Goal: Task Accomplishment & Management: Complete application form

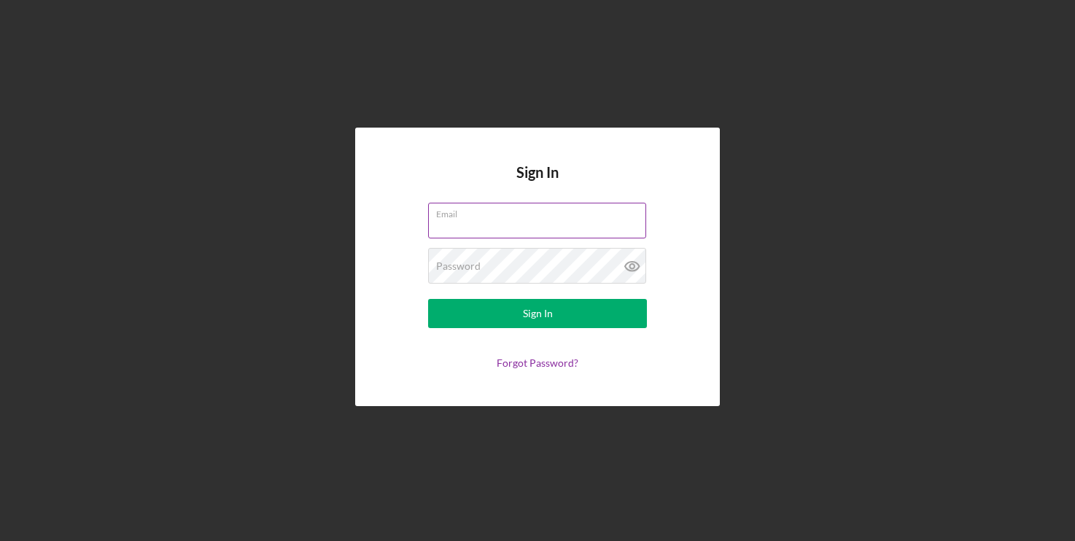
click at [477, 214] on label "Email" at bounding box center [541, 212] width 210 height 16
click at [477, 214] on input "Email" at bounding box center [537, 220] width 218 height 35
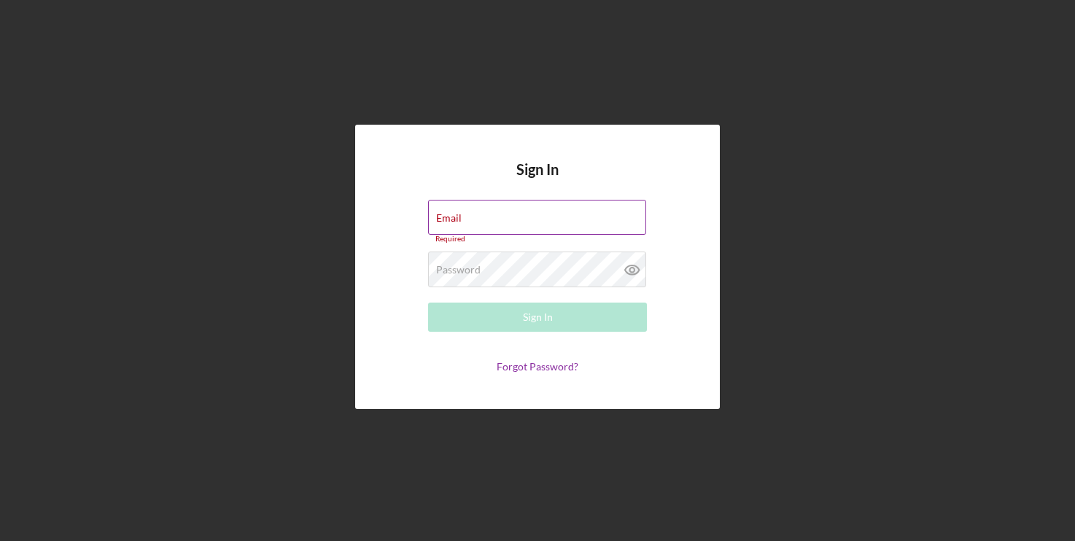
click at [462, 212] on label "Email" at bounding box center [449, 218] width 26 height 12
click at [472, 212] on input "Email" at bounding box center [537, 217] width 218 height 35
click at [444, 213] on label "Email" at bounding box center [449, 218] width 26 height 12
click at [444, 213] on input "Email" at bounding box center [537, 217] width 218 height 35
type input "m"
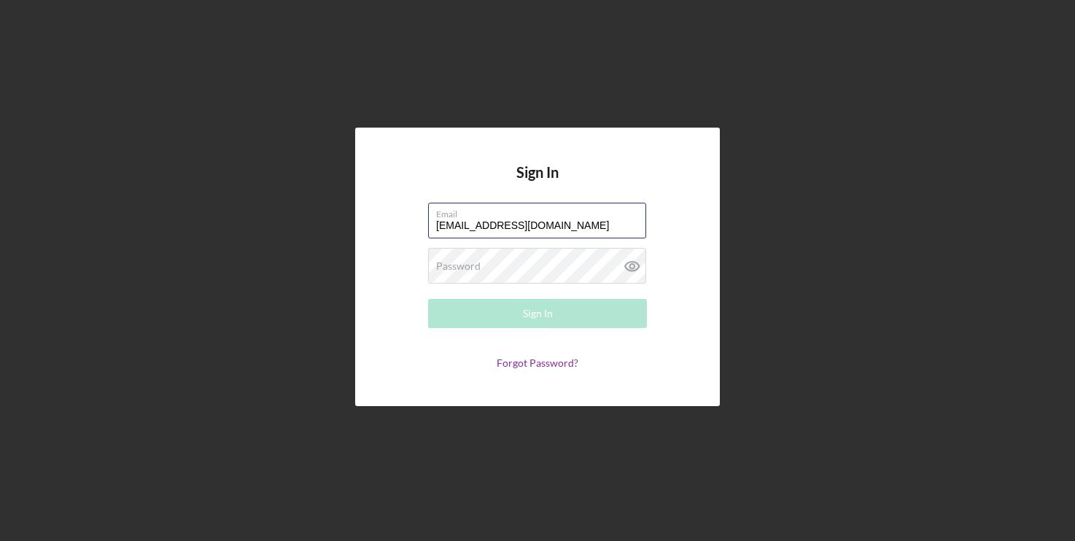
type input "[EMAIL_ADDRESS][DOMAIN_NAME]"
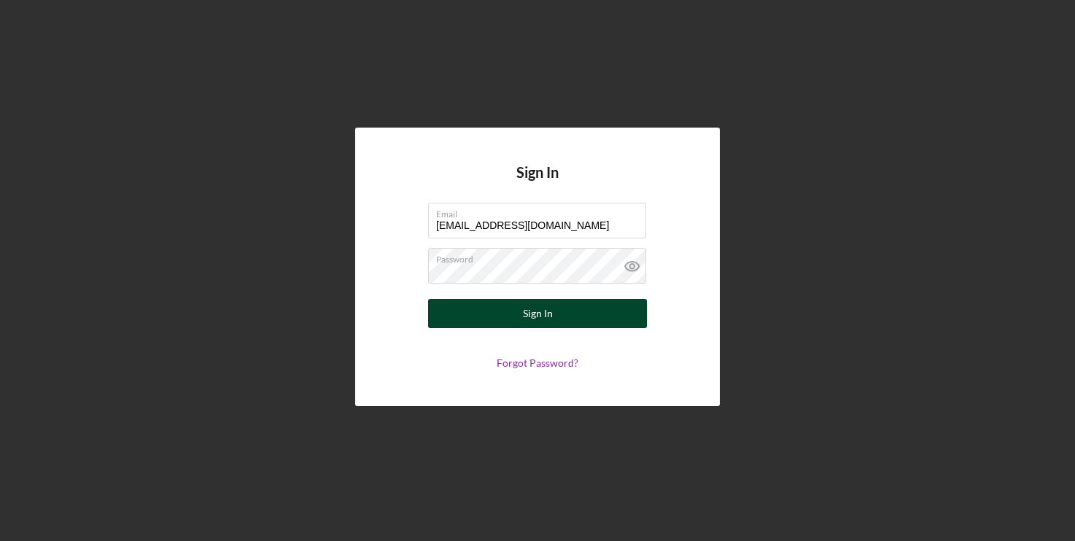
click at [475, 318] on button "Sign In" at bounding box center [537, 313] width 219 height 29
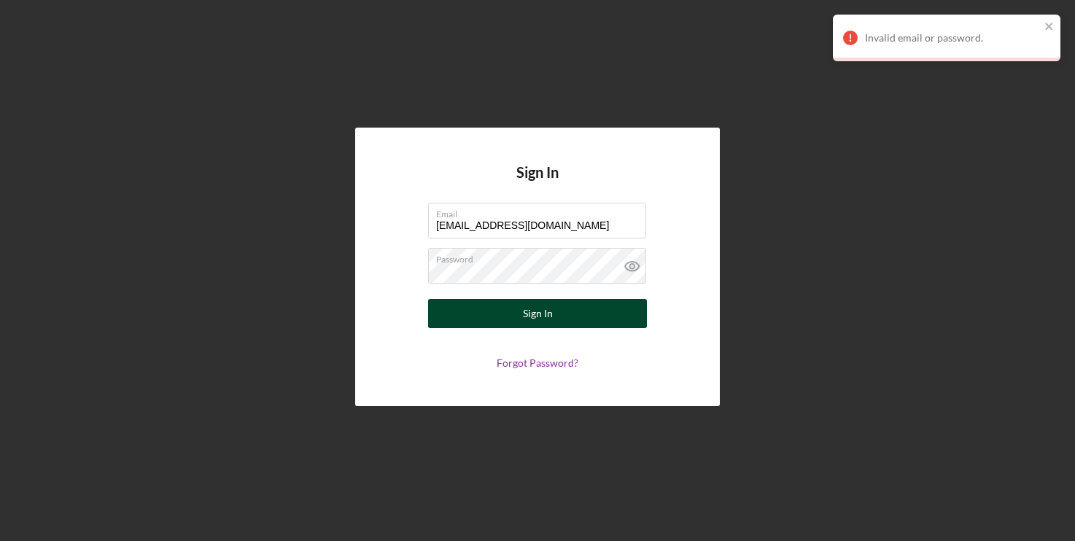
click at [511, 314] on button "Sign In" at bounding box center [537, 313] width 219 height 29
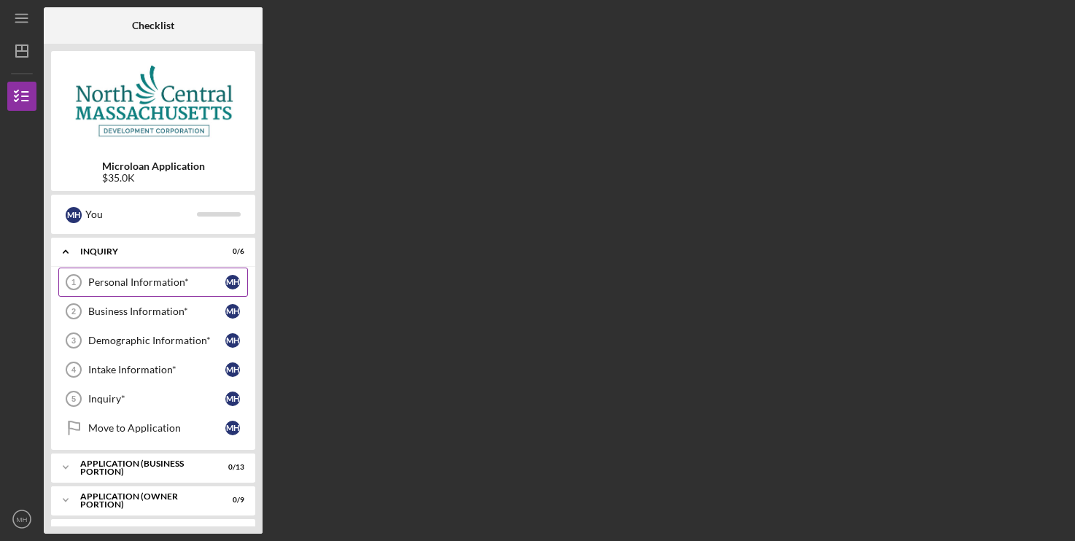
click at [138, 284] on div "Personal Information*" at bounding box center [156, 282] width 137 height 12
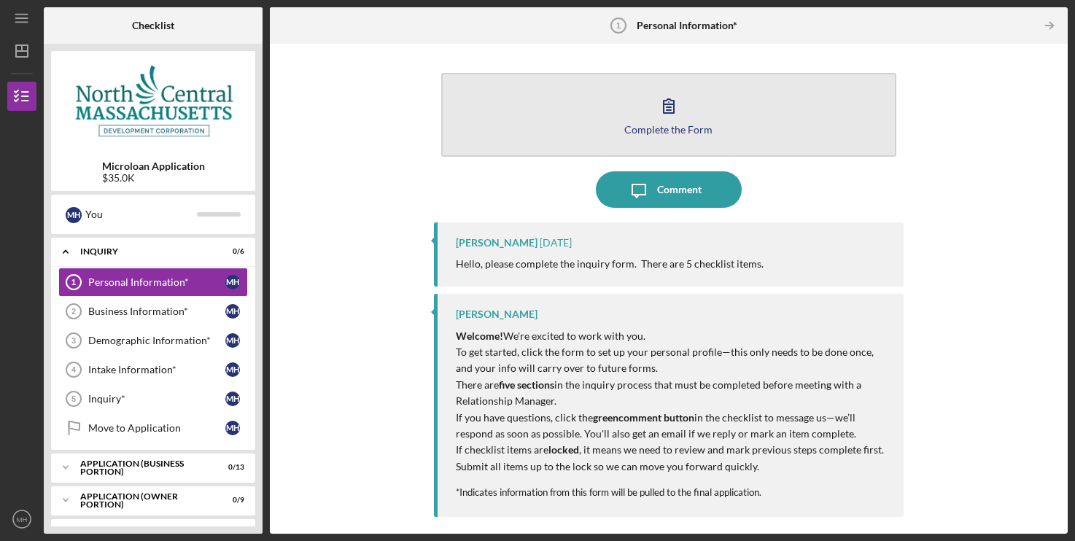
click at [657, 132] on div "Complete the Form" at bounding box center [668, 129] width 88 height 11
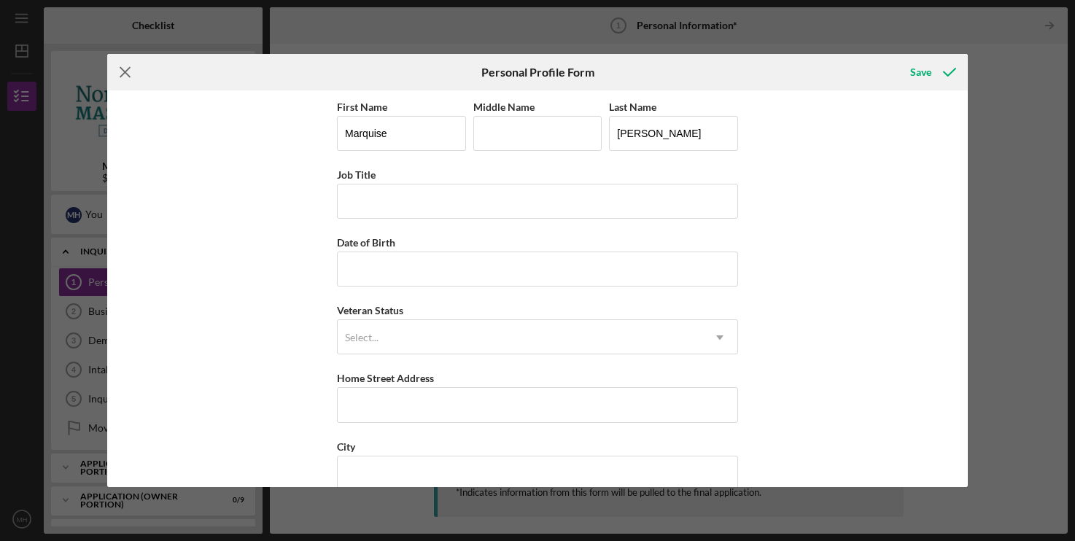
click at [128, 78] on icon "Icon/Menu Close" at bounding box center [125, 72] width 36 height 36
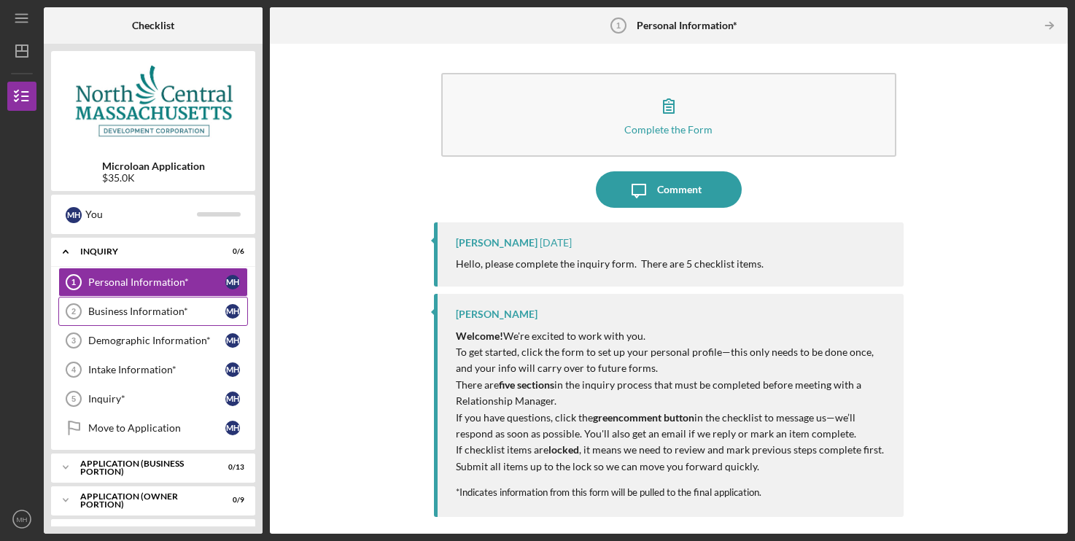
click at [138, 312] on div "Business Information*" at bounding box center [156, 312] width 137 height 12
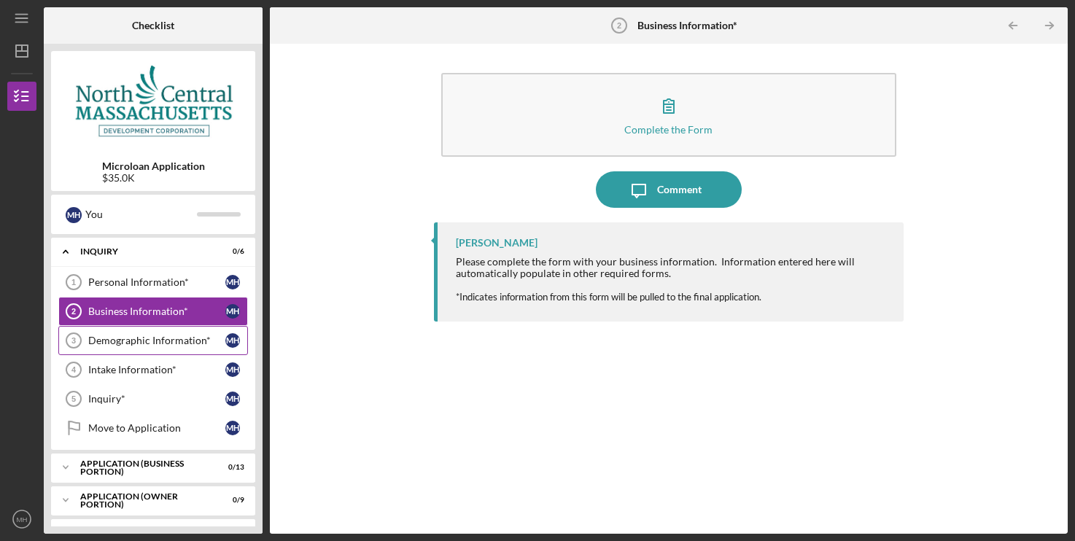
click at [144, 339] on div "Demographic Information*" at bounding box center [156, 341] width 137 height 12
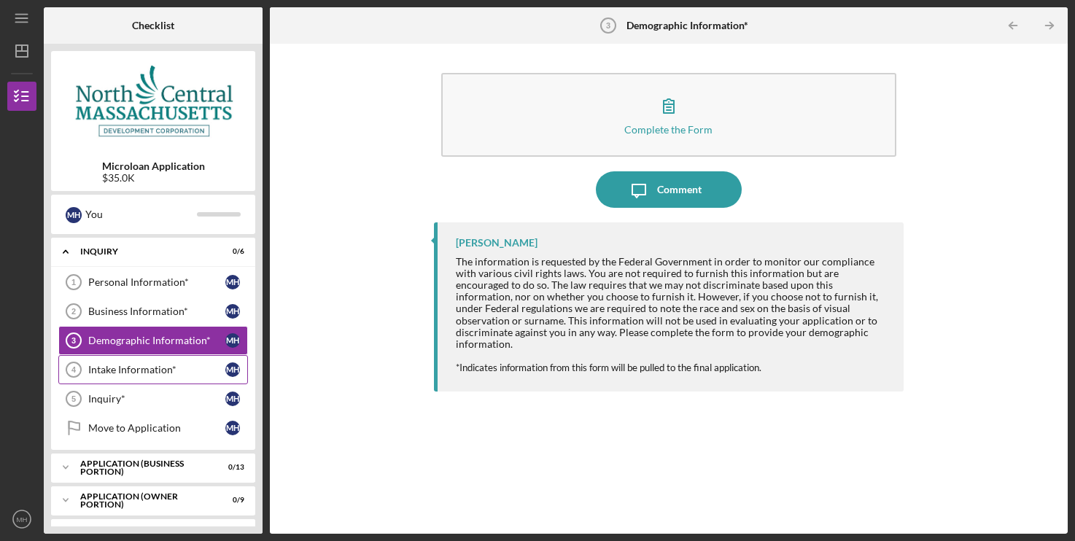
click at [134, 368] on div "Intake Information*" at bounding box center [156, 370] width 137 height 12
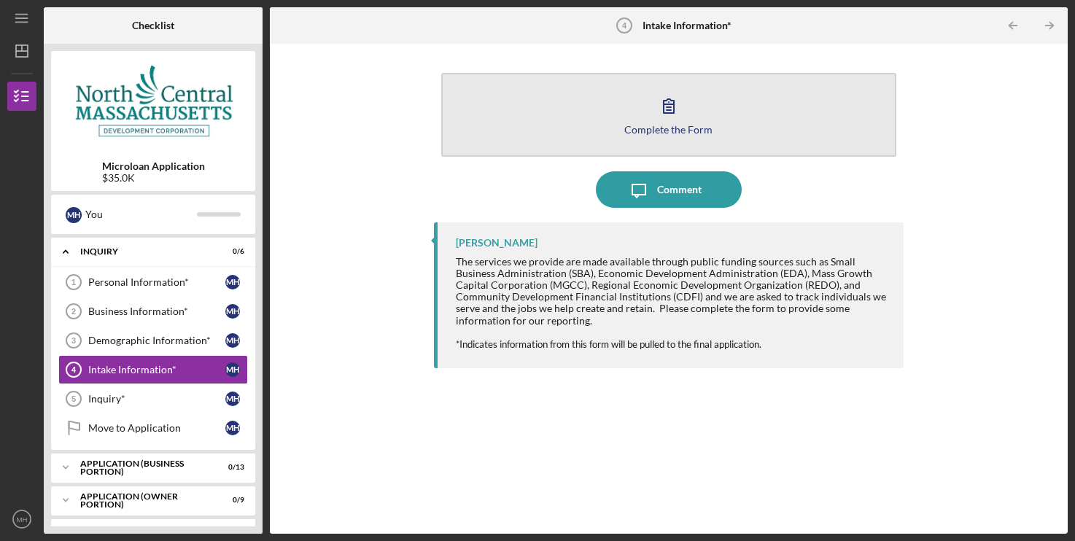
click at [687, 107] on button "Complete the Form Form" at bounding box center [668, 115] width 455 height 84
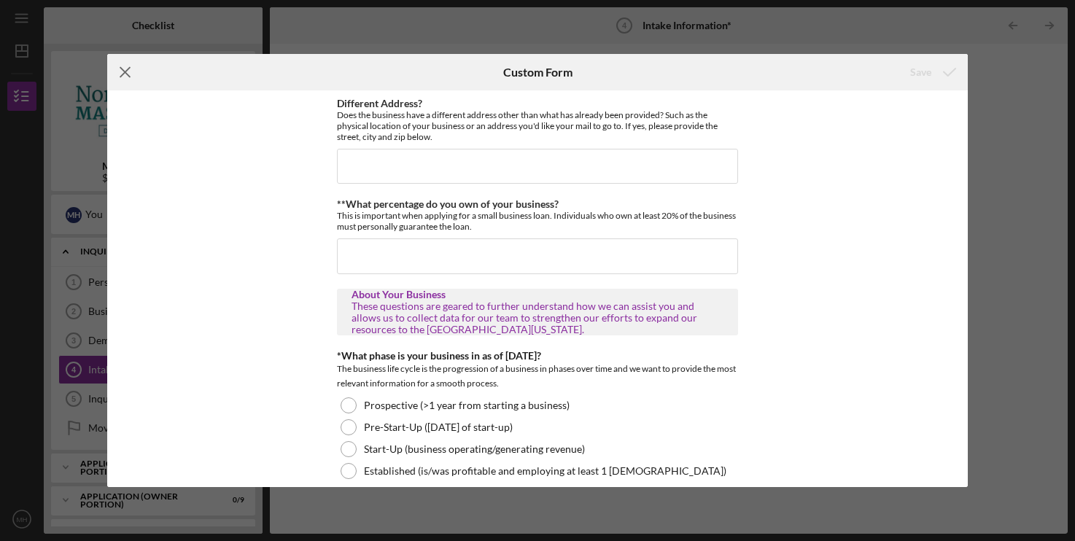
click at [130, 73] on icon "Icon/Menu Close" at bounding box center [125, 72] width 36 height 36
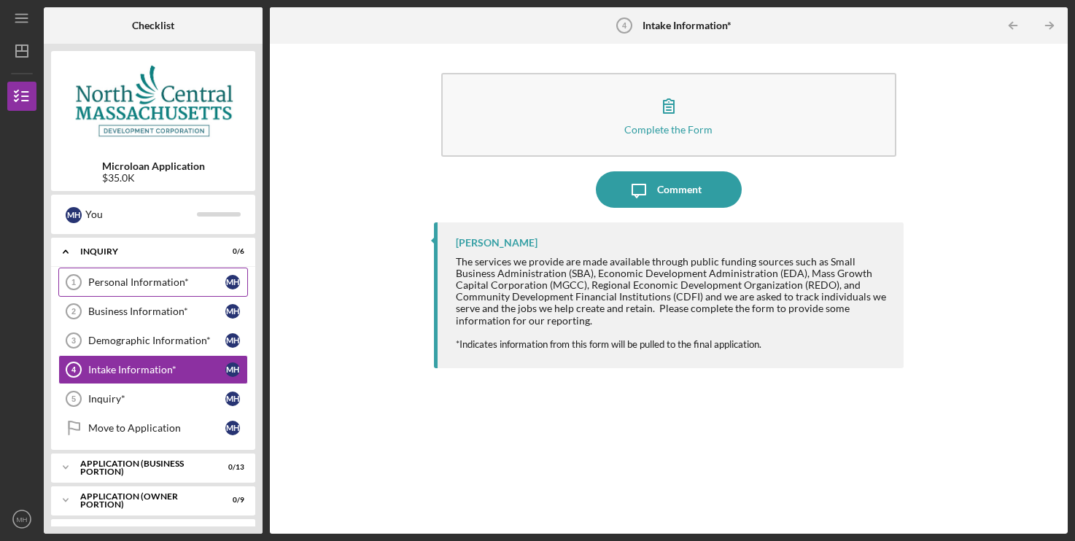
click at [136, 275] on link "Personal Information* 1 Personal Information* M H" at bounding box center [153, 282] width 190 height 29
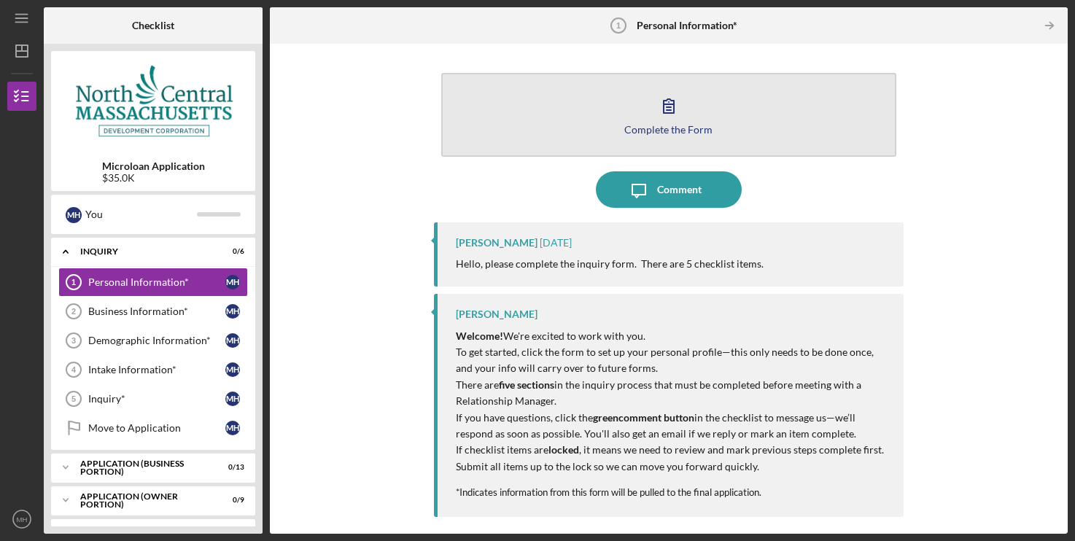
click at [670, 109] on icon "button" at bounding box center [669, 106] width 36 height 36
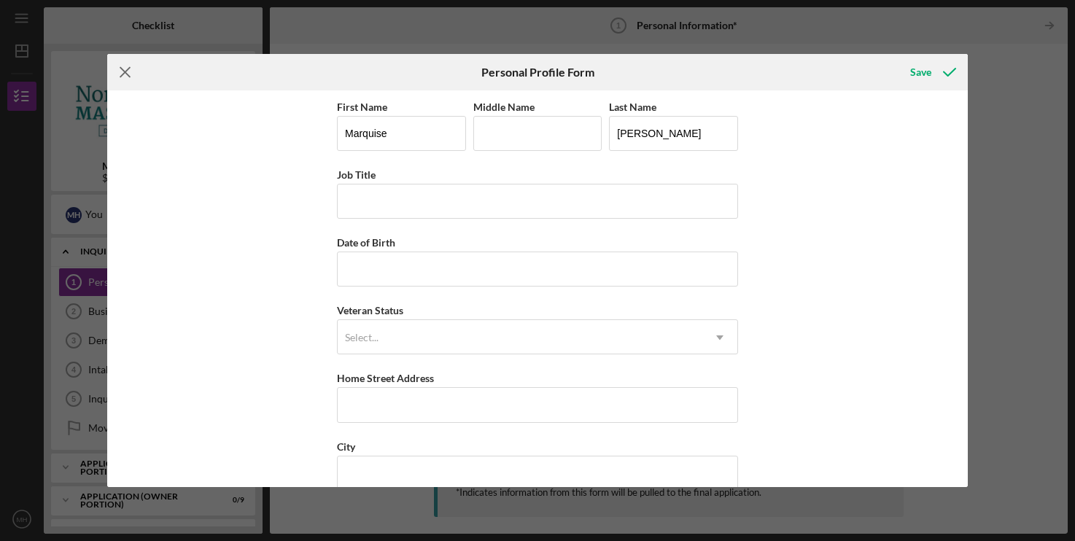
click at [117, 81] on icon "Icon/Menu Close" at bounding box center [125, 72] width 36 height 36
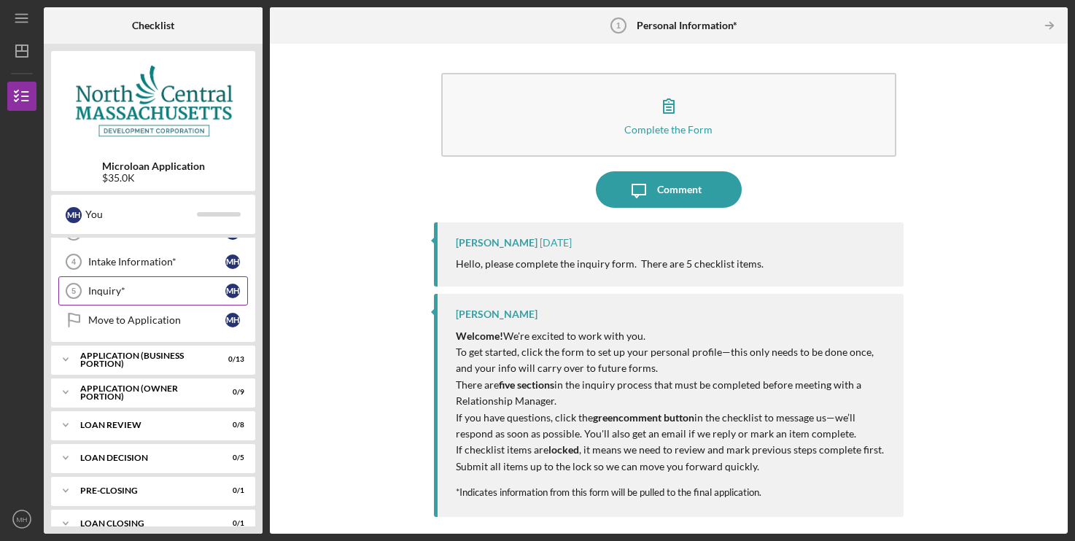
scroll to position [128, 0]
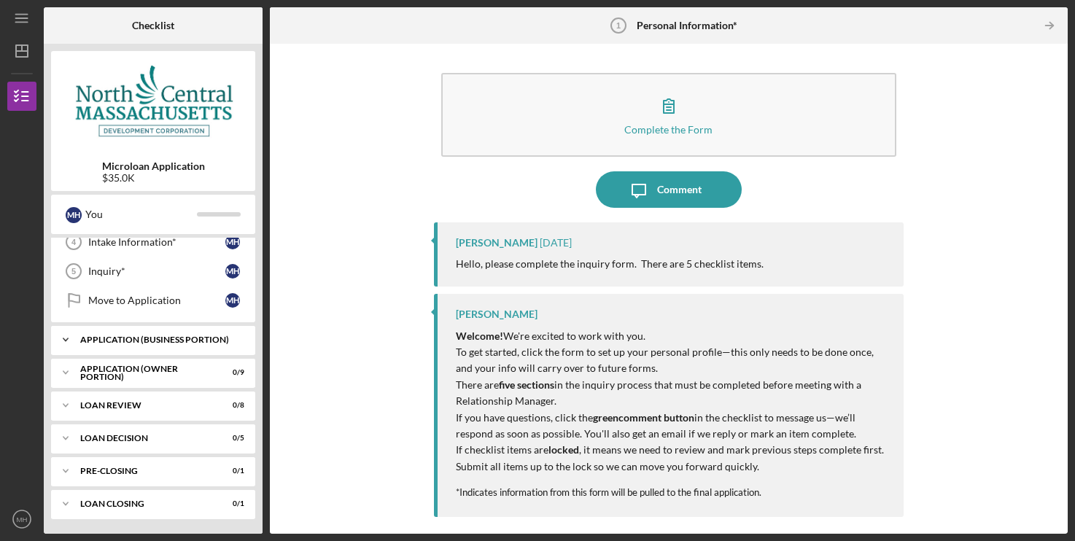
click at [145, 330] on div "Icon/Expander APPLICATION (BUSINESS PORTION) 0 / 13" at bounding box center [153, 339] width 204 height 29
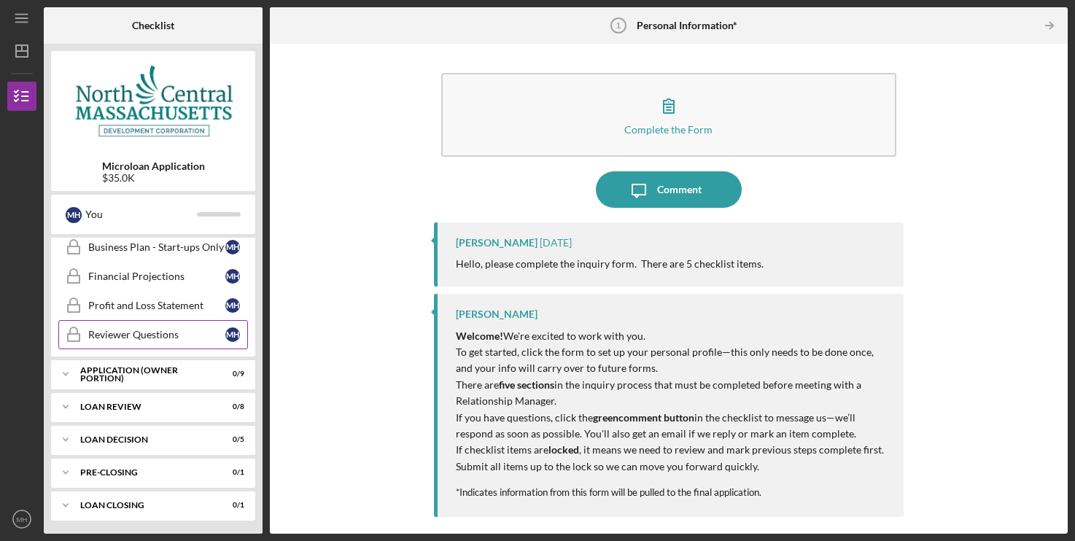
scroll to position [515, 0]
click at [149, 371] on div "APPLICATION (OWNER PORTION)" at bounding box center [158, 372] width 157 height 9
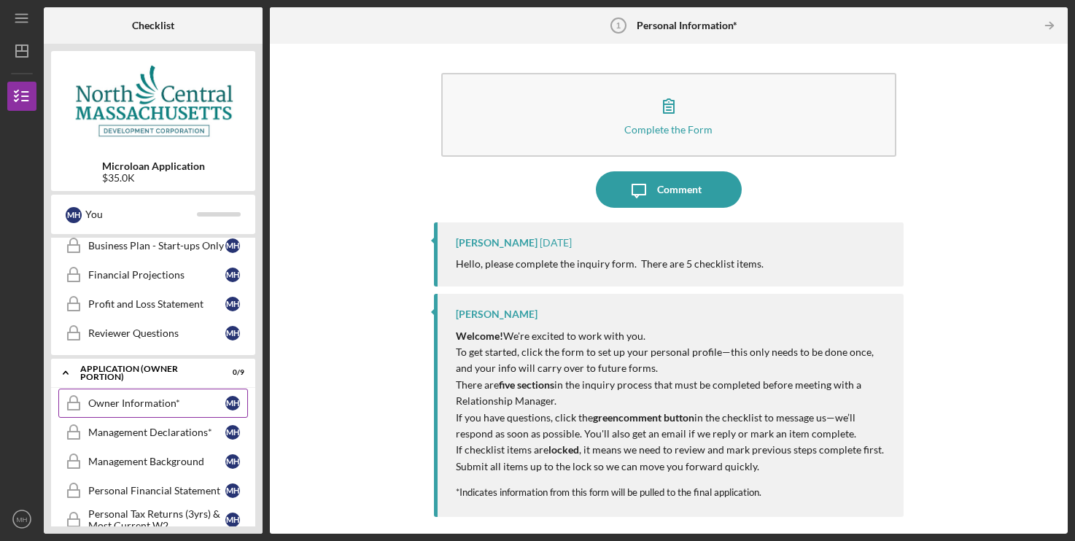
click at [142, 395] on link "Owner Information* Owner Information* M H" at bounding box center [153, 403] width 190 height 29
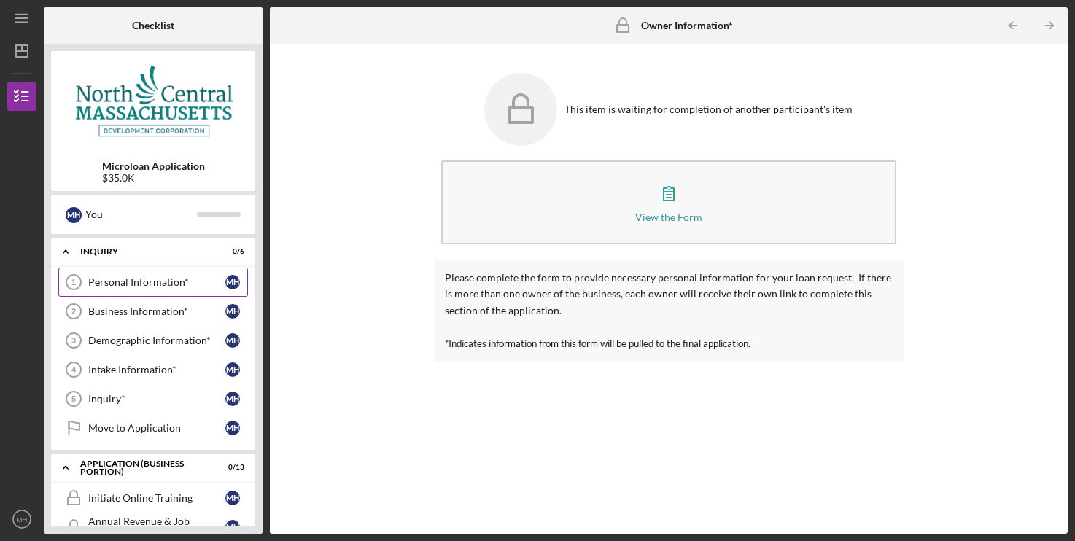
click at [142, 271] on link "Personal Information* 1 Personal Information* M H" at bounding box center [153, 282] width 190 height 29
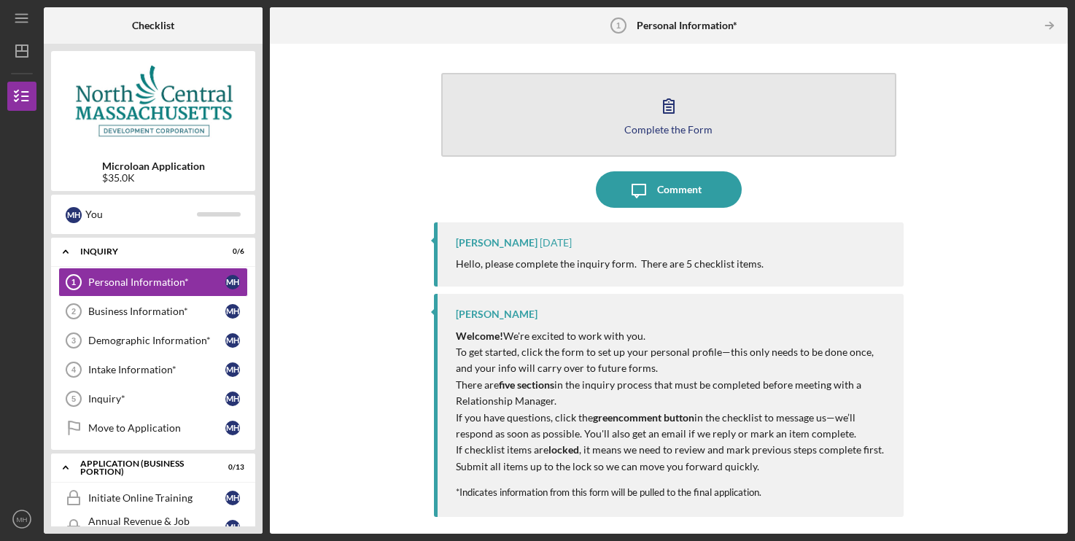
click at [676, 113] on icon "button" at bounding box center [669, 106] width 36 height 36
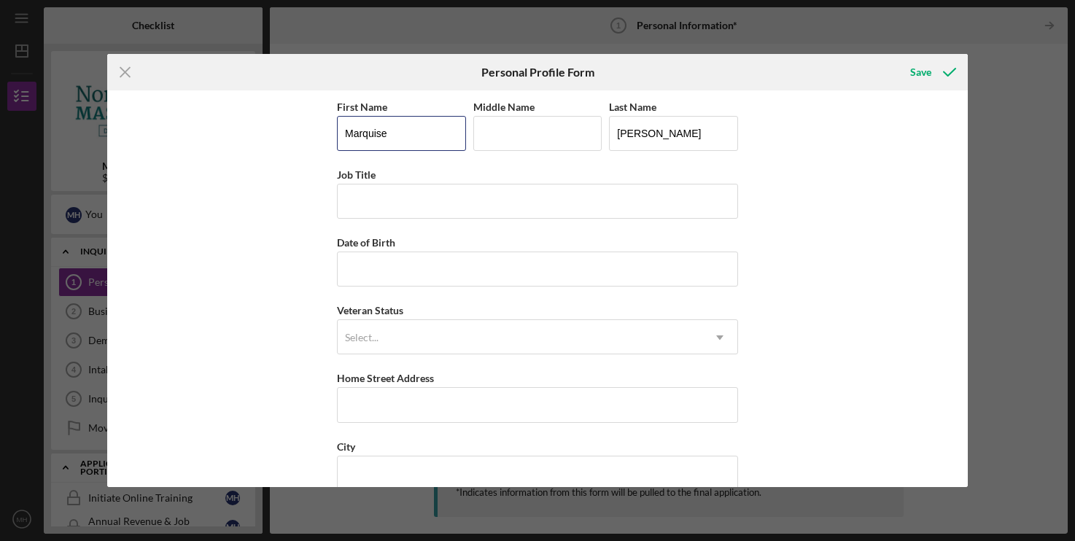
drag, startPoint x: 304, startPoint y: 137, endPoint x: 104, endPoint y: 139, distance: 199.9
click at [104, 139] on div "Icon/Menu Close Personal Profile Form Save First Name Marquise Middle Name Last…" at bounding box center [537, 270] width 1075 height 541
drag, startPoint x: 387, startPoint y: 136, endPoint x: 146, endPoint y: 91, distance: 245.7
click at [337, 116] on input "Marquise" at bounding box center [401, 133] width 129 height 35
type input "Skyler"
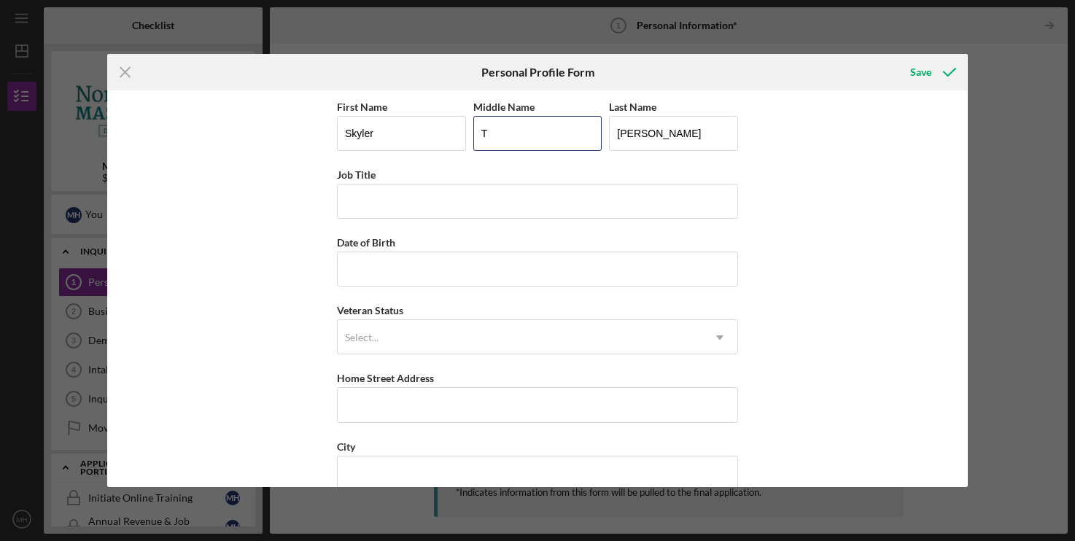
type input "T"
type input "[PERSON_NAME]"
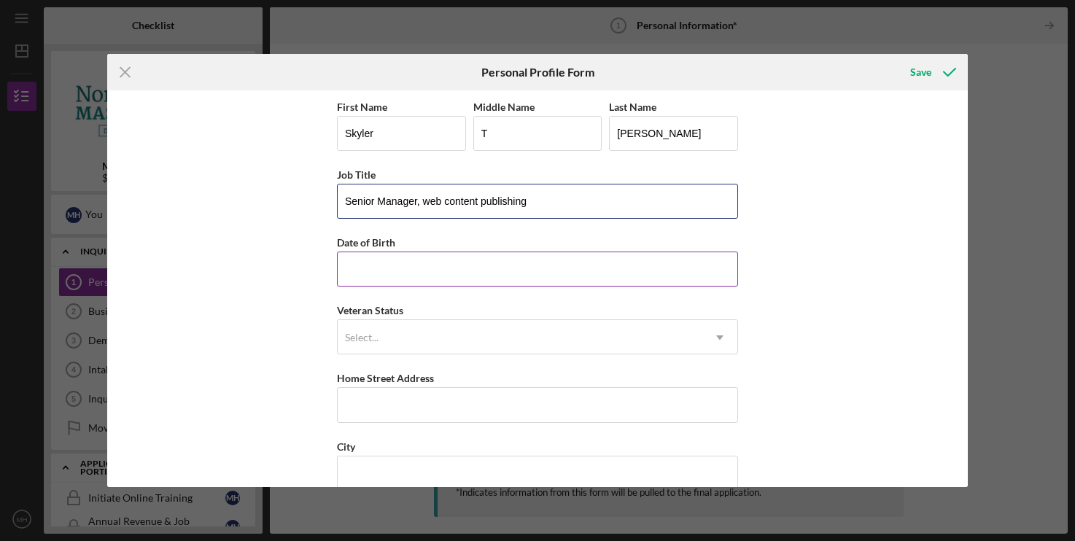
type input "Senior Manager, web content publishing"
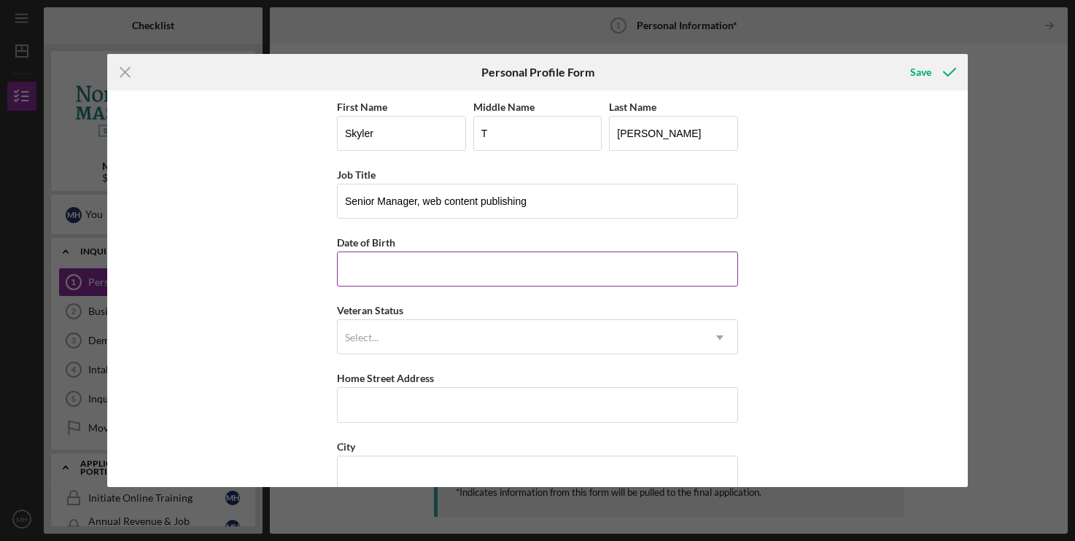
click at [360, 262] on input "Date of Birth" at bounding box center [537, 269] width 401 height 35
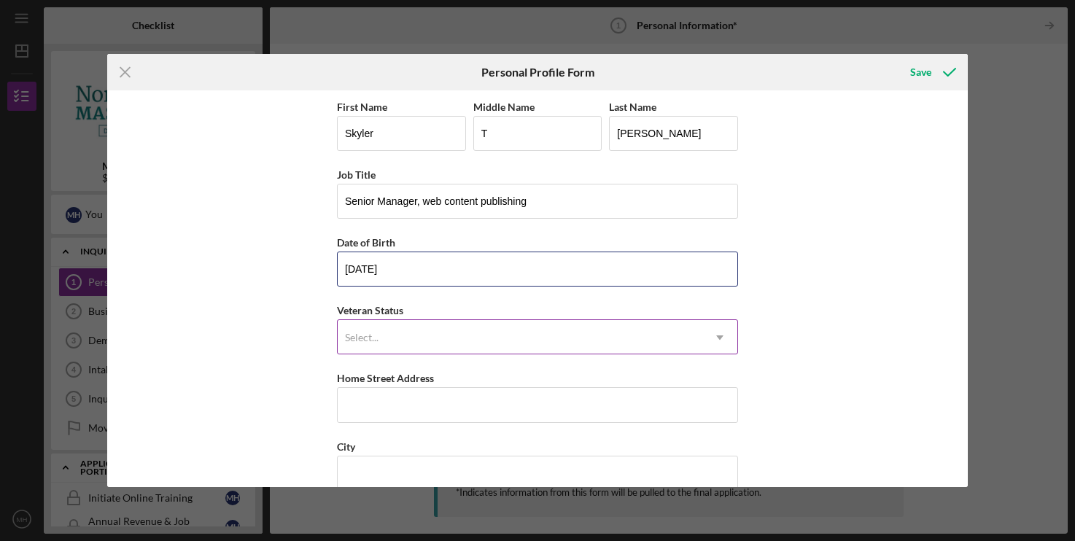
type input "[DATE]"
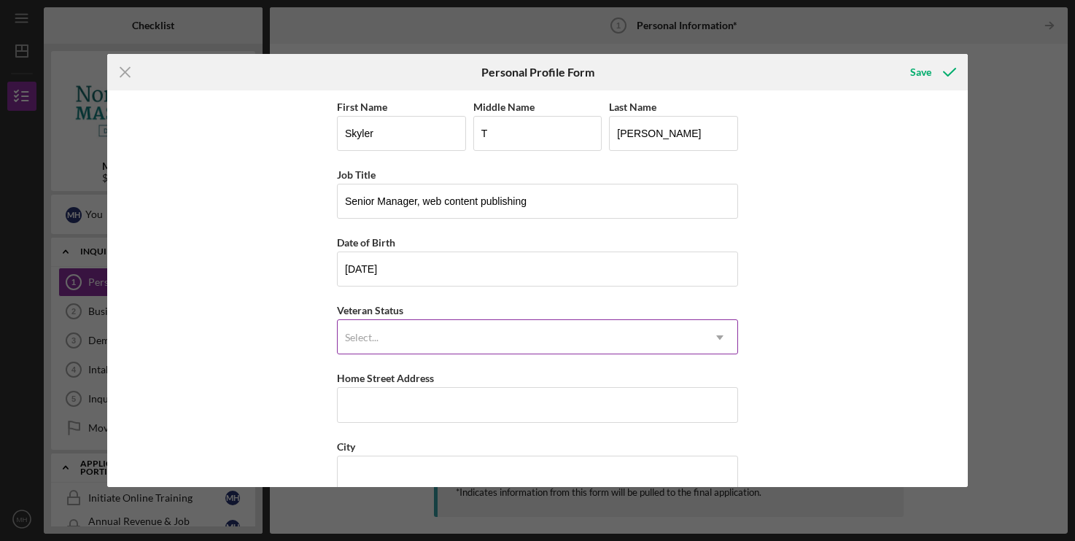
click at [522, 331] on div "Select..." at bounding box center [520, 338] width 365 height 34
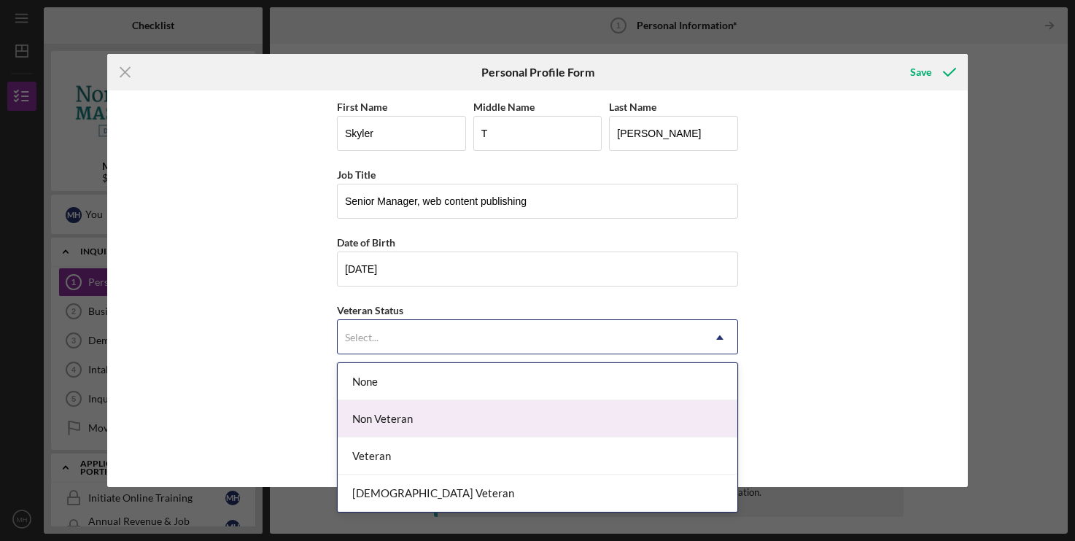
click at [390, 409] on div "Non Veteran" at bounding box center [538, 419] width 400 height 37
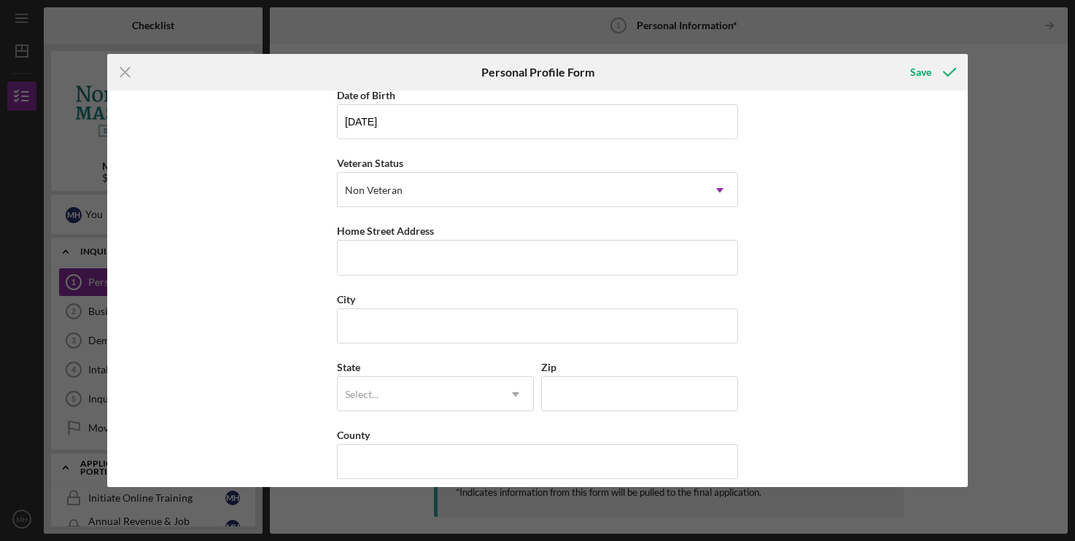
scroll to position [149, 0]
click at [471, 272] on input "Home Street Address" at bounding box center [537, 256] width 401 height 35
type input "[STREET_ADDRESS][PERSON_NAME]"
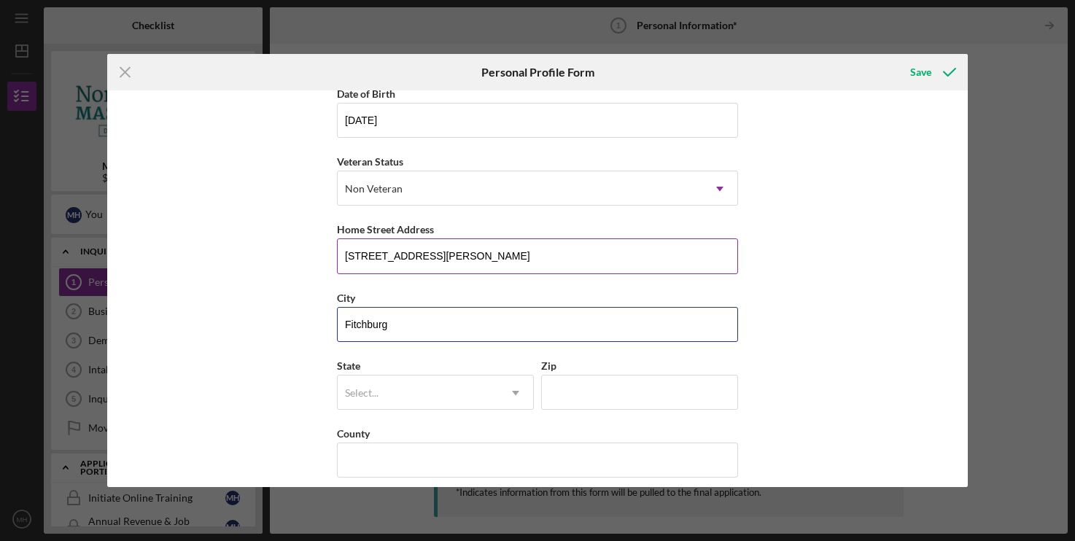
type input "Fitchburg"
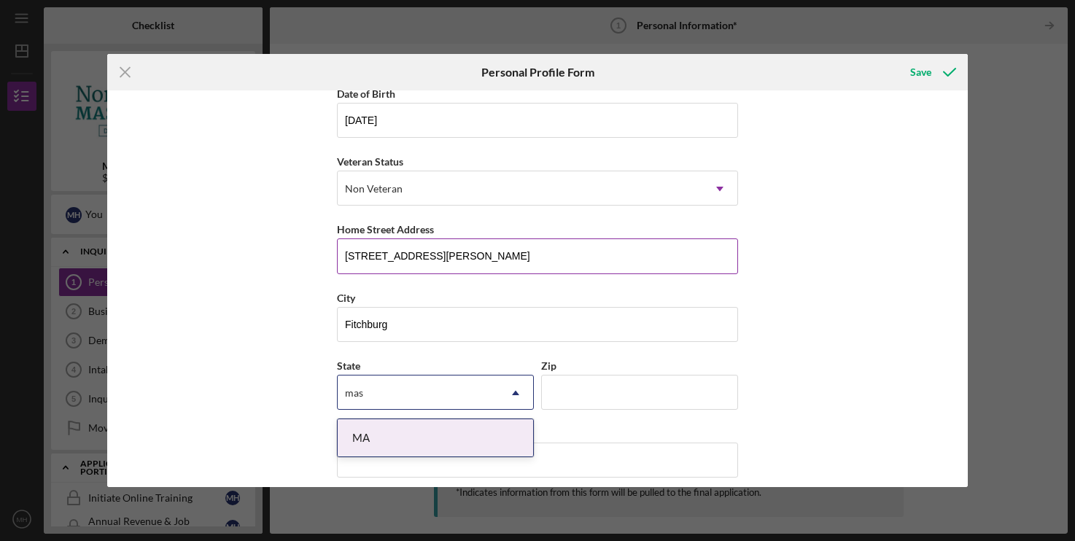
type input "mass"
click at [417, 437] on div "MA" at bounding box center [436, 437] width 196 height 37
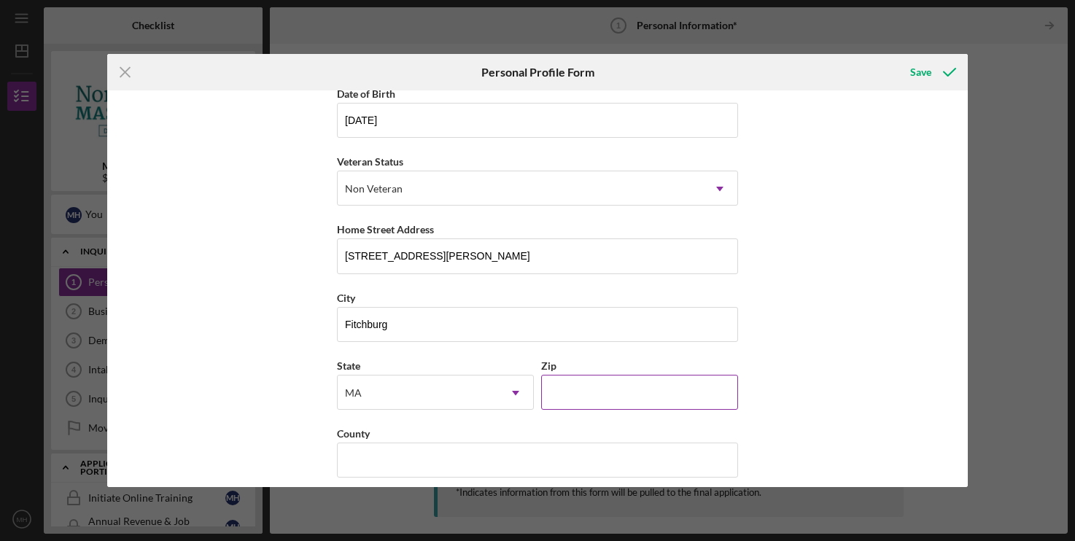
click at [628, 409] on input "Zip" at bounding box center [639, 392] width 197 height 35
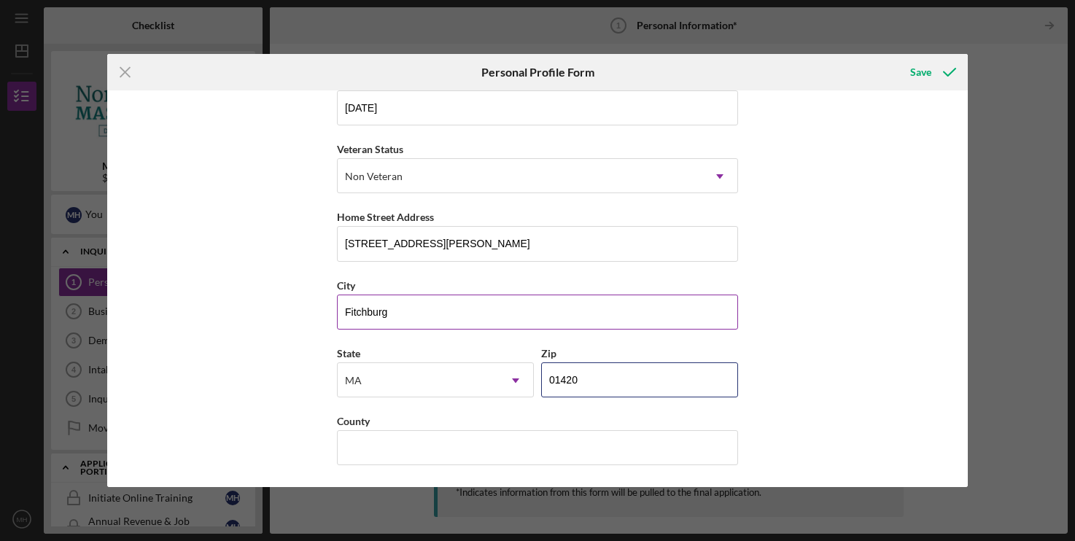
scroll to position [166, 0]
type input "01420"
click at [363, 451] on input "County" at bounding box center [537, 447] width 401 height 35
type input "U"
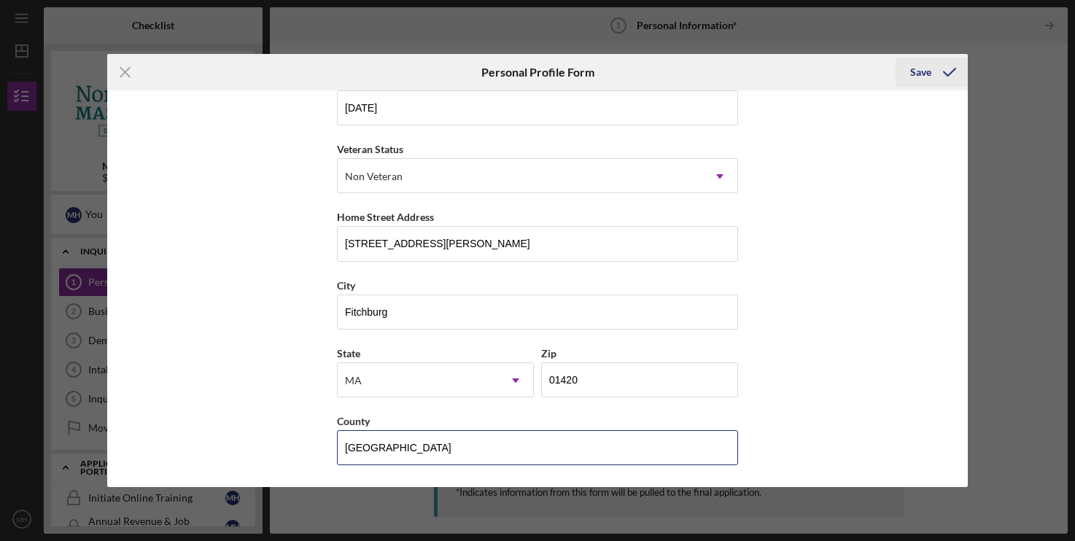
type input "[GEOGRAPHIC_DATA]"
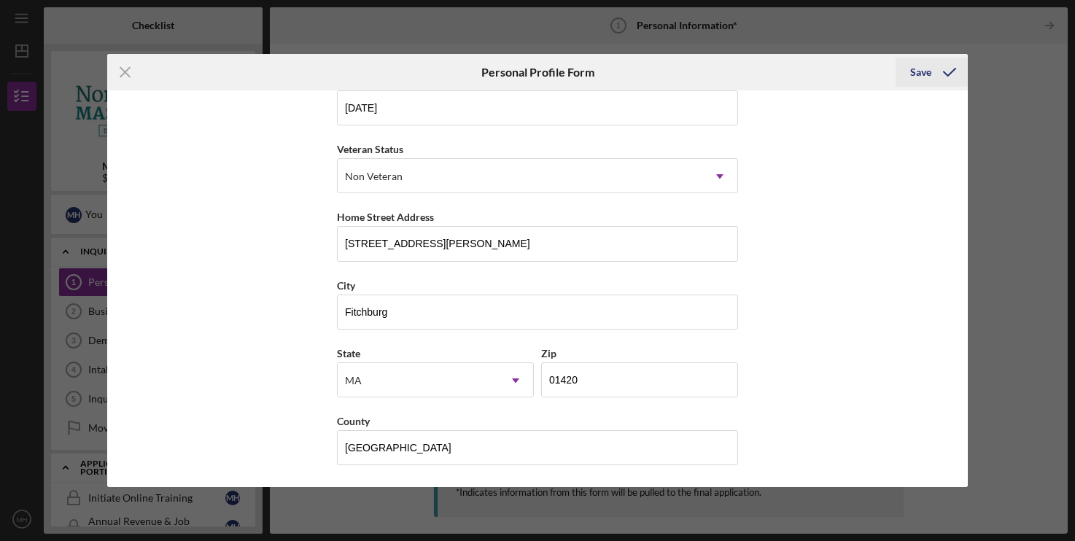
click at [945, 67] on icon "submit" at bounding box center [950, 72] width 36 height 36
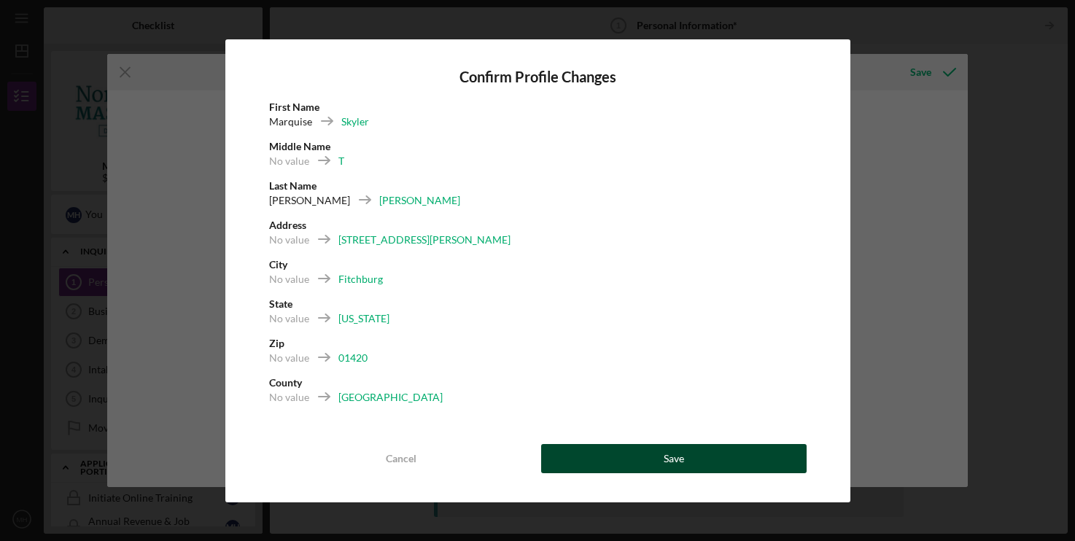
click at [643, 463] on button "Save" at bounding box center [674, 458] width 266 height 29
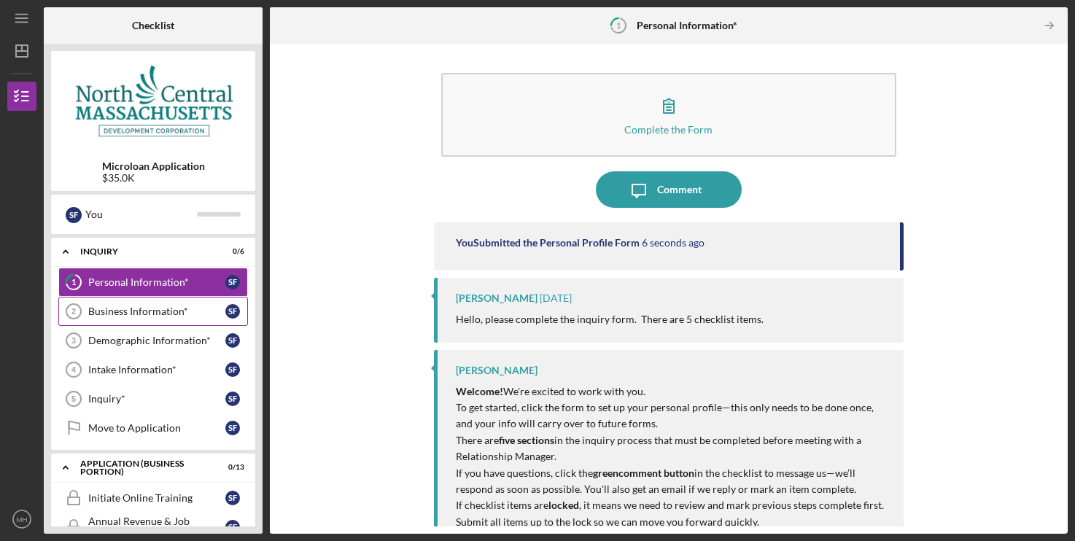
click at [168, 311] on div "Business Information*" at bounding box center [156, 312] width 137 height 12
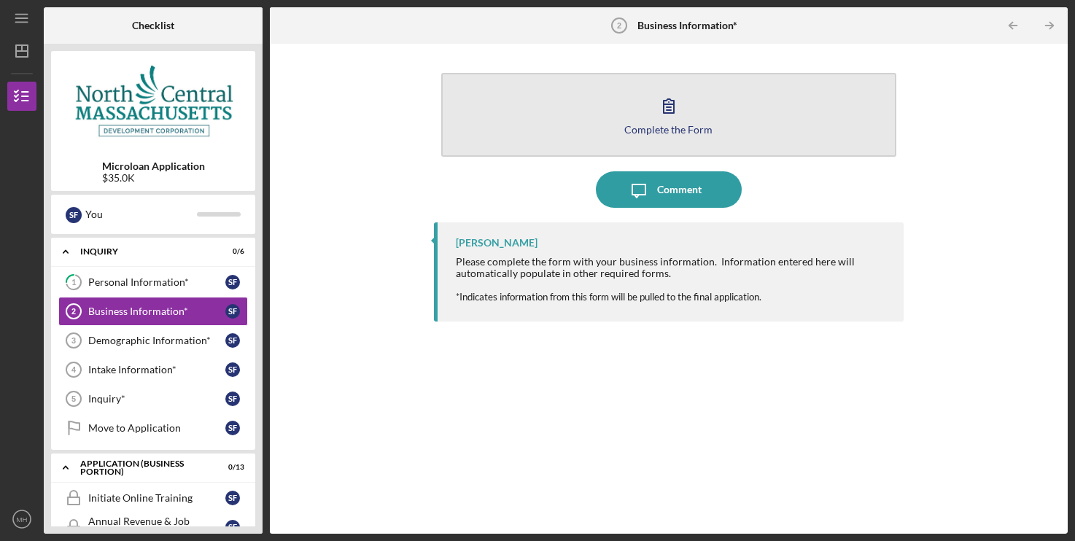
click at [683, 112] on icon "button" at bounding box center [669, 106] width 36 height 36
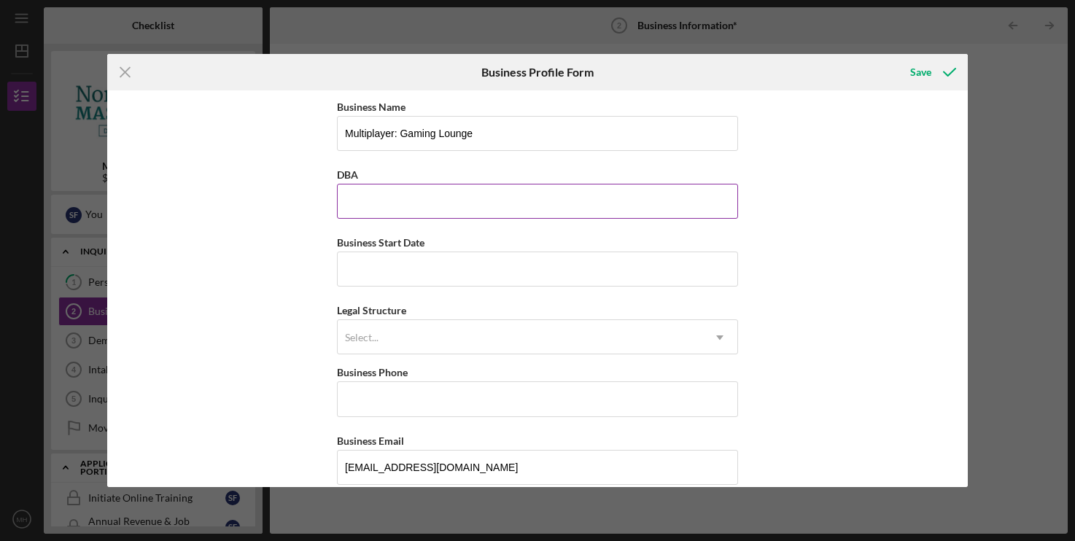
click at [411, 201] on input "DBA" at bounding box center [537, 201] width 401 height 35
type input "Multiplayer LLC"
drag, startPoint x: 479, startPoint y: 205, endPoint x: 125, endPoint y: 198, distance: 353.9
click at [337, 198] on input "Multiplayer LLC" at bounding box center [537, 201] width 401 height 35
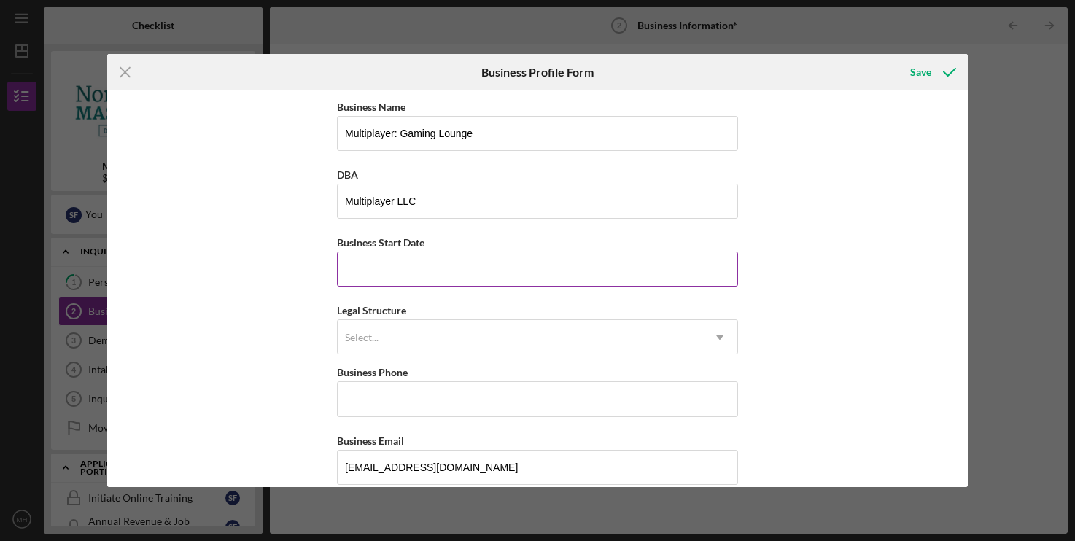
click at [437, 268] on input "Business Start Date" at bounding box center [537, 269] width 401 height 35
click at [374, 267] on input "Business Start Date" at bounding box center [537, 269] width 401 height 35
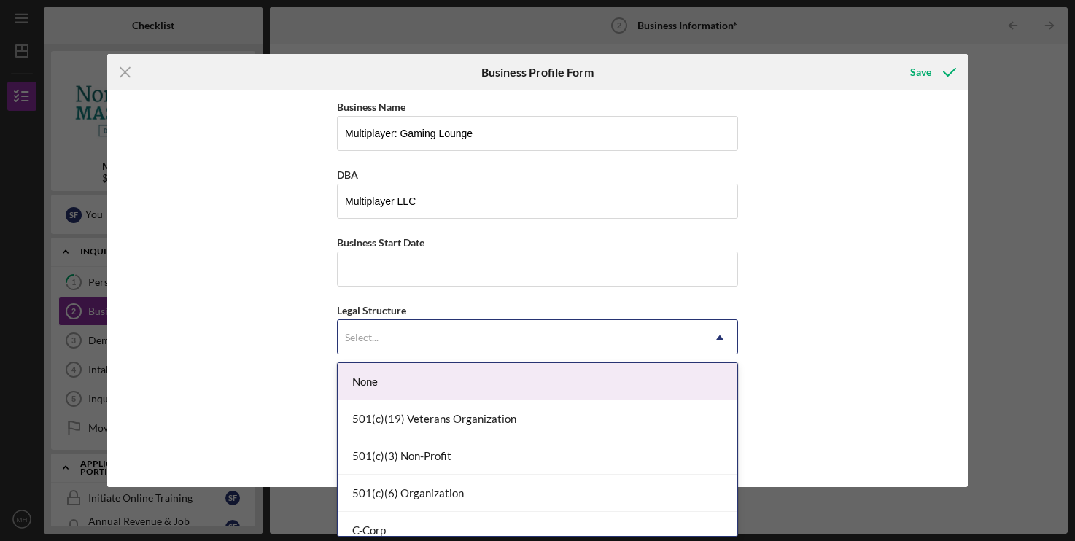
click at [425, 328] on div "Select..." at bounding box center [520, 338] width 365 height 34
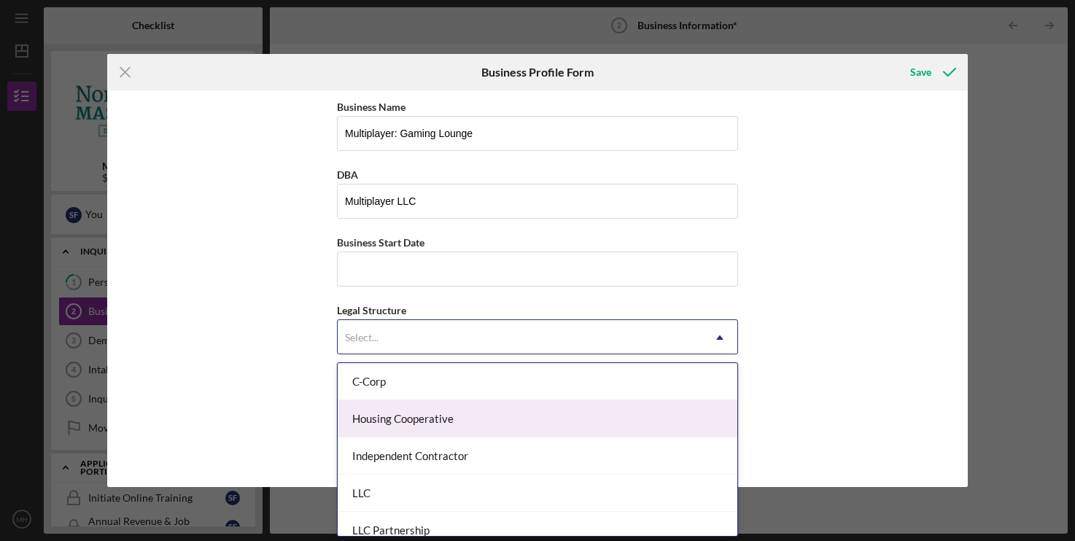
scroll to position [223, 0]
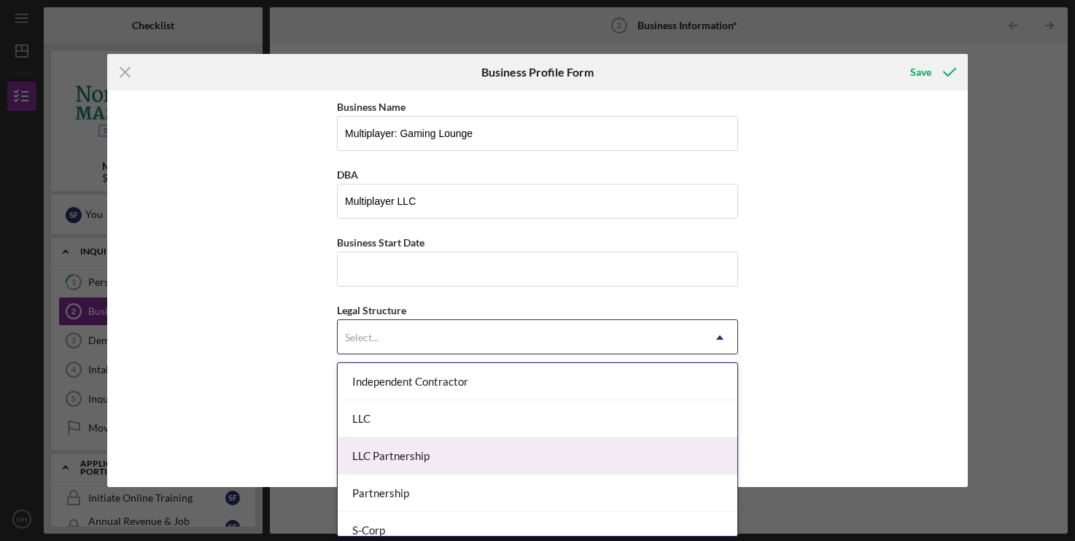
click at [428, 459] on div "LLC Partnership" at bounding box center [538, 456] width 400 height 37
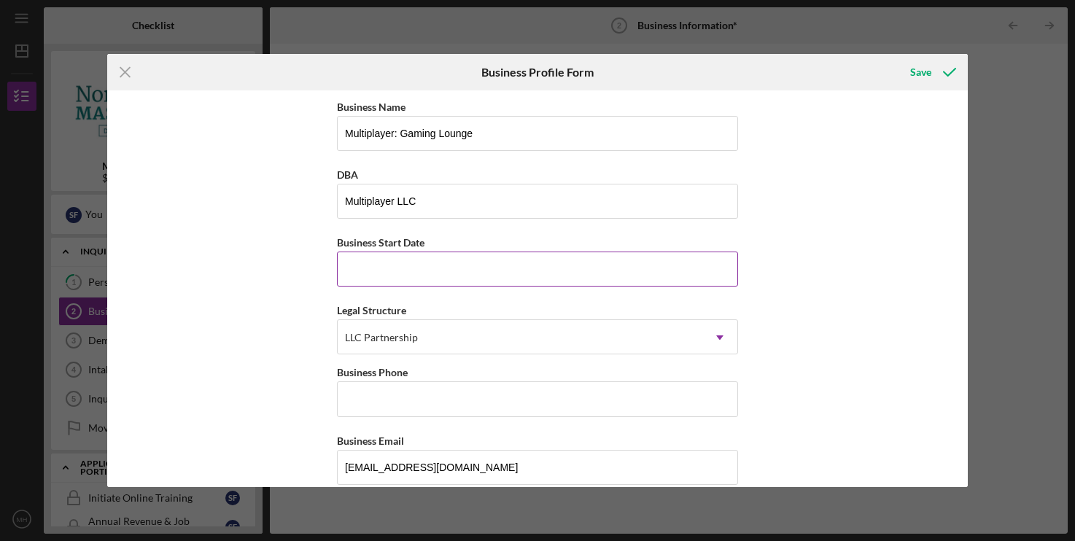
click at [405, 274] on input "Business Start Date" at bounding box center [537, 269] width 401 height 35
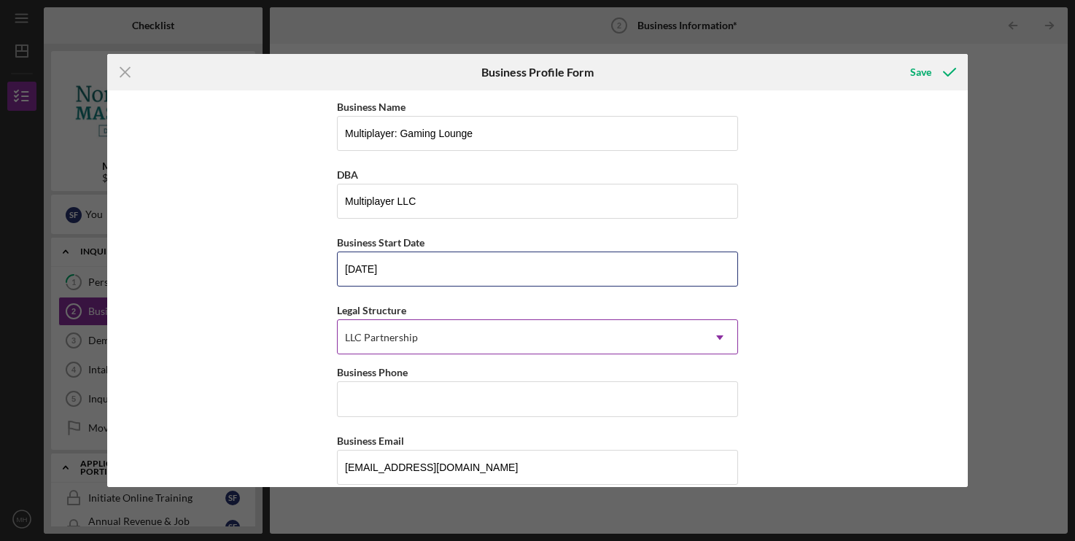
scroll to position [149, 0]
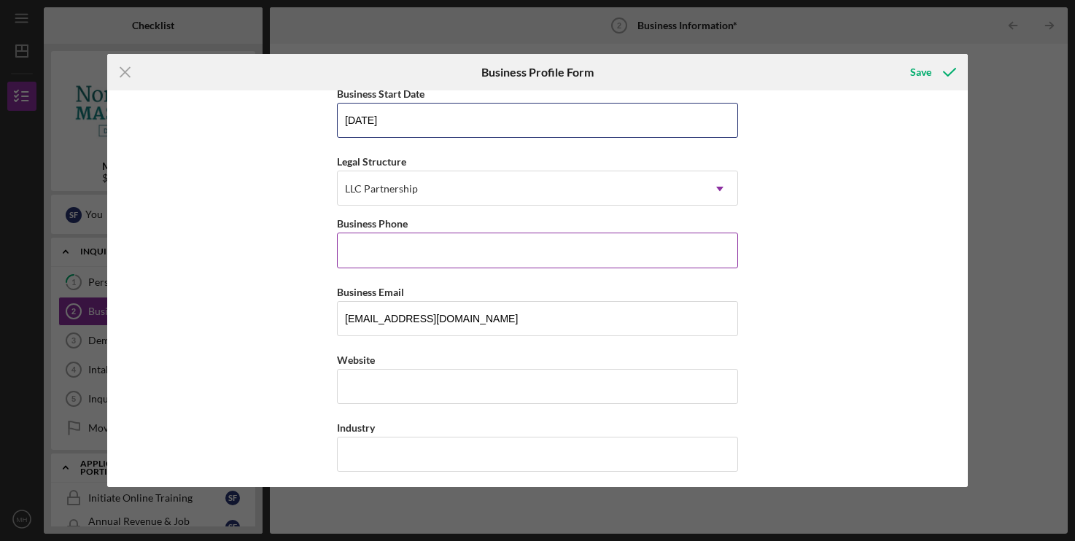
type input "[DATE]"
click at [510, 236] on input "Business Phone" at bounding box center [537, 250] width 401 height 35
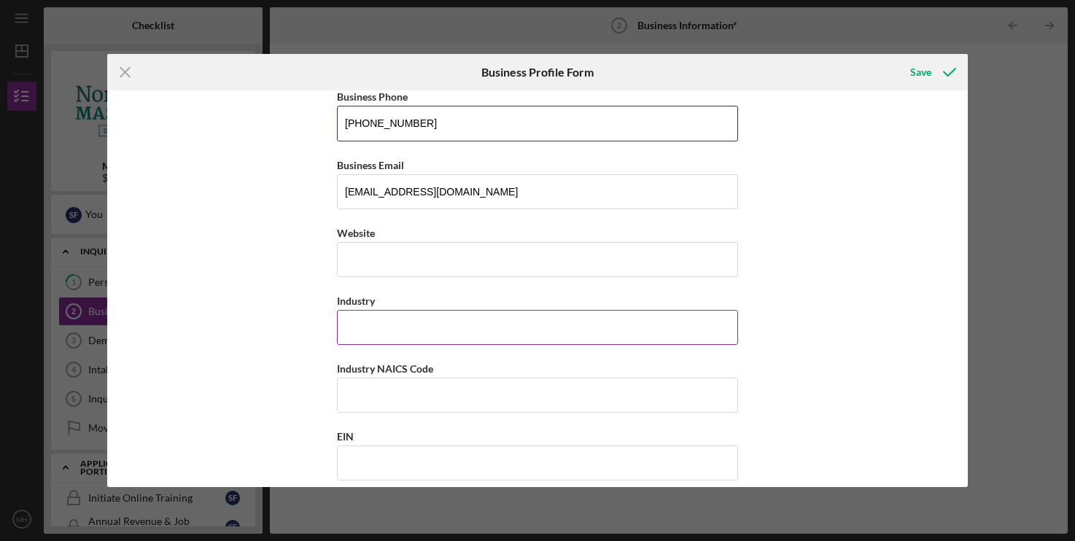
scroll to position [298, 0]
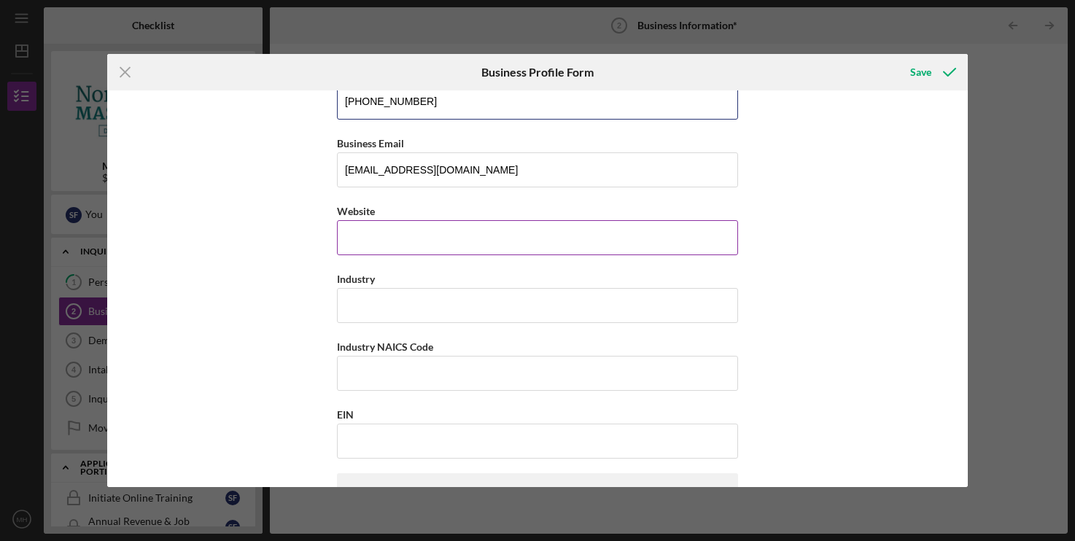
type input "[PHONE_NUMBER]"
click at [447, 238] on input "Website" at bounding box center [537, 237] width 401 height 35
type input "https:/"
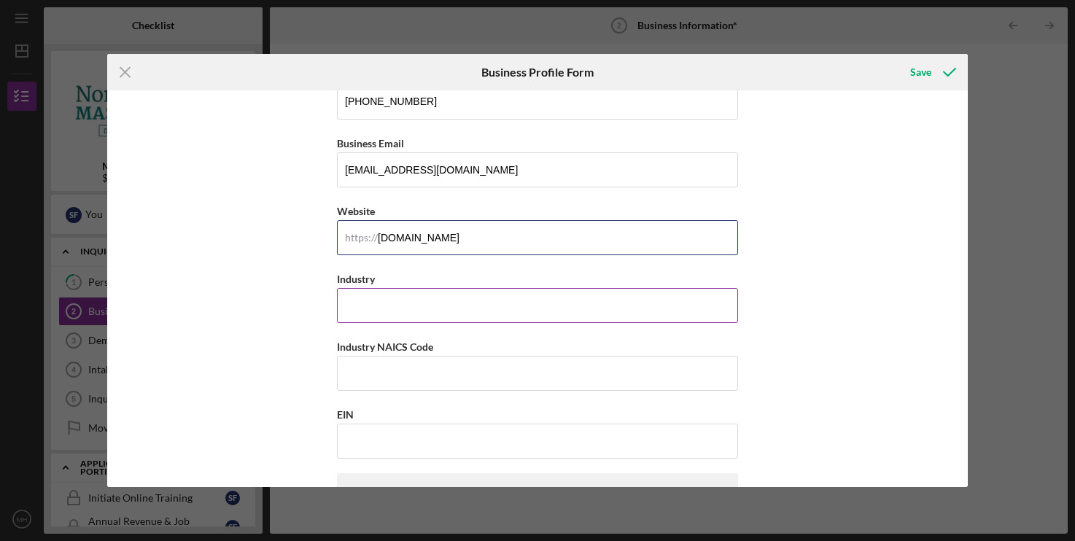
type input "[DOMAIN_NAME]"
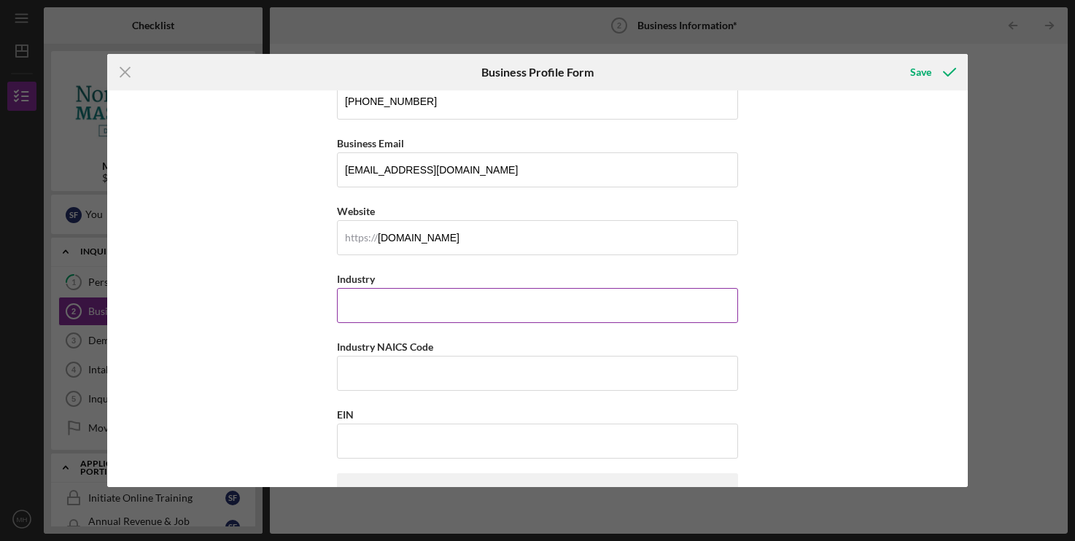
click at [394, 306] on input "Industry" at bounding box center [537, 305] width 401 height 35
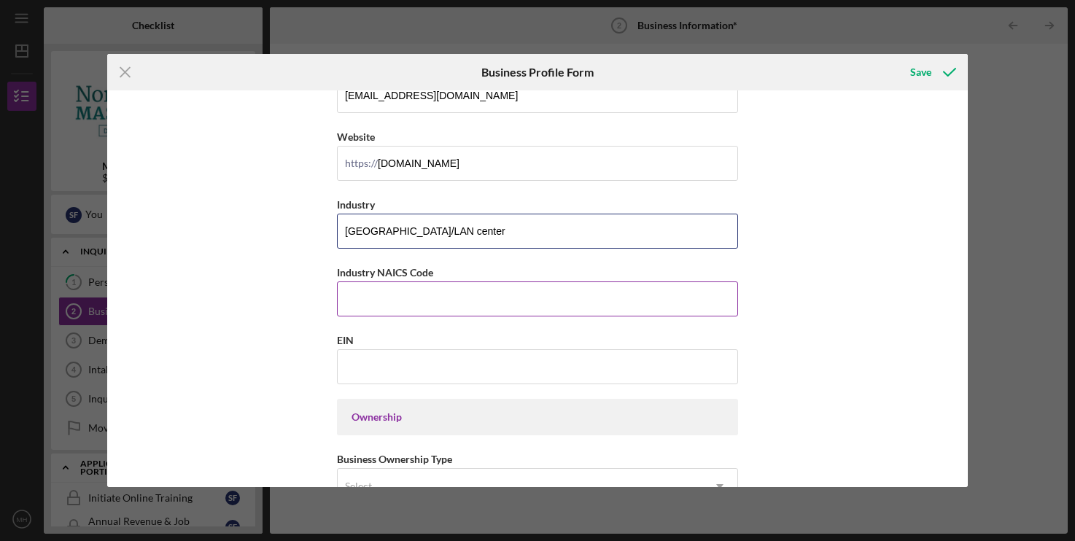
type input "[GEOGRAPHIC_DATA]/LAN center"
click at [416, 312] on input "Industry NAICS Code" at bounding box center [537, 299] width 401 height 35
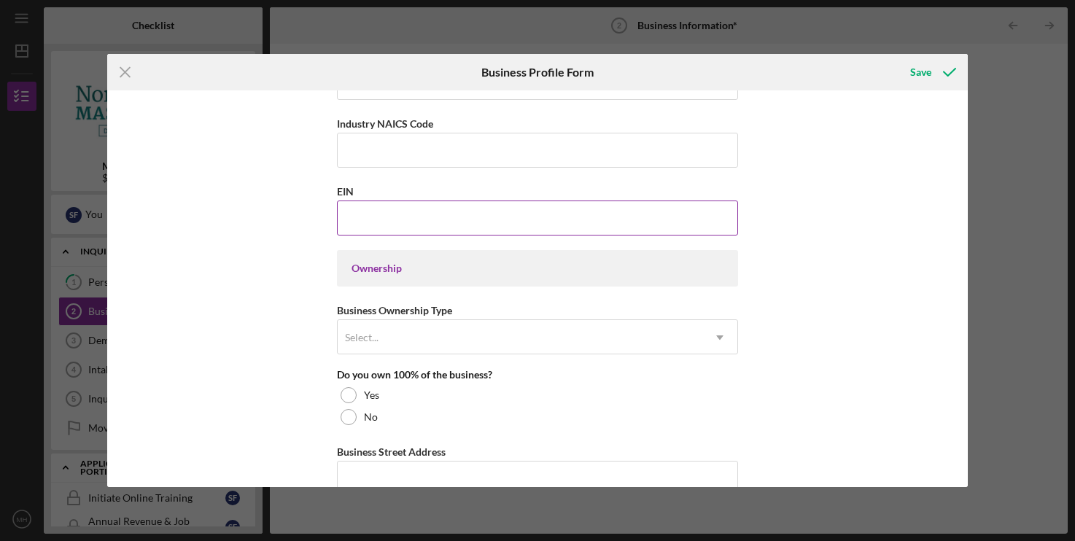
click at [406, 226] on input "EIN" at bounding box center [537, 218] width 401 height 35
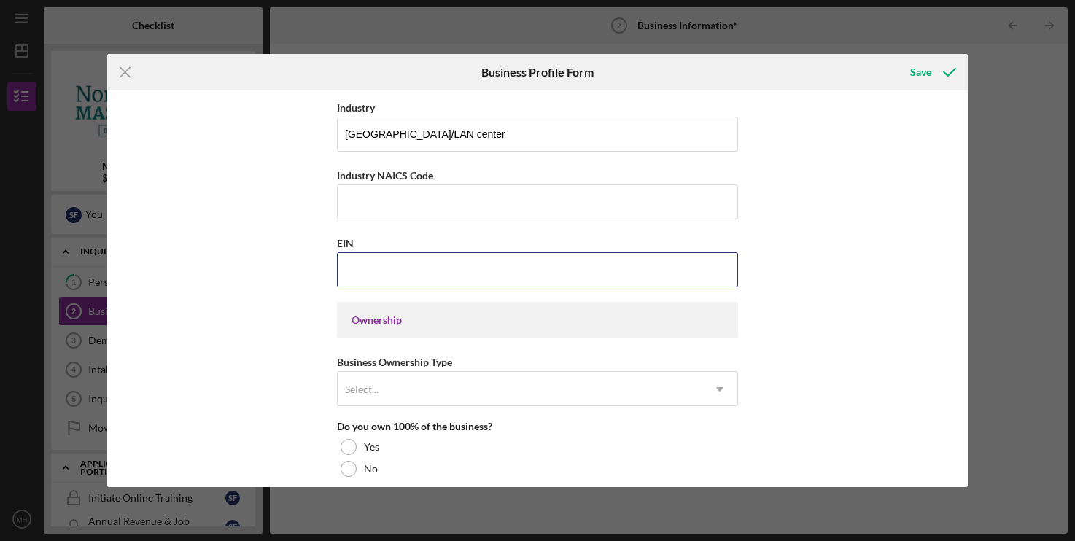
scroll to position [446, 0]
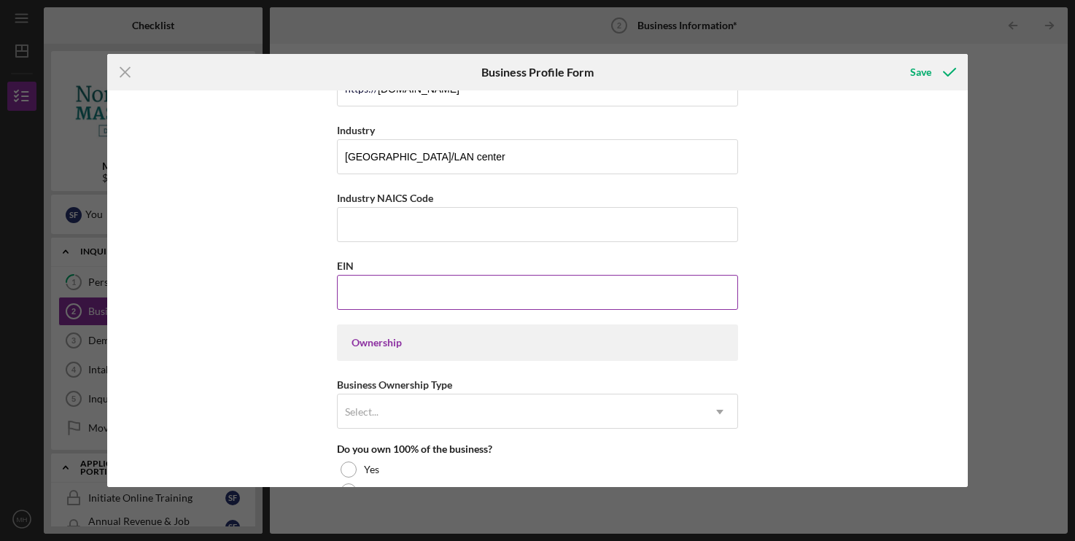
click at [406, 306] on input "EIN" at bounding box center [537, 292] width 401 height 35
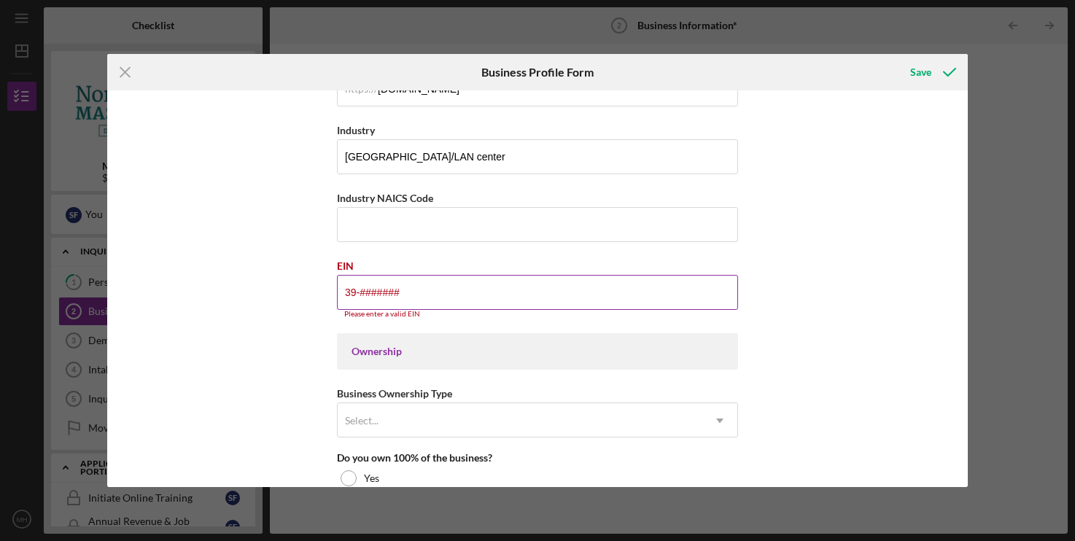
click at [409, 296] on input "39-#######" at bounding box center [537, 292] width 401 height 35
click at [419, 296] on input "39-312####" at bounding box center [537, 292] width 401 height 35
click at [414, 302] on input "39-3129###" at bounding box center [537, 292] width 401 height 35
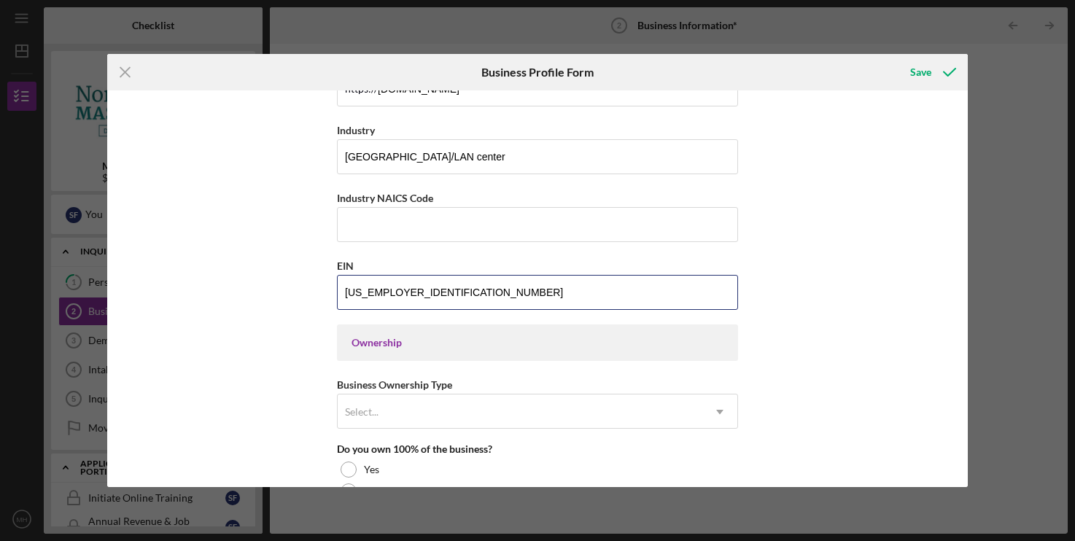
type input "[US_EMPLOYER_IDENTIFICATION_NUMBER]"
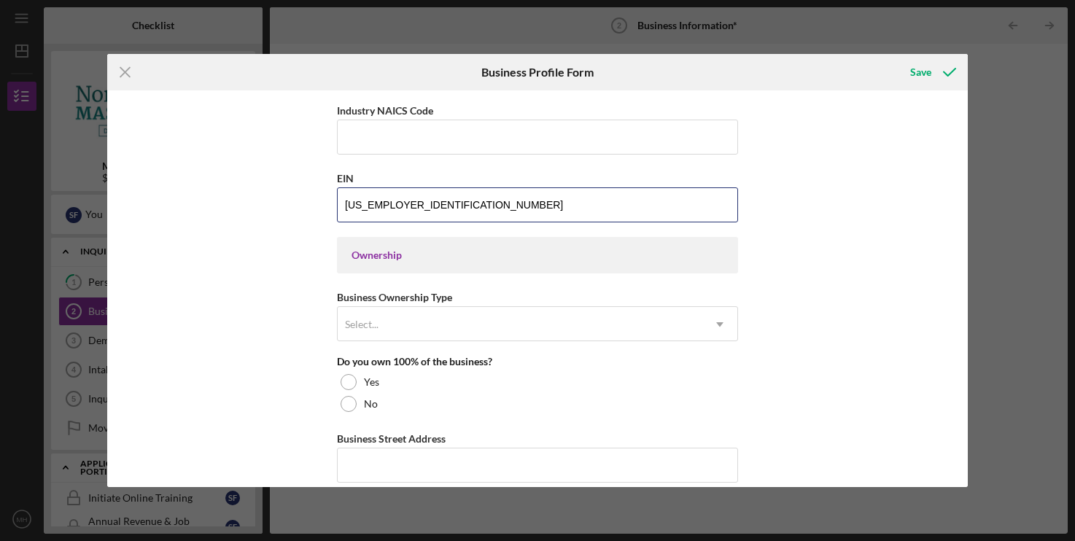
scroll to position [595, 0]
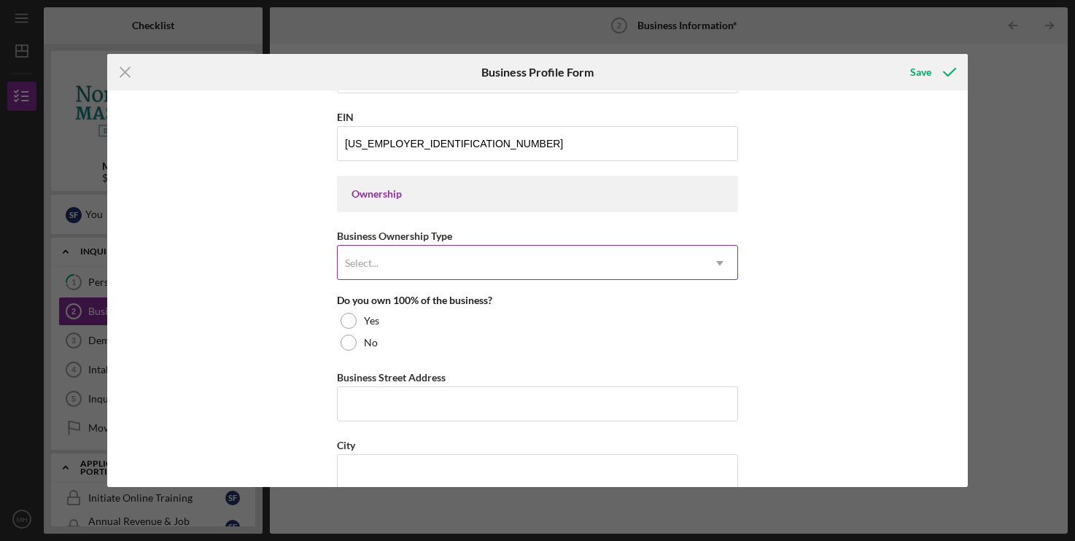
click at [473, 253] on div "Select..." at bounding box center [520, 264] width 365 height 34
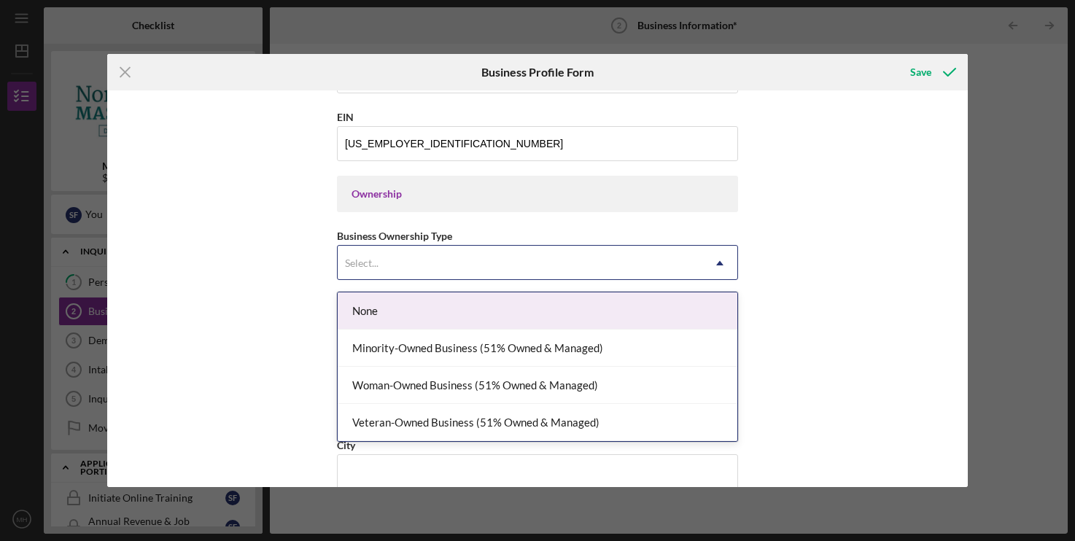
click at [234, 209] on div "Business Name Multiplayer: Gaming Lounge DBA Multiplayer LLC Business Start Dat…" at bounding box center [537, 288] width 860 height 397
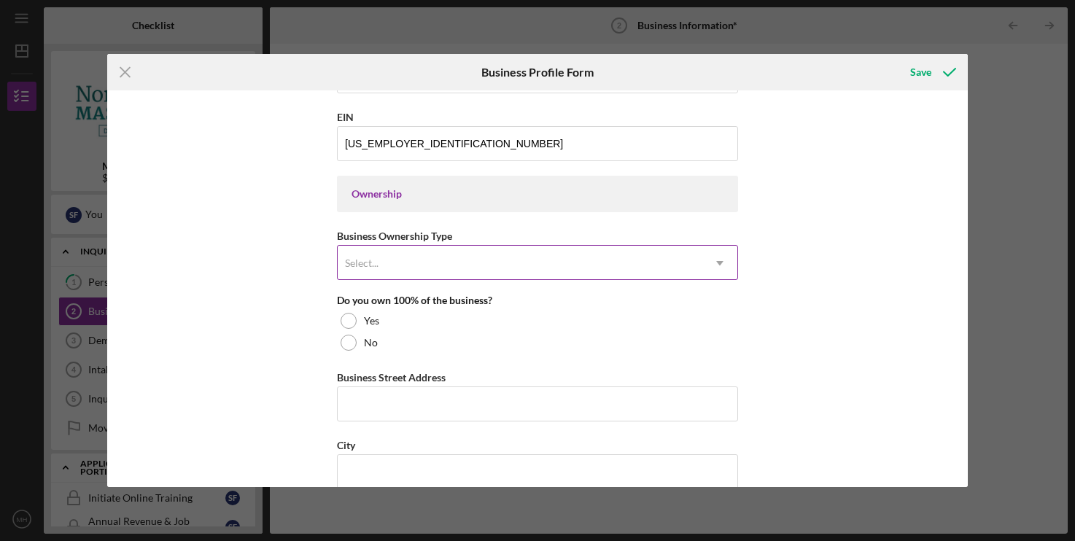
click at [420, 274] on div "Select..." at bounding box center [520, 264] width 365 height 34
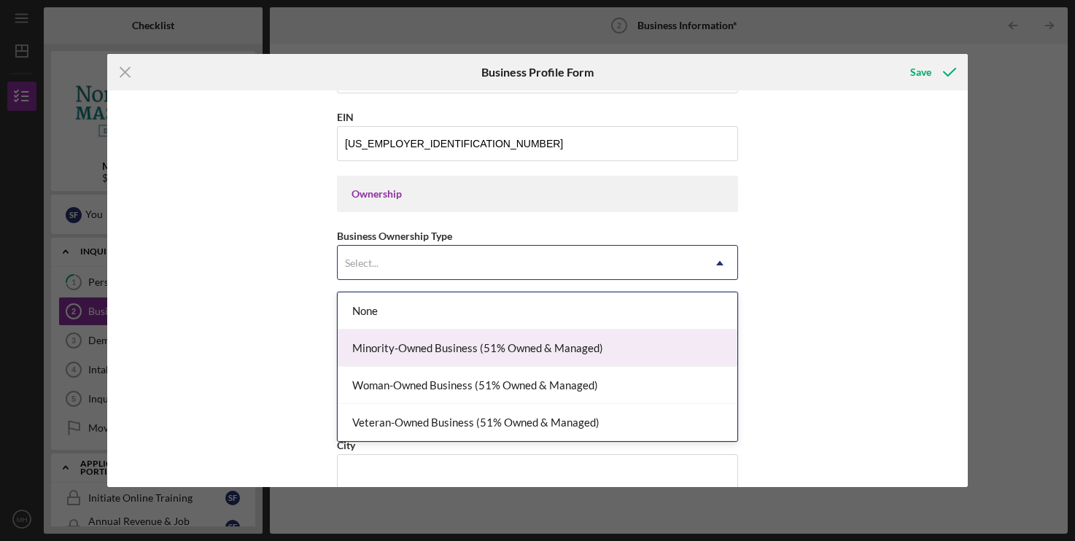
click at [371, 344] on div "Minority-Owned Business (51% Owned & Managed)" at bounding box center [538, 348] width 400 height 37
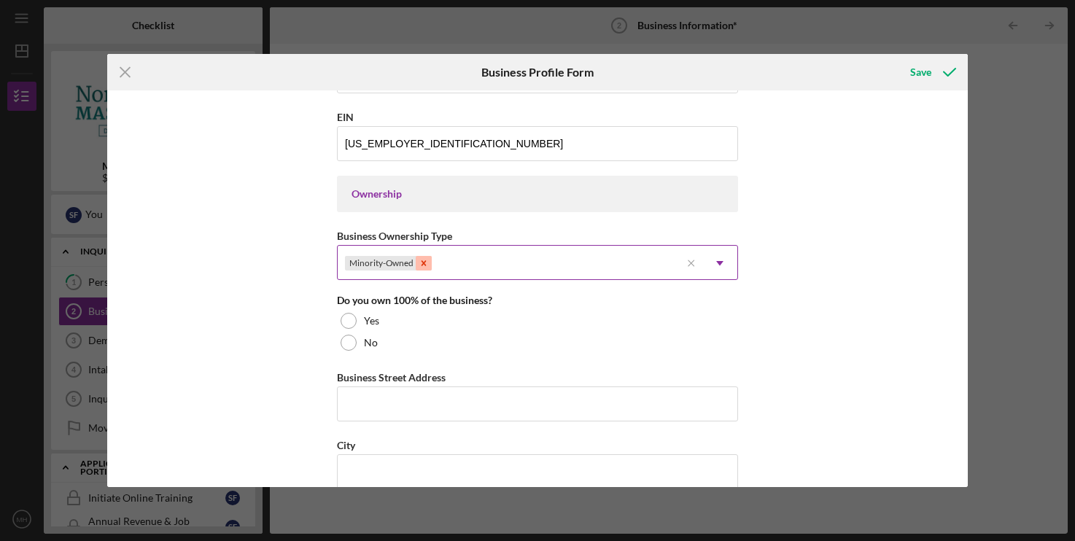
click at [425, 263] on div "Remove Minority-Owned" at bounding box center [424, 263] width 16 height 15
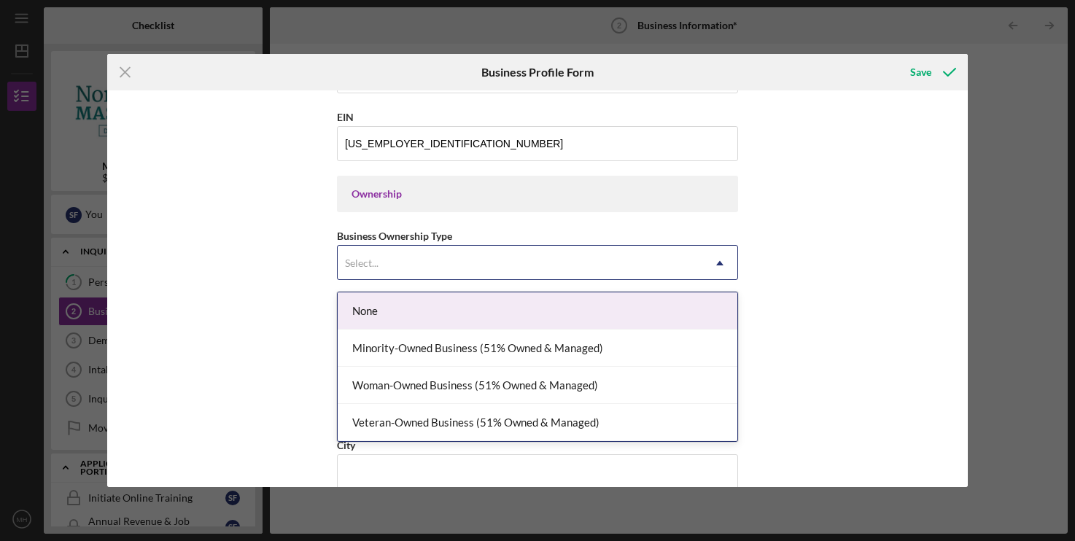
click at [682, 270] on div "Select..." at bounding box center [520, 264] width 365 height 34
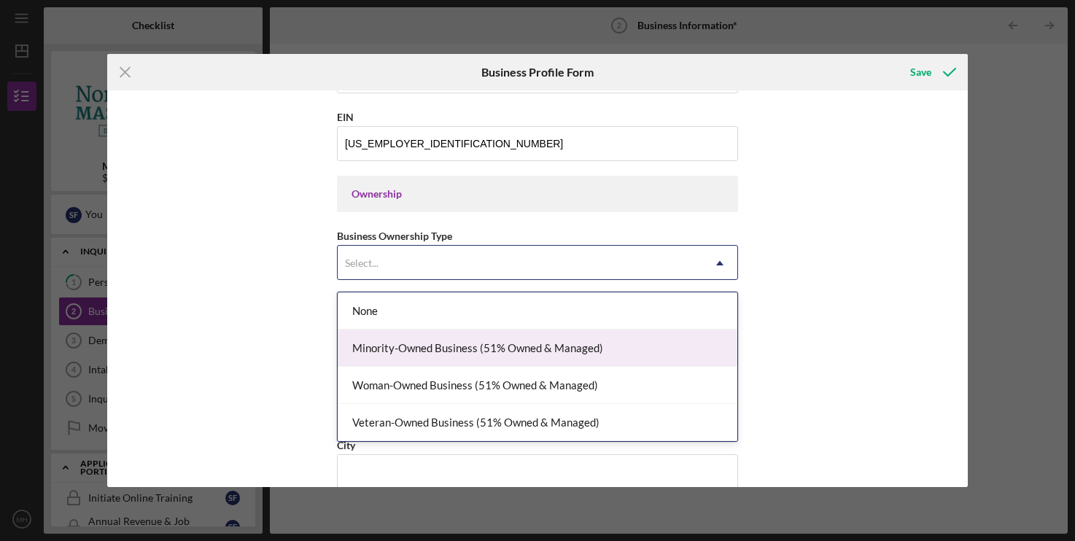
click at [371, 344] on div "Minority-Owned Business (51% Owned & Managed)" at bounding box center [538, 348] width 400 height 37
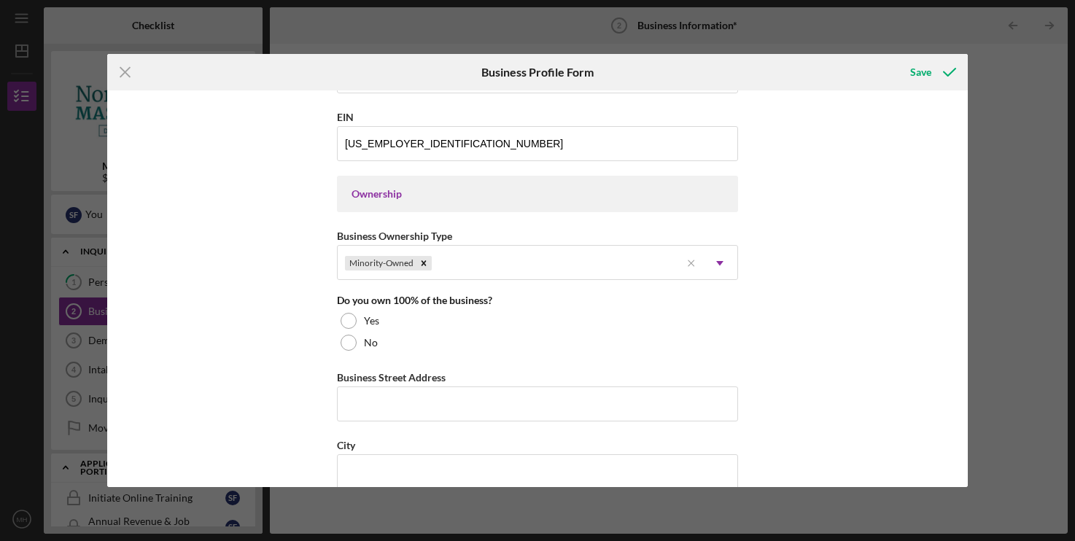
scroll to position [670, 0]
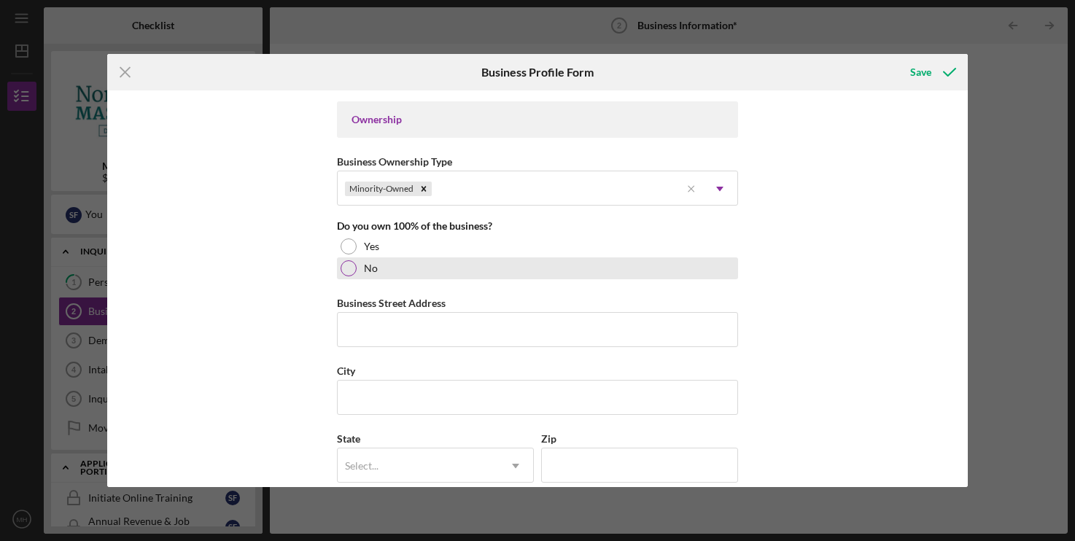
click at [349, 271] on div at bounding box center [349, 268] width 16 height 16
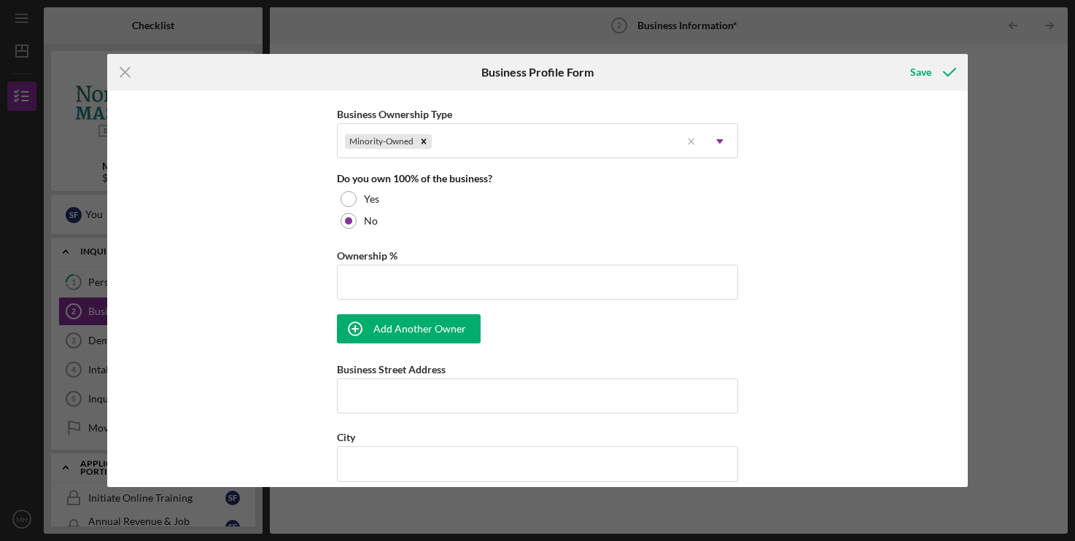
scroll to position [744, 0]
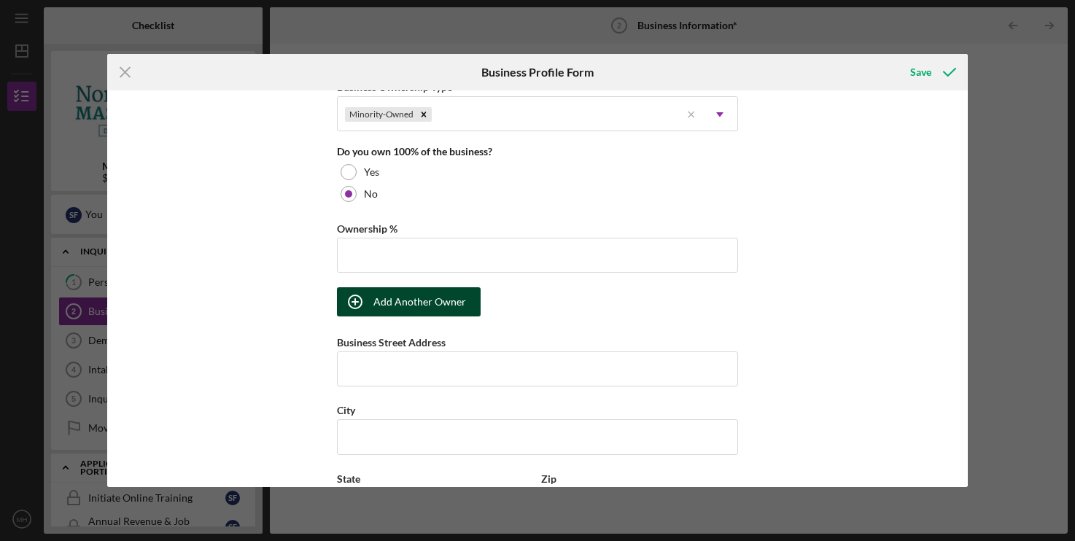
click at [382, 306] on div "Add Another Owner" at bounding box center [420, 301] width 93 height 29
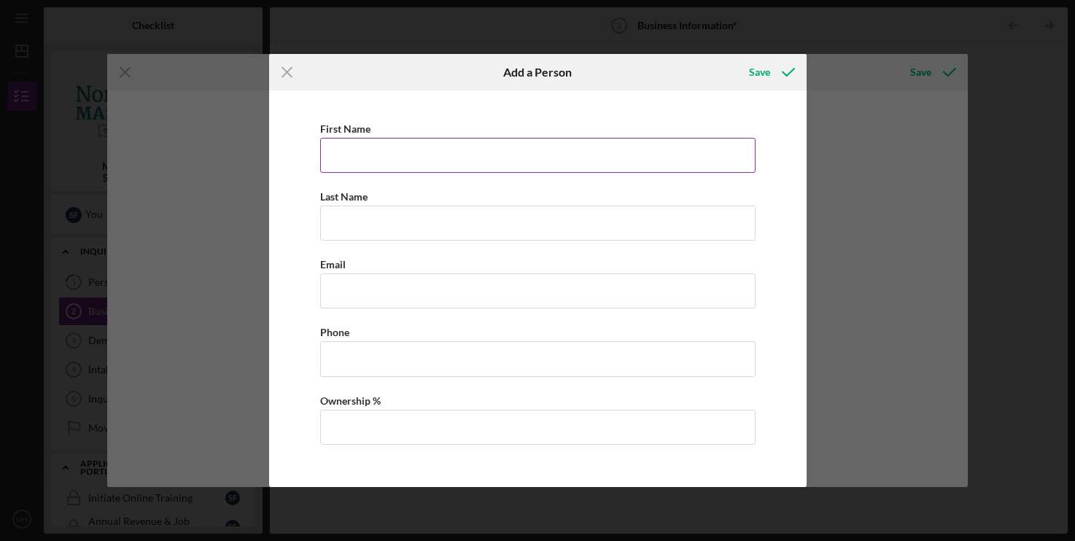
click at [390, 149] on input "First Name" at bounding box center [538, 155] width 436 height 35
type input "Marquise"
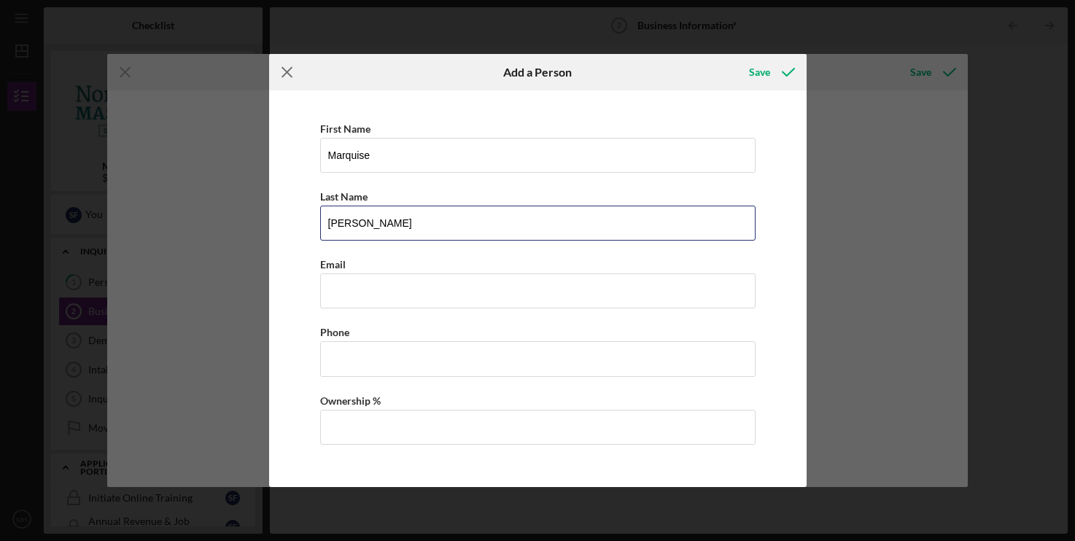
type input "[PERSON_NAME]"
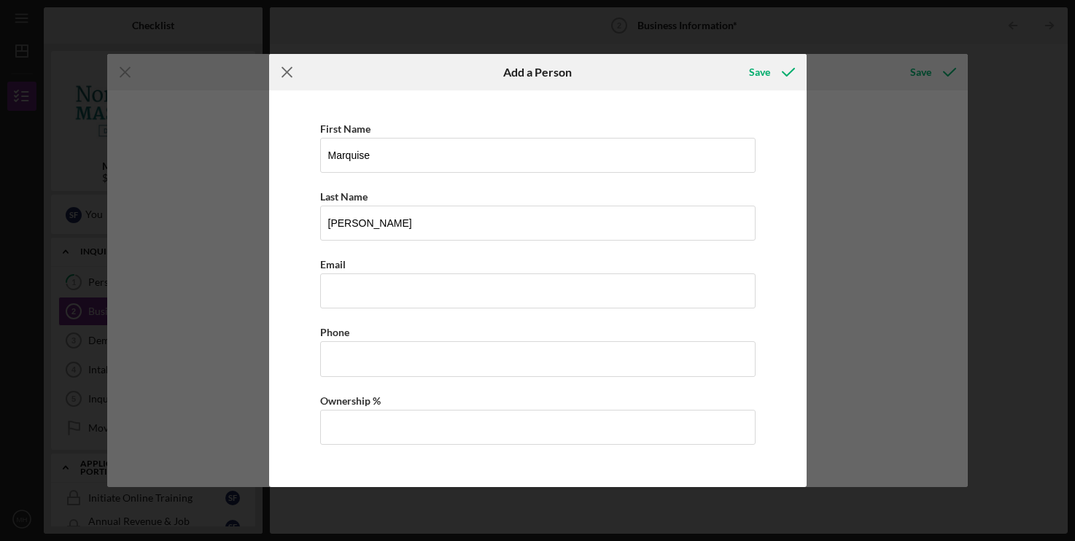
click at [285, 80] on icon "Icon/Menu Close" at bounding box center [287, 72] width 36 height 36
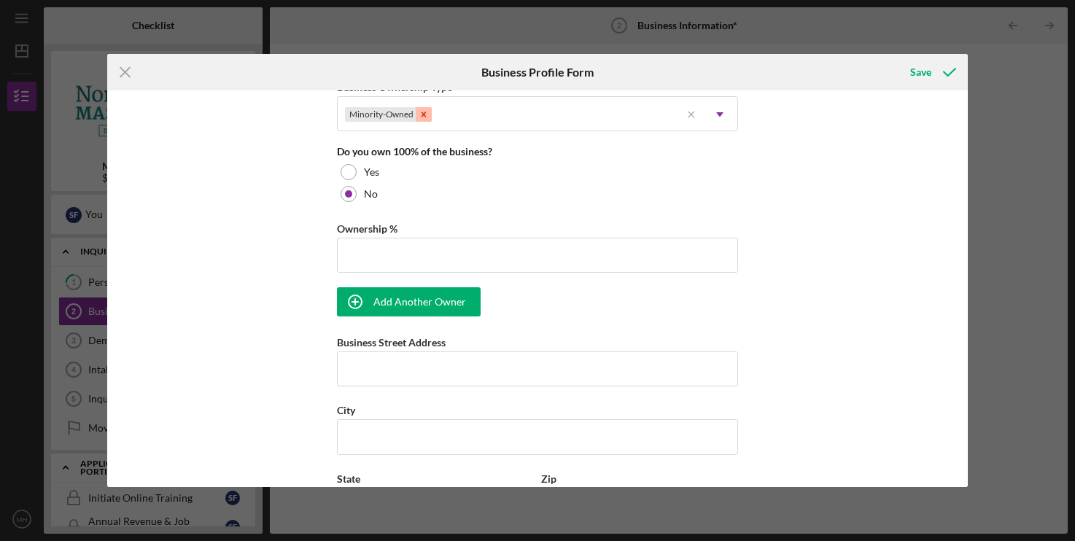
click at [425, 115] on div "Remove Minority-Owned" at bounding box center [424, 114] width 16 height 15
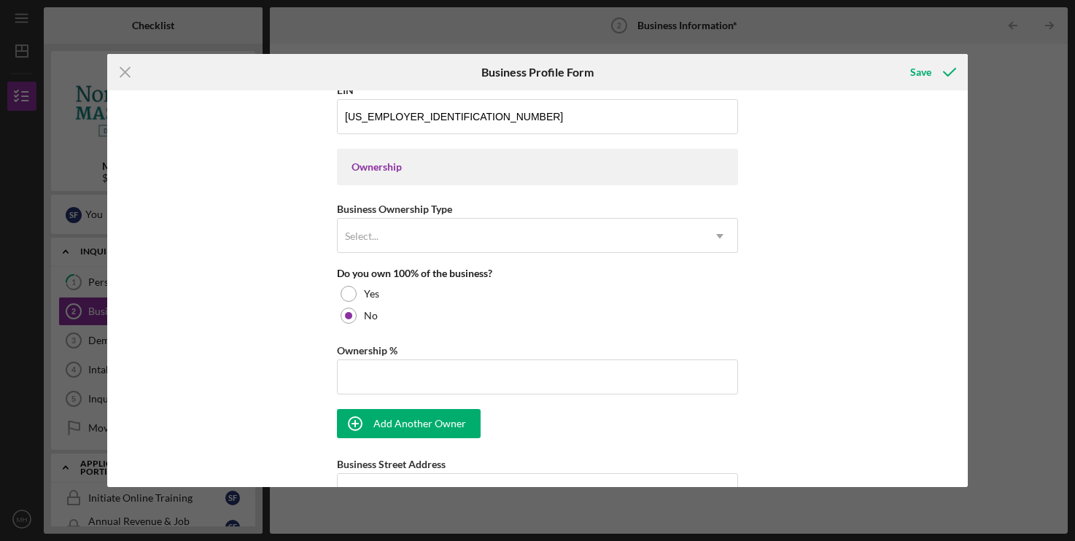
scroll to position [595, 0]
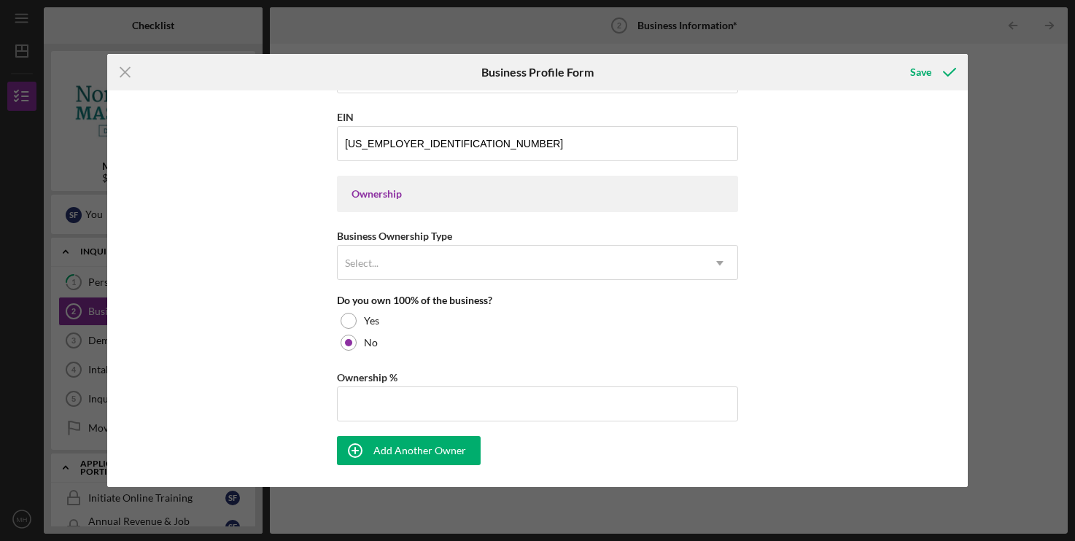
click at [364, 266] on div "Select..." at bounding box center [362, 264] width 34 height 12
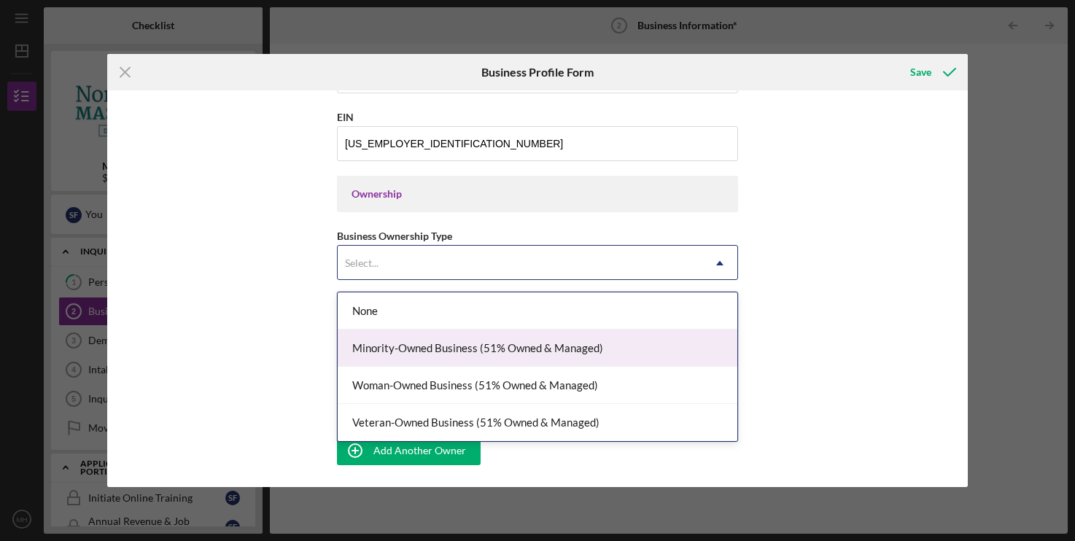
click at [242, 271] on div "Business Name Multiplayer: Gaming Lounge DBA Multiplayer LLC Business Start Dat…" at bounding box center [537, 288] width 860 height 397
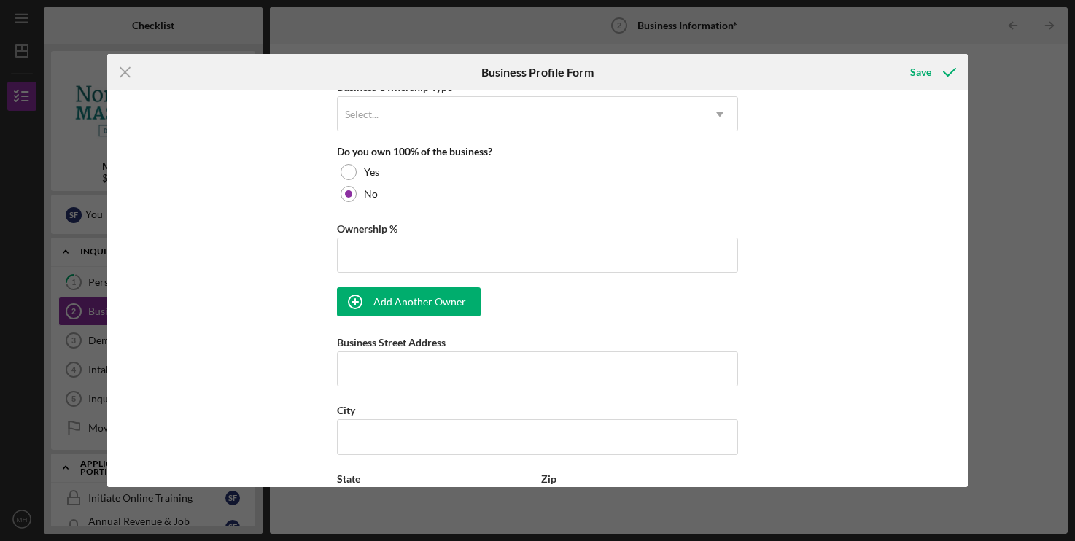
scroll to position [670, 0]
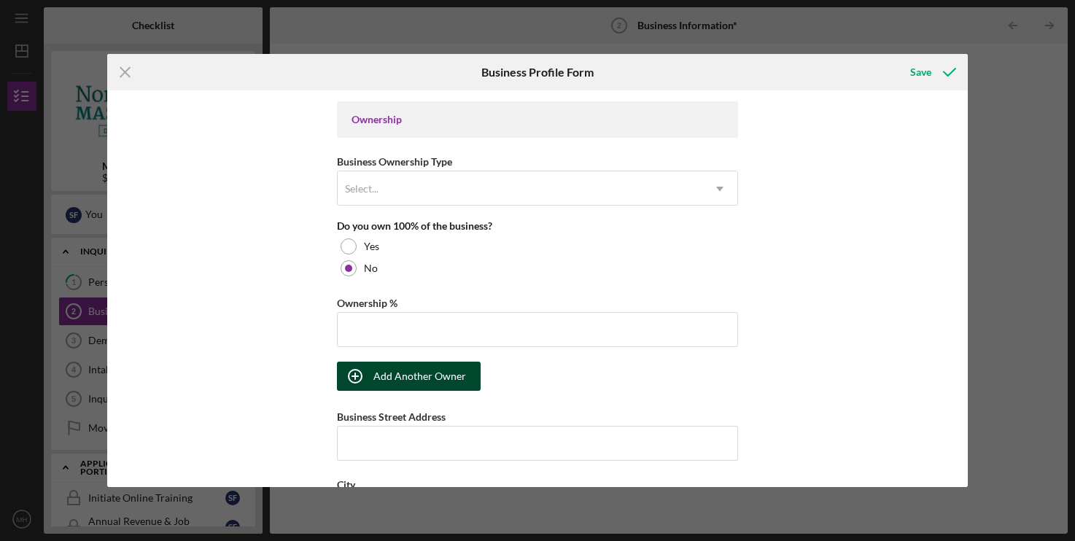
click at [415, 379] on div "Add Another Owner" at bounding box center [420, 376] width 93 height 29
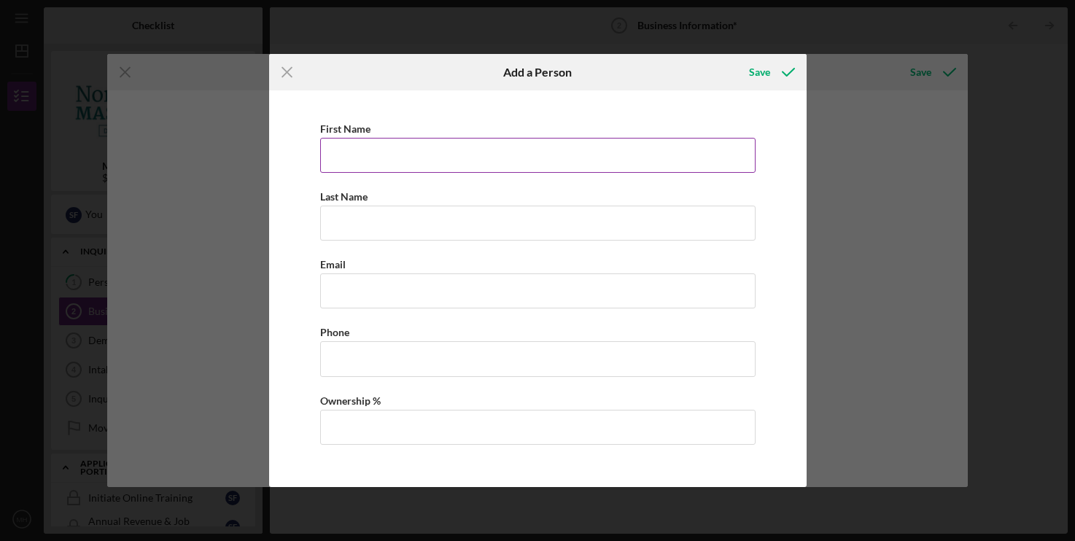
click at [425, 141] on input "First Name" at bounding box center [538, 155] width 436 height 35
type input "Marquise"
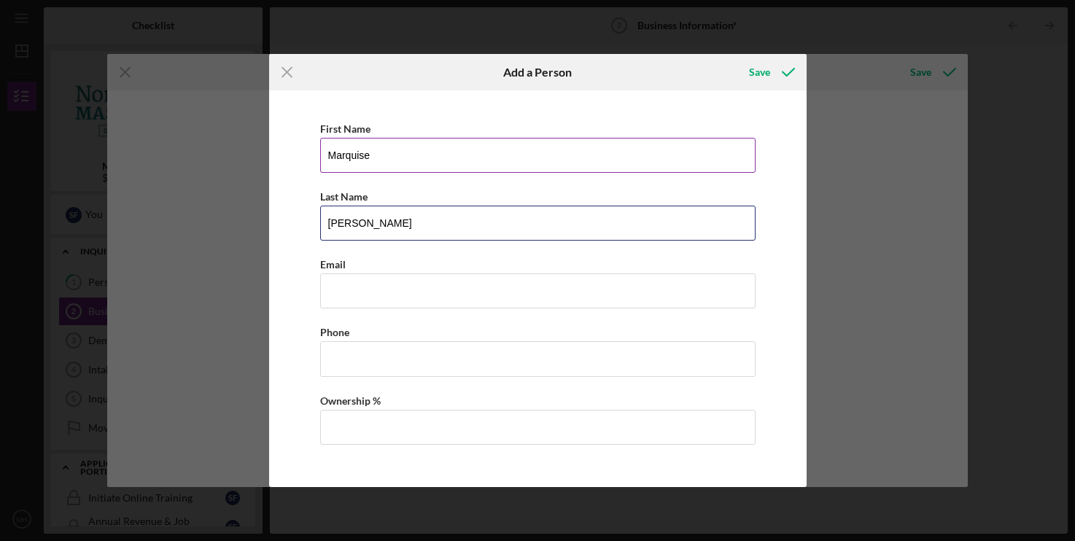
type input "[PERSON_NAME]"
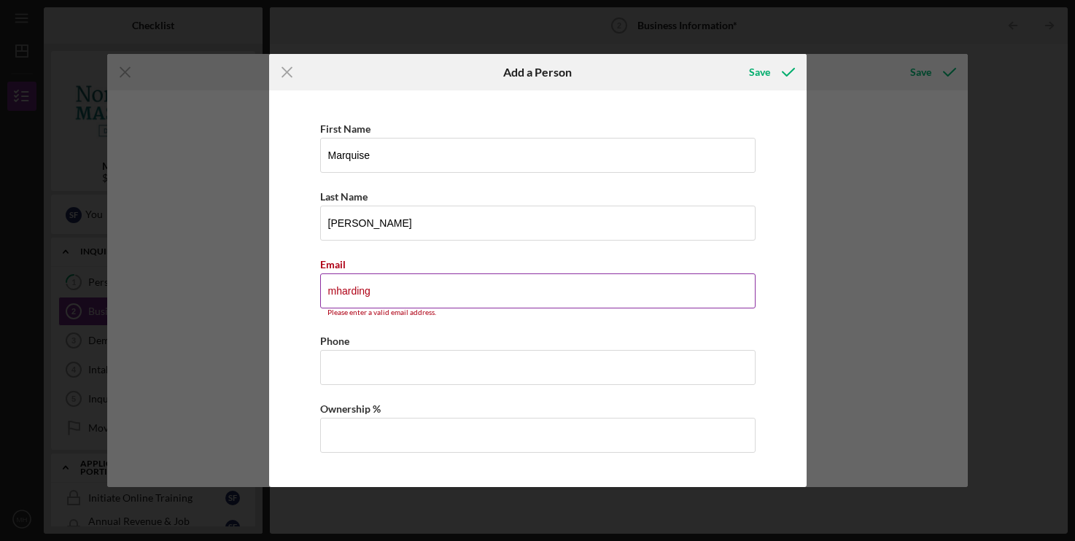
drag, startPoint x: 423, startPoint y: 299, endPoint x: -27, endPoint y: 268, distance: 451.2
click at [320, 274] on input "mharding" at bounding box center [538, 291] width 436 height 35
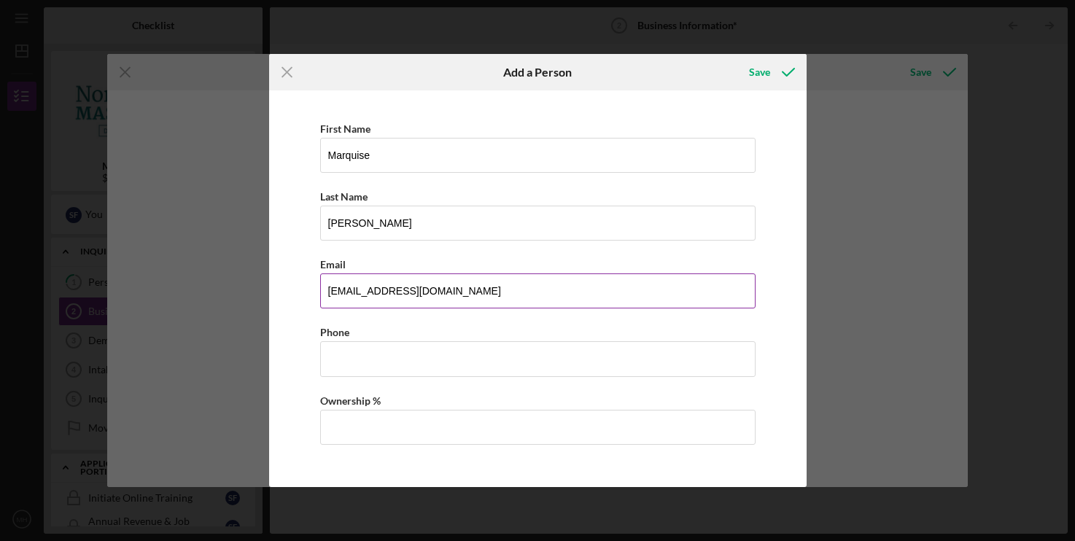
type input "[EMAIL_ADDRESS][DOMAIN_NAME]"
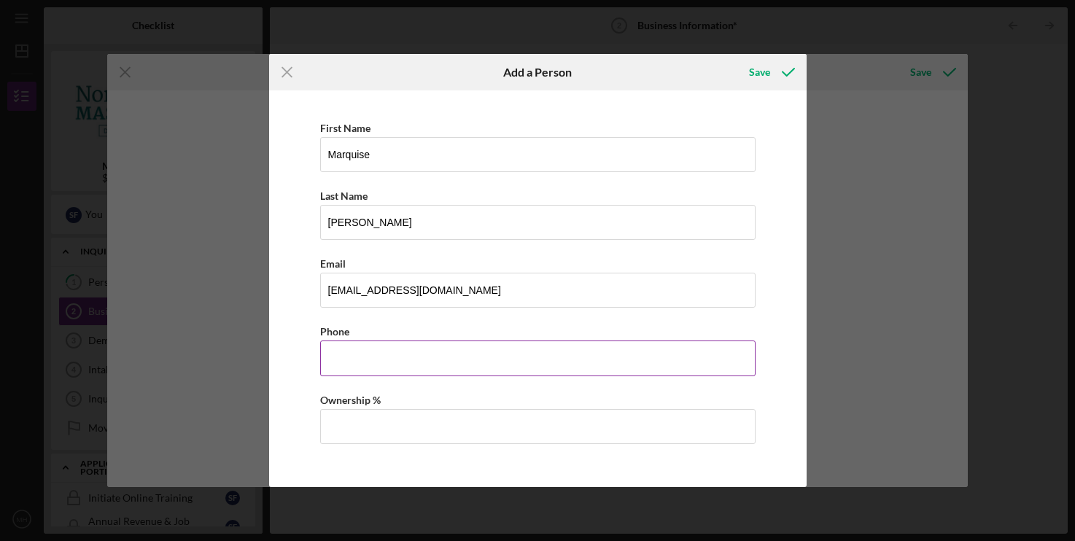
click at [350, 349] on input "Business Phone" at bounding box center [538, 358] width 436 height 35
click at [375, 345] on input "Business Phone" at bounding box center [538, 358] width 436 height 35
click at [378, 352] on input "Business Phone" at bounding box center [538, 358] width 436 height 35
type input "[PHONE_NUMBER]"
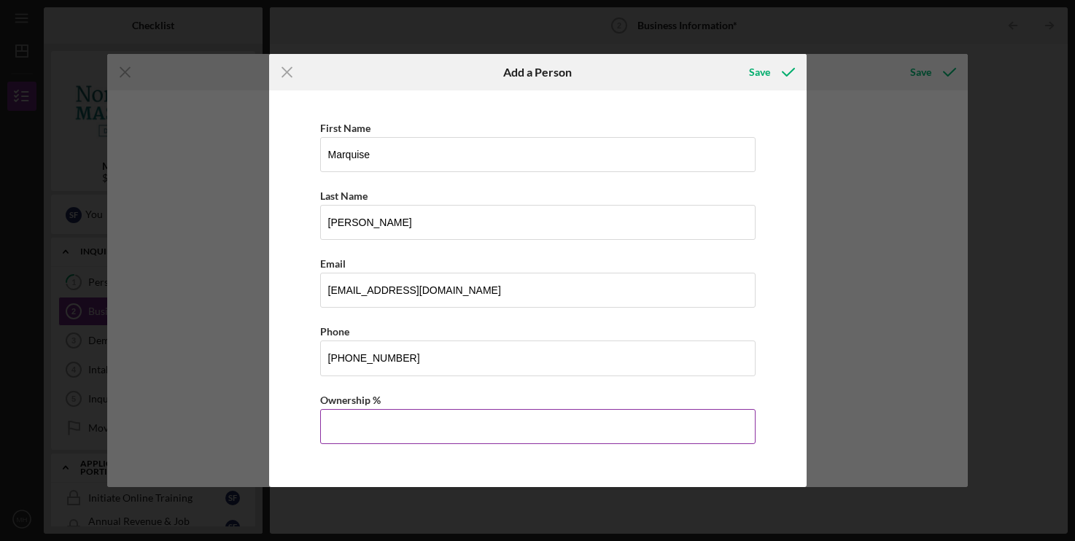
click at [385, 423] on input "Ownership %" at bounding box center [538, 426] width 436 height 35
type input "10.00%"
click at [786, 70] on icon "button" at bounding box center [788, 72] width 36 height 36
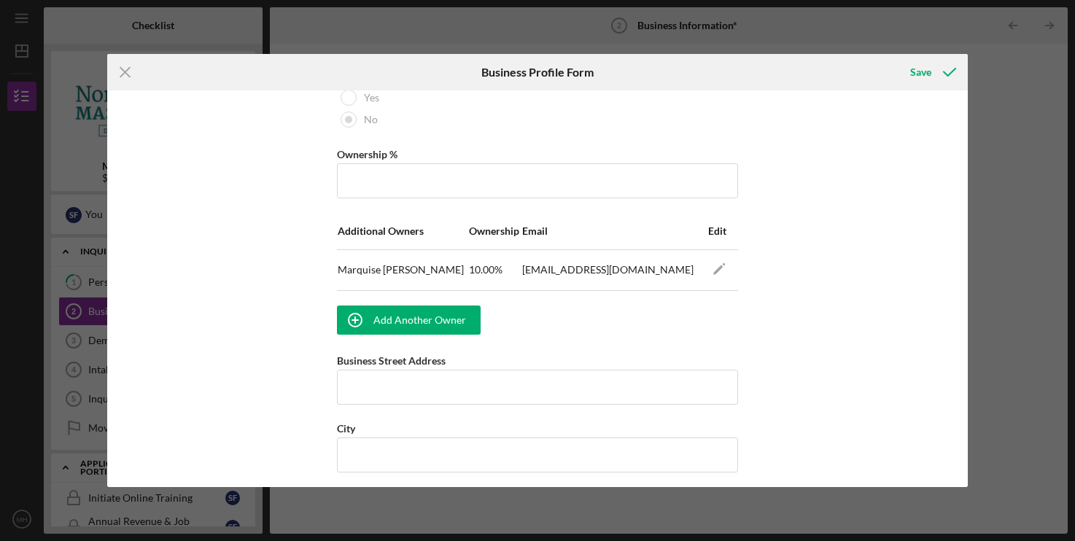
scroll to position [595, 0]
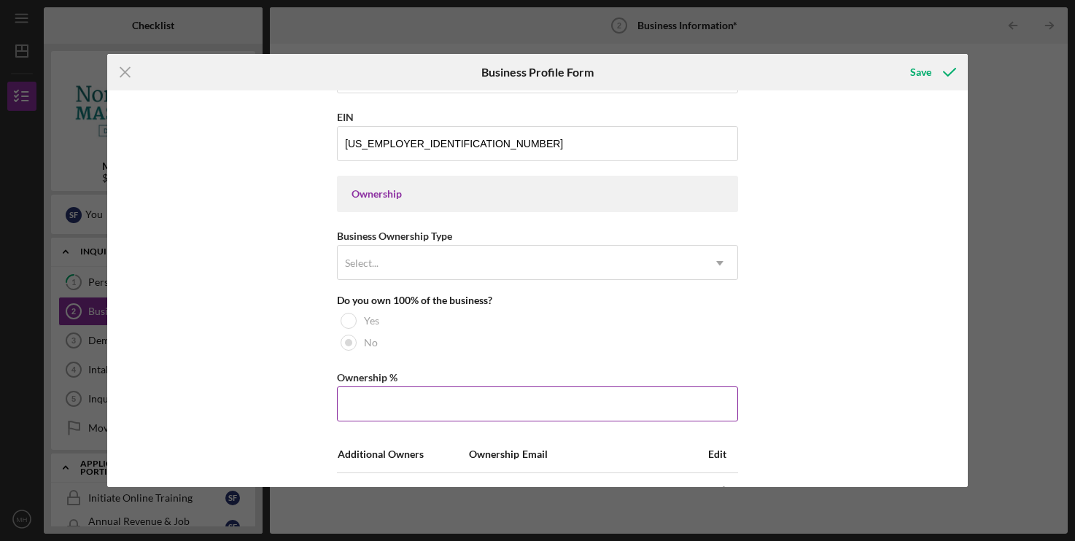
click at [383, 405] on input "Ownership %" at bounding box center [537, 404] width 401 height 35
type input "90.00%"
click at [219, 303] on div "Business Name Multiplayer: Gaming Lounge DBA Multiplayer LLC Business Start Dat…" at bounding box center [537, 288] width 860 height 397
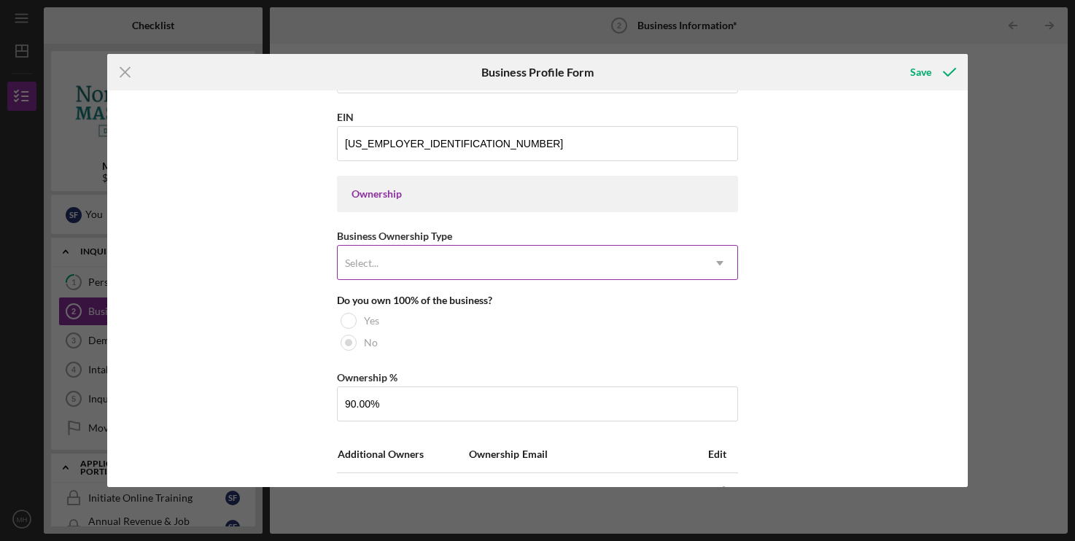
click at [427, 274] on div "Select..." at bounding box center [520, 264] width 365 height 34
click at [167, 258] on div "Business Name Multiplayer: Gaming Lounge DBA Multiplayer LLC Business Start Dat…" at bounding box center [537, 288] width 860 height 397
click at [384, 267] on div "Select..." at bounding box center [520, 264] width 365 height 34
click at [253, 250] on div "Business Name Multiplayer: Gaming Lounge DBA Multiplayer LLC Business Start Dat…" at bounding box center [537, 288] width 860 height 397
click at [412, 280] on div "Select..." at bounding box center [520, 264] width 365 height 34
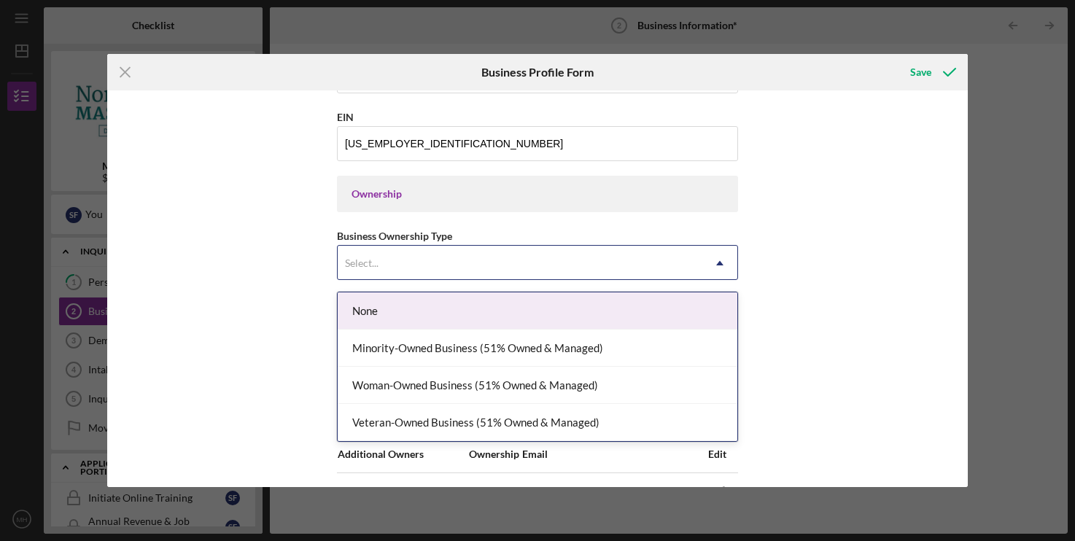
click at [379, 313] on div "None" at bounding box center [538, 311] width 400 height 37
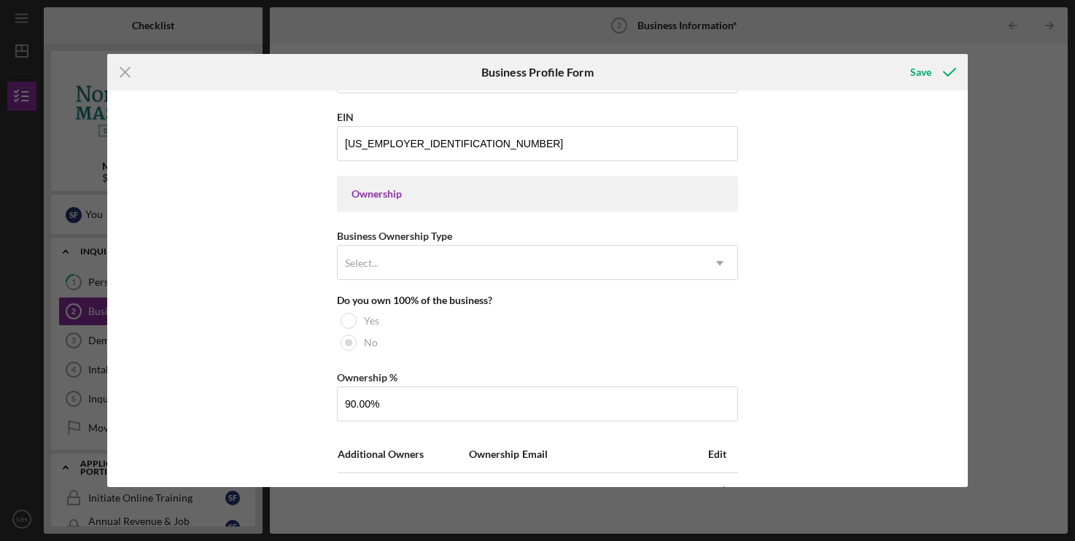
click at [234, 290] on div "Business Name Multiplayer: Gaming Lounge DBA Multiplayer LLC Business Start Dat…" at bounding box center [537, 288] width 860 height 397
click at [438, 269] on div "Select..." at bounding box center [520, 264] width 365 height 34
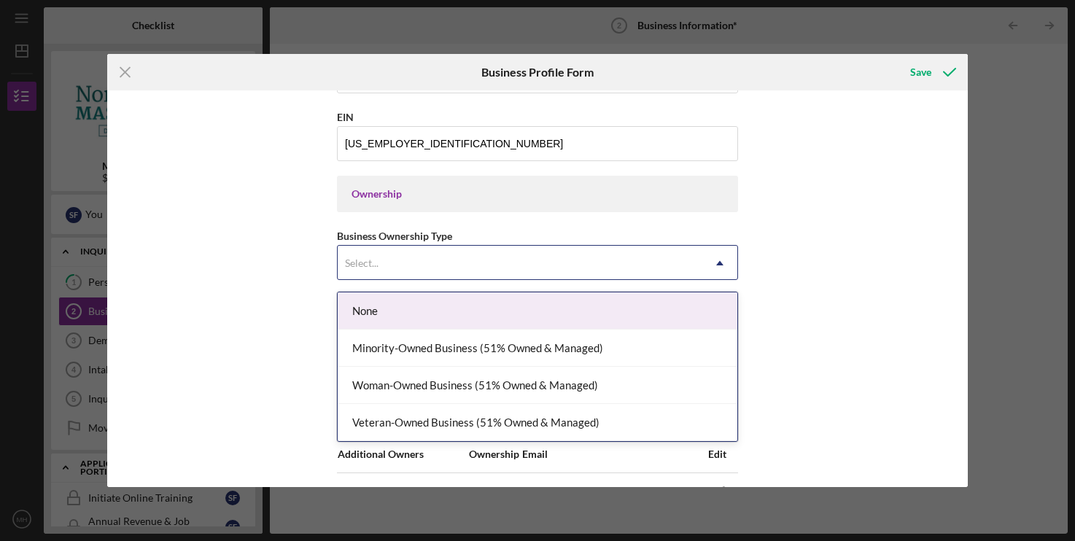
click at [379, 315] on div "None" at bounding box center [538, 311] width 400 height 37
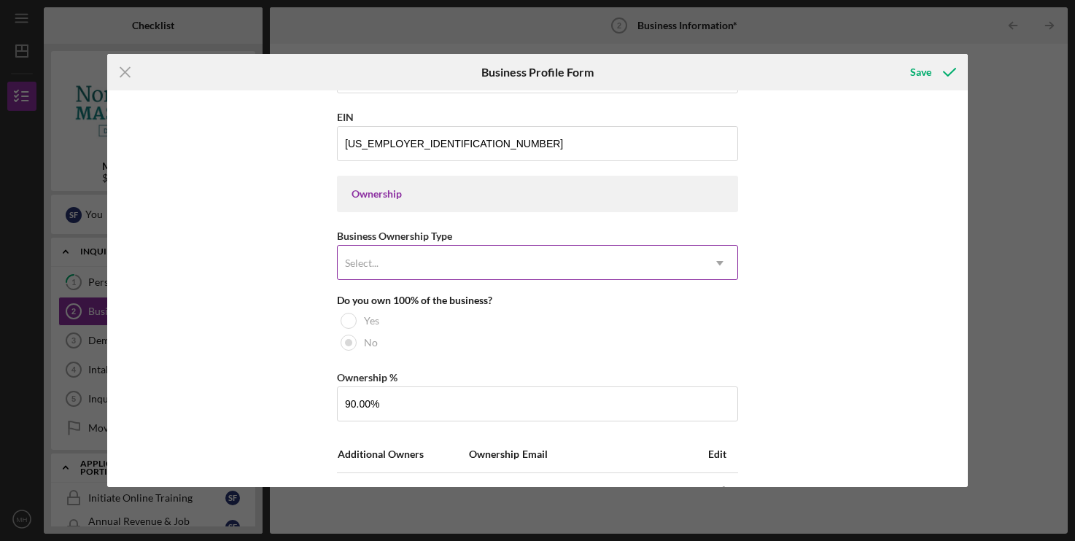
click at [449, 268] on div "Select..." at bounding box center [520, 264] width 365 height 34
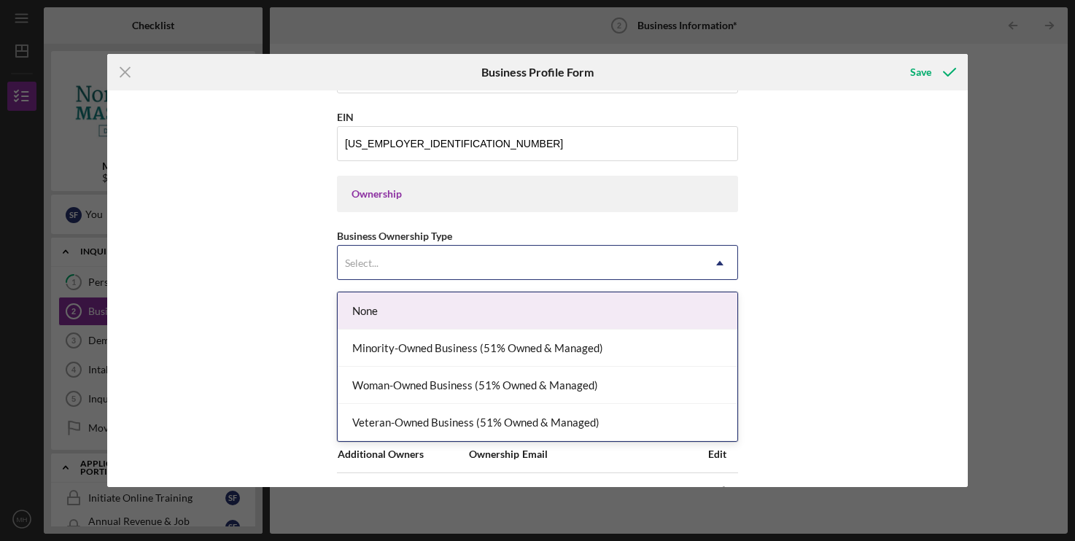
click at [400, 312] on div "None" at bounding box center [538, 311] width 400 height 37
click at [727, 274] on icon "Icon/Dropdown Arrow" at bounding box center [720, 263] width 35 height 35
click at [587, 303] on div "None" at bounding box center [538, 311] width 400 height 37
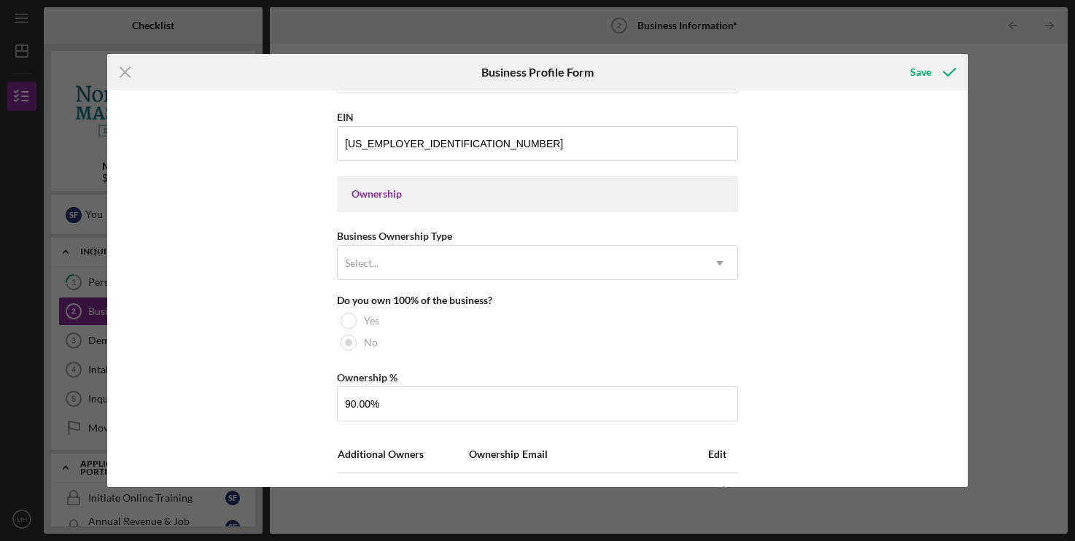
click at [813, 276] on div "Business Name Multiplayer: Gaming Lounge DBA Multiplayer LLC Business Start Dat…" at bounding box center [537, 288] width 860 height 397
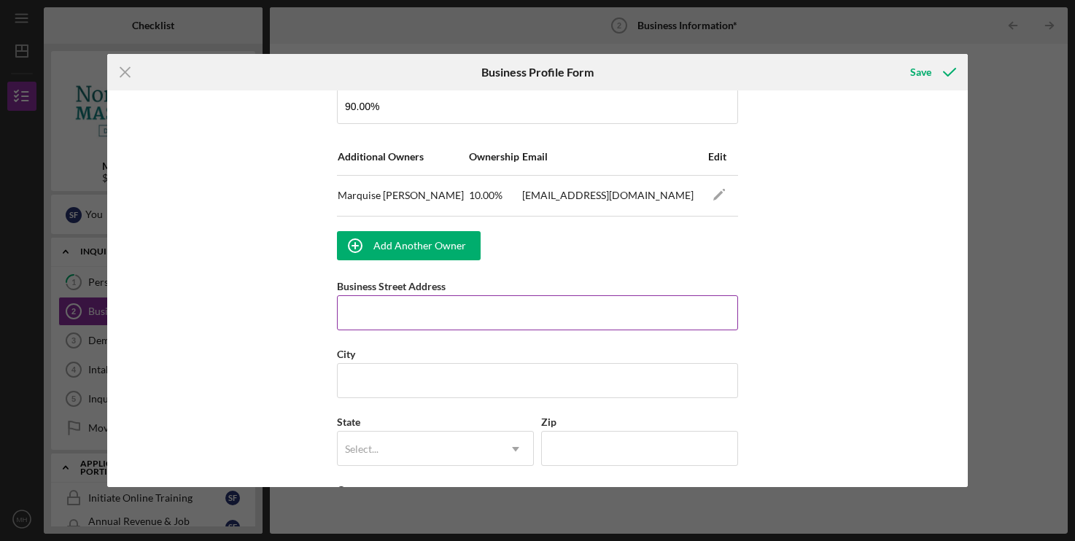
scroll to position [967, 0]
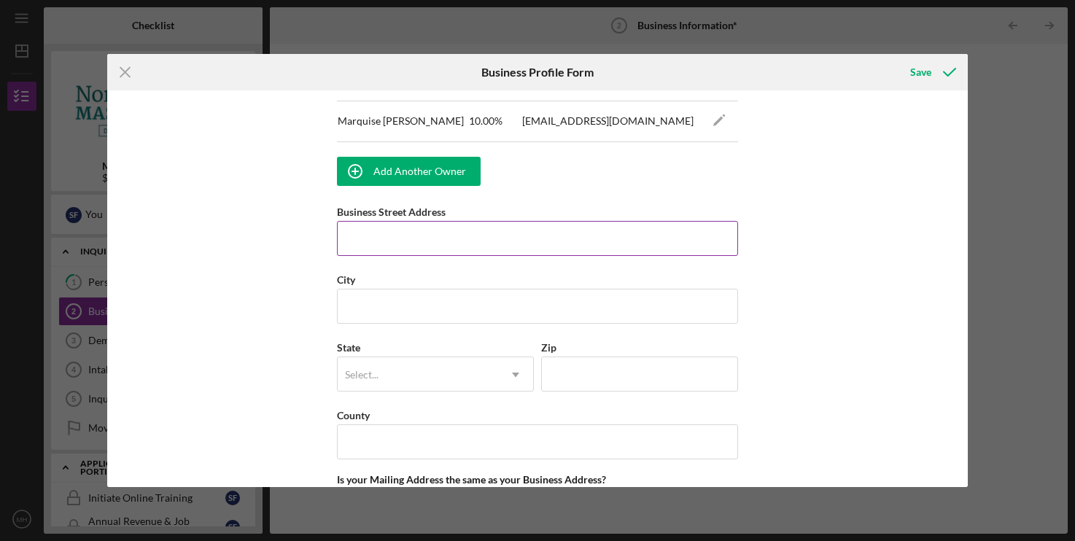
click at [451, 252] on input "Business Street Address" at bounding box center [537, 238] width 401 height 35
click at [442, 256] on input "Business Street Address" at bounding box center [537, 238] width 401 height 35
click at [238, 265] on div "Business Name Multiplayer: Gaming Lounge DBA Multiplayer LLC Business Start Dat…" at bounding box center [537, 288] width 860 height 397
click at [392, 256] on input "Business Street Address" at bounding box center [537, 238] width 401 height 35
click at [228, 251] on div "Business Name Multiplayer: Gaming Lounge DBA Multiplayer LLC Business Start Dat…" at bounding box center [537, 288] width 860 height 397
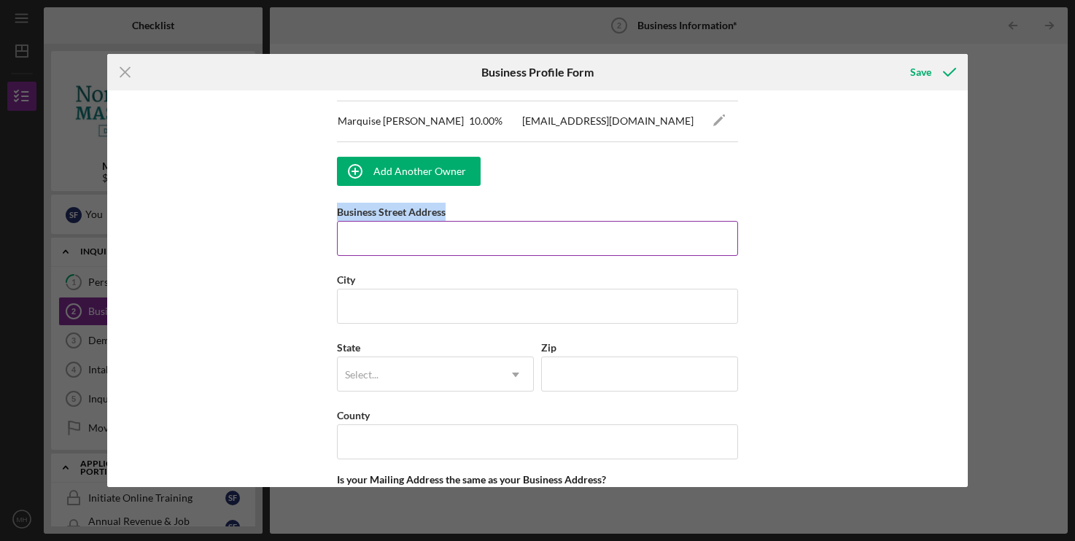
drag, startPoint x: 323, startPoint y: 216, endPoint x: 463, endPoint y: 227, distance: 140.5
click at [463, 227] on div "Business Name Multiplayer: Gaming Lounge DBA Multiplayer LLC Business Start Dat…" at bounding box center [537, 288] width 860 height 397
click at [463, 221] on div "Business Street Address" at bounding box center [537, 212] width 401 height 18
drag, startPoint x: 332, startPoint y: 218, endPoint x: 468, endPoint y: 226, distance: 135.9
click at [471, 226] on div "Business Name Multiplayer: Gaming Lounge DBA Multiplayer LLC Business Start Dat…" at bounding box center [537, 288] width 860 height 397
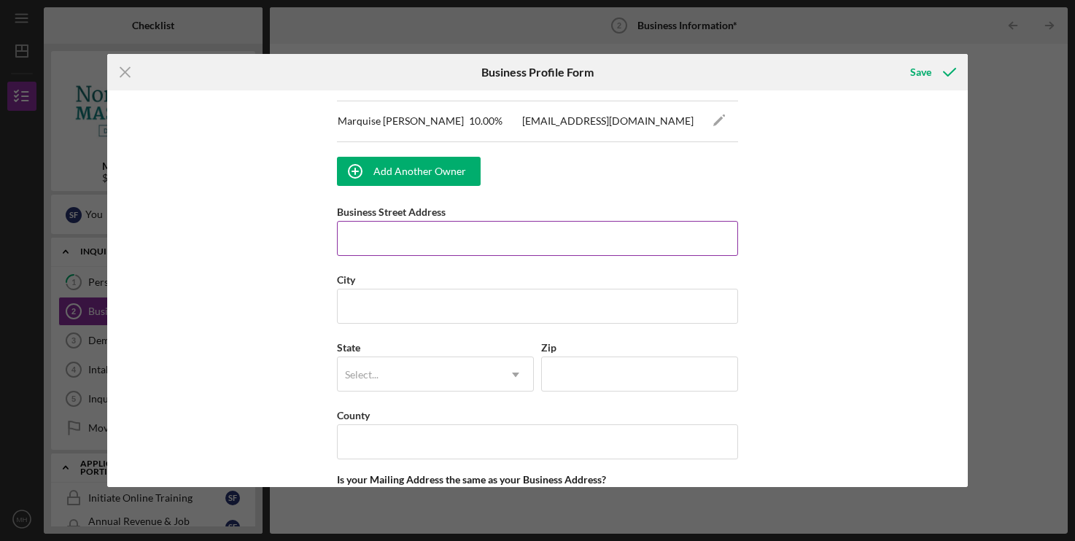
click at [468, 221] on div "Business Street Address" at bounding box center [537, 212] width 401 height 18
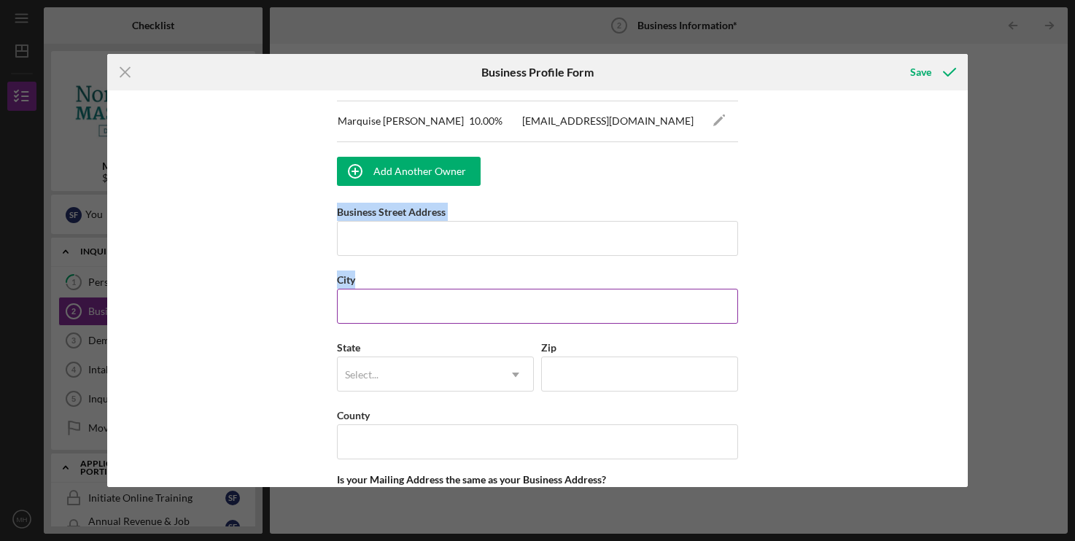
drag, startPoint x: 332, startPoint y: 215, endPoint x: 371, endPoint y: 291, distance: 85.2
click at [371, 291] on div "Business Name Multiplayer: Gaming Lounge DBA Multiplayer LLC Business Start Dat…" at bounding box center [537, 288] width 860 height 397
click at [371, 289] on div "City" at bounding box center [537, 280] width 401 height 18
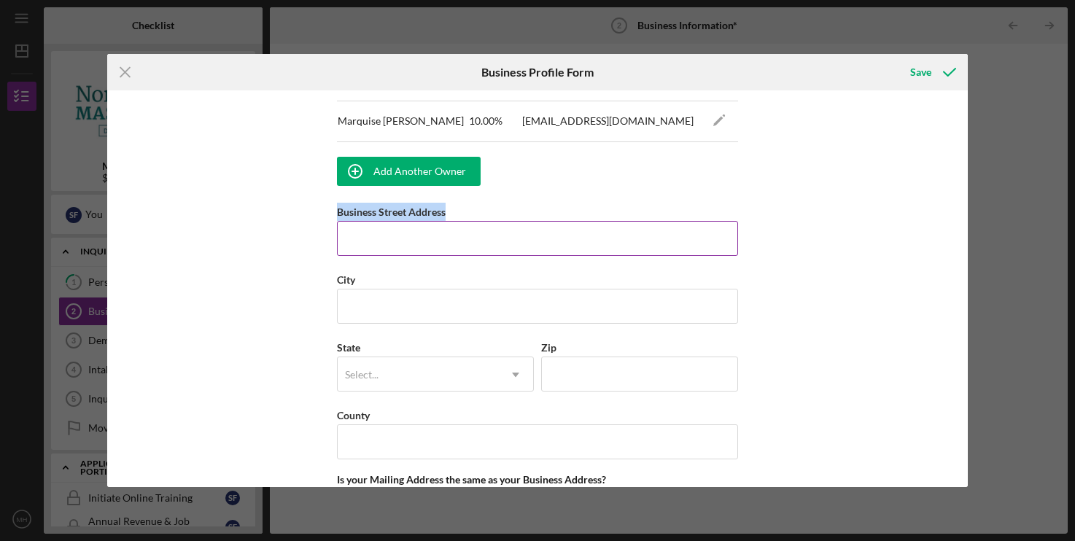
drag, startPoint x: 337, startPoint y: 221, endPoint x: 458, endPoint y: 227, distance: 121.2
click at [460, 221] on div "Business Street Address" at bounding box center [537, 212] width 401 height 18
click at [458, 221] on div "Business Street Address" at bounding box center [537, 212] width 401 height 18
drag, startPoint x: 337, startPoint y: 223, endPoint x: 457, endPoint y: 225, distance: 119.7
click at [457, 221] on div "Business Street Address" at bounding box center [537, 212] width 401 height 18
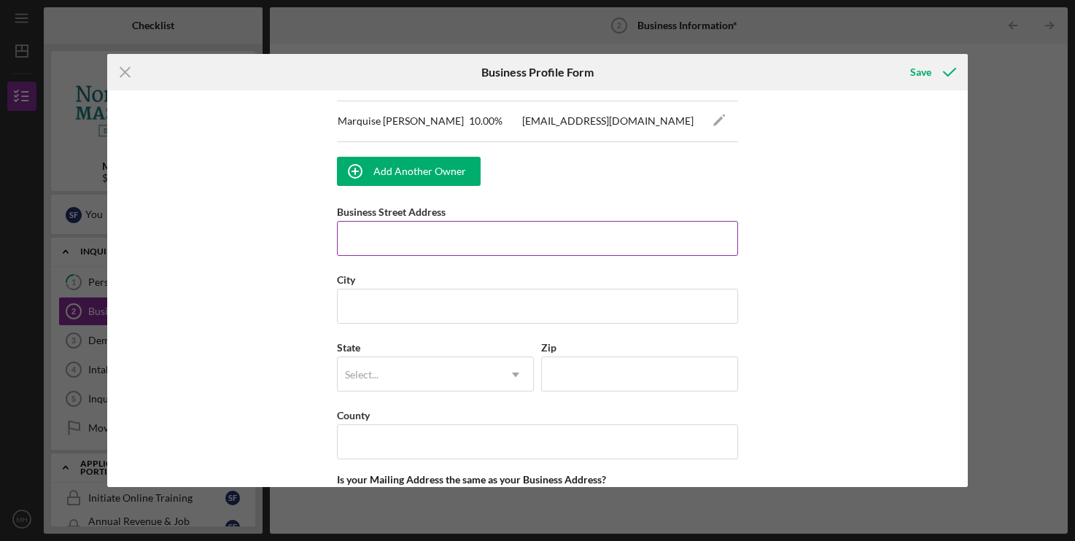
click at [457, 221] on div "Business Street Address" at bounding box center [537, 212] width 401 height 18
drag, startPoint x: 336, startPoint y: 223, endPoint x: 464, endPoint y: 222, distance: 127.7
click at [464, 222] on div "Business Name Multiplayer: Gaming Lounge DBA Multiplayer LLC Business Start Dat…" at bounding box center [537, 288] width 860 height 397
click at [464, 221] on div "Business Street Address" at bounding box center [537, 212] width 401 height 18
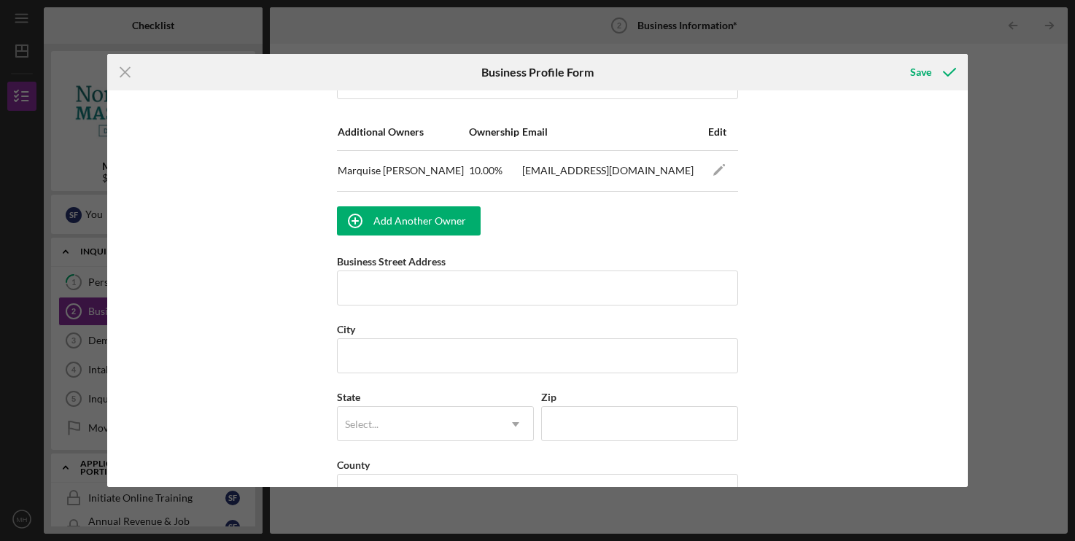
scroll to position [893, 0]
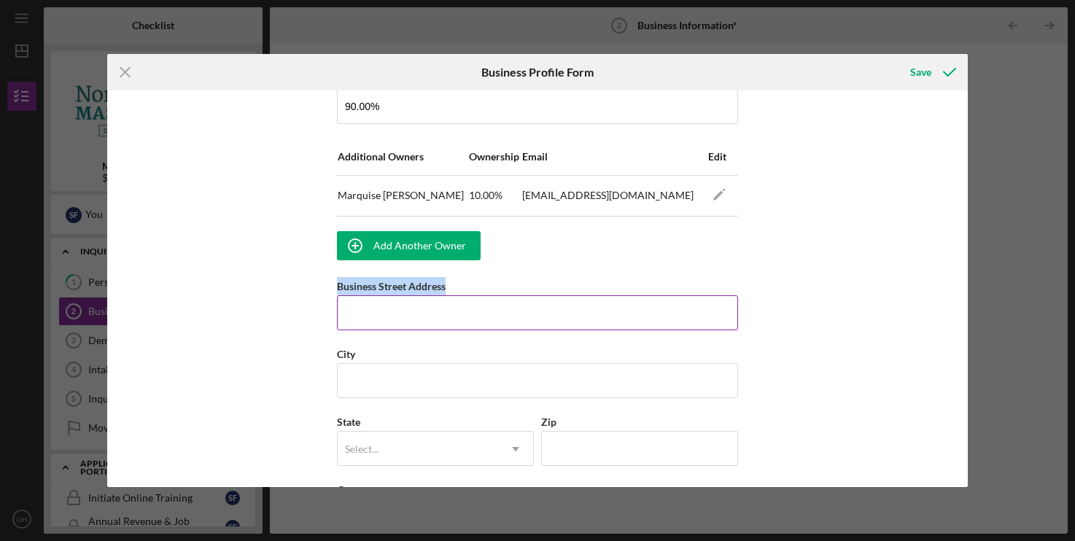
drag, startPoint x: 336, startPoint y: 297, endPoint x: 473, endPoint y: 292, distance: 138.0
click at [473, 292] on div "Business Name Multiplayer: Gaming Lounge DBA Multiplayer LLC Business Start Dat…" at bounding box center [537, 288] width 860 height 397
click at [471, 293] on div "Business Street Address" at bounding box center [537, 286] width 401 height 18
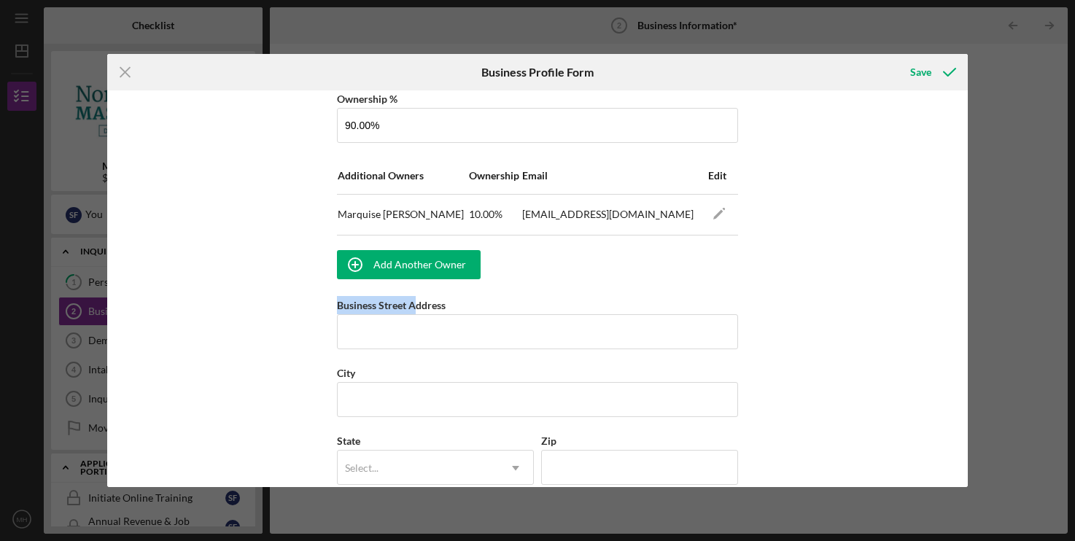
scroll to position [869, 0]
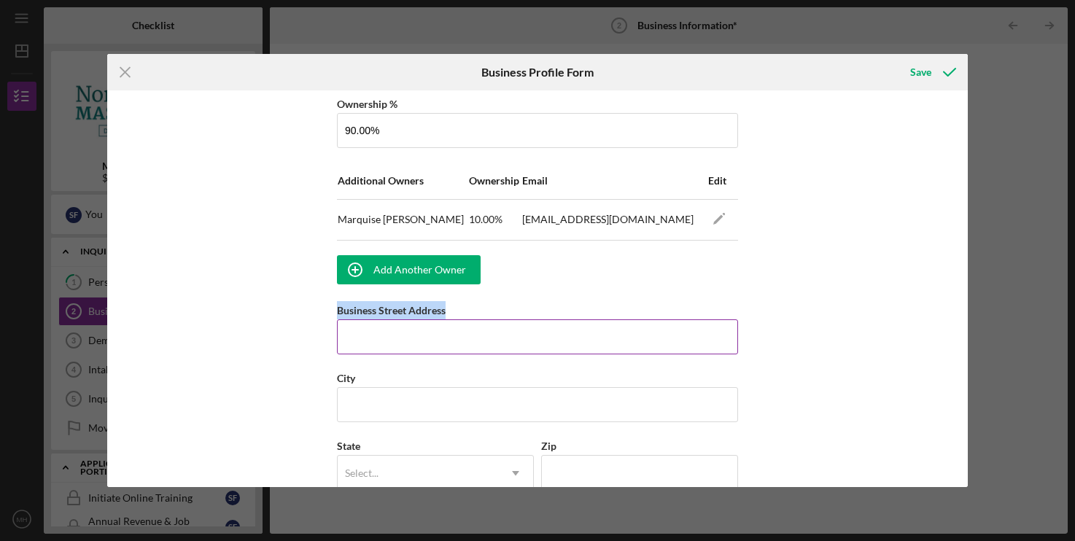
drag, startPoint x: 337, startPoint y: 297, endPoint x: 485, endPoint y: 320, distance: 149.8
click at [485, 320] on div "Business Street Address" at bounding box center [537, 310] width 401 height 18
click at [390, 355] on input "Business Street Address" at bounding box center [537, 337] width 401 height 35
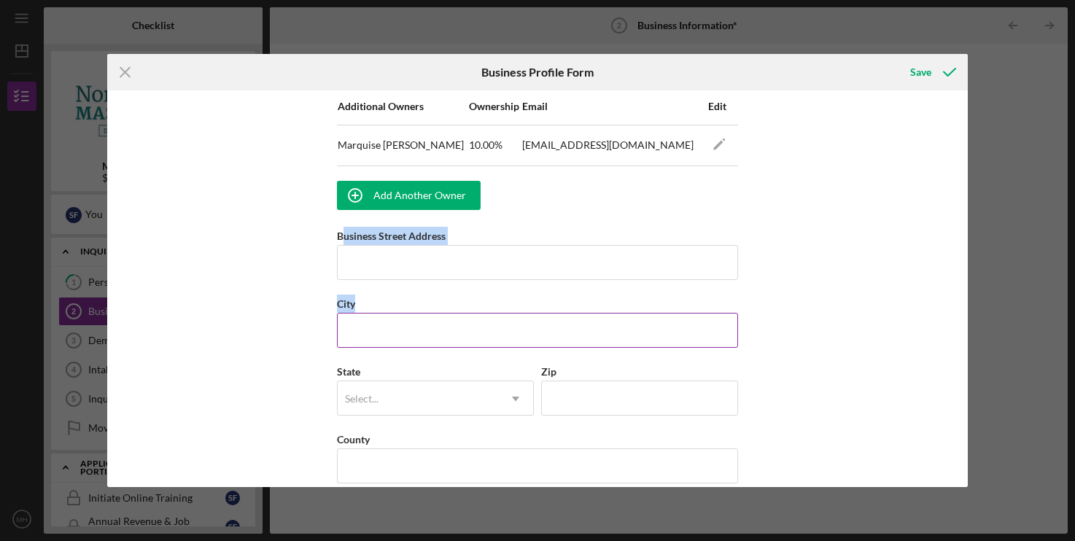
drag, startPoint x: 345, startPoint y: 247, endPoint x: 414, endPoint y: 307, distance: 92.0
click at [414, 307] on div "City" at bounding box center [537, 304] width 401 height 18
click at [361, 270] on input "Business Street Address" at bounding box center [537, 262] width 401 height 35
type input "n/a"
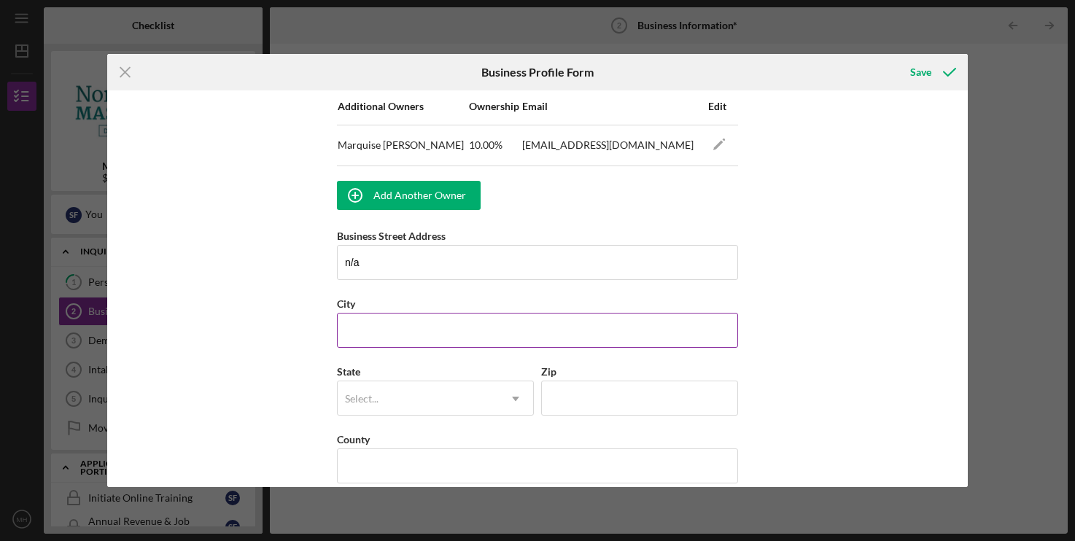
click at [406, 341] on input "City" at bounding box center [537, 330] width 401 height 35
type input "Fitchburg"
drag, startPoint x: 476, startPoint y: 274, endPoint x: 221, endPoint y: 260, distance: 255.7
click at [337, 260] on input "n/a" at bounding box center [537, 262] width 401 height 35
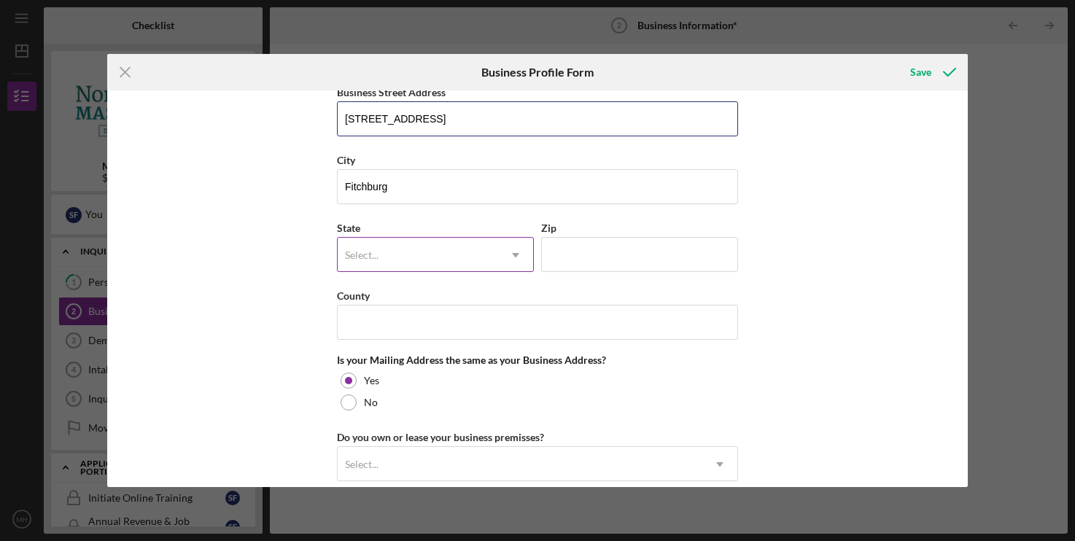
scroll to position [1092, 0]
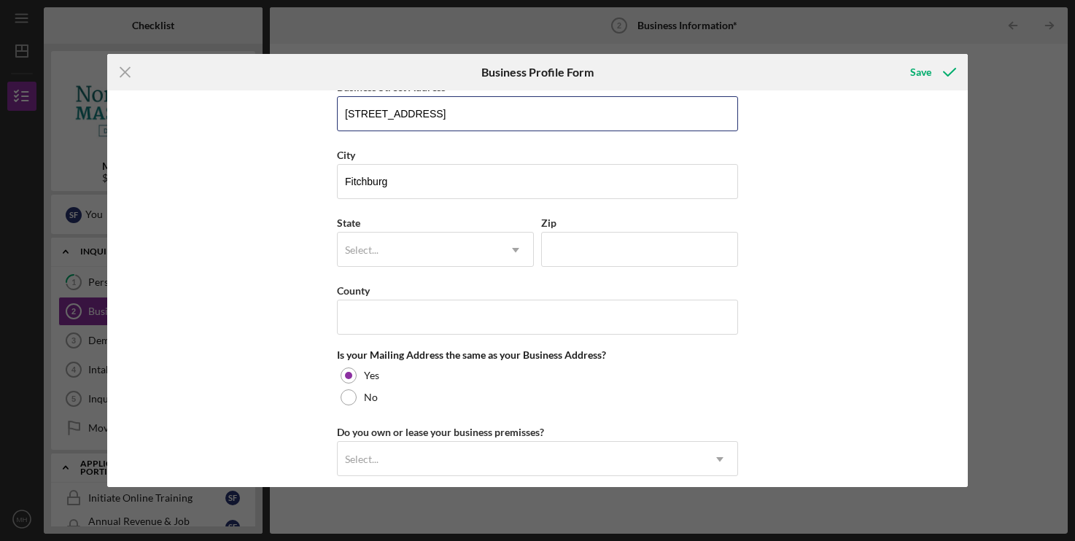
type input "[STREET_ADDRESS]"
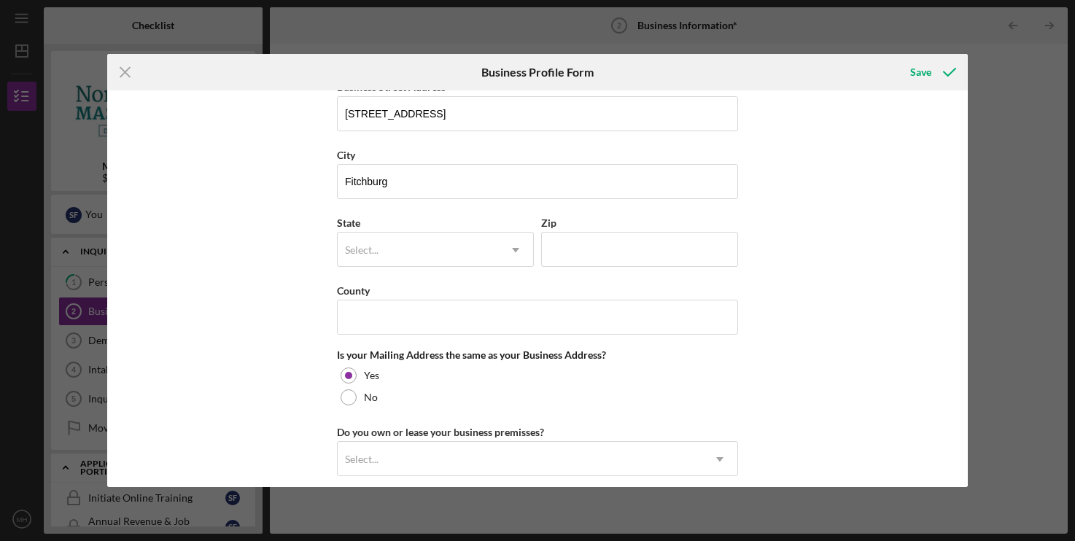
click at [256, 254] on div "Business Name Multiplayer: Gaming Lounge DBA Multiplayer LLC Business Start Dat…" at bounding box center [537, 288] width 860 height 397
drag, startPoint x: 333, startPoint y: 233, endPoint x: 557, endPoint y: 231, distance: 224.7
click at [557, 231] on div "Business Name Multiplayer: Gaming Lounge DBA Multiplayer LLC Business Start Dat…" at bounding box center [537, 288] width 860 height 397
click at [557, 231] on div "Zip" at bounding box center [639, 223] width 197 height 18
drag, startPoint x: 328, startPoint y: 239, endPoint x: 554, endPoint y: 229, distance: 226.4
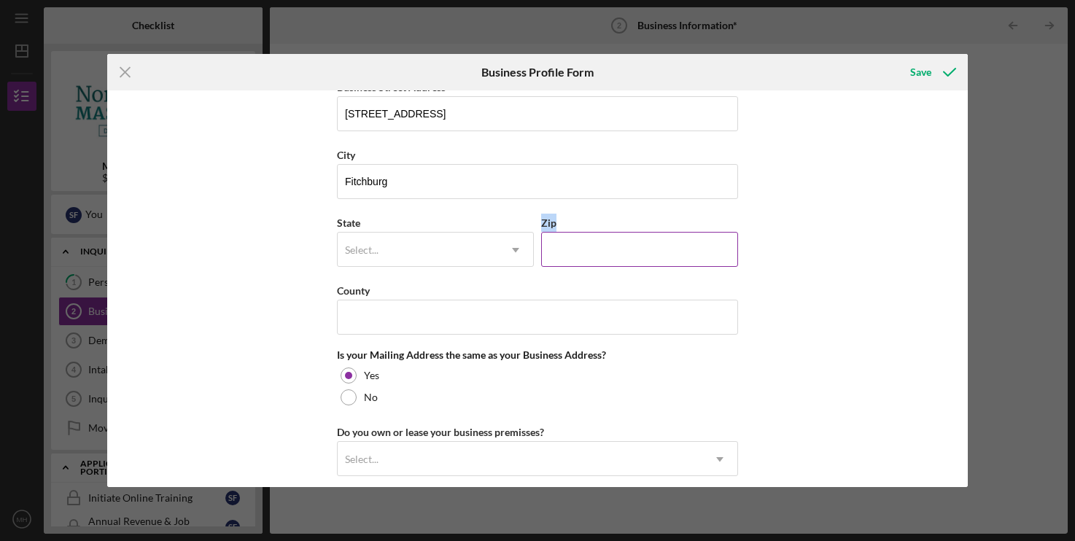
click at [554, 229] on div "Business Name Multiplayer: Gaming Lounge DBA Multiplayer LLC Business Start Dat…" at bounding box center [537, 288] width 860 height 397
click at [549, 228] on label "Zip" at bounding box center [548, 223] width 15 height 12
click at [549, 232] on input "Zip" at bounding box center [639, 249] width 197 height 35
drag, startPoint x: 331, startPoint y: 233, endPoint x: 555, endPoint y: 234, distance: 224.0
click at [555, 234] on div "Business Name Multiplayer: Gaming Lounge DBA Multiplayer LLC Business Start Dat…" at bounding box center [537, 288] width 860 height 397
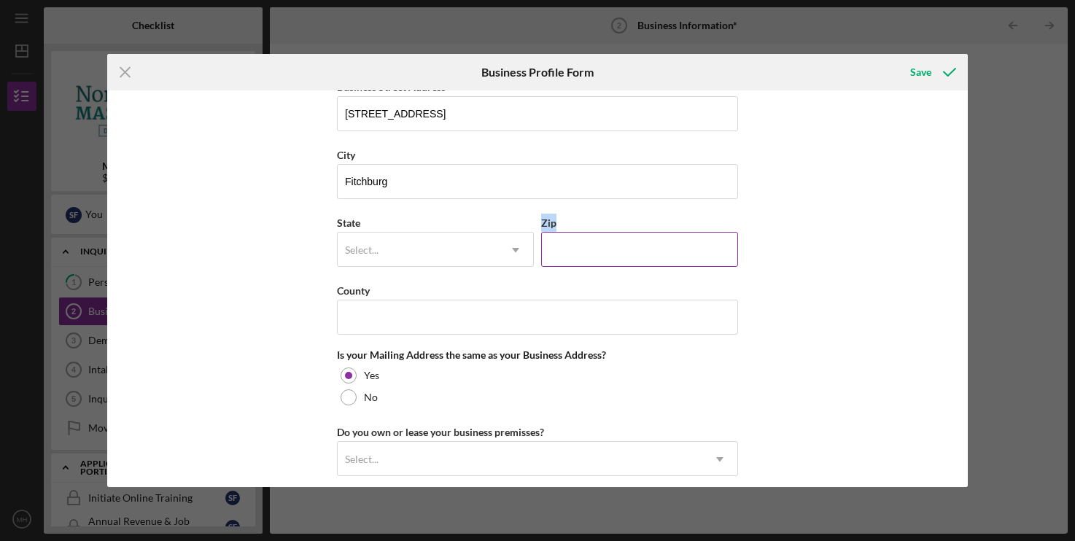
click at [555, 229] on label "Zip" at bounding box center [548, 223] width 15 height 12
click at [555, 234] on input "Zip" at bounding box center [639, 249] width 197 height 35
click at [486, 255] on div "Select..." at bounding box center [418, 250] width 160 height 34
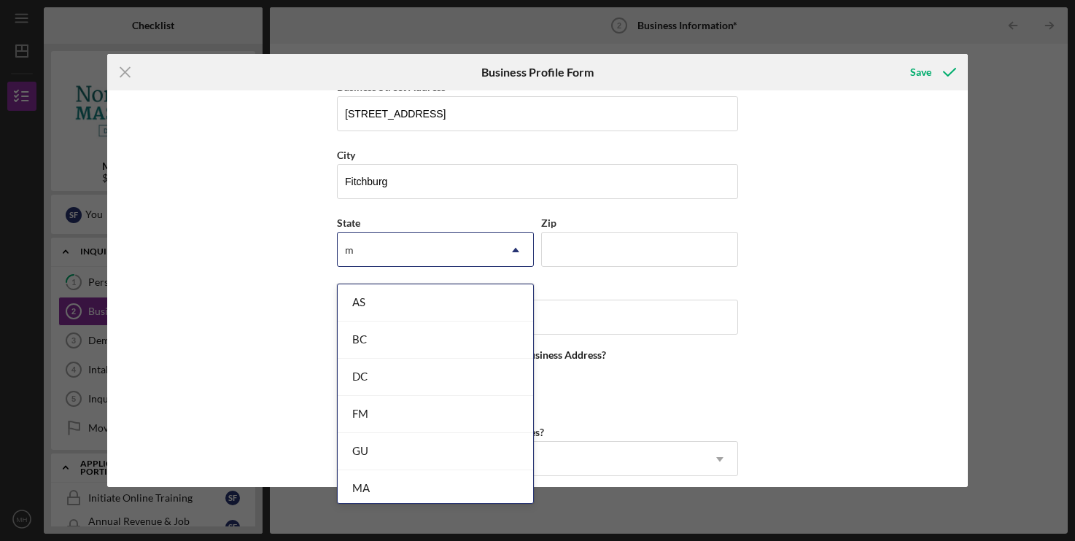
scroll to position [0, 0]
type input "ma"
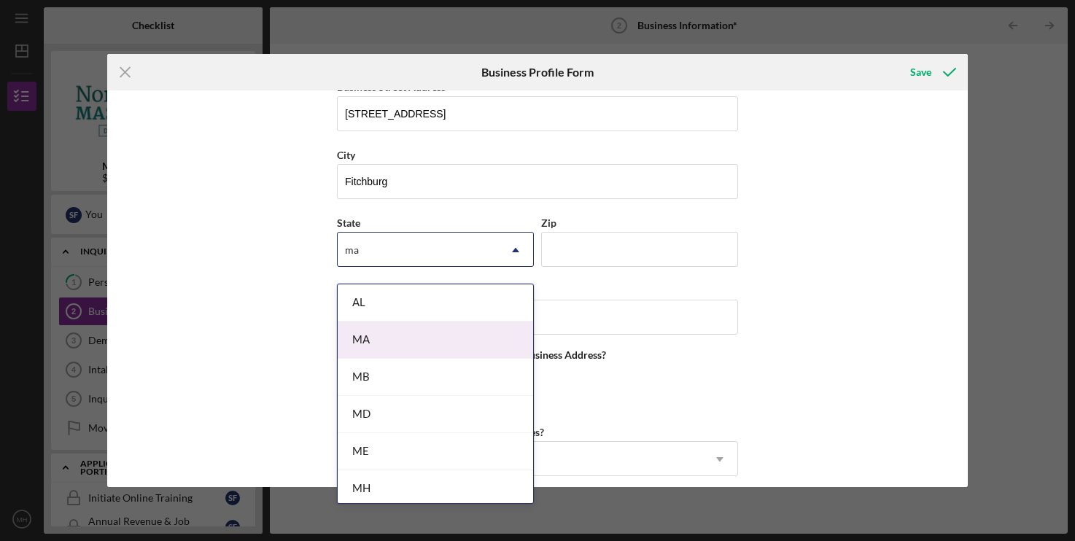
click at [430, 343] on div "MA" at bounding box center [436, 340] width 196 height 37
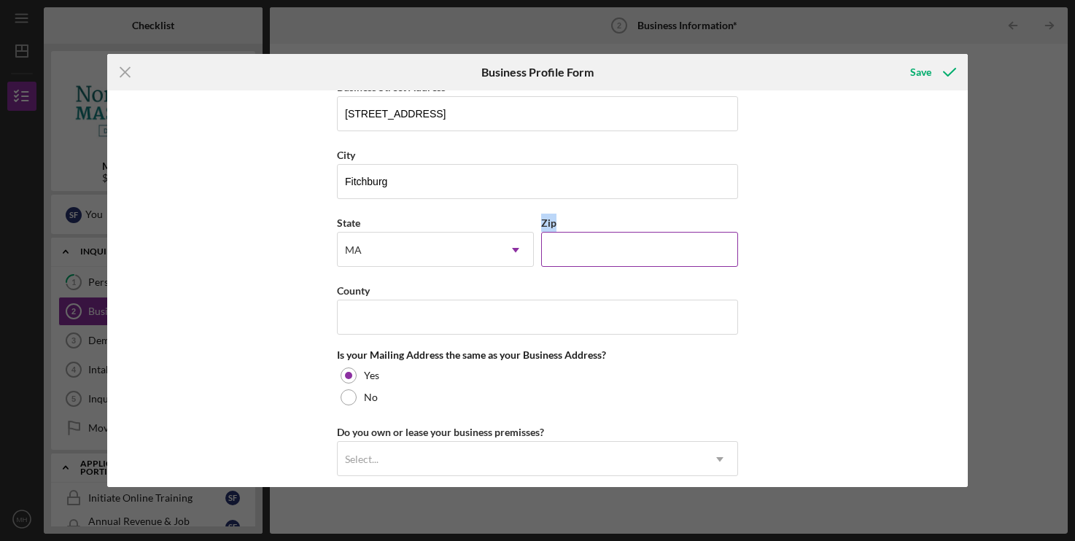
drag, startPoint x: 338, startPoint y: 233, endPoint x: 554, endPoint y: 230, distance: 216.7
click at [554, 230] on div "State [US_STATE] Icon/Dropdown Arrow Zip" at bounding box center [537, 248] width 401 height 68
click at [554, 229] on label "Zip" at bounding box center [548, 223] width 15 height 12
click at [554, 232] on input "Zip" at bounding box center [639, 249] width 197 height 35
drag, startPoint x: 335, startPoint y: 232, endPoint x: 559, endPoint y: 231, distance: 224.0
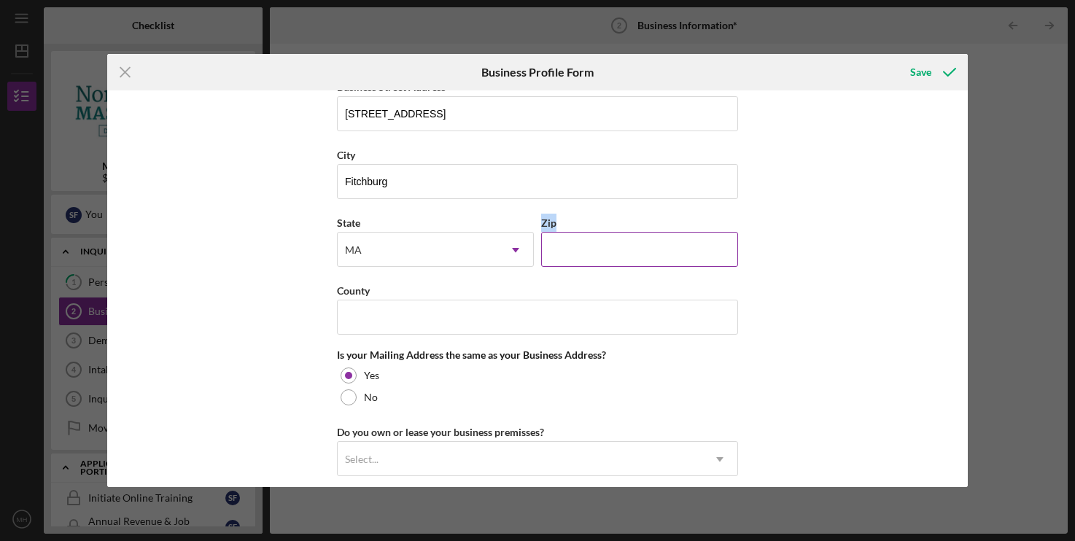
click at [559, 231] on div "Business Name Multiplayer: Gaming Lounge DBA Multiplayer LLC Business Start Dat…" at bounding box center [537, 288] width 860 height 397
click at [572, 255] on input "Zip" at bounding box center [639, 249] width 197 height 35
drag, startPoint x: 403, startPoint y: 236, endPoint x: 546, endPoint y: 233, distance: 143.0
click at [546, 233] on div "Business Name Multiplayer: Gaming Lounge DBA Multiplayer LLC Business Start Dat…" at bounding box center [537, 288] width 860 height 397
click at [546, 229] on label "Zip" at bounding box center [548, 223] width 15 height 12
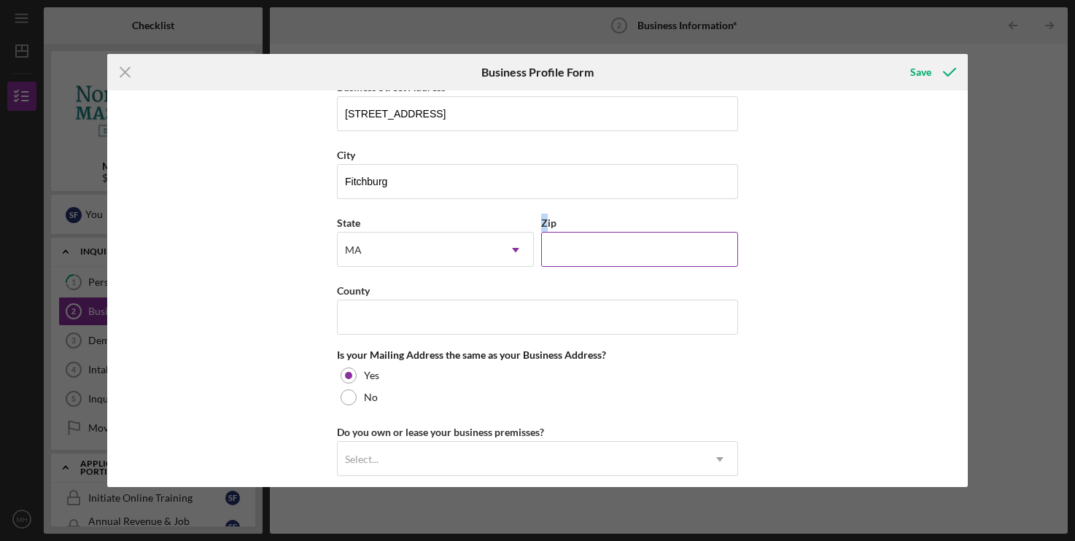
click at [546, 233] on input "Zip" at bounding box center [639, 249] width 197 height 35
drag, startPoint x: 333, startPoint y: 237, endPoint x: 550, endPoint y: 226, distance: 217.0
click at [550, 226] on div "Business Name Multiplayer: Gaming Lounge DBA Multiplayer LLC Business Start Dat…" at bounding box center [537, 288] width 860 height 397
click at [550, 226] on div "Zip" at bounding box center [639, 223] width 197 height 18
click at [580, 261] on input "Zip" at bounding box center [639, 249] width 197 height 35
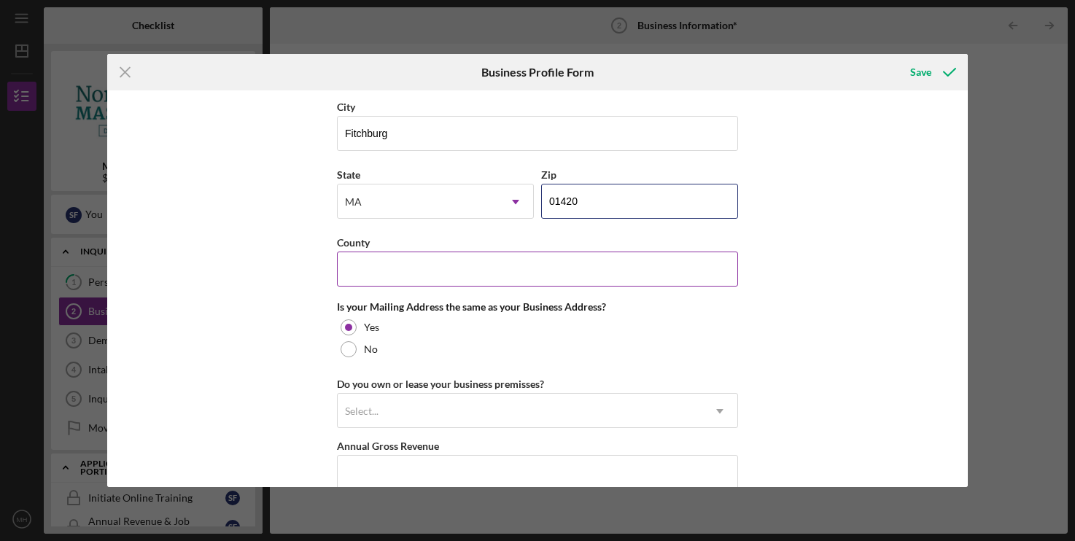
scroll to position [1167, 0]
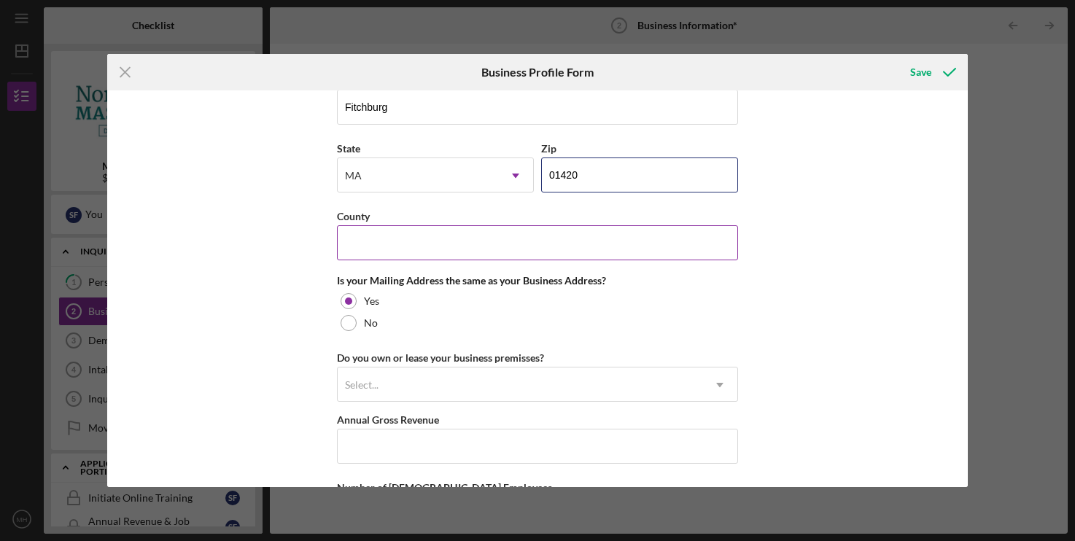
type input "01420"
click at [393, 260] on input "County" at bounding box center [537, 242] width 401 height 35
click at [358, 259] on input "County" at bounding box center [537, 242] width 401 height 35
type input "[GEOGRAPHIC_DATA]"
click at [247, 328] on div "Business Name Multiplayer: Gaming Lounge DBA Multiplayer LLC Business Start Dat…" at bounding box center [537, 288] width 860 height 397
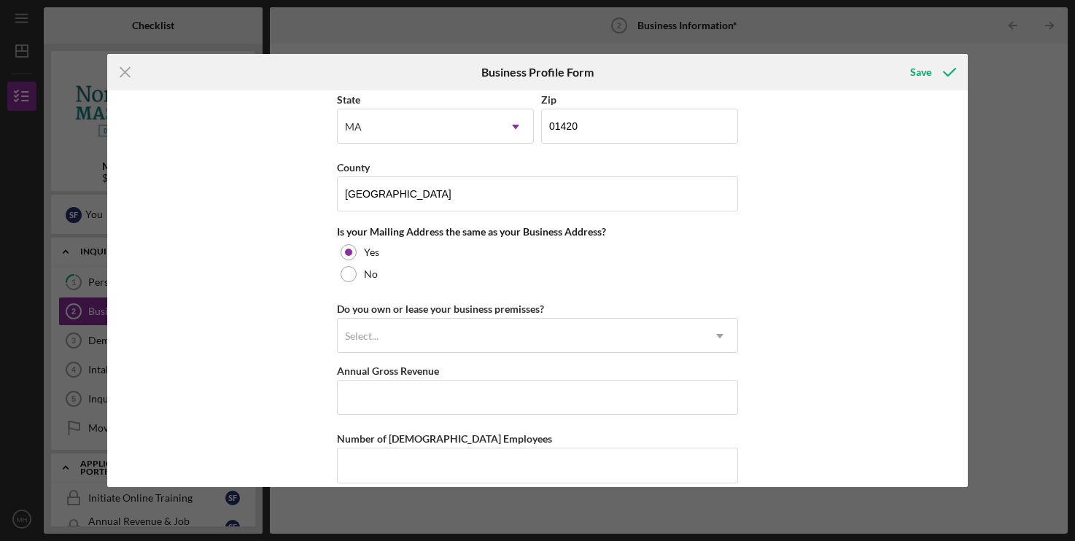
scroll to position [1241, 0]
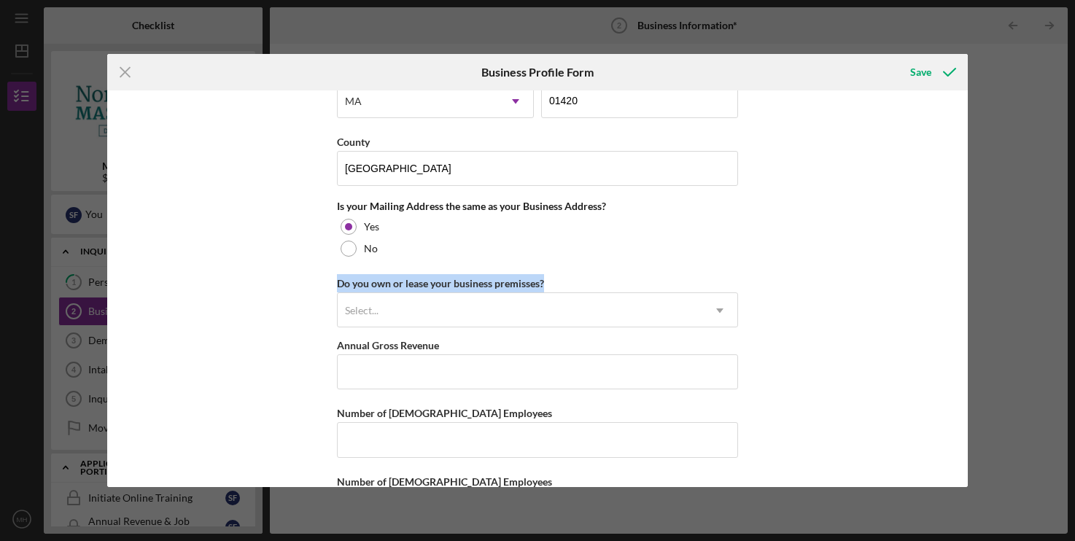
drag, startPoint x: 328, startPoint y: 297, endPoint x: 560, endPoint y: 293, distance: 231.3
click at [560, 293] on div "Business Name Multiplayer: Gaming Lounge DBA Multiplayer LLC Business Start Dat…" at bounding box center [537, 288] width 860 height 397
click at [560, 293] on div "Do you own or lease your business premisses? Select... Icon/Dropdown Arrow" at bounding box center [537, 300] width 401 height 53
drag, startPoint x: 560, startPoint y: 293, endPoint x: 328, endPoint y: 298, distance: 232.0
click at [328, 298] on div "Business Name Multiplayer: Gaming Lounge DBA Multiplayer LLC Business Start Dat…" at bounding box center [537, 288] width 860 height 397
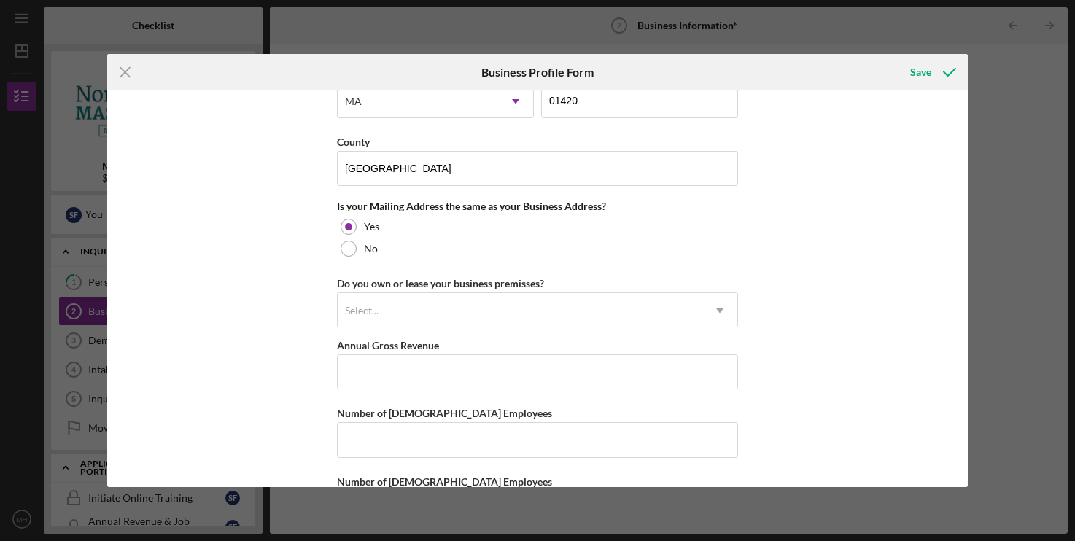
click at [328, 298] on div "Business Name Multiplayer: Gaming Lounge DBA Multiplayer LLC Business Start Dat…" at bounding box center [537, 288] width 860 height 397
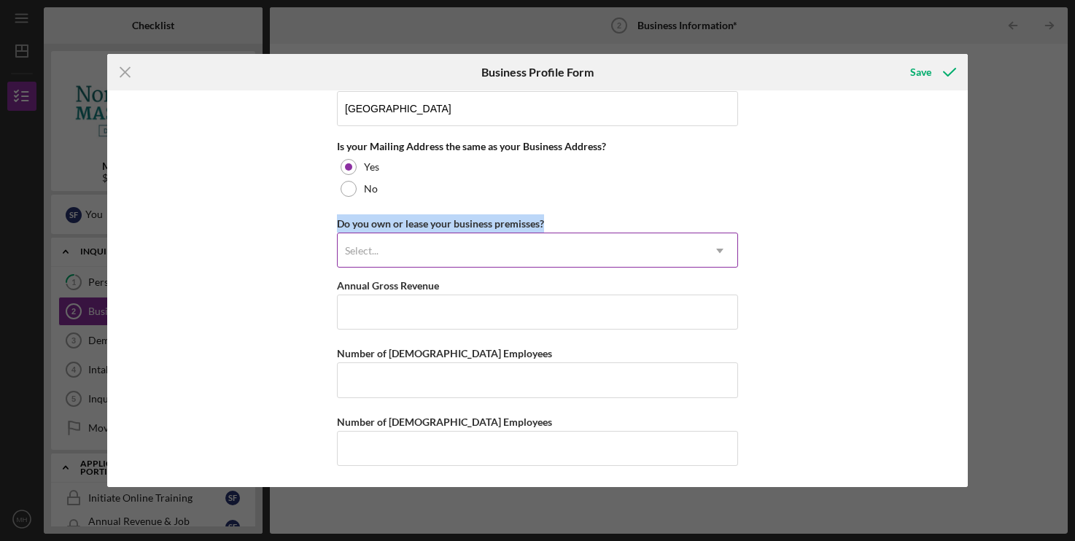
drag, startPoint x: 334, startPoint y: 223, endPoint x: 487, endPoint y: 238, distance: 153.2
click at [554, 222] on div "Business Name Multiplayer: Gaming Lounge DBA Multiplayer LLC Business Start Dat…" at bounding box center [537, 288] width 860 height 397
click at [465, 242] on div "Select..." at bounding box center [520, 251] width 365 height 34
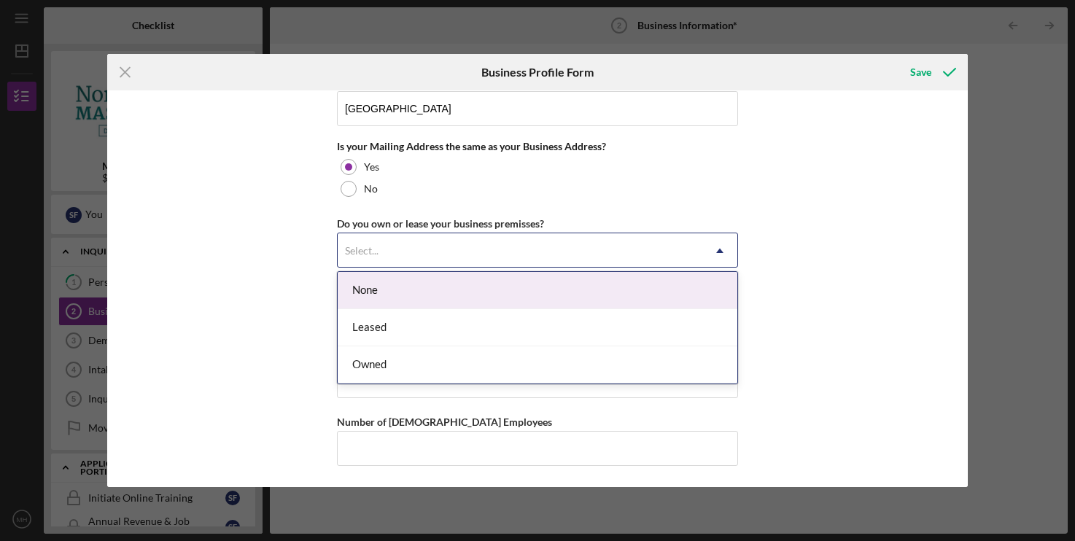
click at [349, 225] on div "Do you own or lease your business premisses? 3 results available. Use Up and Do…" at bounding box center [537, 240] width 401 height 53
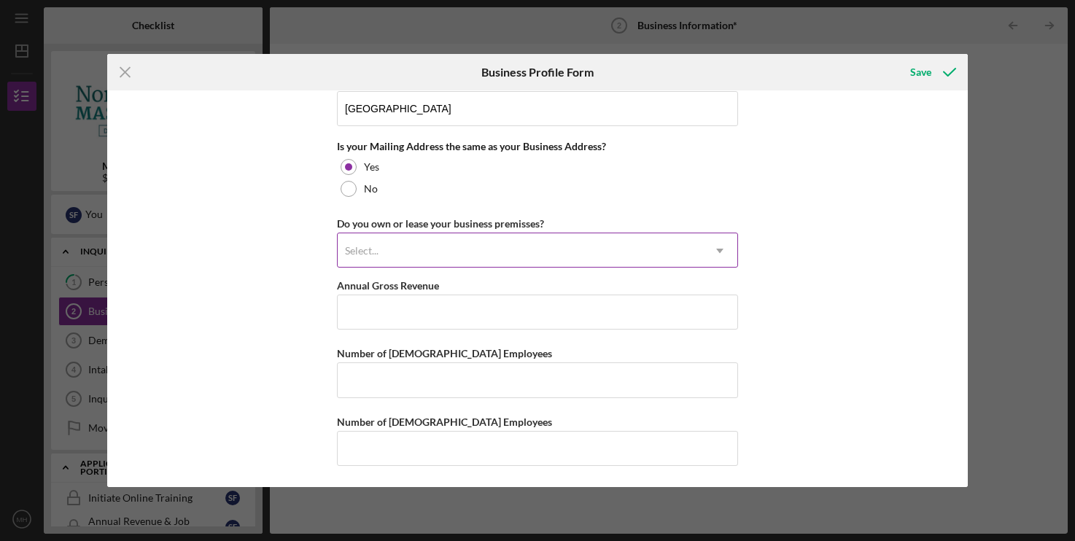
click at [363, 241] on div "Select..." at bounding box center [520, 251] width 365 height 34
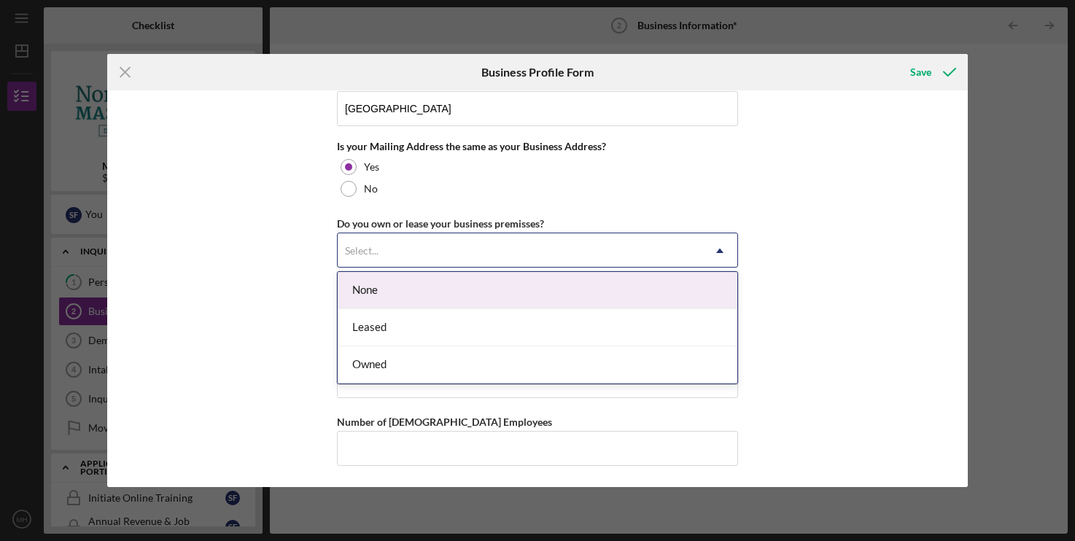
click at [236, 244] on div "Business Name Multiplayer: Gaming Lounge DBA Multiplayer LLC Business Start Dat…" at bounding box center [537, 288] width 860 height 397
click at [409, 253] on div "Select..." at bounding box center [520, 251] width 365 height 34
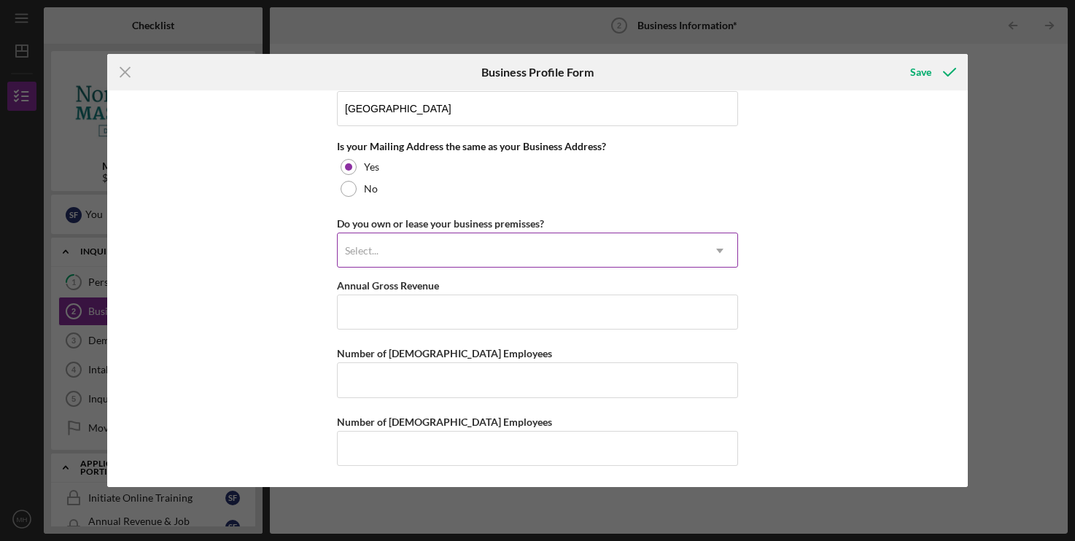
click at [370, 236] on div "Select..." at bounding box center [520, 251] width 365 height 34
drag, startPoint x: 340, startPoint y: 219, endPoint x: 554, endPoint y: 220, distance: 214.5
click at [554, 220] on div "Do you own or lease your business premisses? Select... Icon/Dropdown Arrow" at bounding box center [537, 240] width 401 height 53
drag, startPoint x: 558, startPoint y: 220, endPoint x: 330, endPoint y: 224, distance: 227.6
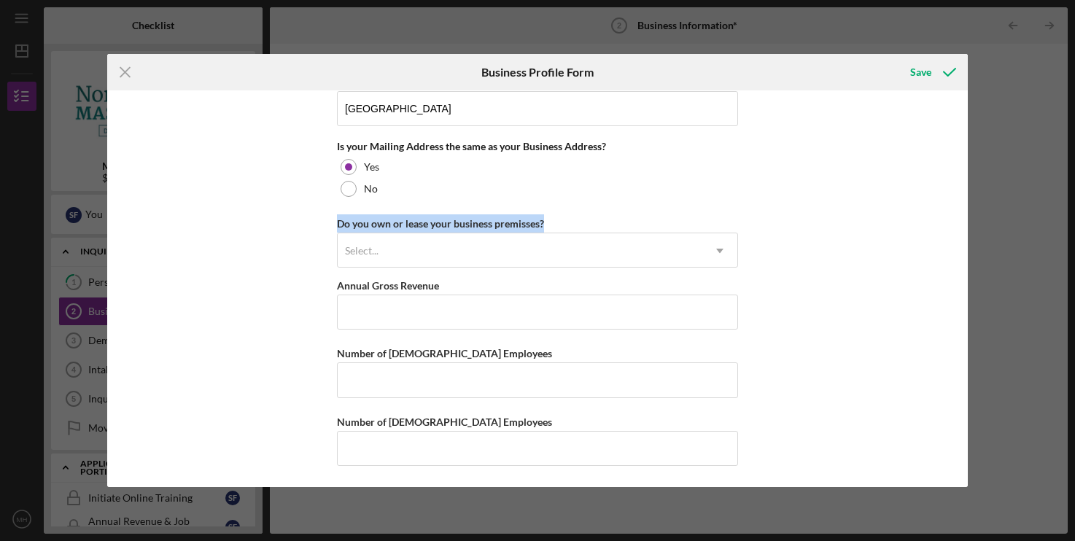
click at [330, 224] on div "Business Name Multiplayer: Gaming Lounge DBA Multiplayer LLC Business Start Dat…" at bounding box center [537, 288] width 860 height 397
click at [335, 220] on div "Business Name Multiplayer: Gaming Lounge DBA Multiplayer LLC Business Start Dat…" at bounding box center [537, 288] width 860 height 397
drag, startPoint x: 341, startPoint y: 219, endPoint x: 535, endPoint y: 217, distance: 194.1
click at [535, 217] on div "Do you own or lease your business premisses? Select... Icon/Dropdown Arrow" at bounding box center [537, 240] width 401 height 53
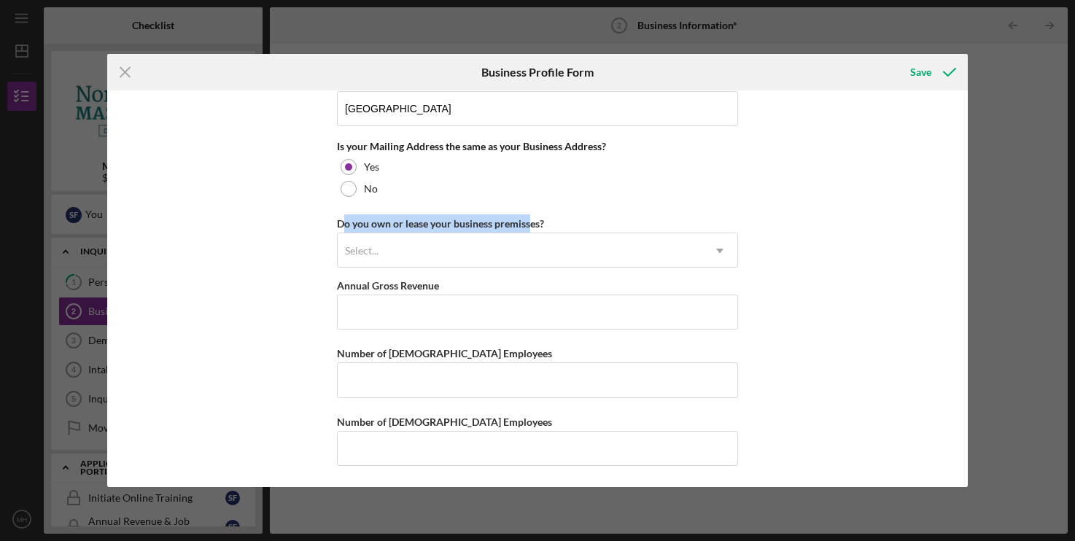
drag, startPoint x: 341, startPoint y: 220, endPoint x: 530, endPoint y: 224, distance: 188.3
click at [530, 224] on div "Do you own or lease your business premisses? Select... Icon/Dropdown Arrow" at bounding box center [537, 240] width 401 height 53
drag, startPoint x: 330, startPoint y: 225, endPoint x: 336, endPoint y: 214, distance: 12.8
click at [336, 214] on div "Business Name Multiplayer: Gaming Lounge DBA Multiplayer LLC Business Start Dat…" at bounding box center [537, 288] width 860 height 397
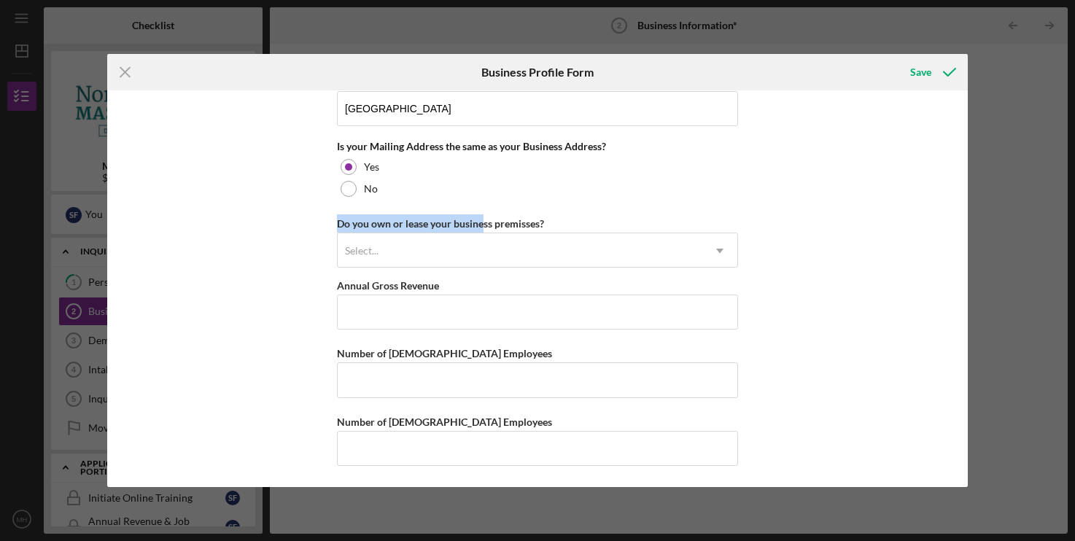
drag, startPoint x: 340, startPoint y: 221, endPoint x: 486, endPoint y: 222, distance: 145.9
click at [484, 222] on div "Do you own or lease your business premisses? Select... Icon/Dropdown Arrow" at bounding box center [537, 240] width 401 height 53
click at [476, 217] on div "Do you own or lease your business premisses? Select... Icon/Dropdown Arrow" at bounding box center [537, 240] width 401 height 53
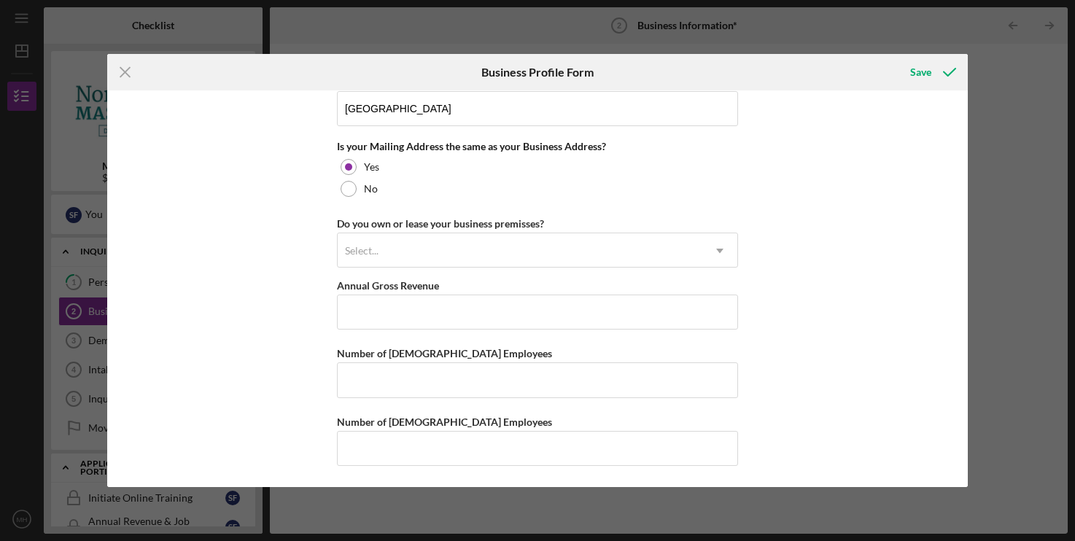
click at [441, 218] on div "Do you own or lease your business premisses? Select... Icon/Dropdown Arrow" at bounding box center [537, 240] width 401 height 53
click at [406, 218] on div "Do you own or lease your business premisses? Select... Icon/Dropdown Arrow" at bounding box center [537, 240] width 401 height 53
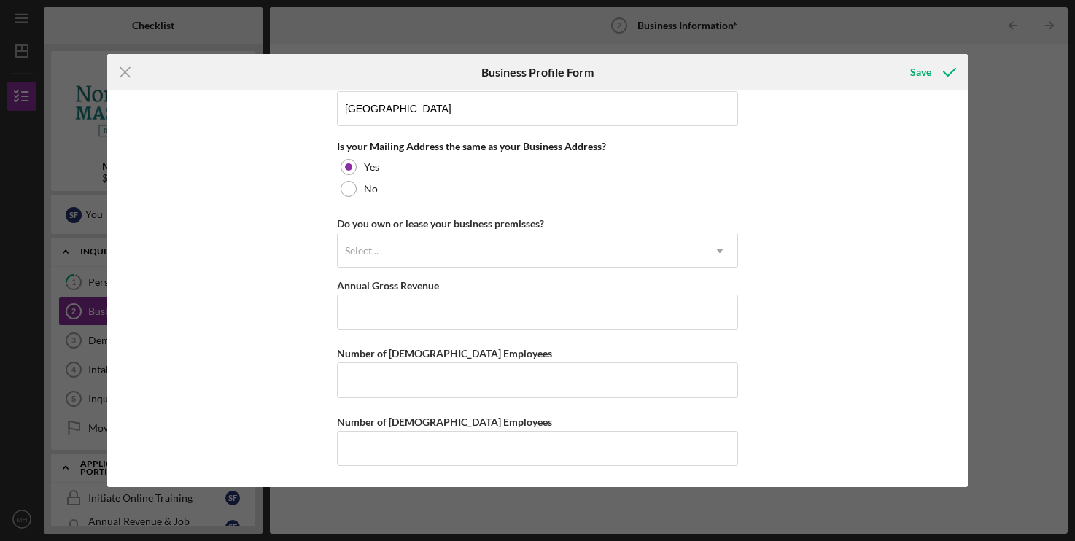
click at [406, 218] on div "Do you own or lease your business premisses? Select... Icon/Dropdown Arrow" at bounding box center [537, 240] width 401 height 53
click at [352, 218] on div "Do you own or lease your business premisses? Select... Icon/Dropdown Arrow" at bounding box center [537, 240] width 401 height 53
drag, startPoint x: 330, startPoint y: 218, endPoint x: 562, endPoint y: 220, distance: 232.0
click at [562, 220] on div "Business Name Multiplayer: Gaming Lounge DBA Multiplayer LLC Business Start Dat…" at bounding box center [537, 288] width 860 height 397
click at [562, 220] on div "Do you own or lease your business premisses? Select... Icon/Dropdown Arrow" at bounding box center [537, 240] width 401 height 53
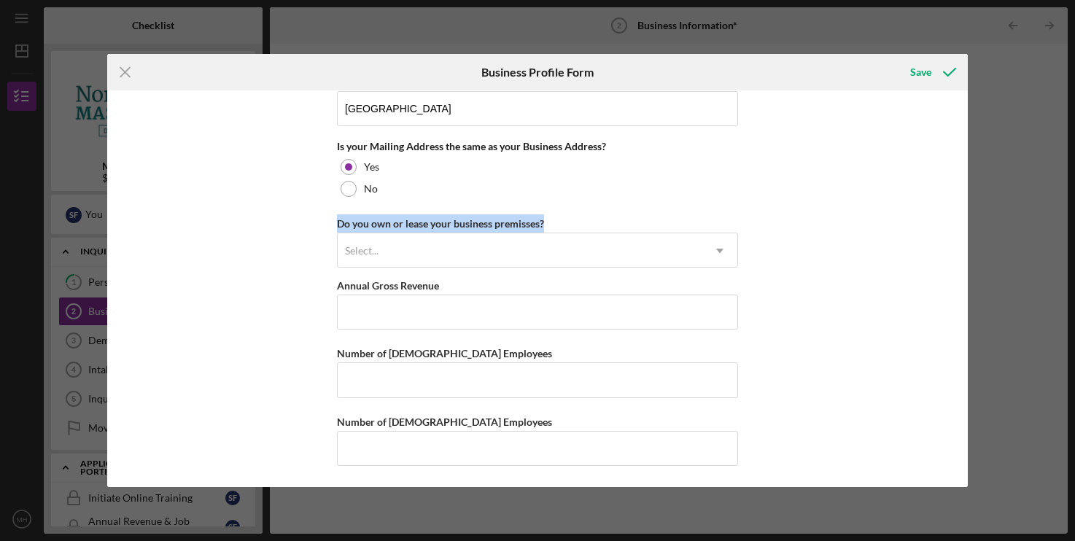
drag, startPoint x: 551, startPoint y: 225, endPoint x: 335, endPoint y: 220, distance: 216.0
click at [335, 220] on div "Business Name Multiplayer: Gaming Lounge DBA Multiplayer LLC Business Start Dat…" at bounding box center [537, 288] width 860 height 397
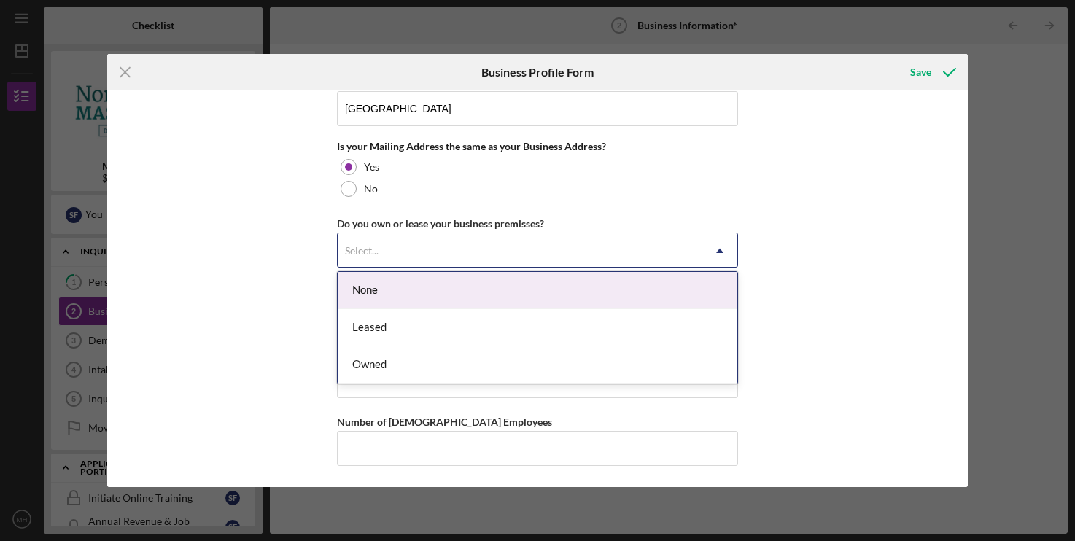
click at [369, 249] on div "Select..." at bounding box center [362, 251] width 34 height 12
click at [355, 245] on div "Select..." at bounding box center [362, 251] width 34 height 12
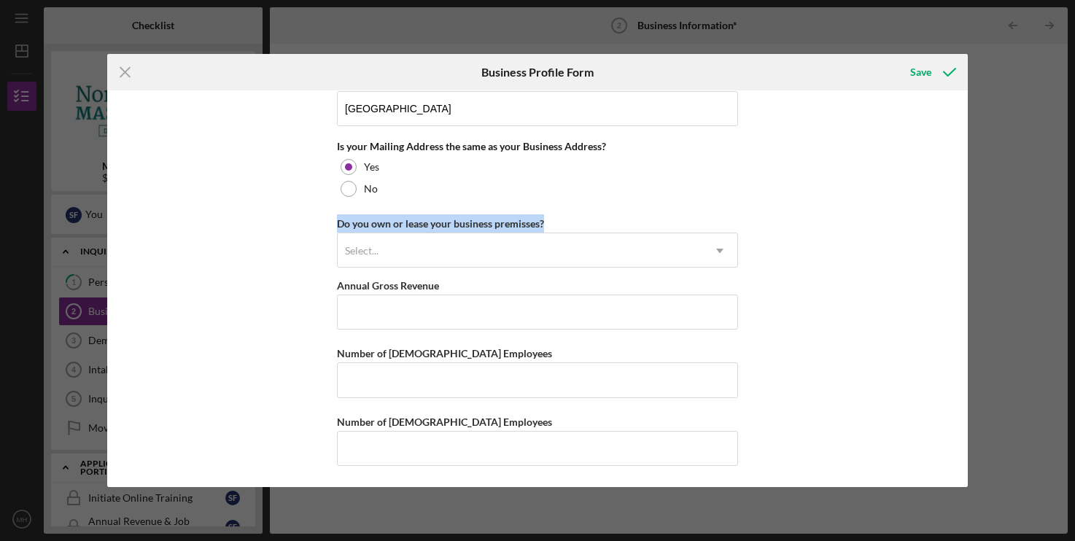
drag, startPoint x: 336, startPoint y: 225, endPoint x: 553, endPoint y: 220, distance: 216.7
click at [554, 223] on div "Business Name Multiplayer: Gaming Lounge DBA Multiplayer LLC Business Start Dat…" at bounding box center [537, 288] width 860 height 397
click at [553, 220] on div "Do you own or lease your business premisses? Select... Icon/Dropdown Arrow" at bounding box center [537, 240] width 401 height 53
drag, startPoint x: 561, startPoint y: 218, endPoint x: 336, endPoint y: 220, distance: 225.4
click at [336, 220] on div "Business Name Multiplayer: Gaming Lounge DBA Multiplayer LLC Business Start Dat…" at bounding box center [537, 288] width 860 height 397
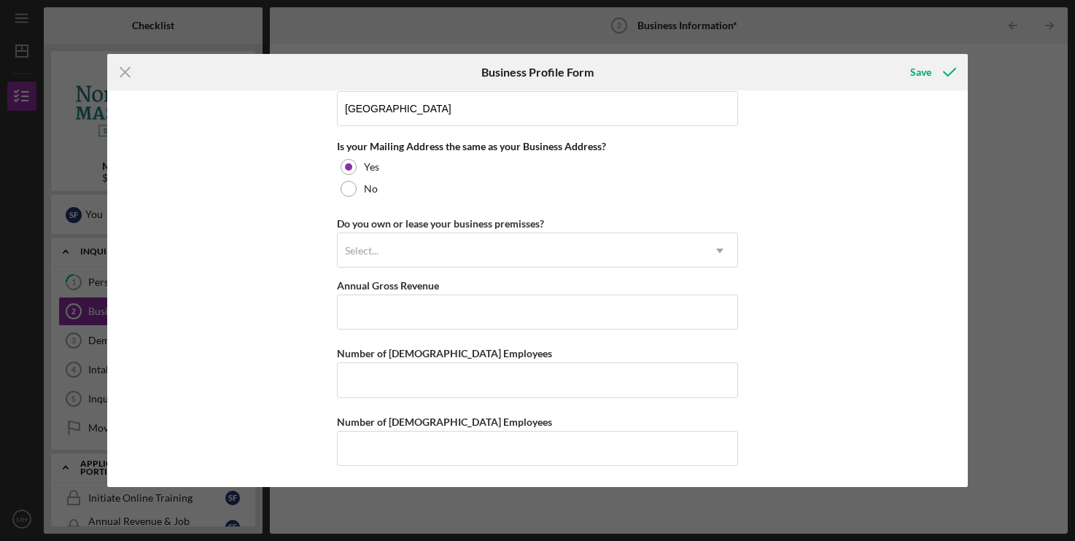
click at [336, 220] on div "Business Name Multiplayer: Gaming Lounge DBA Multiplayer LLC Business Start Dat…" at bounding box center [537, 288] width 860 height 397
click at [353, 237] on div "Select..." at bounding box center [520, 251] width 365 height 34
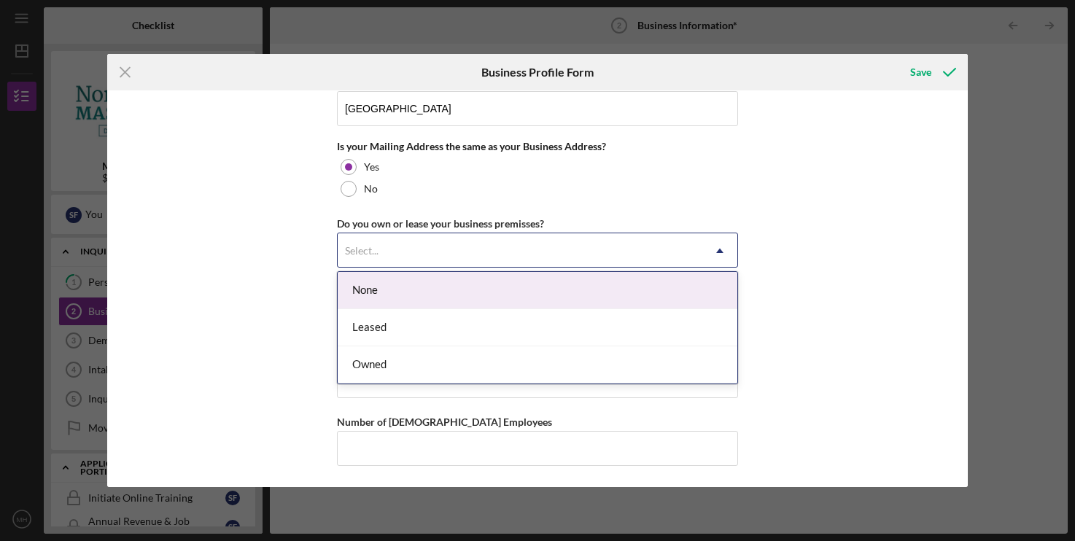
click at [347, 217] on div "Do you own or lease your business premisses? 3 results available. Use Up and Do…" at bounding box center [537, 240] width 401 height 53
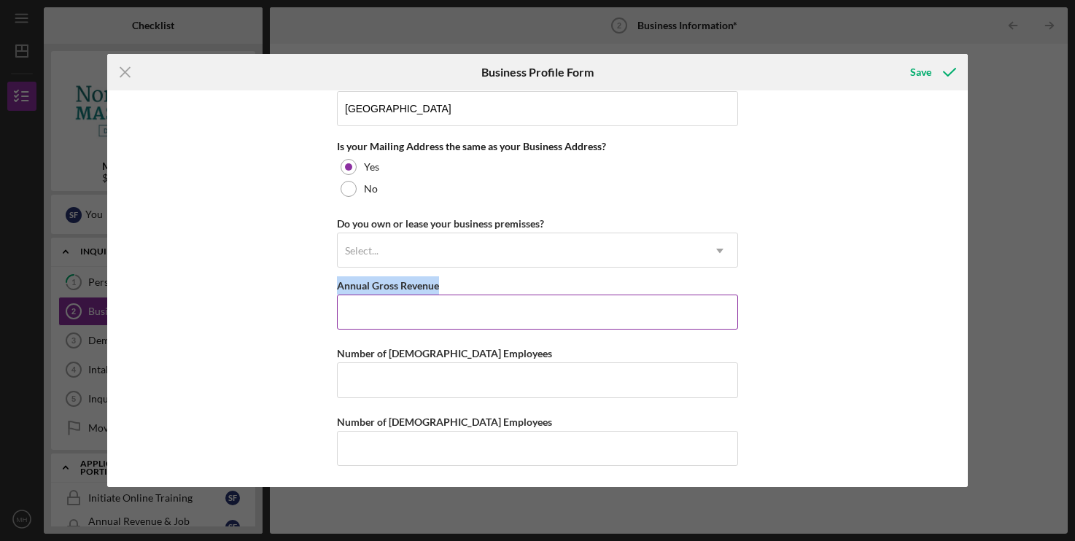
drag, startPoint x: 335, startPoint y: 287, endPoint x: 464, endPoint y: 285, distance: 129.1
click at [464, 285] on div "Business Name Multiplayer: Gaming Lounge DBA Multiplayer LLC Business Start Dat…" at bounding box center [537, 288] width 860 height 397
click at [463, 285] on div "Annual Gross Revenue" at bounding box center [537, 285] width 401 height 18
drag, startPoint x: 333, startPoint y: 283, endPoint x: 451, endPoint y: 279, distance: 118.2
click at [451, 279] on div "Business Name Multiplayer: Gaming Lounge DBA Multiplayer LLC Business Start Dat…" at bounding box center [537, 288] width 860 height 397
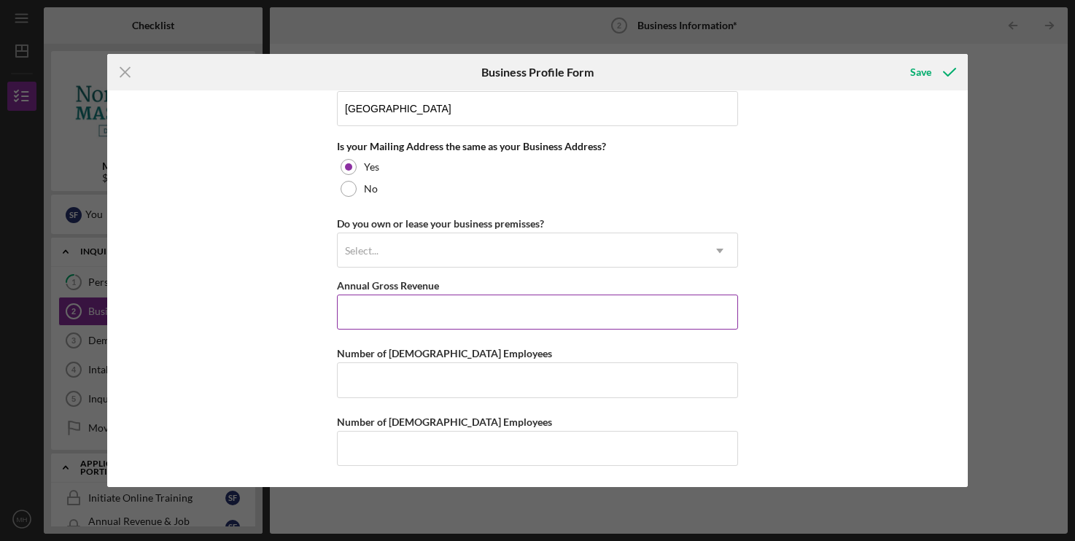
click at [451, 279] on div "Annual Gross Revenue" at bounding box center [537, 285] width 401 height 18
drag, startPoint x: 444, startPoint y: 284, endPoint x: 332, endPoint y: 279, distance: 111.7
click at [332, 279] on div "Business Name Multiplayer: Gaming Lounge DBA Multiplayer LLC Business Start Dat…" at bounding box center [537, 288] width 860 height 397
drag, startPoint x: 332, startPoint y: 279, endPoint x: 448, endPoint y: 279, distance: 116.0
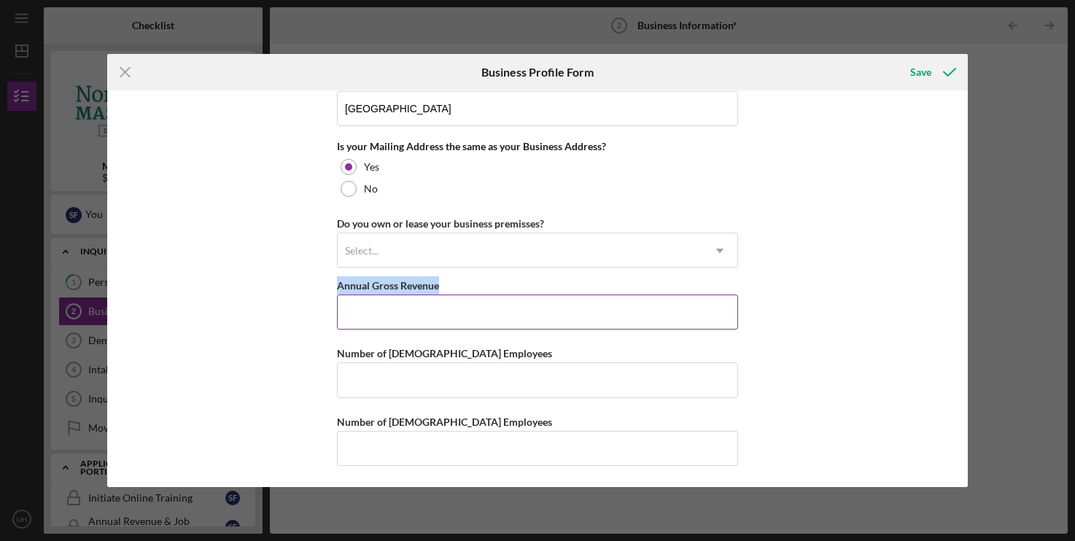
click at [448, 279] on div "Business Name Multiplayer: Gaming Lounge DBA Multiplayer LLC Business Start Dat…" at bounding box center [537, 288] width 860 height 397
click at [448, 279] on div "Annual Gross Revenue" at bounding box center [537, 285] width 401 height 18
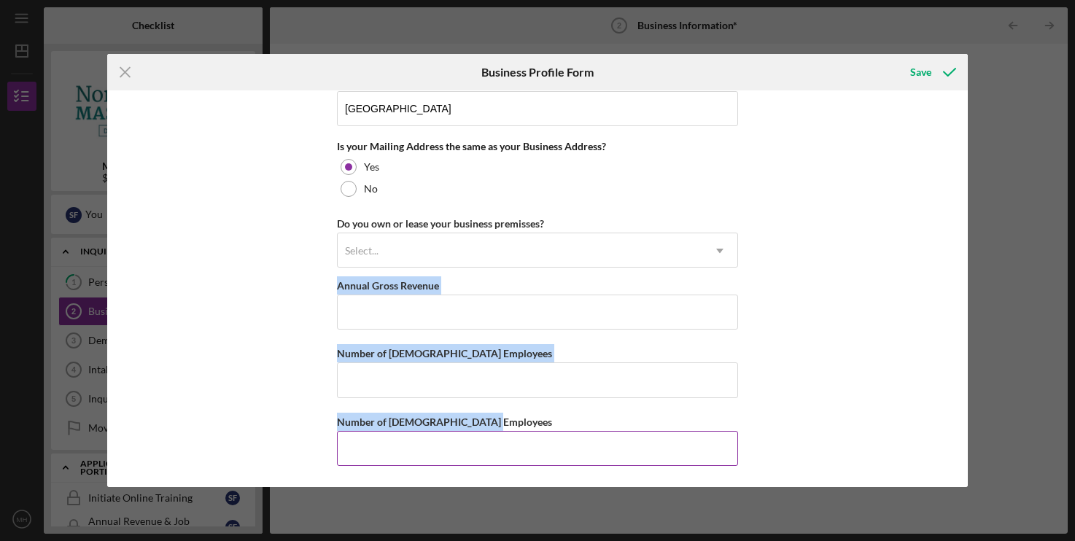
drag, startPoint x: 336, startPoint y: 281, endPoint x: 511, endPoint y: 424, distance: 226.1
click at [514, 424] on div "Business Name Multiplayer: Gaming Lounge DBA Multiplayer LLC Business Start Dat…" at bounding box center [537, 288] width 860 height 397
click at [511, 424] on div "Number of [DEMOGRAPHIC_DATA] Employees" at bounding box center [537, 422] width 401 height 18
drag, startPoint x: 336, startPoint y: 289, endPoint x: 524, endPoint y: 422, distance: 230.2
click at [524, 422] on div "Business Name Multiplayer: Gaming Lounge DBA Multiplayer LLC Business Start Dat…" at bounding box center [537, 288] width 860 height 397
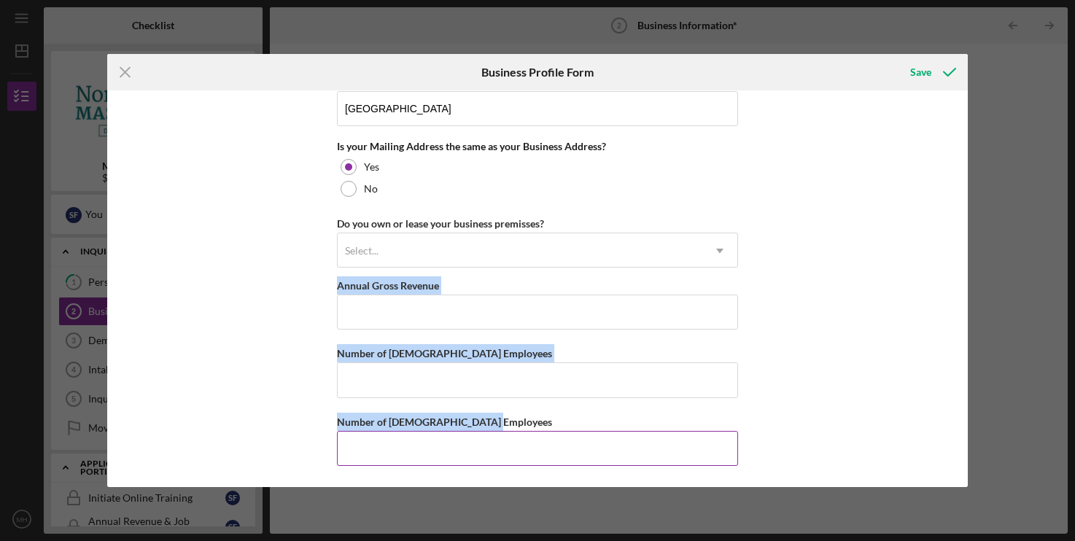
click at [527, 414] on div "Number of [DEMOGRAPHIC_DATA] Employees" at bounding box center [537, 422] width 401 height 18
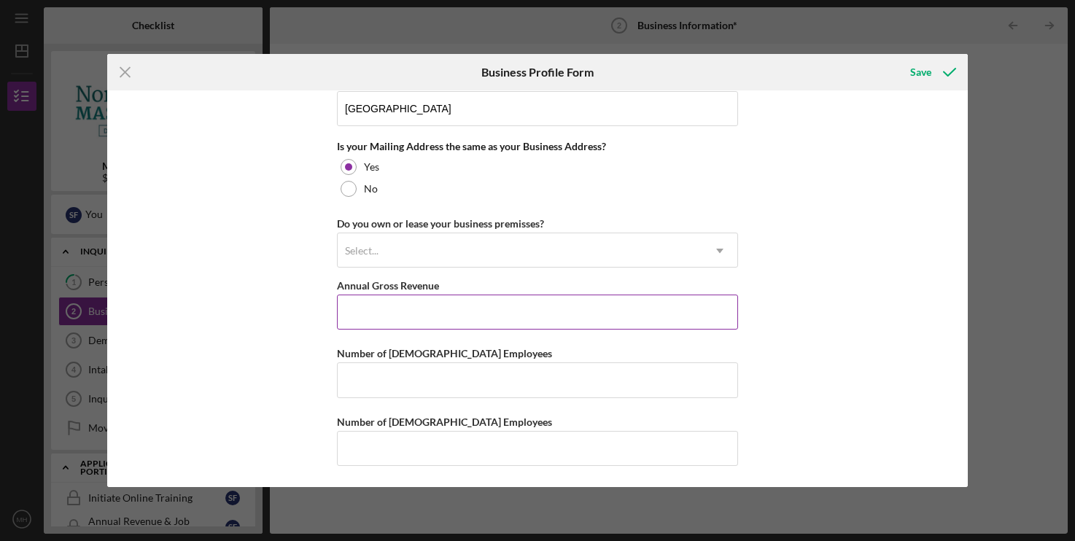
click at [462, 302] on input "Annual Gross Revenue" at bounding box center [537, 312] width 401 height 35
click at [493, 244] on div "Select..." at bounding box center [520, 251] width 365 height 34
click at [749, 231] on div "Business Name Multiplayer: Gaming Lounge DBA Multiplayer LLC Business Start Dat…" at bounding box center [537, 288] width 860 height 397
drag, startPoint x: 337, startPoint y: 219, endPoint x: 581, endPoint y: 210, distance: 244.6
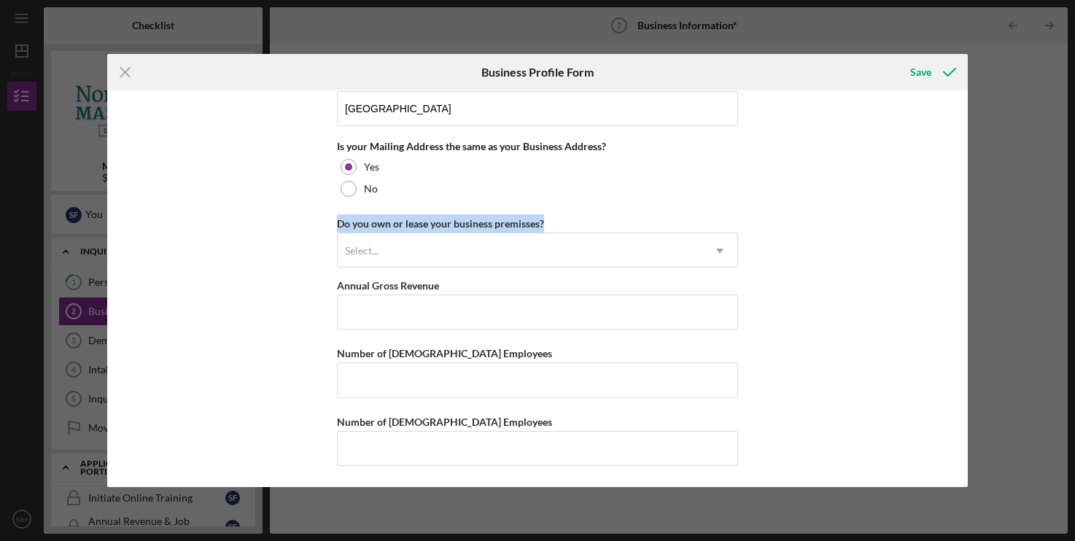
click at [378, 245] on div "Select..." at bounding box center [362, 251] width 34 height 12
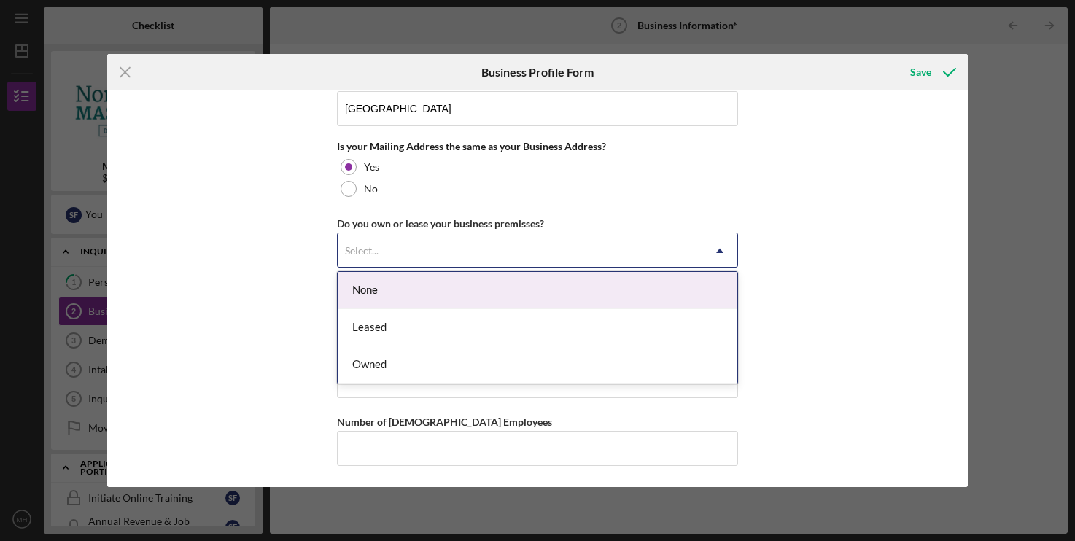
click at [419, 285] on div "None" at bounding box center [538, 290] width 400 height 37
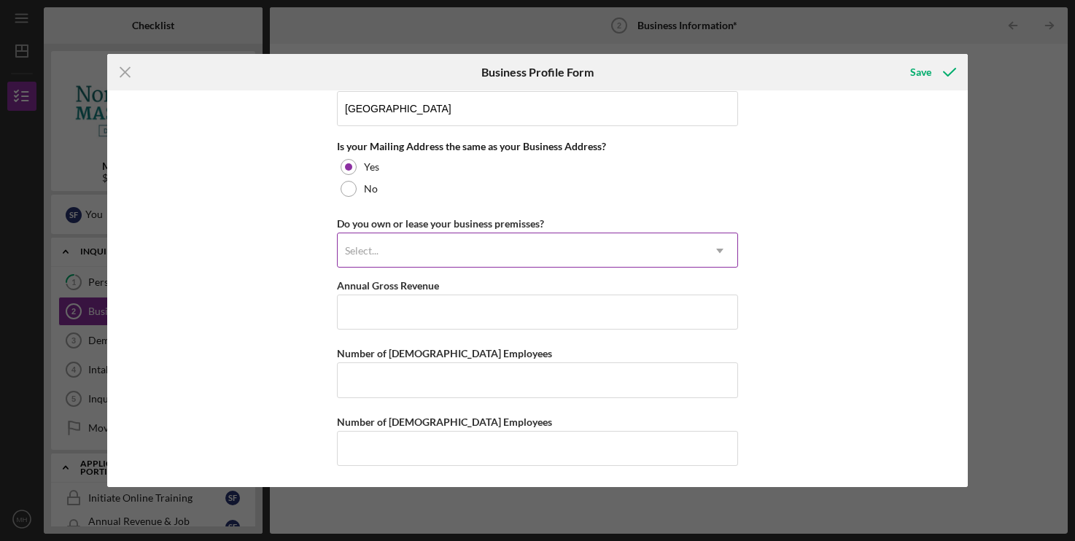
click at [549, 237] on div "Select..." at bounding box center [520, 251] width 365 height 34
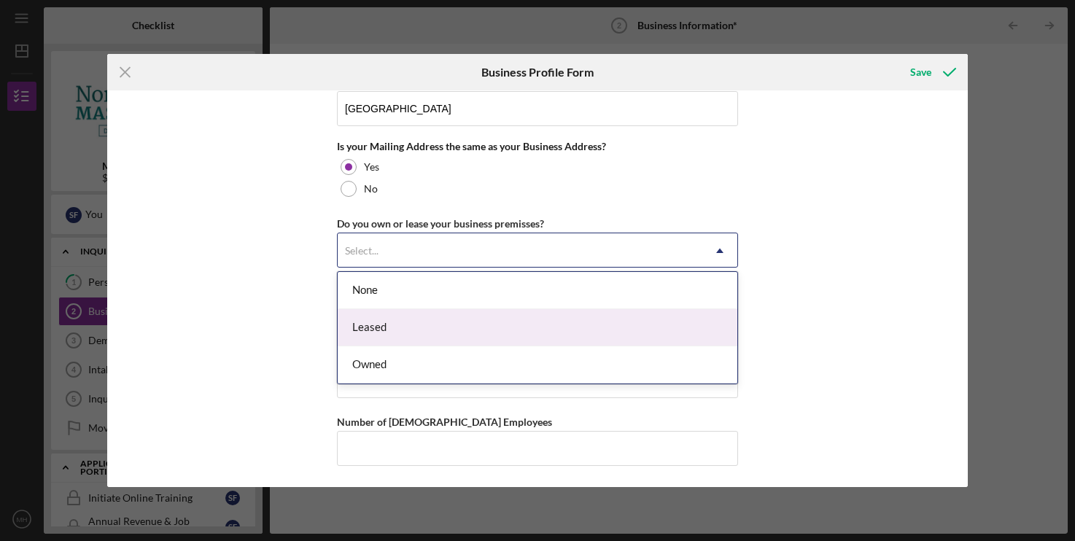
click at [435, 321] on div "Leased" at bounding box center [538, 327] width 400 height 37
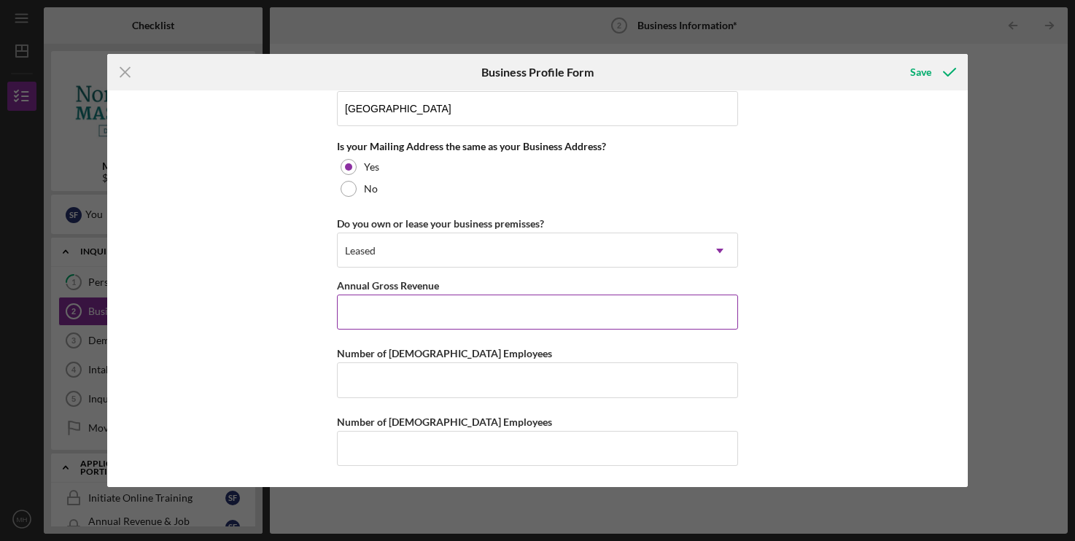
click at [397, 313] on input "Annual Gross Revenue" at bounding box center [537, 312] width 401 height 35
click at [391, 312] on input "Annual Gross Revenue" at bounding box center [537, 312] width 401 height 35
drag, startPoint x: 339, startPoint y: 276, endPoint x: 491, endPoint y: 277, distance: 151.8
click at [491, 277] on div "Annual Gross Revenue" at bounding box center [537, 285] width 401 height 18
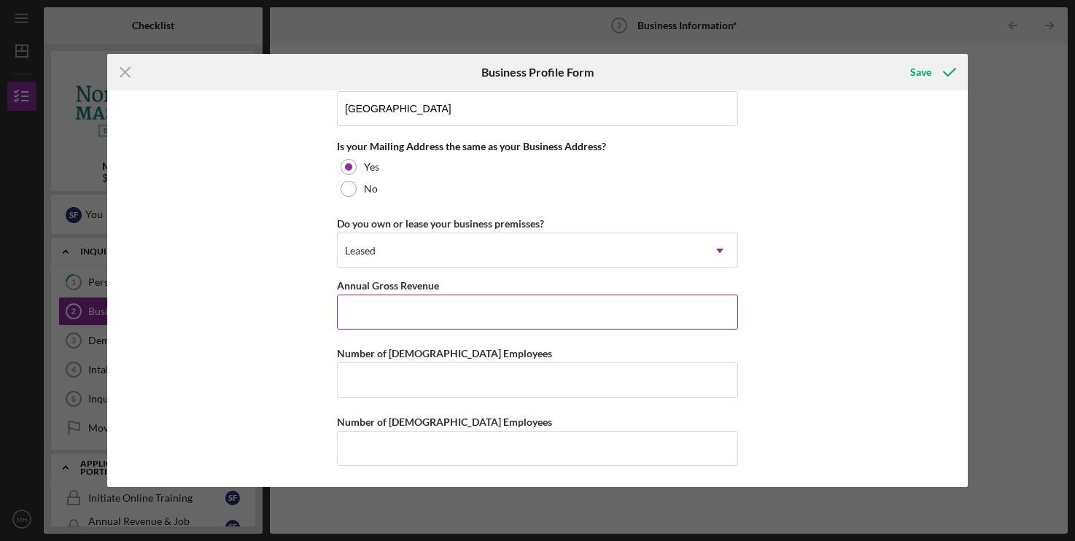
click at [446, 295] on input "Annual Gross Revenue" at bounding box center [537, 312] width 401 height 35
click at [450, 366] on input "Number of [DEMOGRAPHIC_DATA] Employees" at bounding box center [537, 380] width 401 height 35
click at [484, 316] on input "Annual Gross Revenue" at bounding box center [537, 312] width 401 height 35
click at [463, 396] on input "Number of [DEMOGRAPHIC_DATA] Employees" at bounding box center [537, 380] width 401 height 35
click at [515, 325] on input "Annual Gross Revenue" at bounding box center [537, 312] width 401 height 35
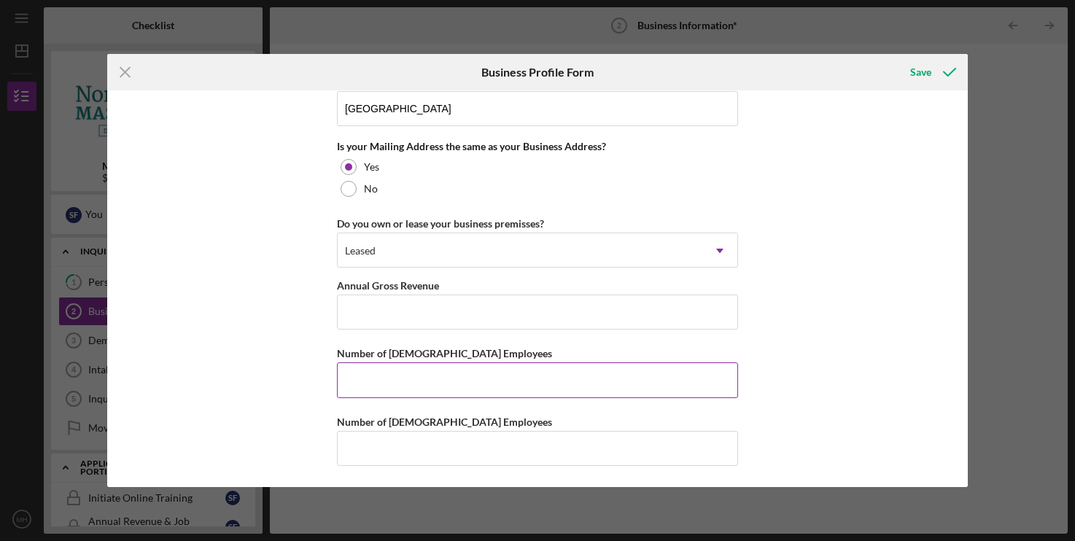
click at [492, 379] on input "Number of [DEMOGRAPHIC_DATA] Employees" at bounding box center [537, 380] width 401 height 35
click at [519, 315] on input "Annual Gross Revenue" at bounding box center [537, 312] width 401 height 35
click at [493, 379] on input "Number of [DEMOGRAPHIC_DATA] Employees" at bounding box center [537, 380] width 401 height 35
click at [518, 314] on input "Annual Gross Revenue" at bounding box center [537, 312] width 401 height 35
click at [490, 375] on input "Number of [DEMOGRAPHIC_DATA] Employees" at bounding box center [537, 380] width 401 height 35
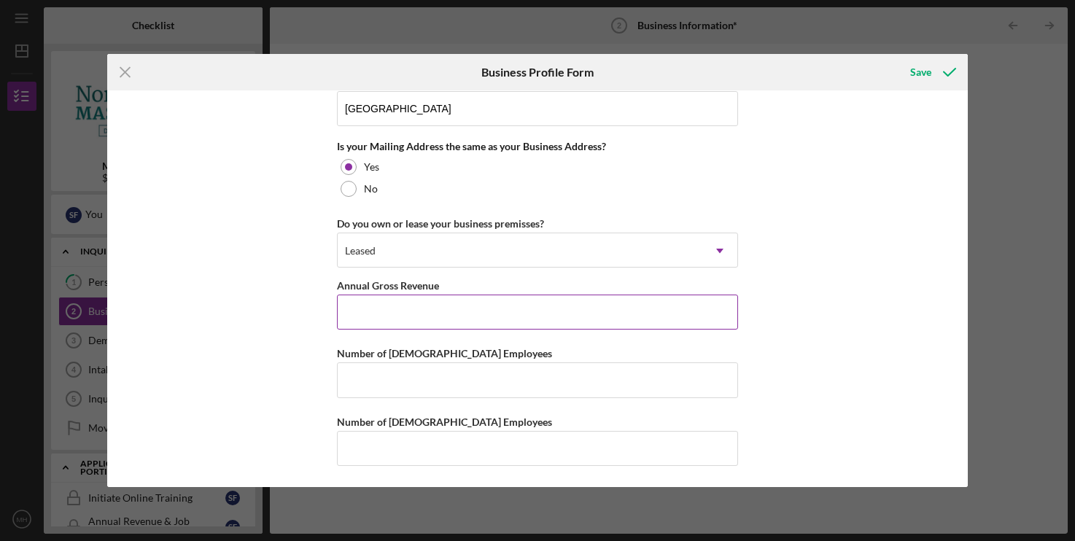
click at [521, 301] on input "Annual Gross Revenue" at bounding box center [537, 312] width 401 height 35
click at [499, 366] on input "Number of [DEMOGRAPHIC_DATA] Employees" at bounding box center [537, 380] width 401 height 35
click at [531, 303] on input "Annual Gross Revenue" at bounding box center [537, 312] width 401 height 35
click at [499, 371] on input "Number of [DEMOGRAPHIC_DATA] Employees" at bounding box center [537, 380] width 401 height 35
click at [524, 307] on input "Annual Gross Revenue" at bounding box center [537, 312] width 401 height 35
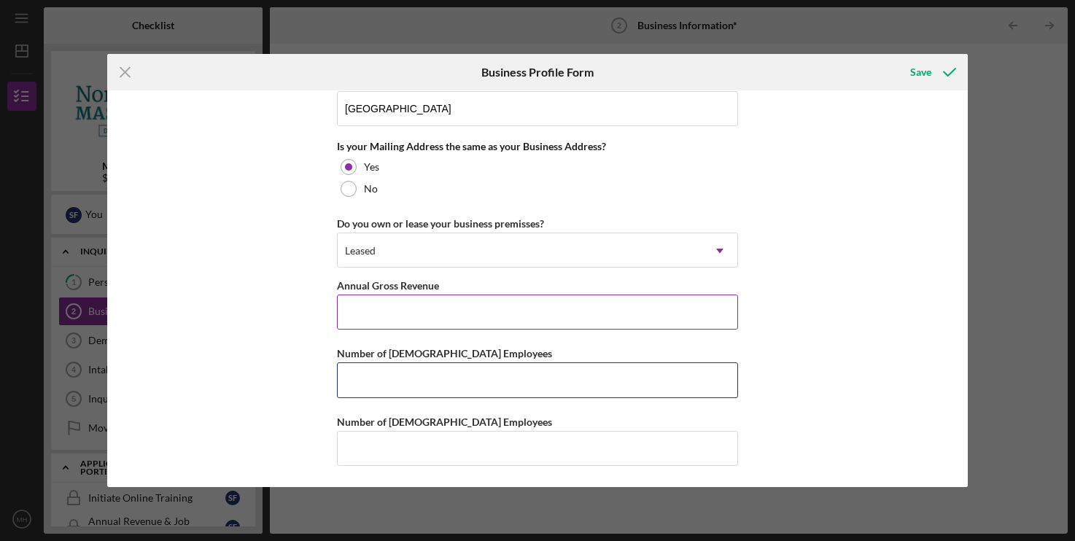
drag, startPoint x: 509, startPoint y: 383, endPoint x: 521, endPoint y: 309, distance: 74.6
click at [509, 382] on input "Number of [DEMOGRAPHIC_DATA] Employees" at bounding box center [537, 380] width 401 height 35
click at [521, 309] on input "Annual Gross Revenue" at bounding box center [537, 312] width 401 height 35
click at [516, 372] on input "Number of [DEMOGRAPHIC_DATA] Employees" at bounding box center [537, 380] width 401 height 35
click at [529, 317] on input "Annual Gross Revenue" at bounding box center [537, 312] width 401 height 35
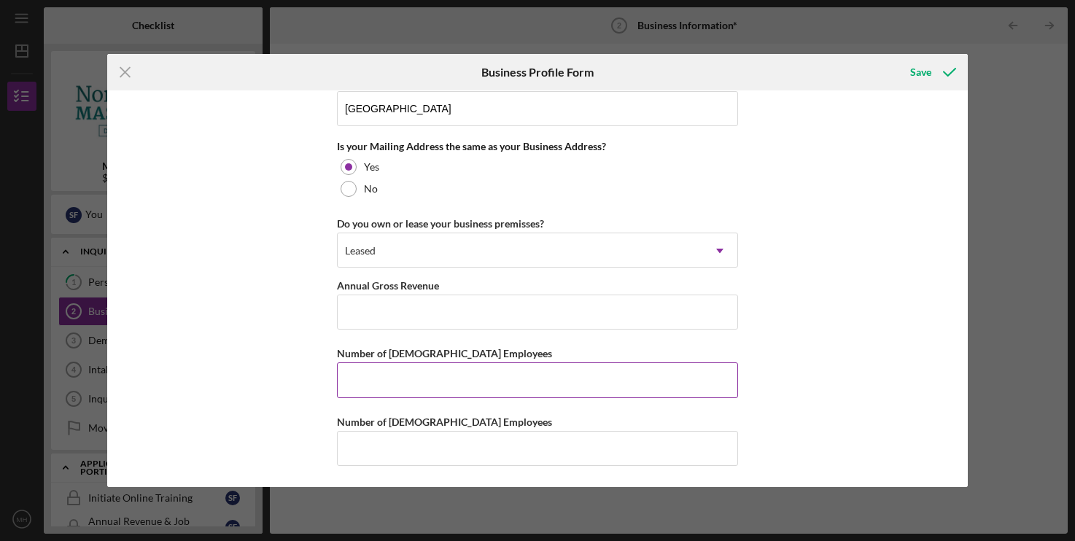
click at [520, 374] on input "Number of [DEMOGRAPHIC_DATA] Employees" at bounding box center [537, 380] width 401 height 35
click at [533, 300] on input "Annual Gross Revenue" at bounding box center [537, 312] width 401 height 35
click at [528, 314] on input "Annual Gross Revenue" at bounding box center [537, 312] width 401 height 35
click at [533, 371] on input "Number of [DEMOGRAPHIC_DATA] Employees" at bounding box center [537, 380] width 401 height 35
click at [541, 312] on input "Annual Gross Revenue" at bounding box center [537, 312] width 401 height 35
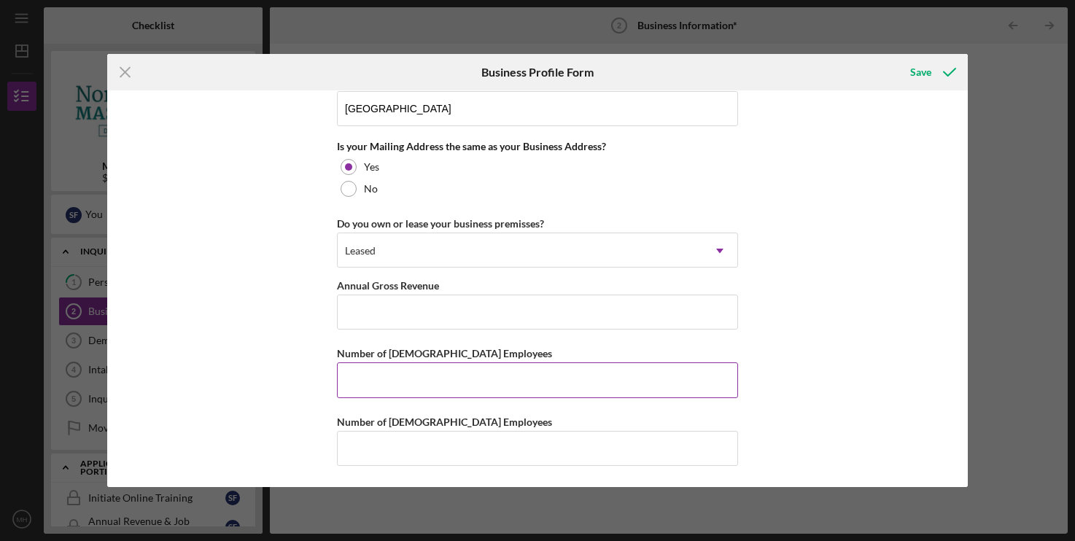
click at [518, 367] on input "Number of [DEMOGRAPHIC_DATA] Employees" at bounding box center [537, 380] width 401 height 35
click at [542, 298] on input "Annual Gross Revenue" at bounding box center [537, 312] width 401 height 35
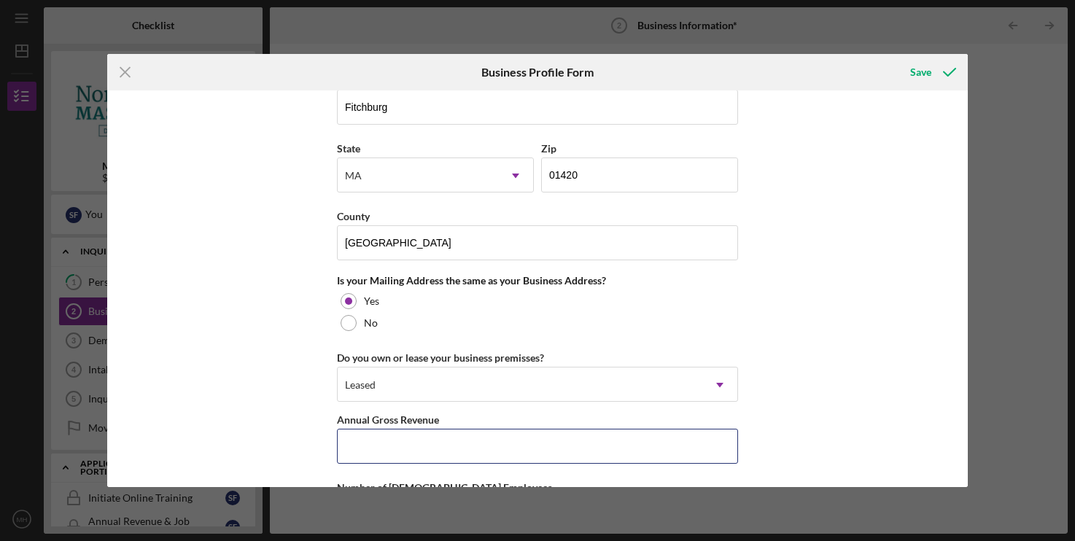
scroll to position [1018, 0]
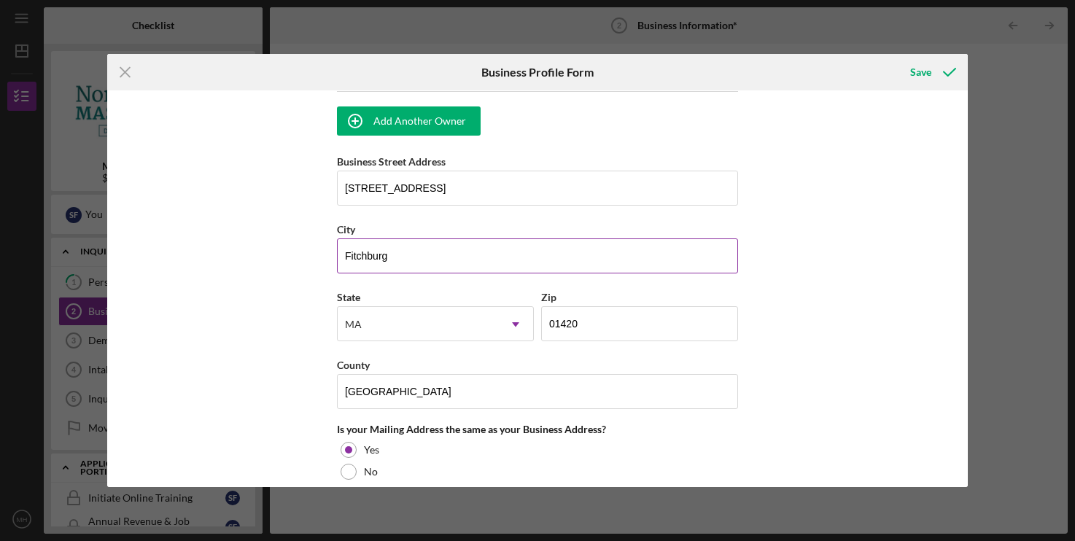
click at [395, 271] on input "Fitchburg" at bounding box center [537, 256] width 401 height 35
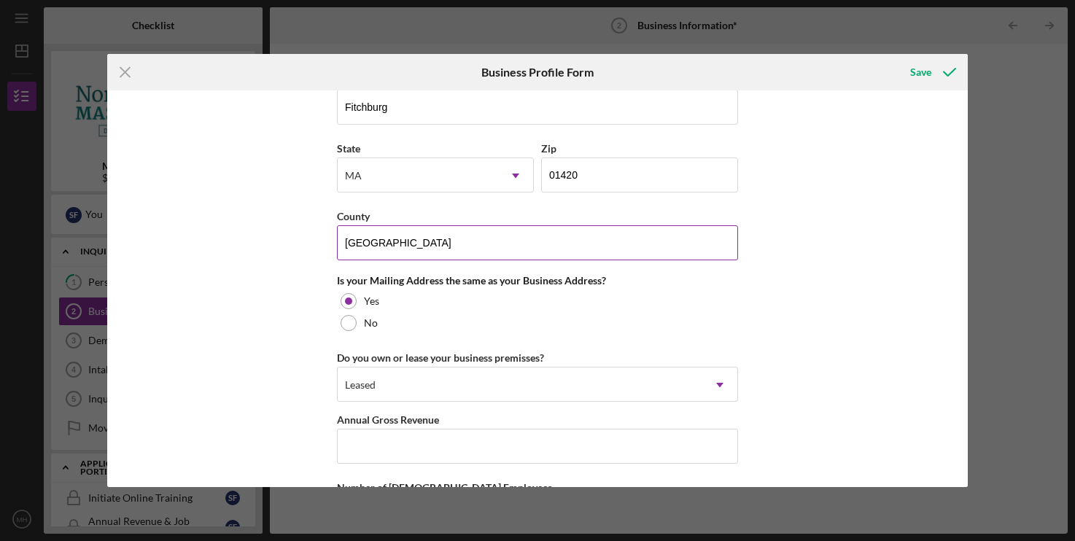
click at [448, 242] on input "[GEOGRAPHIC_DATA]" at bounding box center [537, 242] width 401 height 35
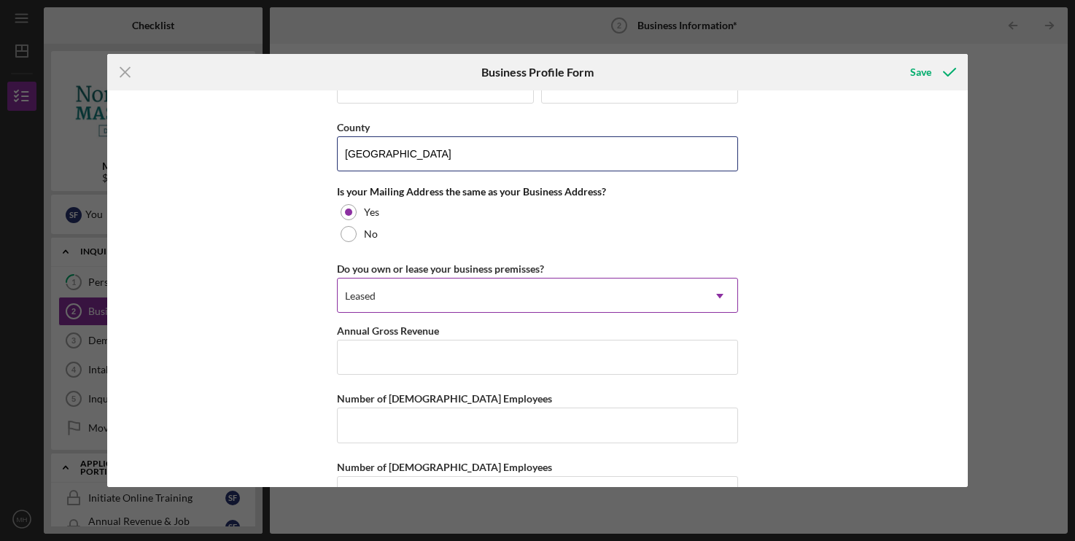
scroll to position [1315, 0]
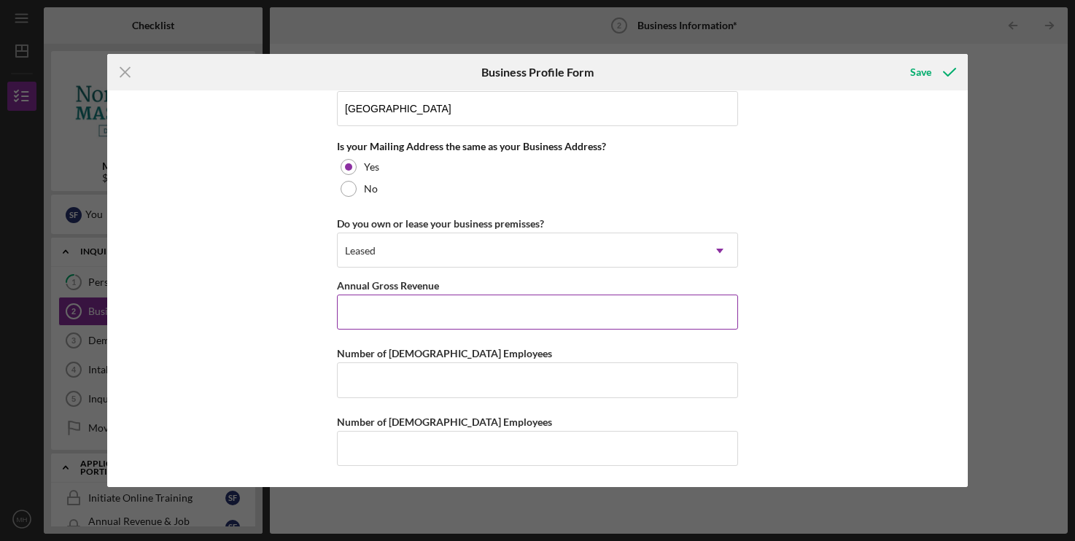
click at [426, 306] on input "Annual Gross Revenue" at bounding box center [537, 312] width 401 height 35
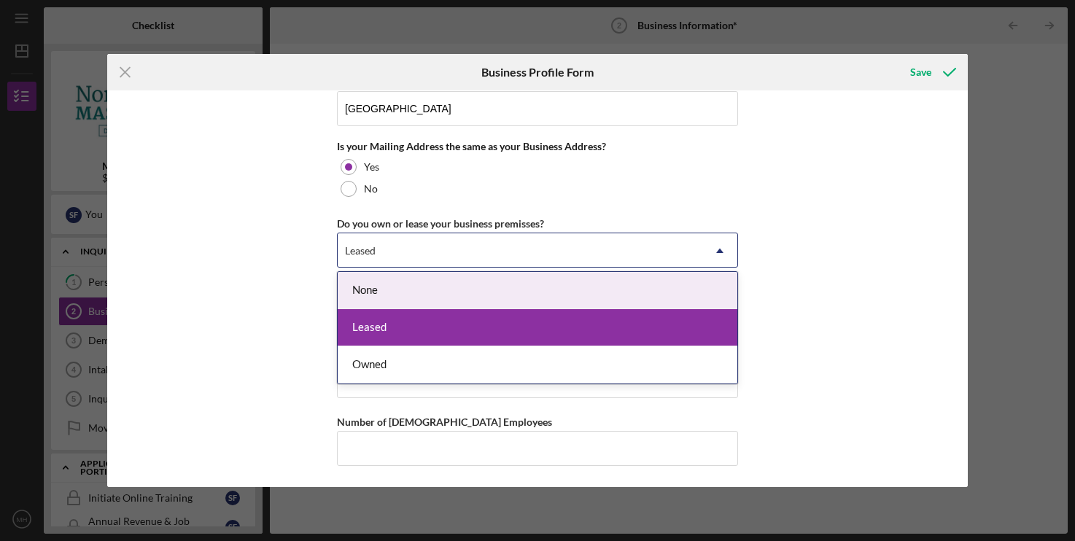
click at [441, 241] on div "Leased" at bounding box center [520, 251] width 365 height 34
click at [388, 290] on div "None" at bounding box center [538, 290] width 400 height 37
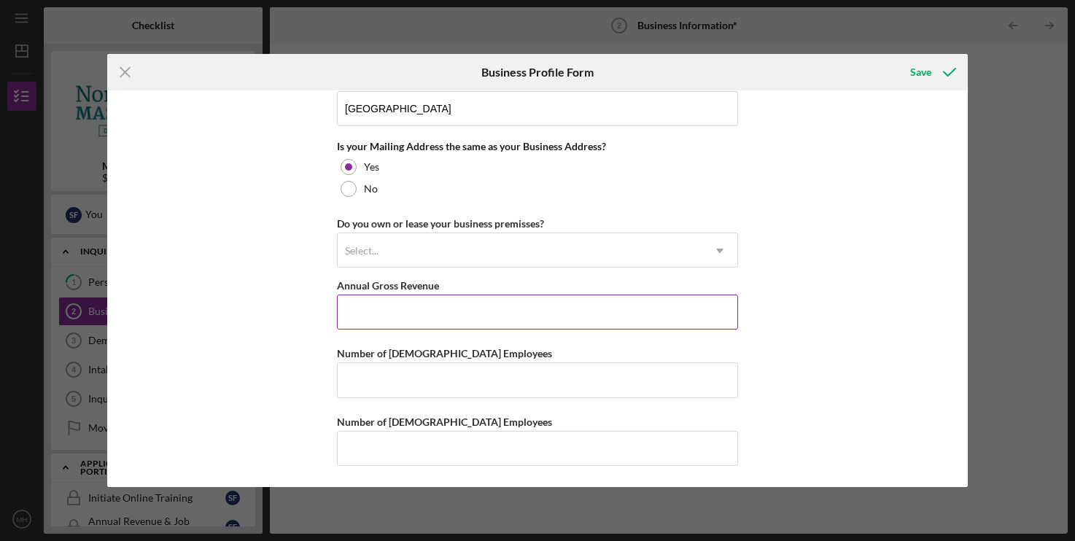
click at [402, 308] on input "Annual Gross Revenue" at bounding box center [537, 312] width 401 height 35
click at [444, 244] on div "Select..." at bounding box center [520, 251] width 365 height 34
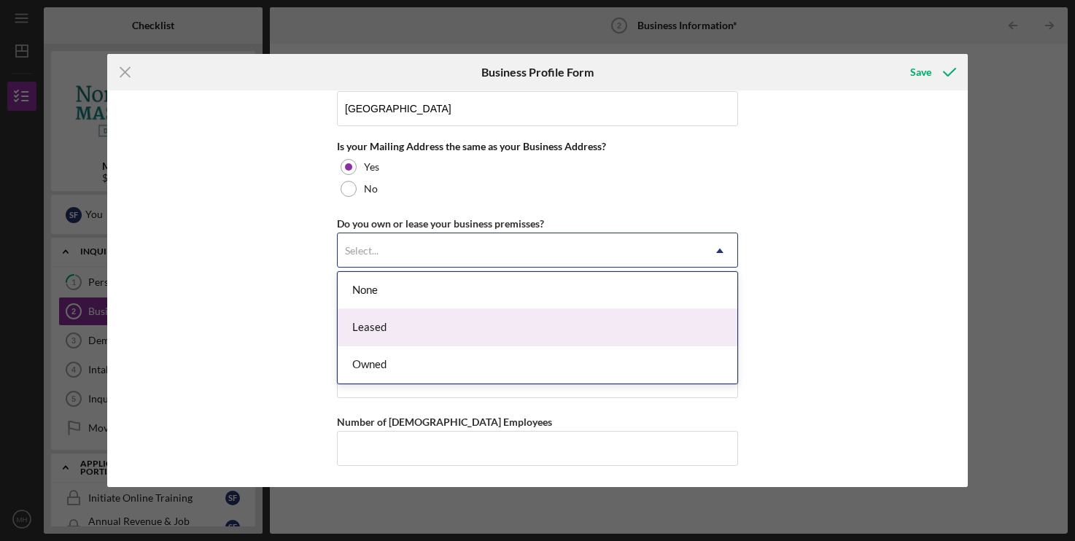
click at [407, 325] on div "Leased" at bounding box center [538, 327] width 400 height 37
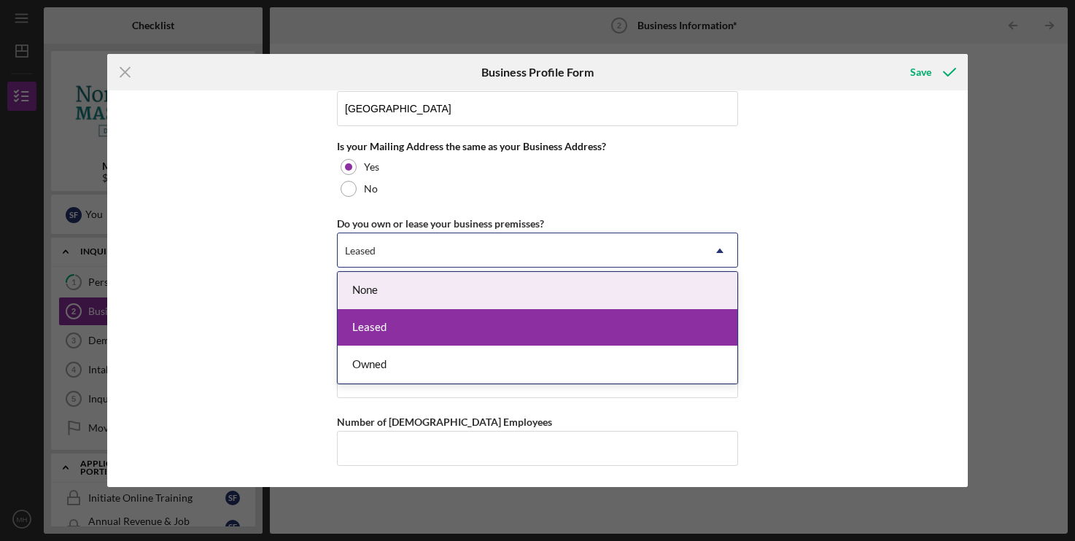
click at [445, 253] on div "Leased" at bounding box center [520, 251] width 365 height 34
click at [423, 287] on div "None" at bounding box center [538, 290] width 400 height 37
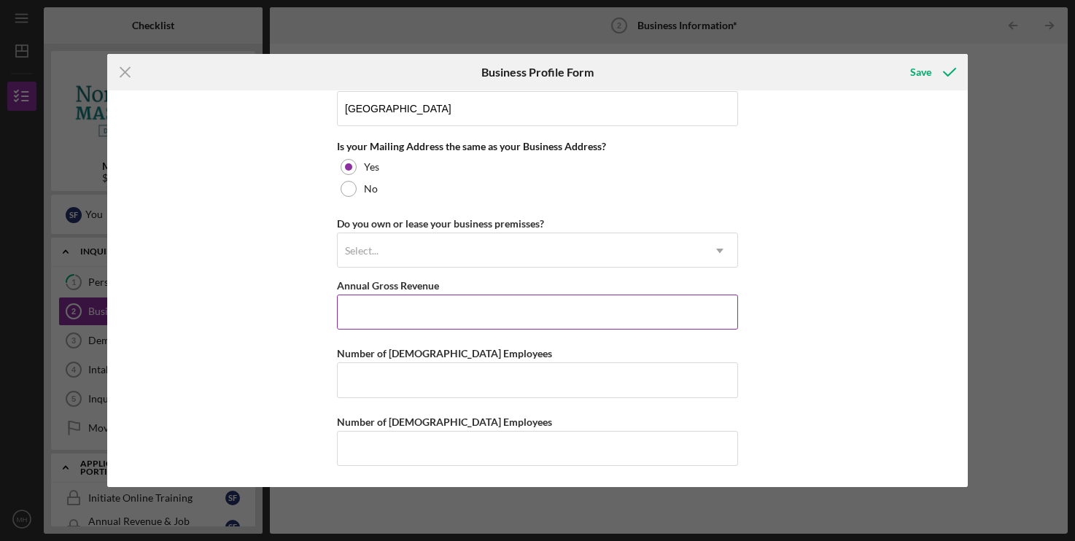
click at [411, 306] on input "Annual Gross Revenue" at bounding box center [537, 312] width 401 height 35
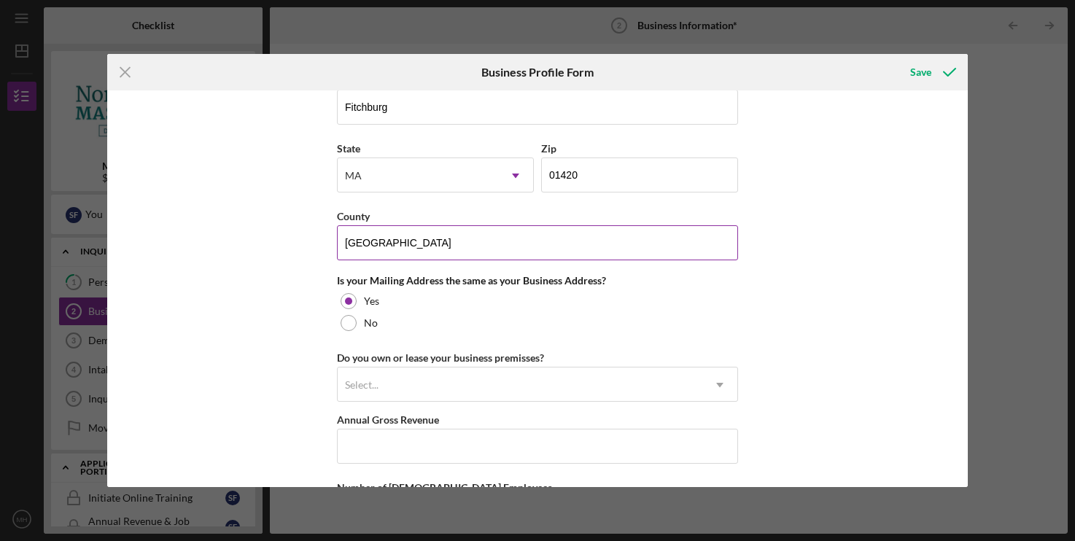
drag, startPoint x: 402, startPoint y: 255, endPoint x: 274, endPoint y: 256, distance: 128.4
click at [337, 256] on input "[GEOGRAPHIC_DATA]" at bounding box center [537, 242] width 401 height 35
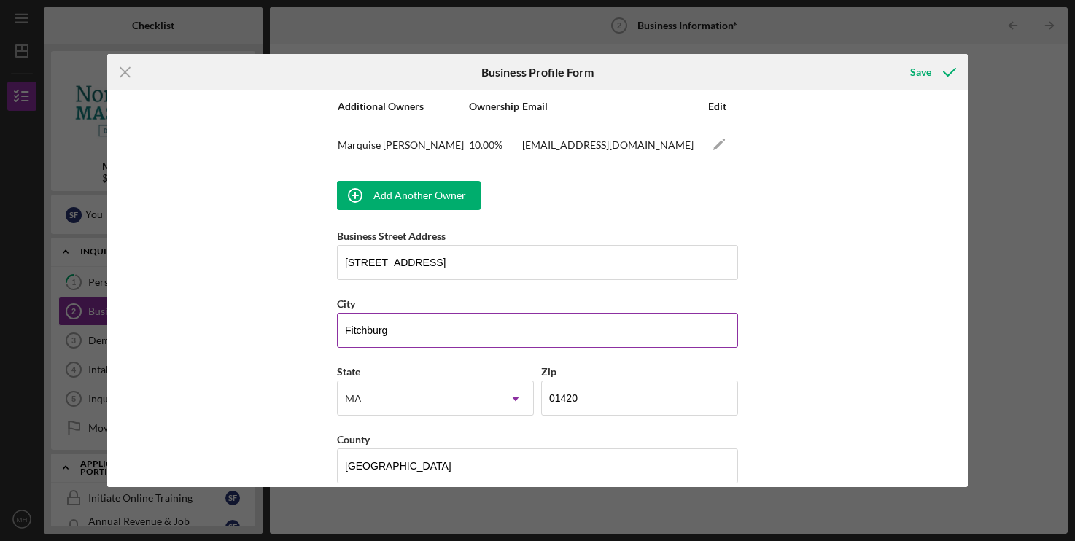
drag, startPoint x: 424, startPoint y: 333, endPoint x: 198, endPoint y: 328, distance: 225.5
click at [337, 328] on input "Fitchburg" at bounding box center [537, 330] width 401 height 35
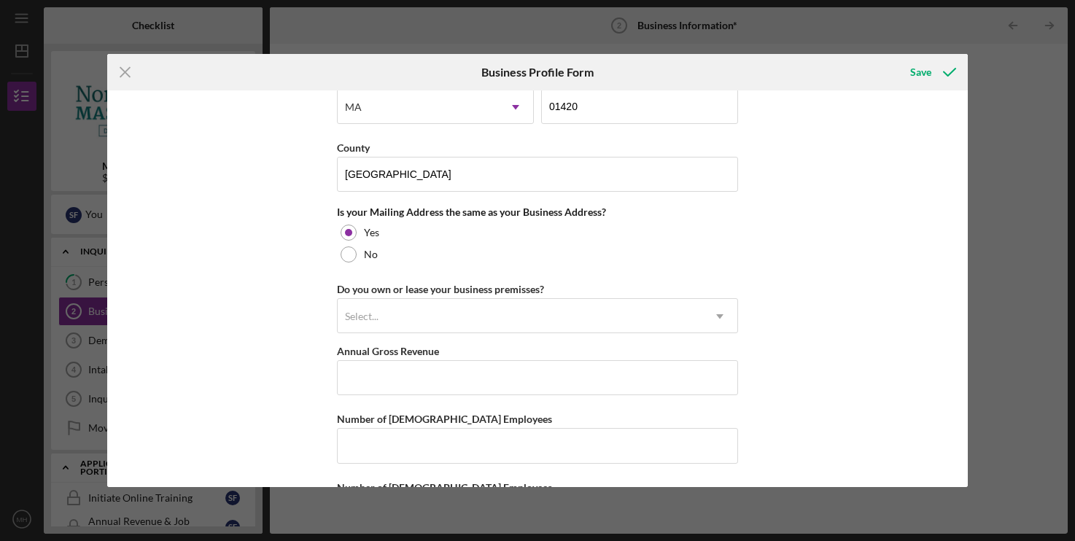
scroll to position [1315, 0]
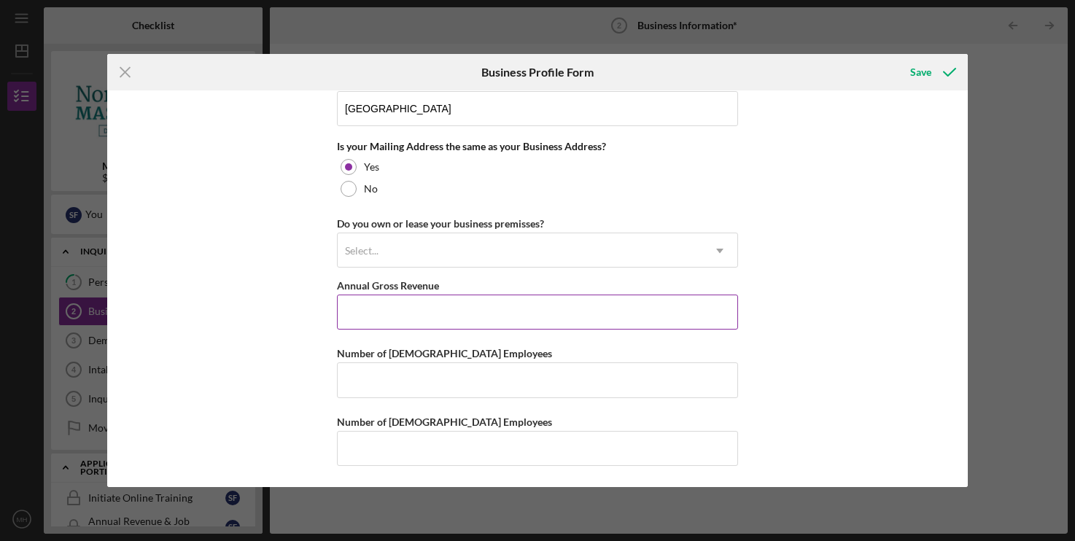
click at [386, 291] on div "Annual Gross Revenue" at bounding box center [537, 285] width 401 height 18
click at [373, 307] on input "Annual Gross Revenue" at bounding box center [537, 312] width 401 height 35
drag, startPoint x: 340, startPoint y: 283, endPoint x: 449, endPoint y: 315, distance: 114.0
click at [449, 315] on div "Annual Gross Revenue" at bounding box center [537, 302] width 401 height 53
click at [449, 315] on input "Annual Gross Revenue" at bounding box center [537, 312] width 401 height 35
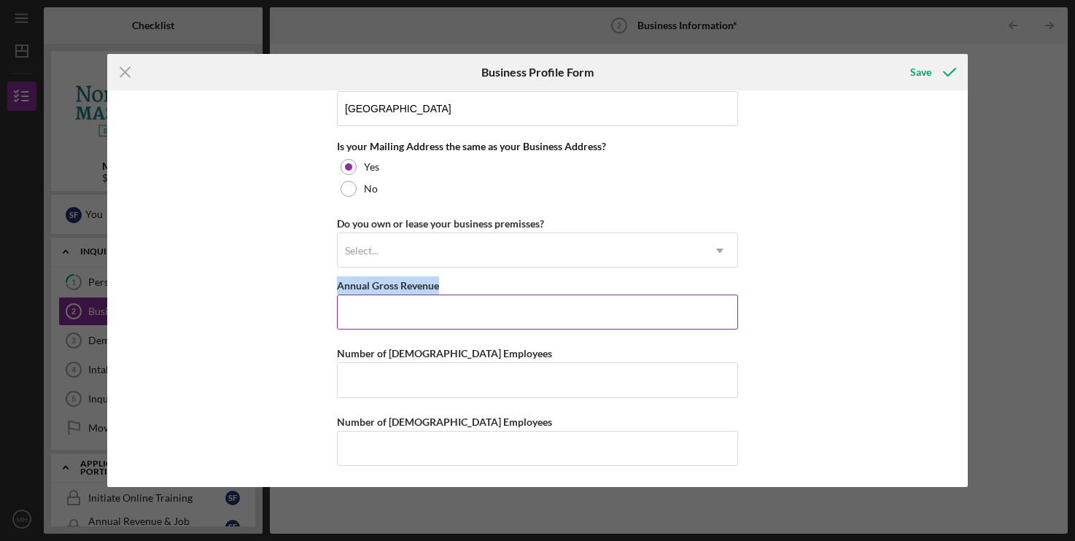
drag, startPoint x: 339, startPoint y: 282, endPoint x: 469, endPoint y: 282, distance: 129.9
click at [469, 282] on div "Annual Gross Revenue" at bounding box center [537, 285] width 401 height 18
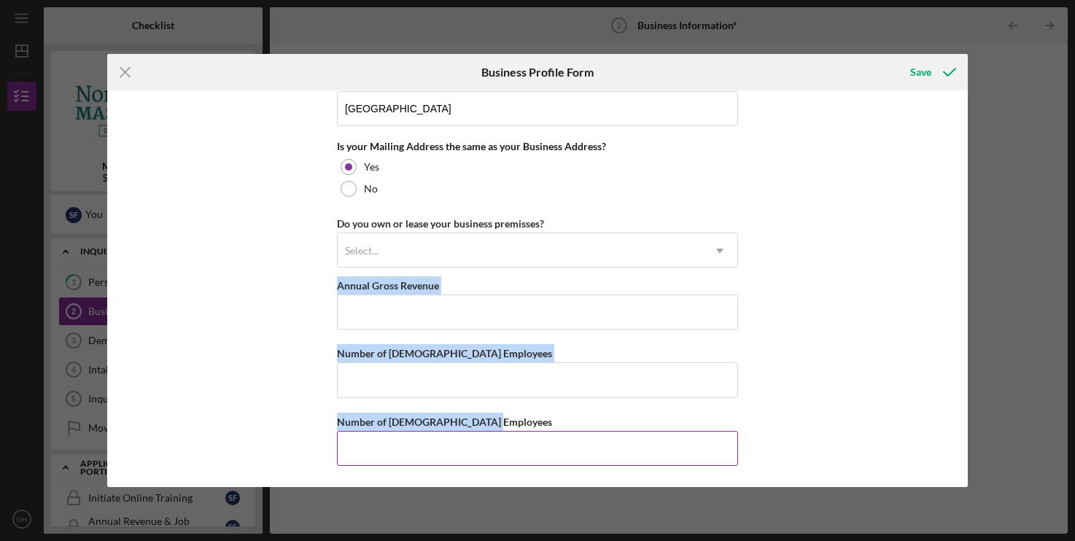
drag, startPoint x: 338, startPoint y: 282, endPoint x: 504, endPoint y: 423, distance: 217.9
click at [507, 422] on div "Number of [DEMOGRAPHIC_DATA] Employees" at bounding box center [537, 422] width 401 height 18
drag, startPoint x: 336, startPoint y: 283, endPoint x: 525, endPoint y: 421, distance: 234.5
click at [525, 421] on div "Business Name Multiplayer: Gaming Lounge DBA Multiplayer LLC Business Start Dat…" at bounding box center [537, 288] width 860 height 397
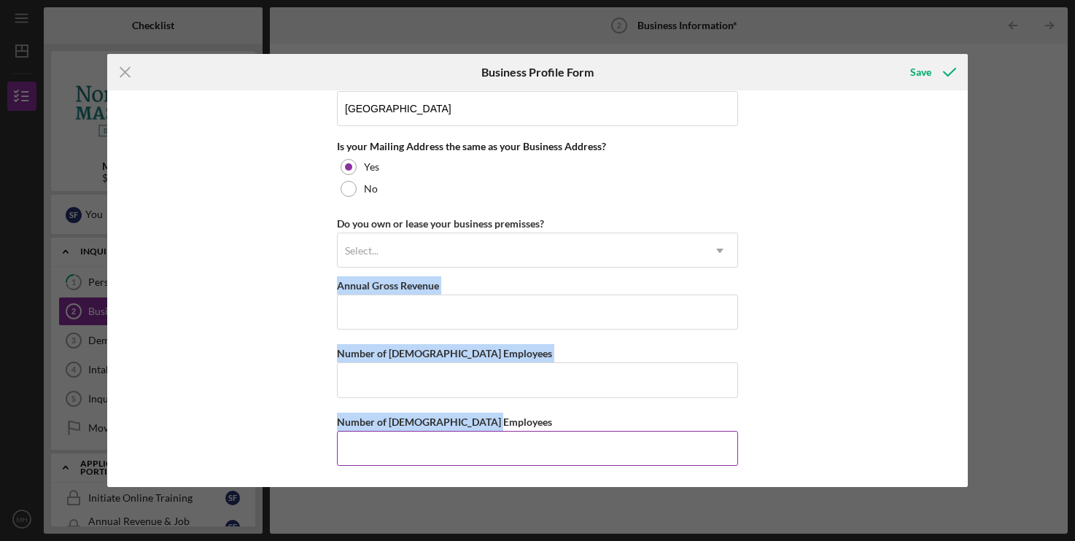
click at [525, 421] on div "Number of [DEMOGRAPHIC_DATA] Employees" at bounding box center [537, 422] width 401 height 18
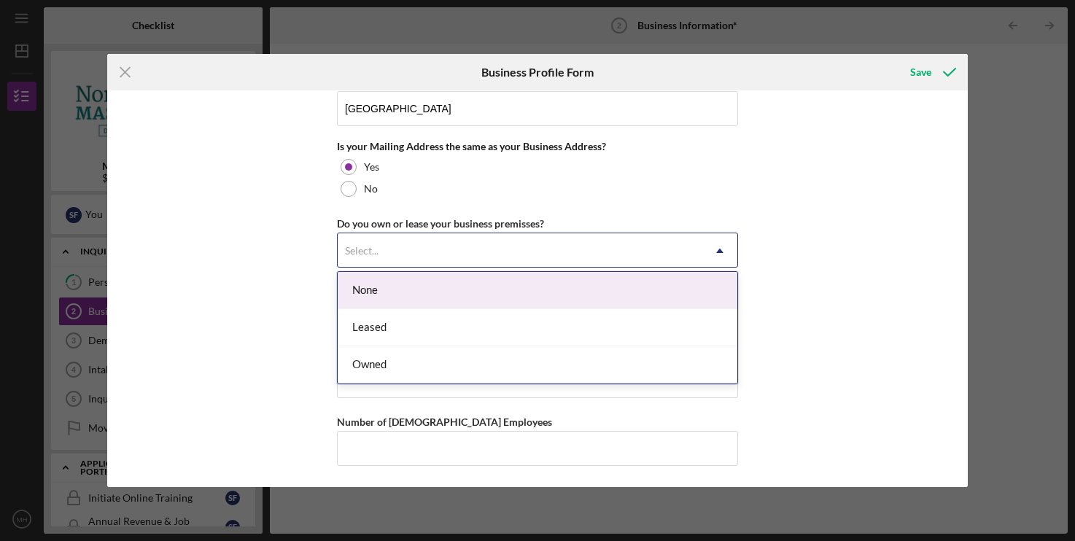
click at [461, 257] on div "Select..." at bounding box center [520, 251] width 365 height 34
click at [417, 293] on div "None" at bounding box center [538, 290] width 400 height 37
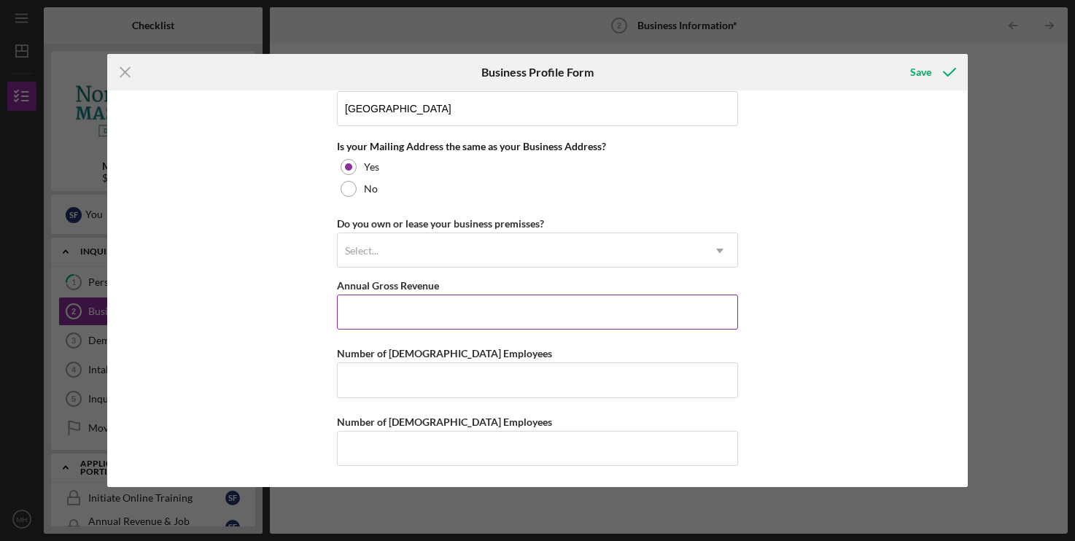
click at [415, 312] on input "Annual Gross Revenue" at bounding box center [537, 312] width 401 height 35
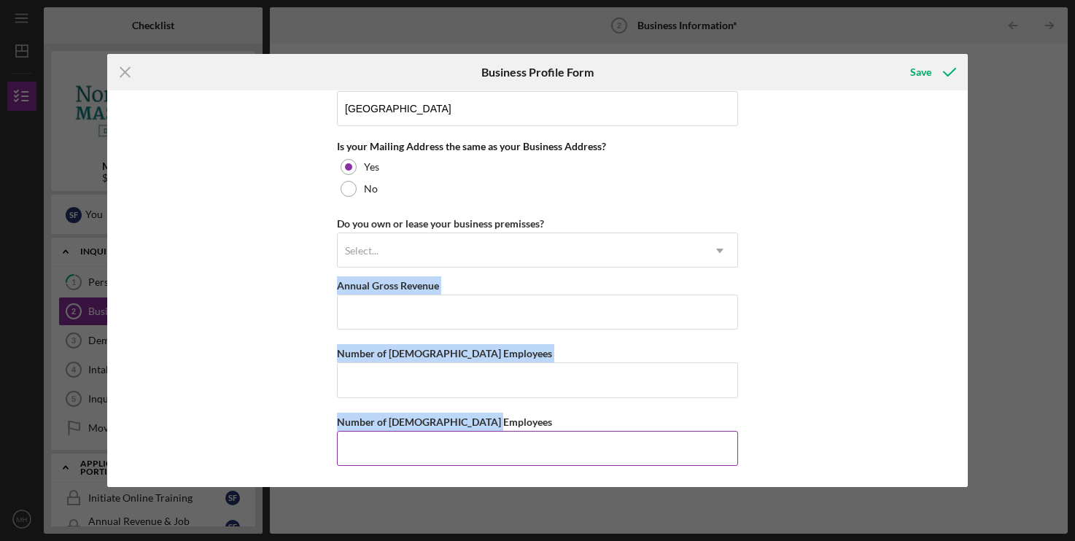
drag, startPoint x: 342, startPoint y: 287, endPoint x: 498, endPoint y: 422, distance: 205.3
click at [498, 422] on div "Number of [DEMOGRAPHIC_DATA] Employees" at bounding box center [537, 422] width 401 height 18
drag, startPoint x: 503, startPoint y: 422, endPoint x: 333, endPoint y: 287, distance: 218.1
click at [333, 287] on div "Business Name Multiplayer: Gaming Lounge DBA Multiplayer LLC Business Start Dat…" at bounding box center [537, 288] width 860 height 397
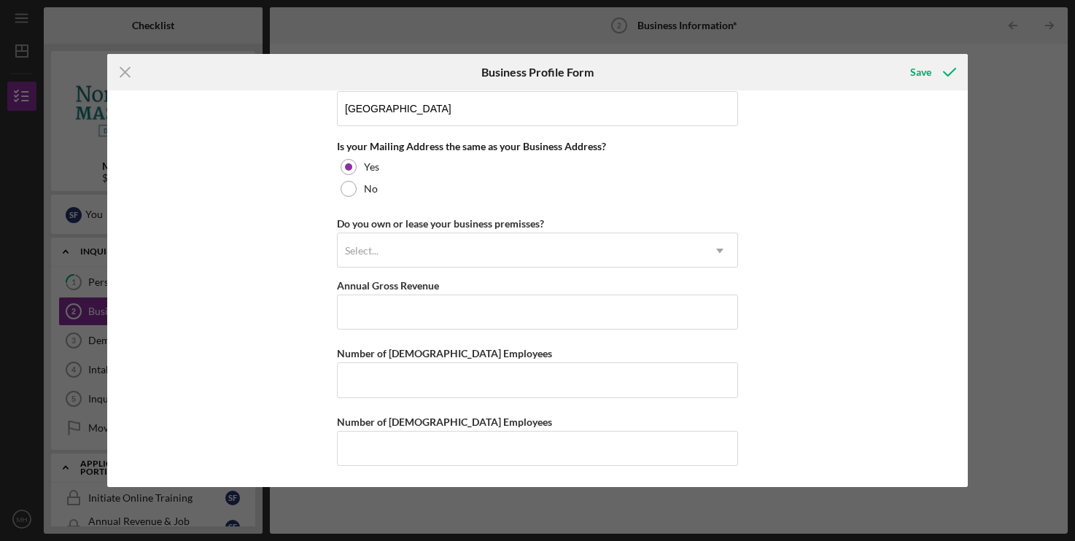
click at [333, 287] on div "Business Name Multiplayer: Gaming Lounge DBA Multiplayer LLC Business Start Dat…" at bounding box center [537, 288] width 860 height 397
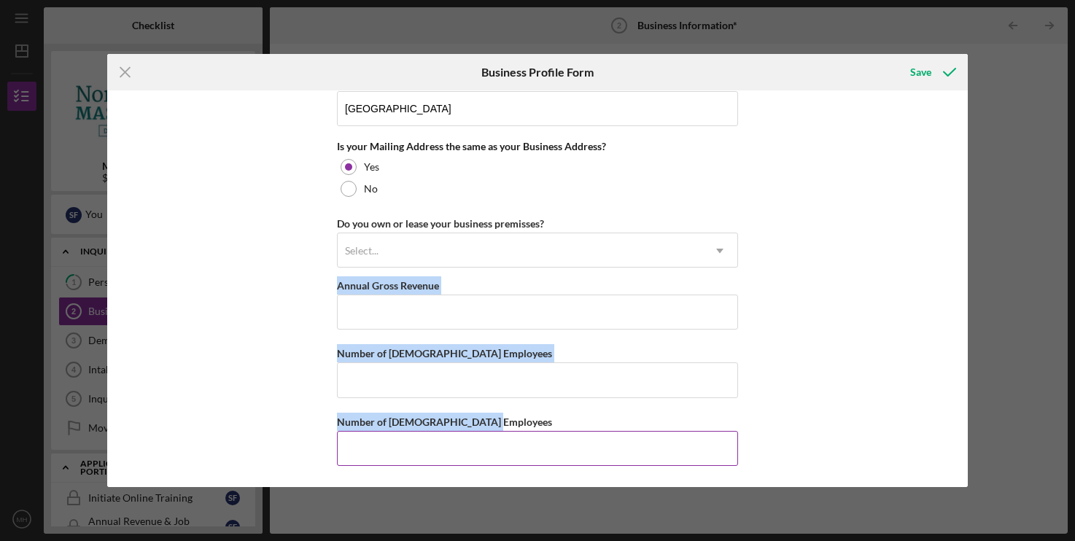
drag, startPoint x: 337, startPoint y: 279, endPoint x: 492, endPoint y: 418, distance: 207.7
click at [492, 418] on div "Number of [DEMOGRAPHIC_DATA] Employees" at bounding box center [537, 422] width 401 height 18
drag, startPoint x: 339, startPoint y: 282, endPoint x: 503, endPoint y: 420, distance: 214.4
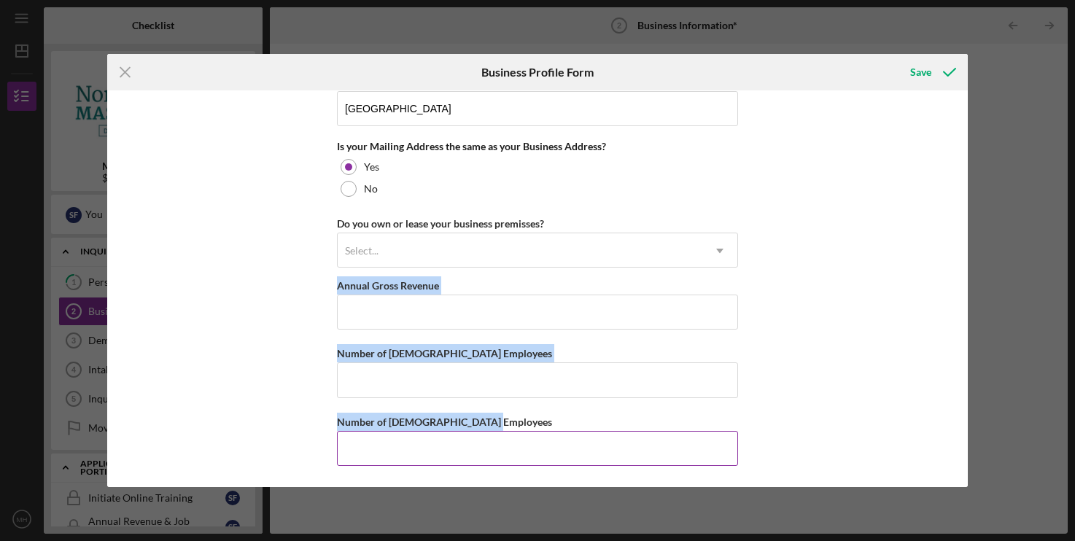
click at [503, 420] on div "Number of [DEMOGRAPHIC_DATA] Employees" at bounding box center [537, 422] width 401 height 18
drag, startPoint x: 336, startPoint y: 283, endPoint x: 518, endPoint y: 421, distance: 228.6
click at [518, 421] on div "Business Name Multiplayer: Gaming Lounge DBA Multiplayer LLC Business Start Dat…" at bounding box center [537, 288] width 860 height 397
click at [518, 421] on div "Number of [DEMOGRAPHIC_DATA] Employees" at bounding box center [537, 422] width 401 height 18
drag, startPoint x: 336, startPoint y: 282, endPoint x: 520, endPoint y: 419, distance: 229.8
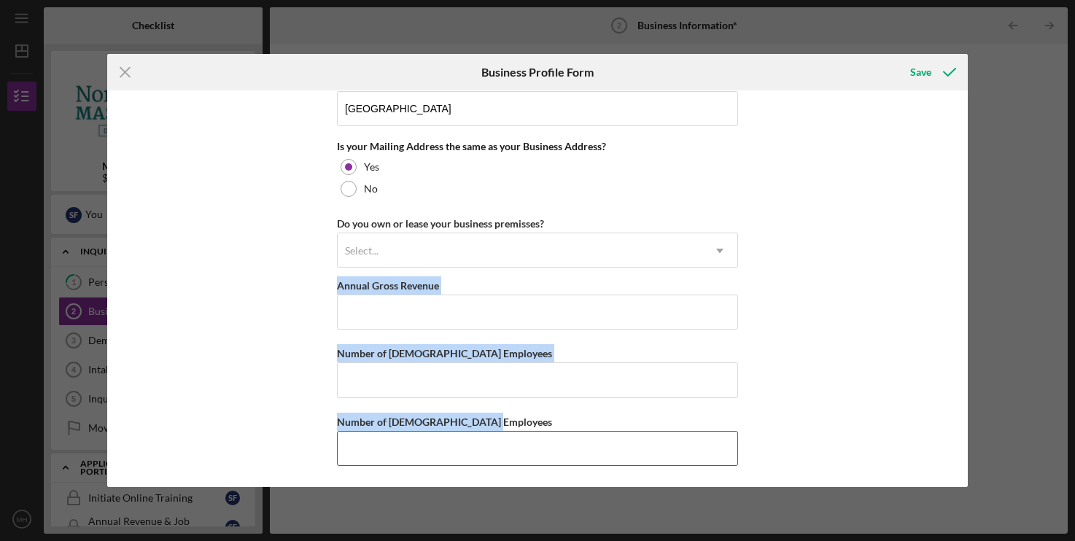
click at [520, 419] on div "Business Name Multiplayer: Gaming Lounge DBA Multiplayer LLC Business Start Dat…" at bounding box center [537, 288] width 860 height 397
click at [520, 419] on div "Number of [DEMOGRAPHIC_DATA] Employees" at bounding box center [537, 422] width 401 height 18
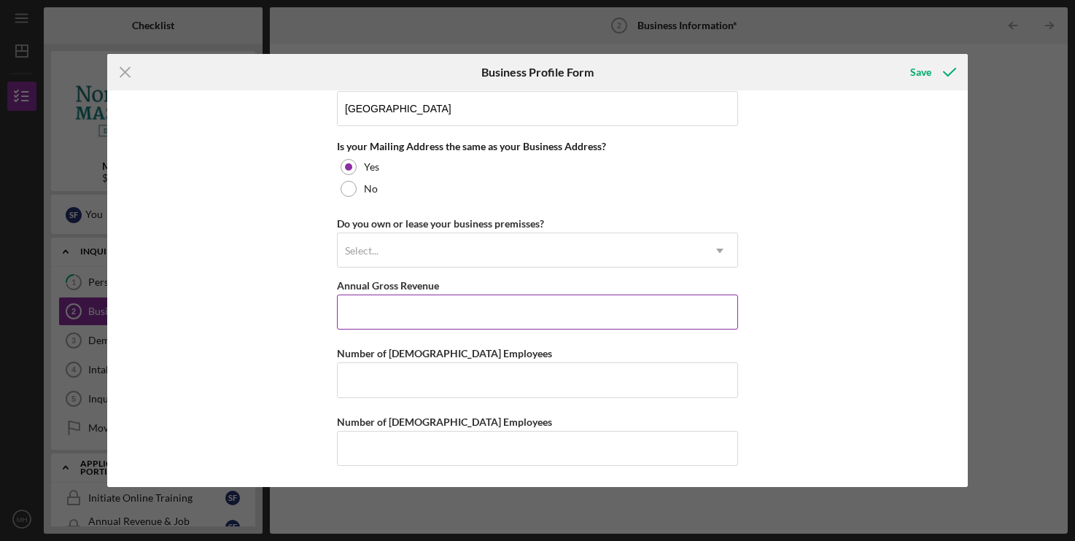
click at [363, 309] on input "Annual Gross Revenue" at bounding box center [537, 312] width 401 height 35
click at [408, 380] on input "Number of [DEMOGRAPHIC_DATA] Employees" at bounding box center [537, 380] width 401 height 35
click at [425, 306] on input "Annual Gross Revenue" at bounding box center [537, 312] width 401 height 35
click at [384, 369] on input "Number of [DEMOGRAPHIC_DATA] Employees" at bounding box center [537, 380] width 401 height 35
click at [412, 299] on input "Annual Gross Revenue" at bounding box center [537, 312] width 401 height 35
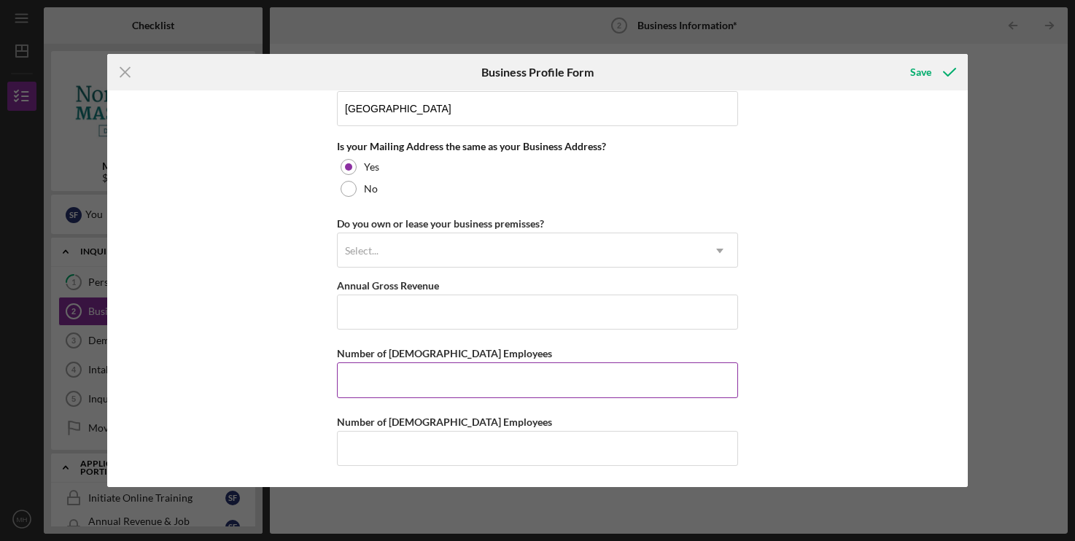
click at [403, 378] on input "Number of [DEMOGRAPHIC_DATA] Employees" at bounding box center [537, 380] width 401 height 35
click at [415, 304] on input "Annual Gross Revenue" at bounding box center [537, 312] width 401 height 35
click at [406, 369] on input "Number of [DEMOGRAPHIC_DATA] Employees" at bounding box center [537, 380] width 401 height 35
click at [419, 316] on input "Annual Gross Revenue" at bounding box center [537, 312] width 401 height 35
click at [398, 390] on input "Number of [DEMOGRAPHIC_DATA] Employees" at bounding box center [537, 380] width 401 height 35
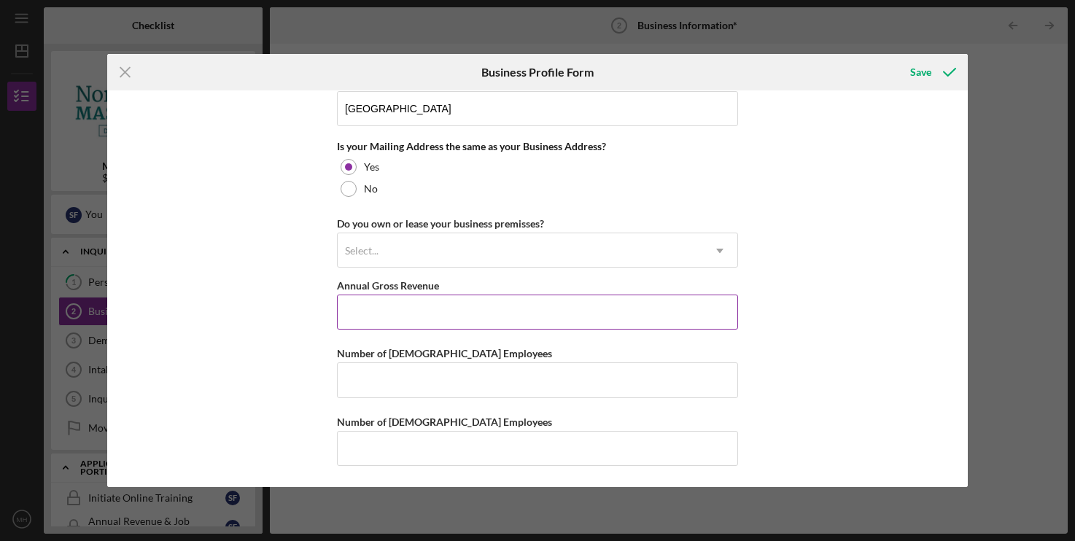
click at [417, 312] on input "Annual Gross Revenue" at bounding box center [537, 312] width 401 height 35
click at [403, 375] on input "Number of [DEMOGRAPHIC_DATA] Employees" at bounding box center [537, 380] width 401 height 35
click at [415, 315] on input "Annual Gross Revenue" at bounding box center [537, 312] width 401 height 35
click at [402, 366] on input "Number of [DEMOGRAPHIC_DATA] Employees" at bounding box center [537, 380] width 401 height 35
click at [417, 320] on input "Annual Gross Revenue" at bounding box center [537, 312] width 401 height 35
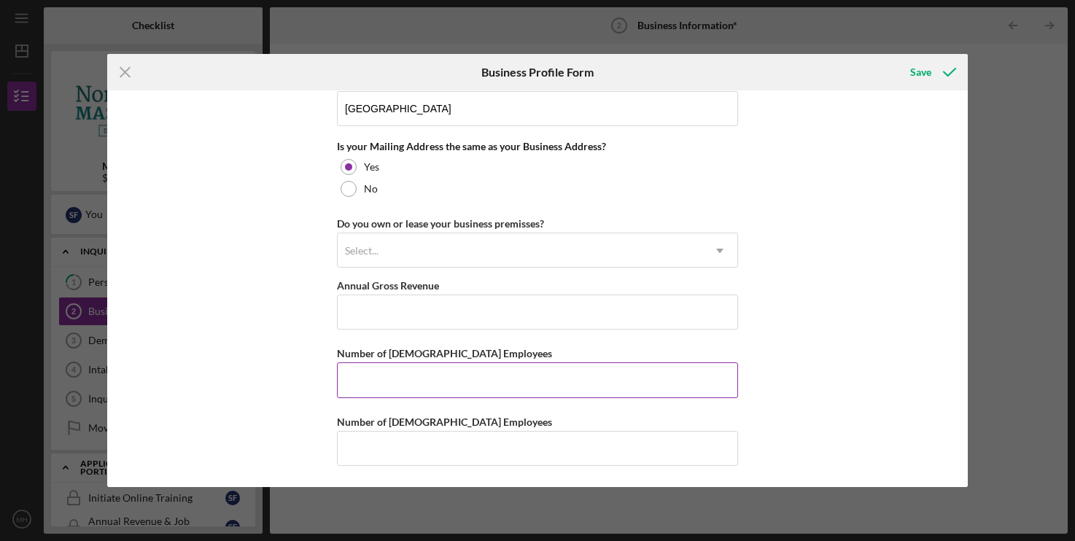
click at [398, 383] on input "Number of [DEMOGRAPHIC_DATA] Employees" at bounding box center [537, 380] width 401 height 35
click at [420, 314] on input "Annual Gross Revenue" at bounding box center [537, 312] width 401 height 35
click at [408, 376] on input "Number of [DEMOGRAPHIC_DATA] Employees" at bounding box center [537, 380] width 401 height 35
click at [422, 302] on input "Annual Gross Revenue" at bounding box center [537, 312] width 401 height 35
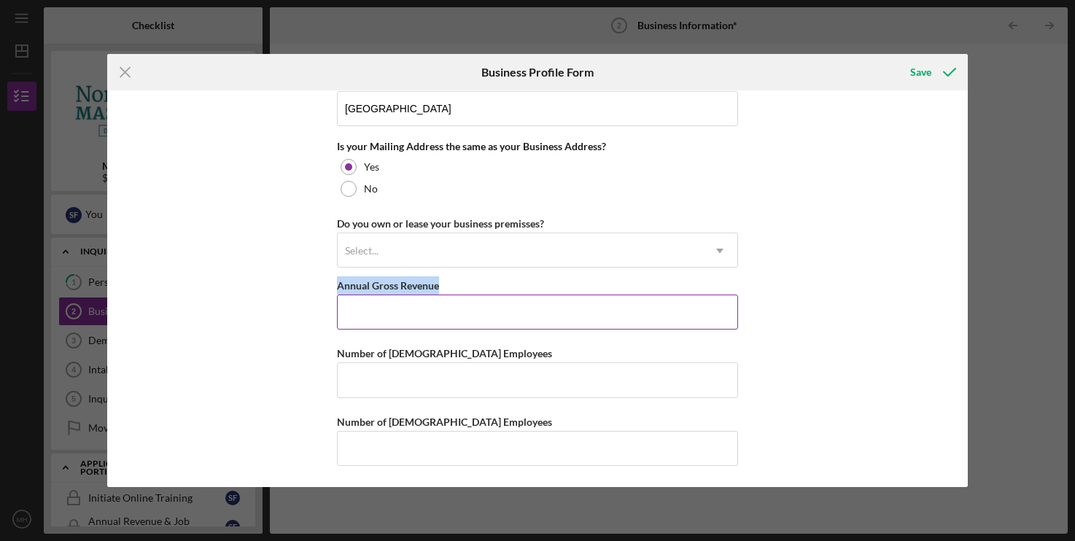
drag, startPoint x: 339, startPoint y: 286, endPoint x: 484, endPoint y: 287, distance: 145.9
click at [484, 287] on div "Annual Gross Revenue" at bounding box center [537, 285] width 401 height 18
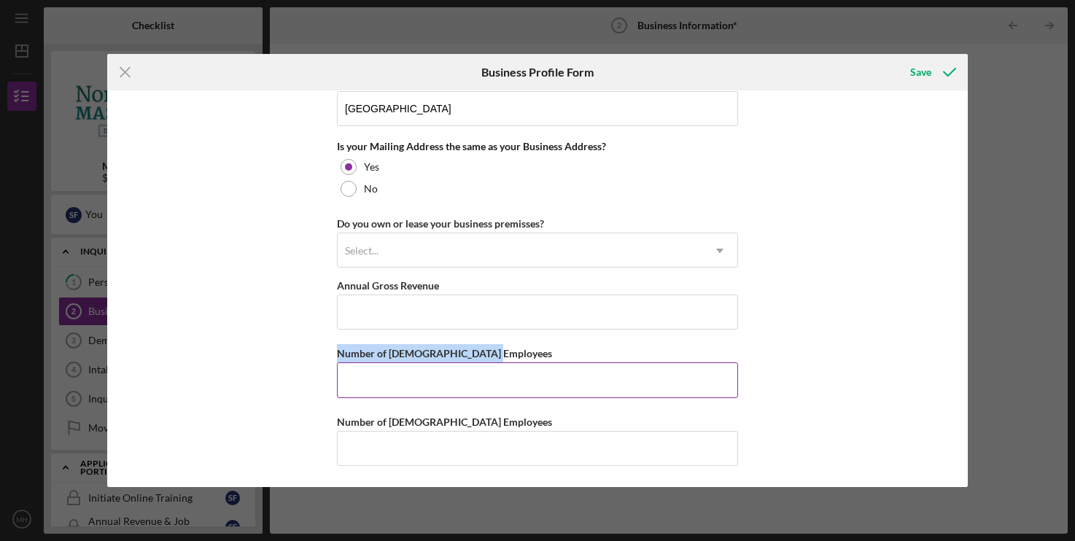
drag, startPoint x: 336, startPoint y: 348, endPoint x: 508, endPoint y: 350, distance: 172.9
click at [508, 350] on div "Business Name Multiplayer: Gaming Lounge DBA Multiplayer LLC Business Start Dat…" at bounding box center [537, 288] width 860 height 397
click at [508, 350] on div "Number of [DEMOGRAPHIC_DATA] Employees" at bounding box center [537, 353] width 401 height 18
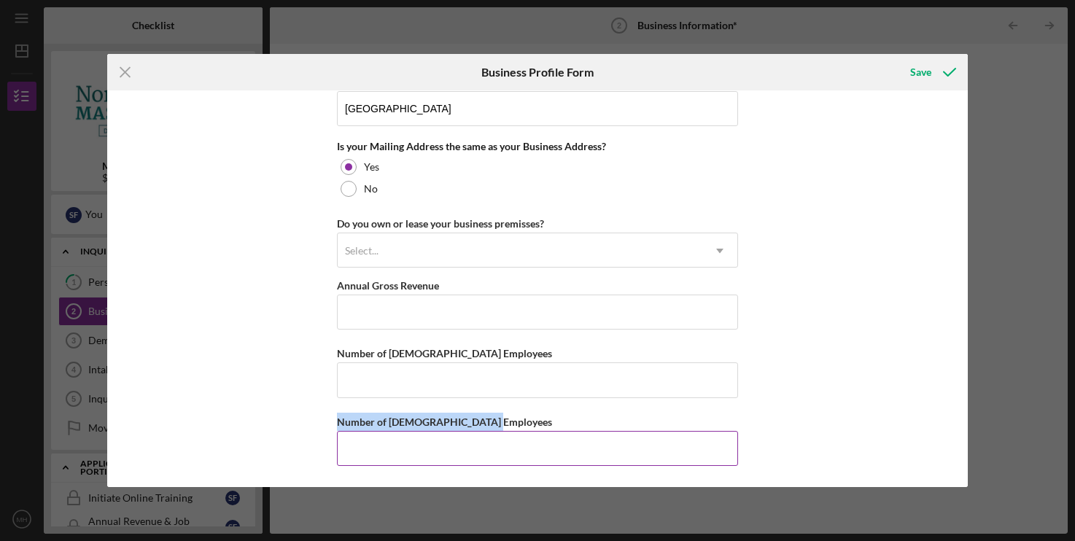
drag, startPoint x: 339, startPoint y: 419, endPoint x: 533, endPoint y: 421, distance: 194.1
click at [533, 421] on div "Number of [DEMOGRAPHIC_DATA] Employees" at bounding box center [537, 422] width 401 height 18
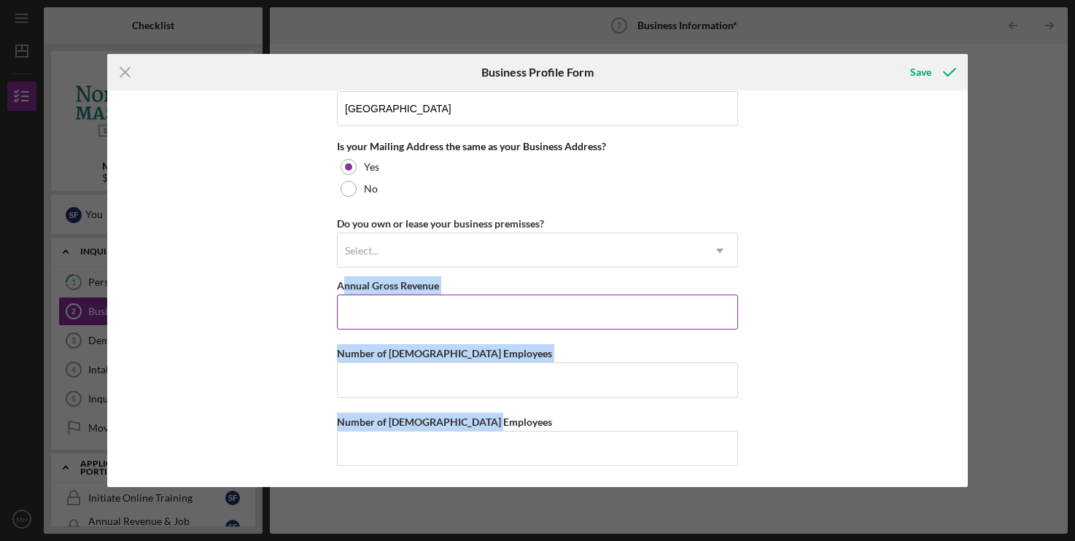
drag, startPoint x: 522, startPoint y: 424, endPoint x: 341, endPoint y: 281, distance: 231.2
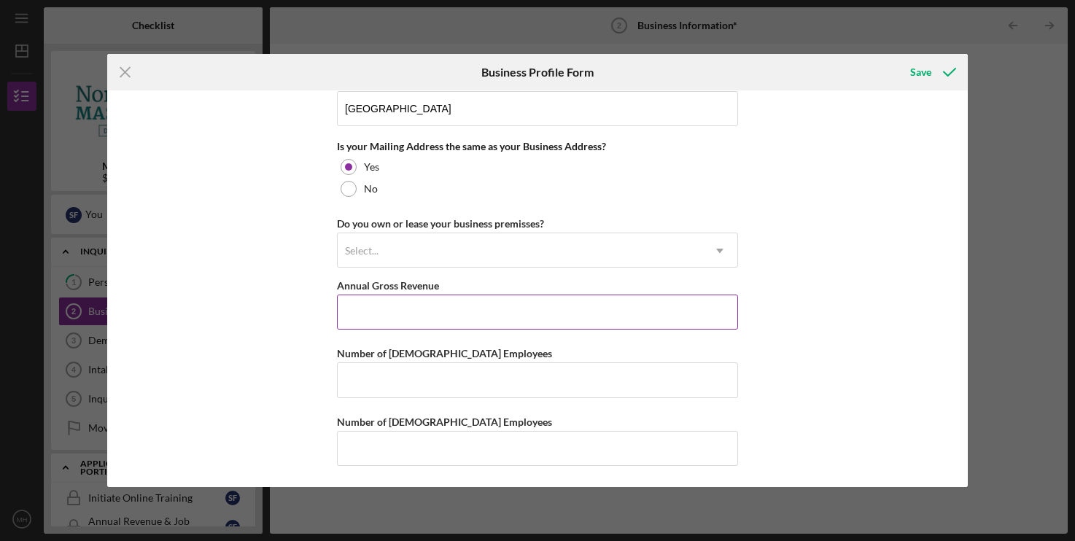
click at [340, 282] on label "Annual Gross Revenue" at bounding box center [388, 285] width 102 height 12
click at [340, 295] on input "Annual Gross Revenue" at bounding box center [537, 312] width 401 height 35
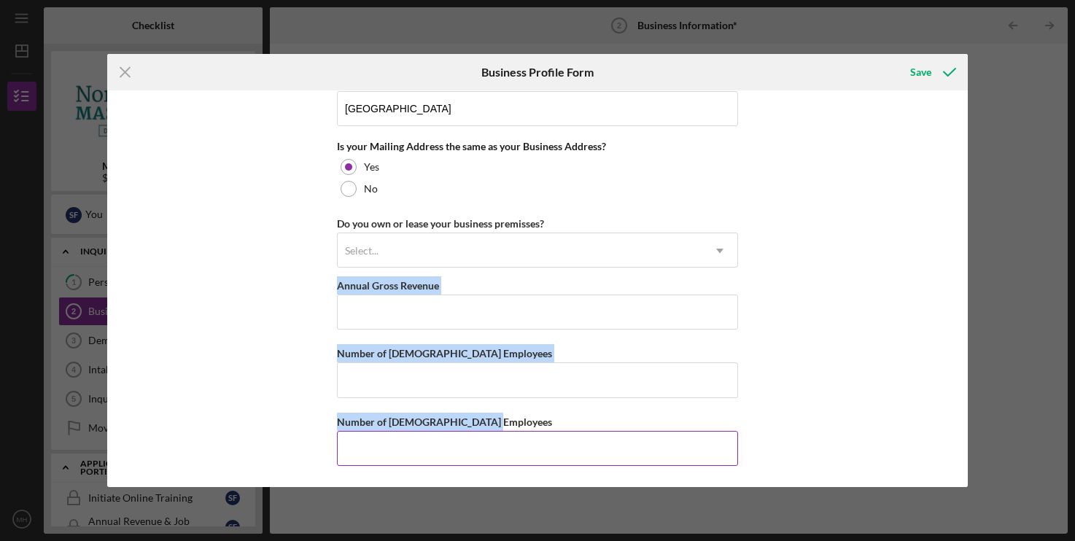
drag, startPoint x: 333, startPoint y: 284, endPoint x: 495, endPoint y: 424, distance: 214.7
click at [495, 424] on div "Business Name Multiplayer: Gaming Lounge DBA Multiplayer LLC Business Start Dat…" at bounding box center [537, 288] width 860 height 397
click at [495, 424] on div "Number of [DEMOGRAPHIC_DATA] Employees" at bounding box center [537, 422] width 401 height 18
drag, startPoint x: 506, startPoint y: 419, endPoint x: 331, endPoint y: 280, distance: 223.8
click at [331, 280] on div "Business Name Multiplayer: Gaming Lounge DBA Multiplayer LLC Business Start Dat…" at bounding box center [537, 288] width 860 height 397
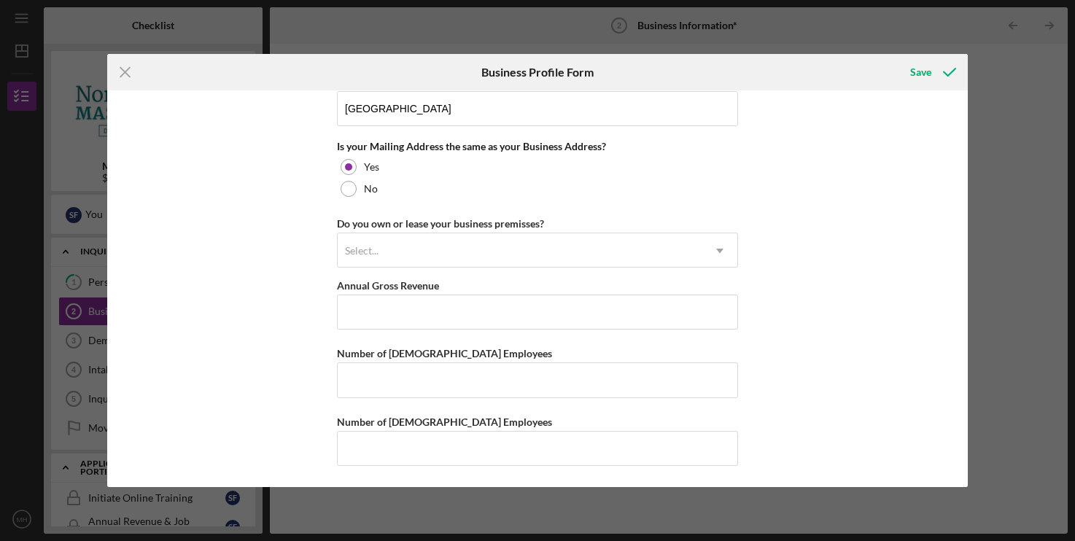
click at [331, 280] on div "Business Name Multiplayer: Gaming Lounge DBA Multiplayer LLC Business Start Dat…" at bounding box center [537, 288] width 860 height 397
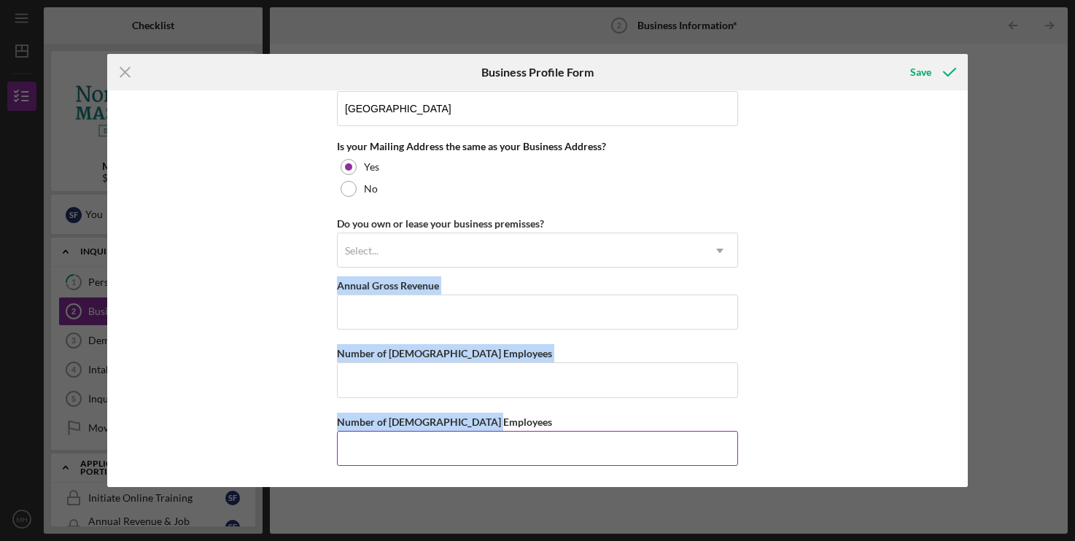
drag, startPoint x: 336, startPoint y: 280, endPoint x: 500, endPoint y: 419, distance: 215.3
click at [500, 419] on div "Business Name Multiplayer: Gaming Lounge DBA Multiplayer LLC Business Start Dat…" at bounding box center [537, 288] width 860 height 397
click at [500, 419] on div "Number of [DEMOGRAPHIC_DATA] Employees" at bounding box center [537, 422] width 401 height 18
drag, startPoint x: 338, startPoint y: 279, endPoint x: 513, endPoint y: 422, distance: 225.6
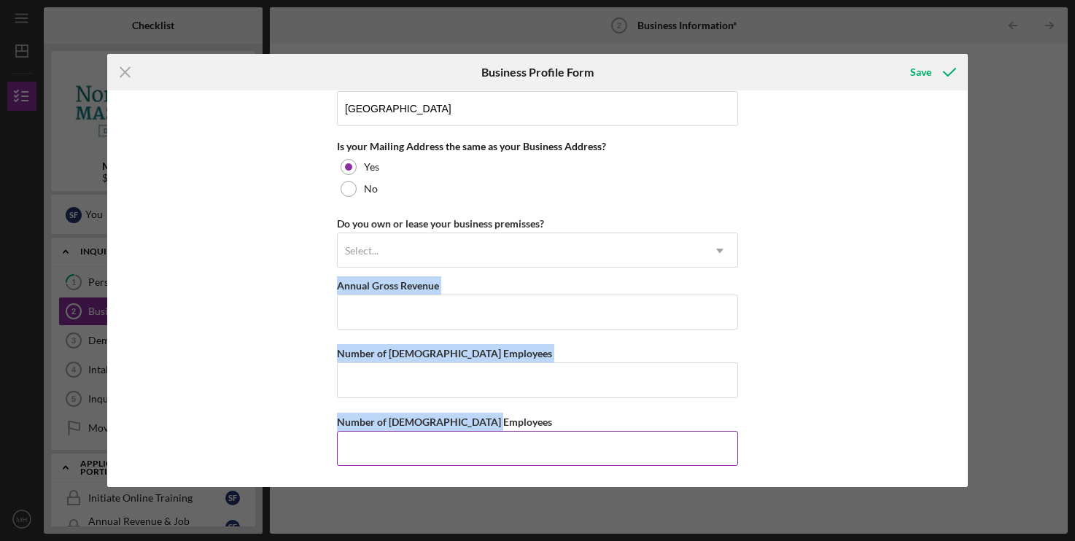
click at [513, 422] on div "Number of [DEMOGRAPHIC_DATA] Employees" at bounding box center [537, 422] width 401 height 18
drag, startPoint x: 338, startPoint y: 282, endPoint x: 524, endPoint y: 404, distance: 222.8
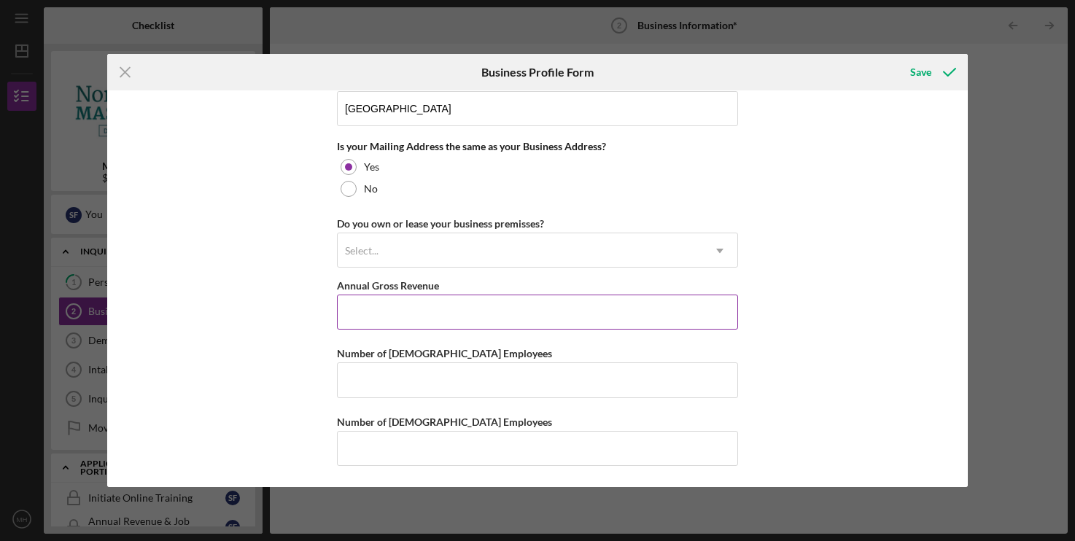
click at [359, 295] on input "Annual Gross Revenue" at bounding box center [537, 312] width 401 height 35
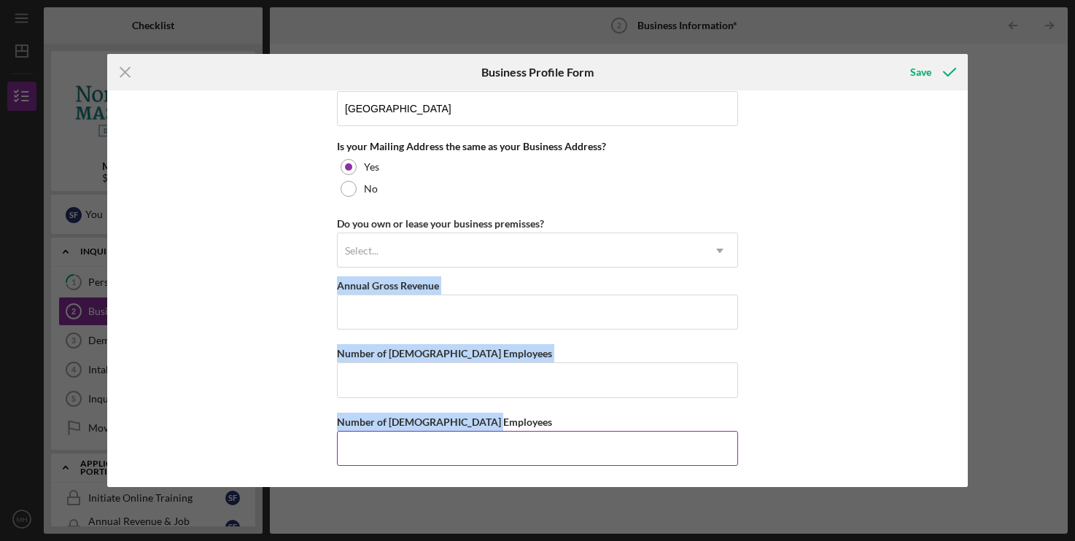
drag, startPoint x: 330, startPoint y: 278, endPoint x: 525, endPoint y: 419, distance: 241.4
click at [525, 419] on div "Business Name Multiplayer: Gaming Lounge DBA Multiplayer LLC Business Start Dat…" at bounding box center [537, 288] width 860 height 397
click at [525, 419] on div "Number of [DEMOGRAPHIC_DATA] Employees" at bounding box center [537, 422] width 401 height 18
drag, startPoint x: 338, startPoint y: 283, endPoint x: 524, endPoint y: 423, distance: 232.9
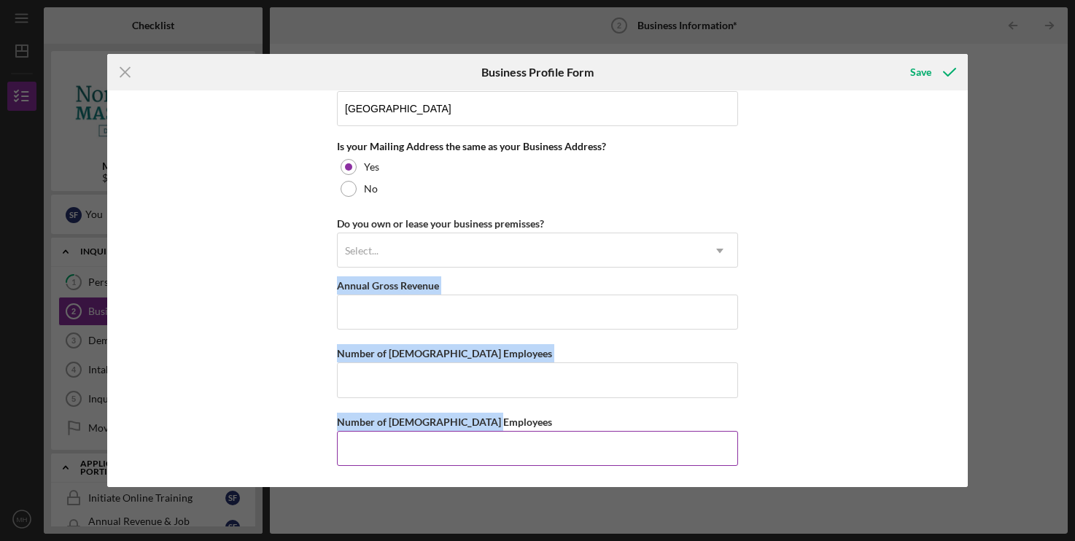
click at [524, 423] on div "Number of [DEMOGRAPHIC_DATA] Employees" at bounding box center [537, 422] width 401 height 18
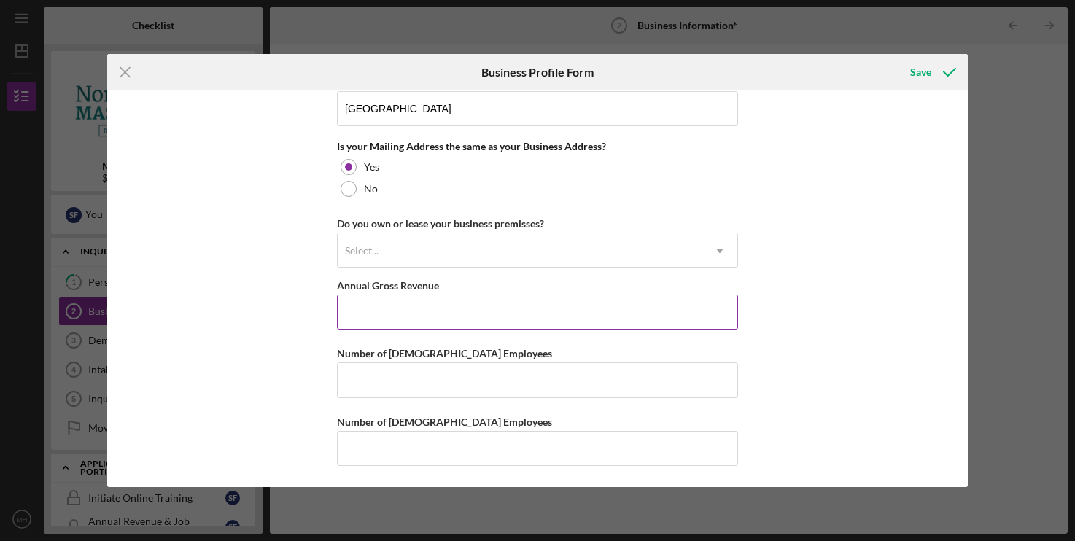
click at [451, 317] on input "Annual Gross Revenue" at bounding box center [537, 312] width 401 height 35
click at [452, 379] on input "Number of [DEMOGRAPHIC_DATA] Employees" at bounding box center [537, 380] width 401 height 35
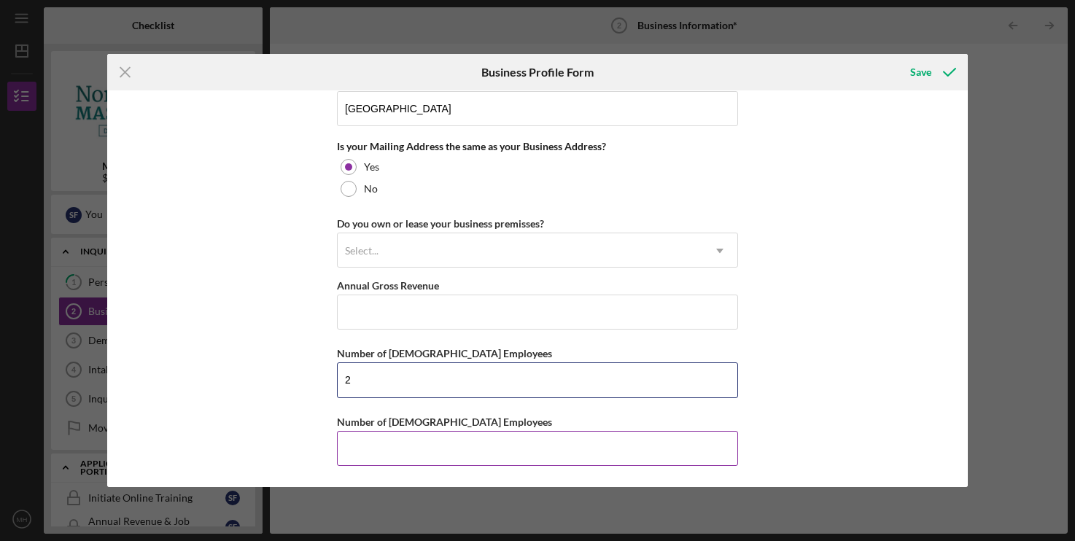
type input "2"
click at [383, 439] on input "Number of [DEMOGRAPHIC_DATA] Employees" at bounding box center [537, 448] width 401 height 35
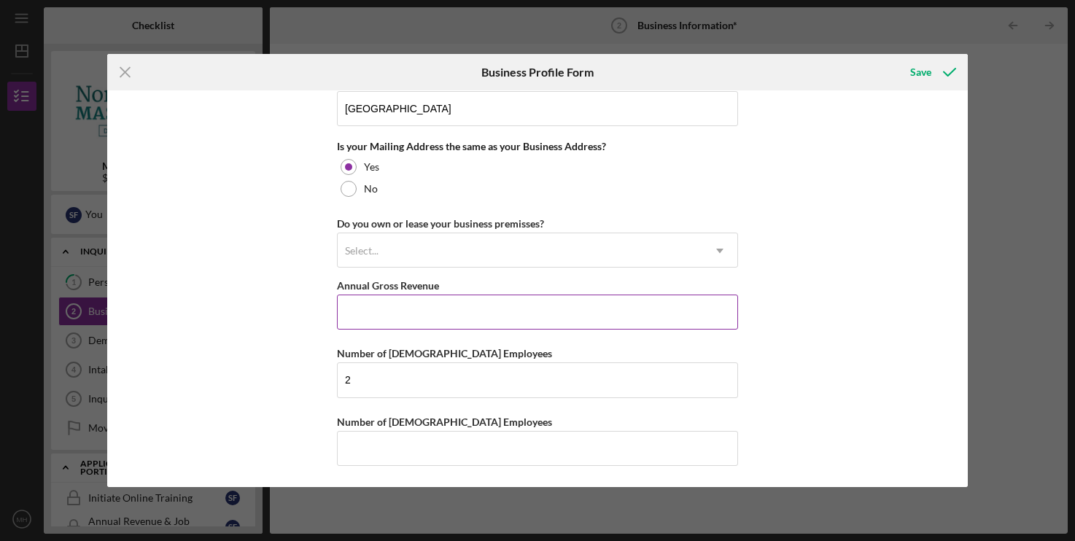
click at [411, 304] on input "Annual Gross Revenue" at bounding box center [537, 312] width 401 height 35
click at [401, 387] on input "2" at bounding box center [537, 380] width 401 height 35
click at [432, 308] on input "Annual Gross Revenue" at bounding box center [537, 312] width 401 height 35
click at [378, 452] on input "Number of [DEMOGRAPHIC_DATA] Employees" at bounding box center [537, 448] width 401 height 35
click at [433, 321] on input "Annual Gross Revenue" at bounding box center [537, 312] width 401 height 35
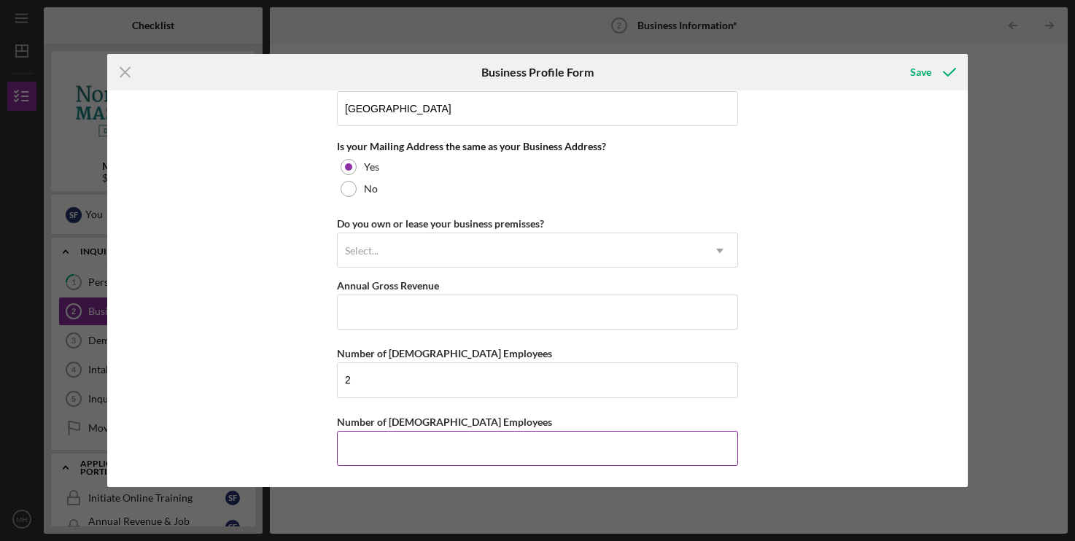
click at [399, 441] on input "Number of [DEMOGRAPHIC_DATA] Employees" at bounding box center [537, 448] width 401 height 35
click at [446, 308] on input "Annual Gross Revenue" at bounding box center [537, 312] width 401 height 35
click at [417, 421] on label "Number of [DEMOGRAPHIC_DATA] Employees" at bounding box center [444, 422] width 215 height 12
click at [417, 431] on input "Number of [DEMOGRAPHIC_DATA] Employees" at bounding box center [537, 448] width 401 height 35
click at [452, 311] on input "Annual Gross Revenue" at bounding box center [537, 312] width 401 height 35
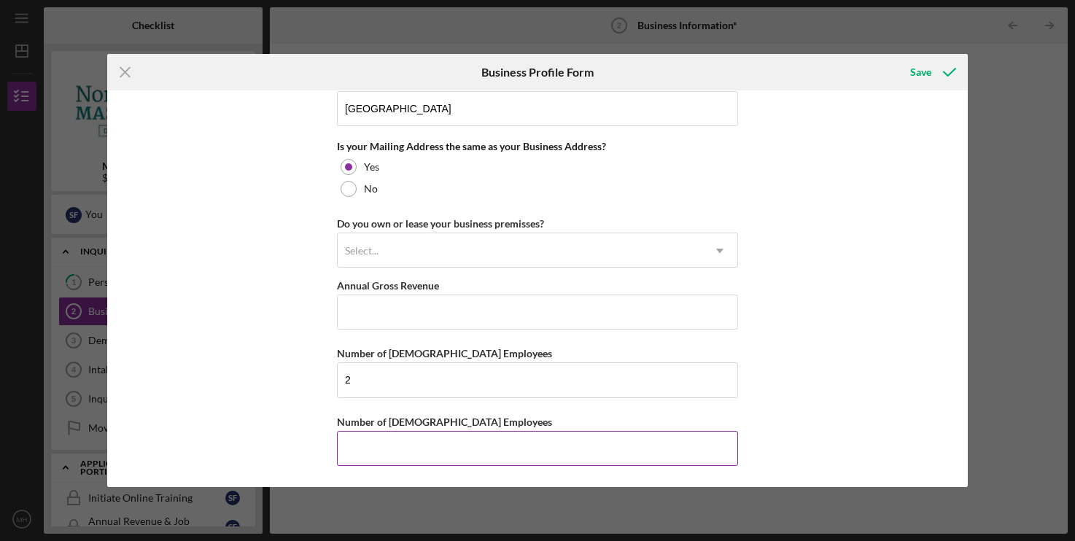
click at [410, 436] on input "Number of [DEMOGRAPHIC_DATA] Employees" at bounding box center [537, 448] width 401 height 35
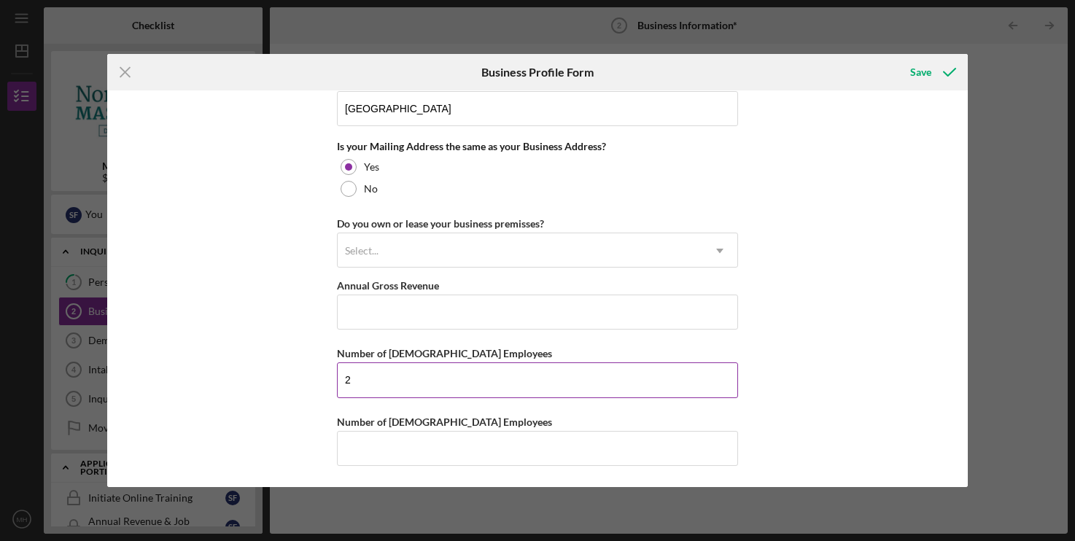
click at [449, 380] on input "2" at bounding box center [537, 380] width 401 height 35
click at [454, 306] on input "Annual Gross Revenue" at bounding box center [537, 312] width 401 height 35
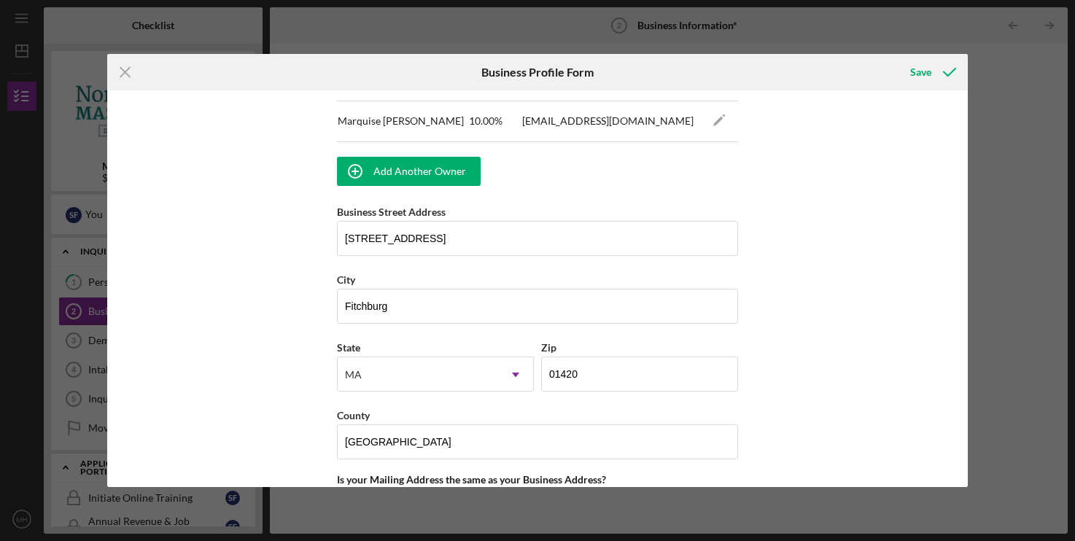
scroll to position [1042, 0]
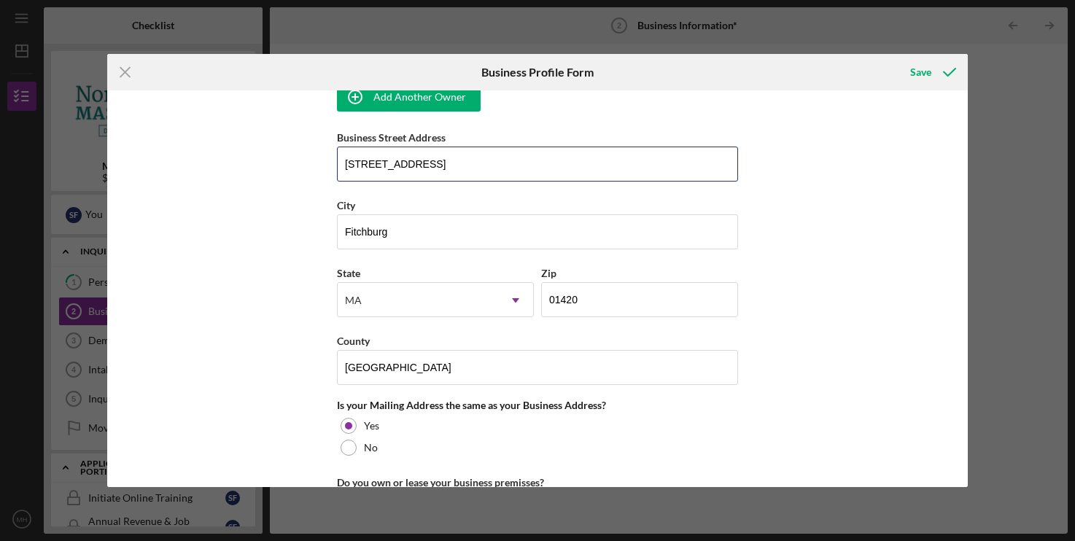
drag, startPoint x: 464, startPoint y: 174, endPoint x: 278, endPoint y: 175, distance: 186.0
click at [337, 175] on input "[STREET_ADDRESS]" at bounding box center [537, 164] width 401 height 35
drag, startPoint x: 398, startPoint y: 171, endPoint x: 250, endPoint y: 164, distance: 149.0
click at [337, 164] on input "n/a" at bounding box center [537, 164] width 401 height 35
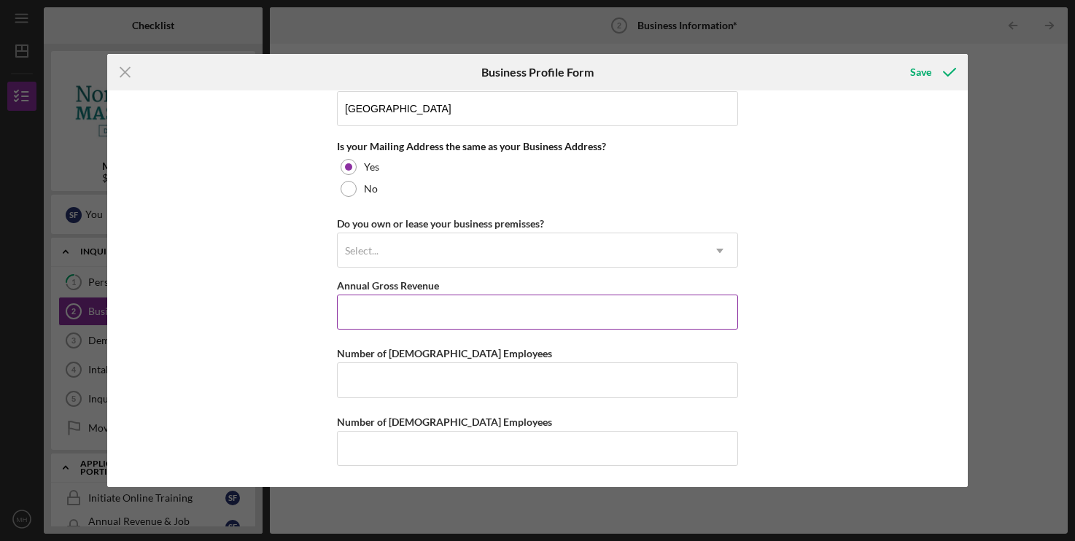
type input "[STREET_ADDRESS]"
click at [484, 320] on input "Annual Gross Revenue" at bounding box center [537, 312] width 401 height 35
click at [424, 371] on input "Number of [DEMOGRAPHIC_DATA] Employees" at bounding box center [537, 380] width 401 height 35
click at [481, 298] on input "Annual Gross Revenue" at bounding box center [537, 312] width 401 height 35
click at [469, 242] on div "Select..." at bounding box center [520, 251] width 365 height 34
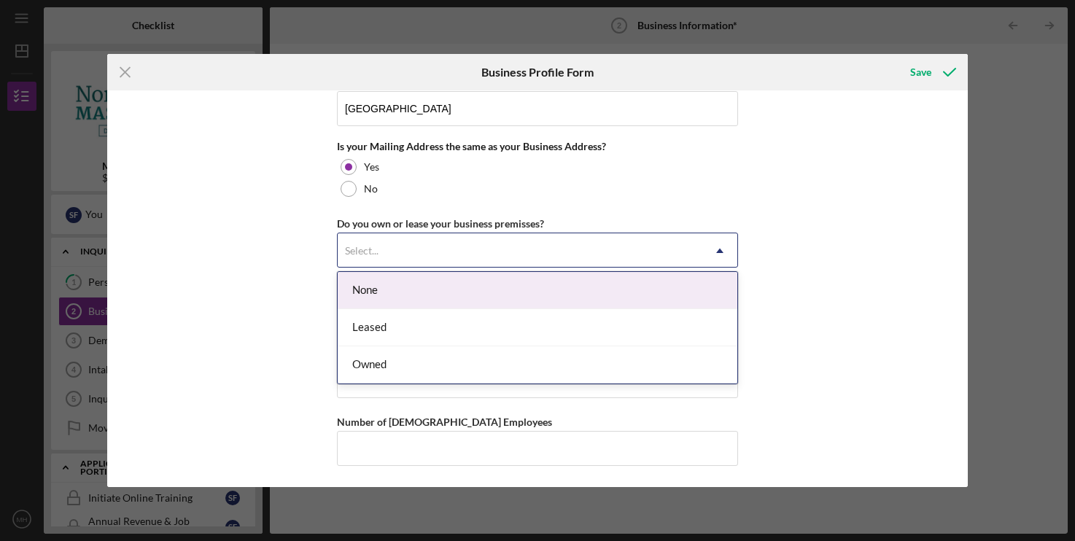
click at [500, 237] on div "Select..." at bounding box center [520, 251] width 365 height 34
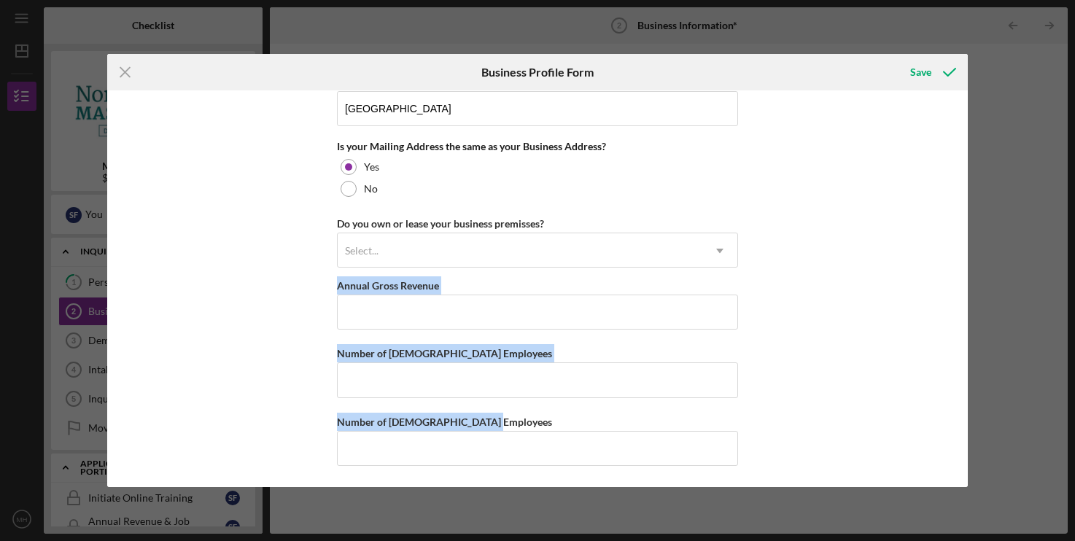
drag, startPoint x: 298, startPoint y: 219, endPoint x: 840, endPoint y: 408, distance: 574.0
click at [840, 408] on div "Business Name Multiplayer: Gaming Lounge DBA Multiplayer LLC Business Start Dat…" at bounding box center [537, 288] width 860 height 397
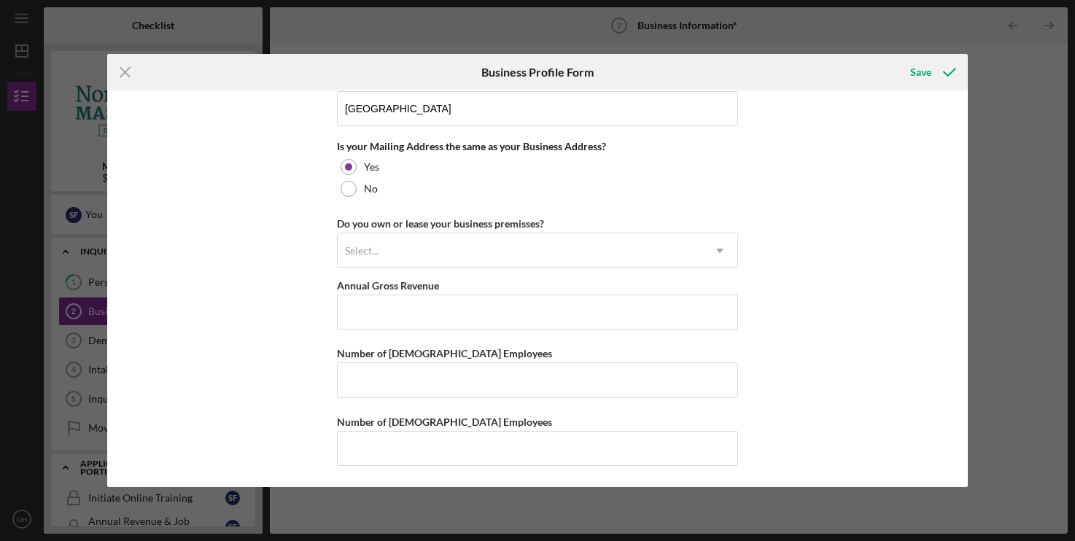
click at [840, 408] on div "Business Name Multiplayer: Gaming Lounge DBA Multiplayer LLC Business Start Dat…" at bounding box center [537, 288] width 860 height 397
click at [409, 308] on input "Annual Gross Revenue" at bounding box center [537, 312] width 401 height 35
type input "$0"
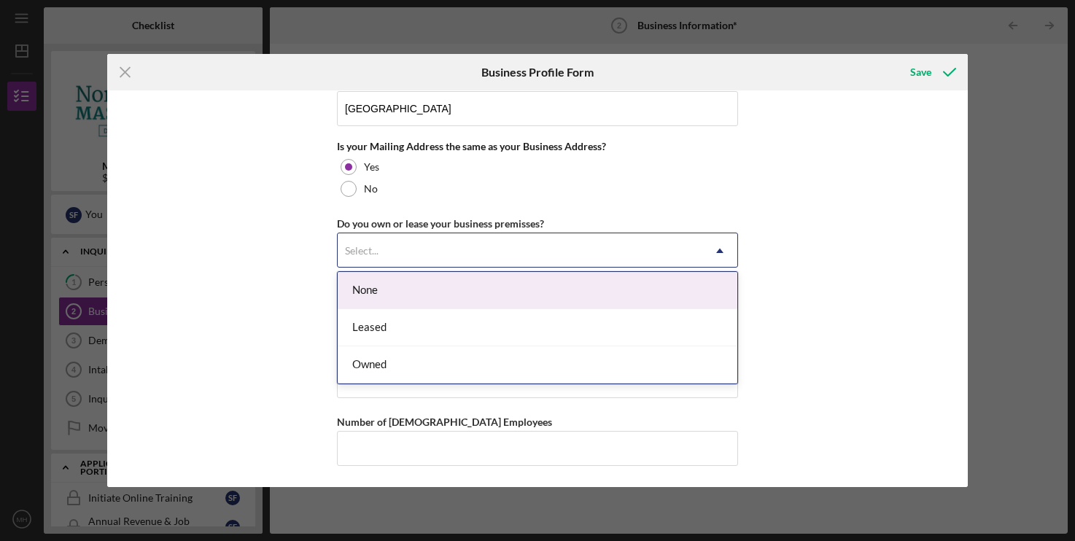
click at [587, 250] on div "Select..." at bounding box center [520, 251] width 365 height 34
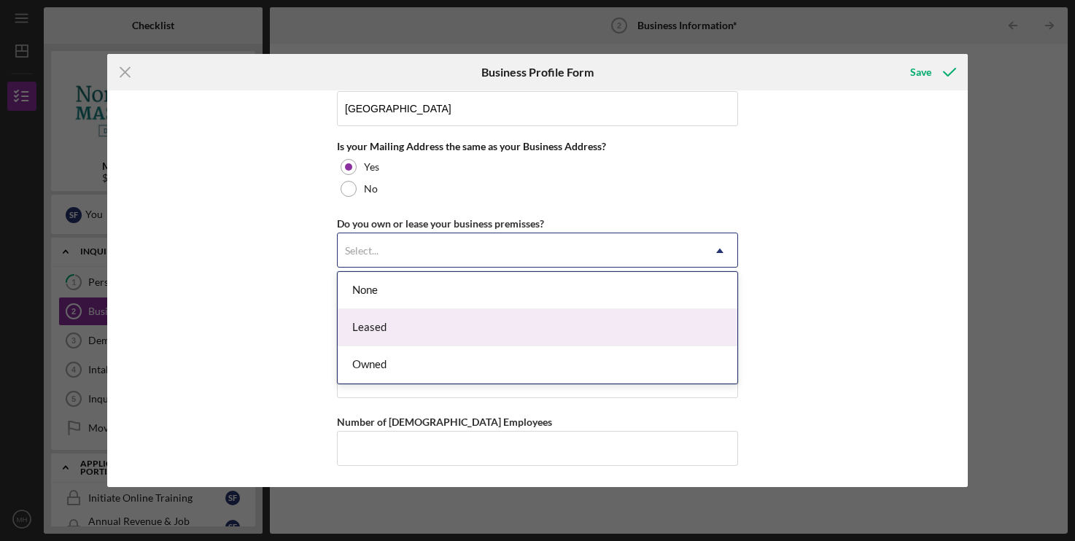
click at [433, 320] on div "Leased" at bounding box center [538, 327] width 400 height 37
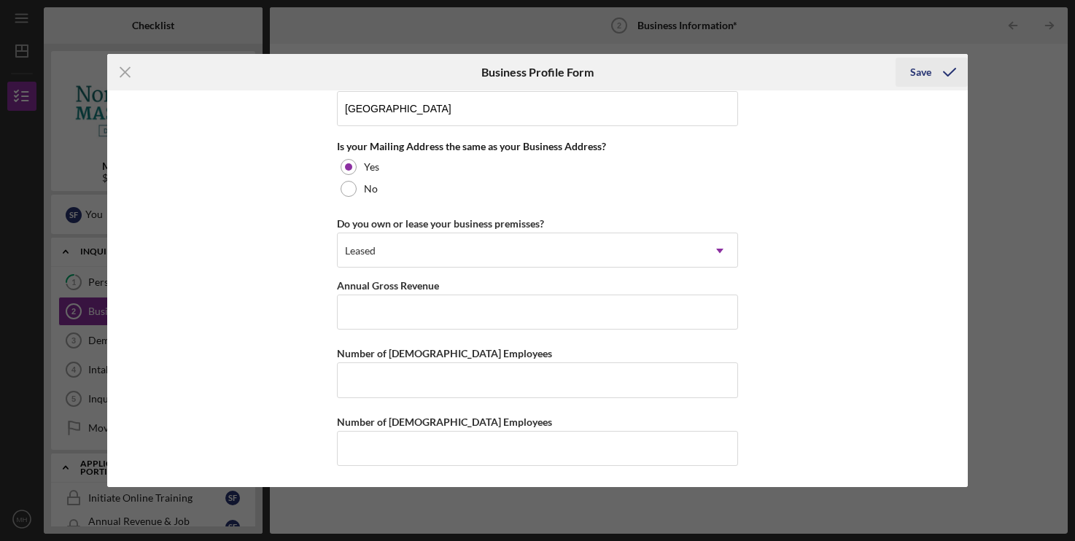
click at [948, 81] on icon "submit" at bounding box center [950, 72] width 36 height 36
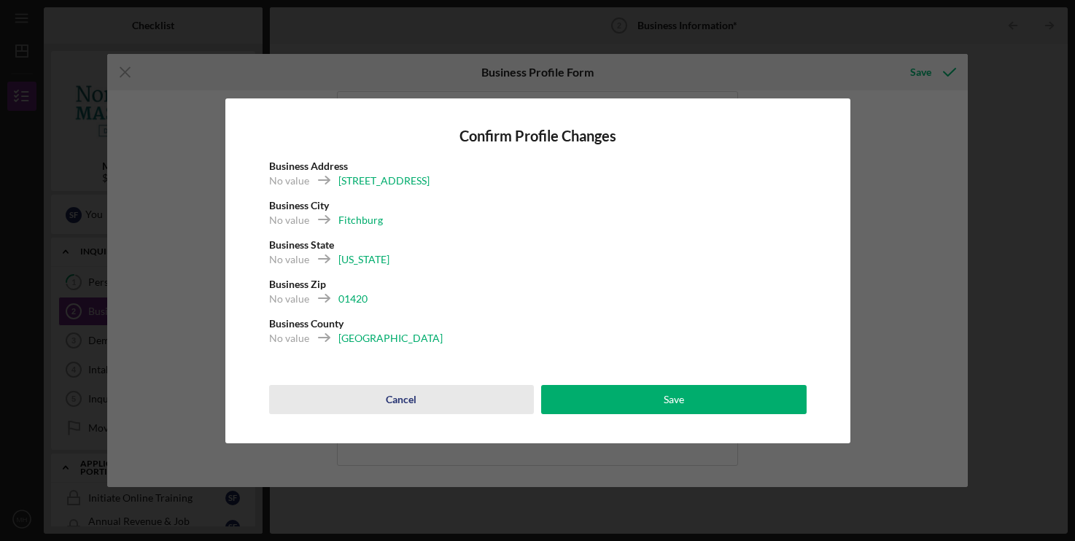
click at [360, 400] on button "Cancel" at bounding box center [402, 399] width 266 height 29
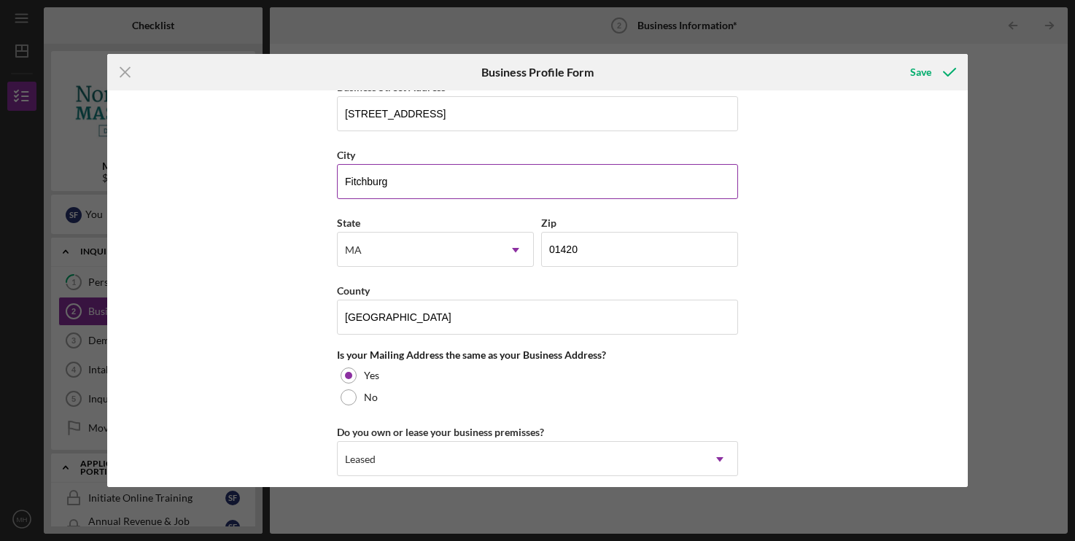
scroll to position [1018, 0]
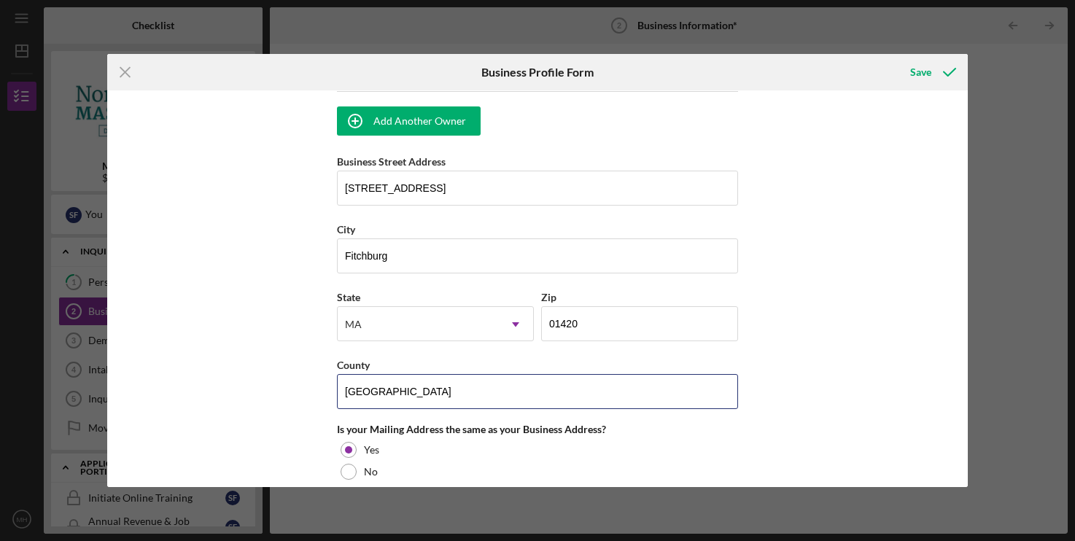
drag, startPoint x: 469, startPoint y: 403, endPoint x: 41, endPoint y: 364, distance: 430.0
click at [337, 374] on input "[GEOGRAPHIC_DATA]" at bounding box center [537, 391] width 401 height 35
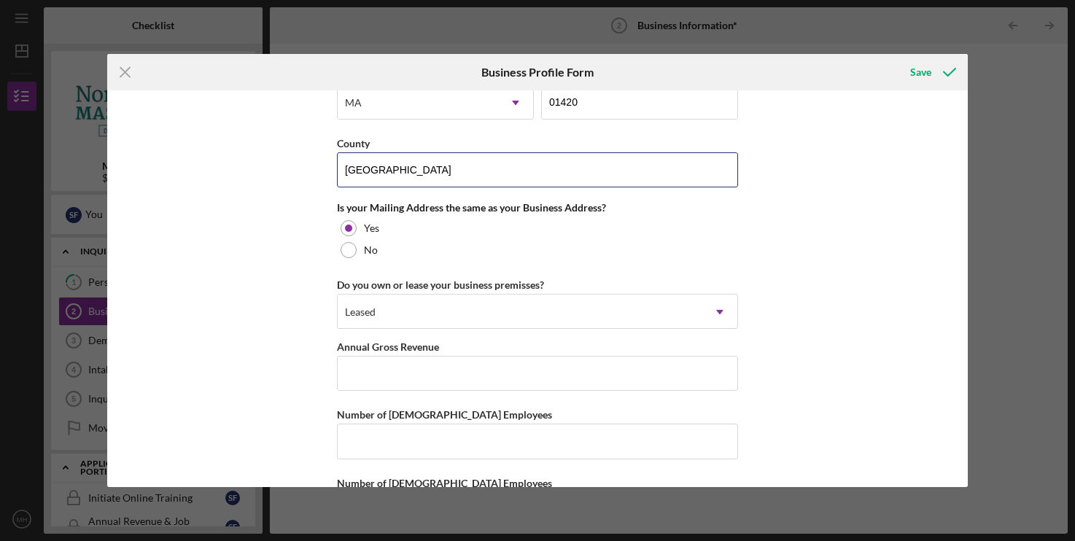
scroll to position [1241, 0]
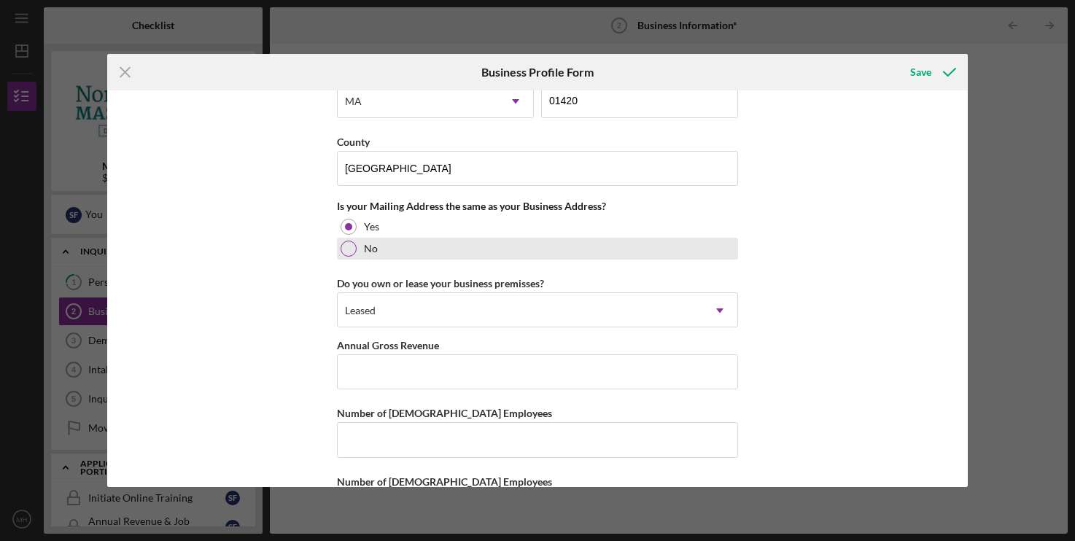
click at [344, 257] on div at bounding box center [349, 249] width 16 height 16
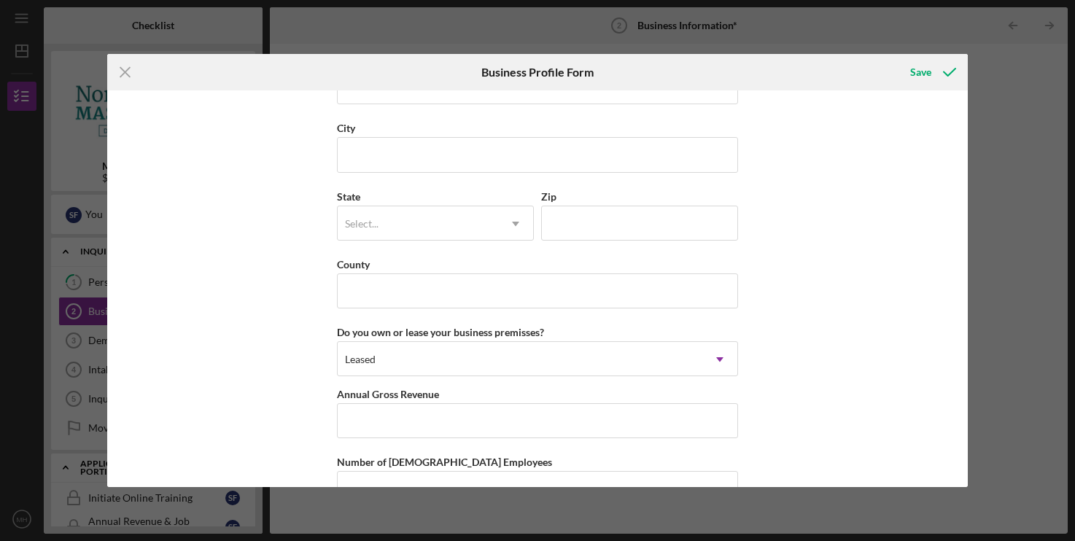
scroll to position [1315, 0]
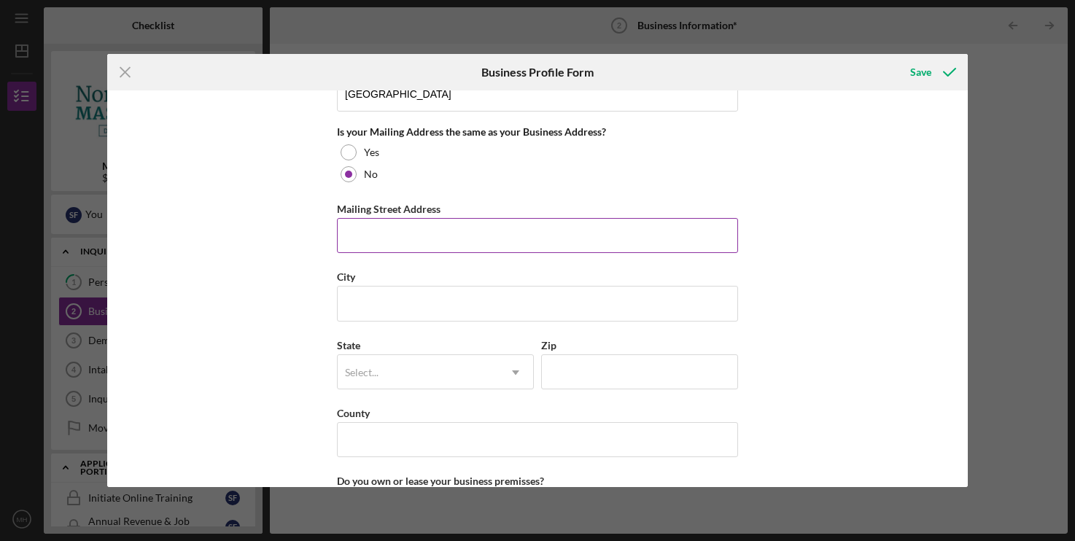
click at [382, 253] on input "Mailing Street Address" at bounding box center [537, 235] width 401 height 35
type input "[STREET_ADDRESS][PERSON_NAME]"
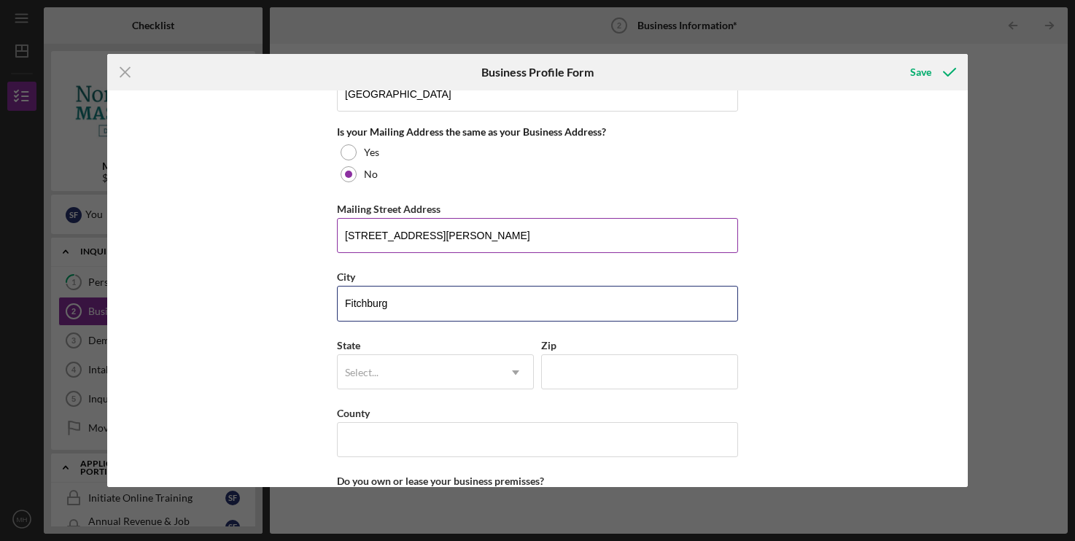
type input "Fitchburg"
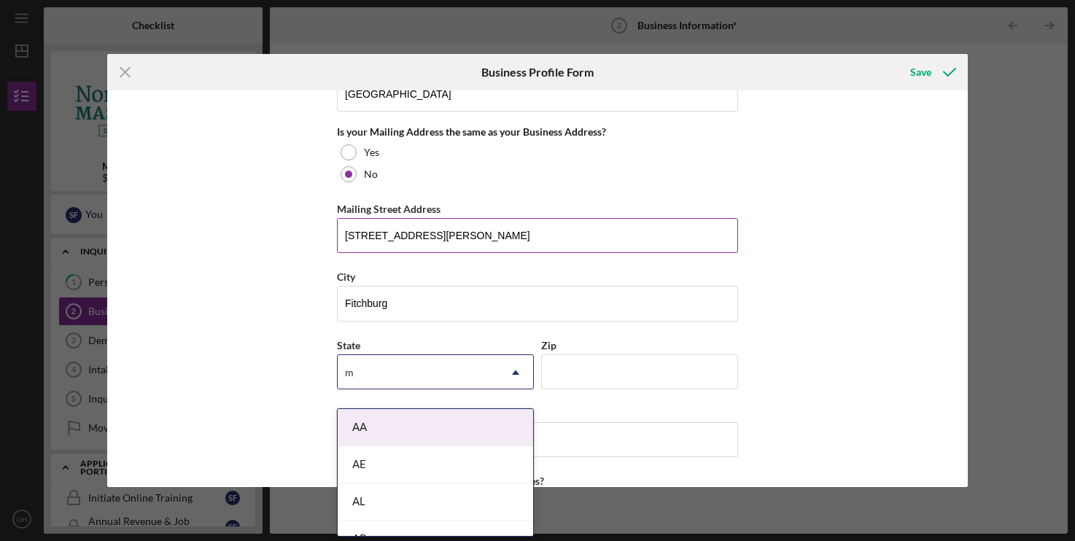
type input "ma"
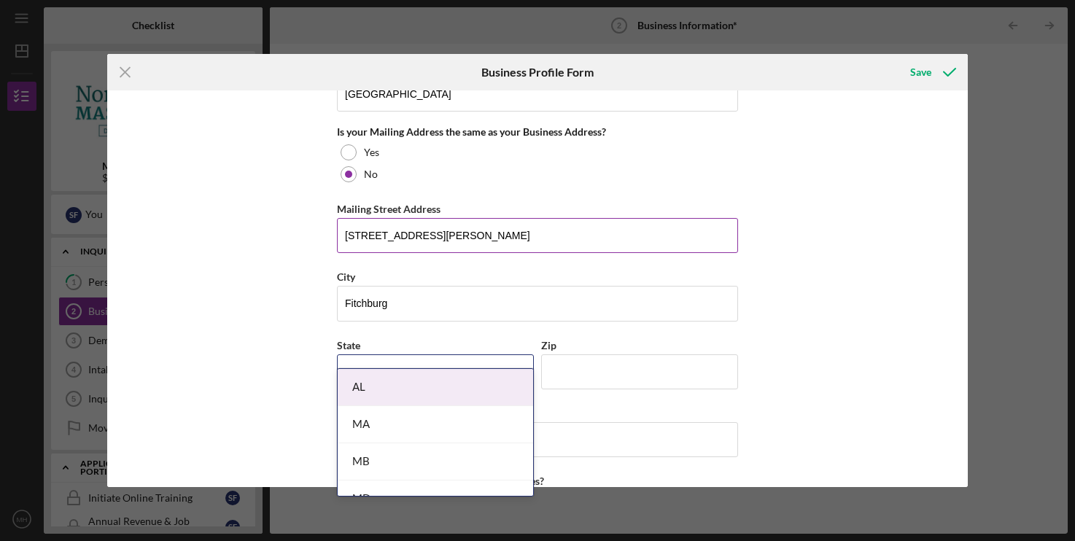
scroll to position [1539, 0]
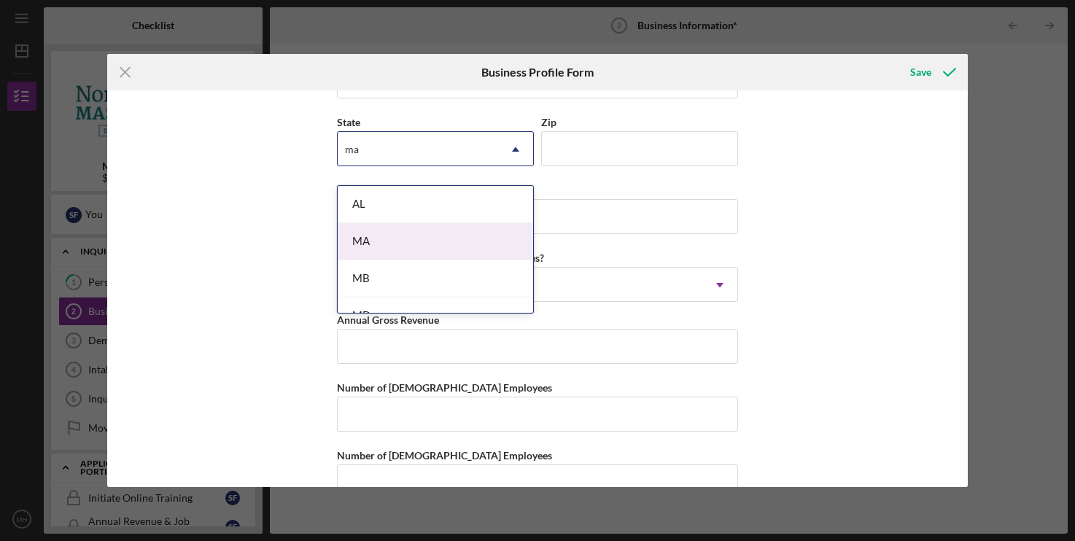
click at [409, 231] on div "MA" at bounding box center [436, 241] width 196 height 37
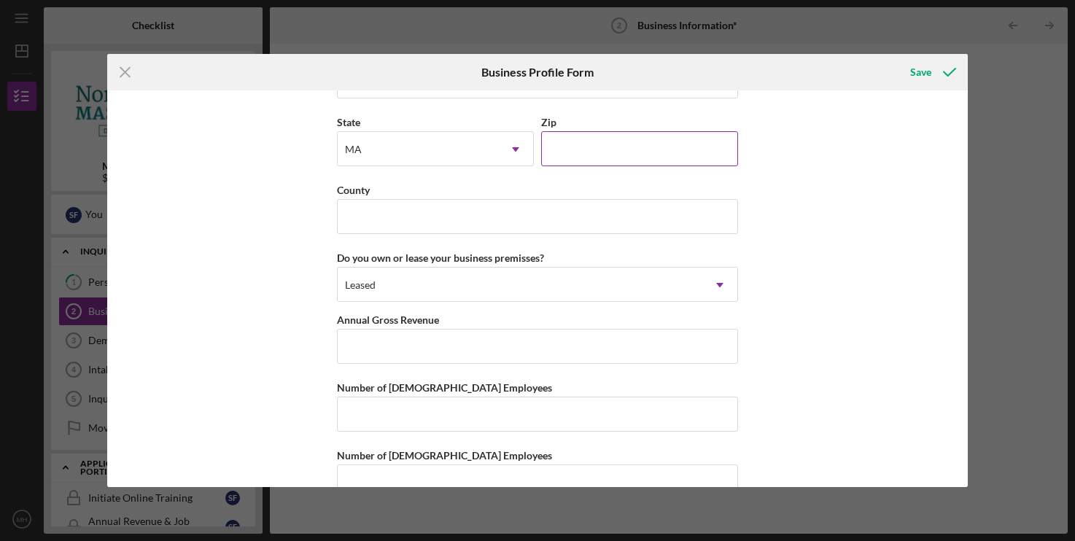
click at [625, 166] on input "Zip" at bounding box center [639, 148] width 197 height 35
type input "01420"
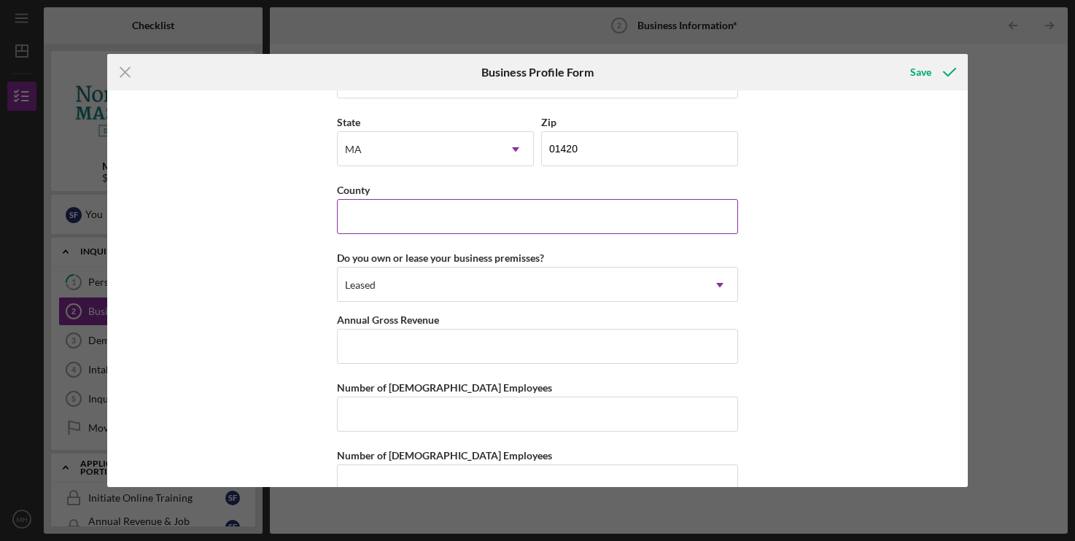
click at [560, 228] on input "County" at bounding box center [537, 216] width 401 height 35
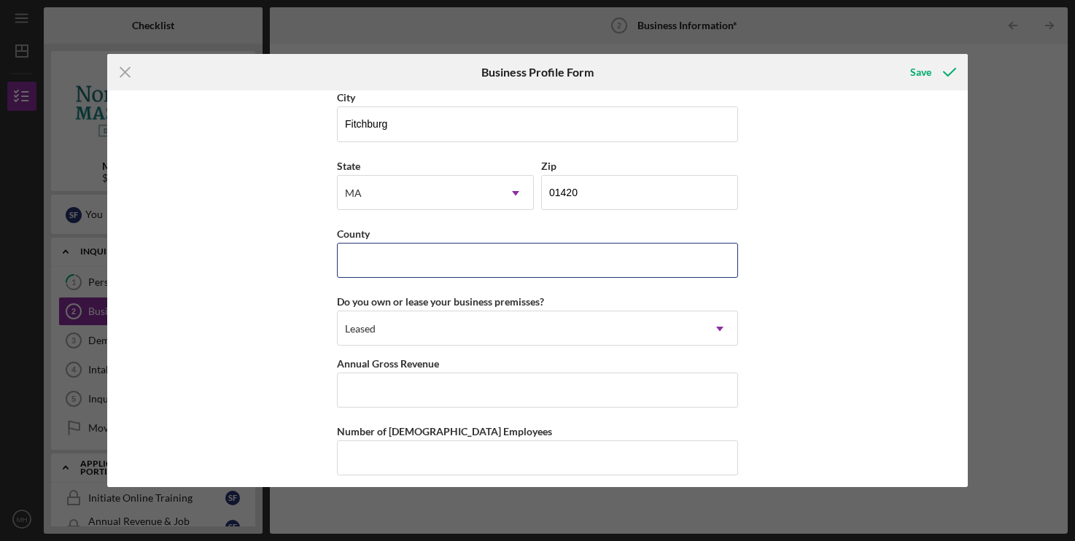
scroll to position [1590, 0]
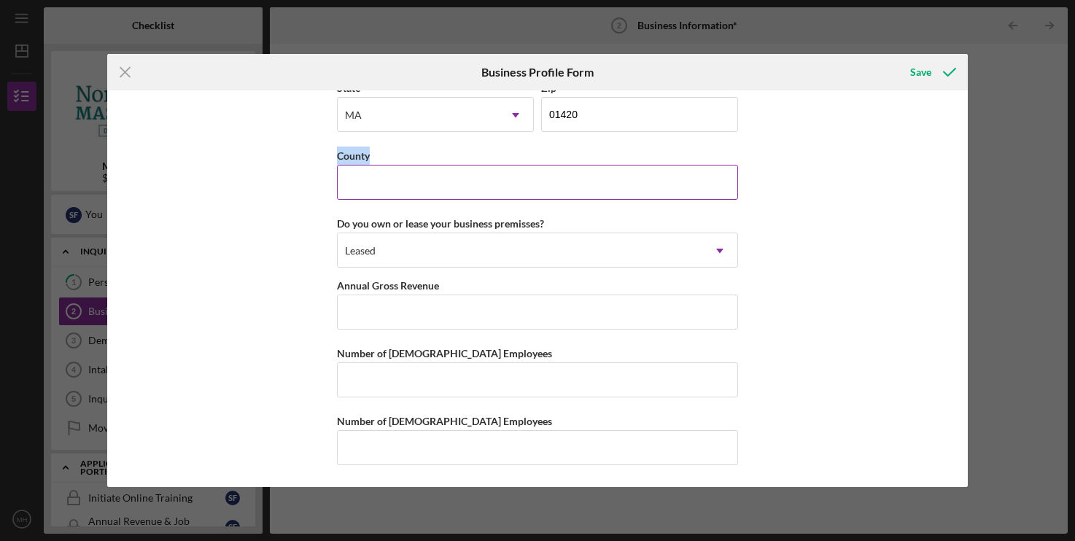
drag, startPoint x: 338, startPoint y: 147, endPoint x: 441, endPoint y: 150, distance: 103.7
click at [441, 150] on div "County" at bounding box center [537, 156] width 401 height 18
click at [447, 185] on input "County" at bounding box center [537, 182] width 401 height 35
type input "[GEOGRAPHIC_DATA]"
click at [250, 250] on div "Business Name Multiplayer: Gaming Lounge DBA Multiplayer LLC Business Start Dat…" at bounding box center [537, 288] width 860 height 397
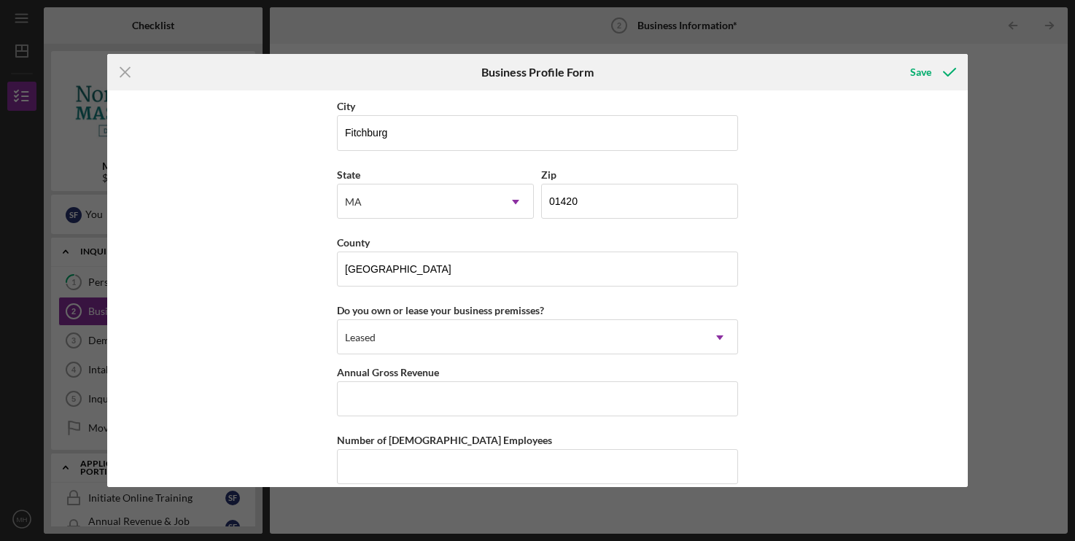
scroll to position [1441, 0]
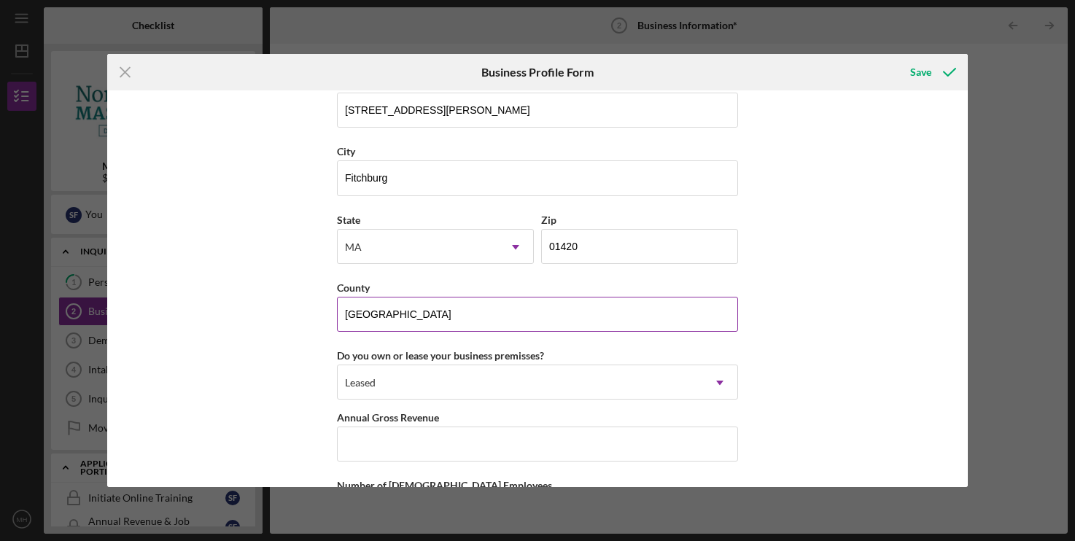
click at [430, 321] on input "[GEOGRAPHIC_DATA]" at bounding box center [537, 314] width 401 height 35
click at [415, 324] on input "[GEOGRAPHIC_DATA]" at bounding box center [537, 314] width 401 height 35
click at [651, 263] on input "01420" at bounding box center [639, 246] width 197 height 35
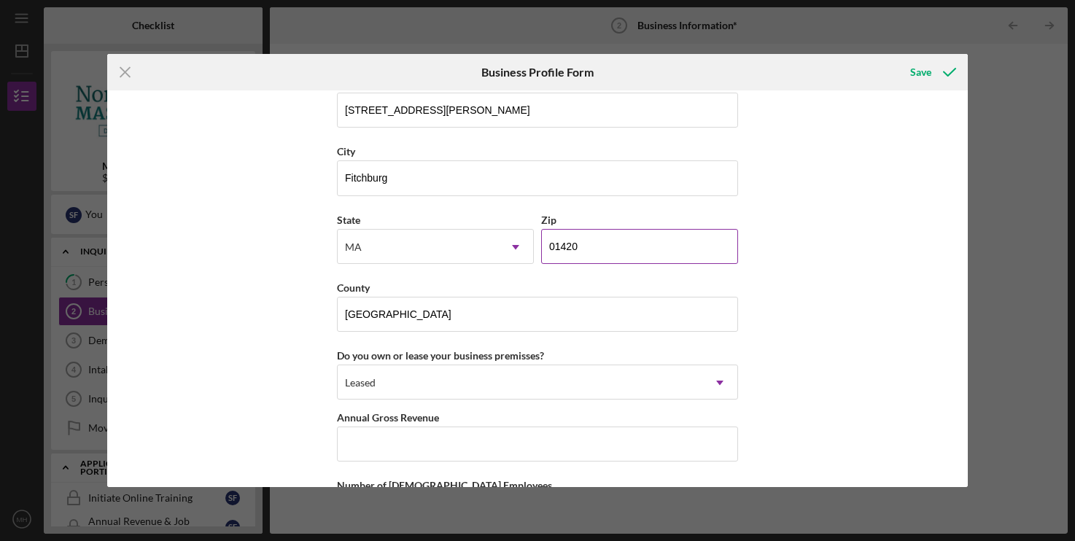
click at [651, 263] on input "01420" at bounding box center [639, 246] width 197 height 35
click at [673, 261] on input "01420" at bounding box center [639, 246] width 197 height 35
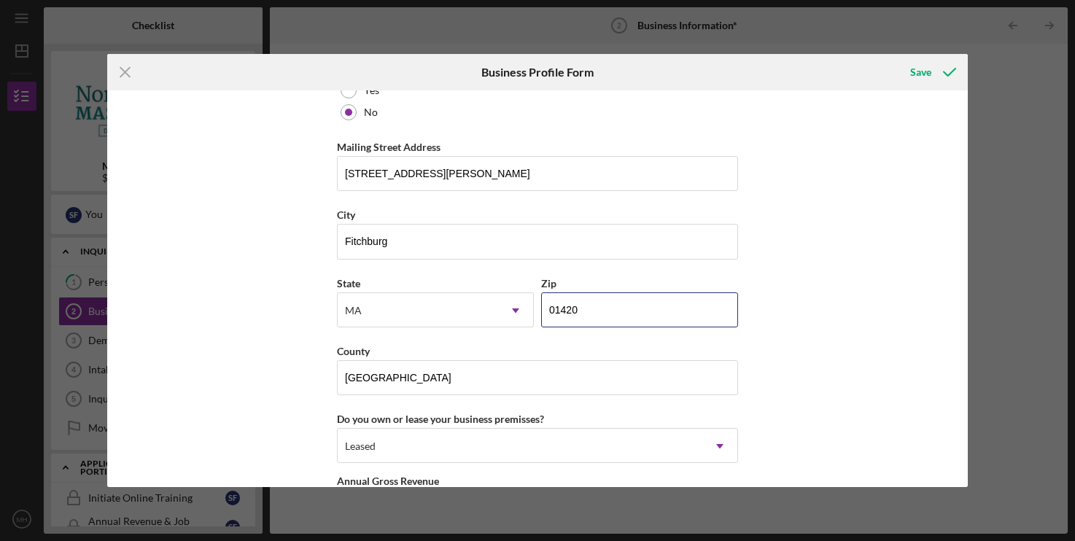
scroll to position [1366, 0]
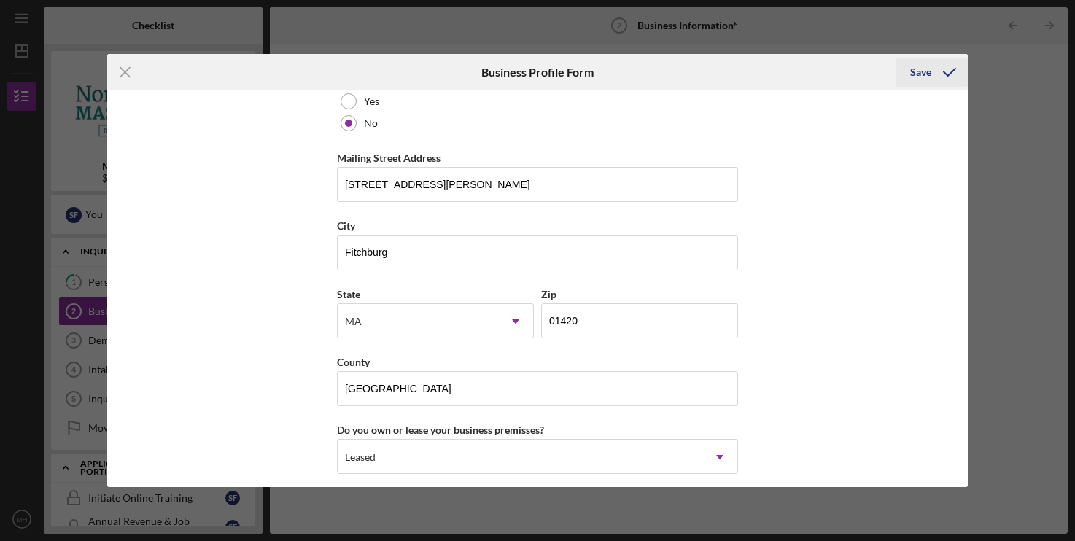
click at [945, 77] on icon "submit" at bounding box center [950, 72] width 36 height 36
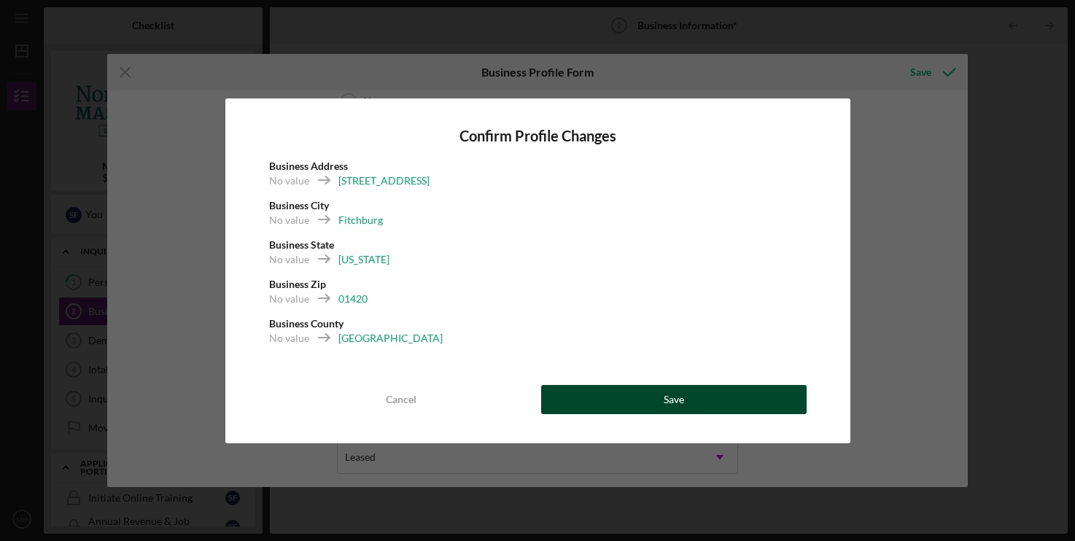
click at [670, 388] on div "Save" at bounding box center [674, 399] width 20 height 29
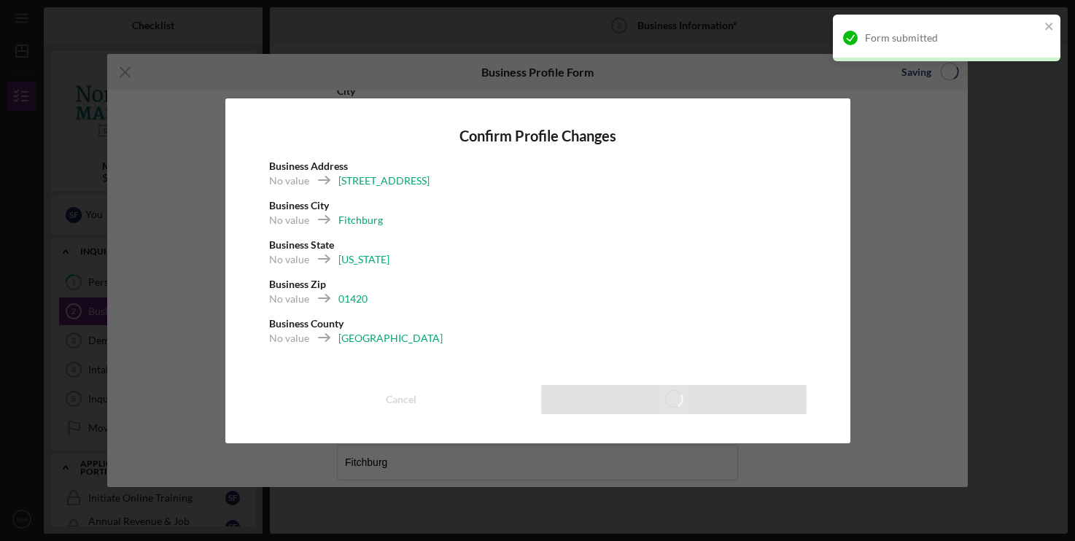
type input "90.00%"
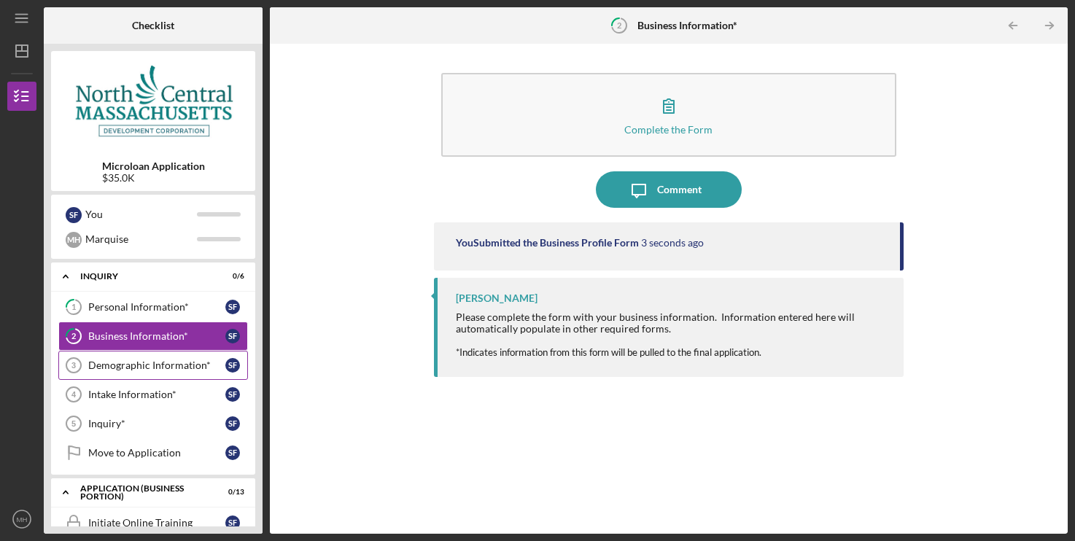
click at [109, 360] on div "Demographic Information*" at bounding box center [156, 366] width 137 height 12
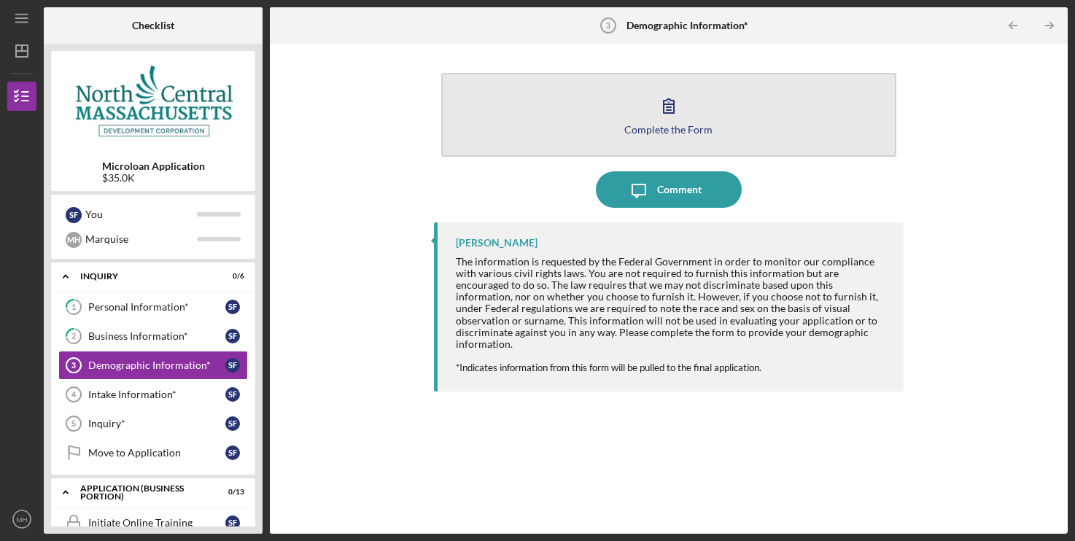
click at [676, 114] on icon "button" at bounding box center [669, 106] width 36 height 36
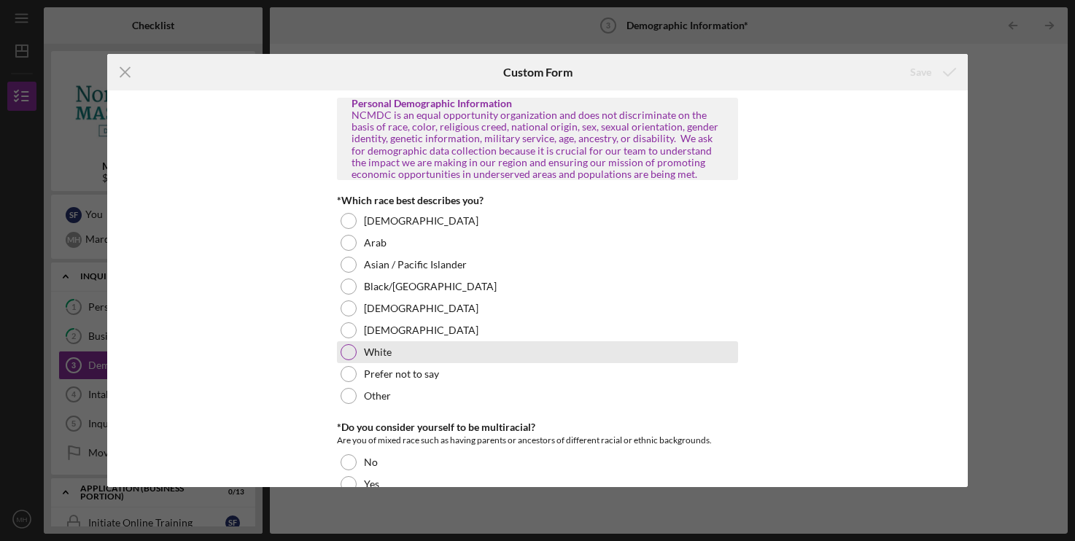
click at [344, 351] on div at bounding box center [349, 352] width 16 height 16
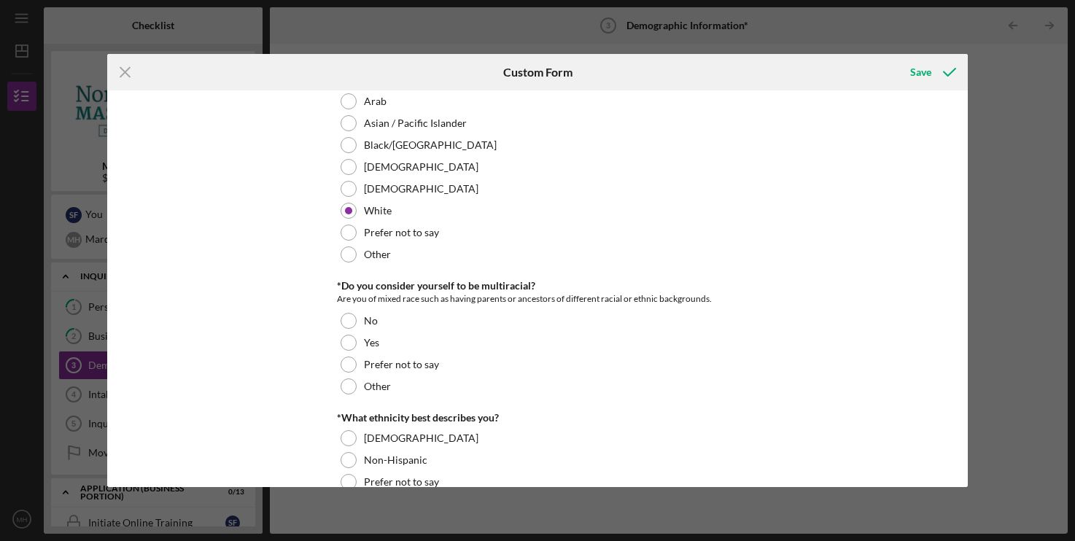
scroll to position [223, 0]
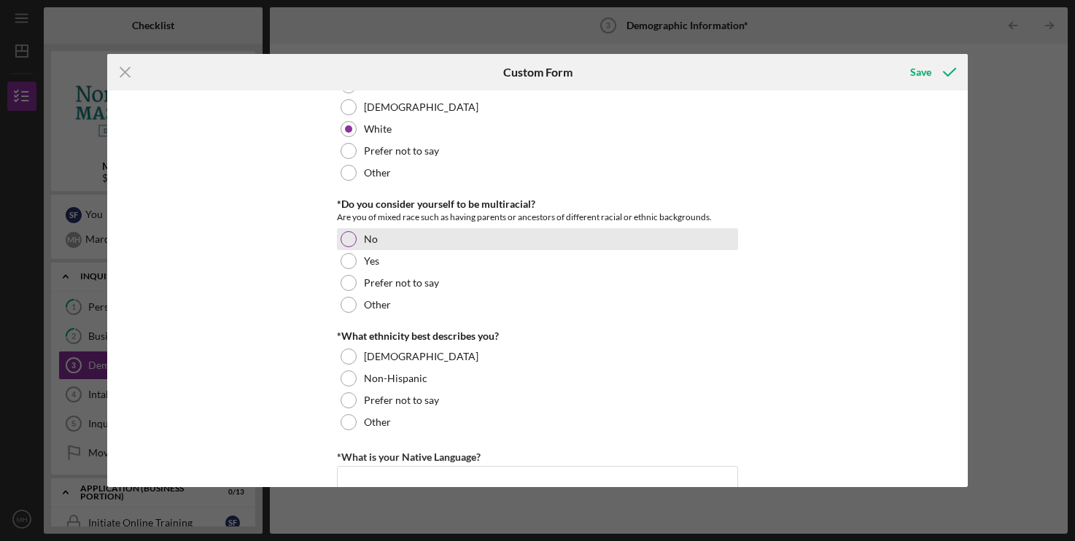
click at [345, 239] on div at bounding box center [349, 239] width 16 height 16
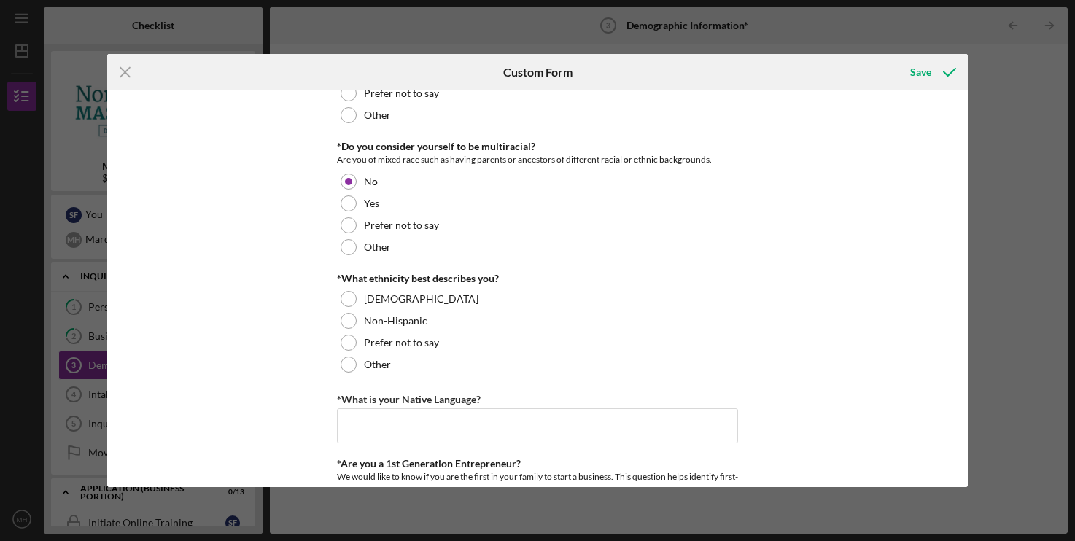
scroll to position [372, 0]
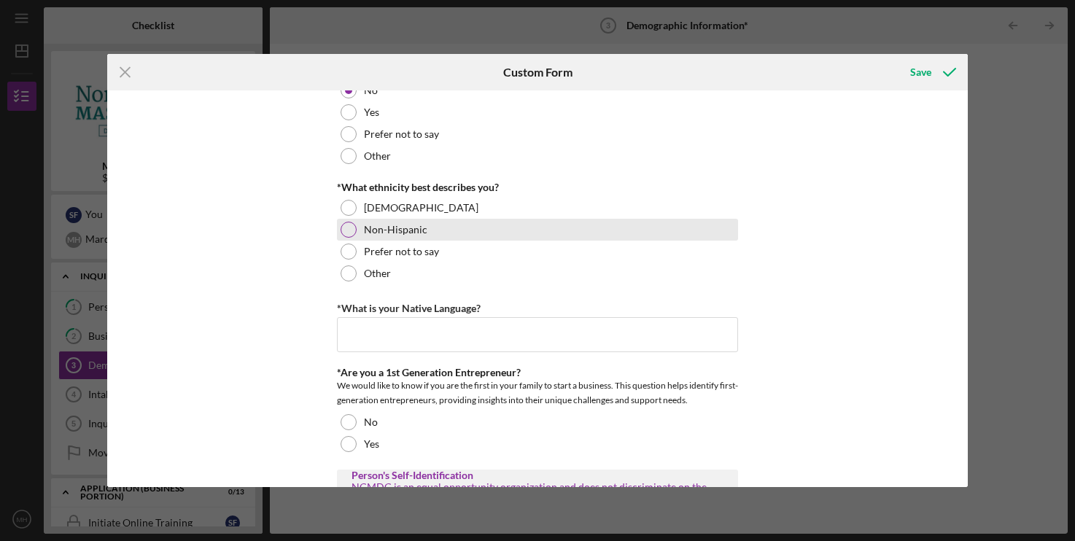
click at [349, 222] on div "Non-Hispanic" at bounding box center [537, 230] width 401 height 22
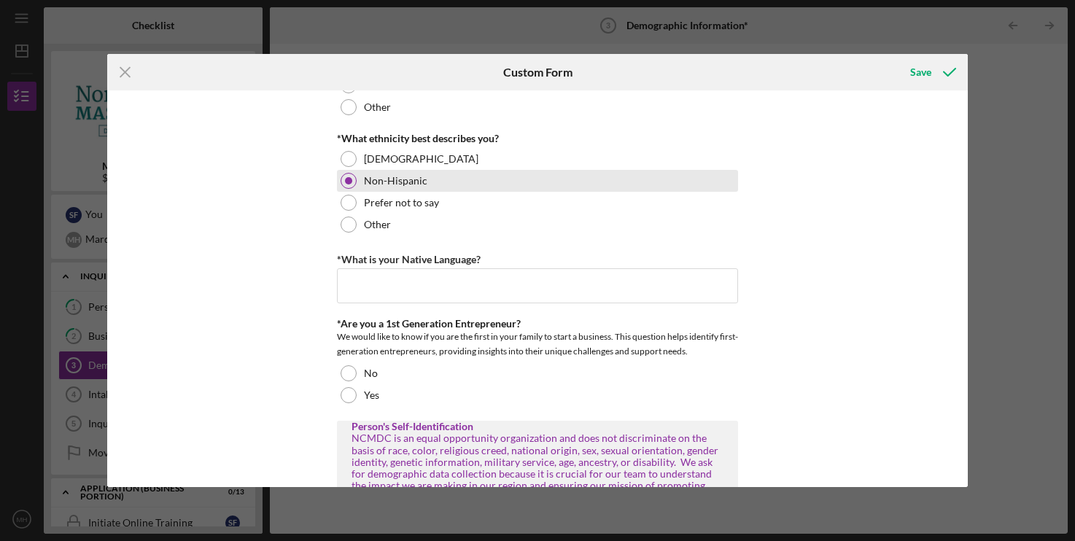
scroll to position [521, 0]
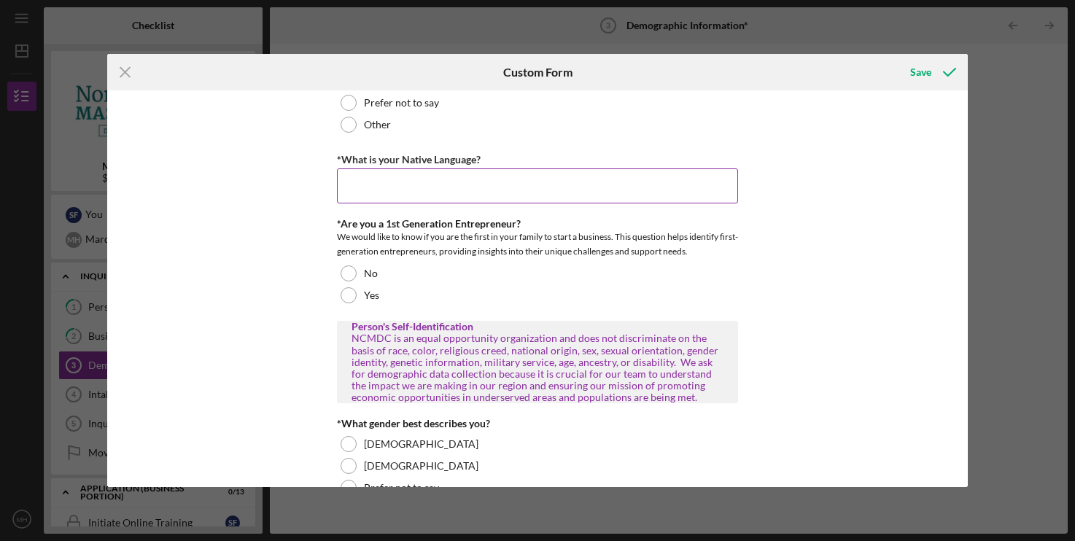
click at [433, 189] on input "*What is your Native Language?" at bounding box center [537, 186] width 401 height 35
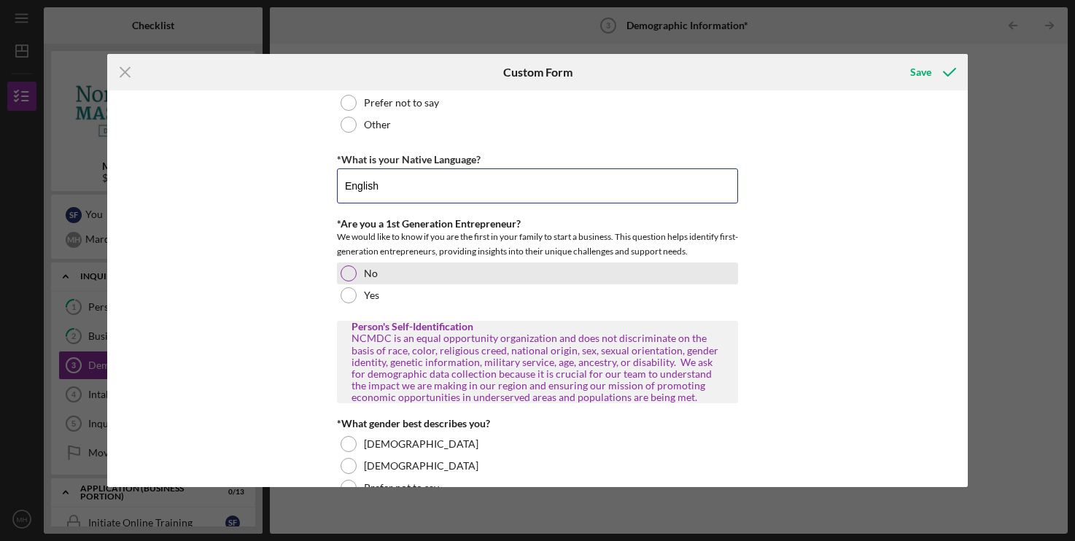
type input "English"
click at [348, 275] on div at bounding box center [349, 274] width 16 height 16
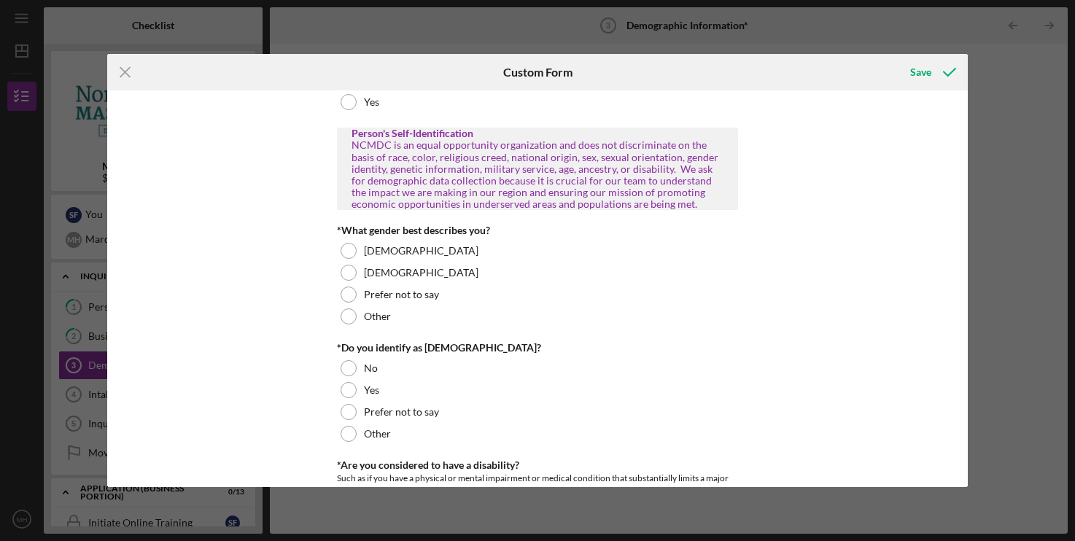
scroll to position [819, 0]
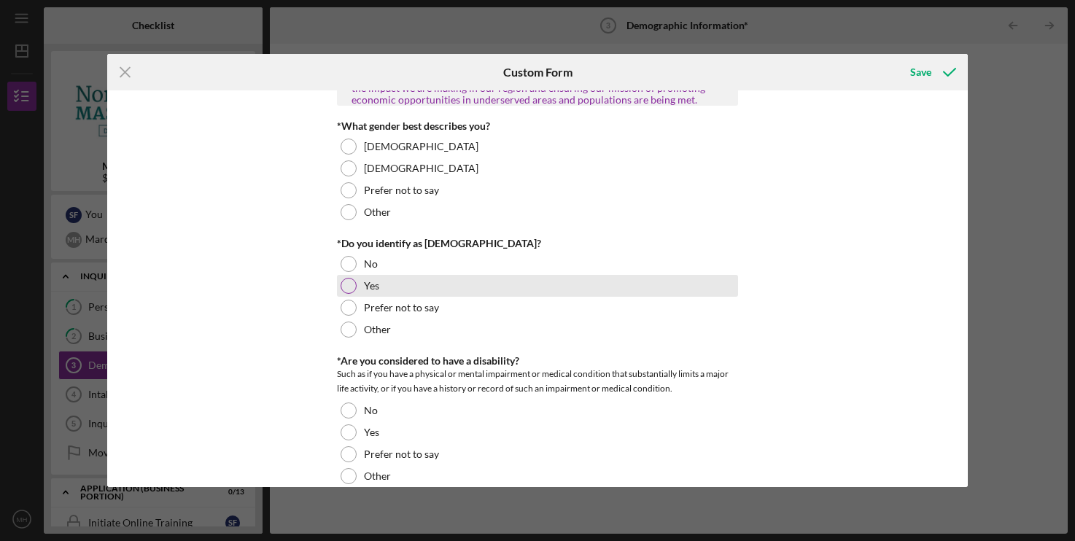
click at [348, 284] on div at bounding box center [349, 286] width 16 height 16
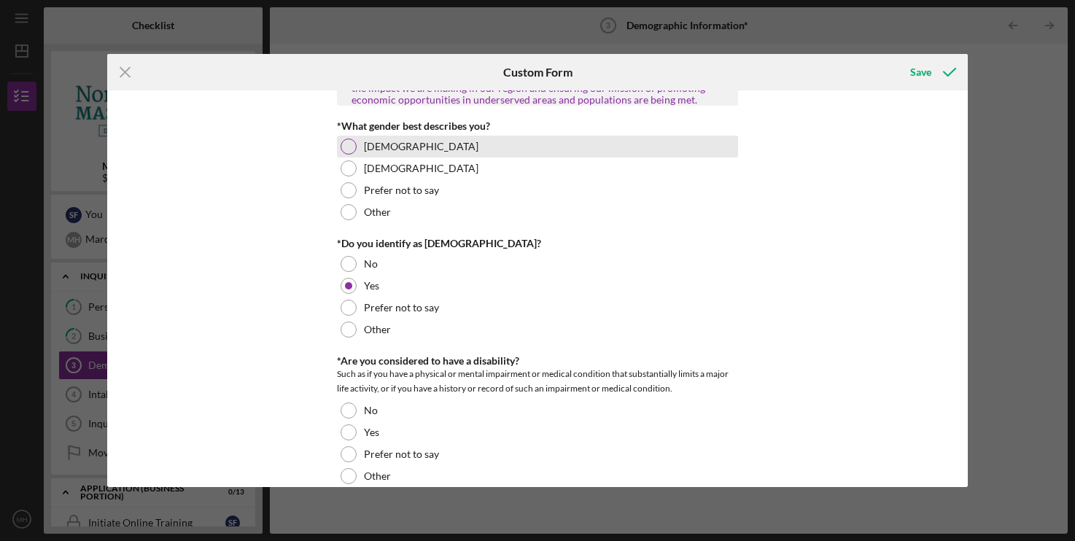
click at [356, 142] on div "[DEMOGRAPHIC_DATA]" at bounding box center [537, 147] width 401 height 22
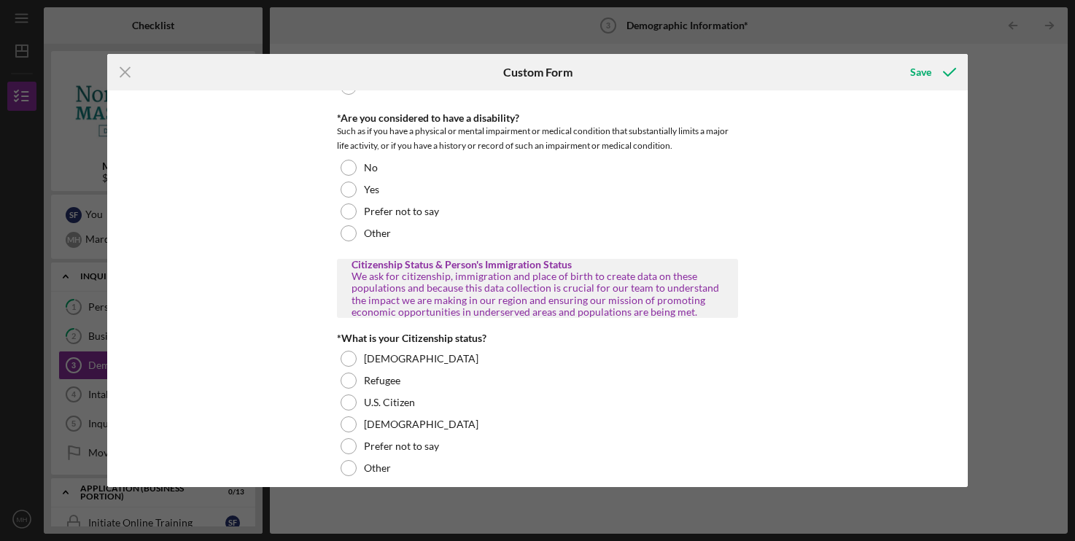
scroll to position [1042, 0]
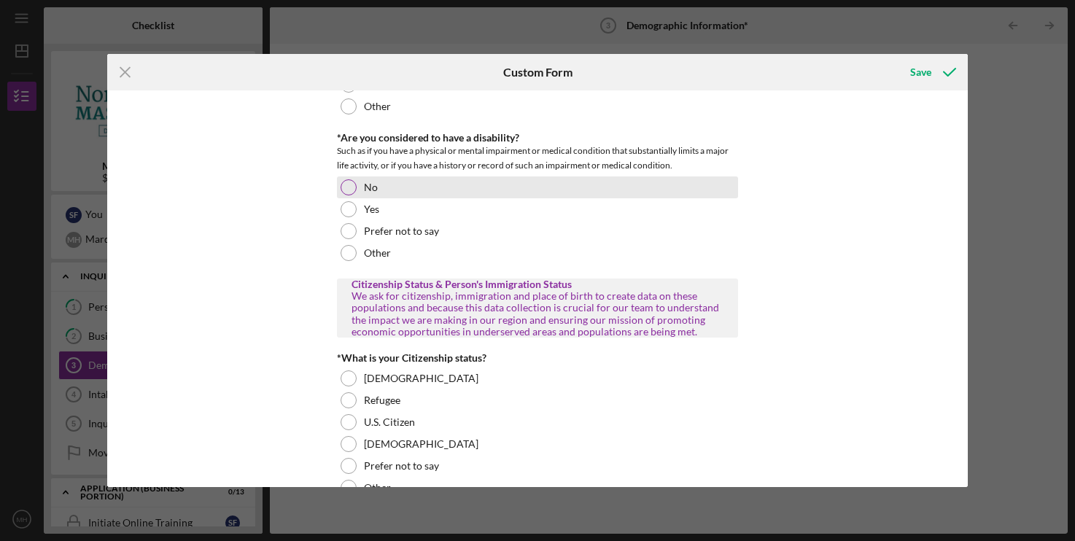
click at [347, 188] on div at bounding box center [349, 187] width 16 height 16
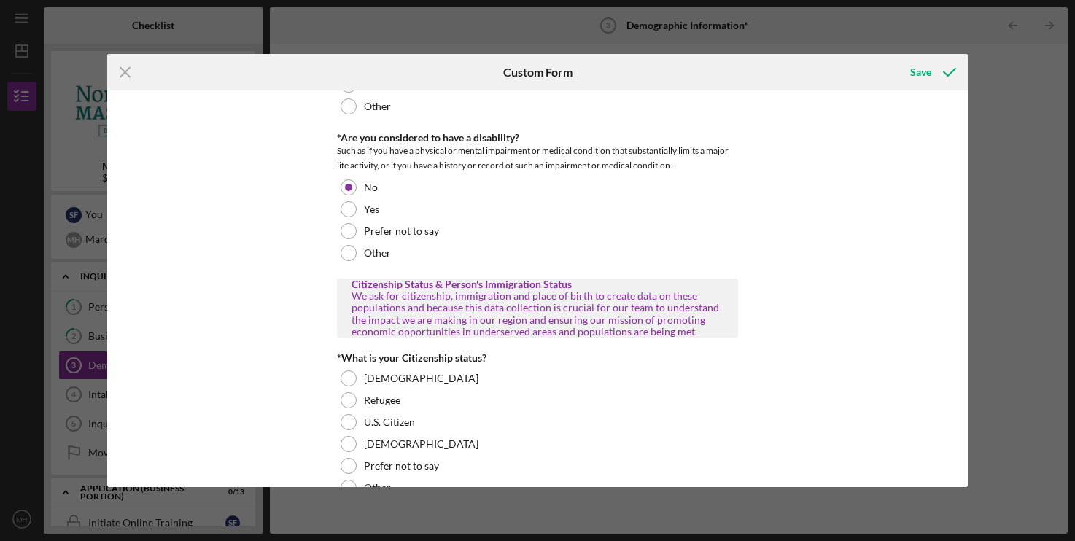
scroll to position [1265, 0]
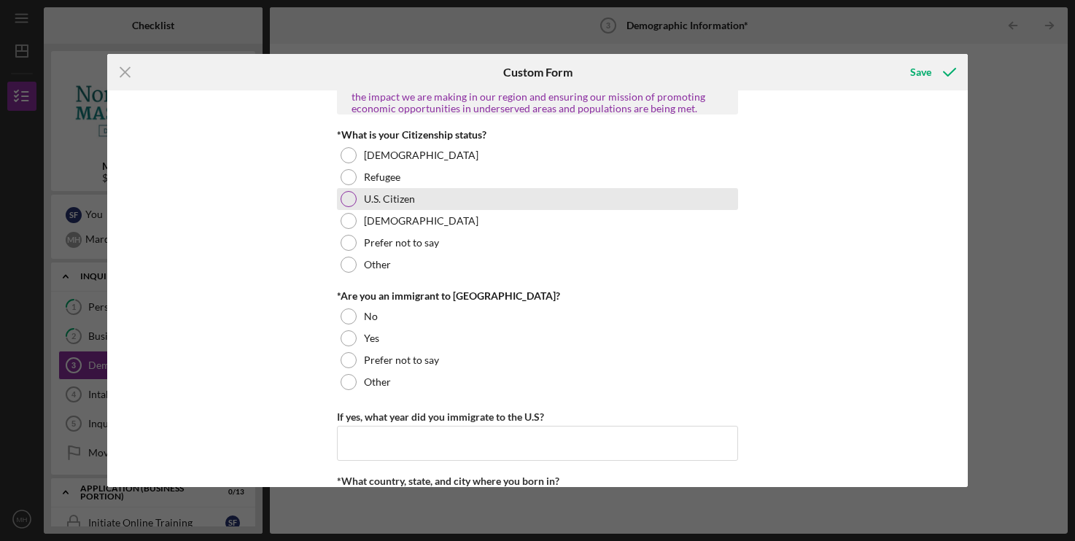
click at [343, 196] on div at bounding box center [349, 199] width 16 height 16
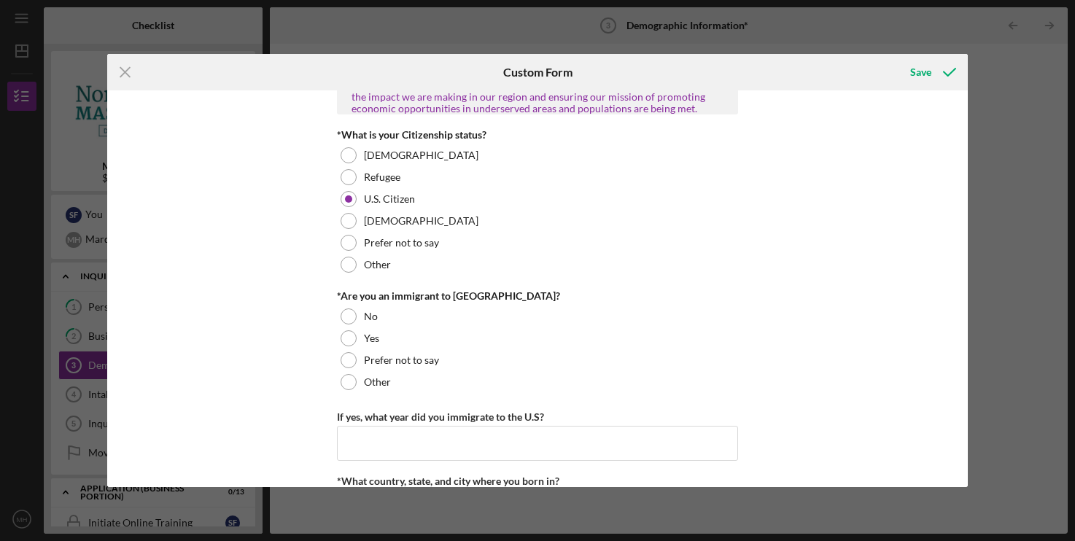
scroll to position [1414, 0]
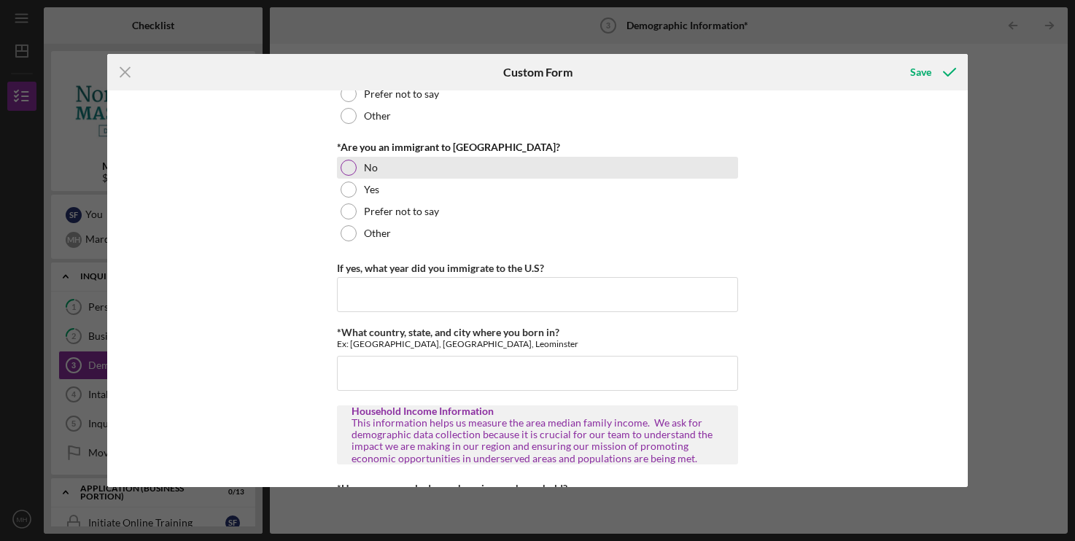
click at [341, 164] on div "No" at bounding box center [537, 168] width 401 height 22
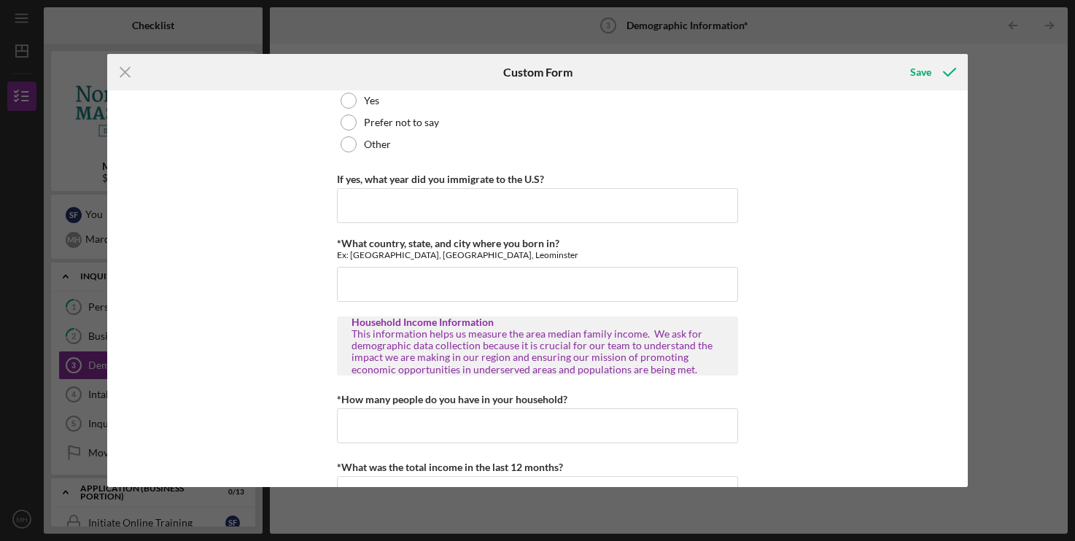
scroll to position [1552, 0]
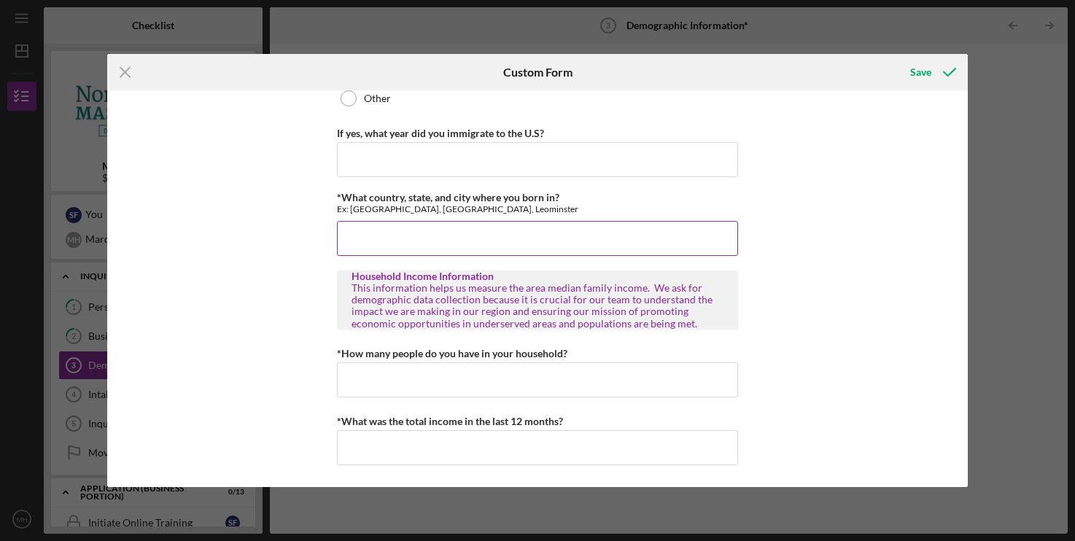
click at [415, 238] on input "*What country, state, and city where you born in?" at bounding box center [537, 238] width 401 height 35
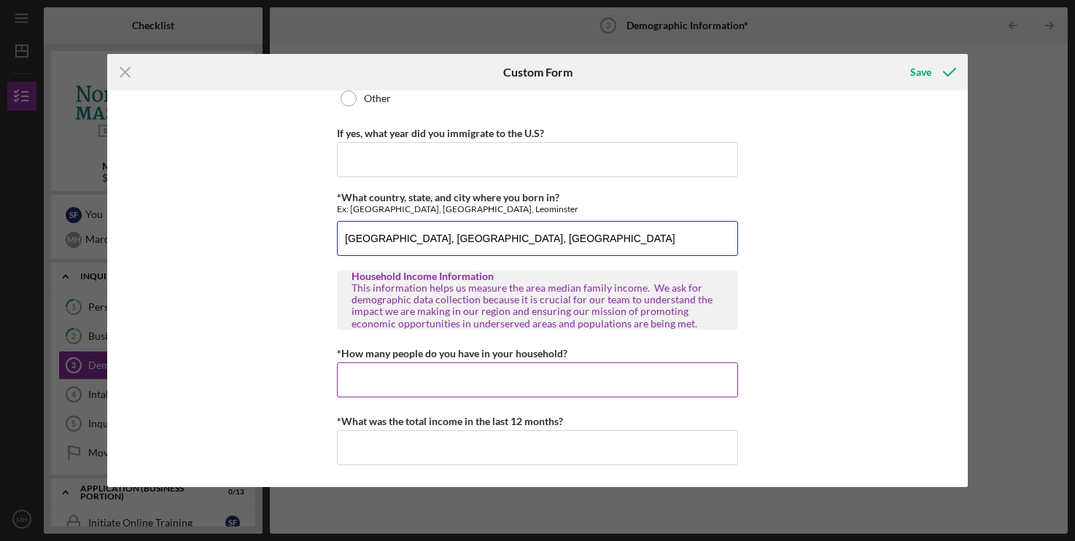
type input "[GEOGRAPHIC_DATA], [GEOGRAPHIC_DATA], [GEOGRAPHIC_DATA]"
click at [447, 389] on input "*How many people do you have in your household?" at bounding box center [537, 380] width 401 height 35
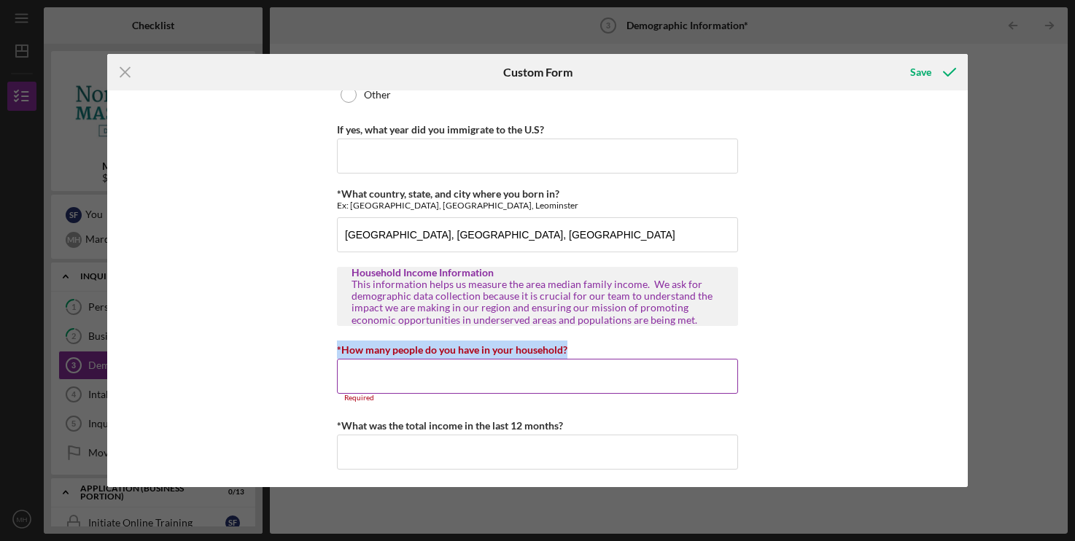
drag, startPoint x: 337, startPoint y: 352, endPoint x: 646, endPoint y: 357, distance: 309.4
click at [646, 357] on div "*How many people do you have in your household?" at bounding box center [537, 350] width 401 height 18
click at [662, 346] on div "*How many people do you have in your household?" at bounding box center [537, 350] width 401 height 18
click at [619, 381] on input "*How many people do you have in your household?" at bounding box center [537, 376] width 401 height 35
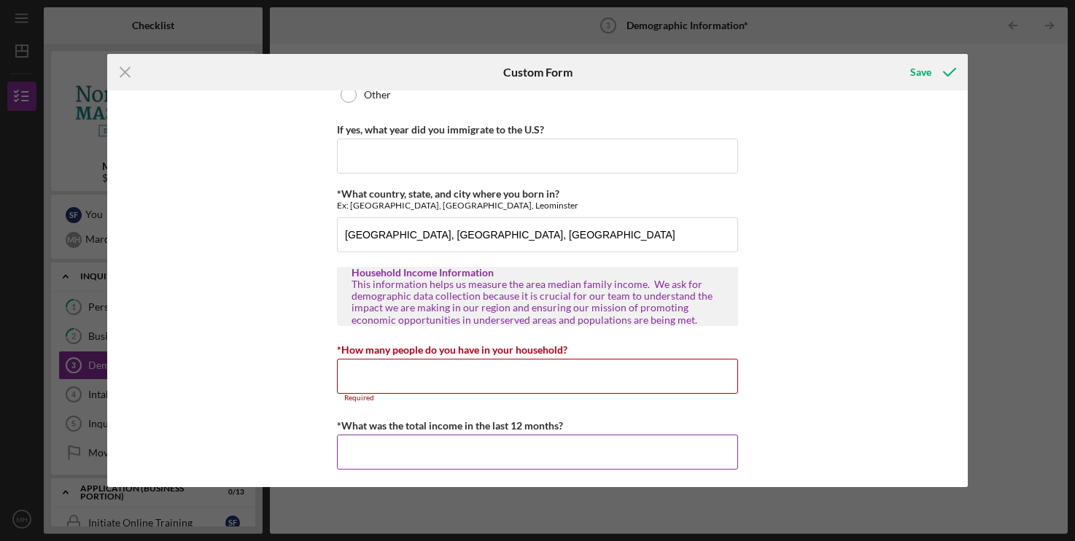
click at [374, 443] on input "*What was the total income in the last 12 months?" at bounding box center [537, 452] width 401 height 35
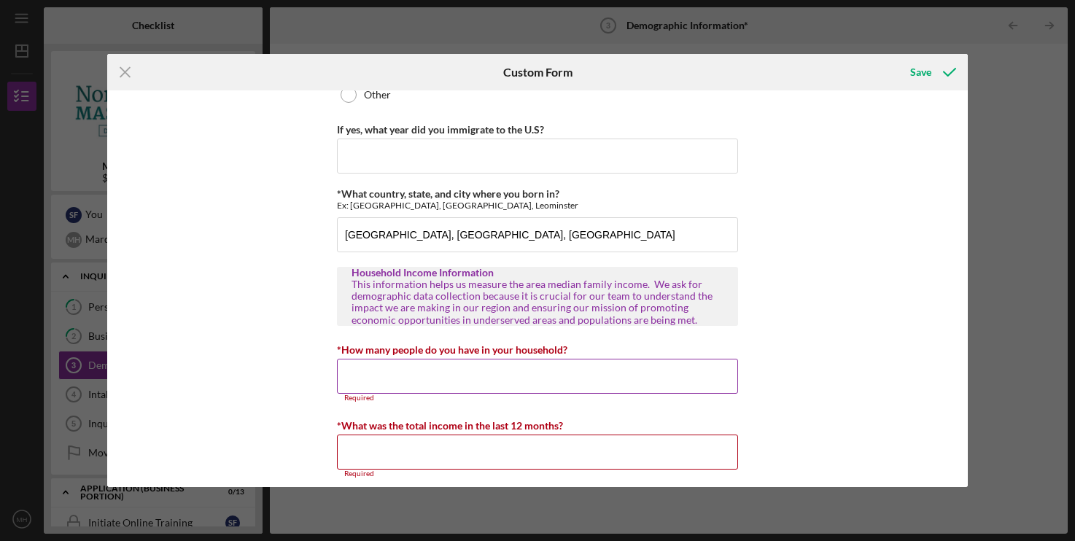
click at [430, 364] on input "*How many people do you have in your household?" at bounding box center [537, 376] width 401 height 35
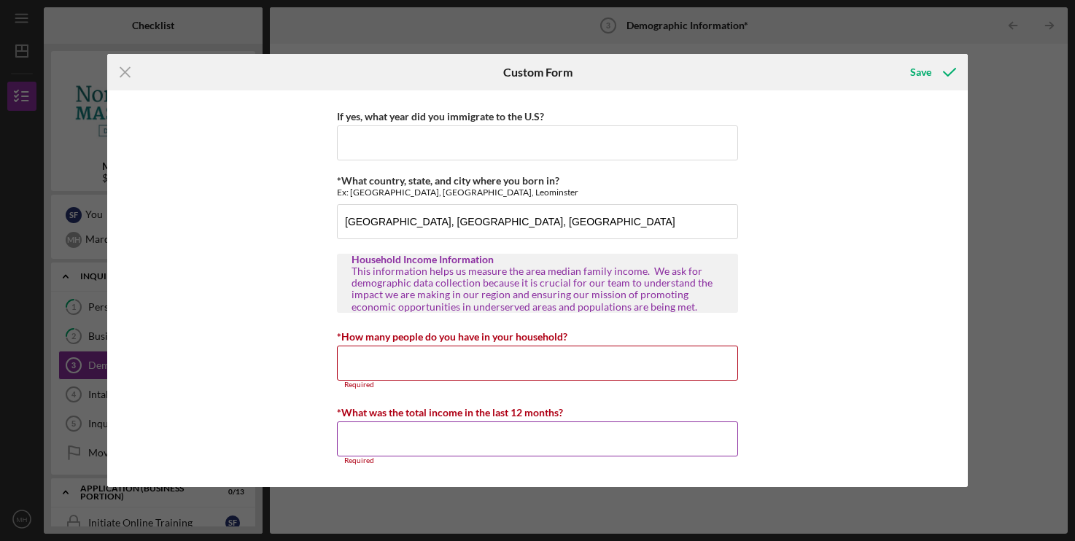
scroll to position [1569, 0]
click at [389, 434] on input "*What was the total income in the last 12 months?" at bounding box center [537, 439] width 401 height 35
click at [417, 363] on input "*How many people do you have in your household?" at bounding box center [537, 363] width 401 height 35
click at [401, 453] on input "*What was the total income in the last 12 months?" at bounding box center [537, 439] width 401 height 35
click at [425, 360] on input "*How many people do you have in your household?" at bounding box center [537, 363] width 401 height 35
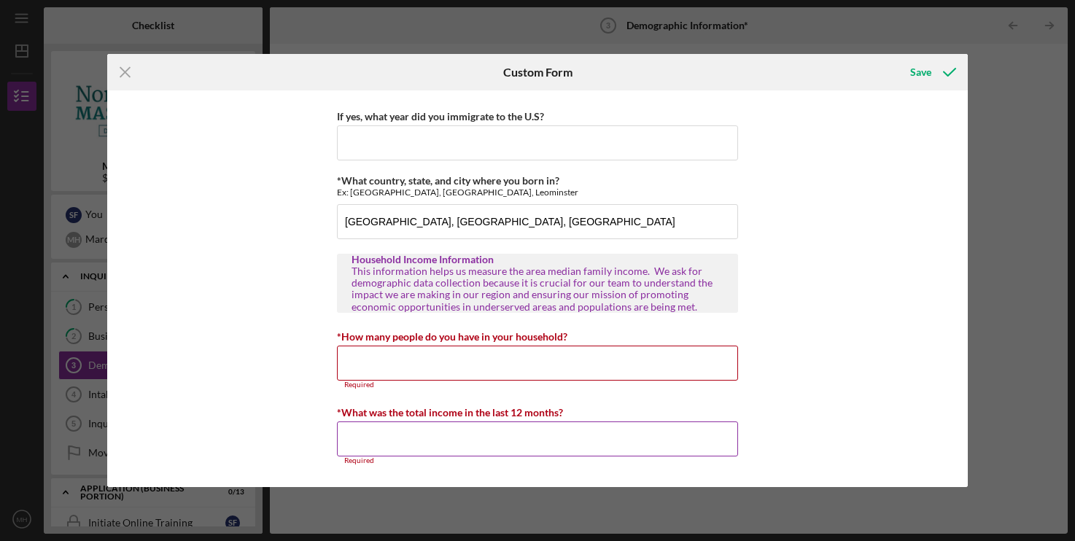
click at [406, 430] on input "*What was the total income in the last 12 months?" at bounding box center [537, 439] width 401 height 35
click at [425, 359] on input "*How many people do you have in your household?" at bounding box center [537, 363] width 401 height 35
click at [402, 429] on input "*What was the total income in the last 12 months?" at bounding box center [537, 439] width 401 height 35
click at [423, 360] on input "*How many people do you have in your household?" at bounding box center [537, 363] width 401 height 35
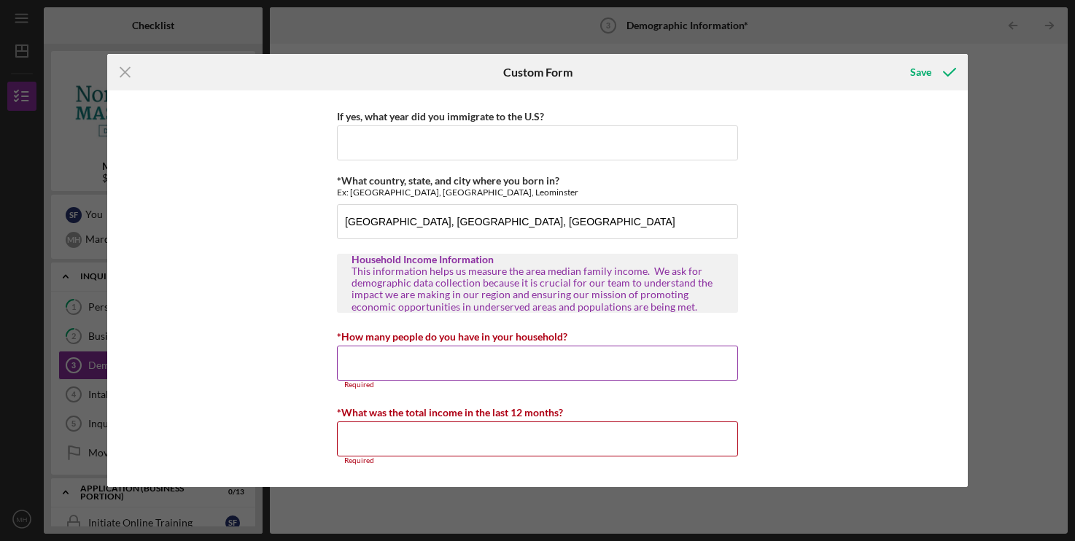
click at [423, 360] on input "*How many people do you have in your household?" at bounding box center [537, 363] width 401 height 35
click at [390, 436] on input "*What was the total income in the last 12 months?" at bounding box center [537, 439] width 401 height 35
click at [414, 366] on input "*How many people do you have in your household?" at bounding box center [537, 363] width 401 height 35
click at [389, 436] on input "*What was the total income in the last 12 months?" at bounding box center [537, 439] width 401 height 35
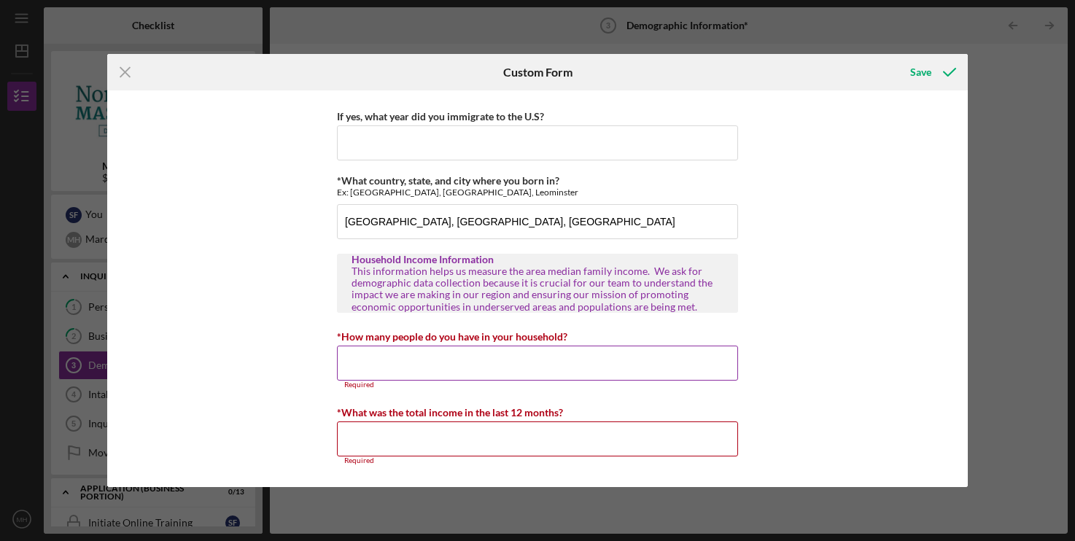
click at [413, 368] on input "*How many people do you have in your household?" at bounding box center [537, 363] width 401 height 35
click at [382, 443] on input "*What was the total income in the last 12 months?" at bounding box center [537, 439] width 401 height 35
click at [412, 358] on input "*How many people do you have in your household?" at bounding box center [537, 363] width 401 height 35
click at [365, 455] on input "*What was the total income in the last 12 months?" at bounding box center [537, 439] width 401 height 35
click at [406, 360] on input "*How many people do you have in your household?" at bounding box center [537, 363] width 401 height 35
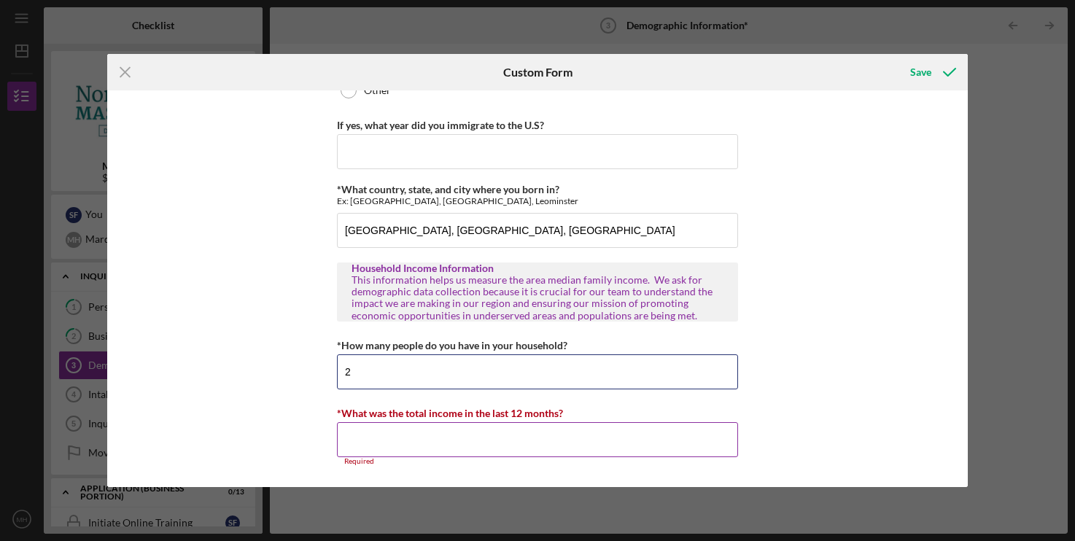
scroll to position [1560, 0]
type input "2"
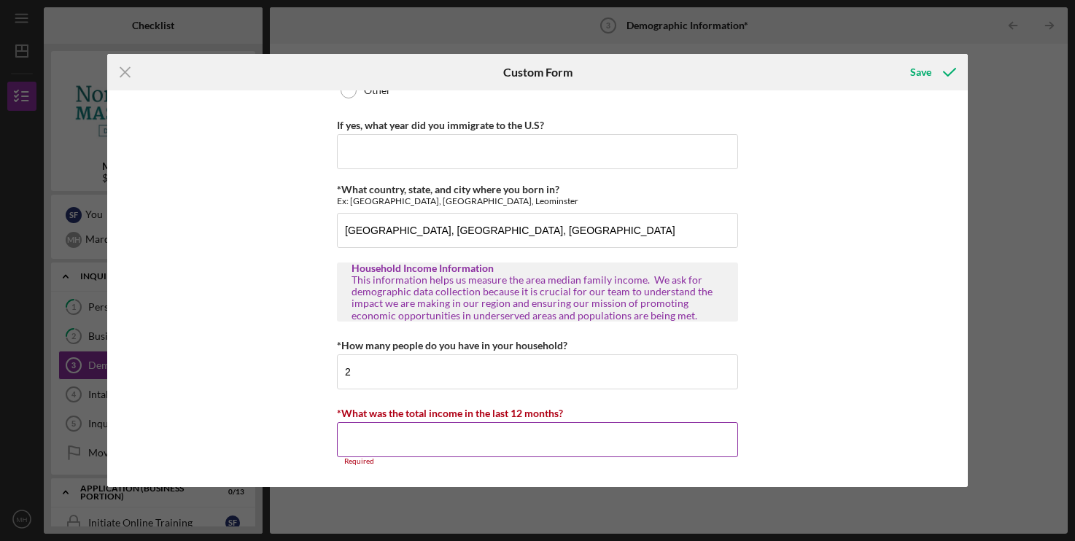
click at [395, 440] on input "*What was the total income in the last 12 months?" at bounding box center [537, 439] width 401 height 35
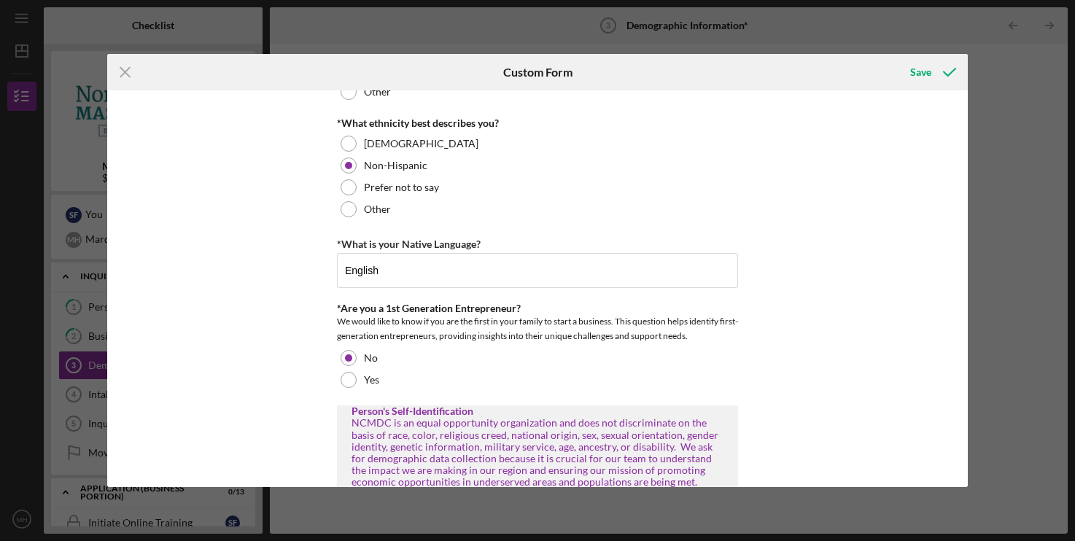
scroll to position [0, 0]
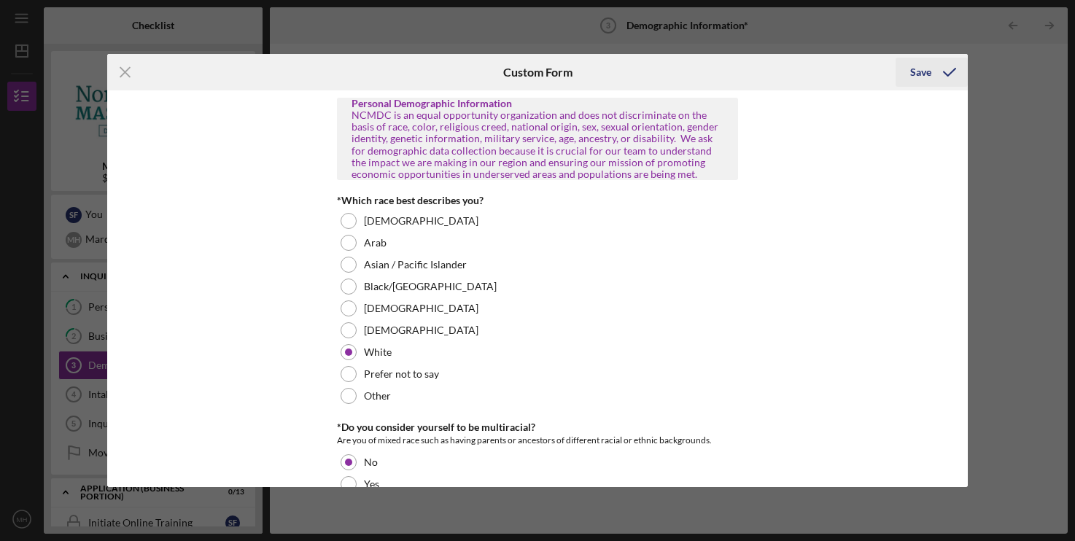
type input "$136,000"
click at [950, 73] on icon "submit" at bounding box center [950, 72] width 36 height 36
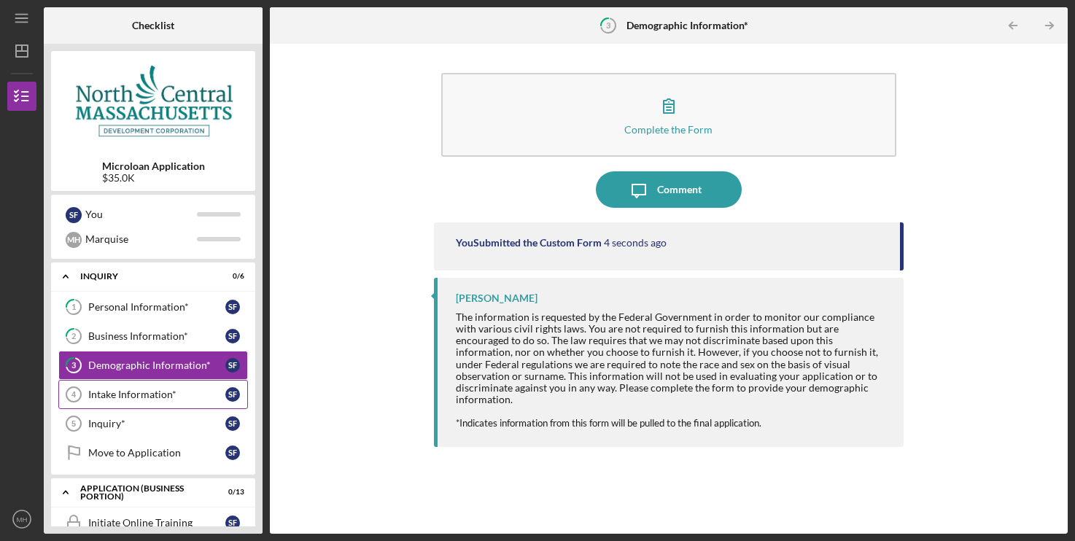
click at [142, 398] on div "Intake Information*" at bounding box center [156, 395] width 137 height 12
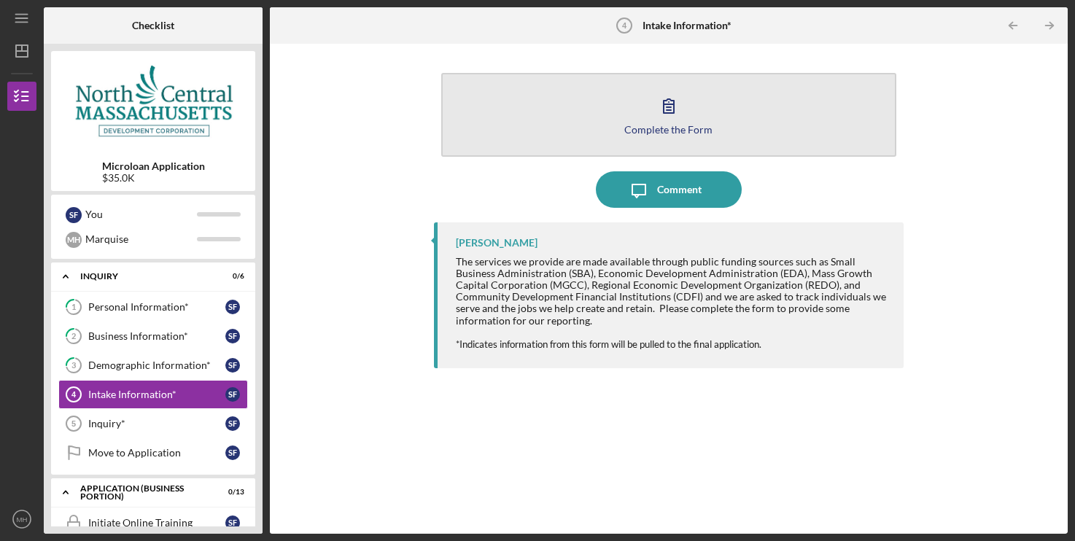
click at [670, 121] on icon "button" at bounding box center [669, 106] width 36 height 36
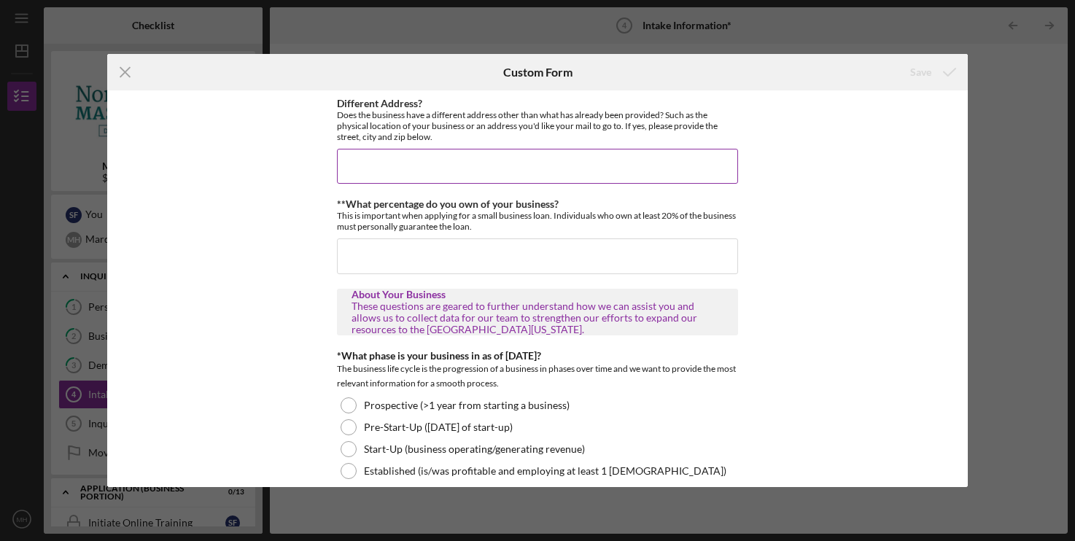
click at [392, 166] on input "Different Address?" at bounding box center [537, 166] width 401 height 35
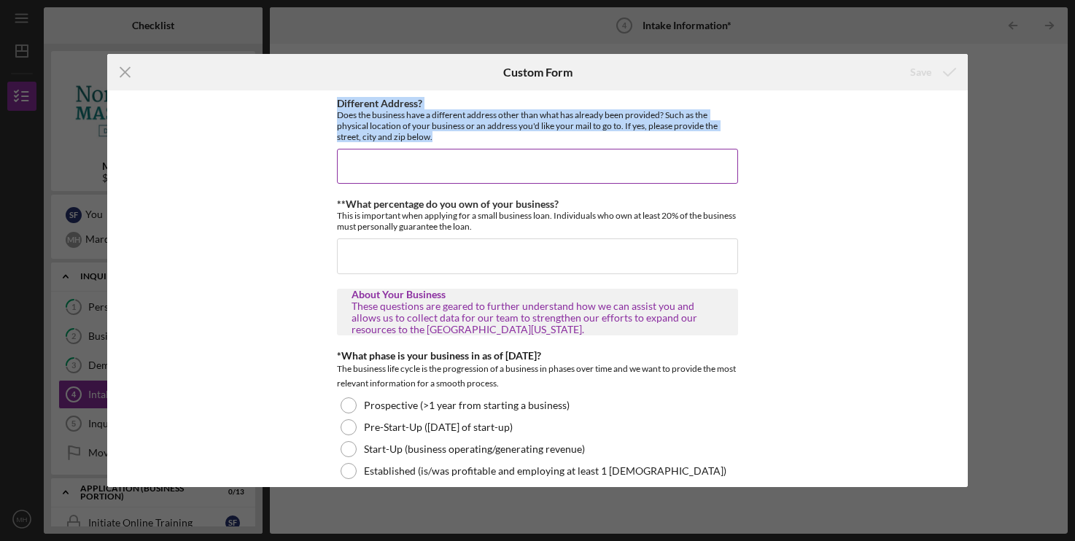
drag, startPoint x: 339, startPoint y: 101, endPoint x: 514, endPoint y: 137, distance: 179.4
click at [514, 137] on div "Different Address? Does the business have a different address other than what h…" at bounding box center [537, 120] width 401 height 45
click at [514, 137] on div "Does the business have a different address other than what has already been pro…" at bounding box center [537, 125] width 401 height 33
drag, startPoint x: 471, startPoint y: 136, endPoint x: 342, endPoint y: 104, distance: 132.4
click at [342, 104] on div "Different Address? Does the business have a different address other than what h…" at bounding box center [537, 120] width 401 height 45
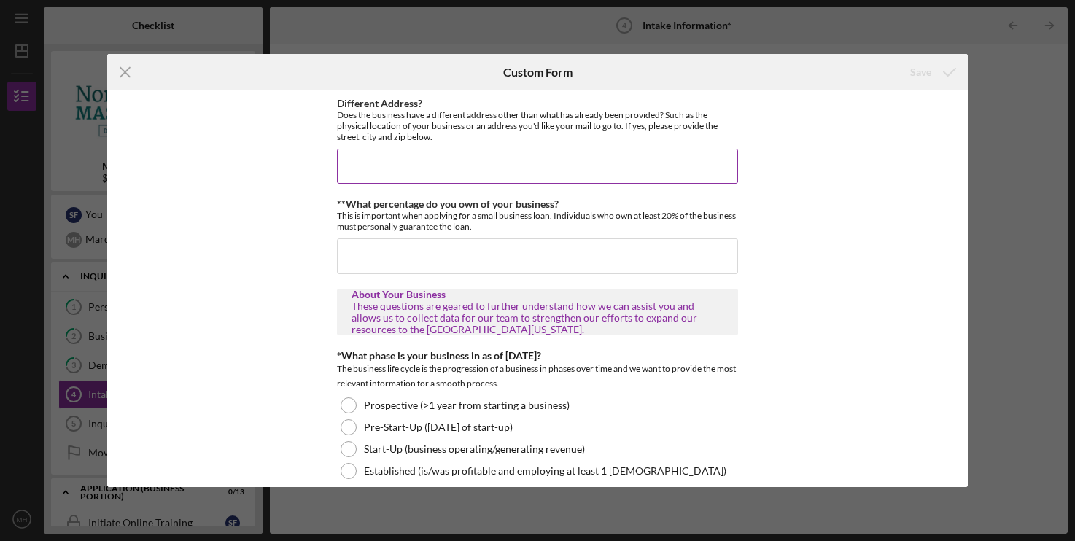
click at [342, 104] on label "Different Address?" at bounding box center [379, 103] width 85 height 12
click at [342, 149] on input "Different Address?" at bounding box center [537, 166] width 401 height 35
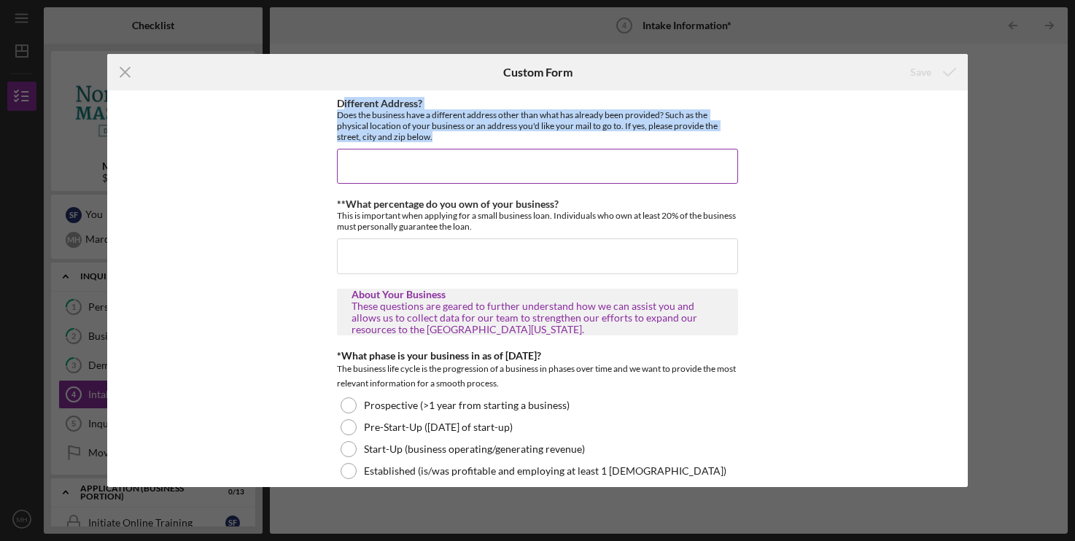
drag, startPoint x: 344, startPoint y: 101, endPoint x: 477, endPoint y: 139, distance: 138.8
click at [477, 139] on div "Different Address? Does the business have a different address other than what h…" at bounding box center [537, 120] width 401 height 45
click at [477, 139] on div "Does the business have a different address other than what has already been pro…" at bounding box center [537, 125] width 401 height 33
drag, startPoint x: 335, startPoint y: 100, endPoint x: 465, endPoint y: 136, distance: 134.7
click at [465, 136] on div "Different Address? Does the business have a different address other than what h…" at bounding box center [537, 288] width 860 height 397
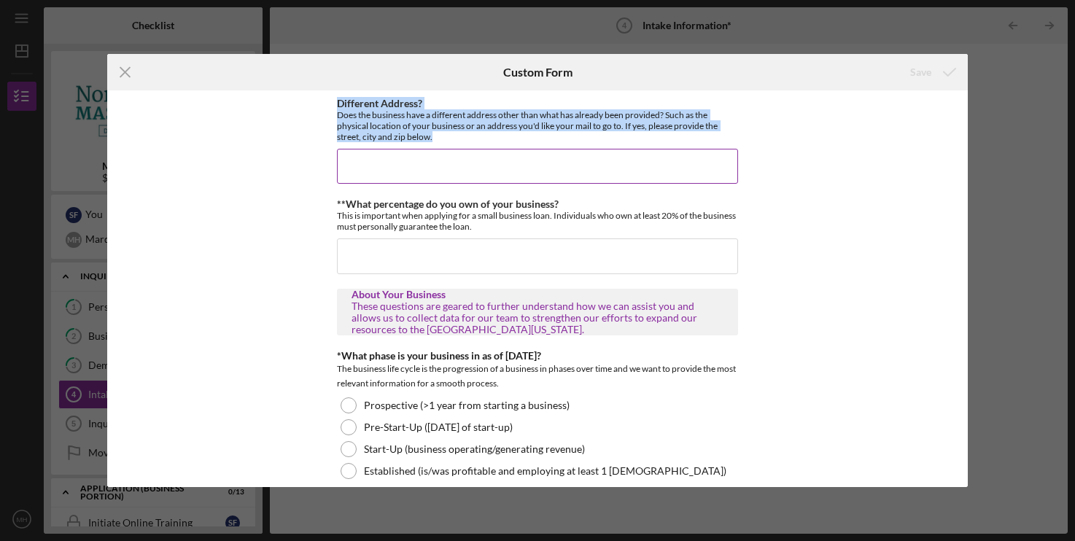
click at [465, 136] on div "Does the business have a different address other than what has already been pro…" at bounding box center [537, 125] width 401 height 33
drag, startPoint x: 339, startPoint y: 103, endPoint x: 450, endPoint y: 139, distance: 116.5
click at [450, 139] on div "Different Address? Does the business have a different address other than what h…" at bounding box center [537, 120] width 401 height 45
click at [450, 139] on div "Does the business have a different address other than what has already been pro…" at bounding box center [537, 125] width 401 height 33
drag, startPoint x: 339, startPoint y: 102, endPoint x: 458, endPoint y: 138, distance: 124.9
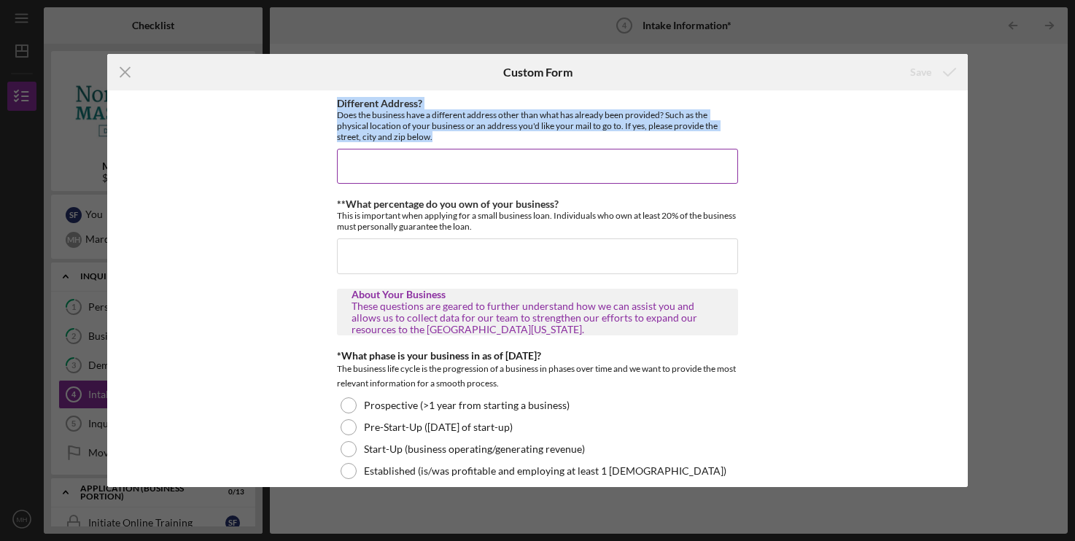
click at [458, 138] on div "Different Address? Does the business have a different address other than what h…" at bounding box center [537, 120] width 401 height 45
click at [458, 138] on div "Does the business have a different address other than what has already been pro…" at bounding box center [537, 125] width 401 height 33
drag, startPoint x: 337, startPoint y: 101, endPoint x: 452, endPoint y: 135, distance: 120.1
click at [452, 135] on div "Different Address? Does the business have a different address other than what h…" at bounding box center [537, 120] width 401 height 45
click at [452, 135] on div "Does the business have a different address other than what has already been pro…" at bounding box center [537, 125] width 401 height 33
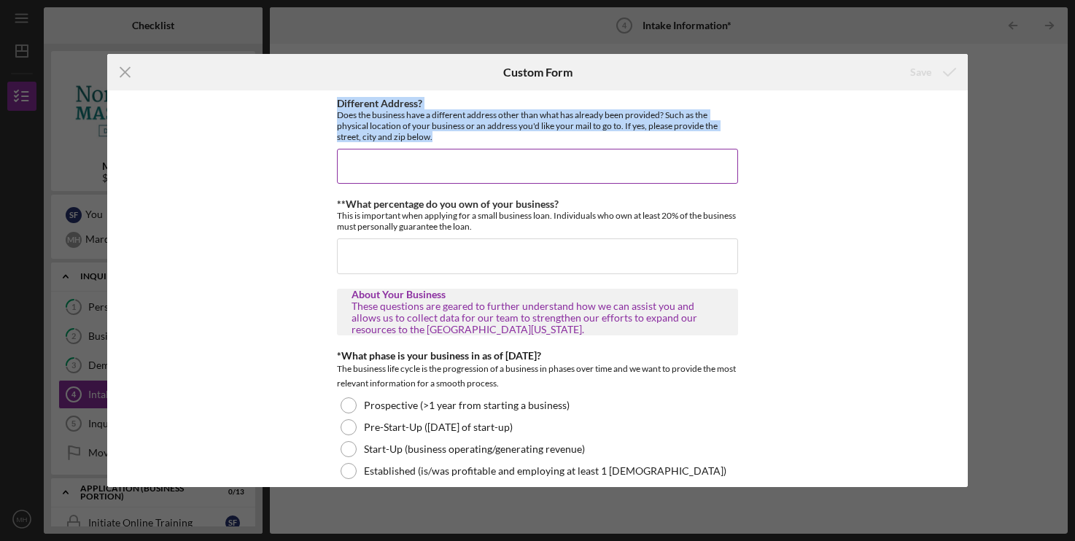
drag, startPoint x: 336, startPoint y: 104, endPoint x: 456, endPoint y: 143, distance: 125.7
click at [456, 143] on div "Different Address? Does the business have a different address other than what h…" at bounding box center [537, 288] width 860 height 397
click at [455, 142] on div "Does the business have a different address other than what has already been pro…" at bounding box center [537, 125] width 401 height 33
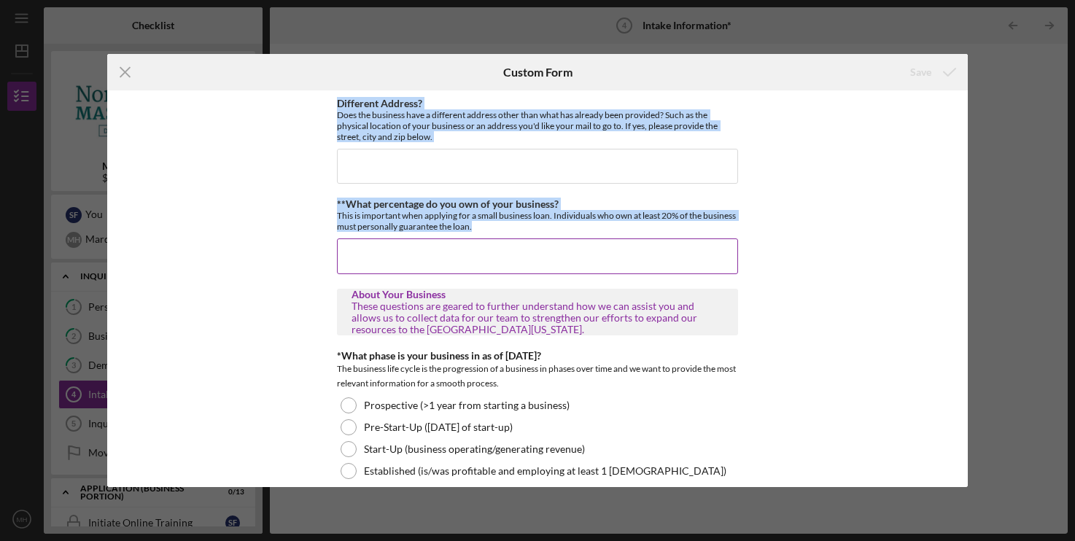
drag, startPoint x: 336, startPoint y: 98, endPoint x: 574, endPoint y: 226, distance: 270.9
click at [574, 226] on div "Different Address? Does the business have a different address other than what h…" at bounding box center [537, 288] width 860 height 397
click at [574, 226] on div "This is important when applying for a small business loan. Individuals who own …" at bounding box center [537, 221] width 401 height 22
drag, startPoint x: 349, startPoint y: 109, endPoint x: 560, endPoint y: 226, distance: 241.3
click at [560, 226] on div "Different Address? Does the business have a different address other than what h…" at bounding box center [537, 288] width 860 height 397
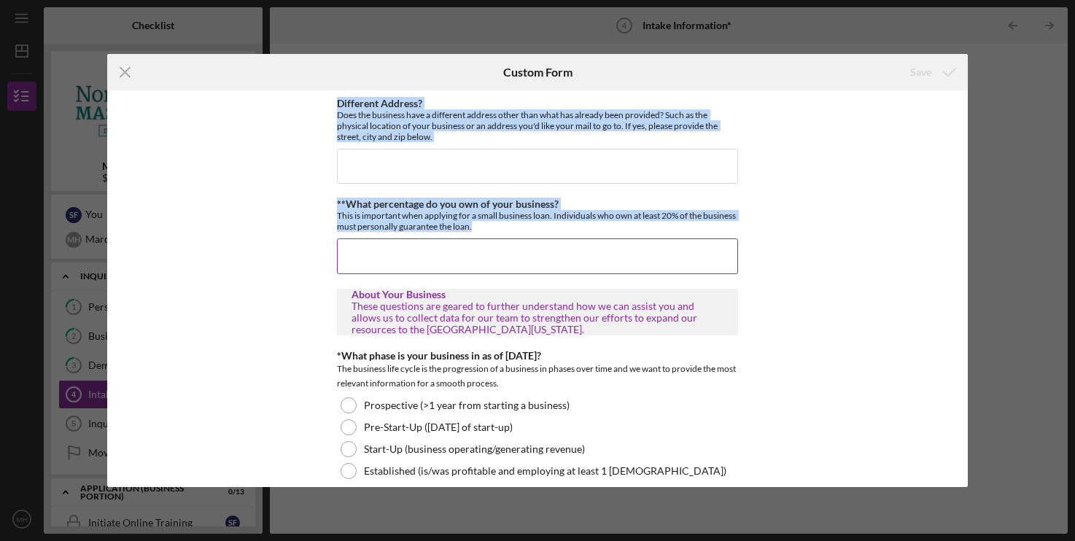
click at [560, 226] on div "This is important when applying for a small business loan. Individuals who own …" at bounding box center [537, 221] width 401 height 22
drag, startPoint x: 336, startPoint y: 107, endPoint x: 547, endPoint y: 225, distance: 242.7
click at [547, 225] on div "Different Address? Does the business have a different address other than what h…" at bounding box center [537, 288] width 860 height 397
click at [547, 225] on div "This is important when applying for a small business loan. Individuals who own …" at bounding box center [537, 221] width 401 height 22
drag, startPoint x: 339, startPoint y: 99, endPoint x: 541, endPoint y: 230, distance: 241.2
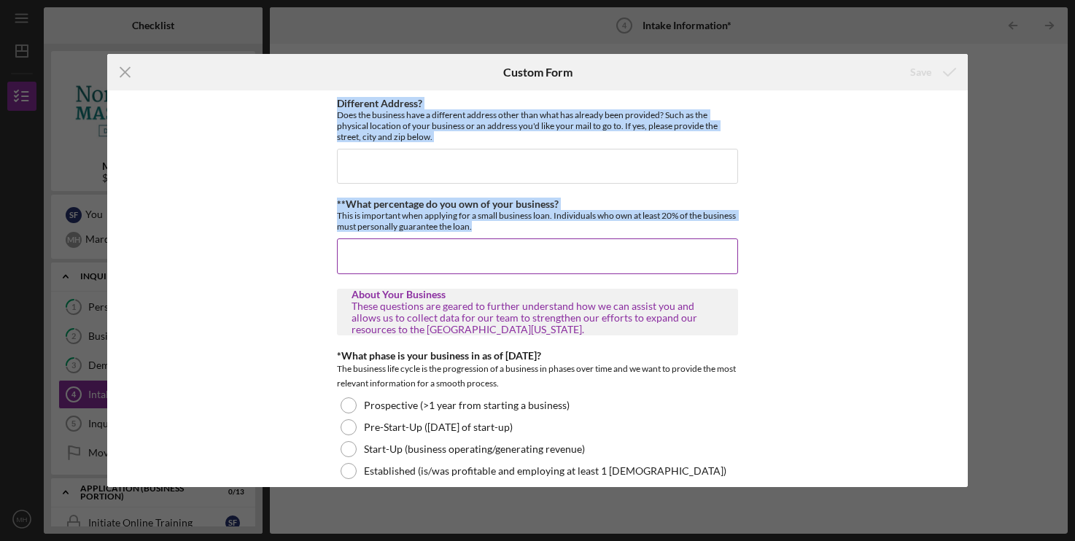
click at [541, 230] on div "This is important when applying for a small business loan. Individuals who own …" at bounding box center [537, 221] width 401 height 22
drag, startPoint x: 336, startPoint y: 101, endPoint x: 568, endPoint y: 230, distance: 264.5
click at [568, 230] on div "Different Address? Does the business have a different address other than what h…" at bounding box center [537, 288] width 860 height 397
click at [568, 230] on div "This is important when applying for a small business loan. Individuals who own …" at bounding box center [537, 221] width 401 height 22
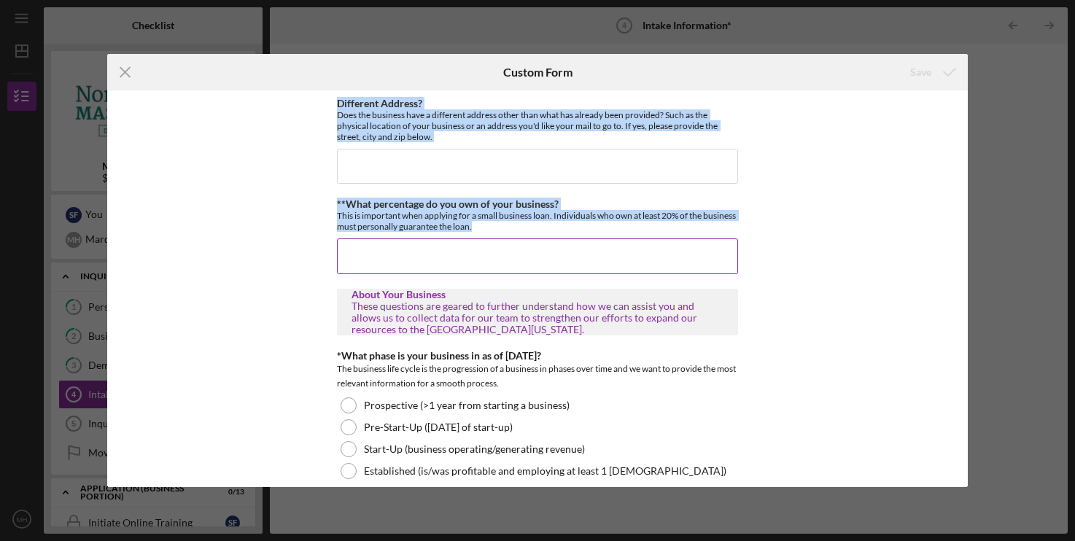
drag, startPoint x: 341, startPoint y: 98, endPoint x: 545, endPoint y: 226, distance: 240.9
click at [545, 226] on div "This is important when applying for a small business loan. Individuals who own …" at bounding box center [537, 221] width 401 height 22
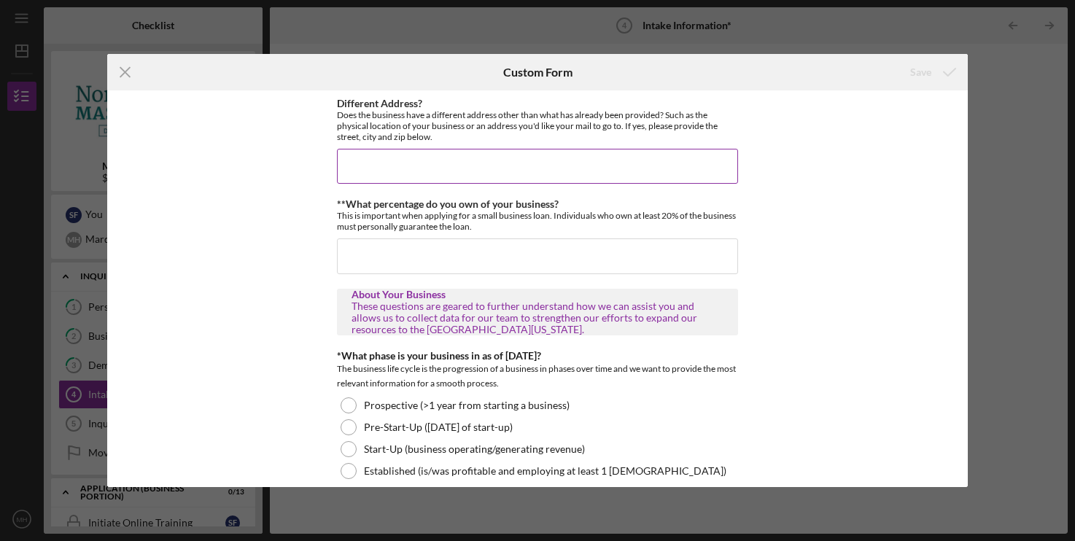
click at [467, 161] on input "Different Address?" at bounding box center [537, 166] width 401 height 35
click at [446, 167] on input "Different Address?" at bounding box center [537, 166] width 401 height 35
click at [392, 256] on input "**What percentage do you own of your business?" at bounding box center [537, 256] width 401 height 35
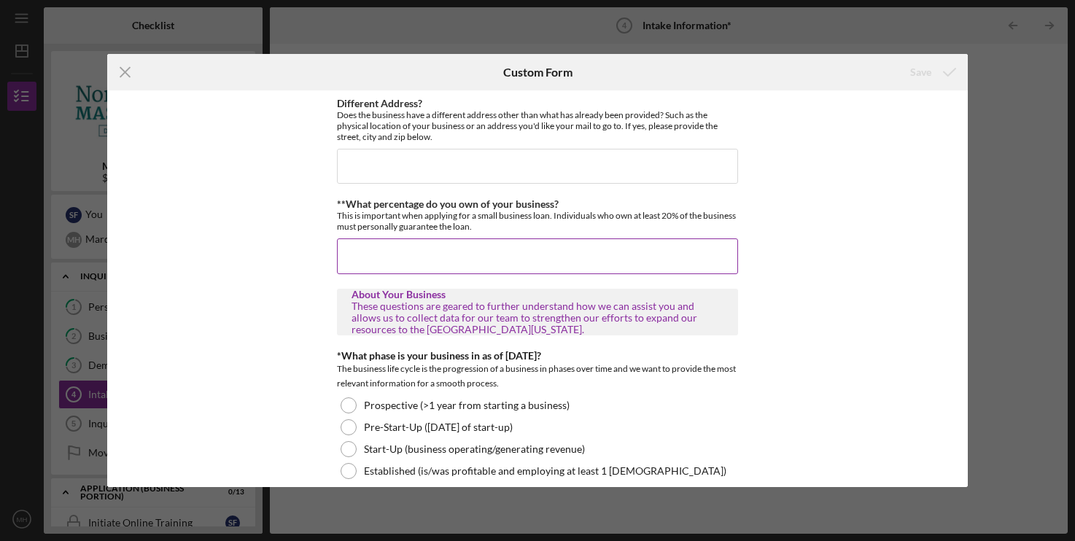
click at [394, 257] on input "**What percentage do you own of your business?" at bounding box center [537, 256] width 401 height 35
click at [403, 258] on input "**What percentage do you own of your business?" at bounding box center [537, 256] width 401 height 35
click at [403, 255] on input "**What percentage do you own of your business?" at bounding box center [537, 256] width 401 height 35
click at [395, 252] on input "**What percentage do you own of your business?" at bounding box center [537, 256] width 401 height 35
click at [400, 258] on input "**What percentage do you own of your business?" at bounding box center [537, 256] width 401 height 35
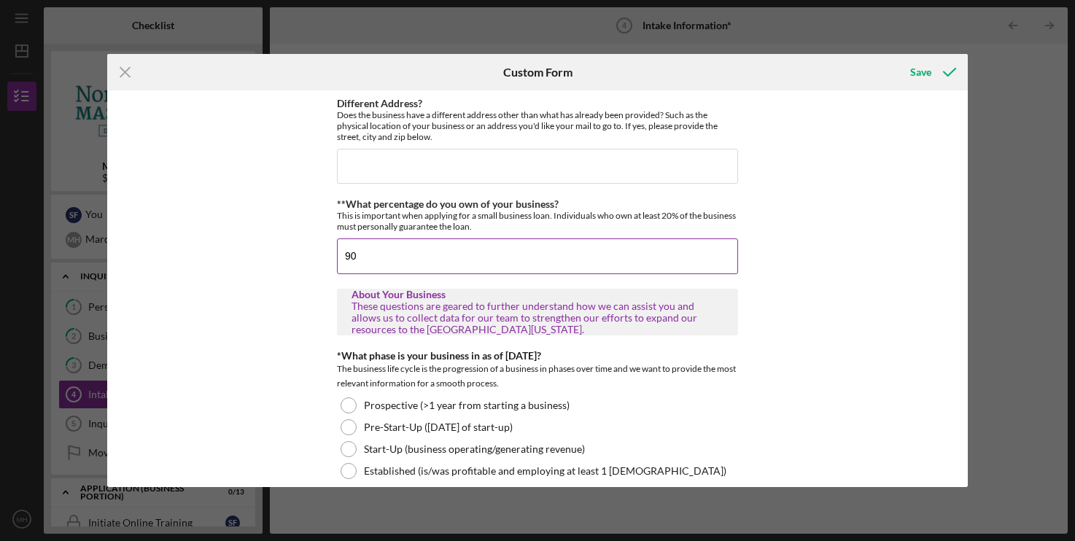
click at [444, 250] on input "90" at bounding box center [537, 256] width 401 height 35
type input "90"
click at [476, 166] on input "Different Address?" at bounding box center [537, 166] width 401 height 35
click at [414, 258] on input "90" at bounding box center [537, 256] width 401 height 35
click at [479, 172] on input "Different Address?" at bounding box center [537, 166] width 401 height 35
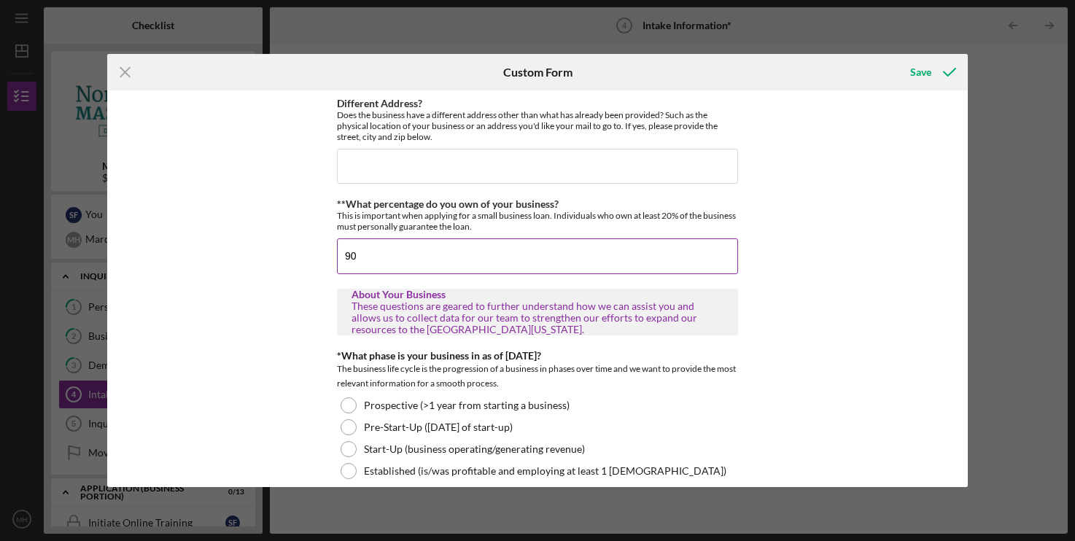
click at [432, 264] on input "90" at bounding box center [537, 256] width 401 height 35
click at [468, 163] on input "Different Address?" at bounding box center [537, 166] width 401 height 35
click at [441, 260] on input "90" at bounding box center [537, 256] width 401 height 35
click at [490, 163] on input "Different Address?" at bounding box center [537, 166] width 401 height 35
click at [446, 256] on input "90" at bounding box center [537, 256] width 401 height 35
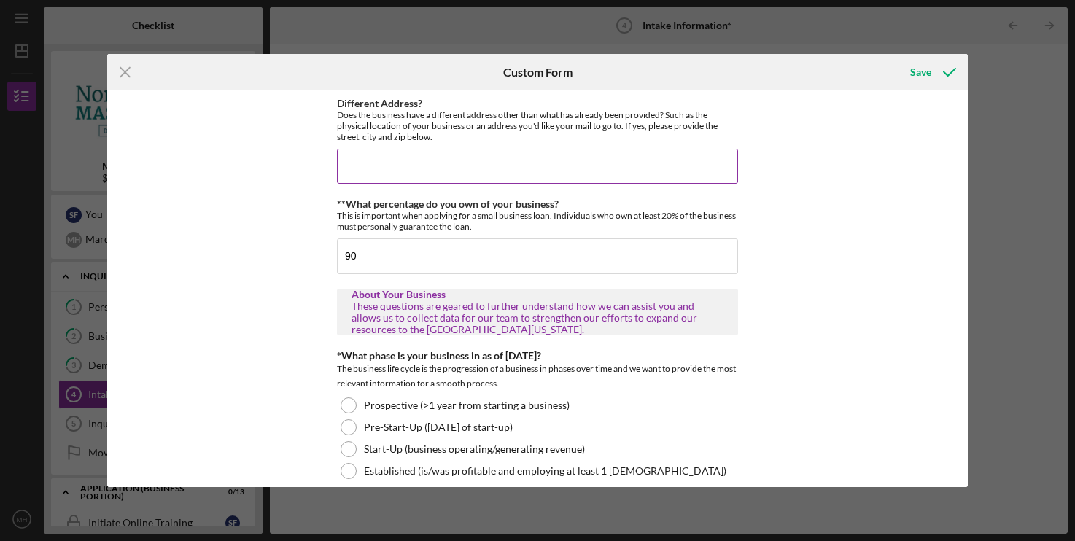
click at [512, 160] on input "Different Address?" at bounding box center [537, 166] width 401 height 35
click at [451, 266] on input "90" at bounding box center [537, 256] width 401 height 35
click at [492, 174] on input "Different Address?" at bounding box center [537, 166] width 401 height 35
drag, startPoint x: 452, startPoint y: 261, endPoint x: 466, endPoint y: 222, distance: 42.0
click at [452, 257] on input "90" at bounding box center [537, 256] width 401 height 35
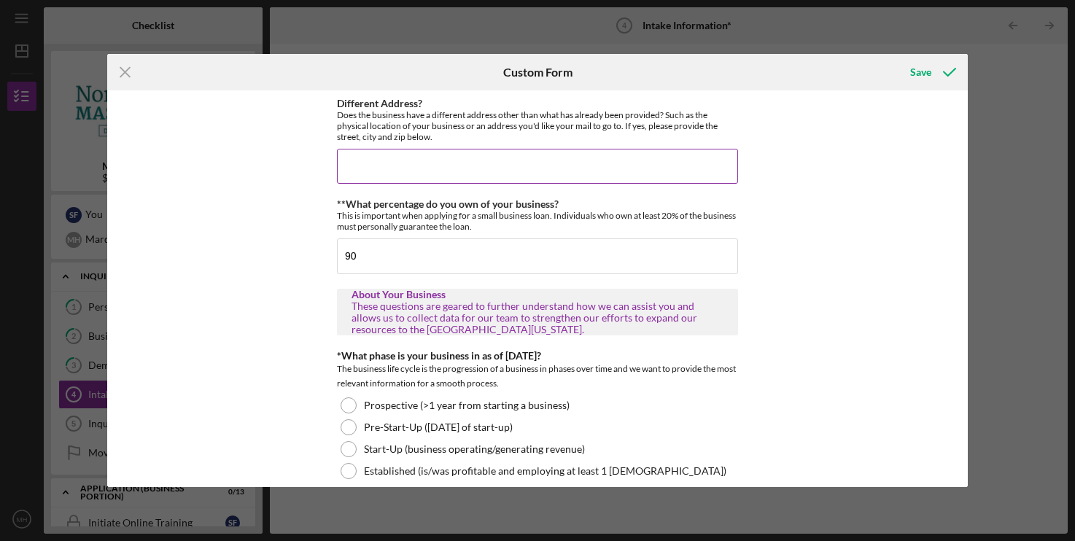
click at [499, 150] on input "Different Address?" at bounding box center [537, 166] width 401 height 35
click at [464, 244] on input "90" at bounding box center [537, 256] width 401 height 35
click at [492, 151] on input "Different Address?" at bounding box center [537, 166] width 401 height 35
click at [445, 239] on div "**What percentage do you own of your business? This is important when applying …" at bounding box center [537, 235] width 401 height 75
click at [466, 160] on input "Different Address?" at bounding box center [537, 166] width 401 height 35
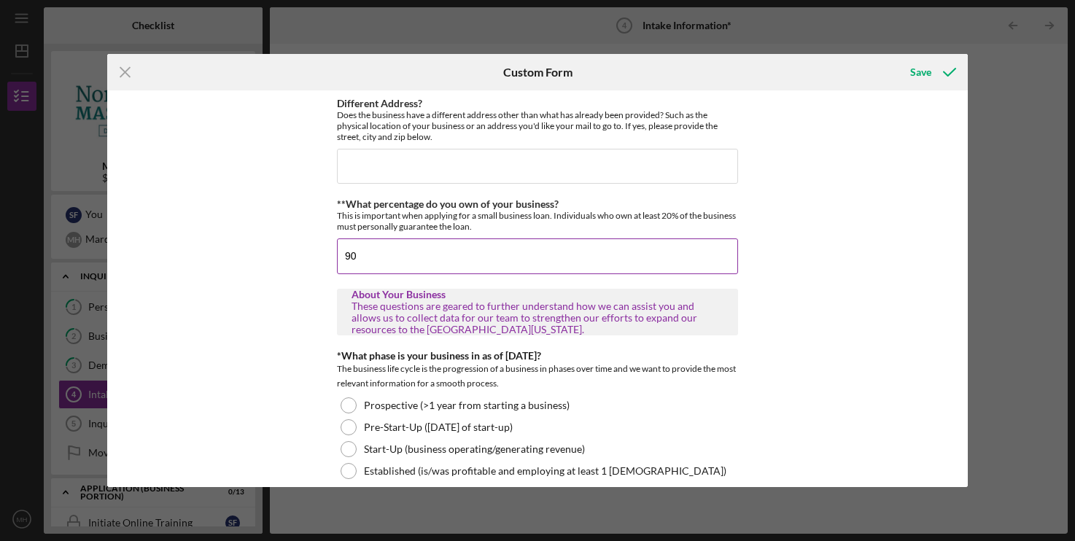
click at [458, 238] on div "**What percentage do you own of your business? This is important when applying …" at bounding box center [537, 235] width 401 height 75
click at [490, 158] on input "Different Address?" at bounding box center [537, 166] width 401 height 35
click at [454, 257] on input "90" at bounding box center [537, 256] width 401 height 35
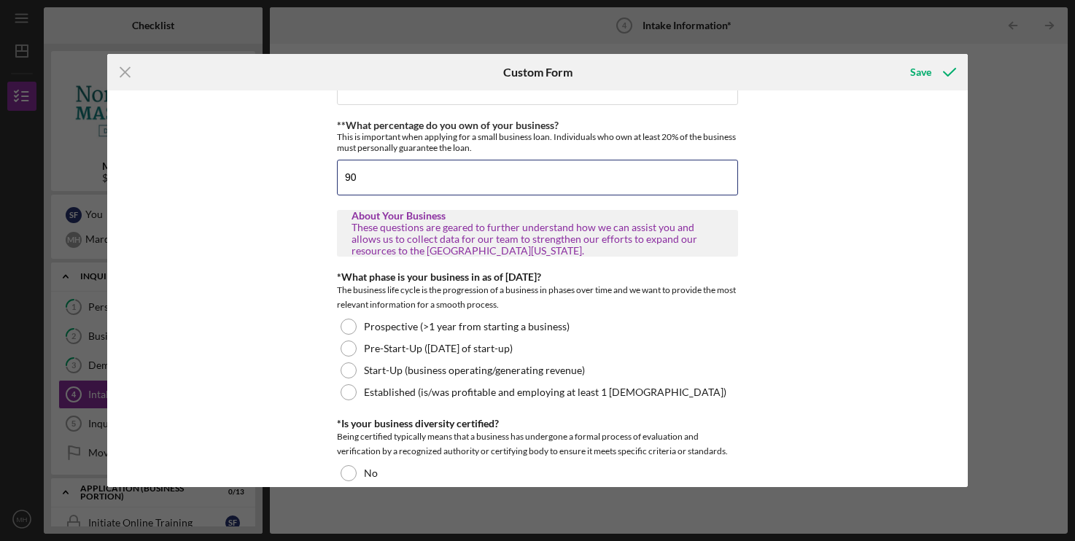
scroll to position [149, 0]
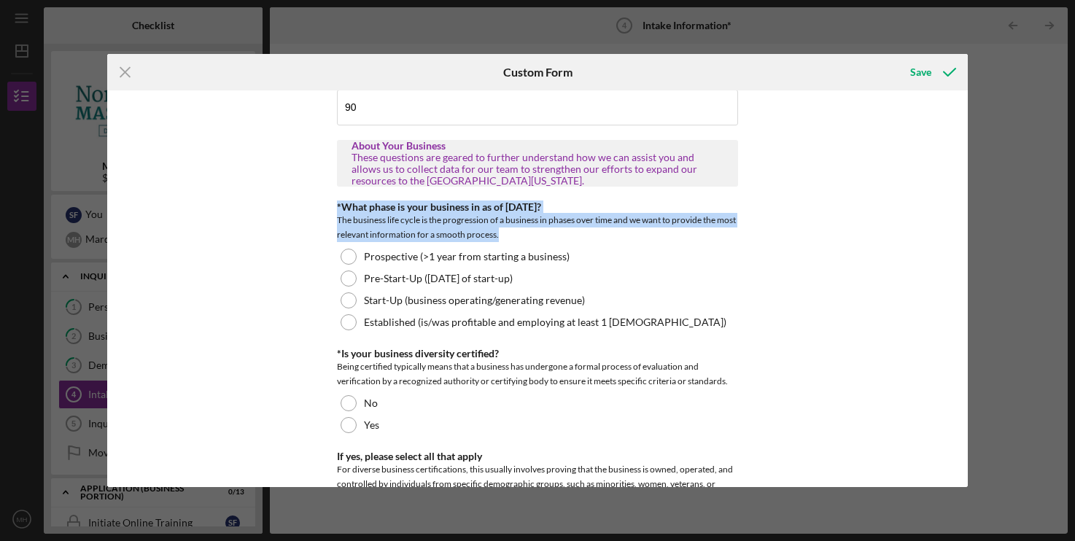
drag, startPoint x: 332, startPoint y: 209, endPoint x: 591, endPoint y: 238, distance: 260.5
click at [591, 238] on div "Different Address? Does the business have a different address other than what h…" at bounding box center [537, 288] width 860 height 397
click at [591, 238] on div "The business life cycle is the progression of a business in phases over time an…" at bounding box center [537, 227] width 401 height 29
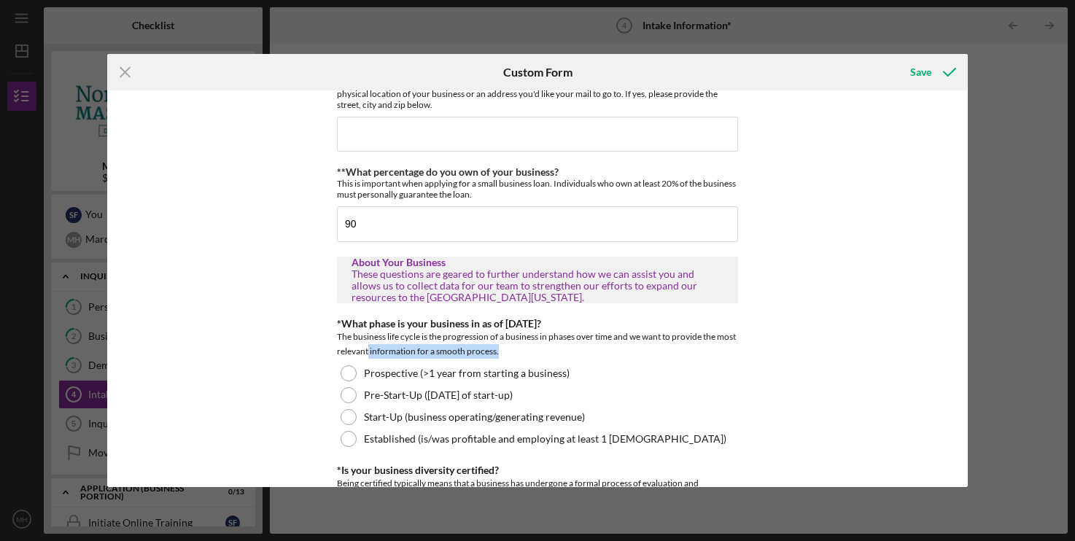
scroll to position [0, 0]
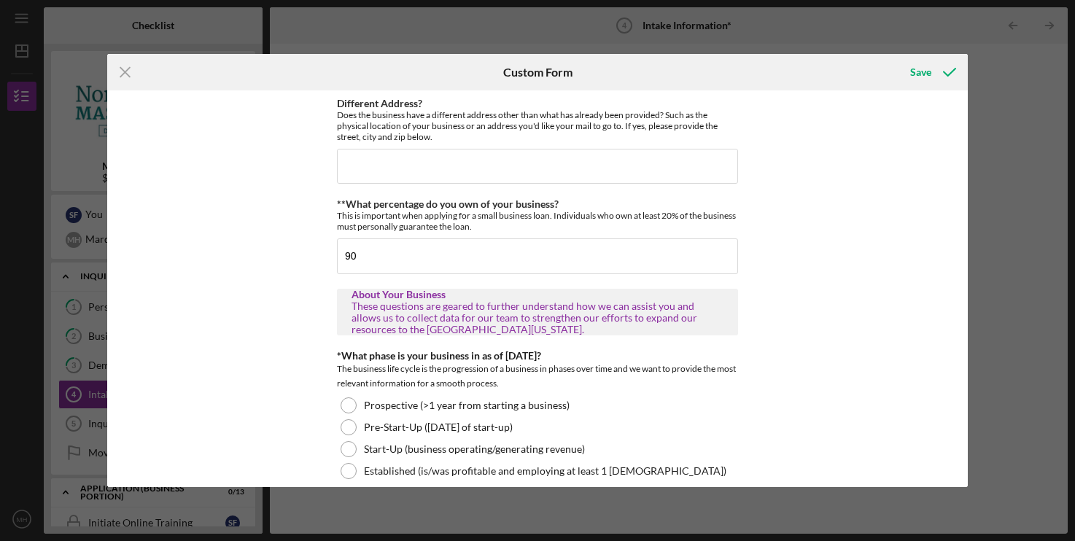
drag, startPoint x: 595, startPoint y: 236, endPoint x: 569, endPoint y: 378, distance: 143.9
click at [569, 378] on div "The business life cycle is the progression of a business in phases over time an…" at bounding box center [537, 376] width 401 height 29
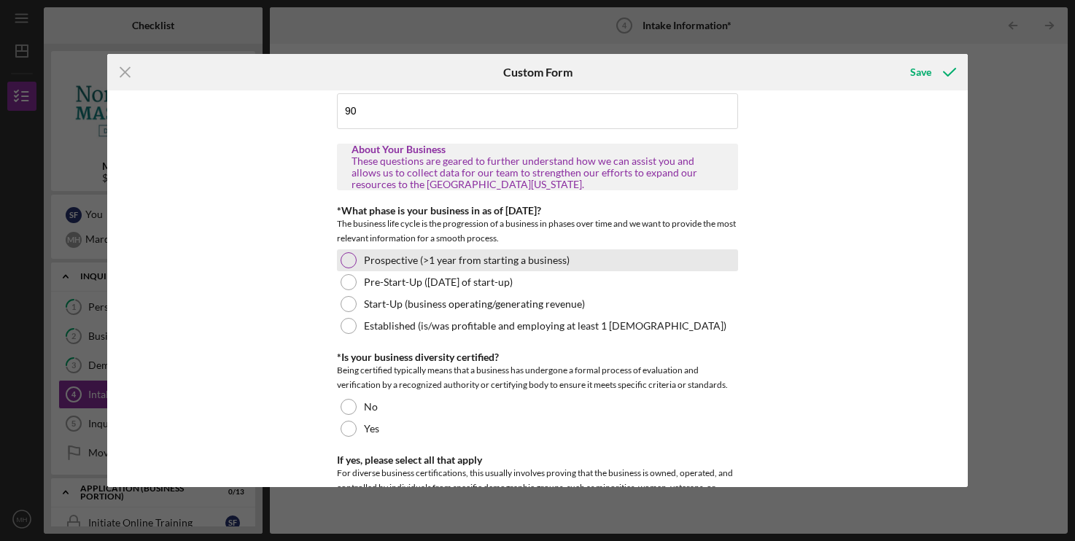
scroll to position [149, 0]
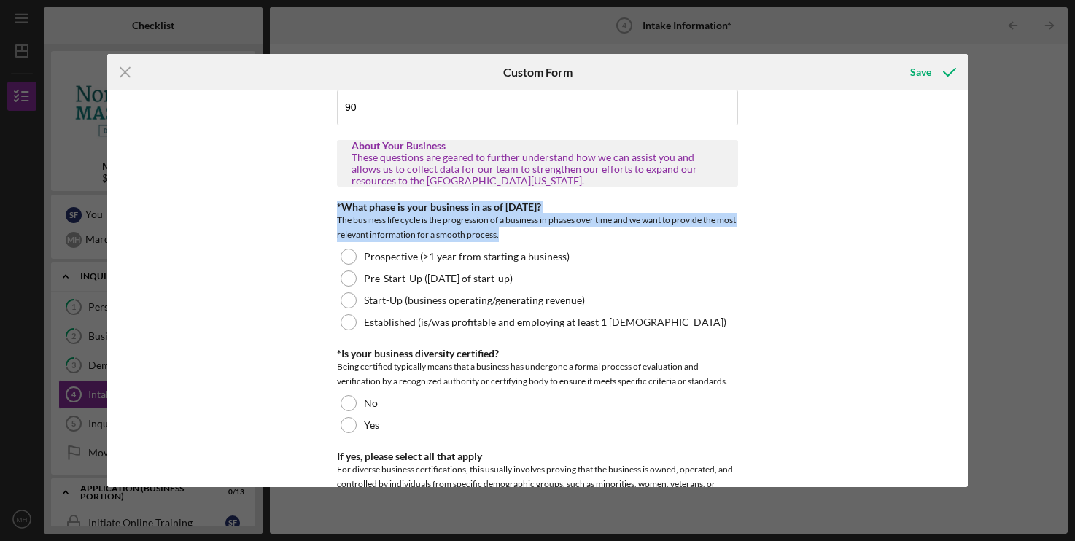
drag, startPoint x: 351, startPoint y: 207, endPoint x: 575, endPoint y: 235, distance: 225.7
click at [575, 235] on div "Different Address? Does the business have a different address other than what h…" at bounding box center [537, 288] width 860 height 397
click at [575, 235] on div "The business life cycle is the progression of a business in phases over time an…" at bounding box center [537, 227] width 401 height 29
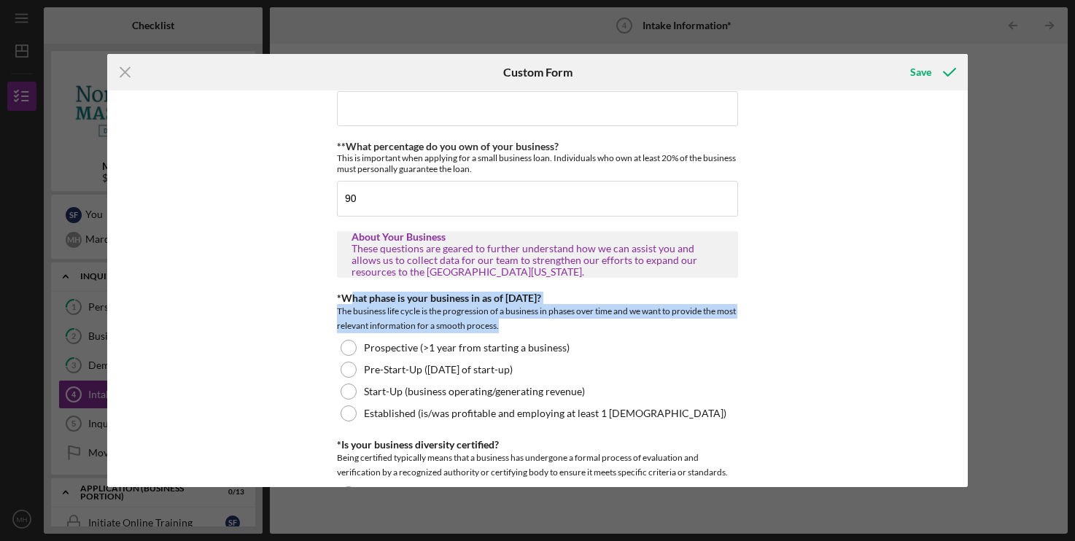
scroll to position [0, 0]
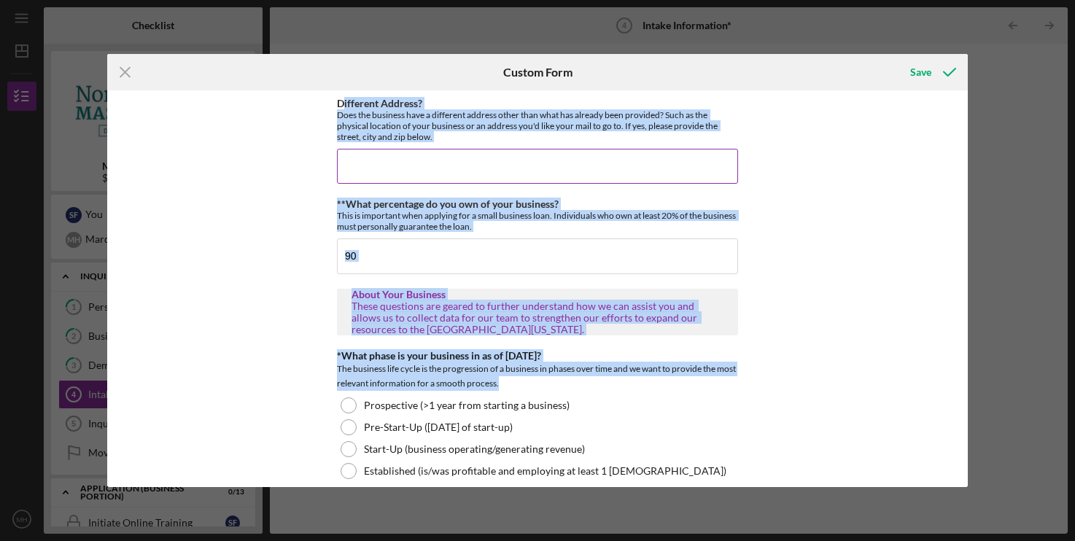
drag, startPoint x: 597, startPoint y: 239, endPoint x: 344, endPoint y: 107, distance: 285.8
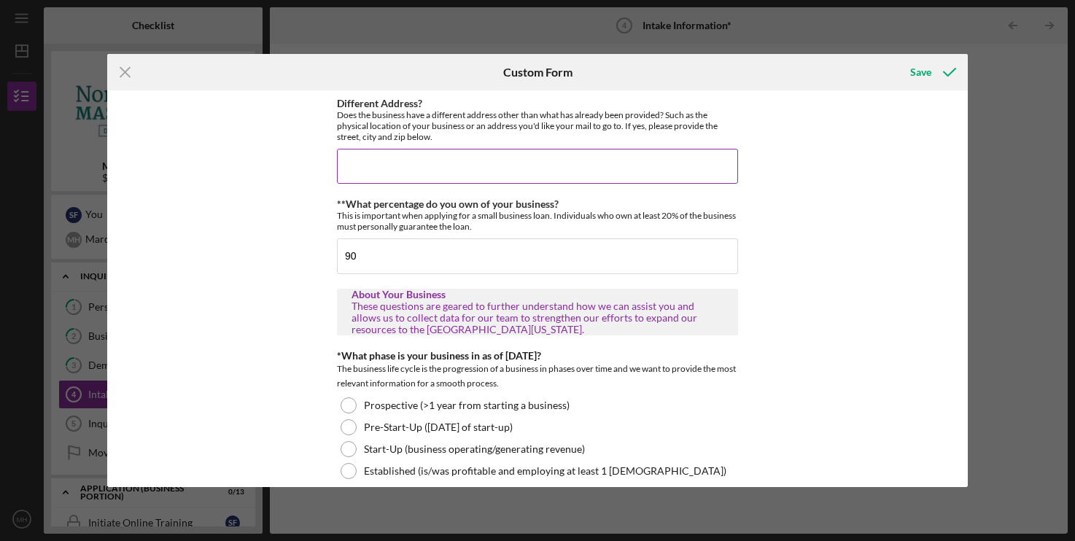
click at [344, 107] on label "Different Address?" at bounding box center [379, 103] width 85 height 12
click at [344, 149] on input "Different Address?" at bounding box center [537, 166] width 401 height 35
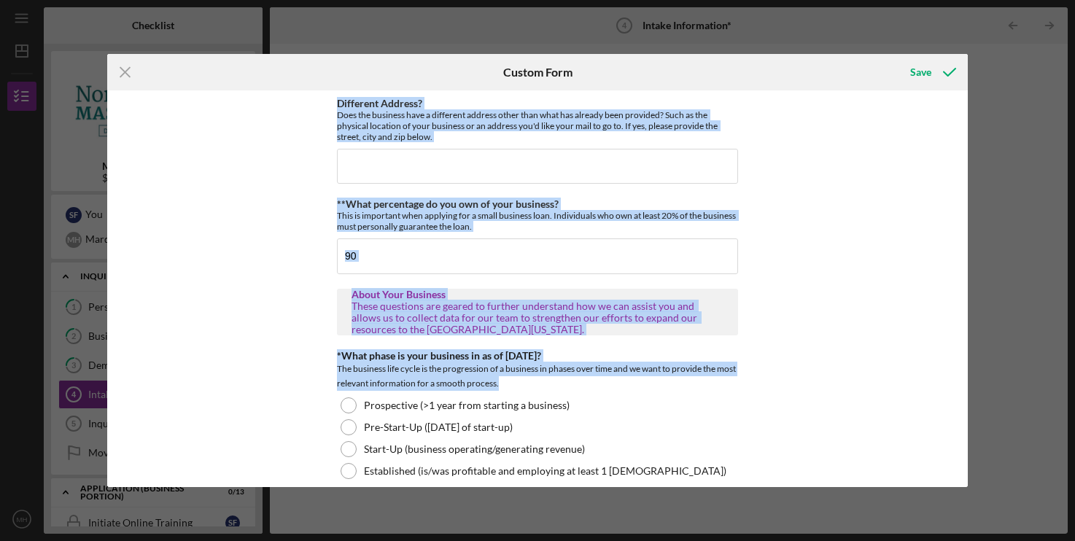
drag, startPoint x: 336, startPoint y: 101, endPoint x: 530, endPoint y: 379, distance: 338.6
click at [530, 379] on div "Different Address? Does the business have a different address other than what h…" at bounding box center [537, 288] width 860 height 397
click at [530, 379] on div "The business life cycle is the progression of a business in phases over time an…" at bounding box center [537, 376] width 401 height 29
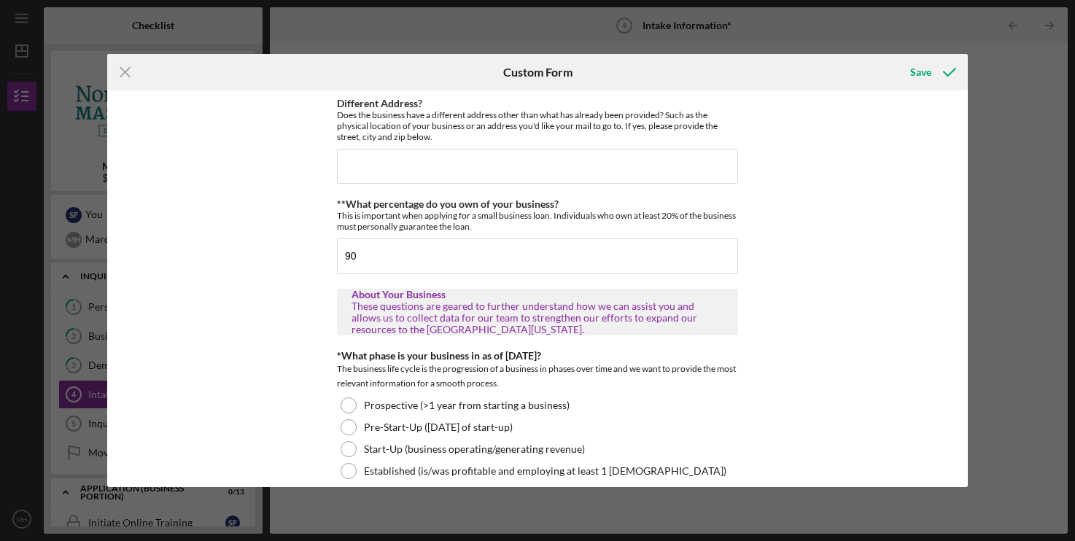
scroll to position [149, 0]
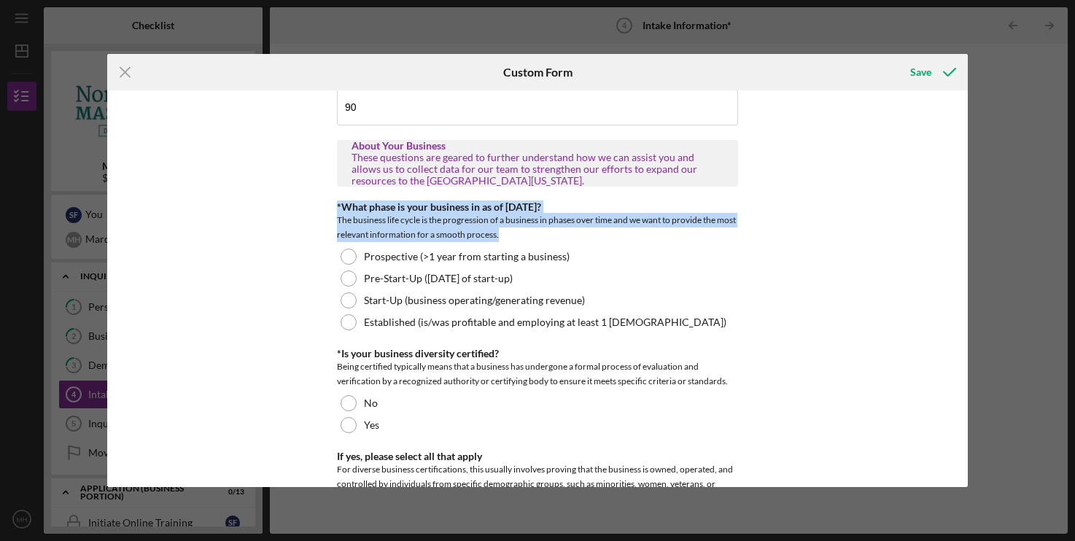
drag, startPoint x: 339, startPoint y: 207, endPoint x: 552, endPoint y: 239, distance: 215.3
click at [552, 239] on div "*What phase is your business in as of [DATE]? The business life cycle is the pr…" at bounding box center [537, 221] width 401 height 41
click at [552, 239] on div "The business life cycle is the progression of a business in phases over time an…" at bounding box center [537, 227] width 401 height 29
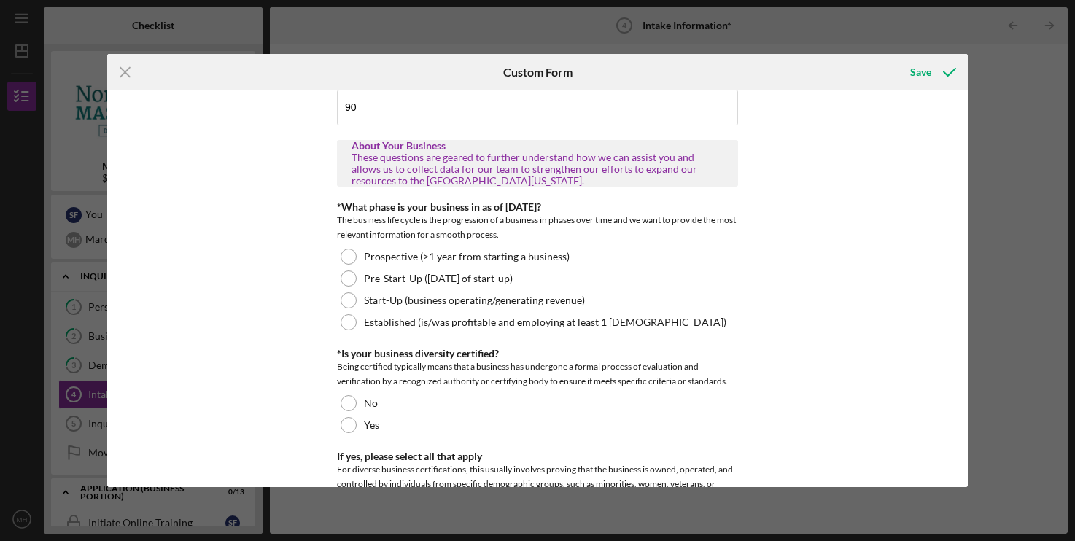
drag, startPoint x: 338, startPoint y: 208, endPoint x: 783, endPoint y: 384, distance: 478.8
click at [783, 384] on div "Different Address? Does the business have a different address other than what h…" at bounding box center [537, 288] width 860 height 397
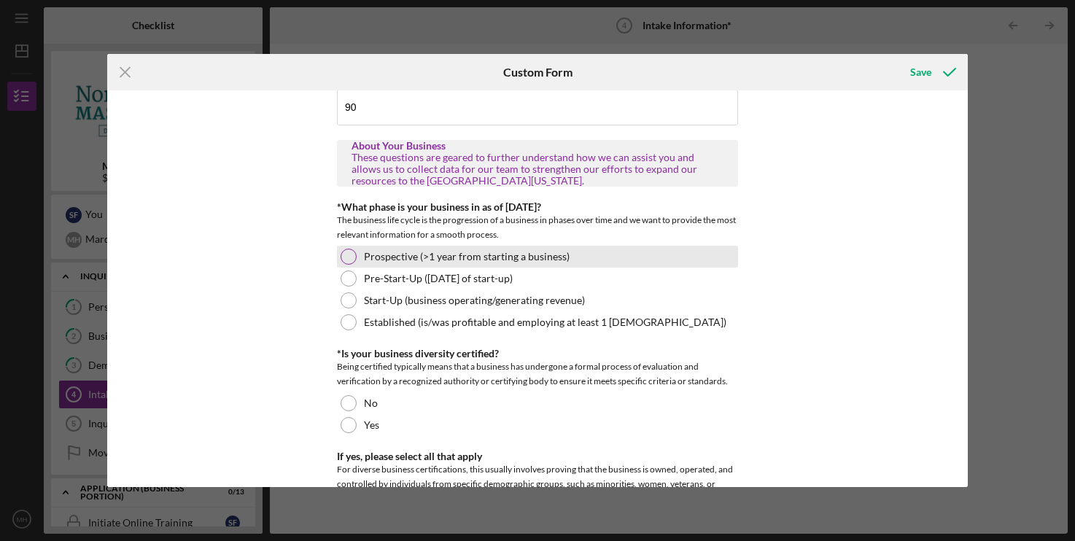
click at [347, 257] on div at bounding box center [349, 257] width 16 height 16
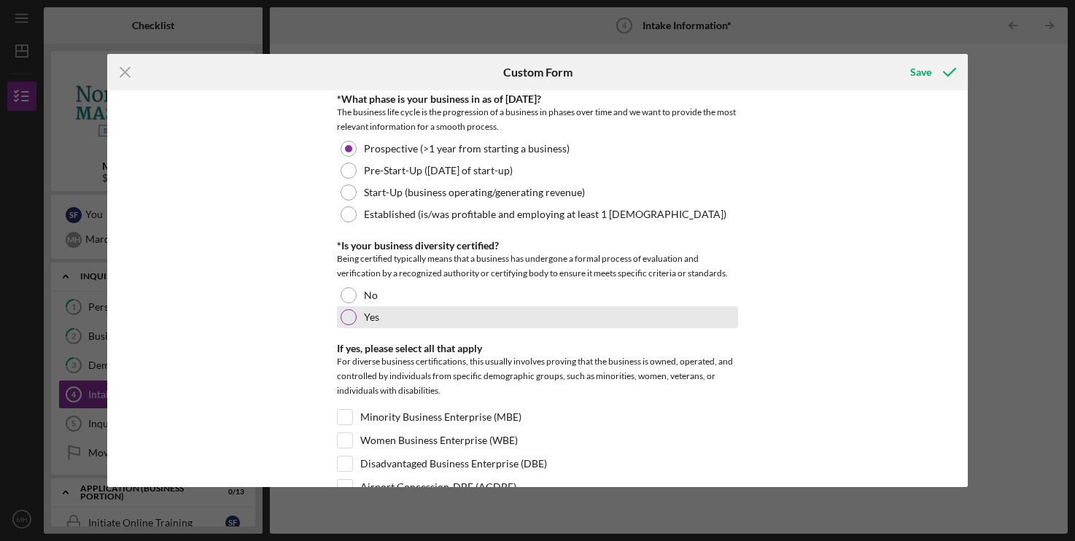
scroll to position [298, 0]
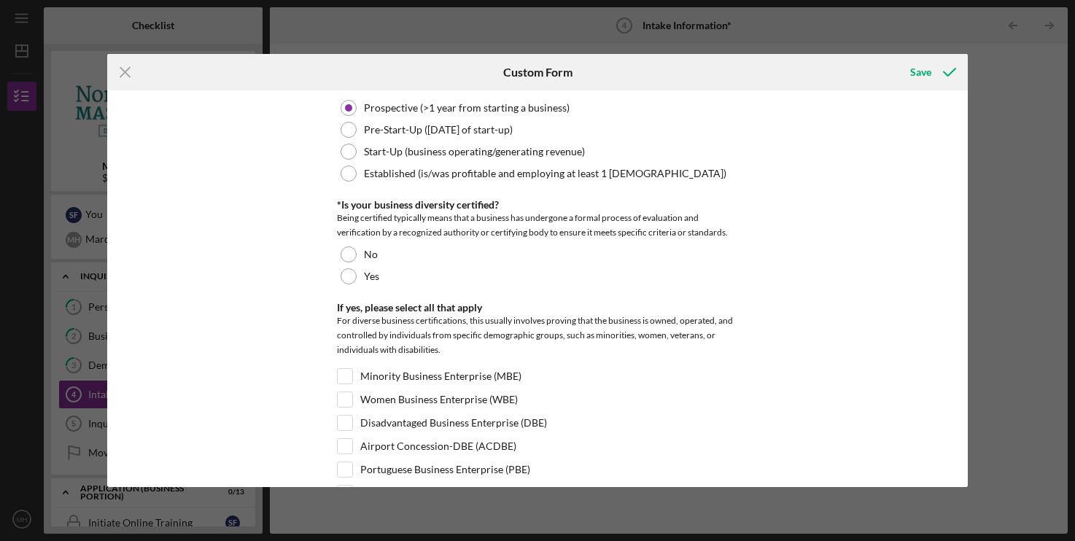
drag, startPoint x: 338, startPoint y: 203, endPoint x: 762, endPoint y: 239, distance: 425.4
click at [762, 239] on div "Different Address? Does the business have a different address other than what h…" at bounding box center [537, 288] width 860 height 397
click at [759, 239] on div "Different Address? Does the business have a different address other than what h…" at bounding box center [537, 288] width 860 height 397
drag, startPoint x: 774, startPoint y: 238, endPoint x: 335, endPoint y: 209, distance: 440.2
click at [335, 209] on div "Different Address? Does the business have a different address other than what h…" at bounding box center [537, 288] width 860 height 397
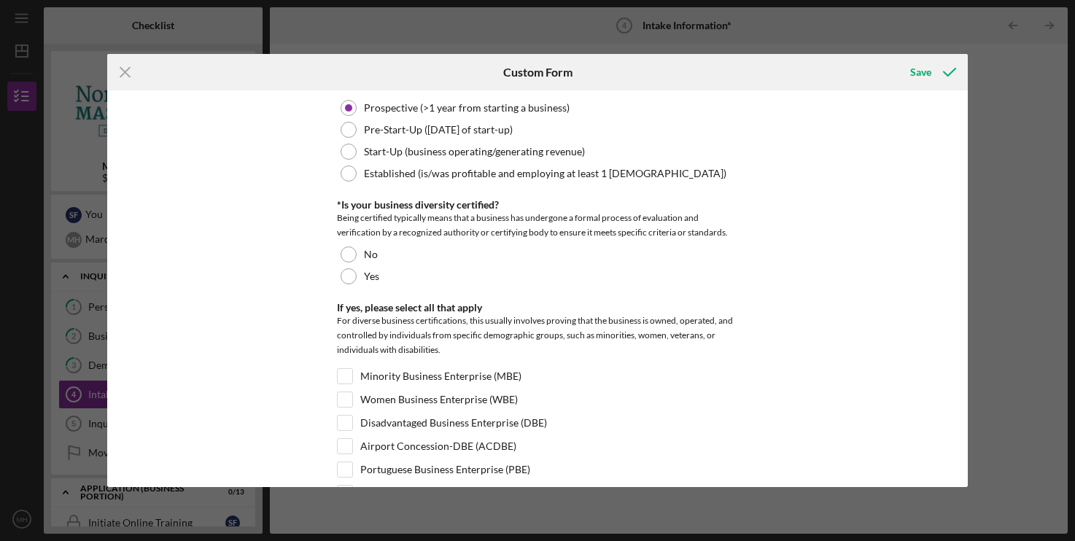
click at [335, 209] on div "Different Address? Does the business have a different address other than what h…" at bounding box center [537, 288] width 860 height 397
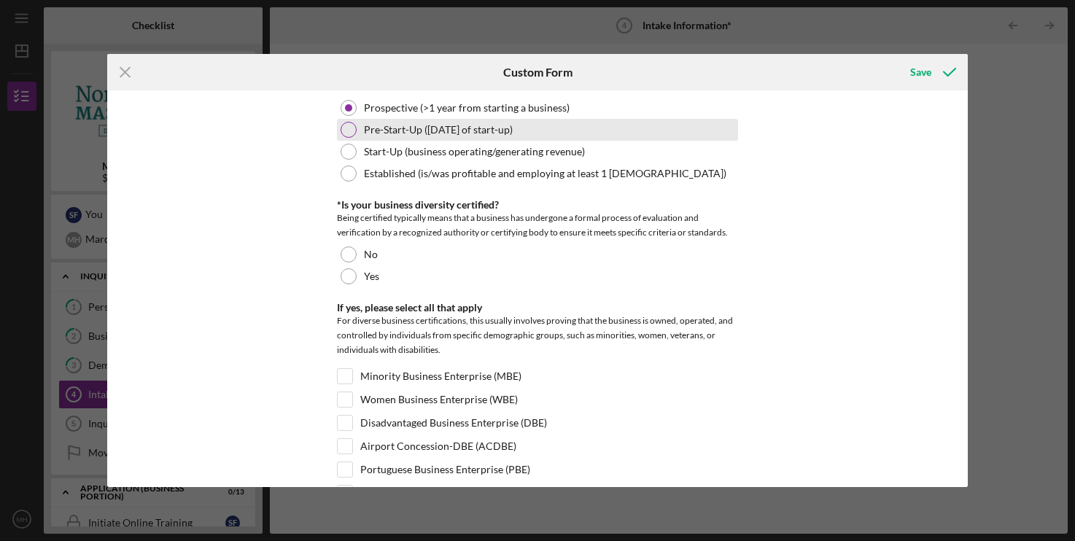
click at [355, 130] on div at bounding box center [349, 130] width 16 height 16
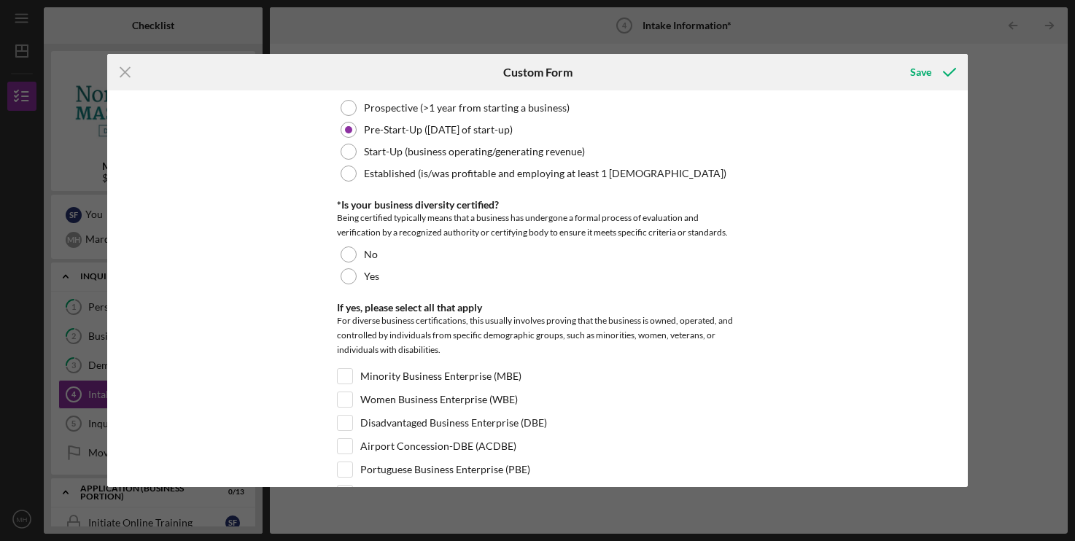
drag, startPoint x: 340, startPoint y: 202, endPoint x: 746, endPoint y: 235, distance: 407.7
click at [746, 235] on div "Different Address? Does the business have a different address other than what h…" at bounding box center [537, 288] width 860 height 397
drag, startPoint x: 764, startPoint y: 239, endPoint x: 333, endPoint y: 199, distance: 433.0
click at [333, 199] on div "Different Address? Does the business have a different address other than what h…" at bounding box center [537, 288] width 860 height 397
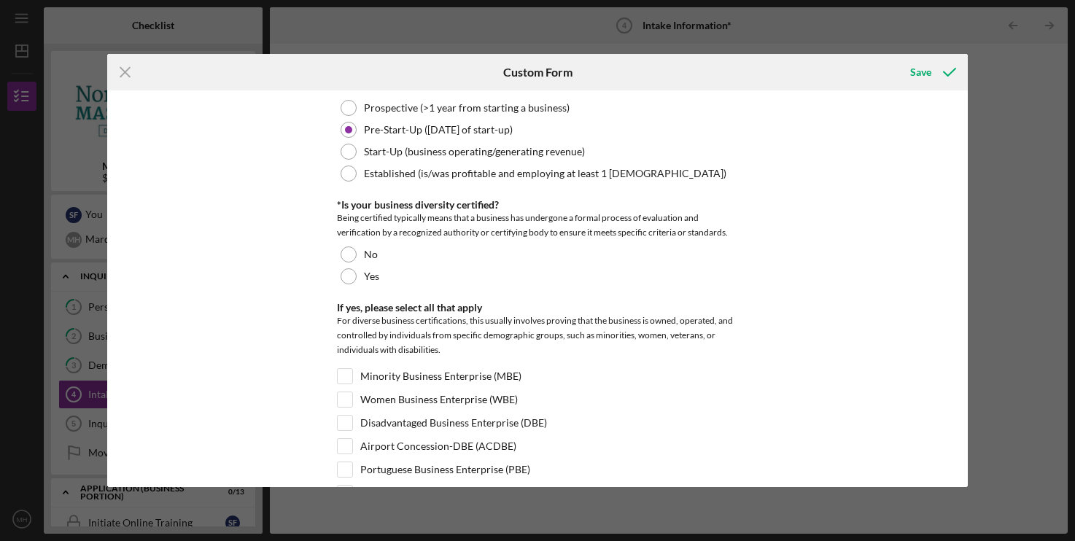
click at [735, 234] on div "Being certified typically means that a business has undergone a formal process …" at bounding box center [537, 225] width 401 height 29
drag, startPoint x: 332, startPoint y: 206, endPoint x: 796, endPoint y: 241, distance: 465.3
click at [796, 241] on div "Different Address? Does the business have a different address other than what h…" at bounding box center [537, 288] width 860 height 397
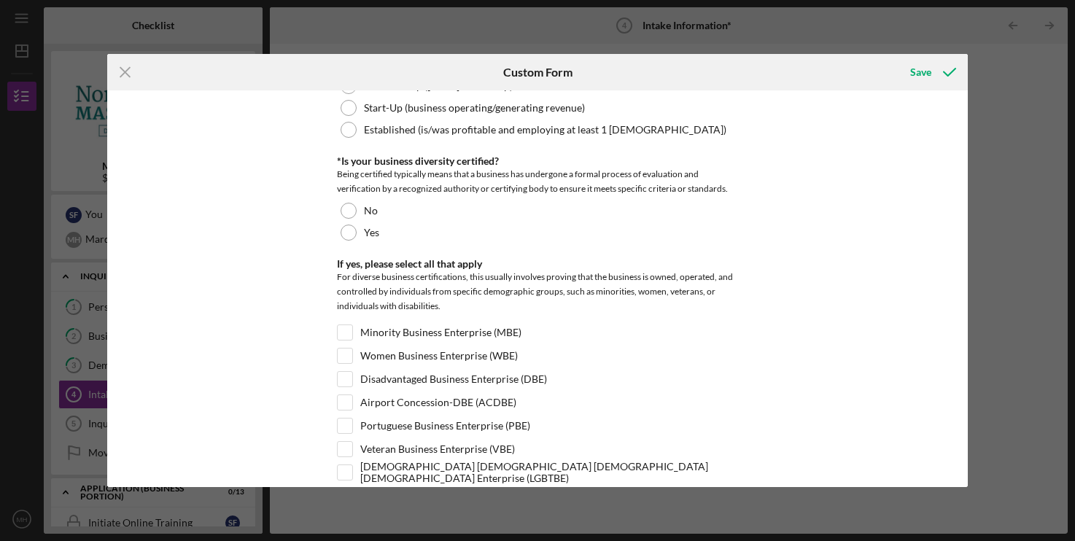
scroll to position [372, 0]
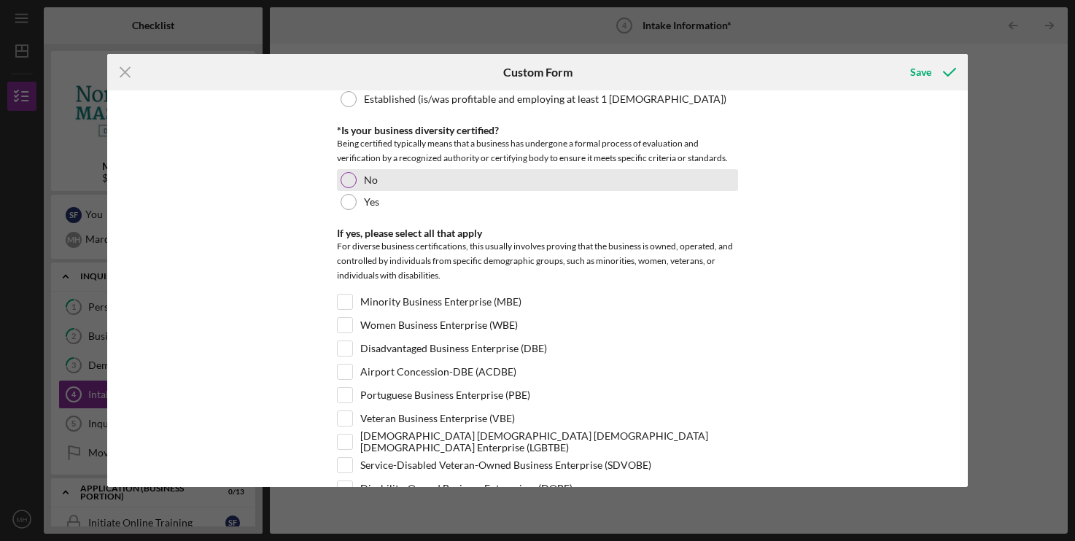
click at [349, 185] on div at bounding box center [349, 180] width 16 height 16
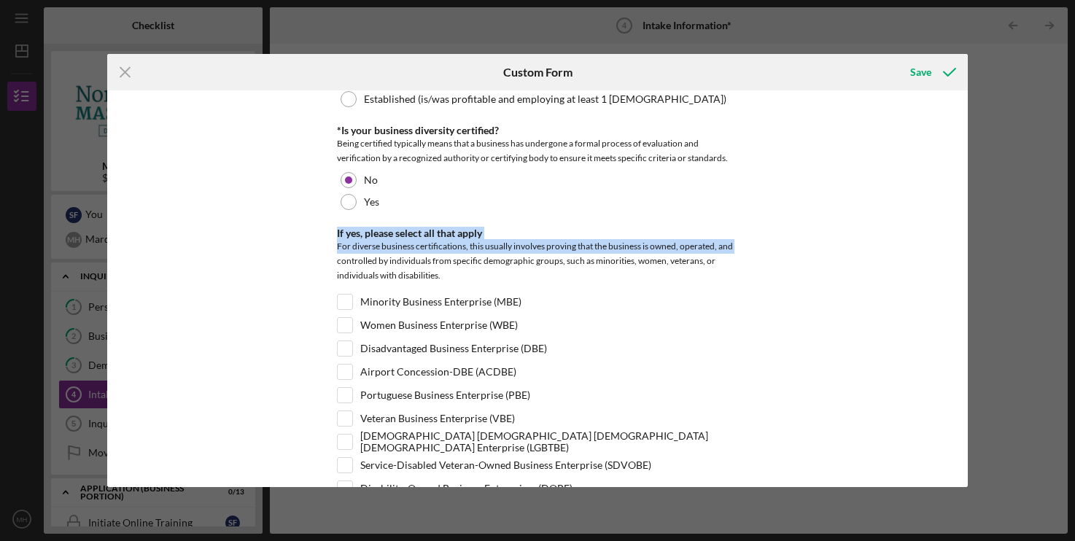
drag, startPoint x: 336, startPoint y: 158, endPoint x: 759, endPoint y: 247, distance: 432.5
click at [759, 247] on div "Different Address? Does the business have a different address other than what h…" at bounding box center [537, 288] width 860 height 397
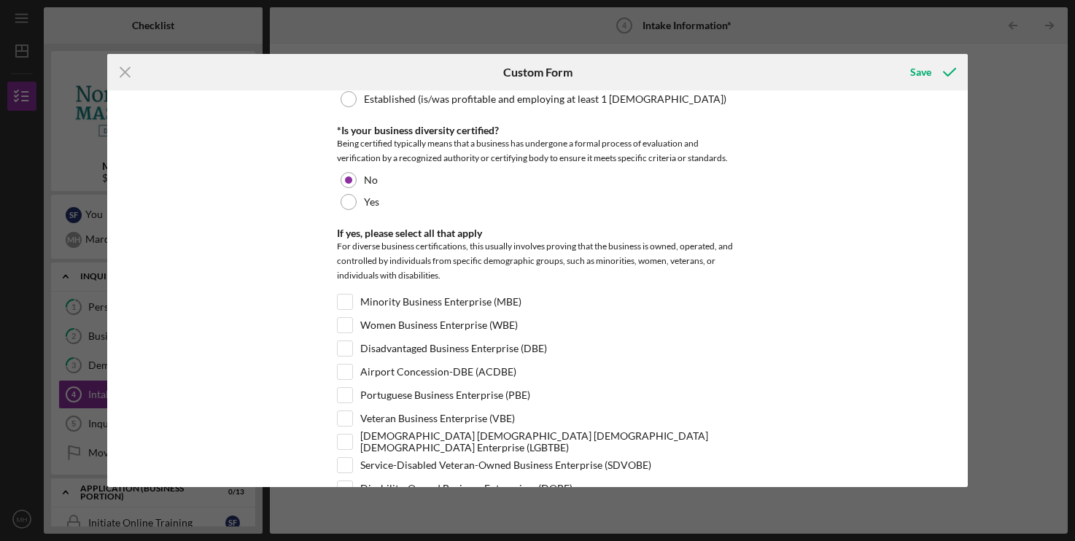
click at [759, 247] on div "Different Address? Does the business have a different address other than what h…" at bounding box center [537, 288] width 860 height 397
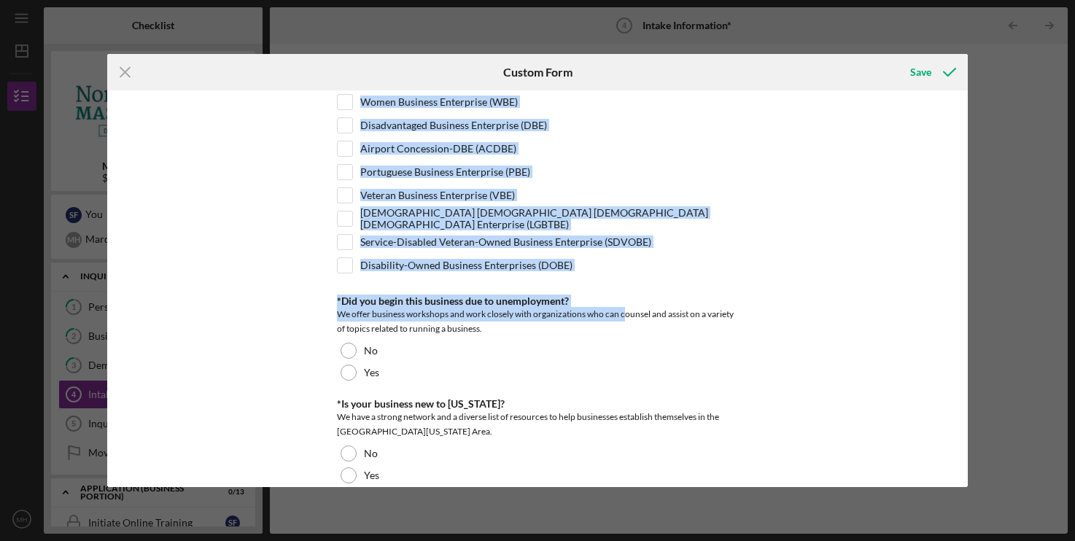
scroll to position [446, 0]
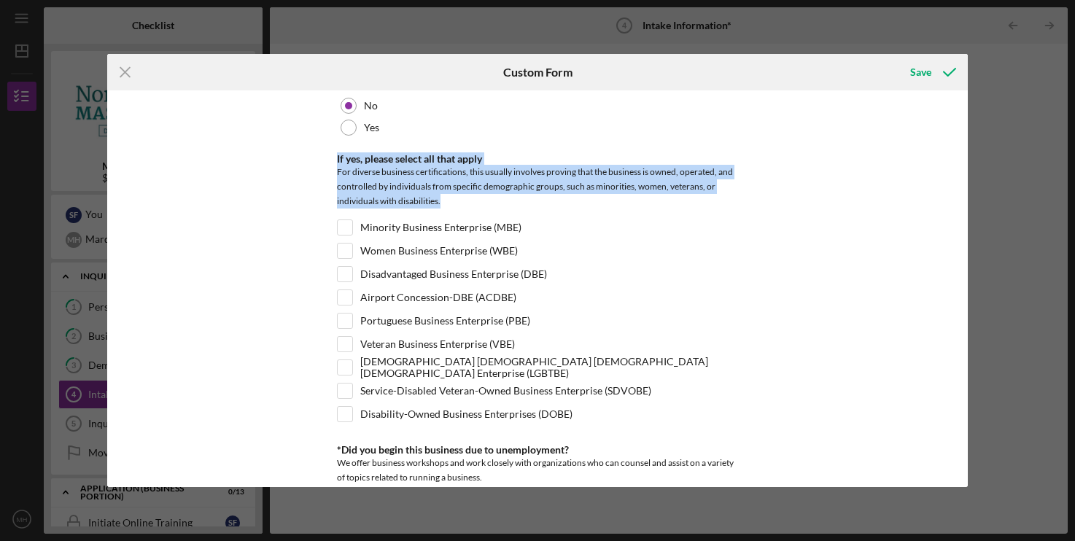
drag, startPoint x: 338, startPoint y: 237, endPoint x: 754, endPoint y: 199, distance: 417.6
click at [754, 199] on div "Different Address? Does the business have a different address other than what h…" at bounding box center [537, 288] width 860 height 397
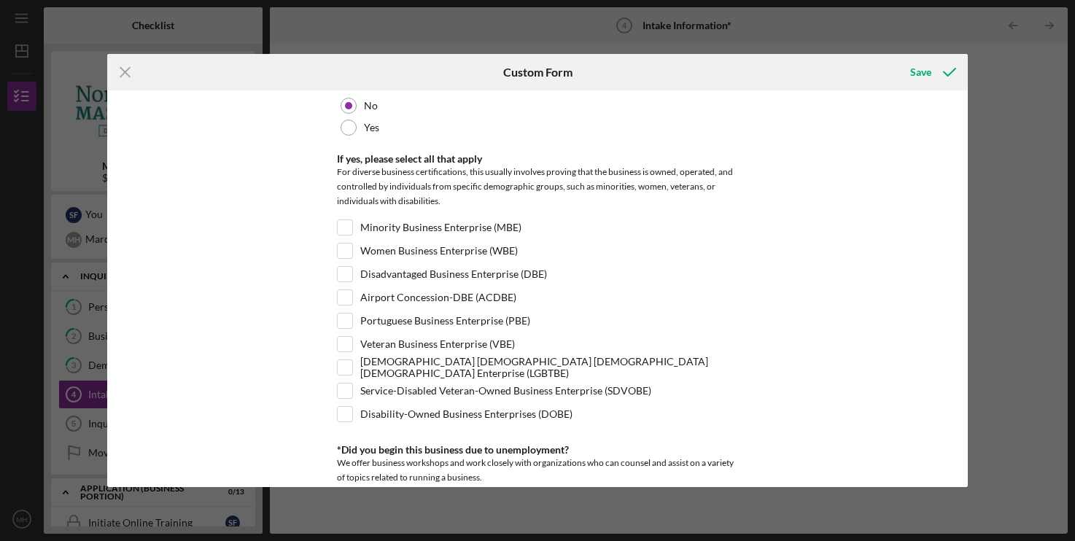
click at [754, 199] on div "Different Address? Does the business have a different address other than what h…" at bounding box center [537, 288] width 860 height 397
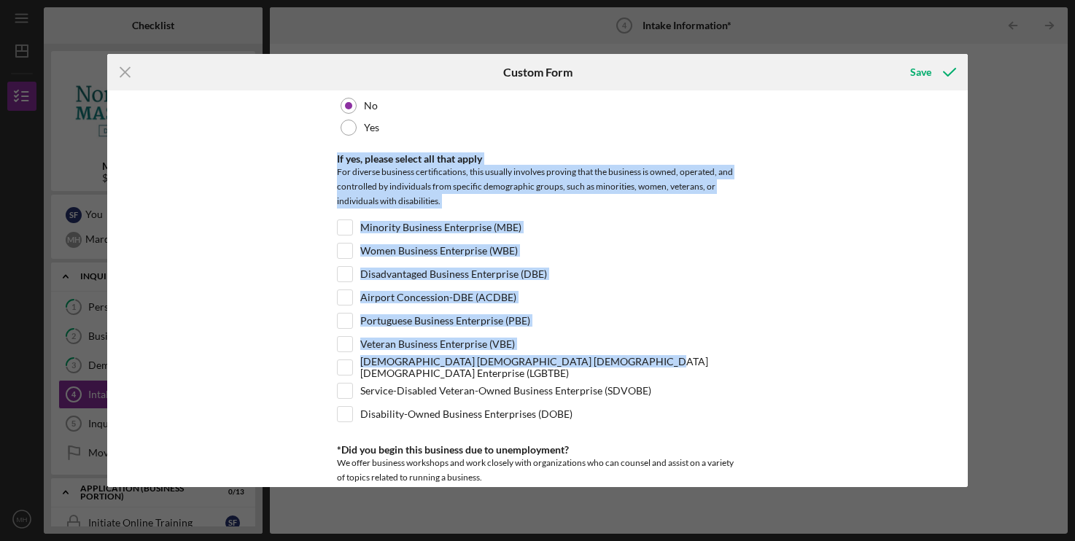
drag, startPoint x: 333, startPoint y: 156, endPoint x: 739, endPoint y: 378, distance: 462.9
click at [739, 378] on div "Different Address? Does the business have a different address other than what h…" at bounding box center [537, 288] width 860 height 397
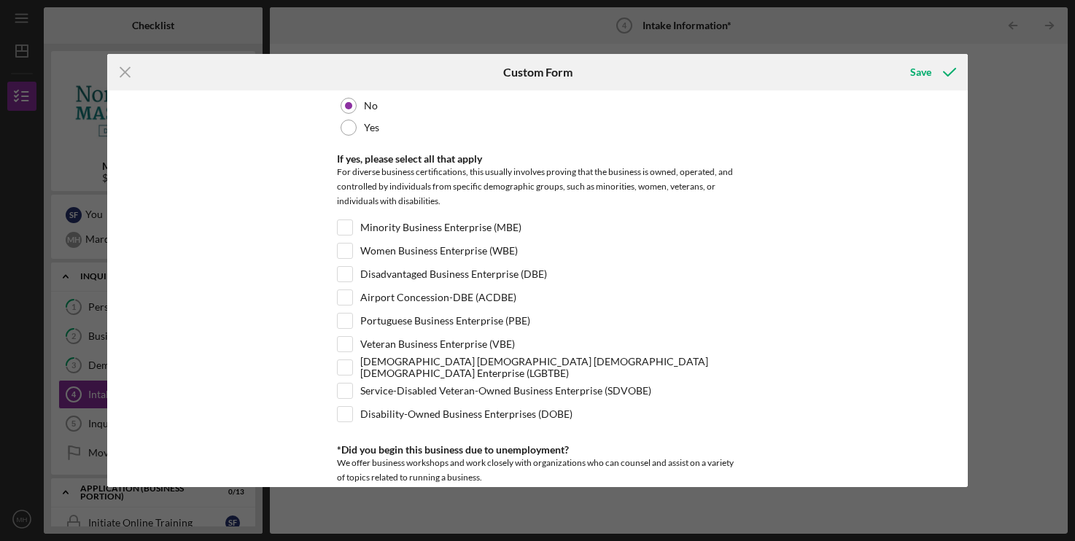
click at [739, 378] on div "Different Address? Does the business have a different address other than what h…" at bounding box center [537, 288] width 860 height 397
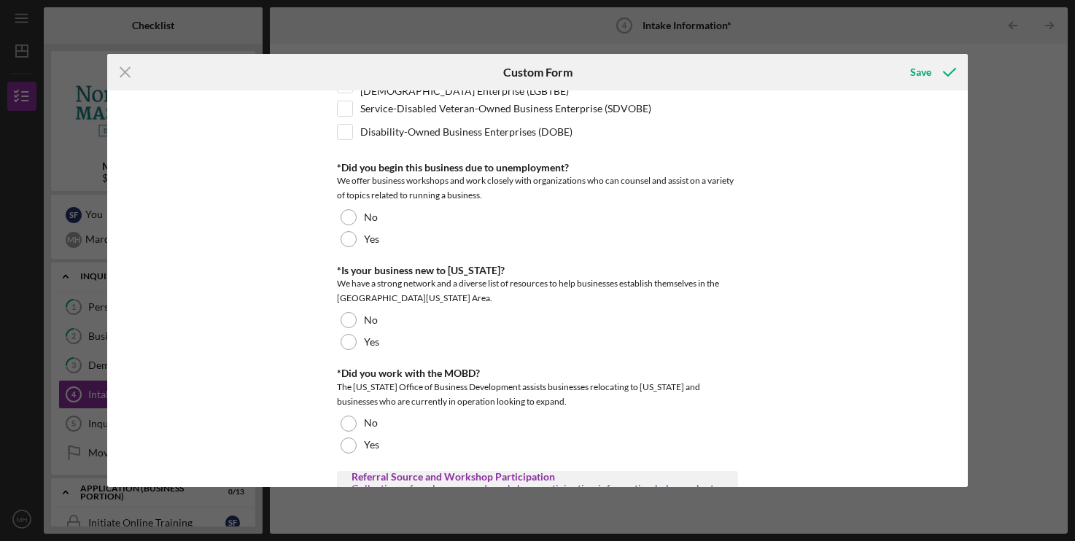
scroll to position [666, 0]
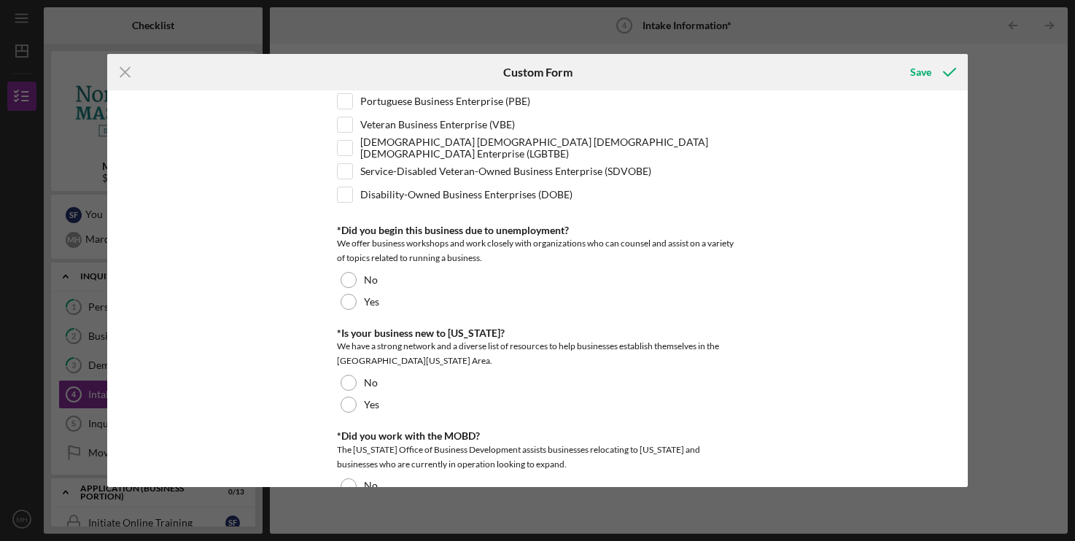
drag, startPoint x: 335, startPoint y: 149, endPoint x: 775, endPoint y: 258, distance: 453.3
click at [775, 258] on div "Different Address? Does the business have a different address other than what h…" at bounding box center [537, 288] width 860 height 397
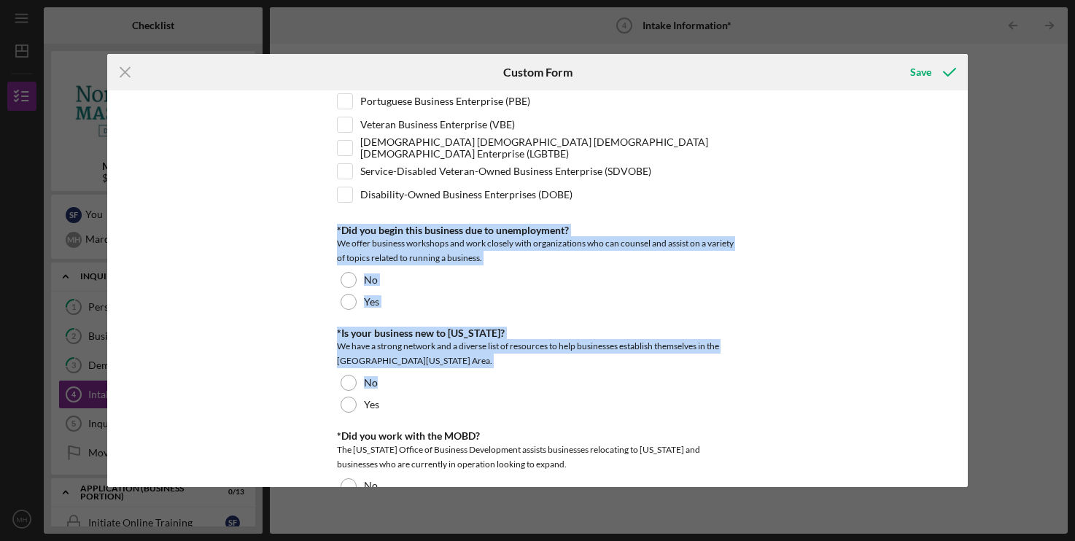
drag, startPoint x: 333, startPoint y: 228, endPoint x: 772, endPoint y: 260, distance: 439.6
click at [772, 260] on div "Different Address? Does the business have a different address other than what h…" at bounding box center [537, 288] width 860 height 397
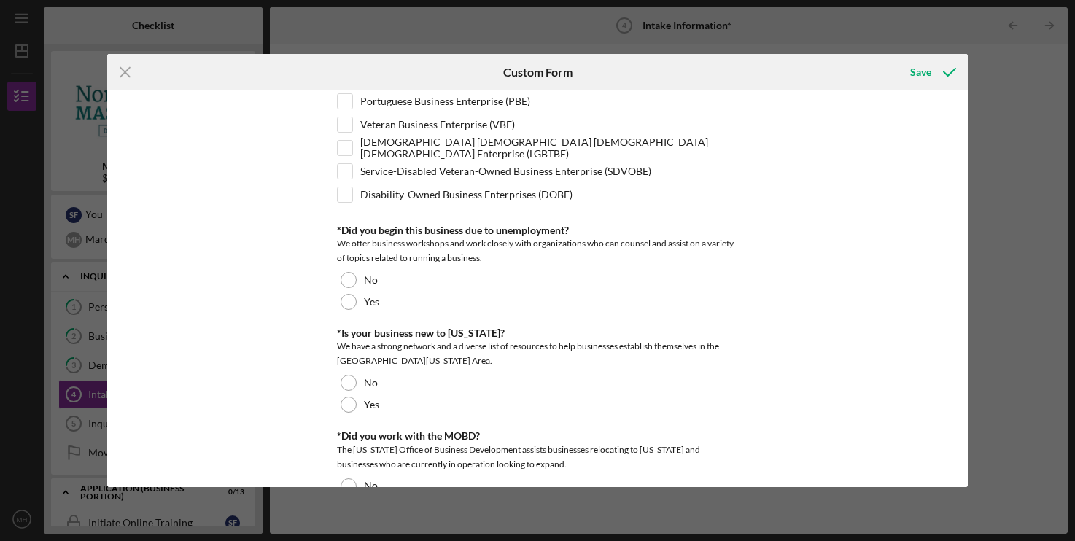
click at [772, 260] on div "Different Address? Does the business have a different address other than what h…" at bounding box center [537, 288] width 860 height 397
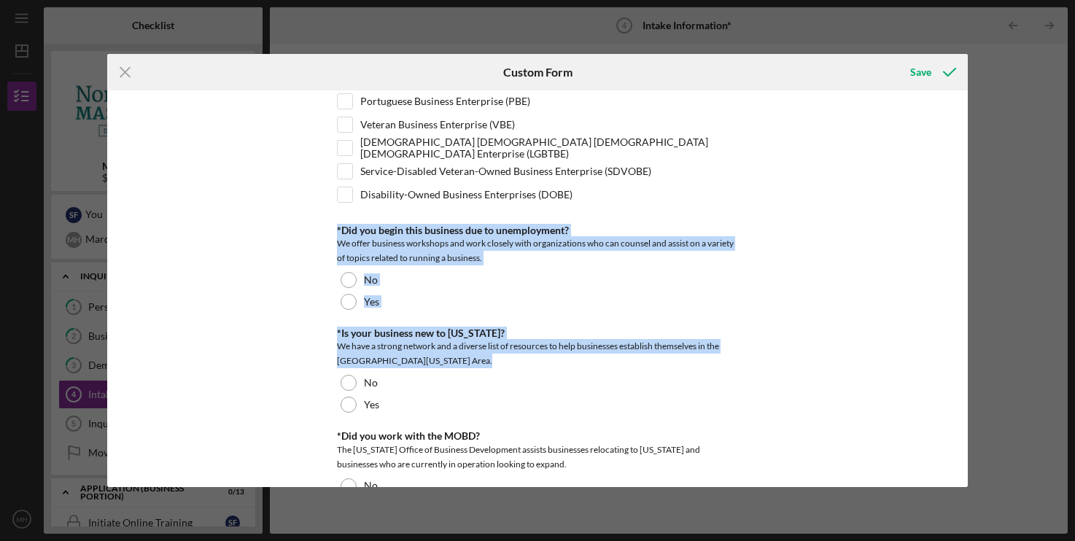
drag, startPoint x: 339, startPoint y: 233, endPoint x: 800, endPoint y: 359, distance: 478.7
click at [800, 359] on div "Different Address? Does the business have a different address other than what h…" at bounding box center [537, 288] width 860 height 397
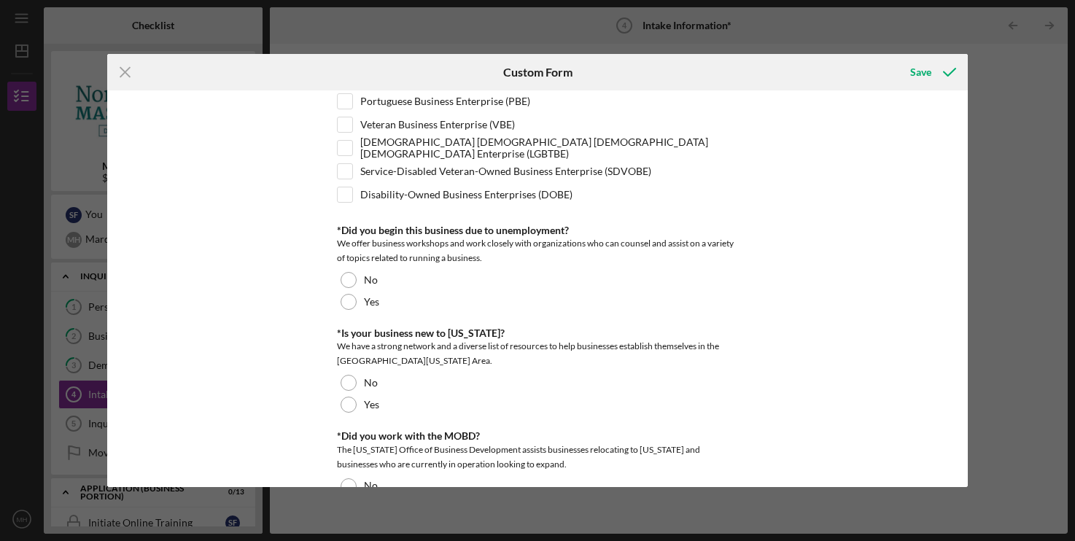
click at [803, 360] on div "Different Address? Does the business have a different address other than what h…" at bounding box center [537, 288] width 860 height 397
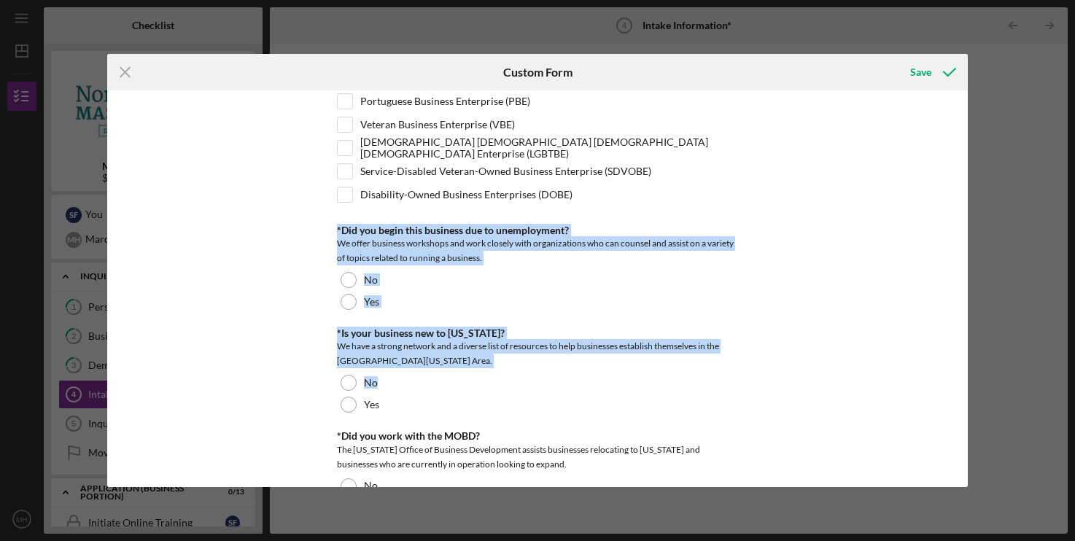
drag, startPoint x: 338, startPoint y: 229, endPoint x: 789, endPoint y: 390, distance: 478.6
click at [789, 390] on div "Different Address? Does the business have a different address other than what h…" at bounding box center [537, 288] width 860 height 397
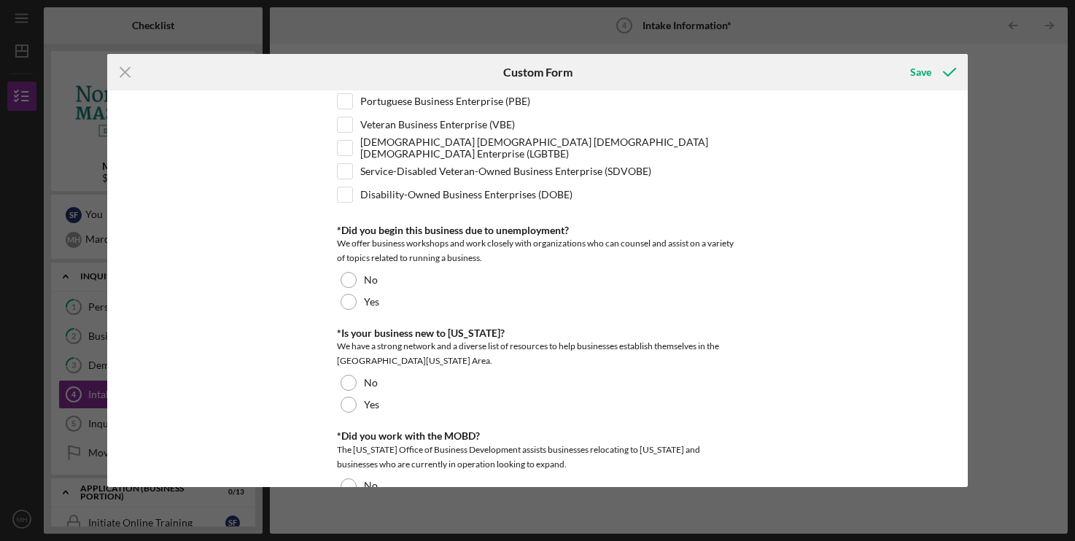
click at [789, 390] on div "Different Address? Does the business have a different address other than what h…" at bounding box center [537, 288] width 860 height 397
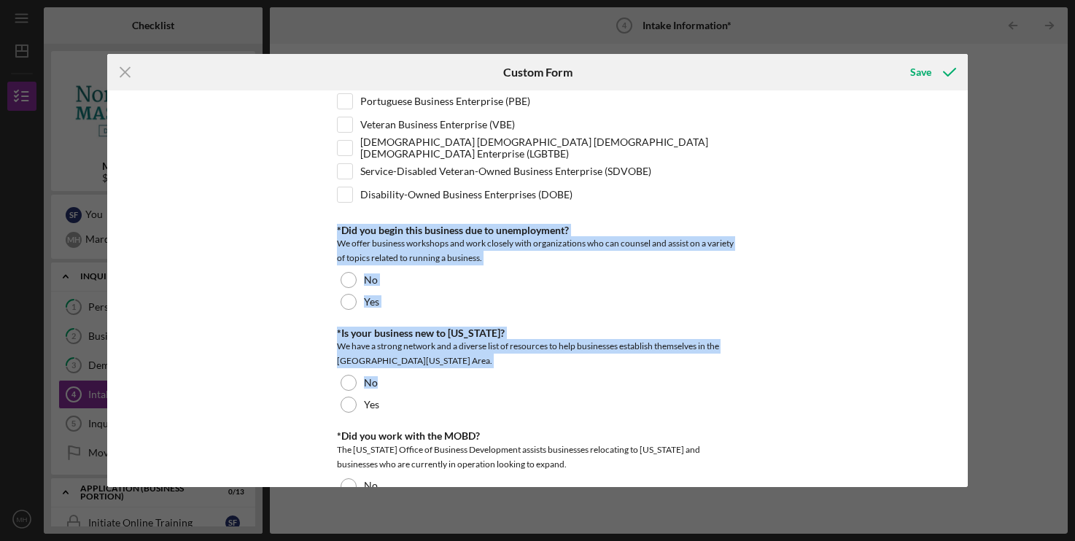
scroll to position [740, 0]
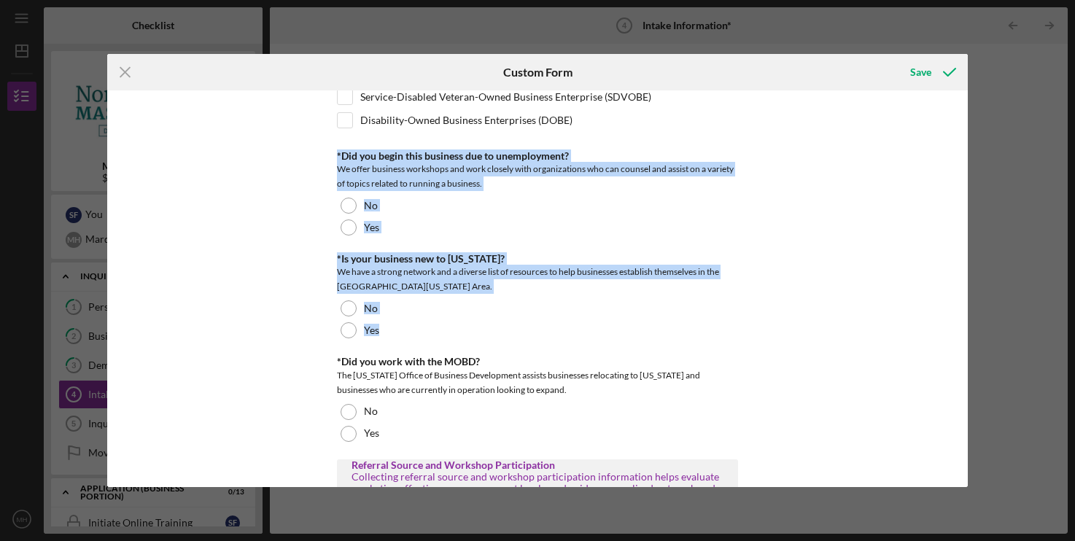
drag, startPoint x: 329, startPoint y: 235, endPoint x: 779, endPoint y: 335, distance: 461.1
click at [779, 335] on div "Different Address? Does the business have a different address other than what h…" at bounding box center [537, 288] width 860 height 397
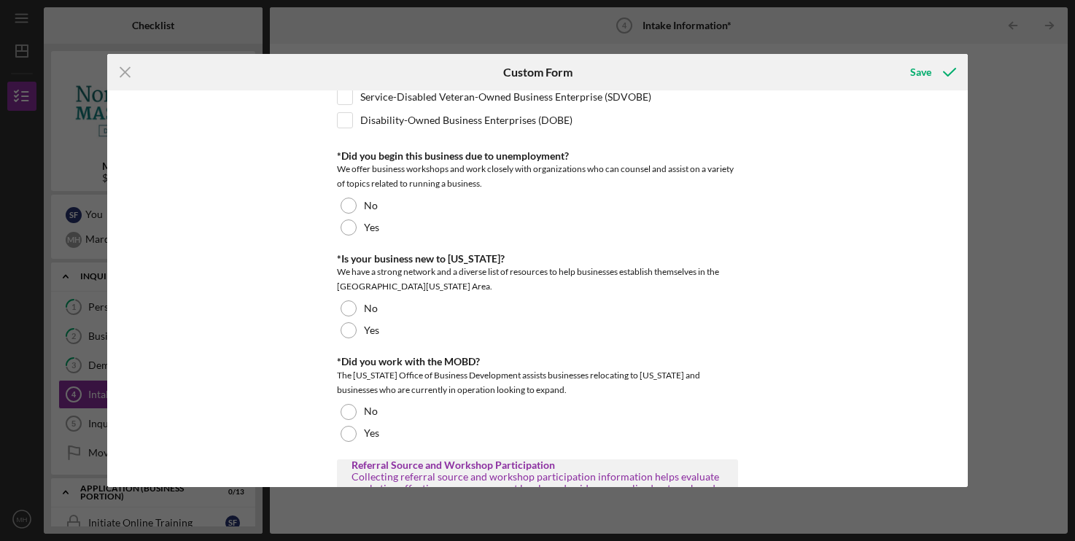
click at [779, 335] on div "Different Address? Does the business have a different address other than what h…" at bounding box center [537, 288] width 860 height 397
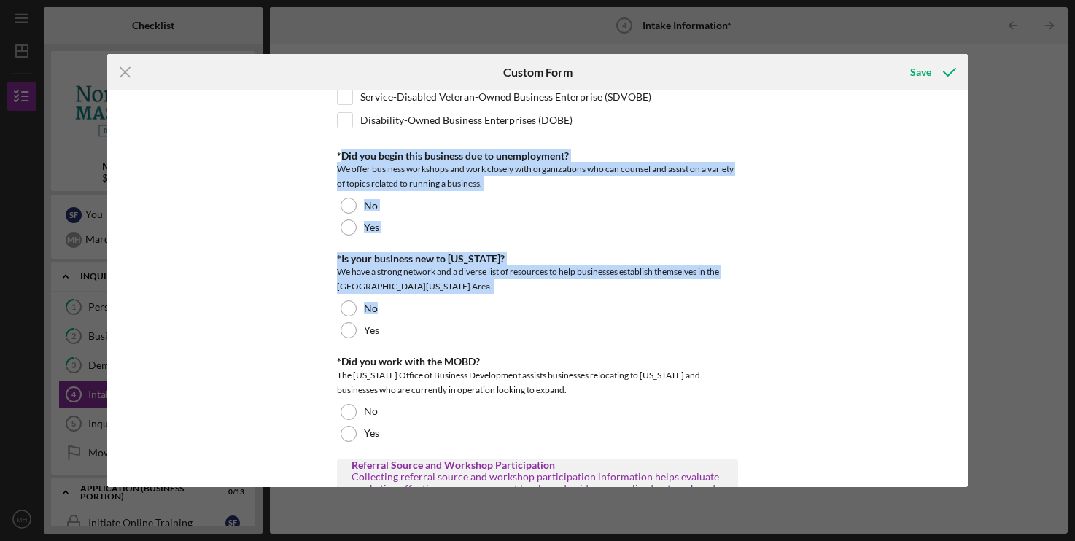
drag, startPoint x: 340, startPoint y: 152, endPoint x: 816, endPoint y: 306, distance: 500.2
click at [816, 306] on div "Different Address? Does the business have a different address other than what h…" at bounding box center [537, 288] width 860 height 397
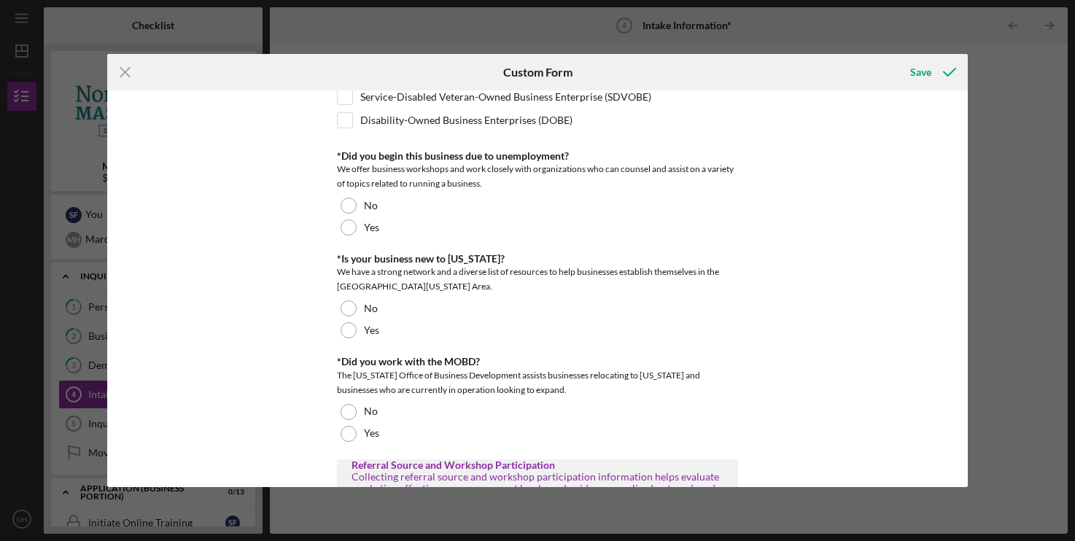
click at [816, 306] on div "Different Address? Does the business have a different address other than what h…" at bounding box center [537, 288] width 860 height 397
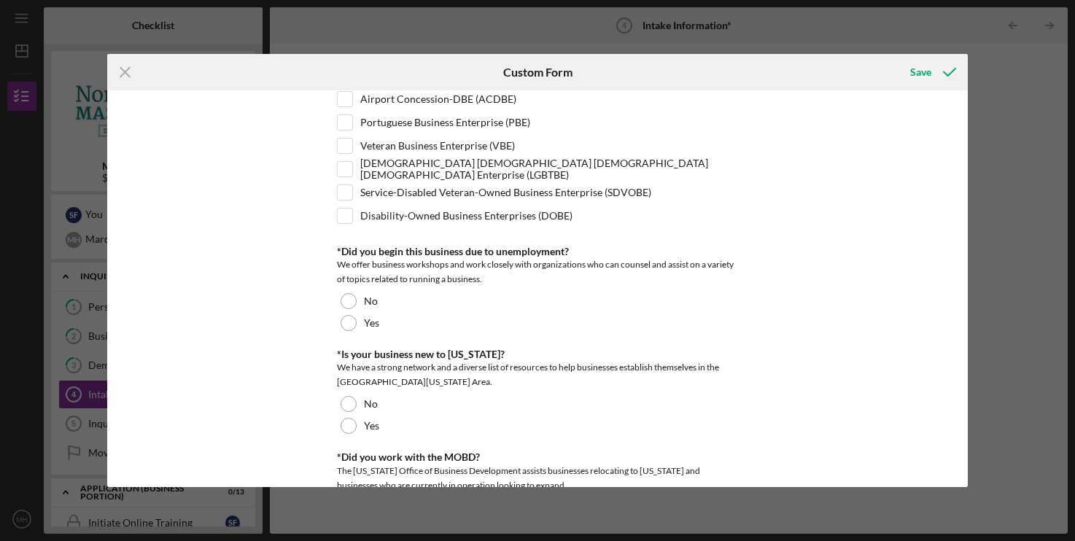
scroll to position [666, 0]
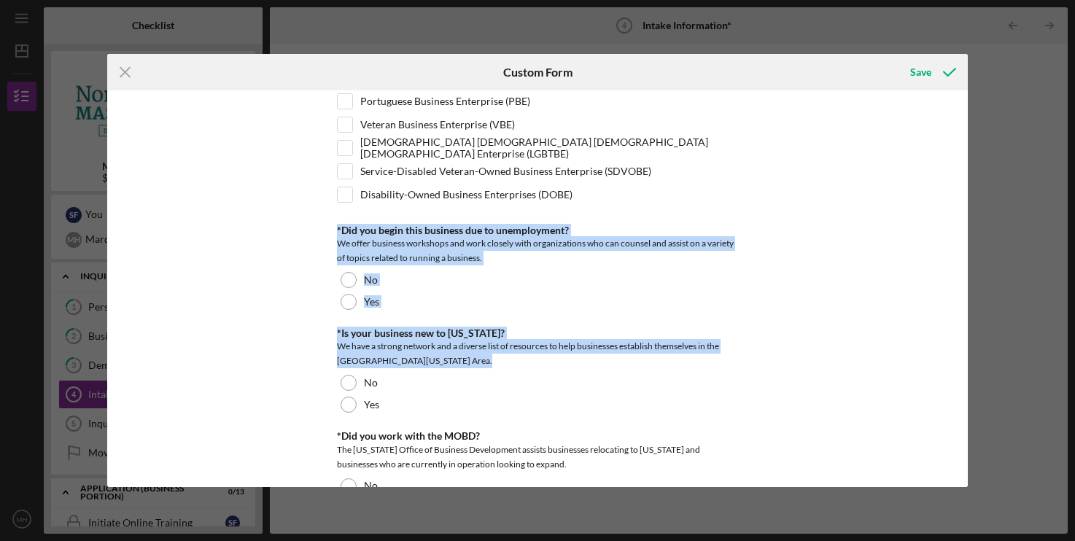
drag, startPoint x: 335, startPoint y: 157, endPoint x: 768, endPoint y: 368, distance: 481.9
click at [768, 368] on div "Different Address? Does the business have a different address other than what h…" at bounding box center [537, 288] width 860 height 397
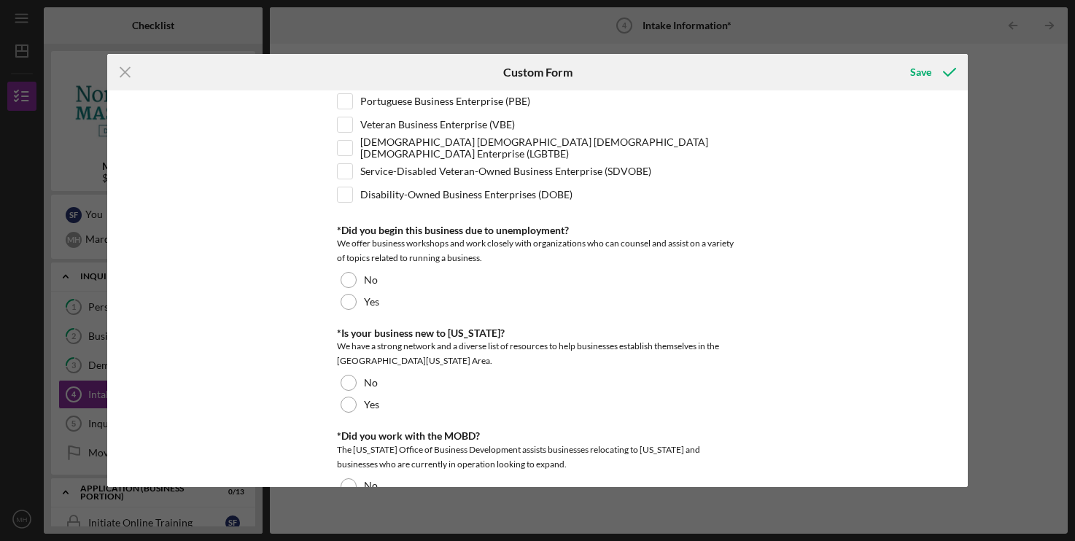
click at [767, 367] on div "Different Address? Does the business have a different address other than what h…" at bounding box center [537, 288] width 860 height 397
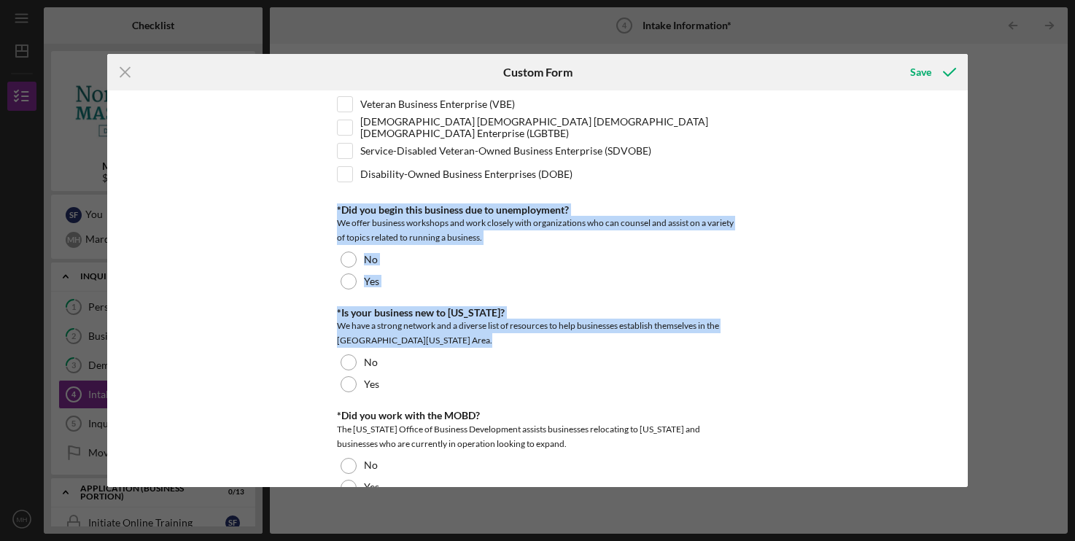
scroll to position [740, 0]
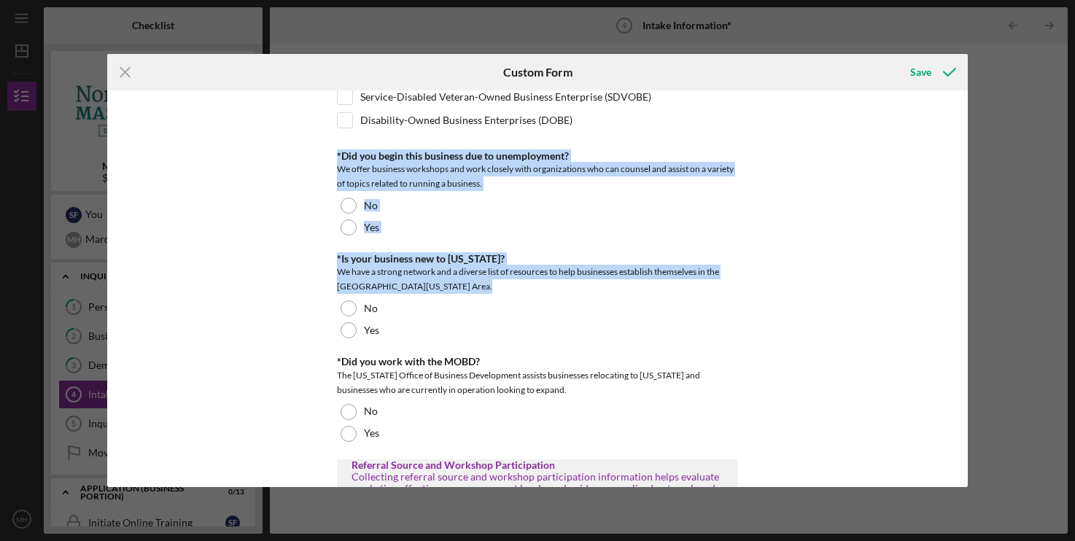
drag, startPoint x: 337, startPoint y: 229, endPoint x: 768, endPoint y: 385, distance: 458.6
click at [768, 385] on div "Different Address? Does the business have a different address other than what h…" at bounding box center [537, 288] width 860 height 397
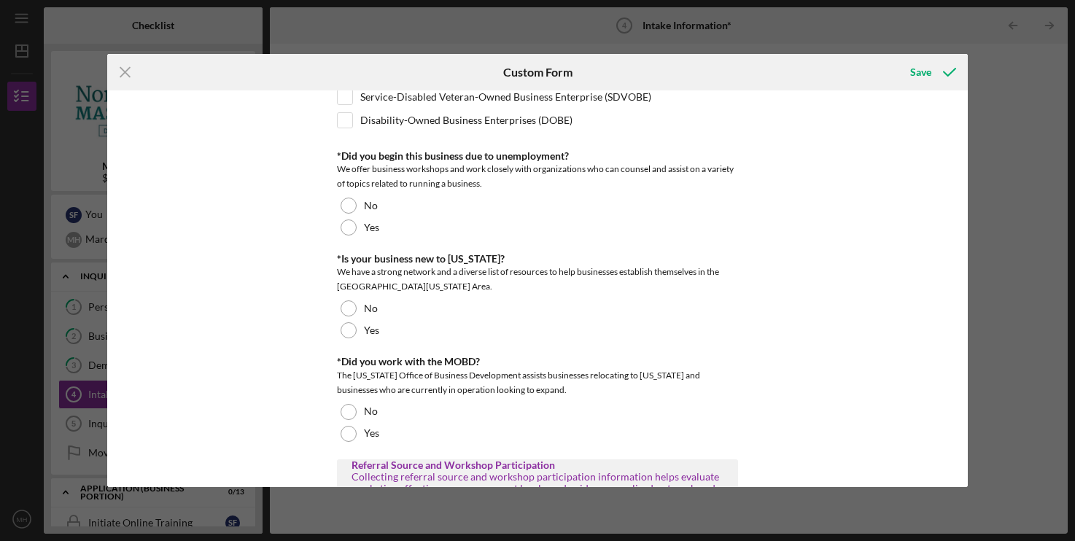
click at [768, 385] on div "Different Address? Does the business have a different address other than what h…" at bounding box center [537, 288] width 860 height 397
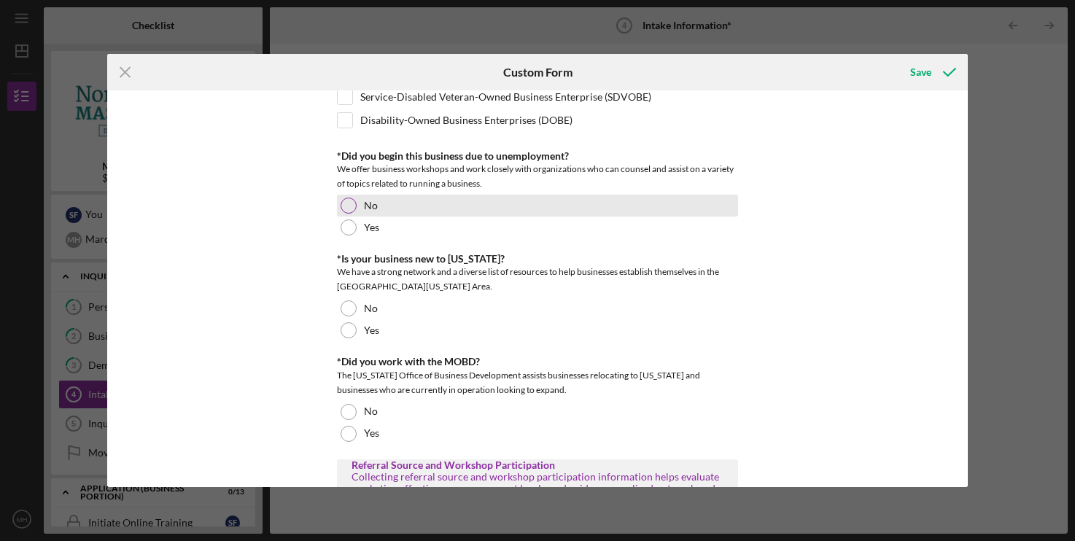
click at [347, 206] on div at bounding box center [349, 206] width 16 height 16
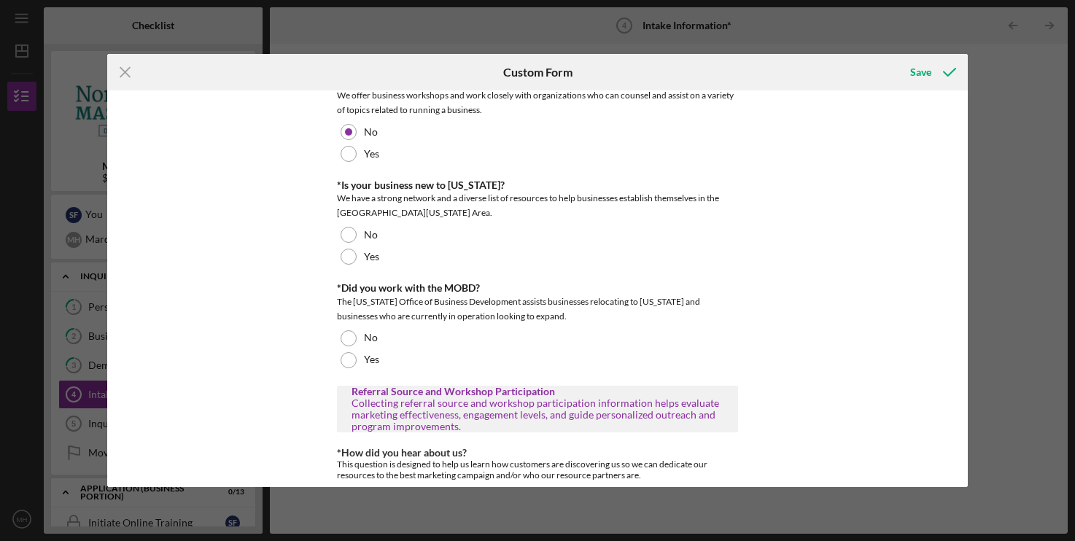
scroll to position [815, 0]
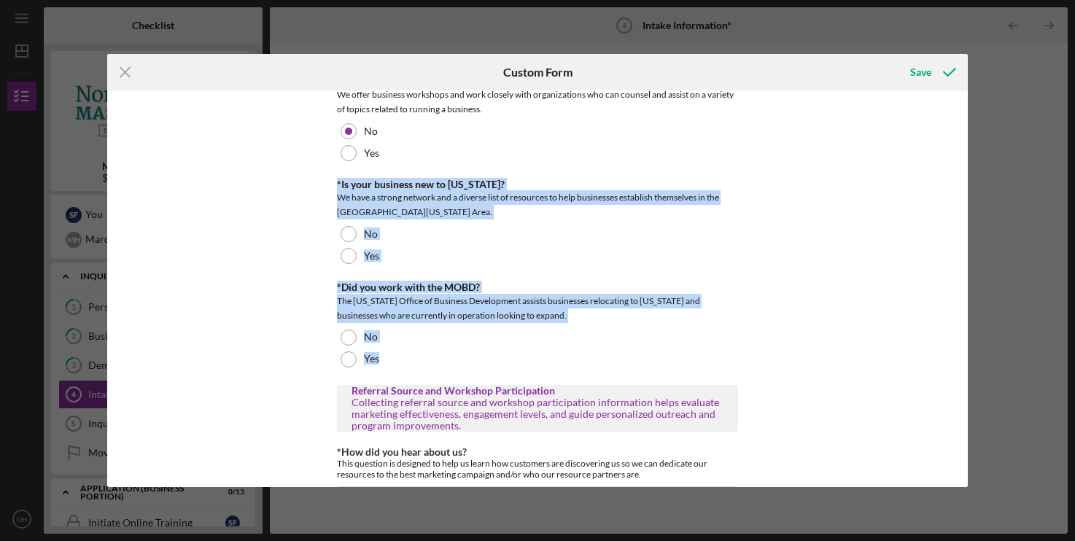
drag, startPoint x: 336, startPoint y: 187, endPoint x: 797, endPoint y: 365, distance: 494.9
click at [797, 365] on div "Different Address? Does the business have a different address other than what h…" at bounding box center [537, 288] width 860 height 397
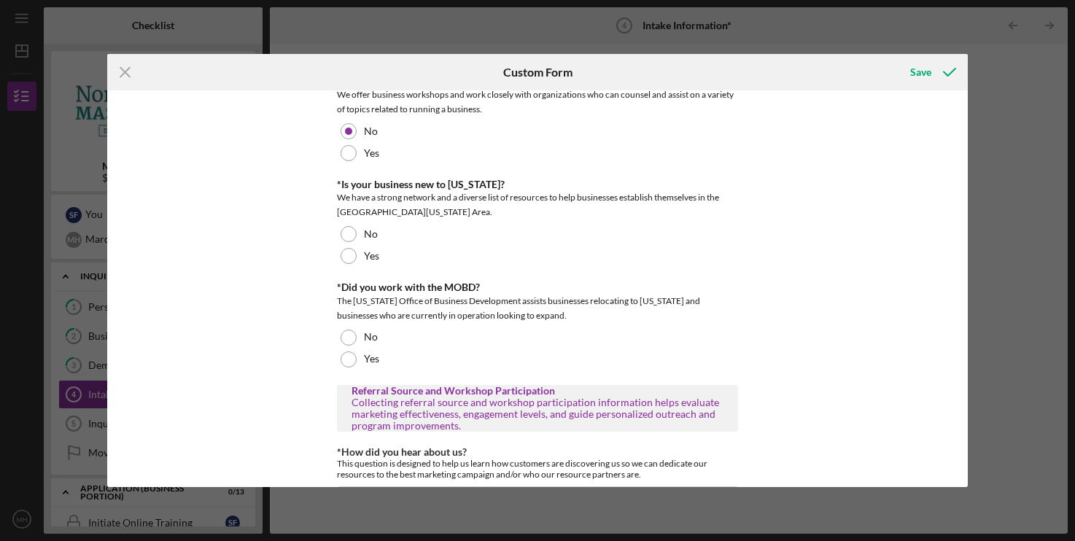
click at [797, 365] on div "Different Address? Does the business have a different address other than what h…" at bounding box center [537, 288] width 860 height 397
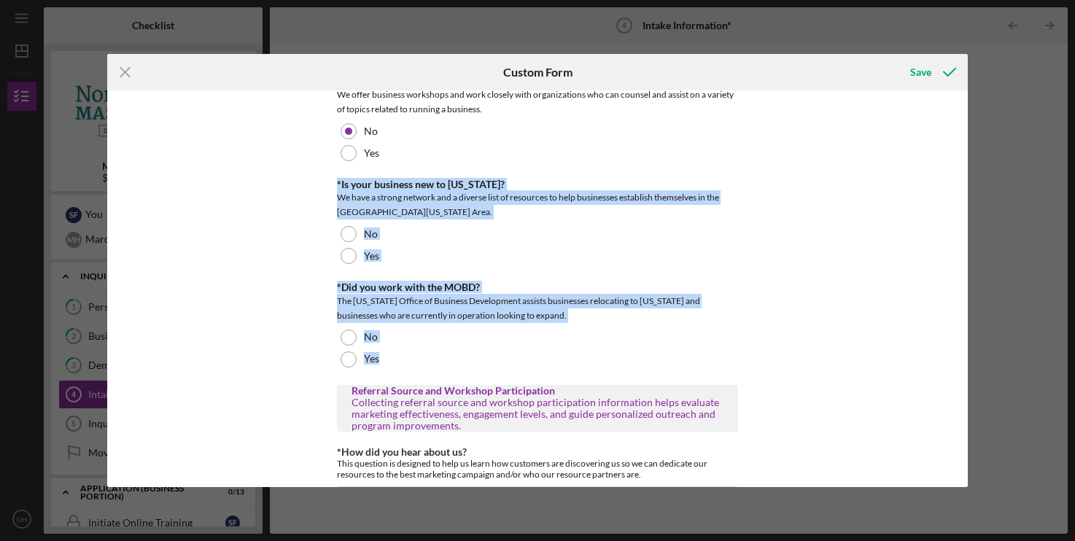
drag, startPoint x: 339, startPoint y: 187, endPoint x: 800, endPoint y: 368, distance: 495.6
click at [800, 368] on div "Different Address? Does the business have a different address other than what h…" at bounding box center [537, 288] width 860 height 397
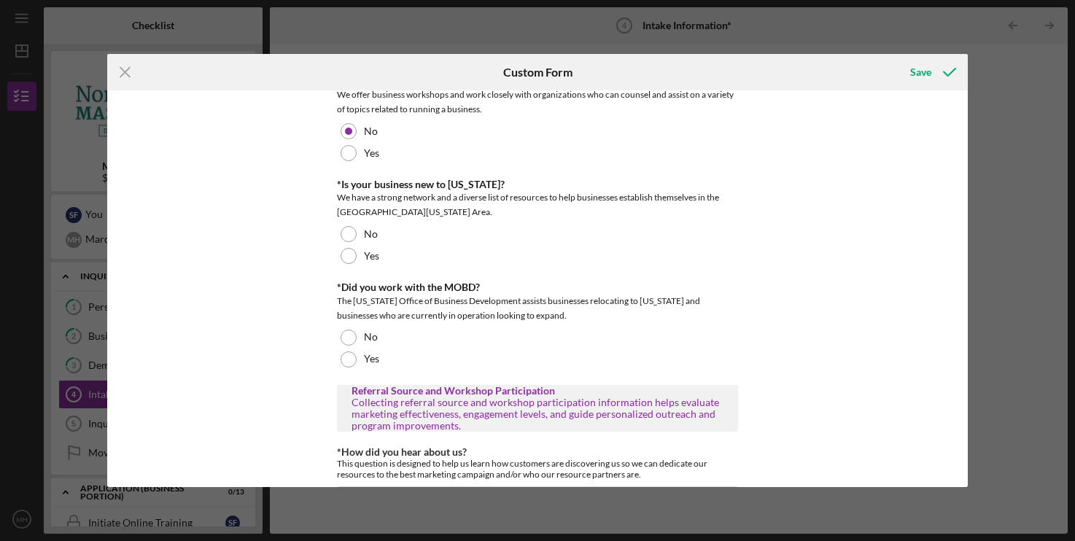
click at [798, 368] on div "Different Address? Does the business have a different address other than what h…" at bounding box center [537, 288] width 860 height 397
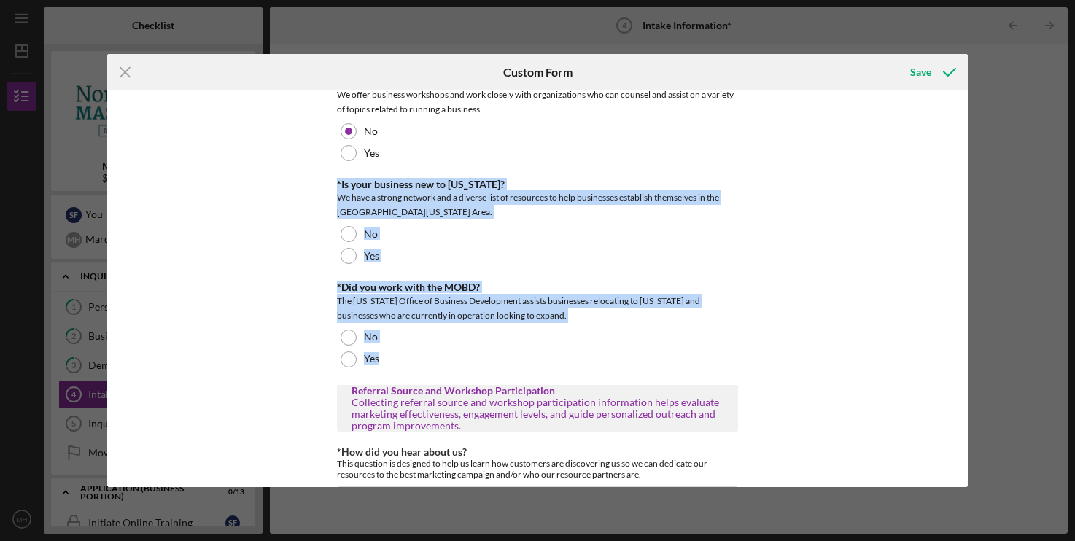
drag, startPoint x: 338, startPoint y: 187, endPoint x: 780, endPoint y: 361, distance: 475.2
click at [780, 361] on div "Different Address? Does the business have a different address other than what h…" at bounding box center [537, 288] width 860 height 397
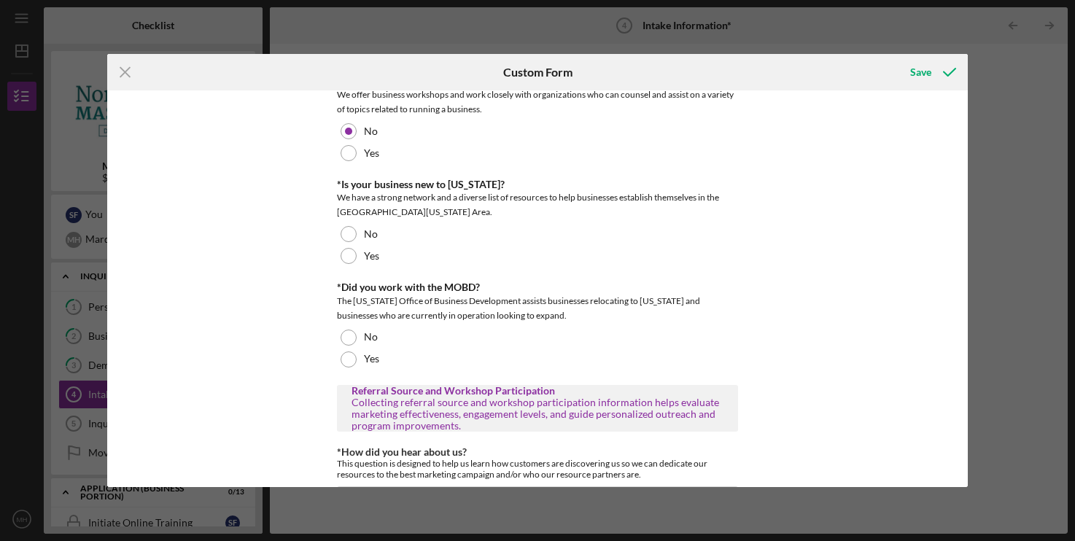
click at [780, 361] on div "Different Address? Does the business have a different address other than what h…" at bounding box center [537, 288] width 860 height 397
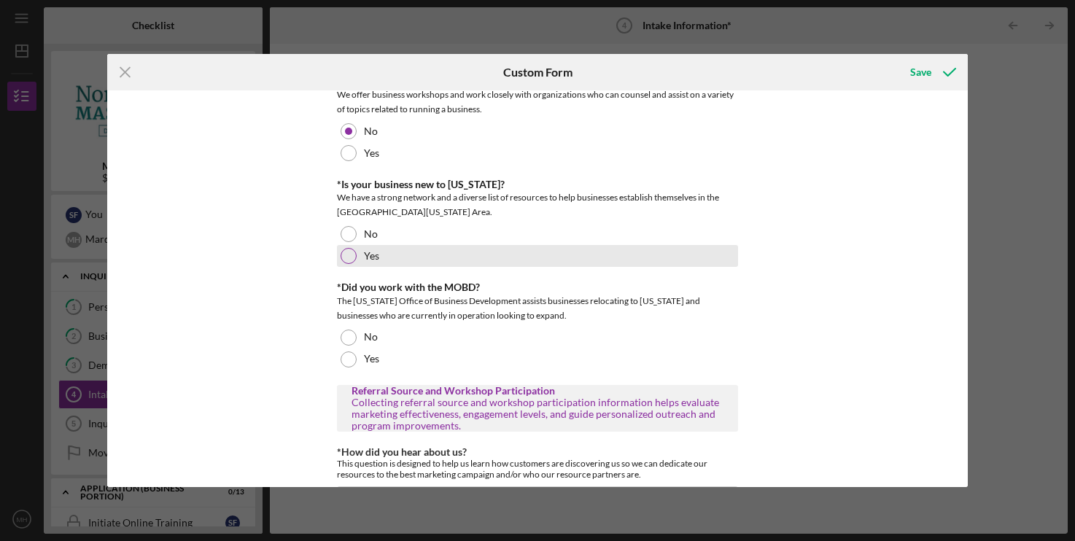
click at [347, 263] on div at bounding box center [349, 256] width 16 height 16
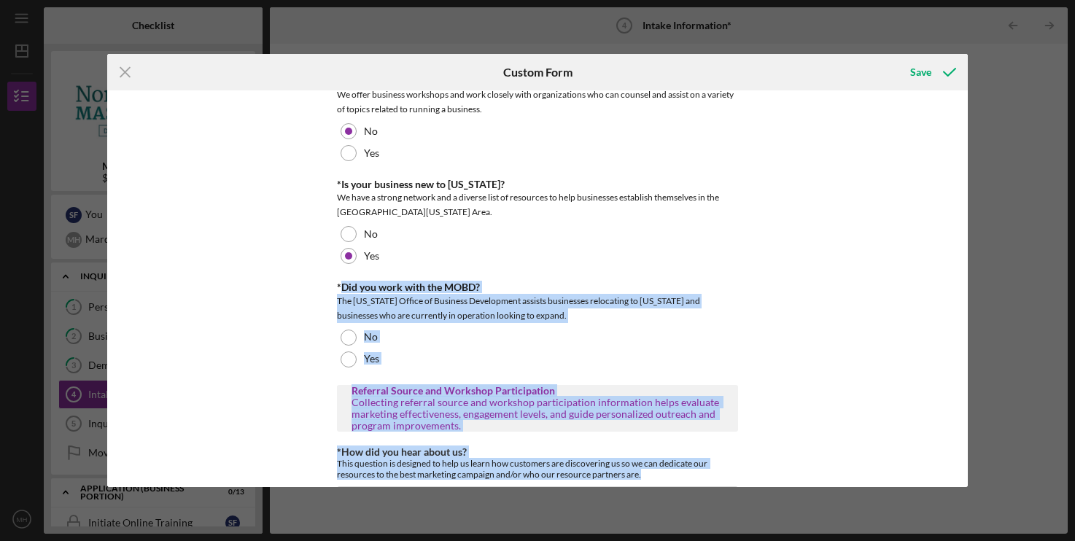
drag, startPoint x: 339, startPoint y: 137, endPoint x: 789, endPoint y: 321, distance: 485.5
click at [789, 321] on div "Different Address? Does the business have a different address other than what h…" at bounding box center [537, 288] width 860 height 397
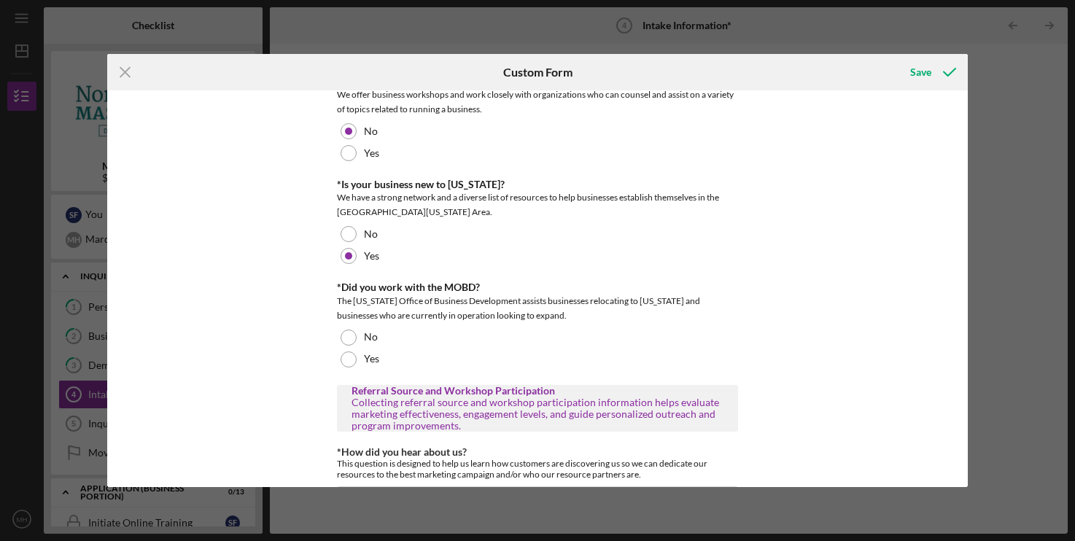
click at [789, 321] on div "Different Address? Does the business have a different address other than what h…" at bounding box center [537, 288] width 860 height 397
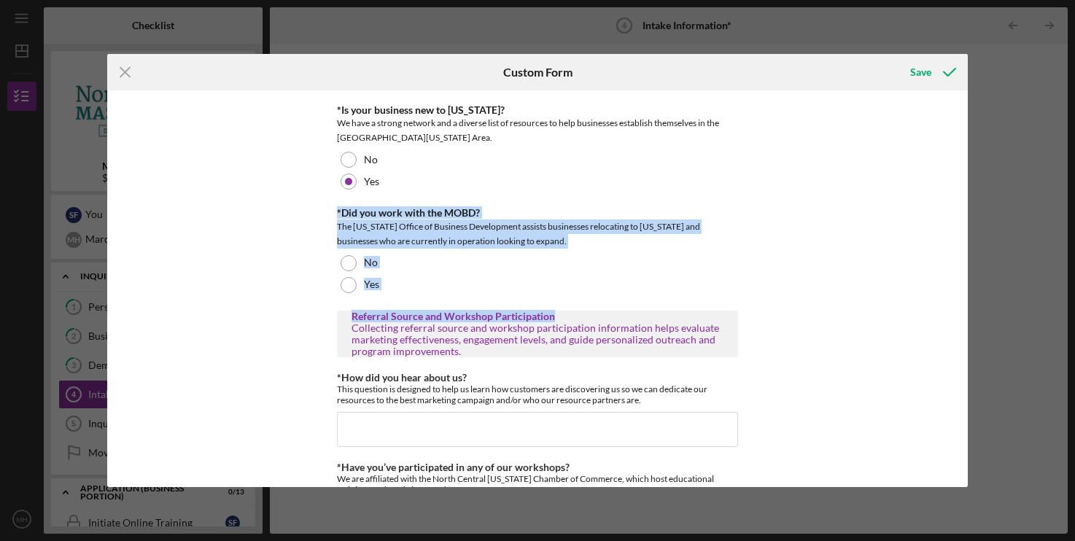
scroll to position [964, 0]
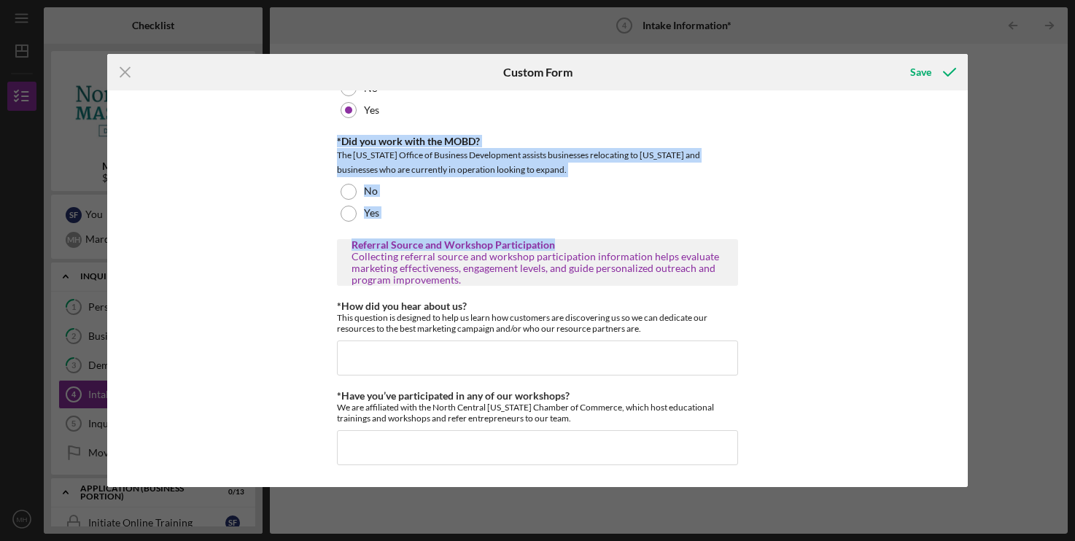
drag, startPoint x: 335, startPoint y: 285, endPoint x: 771, endPoint y: 425, distance: 458.2
click at [770, 425] on div "Different Address? Does the business have a different address other than what h…" at bounding box center [537, 288] width 860 height 397
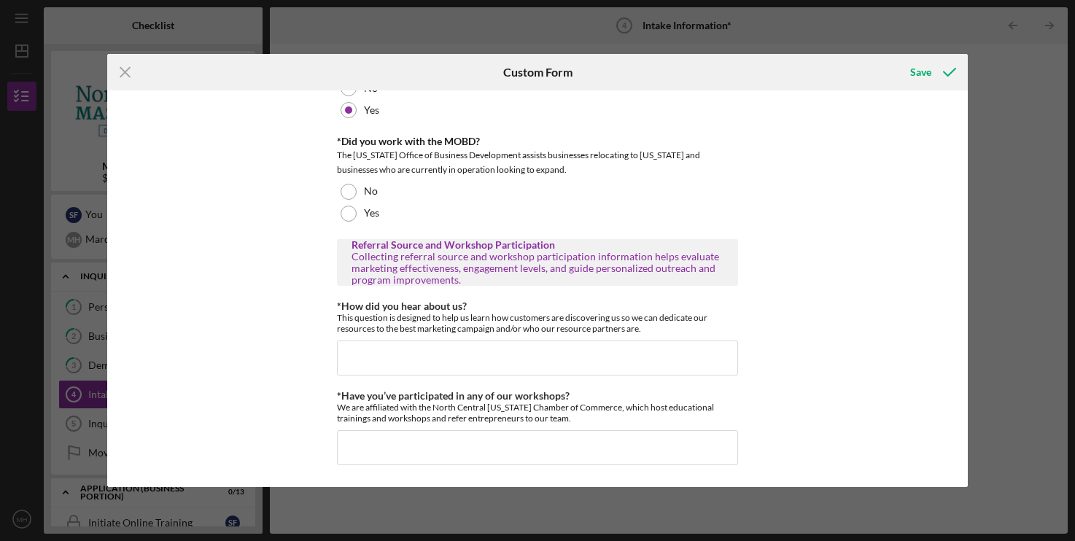
click at [771, 425] on div "Different Address? Does the business have a different address other than what h…" at bounding box center [537, 288] width 860 height 397
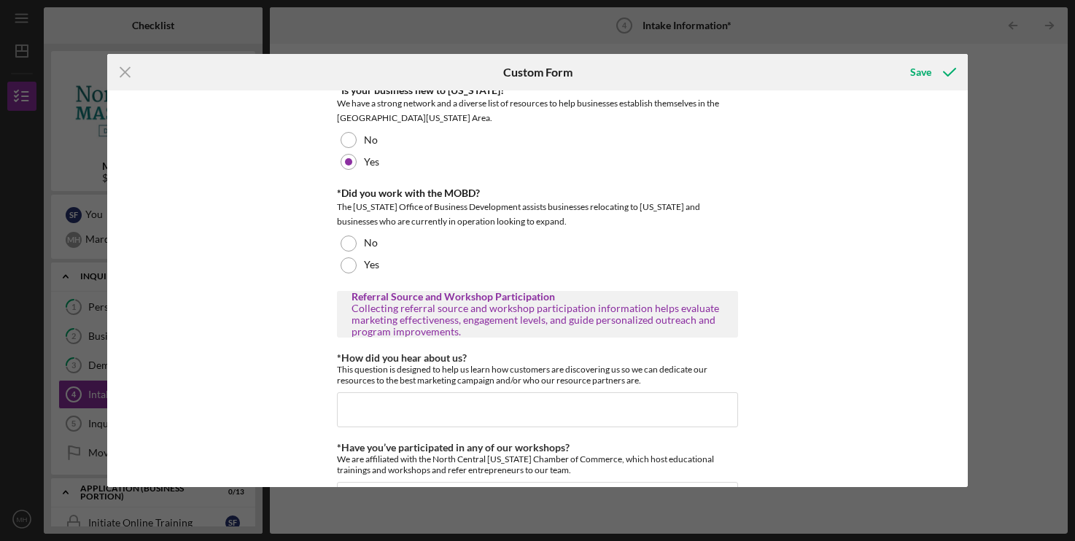
scroll to position [889, 0]
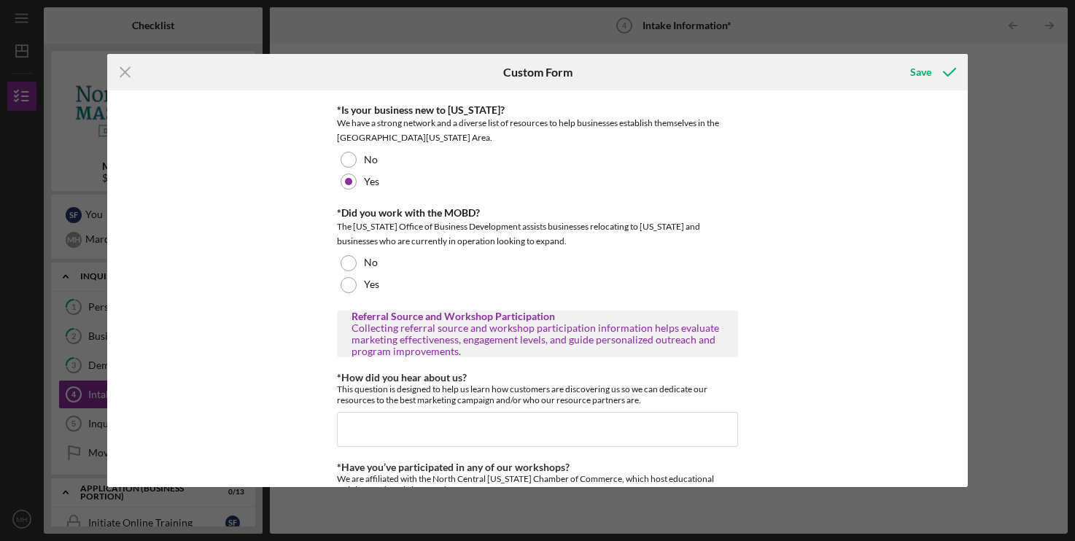
drag, startPoint x: 332, startPoint y: 220, endPoint x: 646, endPoint y: 242, distance: 315.2
click at [646, 242] on div "Different Address? Does the business have a different address other than what h…" at bounding box center [537, 288] width 860 height 397
click at [646, 242] on div "The [US_STATE] Office of Business Development assists businesses relocating to …" at bounding box center [537, 234] width 401 height 29
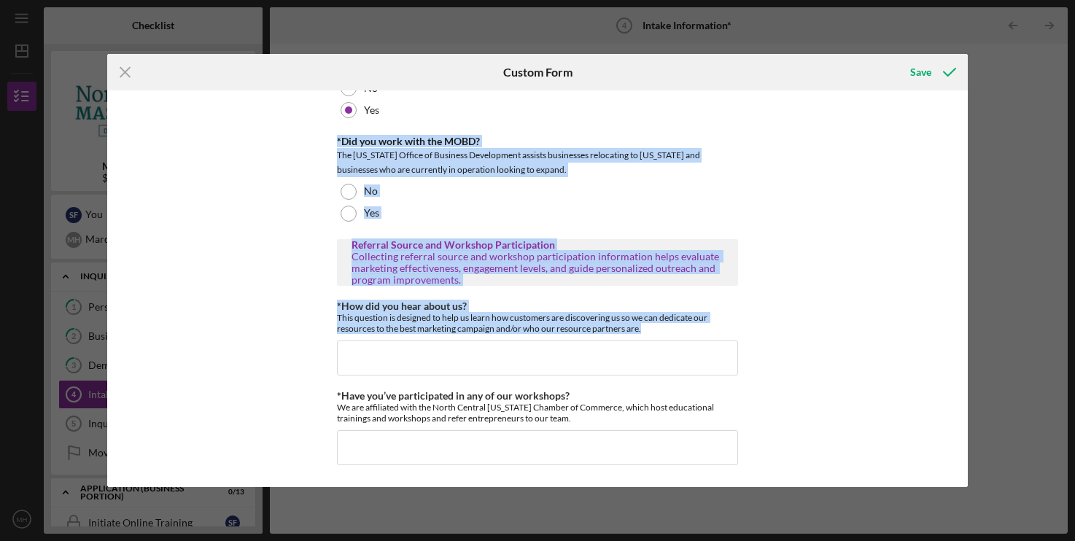
scroll to position [815, 0]
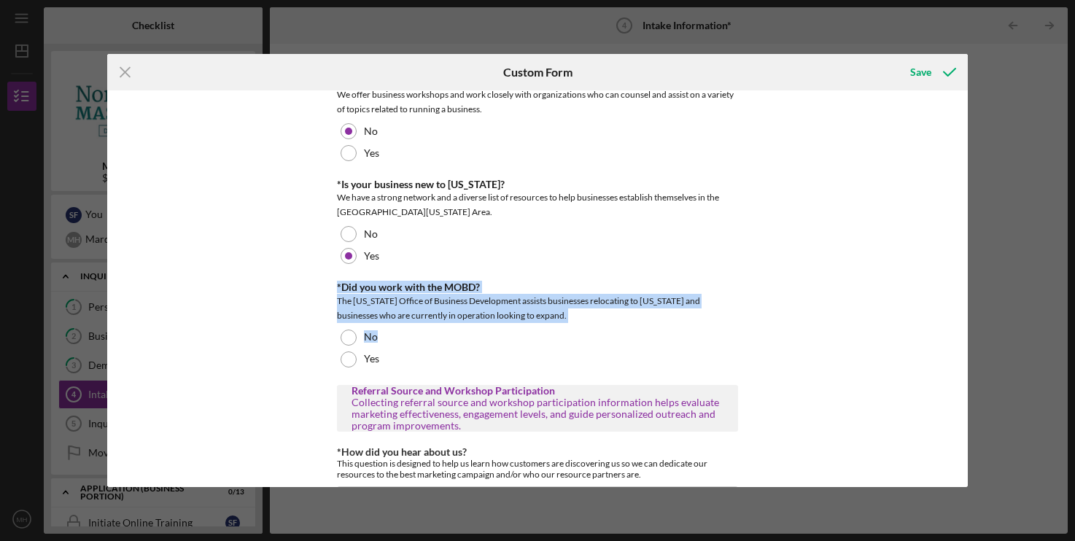
drag, startPoint x: 336, startPoint y: 209, endPoint x: 676, endPoint y: 321, distance: 357.4
click at [676, 322] on div "Different Address? Does the business have a different address other than what h…" at bounding box center [537, 288] width 860 height 397
click at [676, 321] on div "The [US_STATE] Office of Business Development assists businesses relocating to …" at bounding box center [537, 308] width 401 height 29
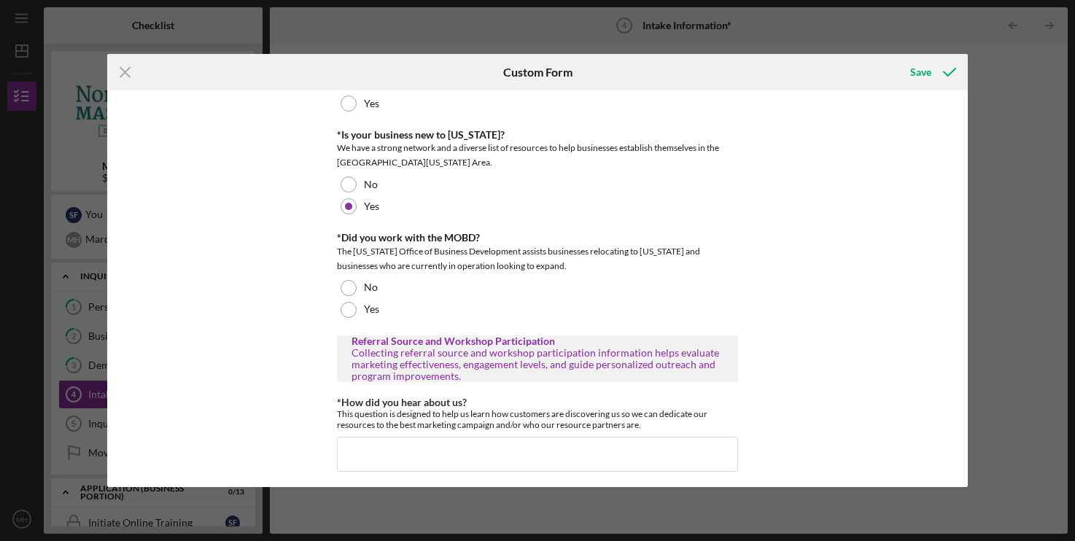
scroll to position [889, 0]
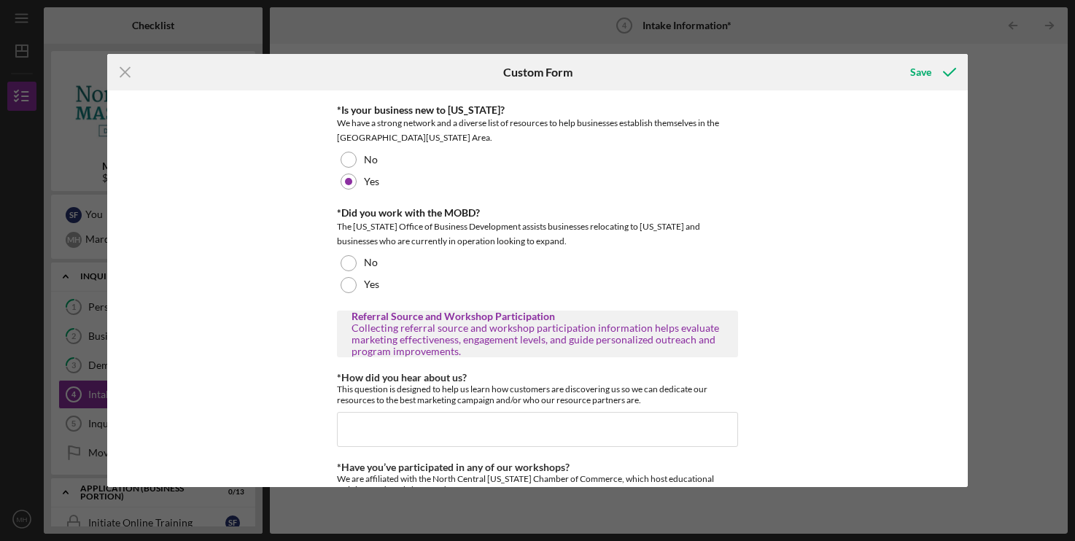
drag, startPoint x: 338, startPoint y: 214, endPoint x: 647, endPoint y: 245, distance: 310.9
click at [647, 245] on div "*Did you work with the MOBD? The [US_STATE] Office of Business Development assi…" at bounding box center [537, 227] width 401 height 41
click at [647, 245] on div "The [US_STATE] Office of Business Development assists businesses relocating to …" at bounding box center [537, 234] width 401 height 29
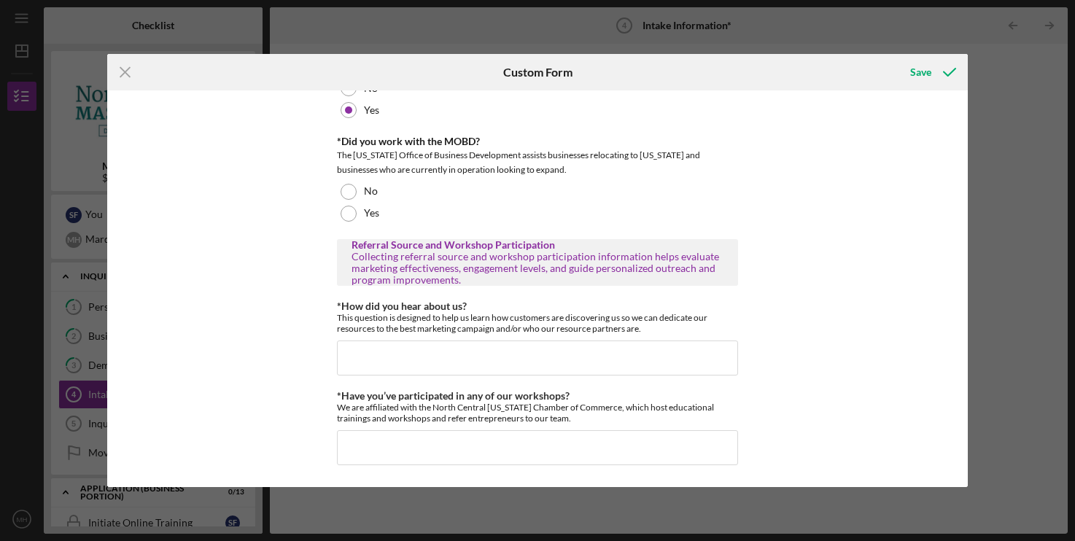
scroll to position [964, 0]
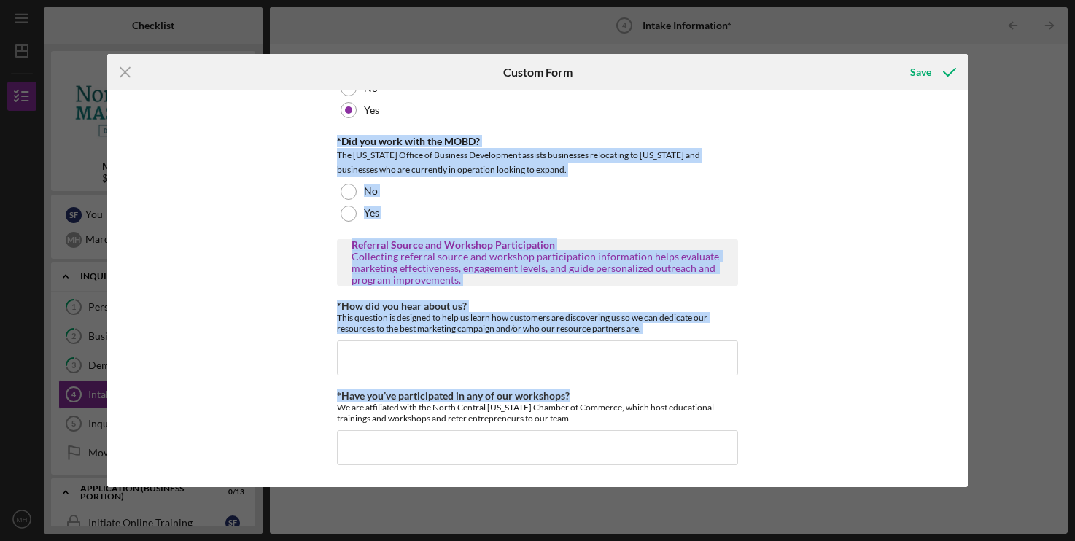
drag, startPoint x: 339, startPoint y: 140, endPoint x: 804, endPoint y: 400, distance: 533.0
click at [804, 400] on div "Different Address? Does the business have a different address other than what h…" at bounding box center [537, 288] width 860 height 397
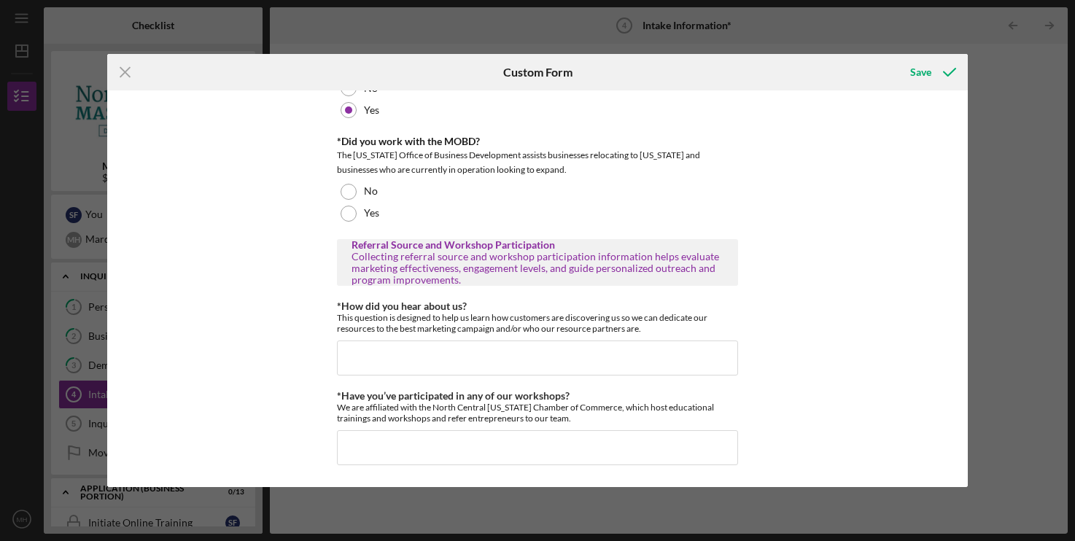
click at [808, 400] on div "Different Address? Does the business have a different address other than what h…" at bounding box center [537, 288] width 860 height 397
drag, startPoint x: 337, startPoint y: 139, endPoint x: 802, endPoint y: 421, distance: 544.4
click at [802, 421] on div "Different Address? Does the business have a different address other than what h…" at bounding box center [537, 288] width 860 height 397
click at [803, 421] on div "Different Address? Does the business have a different address other than what h…" at bounding box center [537, 288] width 860 height 397
drag, startPoint x: 339, startPoint y: 139, endPoint x: 776, endPoint y: 427, distance: 523.1
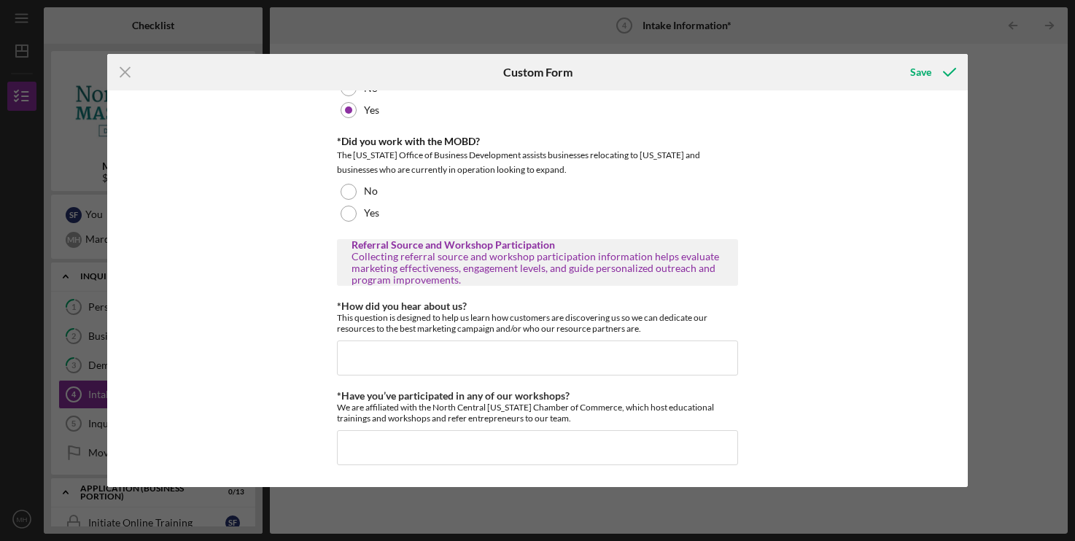
click at [776, 427] on div "Different Address? Does the business have a different address other than what h…" at bounding box center [537, 288] width 860 height 397
click at [783, 422] on div "Different Address? Does the business have a different address other than what h…" at bounding box center [537, 288] width 860 height 397
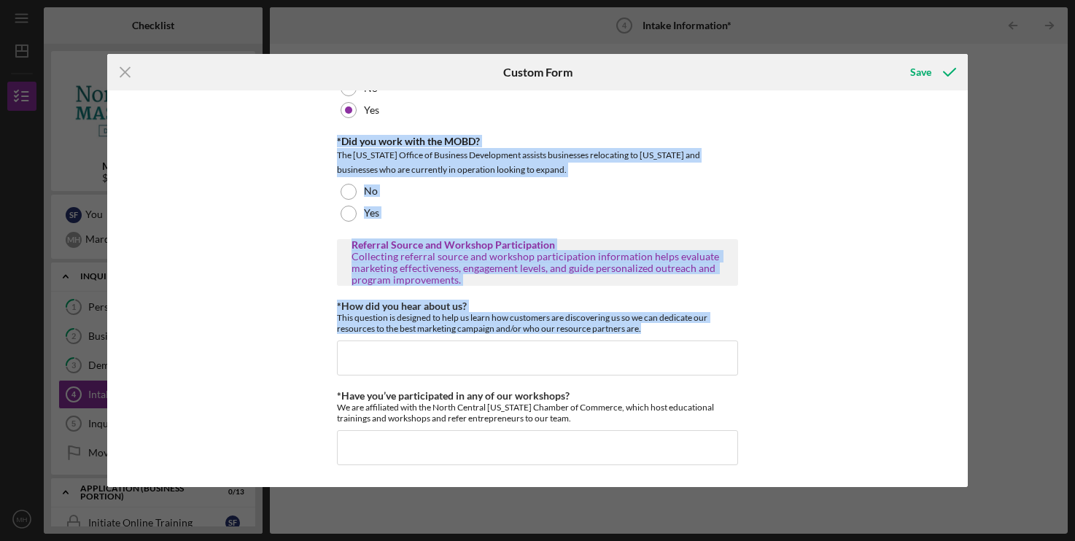
drag, startPoint x: 337, startPoint y: 139, endPoint x: 821, endPoint y: 428, distance: 563.0
click at [821, 428] on div "Different Address? Does the business have a different address other than what h…" at bounding box center [537, 288] width 860 height 397
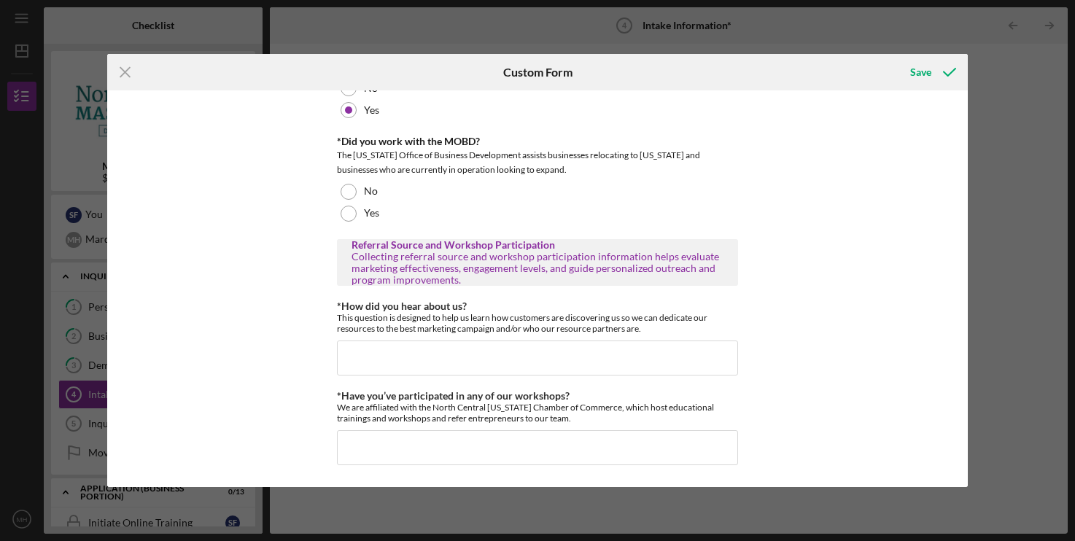
click at [821, 428] on div "Different Address? Does the business have a different address other than what h…" at bounding box center [537, 288] width 860 height 397
drag, startPoint x: 337, startPoint y: 136, endPoint x: 660, endPoint y: 166, distance: 324.5
click at [660, 166] on div "Different Address? Does the business have a different address other than what h…" at bounding box center [537, 288] width 860 height 397
click at [660, 166] on div "The [US_STATE] Office of Business Development assists businesses relocating to …" at bounding box center [537, 162] width 401 height 29
drag, startPoint x: 334, startPoint y: 137, endPoint x: 824, endPoint y: 416, distance: 563.3
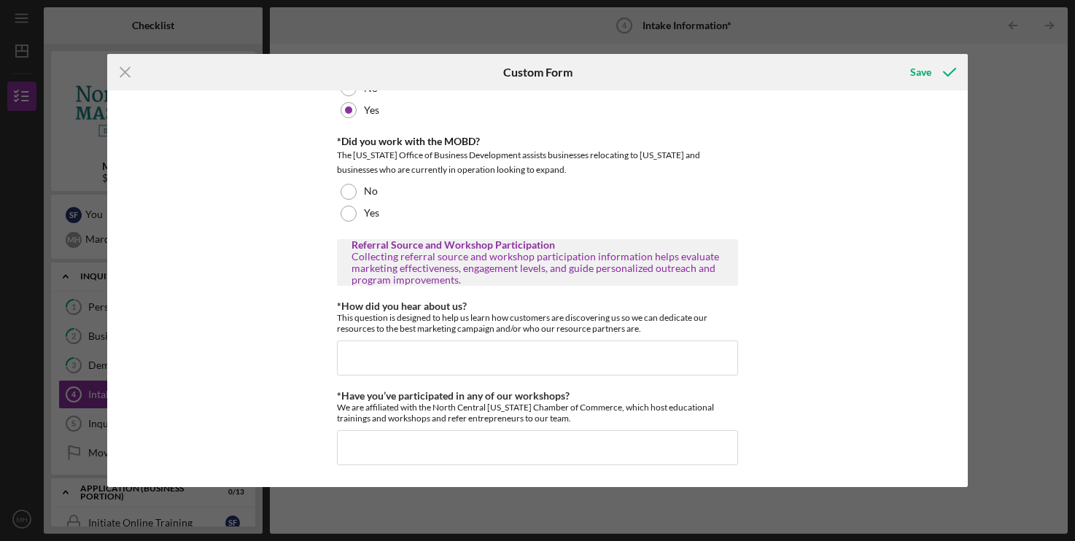
click at [824, 416] on div "Different Address? Does the business have a different address other than what h…" at bounding box center [537, 288] width 860 height 397
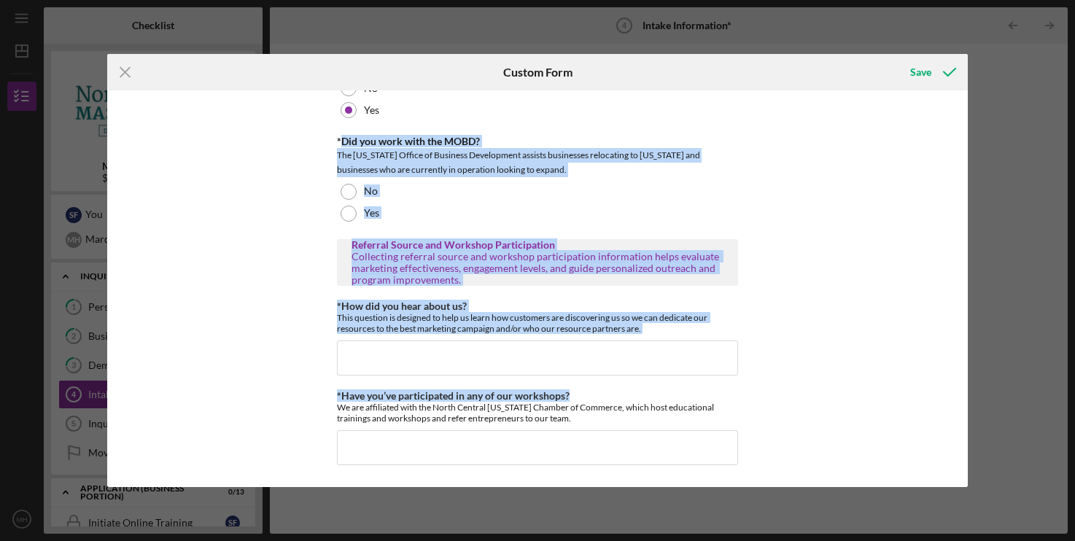
drag, startPoint x: 339, startPoint y: 136, endPoint x: 813, endPoint y: 395, distance: 539.7
click at [813, 395] on div "Different Address? Does the business have a different address other than what h…" at bounding box center [537, 288] width 860 height 397
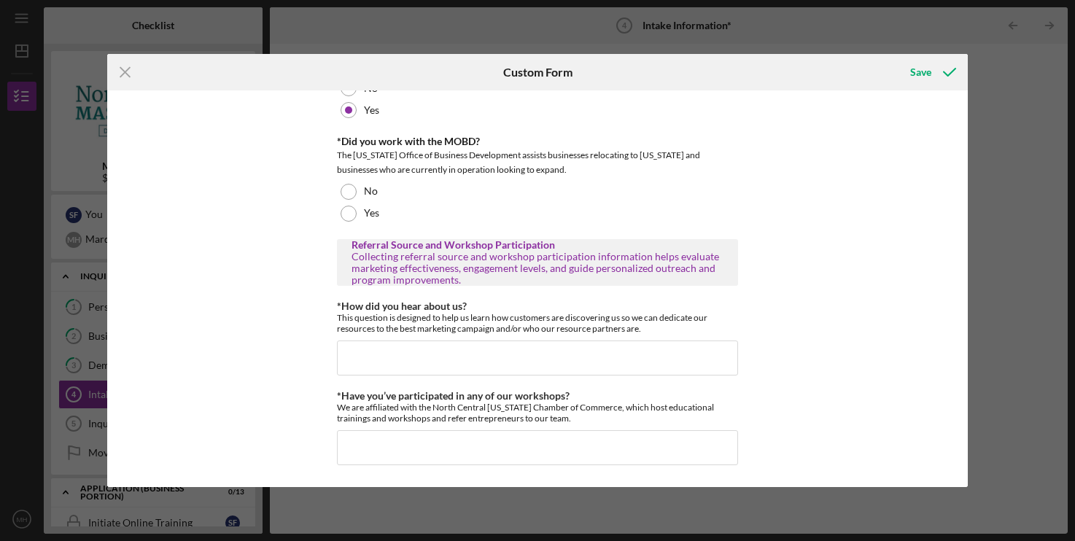
click at [813, 395] on div "Different Address? Does the business have a different address other than what h…" at bounding box center [537, 288] width 860 height 397
drag, startPoint x: 337, startPoint y: 137, endPoint x: 863, endPoint y: 413, distance: 593.9
click at [863, 413] on div "Different Address? Does the business have a different address other than what h…" at bounding box center [537, 288] width 860 height 397
drag, startPoint x: 337, startPoint y: 139, endPoint x: 791, endPoint y: 416, distance: 531.8
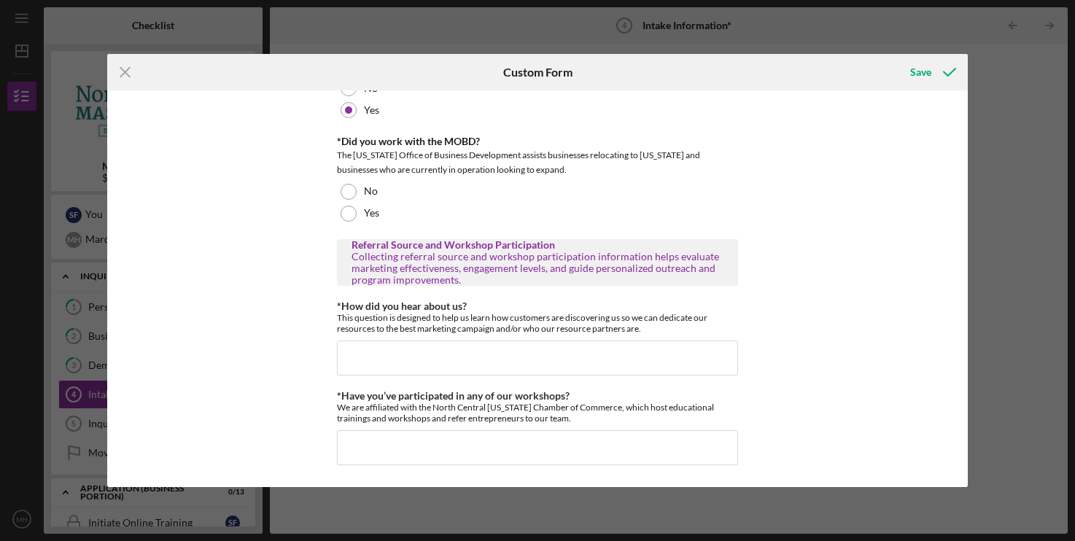
click at [791, 416] on div "Different Address? Does the business have a different address other than what h…" at bounding box center [537, 288] width 860 height 397
drag, startPoint x: 801, startPoint y: 422, endPoint x: 336, endPoint y: 141, distance: 543.4
click at [336, 141] on div "Different Address? Does the business have a different address other than what h…" at bounding box center [537, 288] width 860 height 397
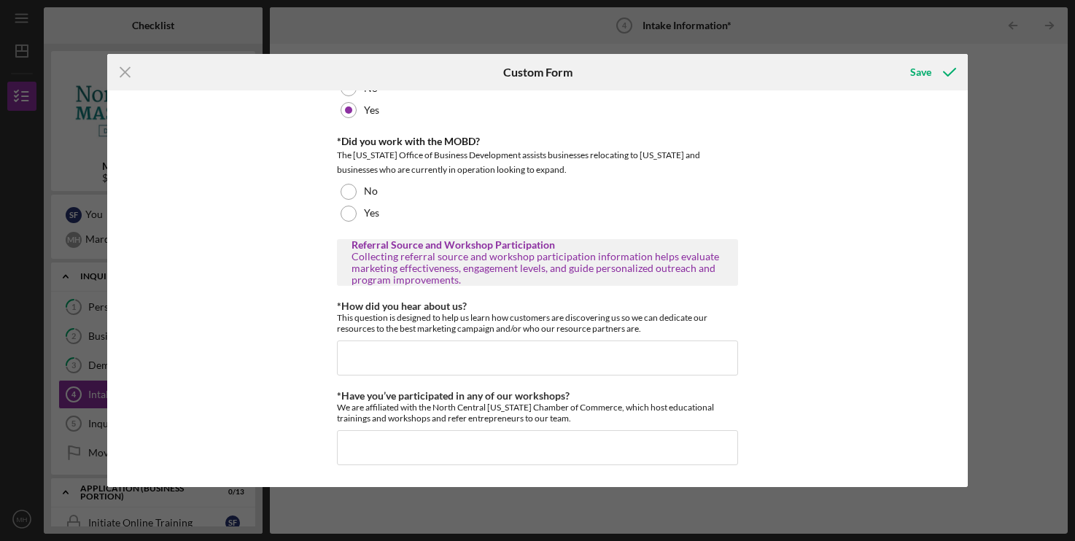
drag, startPoint x: 337, startPoint y: 139, endPoint x: 773, endPoint y: 416, distance: 516.5
click at [773, 416] on div "Different Address? Does the business have a different address other than what h…" at bounding box center [537, 288] width 860 height 397
drag, startPoint x: 337, startPoint y: 139, endPoint x: 796, endPoint y: 416, distance: 536.1
click at [796, 416] on div "Different Address? Does the business have a different address other than what h…" at bounding box center [537, 288] width 860 height 397
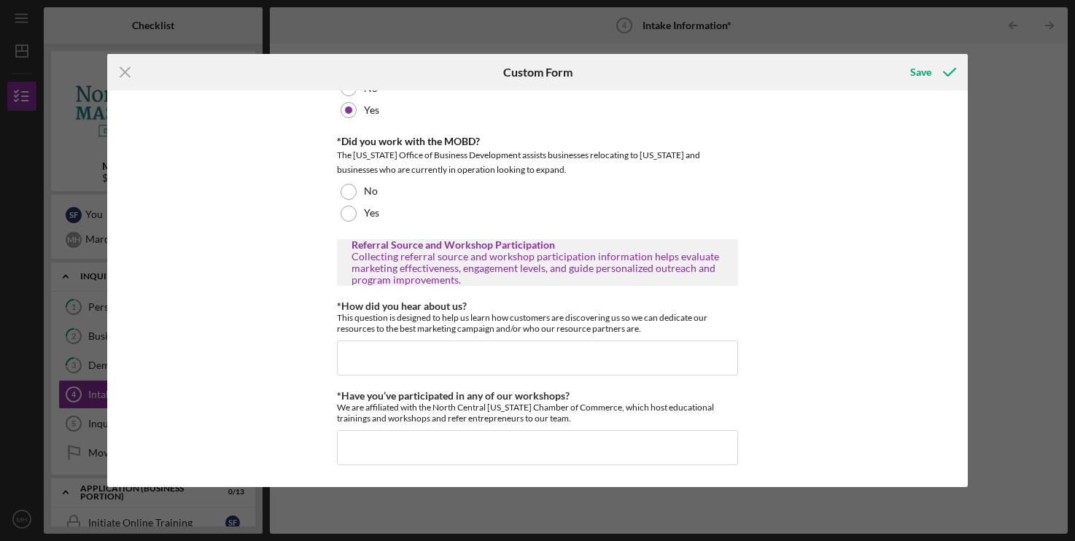
click at [798, 416] on div "Different Address? Does the business have a different address other than what h…" at bounding box center [537, 288] width 860 height 397
drag, startPoint x: 338, startPoint y: 136, endPoint x: 813, endPoint y: 421, distance: 554.0
click at [813, 421] on div "Different Address? Does the business have a different address other than what h…" at bounding box center [537, 288] width 860 height 397
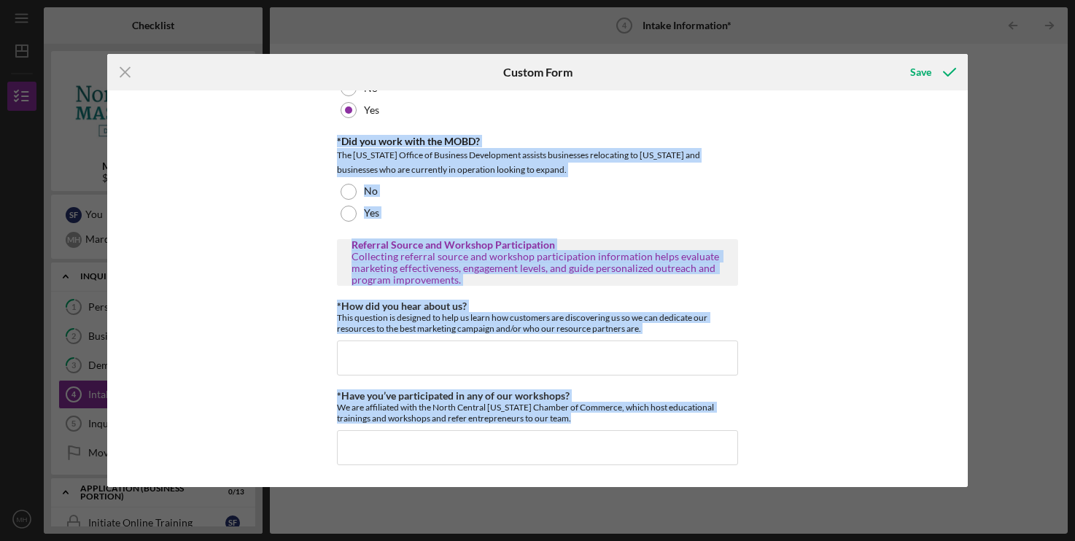
drag, startPoint x: 338, startPoint y: 143, endPoint x: 800, endPoint y: 424, distance: 540.5
click at [788, 446] on div "Different Address? Does the business have a different address other than what h…" at bounding box center [537, 288] width 860 height 397
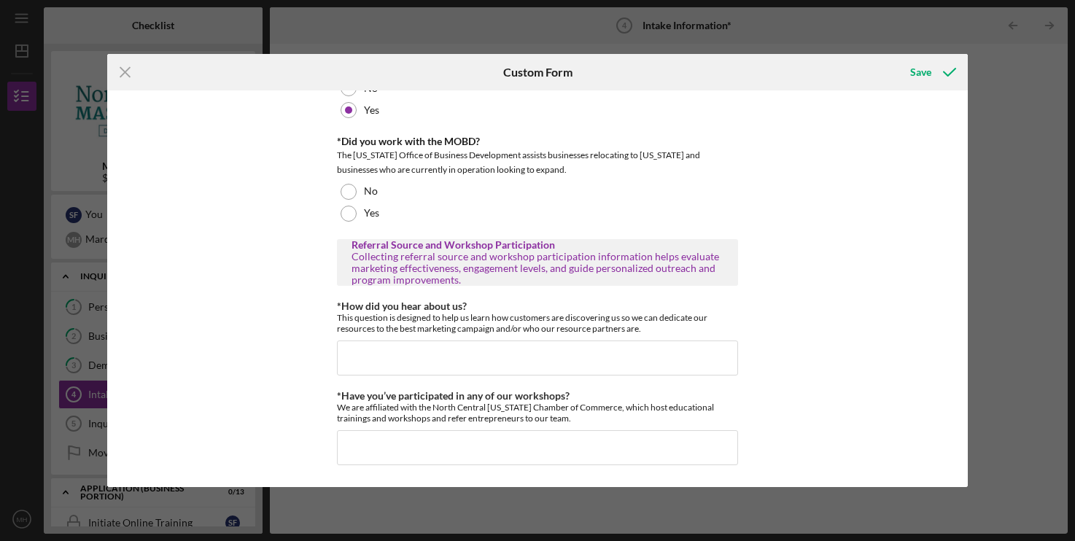
click at [801, 422] on div "Different Address? Does the business have a different address other than what h…" at bounding box center [537, 288] width 860 height 397
drag, startPoint x: 336, startPoint y: 138, endPoint x: 784, endPoint y: 415, distance: 526.8
click at [784, 415] on div "Different Address? Does the business have a different address other than what h…" at bounding box center [537, 288] width 860 height 397
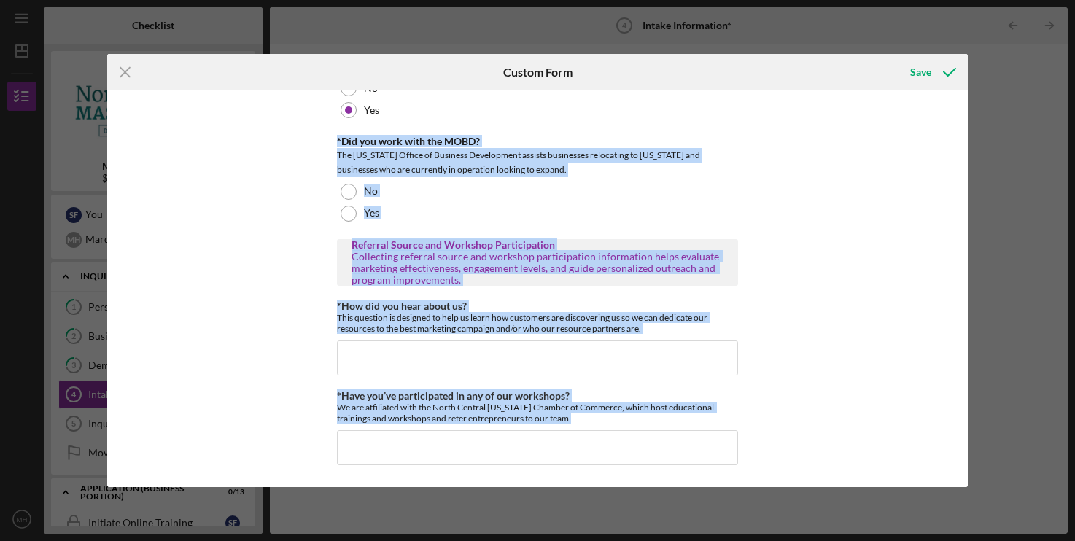
drag, startPoint x: 337, startPoint y: 138, endPoint x: 794, endPoint y: 439, distance: 547.1
click at [794, 439] on div "Different Address? Does the business have a different address other than what h…" at bounding box center [537, 288] width 860 height 397
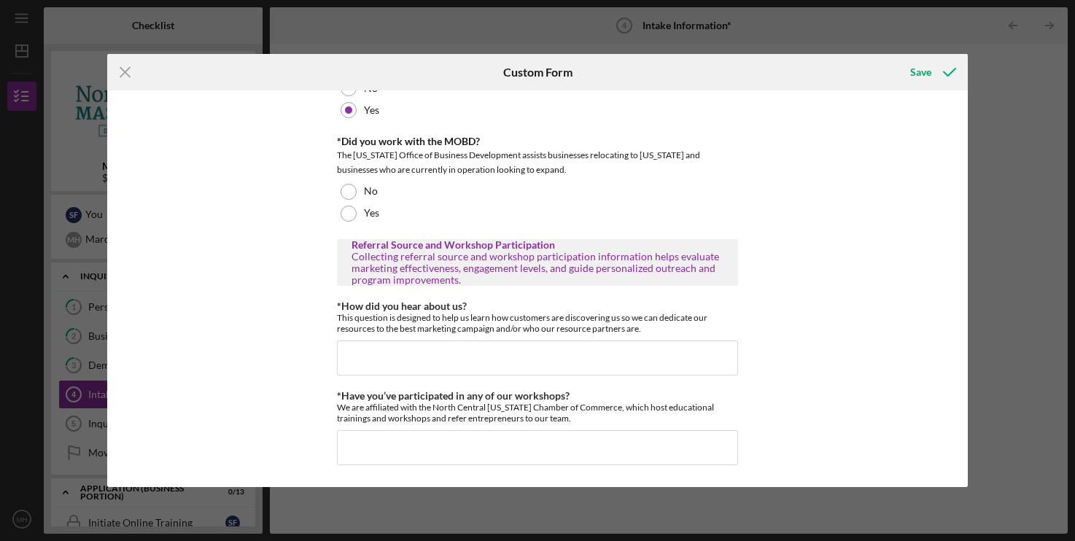
click at [793, 438] on div "Different Address? Does the business have a different address other than what h…" at bounding box center [537, 288] width 860 height 397
drag, startPoint x: 335, startPoint y: 136, endPoint x: 791, endPoint y: 414, distance: 534.0
click at [791, 414] on div "Different Address? Does the business have a different address other than what h…" at bounding box center [537, 288] width 860 height 397
click at [792, 414] on div "Different Address? Does the business have a different address other than what h…" at bounding box center [537, 288] width 860 height 397
drag, startPoint x: 338, startPoint y: 139, endPoint x: 783, endPoint y: 406, distance: 519.0
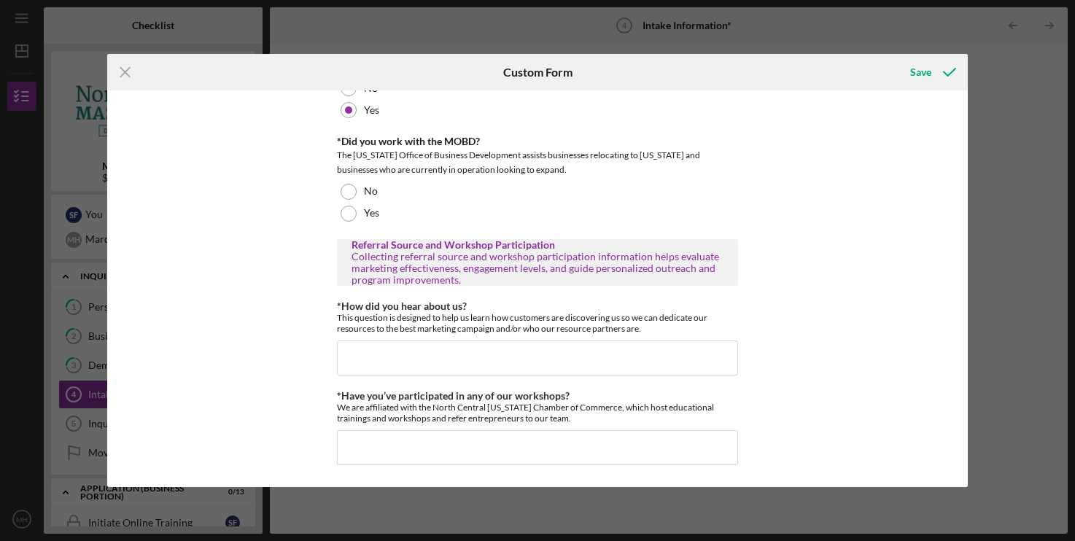
click at [781, 415] on div "Different Address? Does the business have a different address other than what h…" at bounding box center [537, 288] width 860 height 397
click at [784, 406] on div "Different Address? Does the business have a different address other than what h…" at bounding box center [537, 288] width 860 height 397
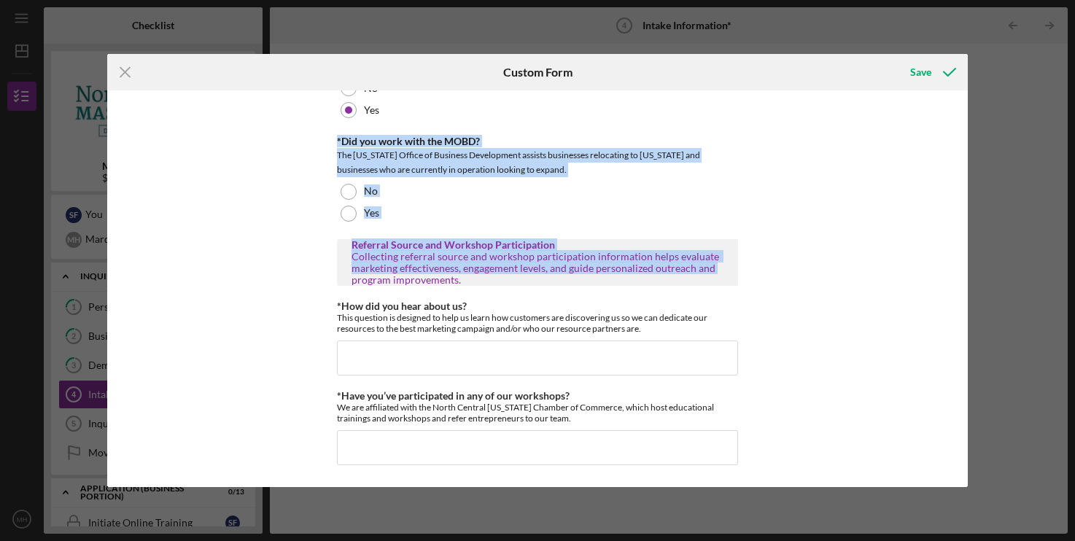
drag, startPoint x: 339, startPoint y: 217, endPoint x: 791, endPoint y: 422, distance: 496.3
click at [791, 422] on div "Different Address? Does the business have a different address other than what h…" at bounding box center [537, 288] width 860 height 397
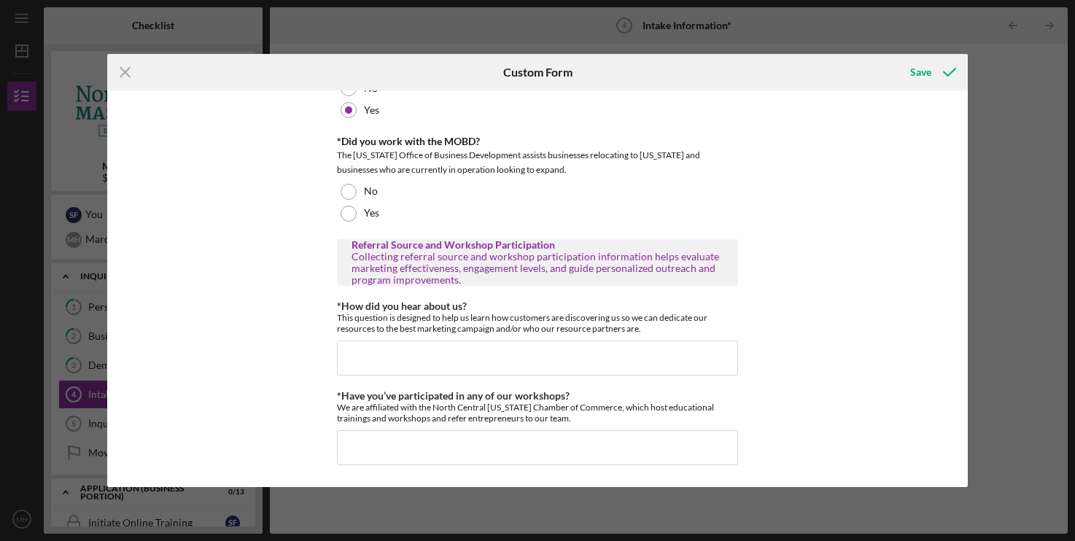
click at [791, 422] on div "Different Address? Does the business have a different address other than what h…" at bounding box center [537, 288] width 860 height 397
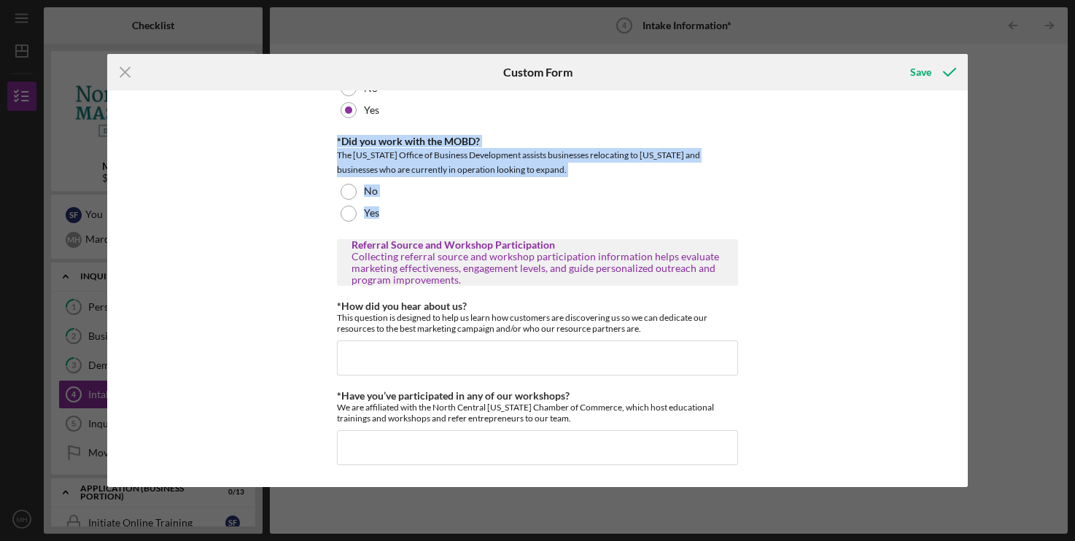
drag, startPoint x: 336, startPoint y: 216, endPoint x: 827, endPoint y: 417, distance: 530.7
click at [827, 417] on div "Different Address? Does the business have a different address other than what h…" at bounding box center [537, 288] width 860 height 397
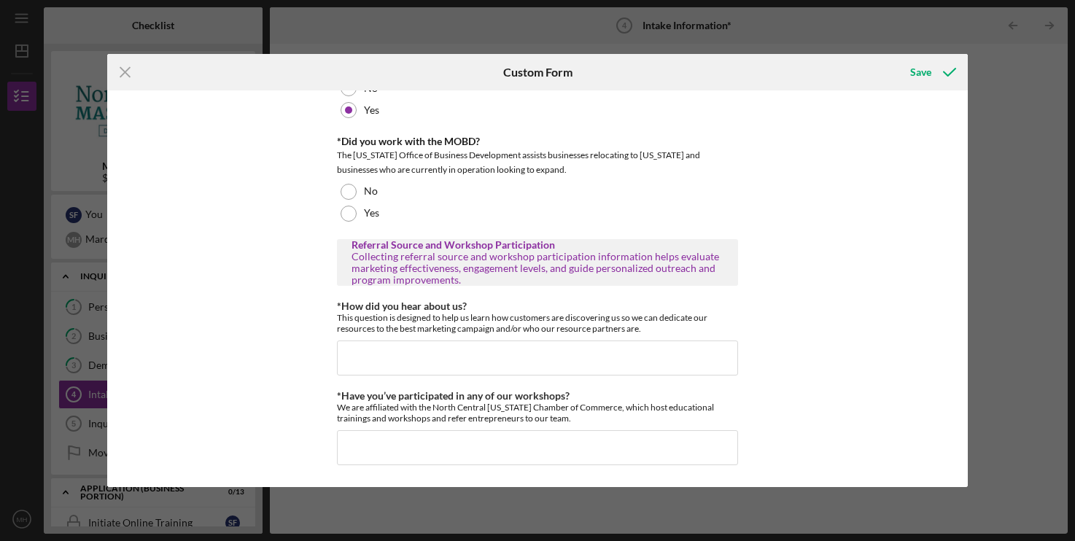
click at [829, 418] on div "Different Address? Does the business have a different address other than what h…" at bounding box center [537, 288] width 860 height 397
drag, startPoint x: 336, startPoint y: 139, endPoint x: 774, endPoint y: 416, distance: 518.7
click at [775, 416] on div "Different Address? Does the business have a different address other than what h…" at bounding box center [537, 288] width 860 height 397
click at [774, 416] on div "Different Address? Does the business have a different address other than what h…" at bounding box center [537, 288] width 860 height 397
drag, startPoint x: 793, startPoint y: 424, endPoint x: 336, endPoint y: 136, distance: 540.6
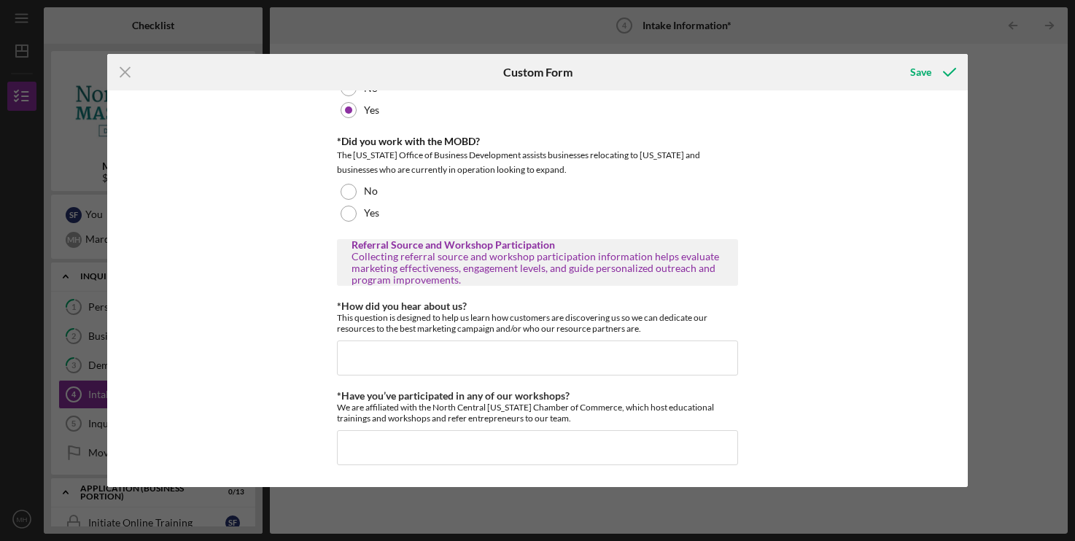
click at [336, 136] on div "Different Address? Does the business have a different address other than what h…" at bounding box center [537, 288] width 860 height 397
drag, startPoint x: 340, startPoint y: 138, endPoint x: 794, endPoint y: 419, distance: 534.7
click at [794, 419] on div "Different Address? Does the business have a different address other than what h…" at bounding box center [537, 288] width 860 height 397
click at [795, 419] on div "Different Address? Does the business have a different address other than what h…" at bounding box center [537, 288] width 860 height 397
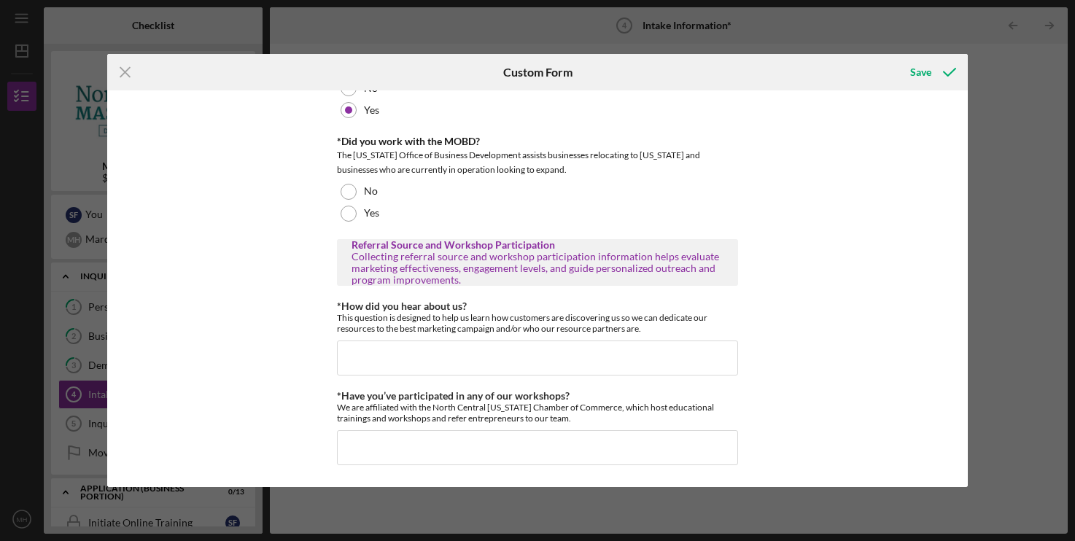
drag, startPoint x: 335, startPoint y: 137, endPoint x: 782, endPoint y: 413, distance: 525.4
click at [782, 413] on div "Different Address? Does the business have a different address other than what h…" at bounding box center [537, 288] width 860 height 397
click at [784, 413] on div "Different Address? Does the business have a different address other than what h…" at bounding box center [537, 288] width 860 height 397
drag, startPoint x: 743, startPoint y: 374, endPoint x: 329, endPoint y: 136, distance: 477.4
click at [329, 136] on div "Different Address? Does the business have a different address other than what h…" at bounding box center [537, 288] width 860 height 397
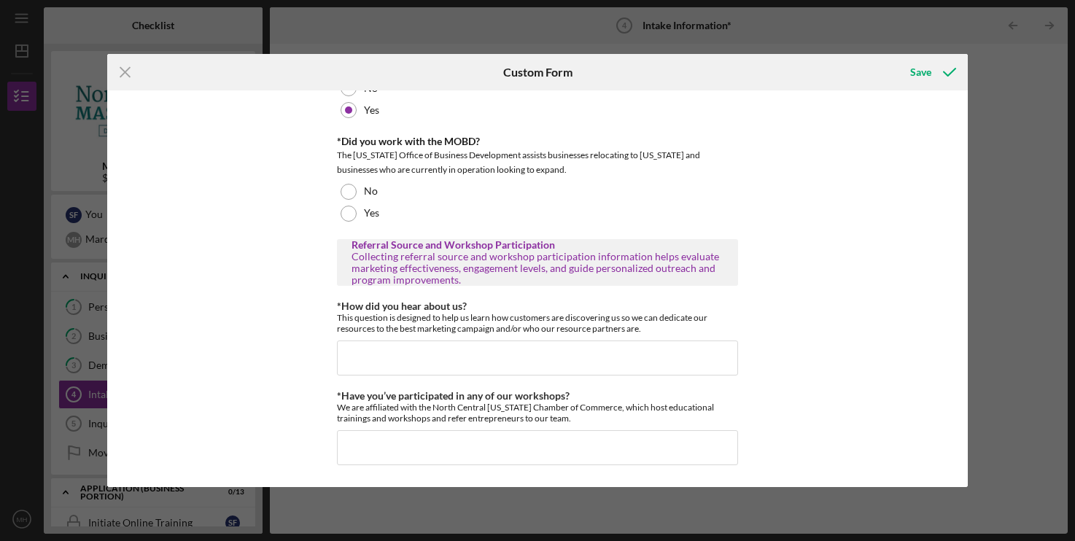
click at [329, 136] on div "Different Address? Does the business have a different address other than what h…" at bounding box center [537, 288] width 860 height 397
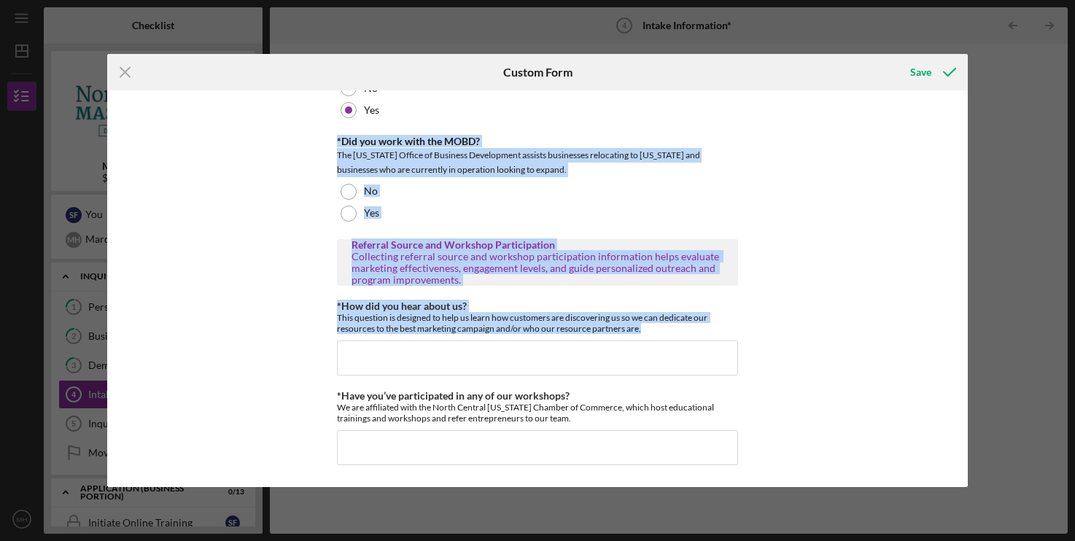
drag, startPoint x: 330, startPoint y: 137, endPoint x: 801, endPoint y: 433, distance: 556.2
click at [801, 433] on div "Different Address? Does the business have a different address other than what h…" at bounding box center [537, 288] width 860 height 397
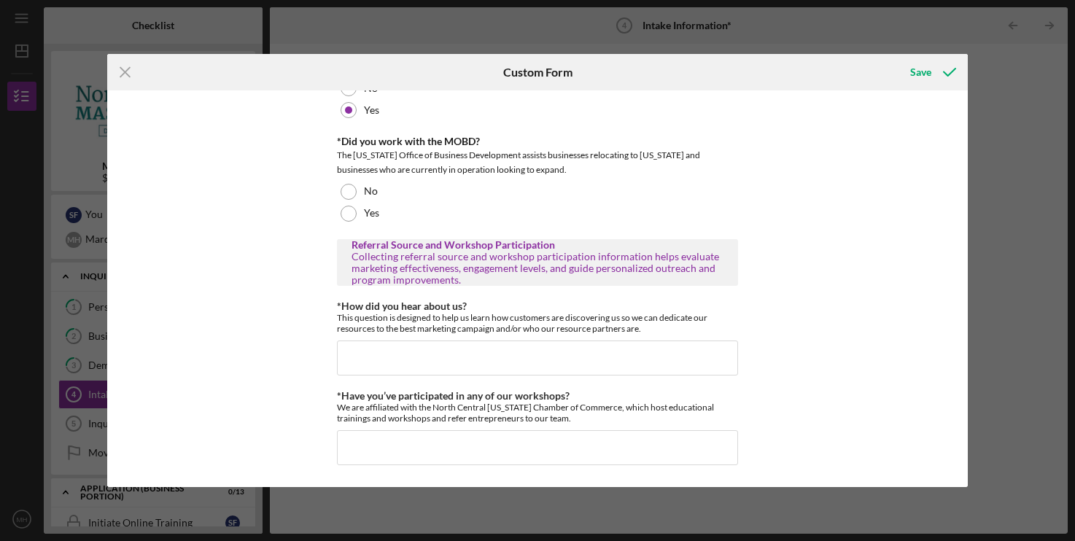
click at [802, 433] on div "Different Address? Does the business have a different address other than what h…" at bounding box center [537, 288] width 860 height 397
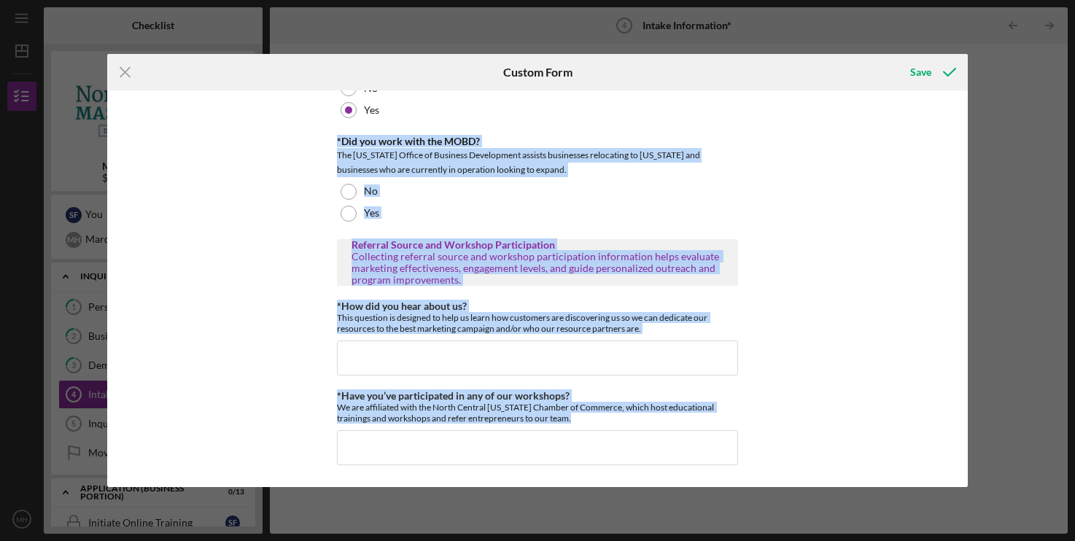
drag, startPoint x: 794, startPoint y: 430, endPoint x: 337, endPoint y: 137, distance: 542.4
click at [337, 137] on div "Different Address? Does the business have a different address other than what h…" at bounding box center [537, 288] width 860 height 397
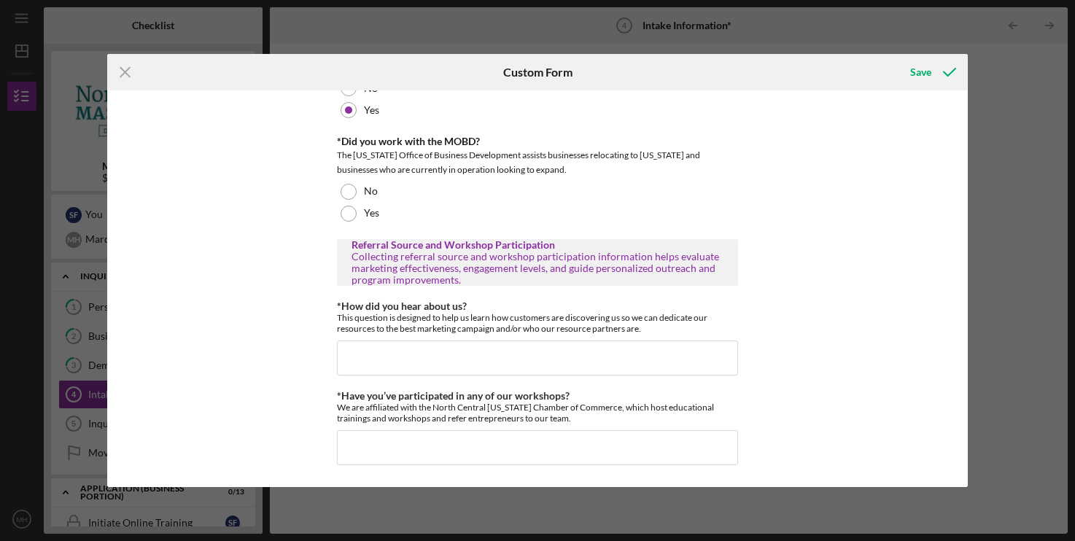
click at [337, 137] on div "*Did you work with the MOBD?" at bounding box center [537, 142] width 401 height 12
drag, startPoint x: 338, startPoint y: 139, endPoint x: 766, endPoint y: 410, distance: 507.0
click at [757, 414] on div "Different Address? Does the business have a different address other than what h…" at bounding box center [537, 288] width 860 height 397
click at [767, 410] on div "Different Address? Does the business have a different address other than what h…" at bounding box center [537, 288] width 860 height 397
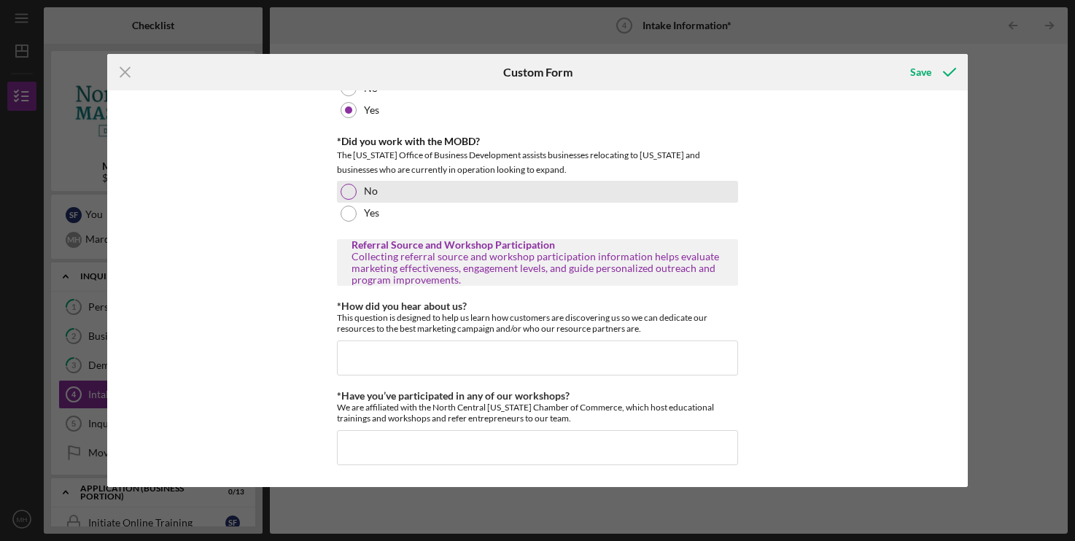
click at [343, 192] on div at bounding box center [349, 192] width 16 height 16
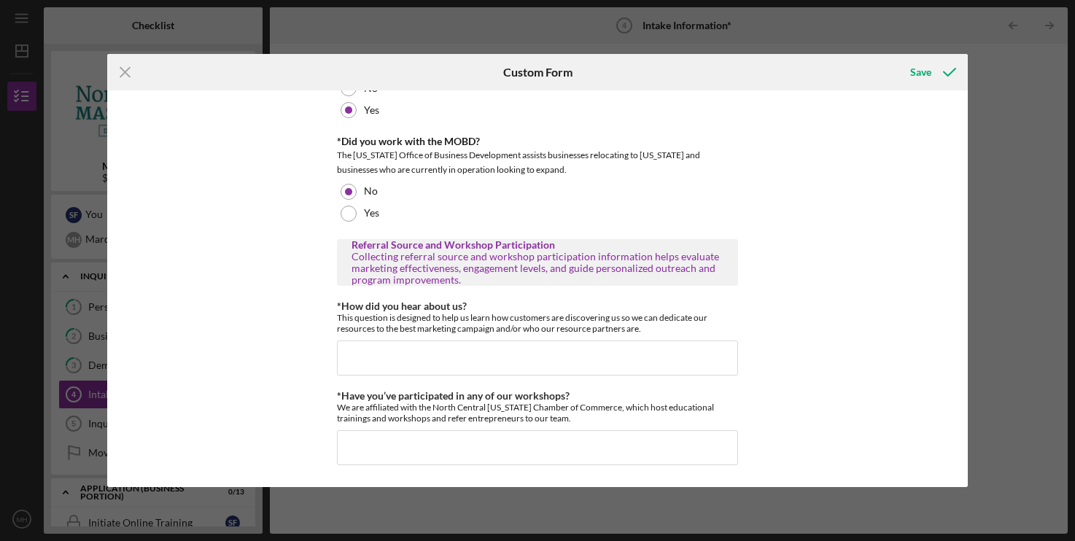
drag, startPoint x: 352, startPoint y: 155, endPoint x: 595, endPoint y: 176, distance: 244.5
click at [595, 176] on div "*Did you work with the MOBD? The [US_STATE] Office of Business Development assi…" at bounding box center [537, 180] width 401 height 88
click at [378, 348] on input "*How did you hear about us?" at bounding box center [537, 358] width 401 height 35
click at [372, 349] on input "*How did you hear about us?" at bounding box center [537, 358] width 401 height 35
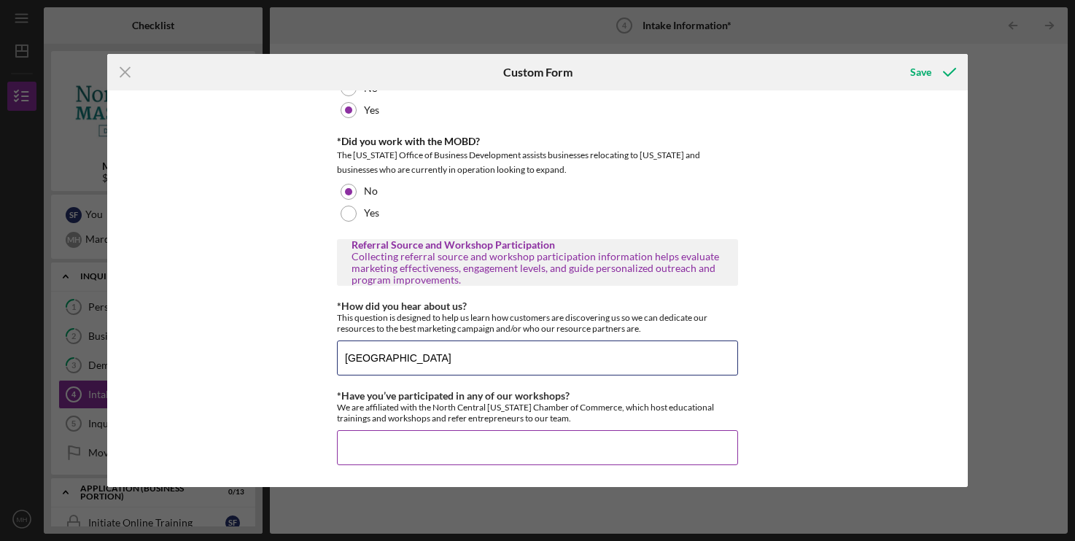
type input "[GEOGRAPHIC_DATA]"
click at [340, 396] on label "*Have you’ve participated in any of our workshops?" at bounding box center [453, 396] width 233 height 12
click at [340, 430] on input "*Have you’ve participated in any of our workshops?" at bounding box center [537, 447] width 401 height 35
click at [340, 396] on label "*Have you’ve participated in any of our workshops?" at bounding box center [453, 396] width 233 height 12
click at [340, 430] on input "*Have you’ve participated in any of our workshops?" at bounding box center [537, 447] width 401 height 35
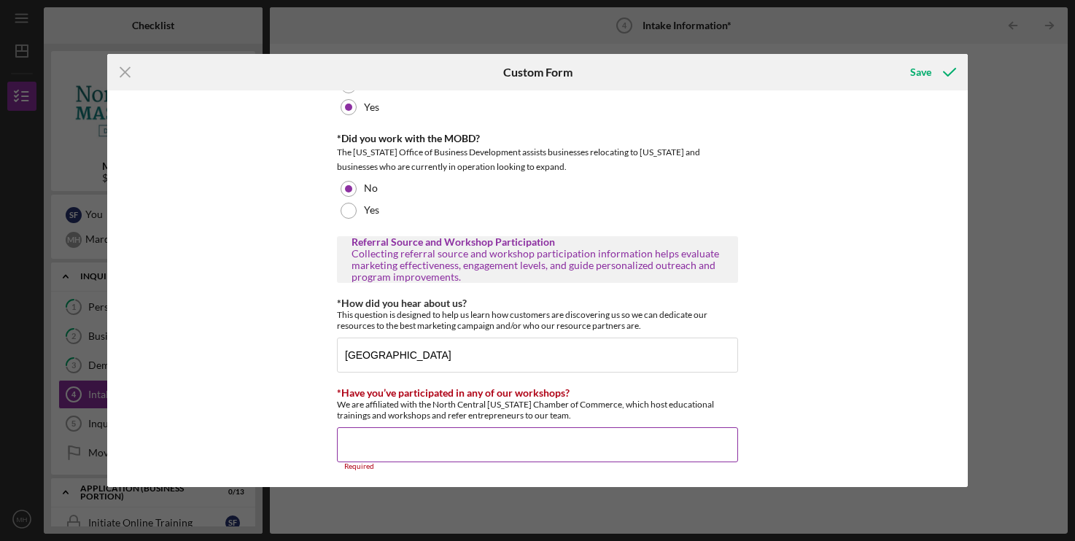
click at [341, 396] on label "*Have you’ve participated in any of our workshops?" at bounding box center [453, 393] width 233 height 12
click at [341, 428] on input "*Have you’ve participated in any of our workshops?" at bounding box center [537, 445] width 401 height 35
click at [334, 396] on div "Different Address? Does the business have a different address other than what h…" at bounding box center [537, 288] width 860 height 397
drag, startPoint x: 335, startPoint y: 390, endPoint x: 734, endPoint y: 414, distance: 399.8
click at [724, 417] on div "Different Address? Does the business have a different address other than what h…" at bounding box center [537, 288] width 860 height 397
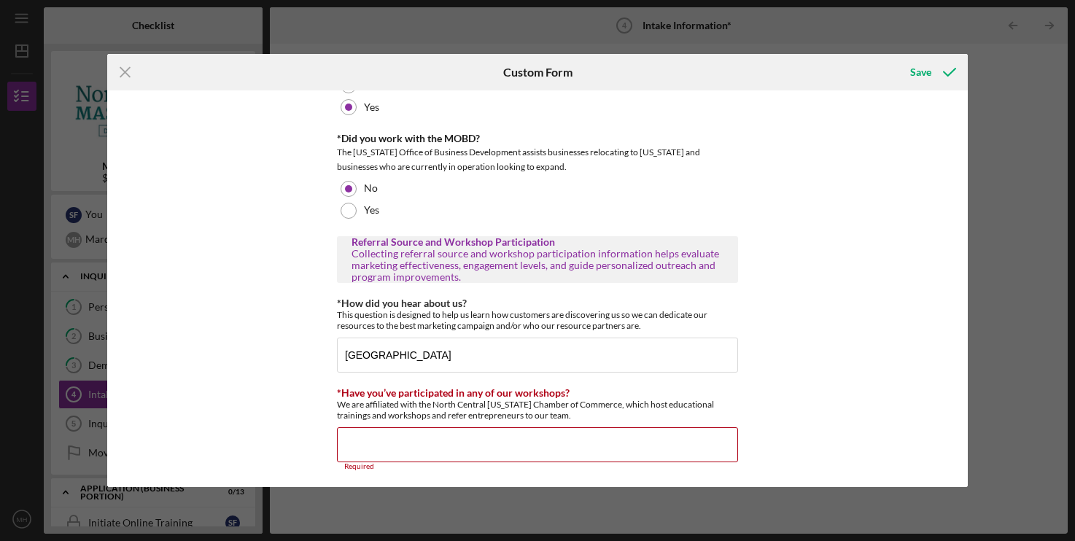
click at [786, 400] on div "Different Address? Does the business have a different address other than what h…" at bounding box center [537, 288] width 860 height 397
click at [560, 449] on input "*Have you’ve participated in any of our workshops?" at bounding box center [537, 445] width 401 height 35
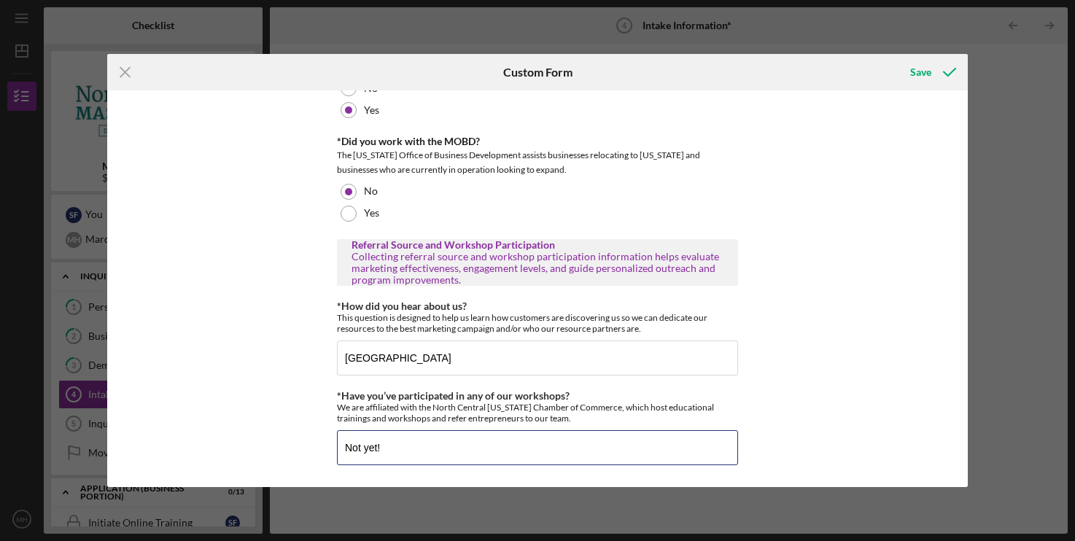
type input "Not yet!"
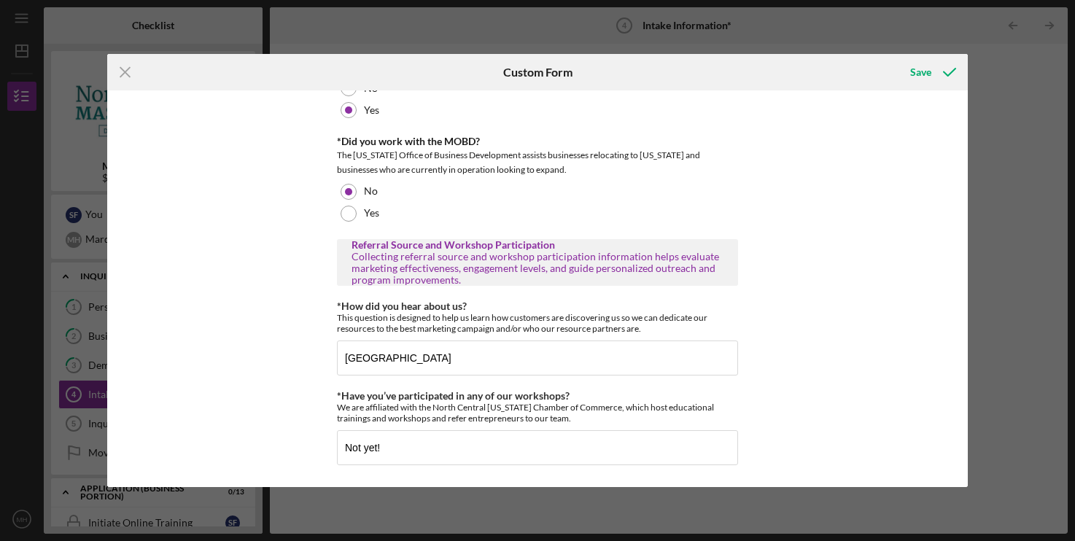
click at [773, 348] on div "Different Address? Does the business have a different address other than what h…" at bounding box center [537, 288] width 860 height 397
click at [942, 85] on icon "submit" at bounding box center [950, 72] width 36 height 36
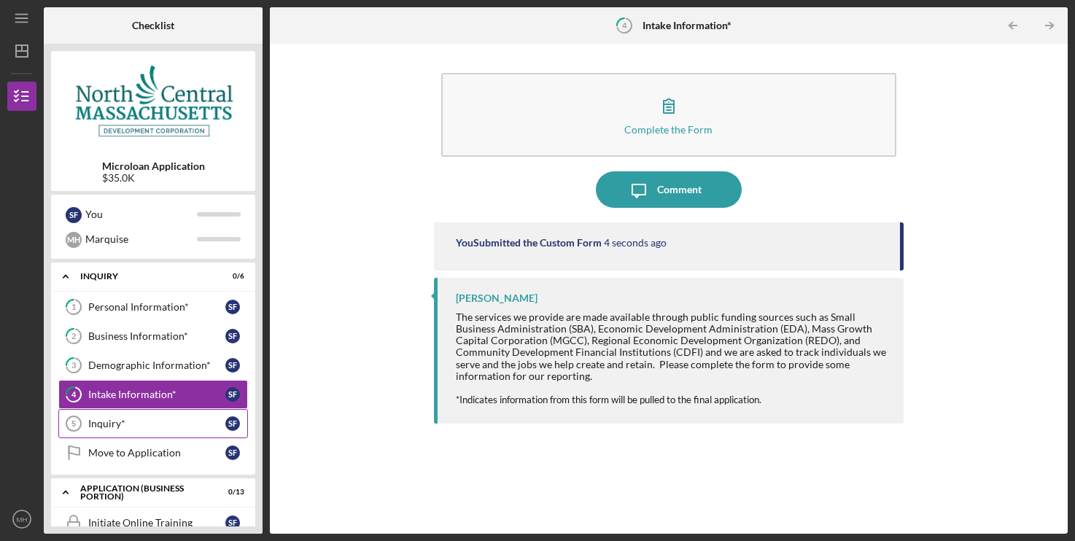
click at [121, 426] on div "Inquiry*" at bounding box center [156, 424] width 137 height 12
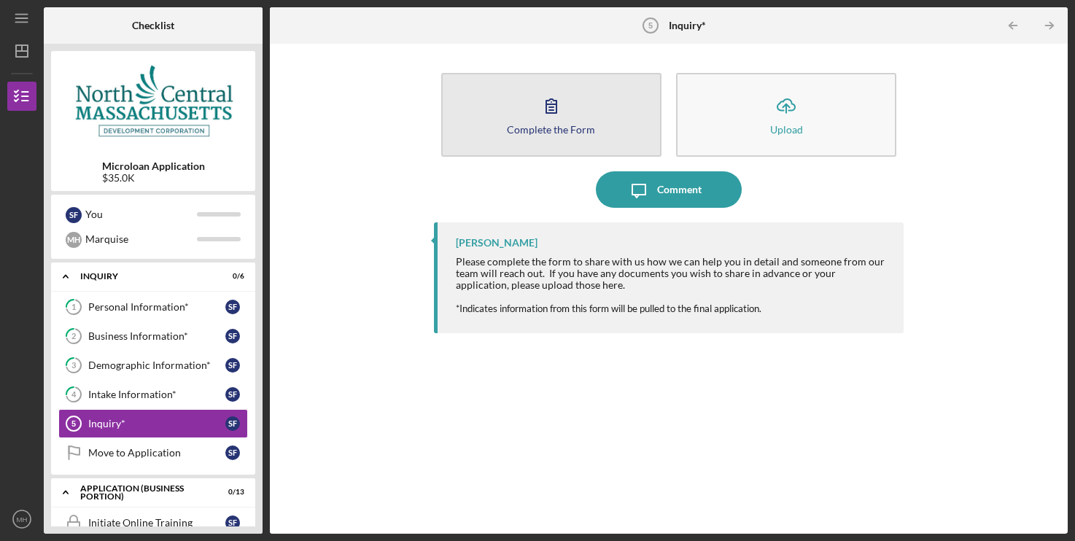
click at [557, 117] on icon "button" at bounding box center [551, 106] width 36 height 36
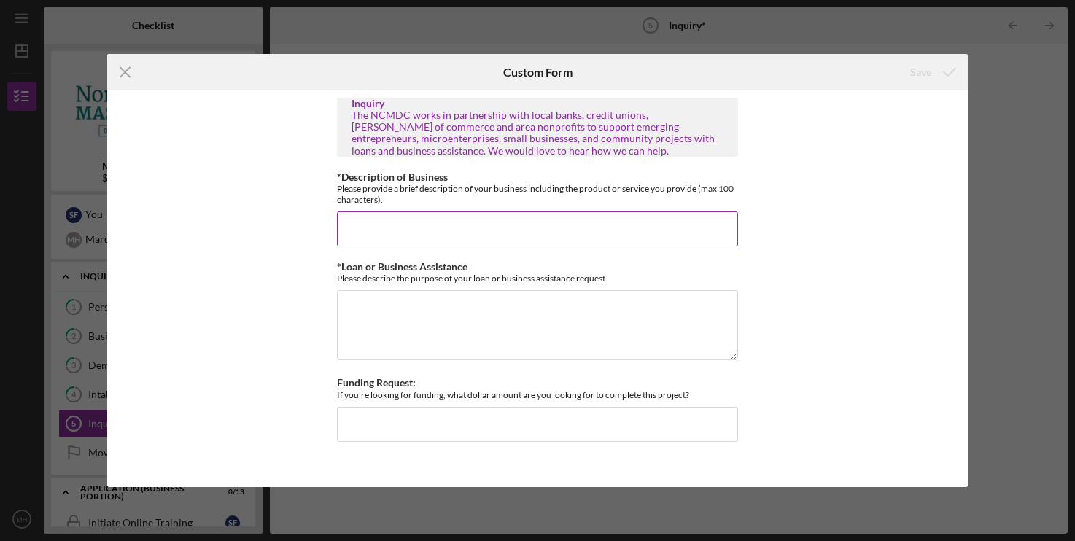
click at [367, 225] on input "*Description of Business" at bounding box center [537, 229] width 401 height 35
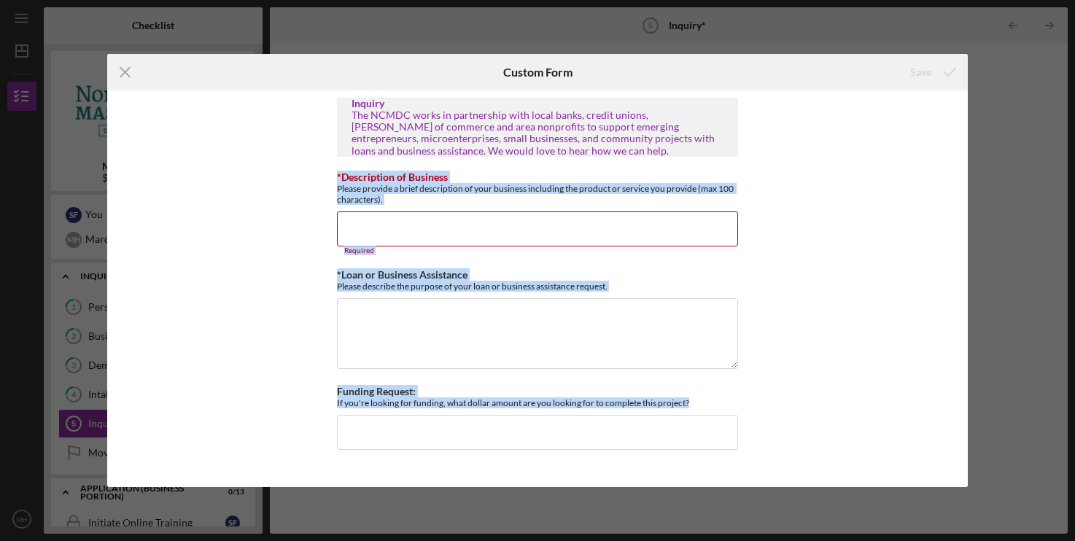
drag, startPoint x: 332, startPoint y: 176, endPoint x: 818, endPoint y: 405, distance: 537.2
click at [818, 405] on div "Inquiry The NCMDC works in partnership with local banks, credit unions, [PERSON…" at bounding box center [537, 288] width 860 height 397
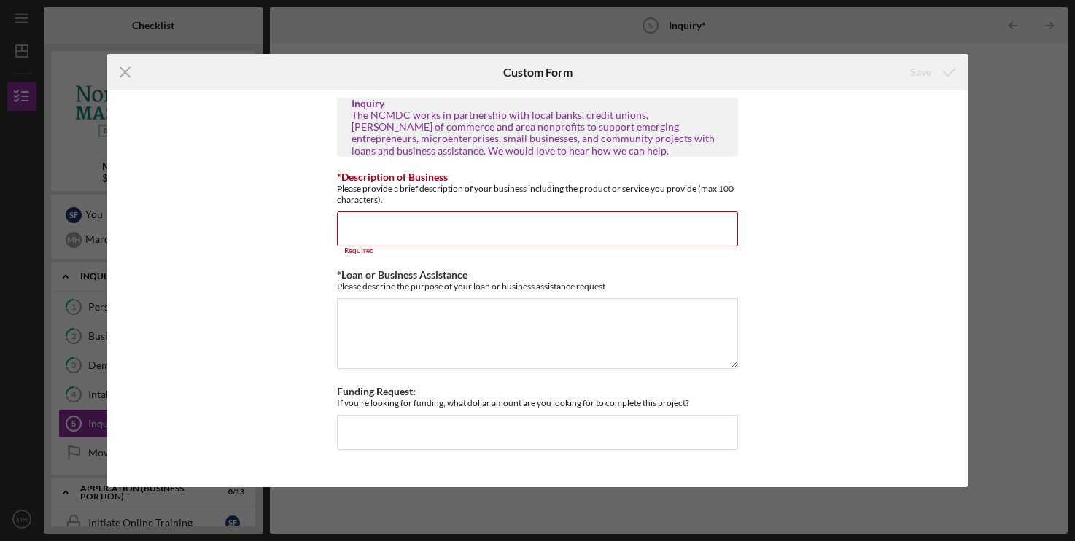
click at [818, 405] on div "Inquiry The NCMDC works in partnership with local banks, credit unions, [PERSON…" at bounding box center [537, 288] width 860 height 397
click at [439, 235] on input "*Description of Business" at bounding box center [537, 229] width 401 height 35
click at [358, 173] on label "*Description of Business" at bounding box center [392, 177] width 111 height 12
click at [358, 212] on input "*Description of Business" at bounding box center [537, 229] width 401 height 35
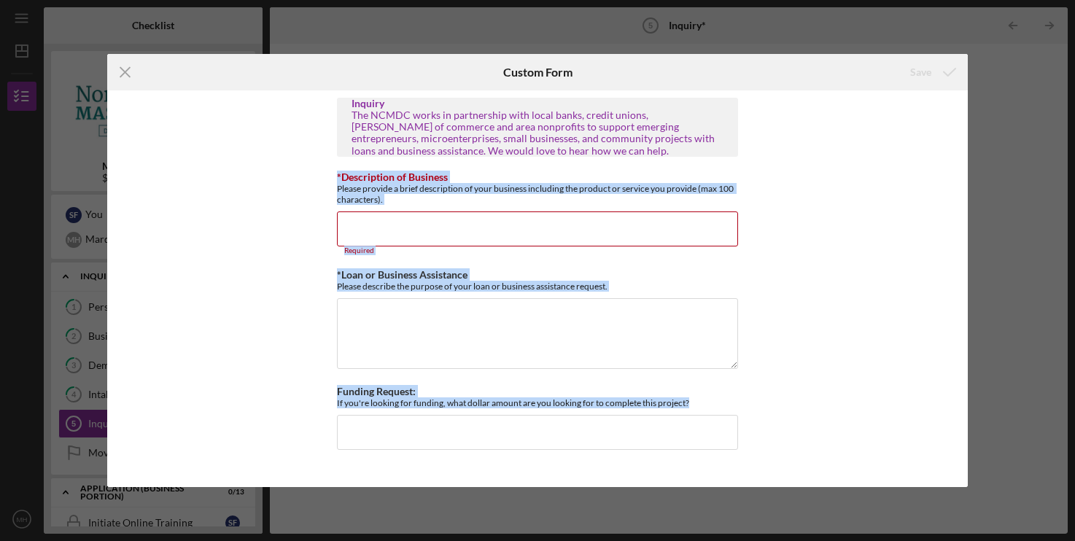
drag, startPoint x: 334, startPoint y: 174, endPoint x: 813, endPoint y: 409, distance: 533.5
click at [813, 409] on div "Inquiry The NCMDC works in partnership with local banks, credit unions, [PERSON…" at bounding box center [537, 288] width 860 height 397
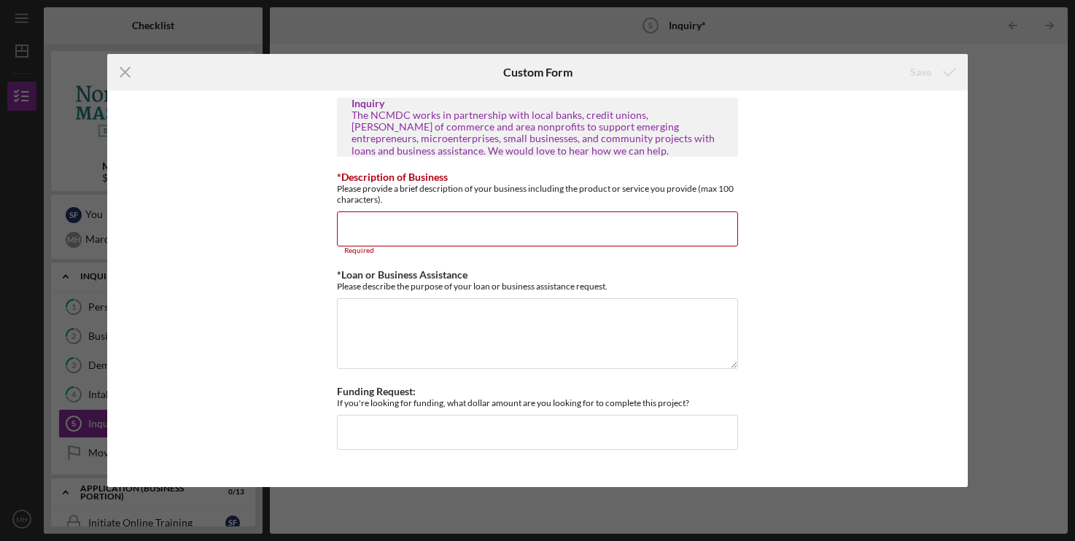
click at [813, 409] on div "Inquiry The NCMDC works in partnership with local banks, credit unions, [PERSON…" at bounding box center [537, 288] width 860 height 397
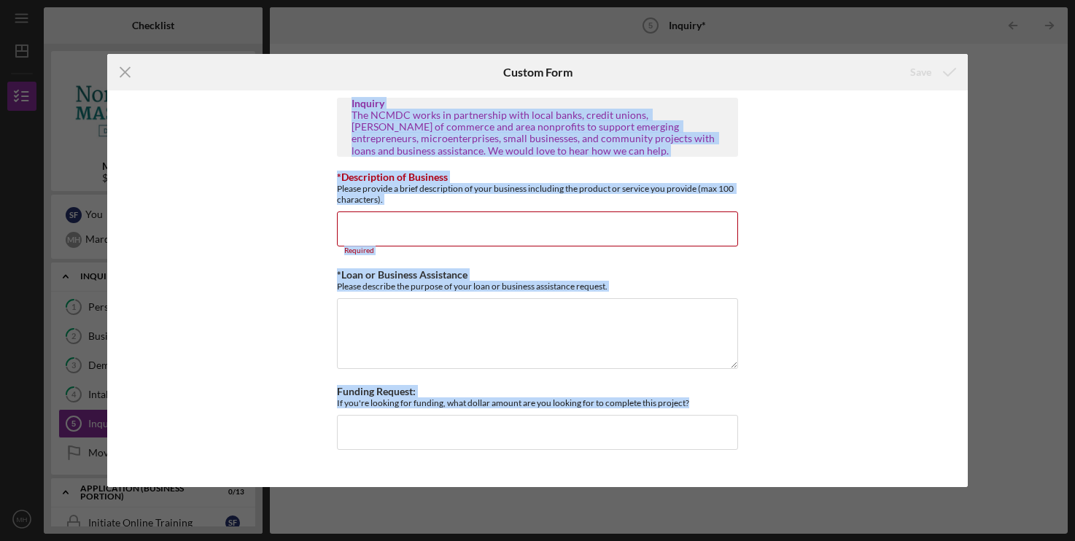
drag, startPoint x: 825, startPoint y: 400, endPoint x: 345, endPoint y: 101, distance: 565.2
click at [345, 101] on div "Inquiry The NCMDC works in partnership with local banks, credit unions, [PERSON…" at bounding box center [537, 288] width 860 height 397
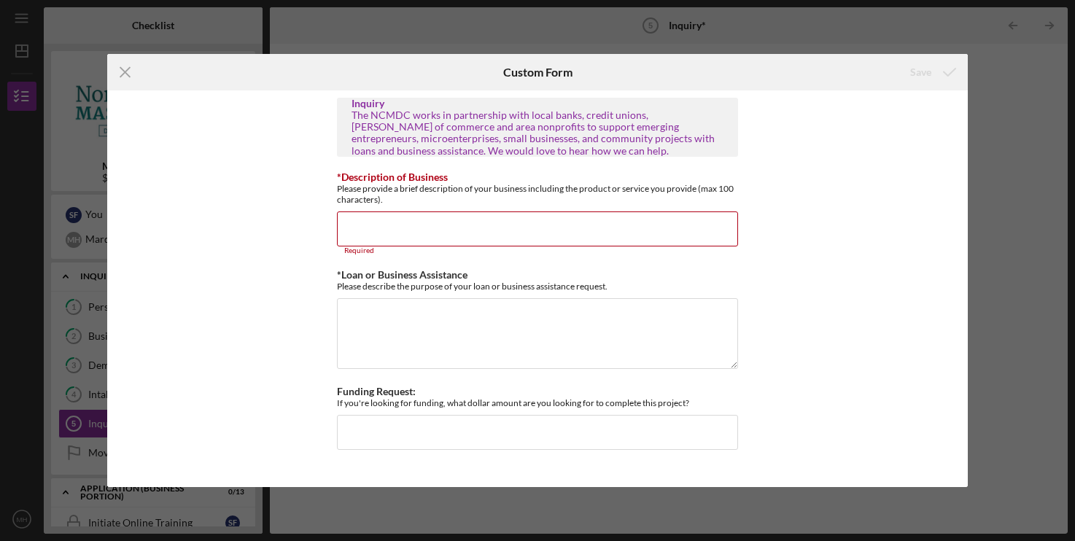
click at [233, 120] on div "Inquiry The NCMDC works in partnership with local banks, credit unions, [PERSON…" at bounding box center [537, 288] width 860 height 397
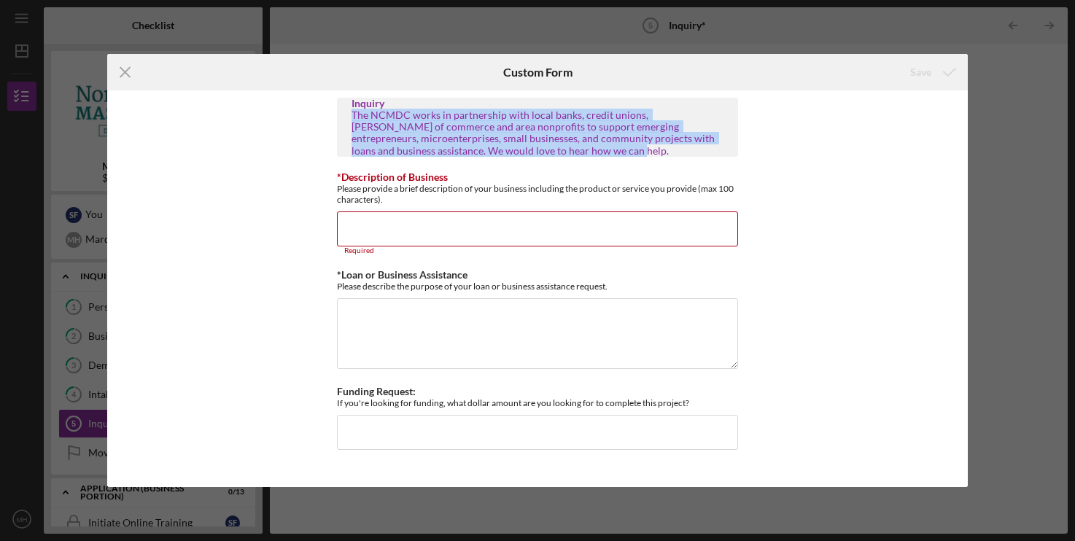
drag, startPoint x: 353, startPoint y: 111, endPoint x: 630, endPoint y: 148, distance: 279.7
click at [630, 148] on div "The NCMDC works in partnership with local banks, credit unions, [PERSON_NAME] o…" at bounding box center [538, 132] width 372 height 47
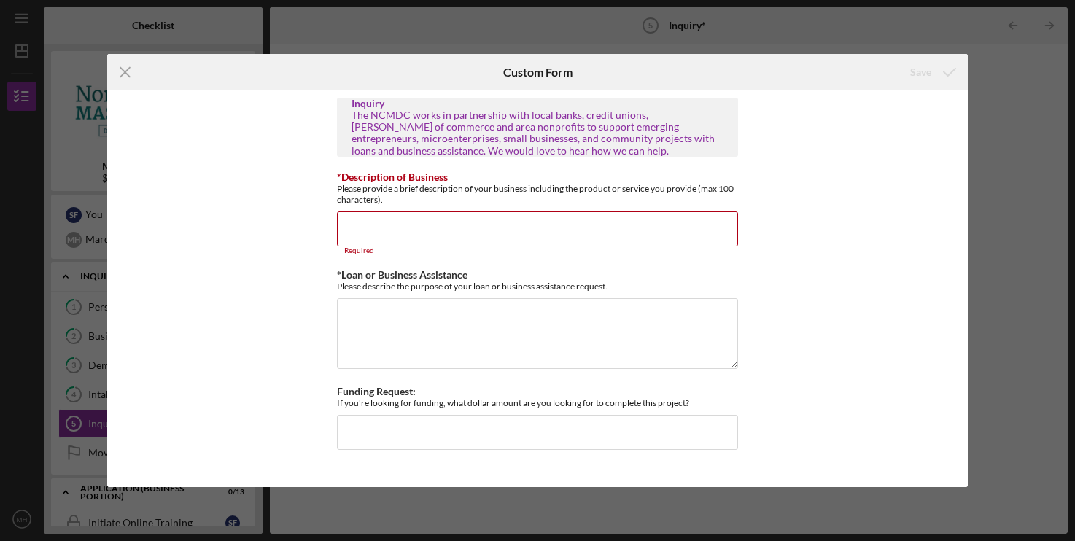
click at [630, 148] on div "The NCMDC works in partnership with local banks, credit unions, [PERSON_NAME] o…" at bounding box center [538, 132] width 372 height 47
click at [394, 231] on input "*Description of Business" at bounding box center [537, 229] width 401 height 35
paste input "Multiplayer will be a gaming café and lounge located in 2,600 feet of leased co…"
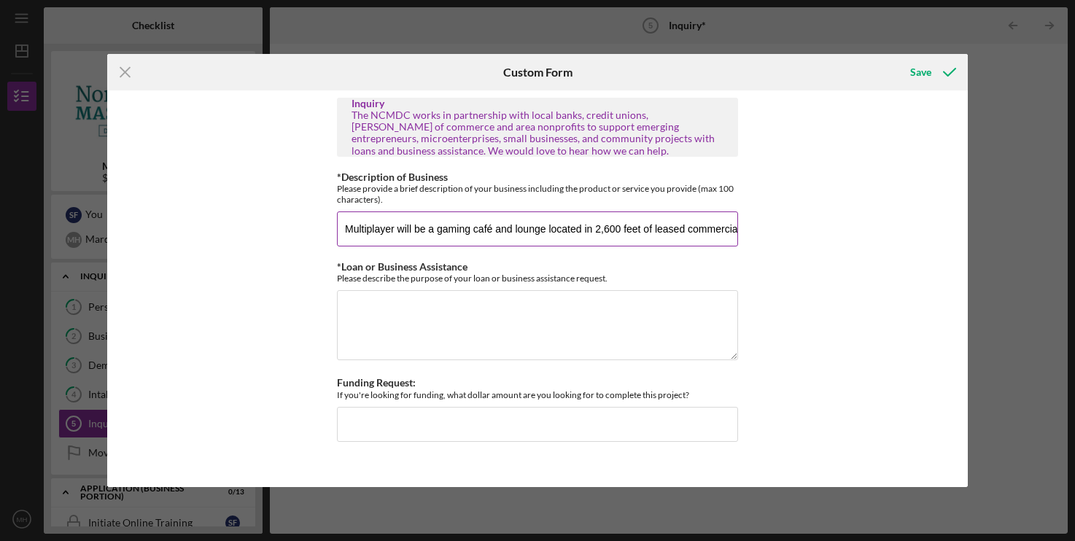
drag, startPoint x: 456, startPoint y: 228, endPoint x: 11, endPoint y: 233, distance: 445.1
click at [337, 233] on input "Multiplayer will be a gaming café and lounge located in 2,600 feet of leased co…" at bounding box center [537, 229] width 401 height 35
type input "Multiplayer will be a gaming café and lounge located in 2,600 feet of leased co…"
click at [390, 234] on input "Multiplayer will be a gaming café and lounge located in 2,600 feet of leased co…" at bounding box center [537, 229] width 401 height 35
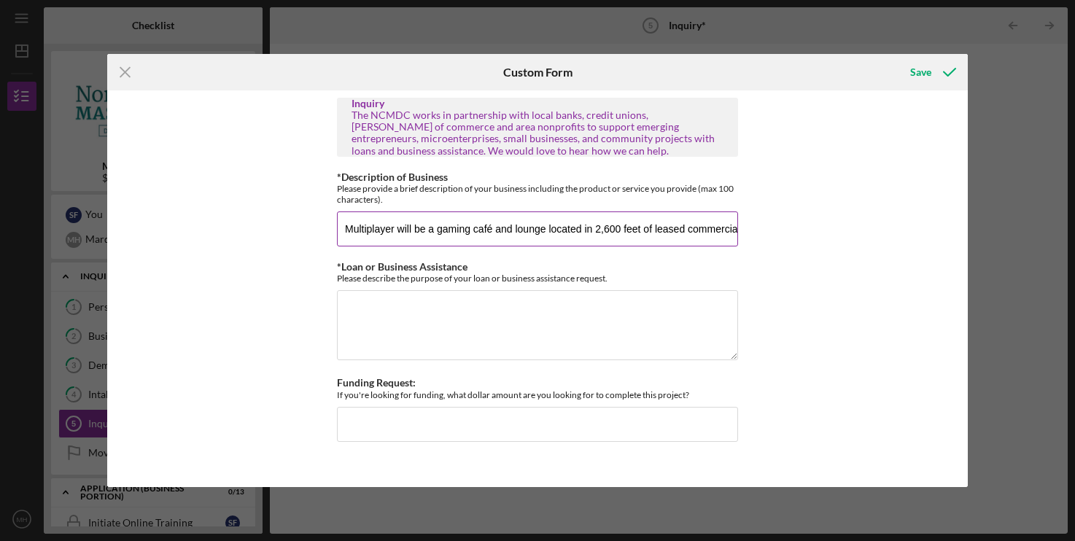
click at [390, 234] on input "Multiplayer will be a gaming café and lounge located in 2,600 feet of leased co…" at bounding box center [537, 229] width 401 height 35
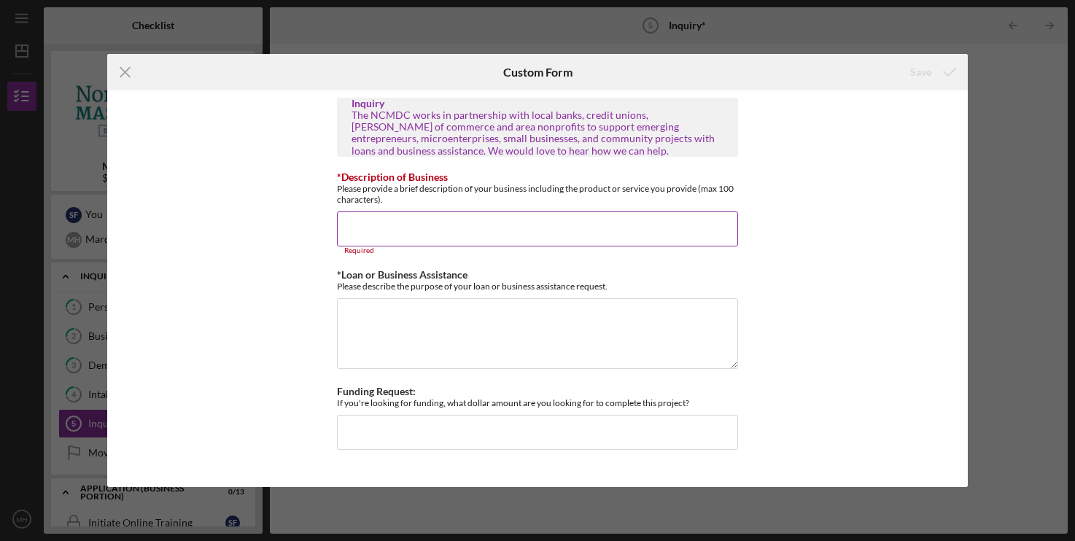
drag, startPoint x: 332, startPoint y: 169, endPoint x: 459, endPoint y: 197, distance: 130.1
click at [459, 197] on div "Inquiry The NCMDC works in partnership with local banks, credit unions, [PERSON…" at bounding box center [537, 288] width 860 height 397
click at [459, 197] on div "Please provide a brief description of your business including the product or se…" at bounding box center [537, 194] width 401 height 22
drag, startPoint x: 339, startPoint y: 171, endPoint x: 798, endPoint y: 284, distance: 472.6
click at [798, 284] on div "Inquiry The NCMDC works in partnership with local banks, credit unions, [PERSON…" at bounding box center [537, 288] width 860 height 397
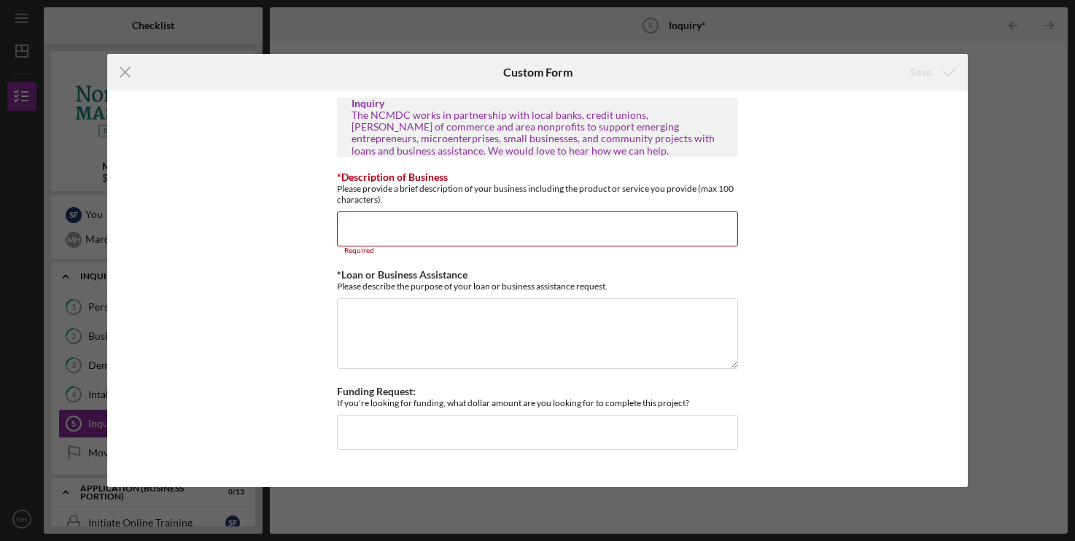
click at [798, 284] on div "Inquiry The NCMDC works in partnership with local banks, credit unions, [PERSON…" at bounding box center [537, 288] width 860 height 397
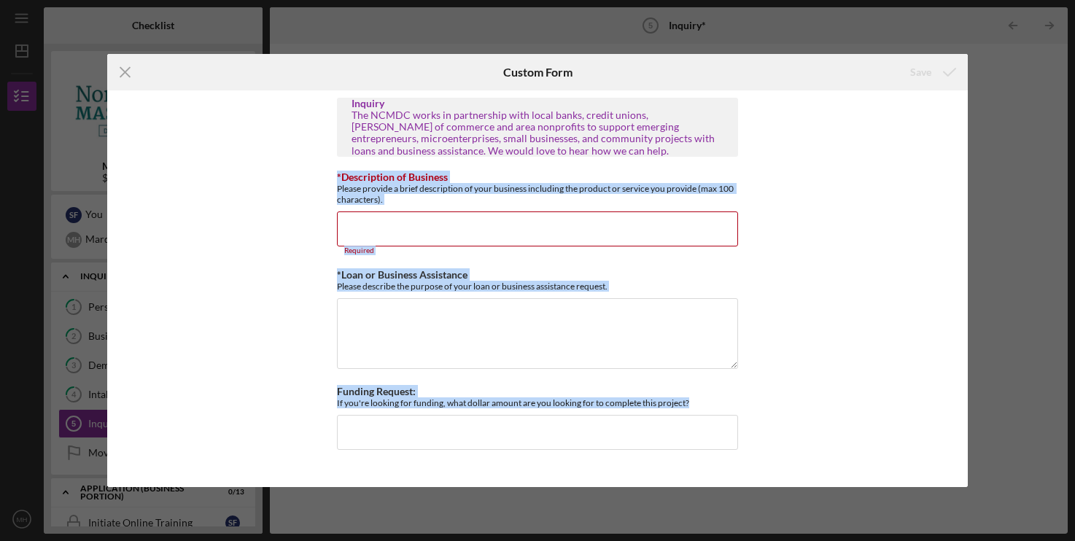
drag, startPoint x: 332, startPoint y: 175, endPoint x: 801, endPoint y: 403, distance: 521.7
click at [801, 403] on div "Inquiry The NCMDC works in partnership with local banks, credit unions, [PERSON…" at bounding box center [537, 288] width 860 height 397
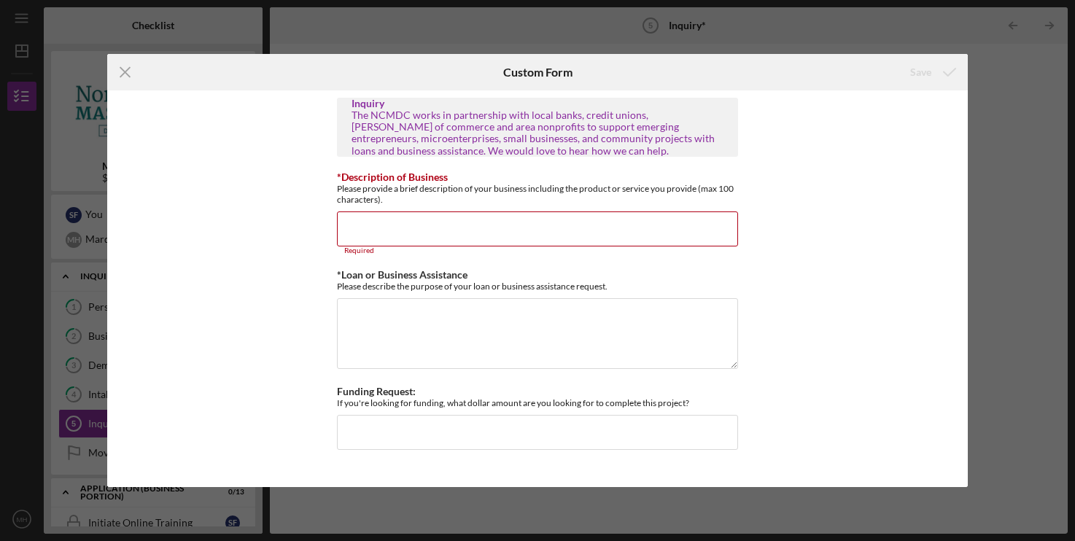
click at [801, 403] on div "Inquiry The NCMDC works in partnership with local banks, credit unions, [PERSON…" at bounding box center [537, 288] width 860 height 397
drag, startPoint x: 707, startPoint y: 389, endPoint x: 611, endPoint y: 355, distance: 102.2
click at [645, 375] on div "Inquiry The NCMDC works in partnership with local banks, credit unions, [PERSON…" at bounding box center [537, 289] width 401 height 382
click at [336, 187] on div "Inquiry The NCMDC works in partnership with local banks, credit unions, [PERSON…" at bounding box center [537, 288] width 860 height 397
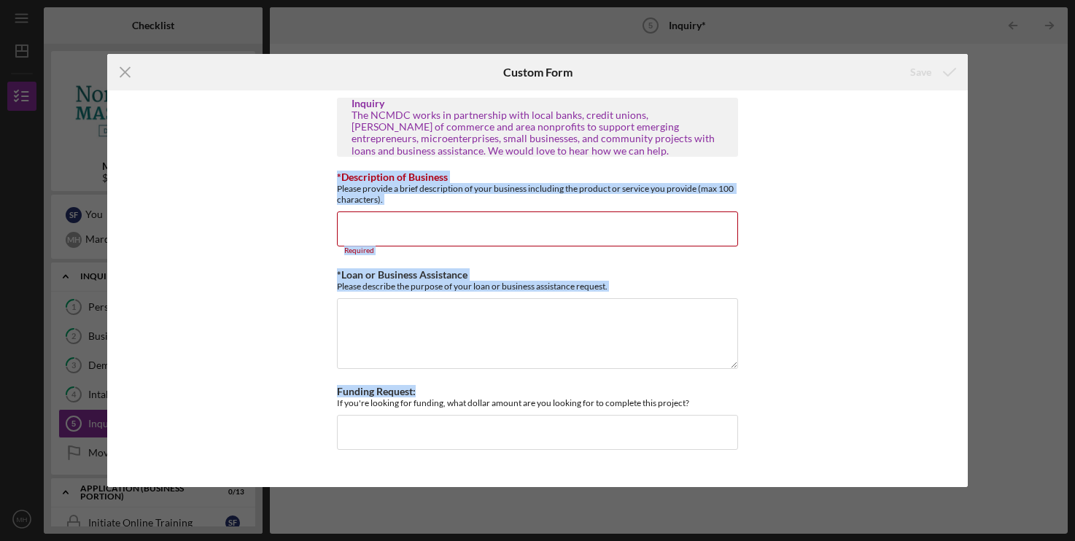
drag, startPoint x: 334, startPoint y: 166, endPoint x: 813, endPoint y: 392, distance: 530.3
click at [813, 392] on div "Inquiry The NCMDC works in partnership with local banks, credit unions, [PERSON…" at bounding box center [537, 288] width 860 height 397
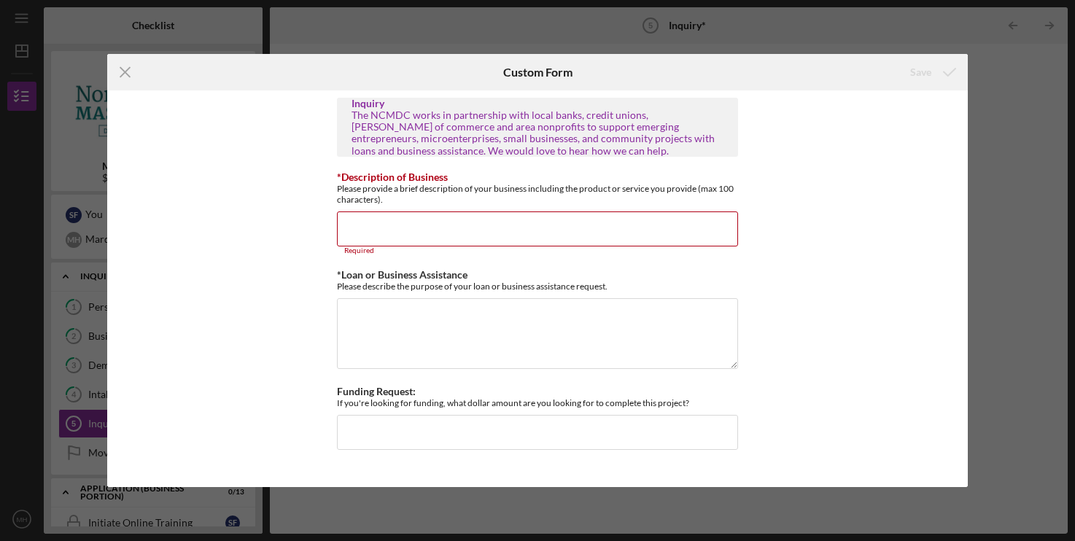
click at [814, 392] on div "Inquiry The NCMDC works in partnership with local banks, credit unions, [PERSON…" at bounding box center [537, 288] width 860 height 397
click at [530, 232] on input "*Description of Business" at bounding box center [537, 229] width 401 height 35
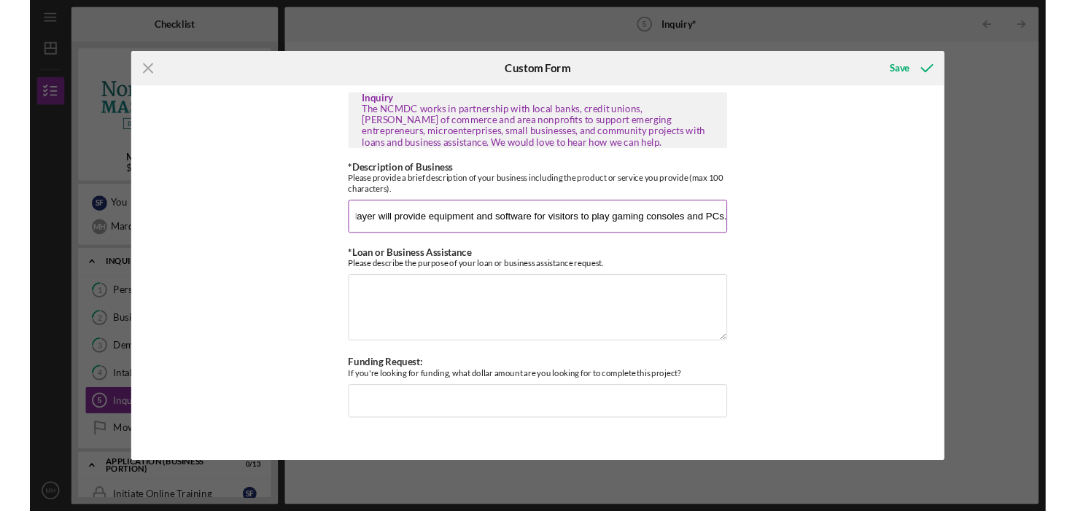
scroll to position [0, 28]
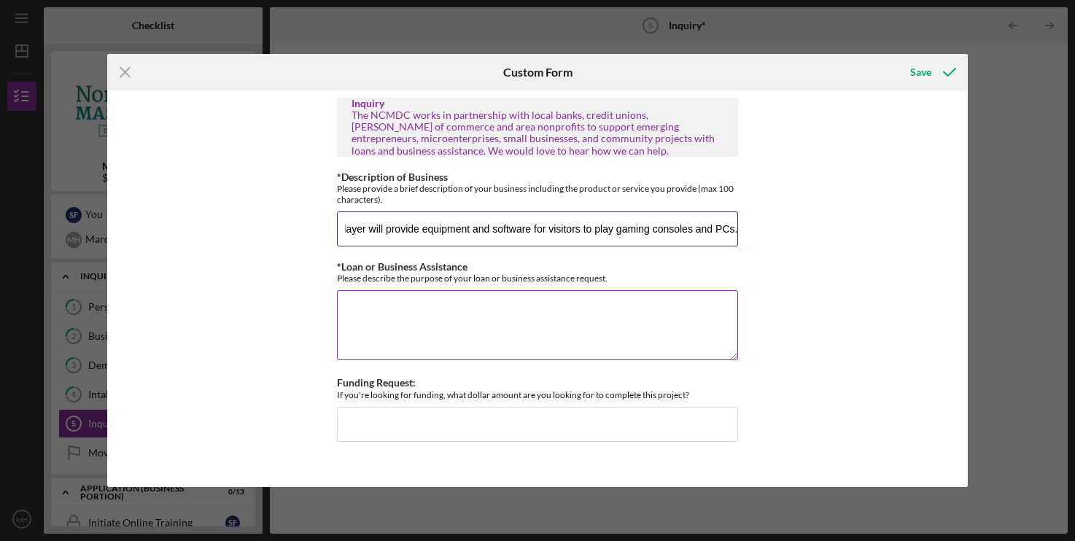
type input "Multiplayer will provide equipment and software for visitors to play gaming con…"
click at [517, 312] on textarea "*Loan or Business Assistance" at bounding box center [537, 325] width 401 height 70
click at [479, 325] on textarea "*Loan or Business Assistance" at bounding box center [537, 325] width 401 height 70
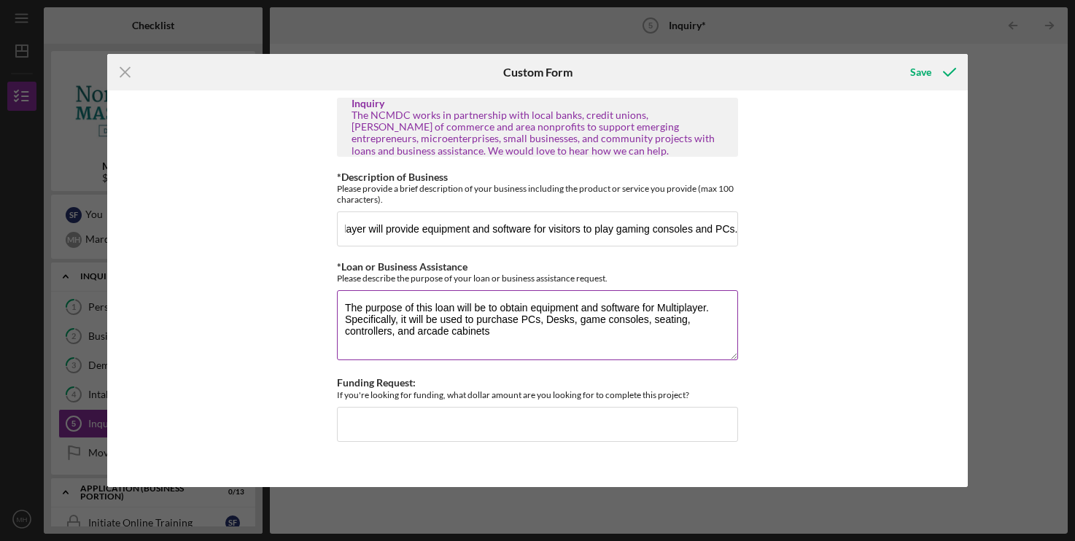
click at [419, 331] on textarea "The purpose of this loan will be to obtain equipment and software for Multiplay…" at bounding box center [537, 325] width 401 height 70
click at [579, 341] on textarea "The purpose of this loan will be to obtain equipment and software for Multiplay…" at bounding box center [537, 325] width 401 height 70
type textarea "The purpose of this loan will be to obtain equipment and software for Multiplay…"
click at [467, 425] on input "Funding Request:" at bounding box center [537, 424] width 401 height 35
click at [460, 418] on input "Funding Request:" at bounding box center [537, 424] width 401 height 35
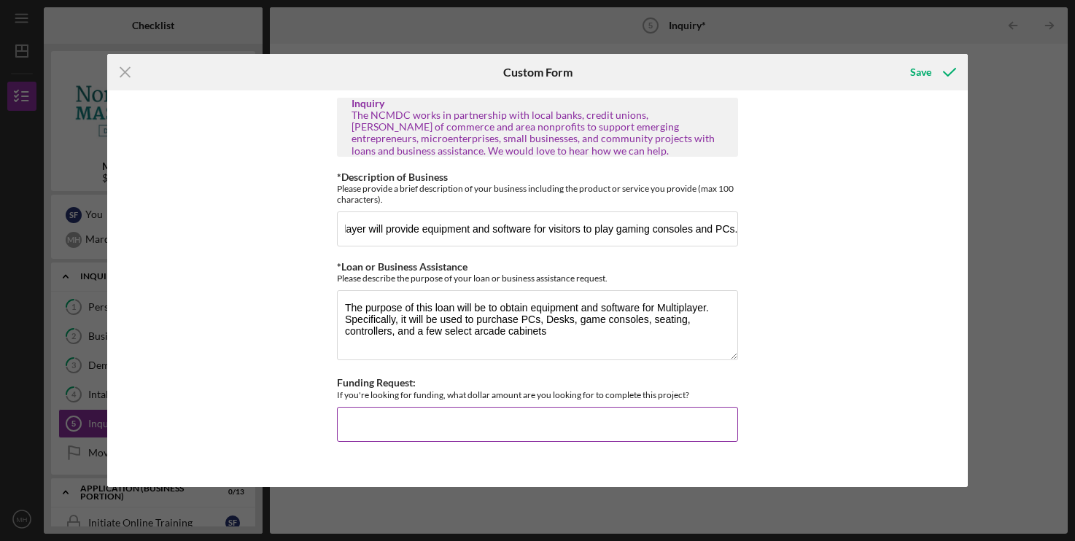
paste input "$35,000"
type input "$35,000"
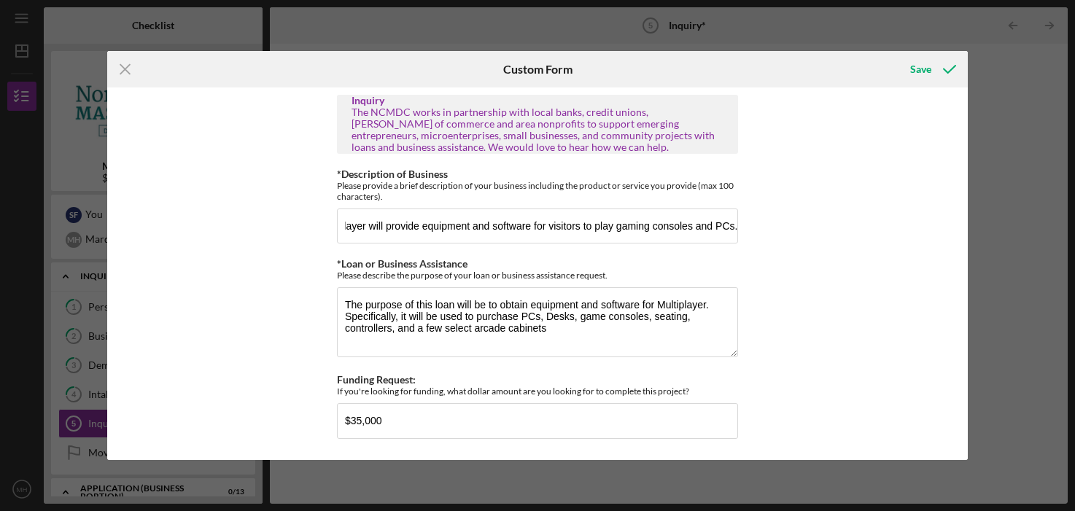
click at [808, 312] on div "Inquiry The NCMDC works in partnership with local banks, credit unions, [PERSON…" at bounding box center [537, 274] width 860 height 373
click at [937, 74] on icon "submit" at bounding box center [950, 69] width 36 height 36
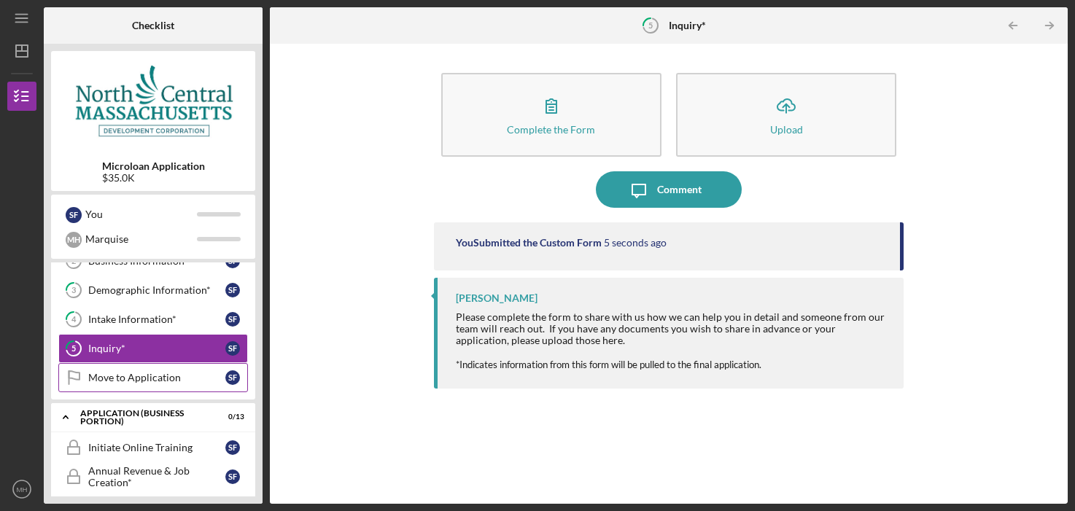
scroll to position [74, 0]
click at [133, 381] on div "Move to Application" at bounding box center [156, 379] width 137 height 12
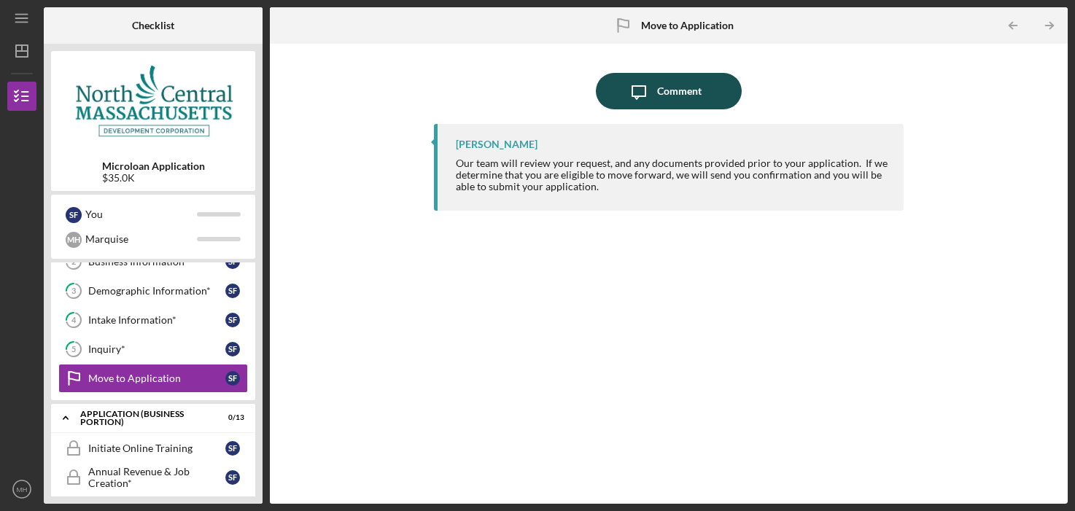
click at [705, 88] on button "Icon/Message Comment" at bounding box center [669, 91] width 146 height 36
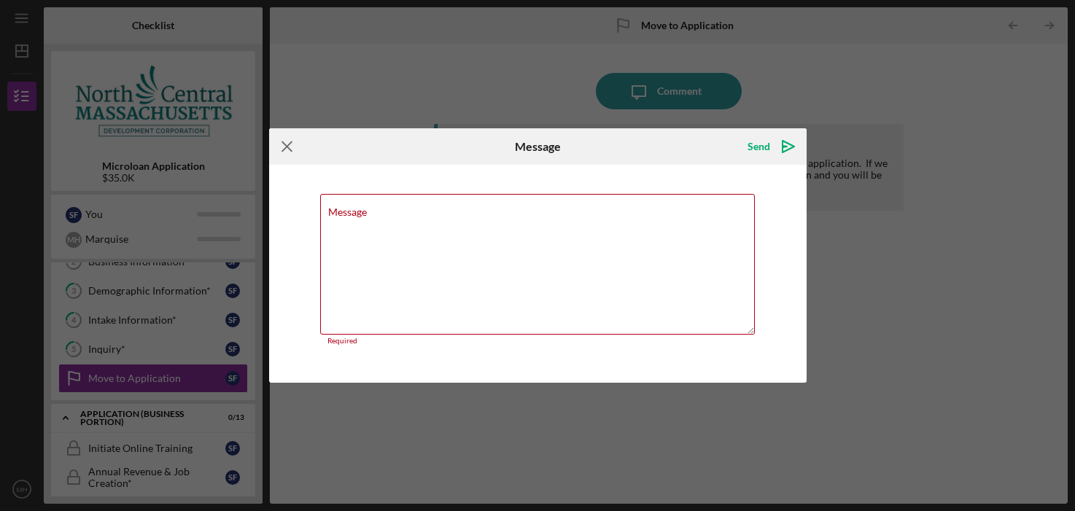
click at [284, 151] on icon "Icon/Menu Close" at bounding box center [287, 146] width 36 height 36
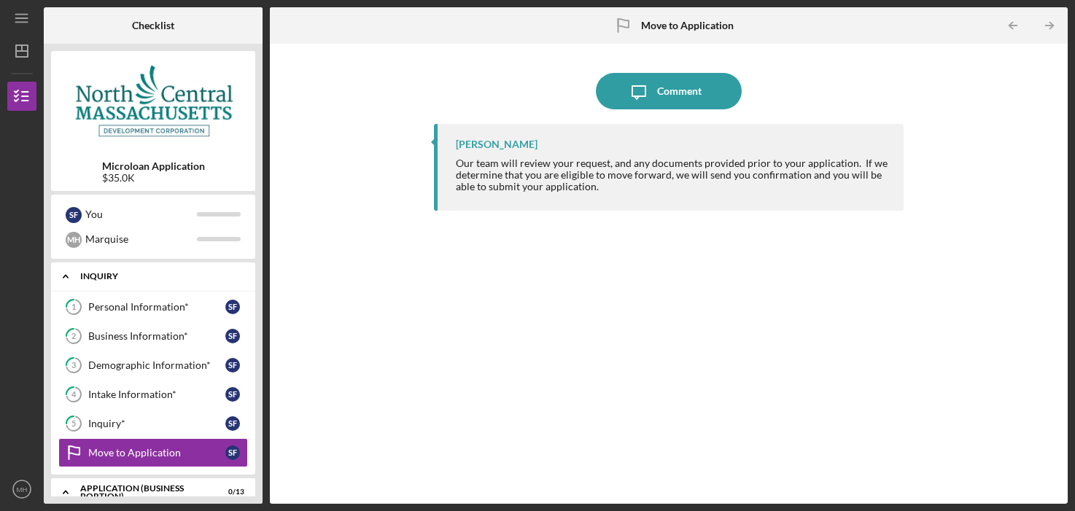
click at [65, 275] on icon "Icon/Expander" at bounding box center [65, 276] width 29 height 29
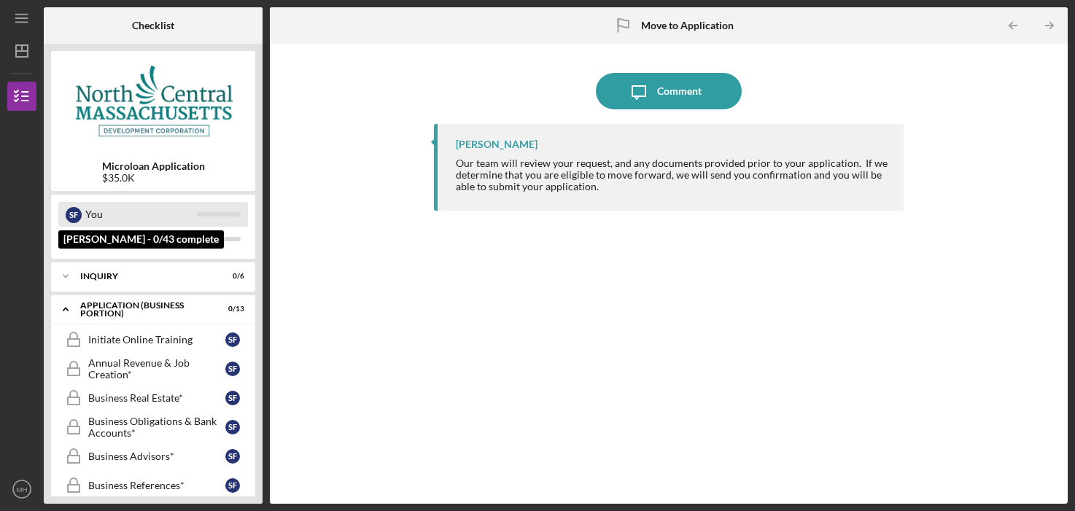
click at [138, 209] on div "You" at bounding box center [141, 214] width 112 height 25
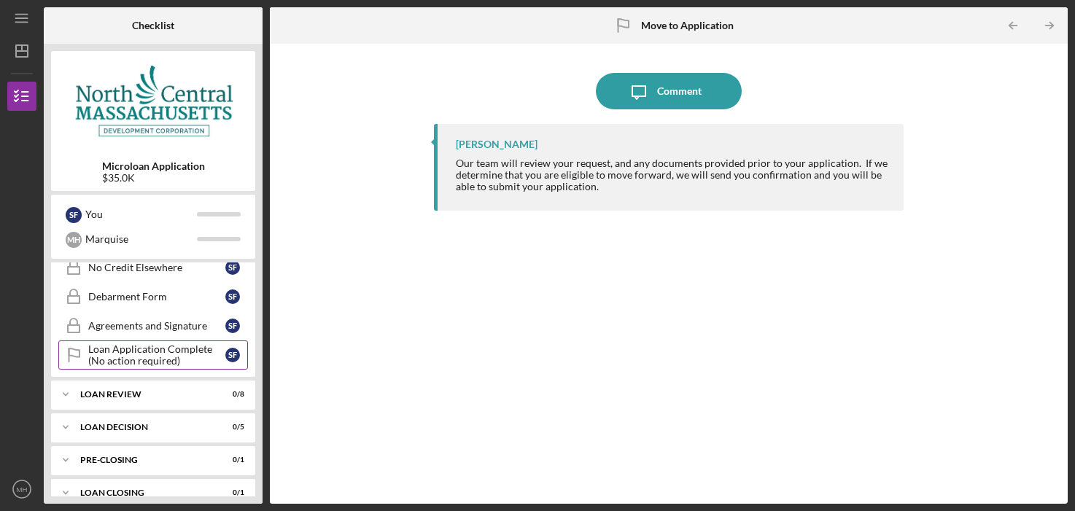
scroll to position [657, 0]
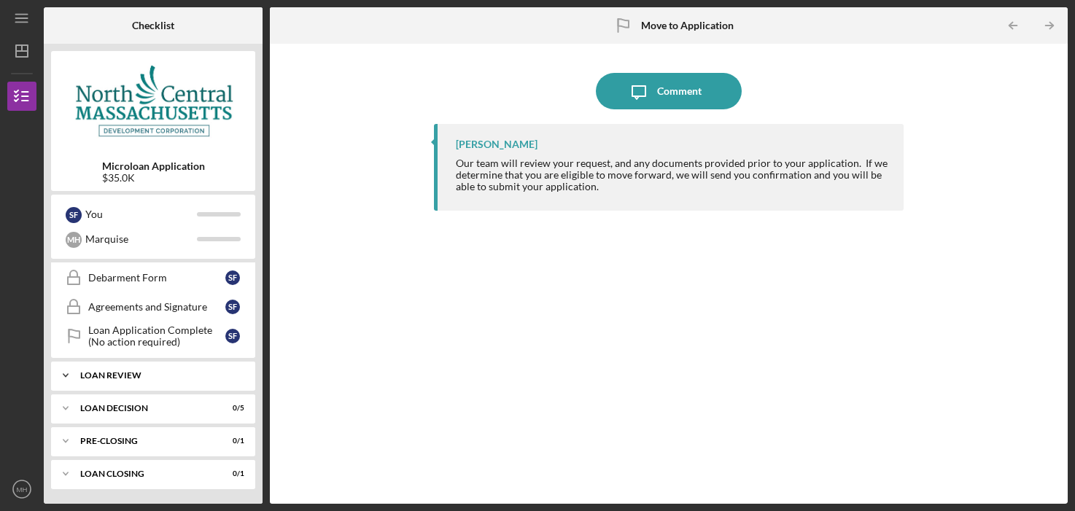
click at [66, 374] on icon "Icon/Expander" at bounding box center [65, 375] width 29 height 29
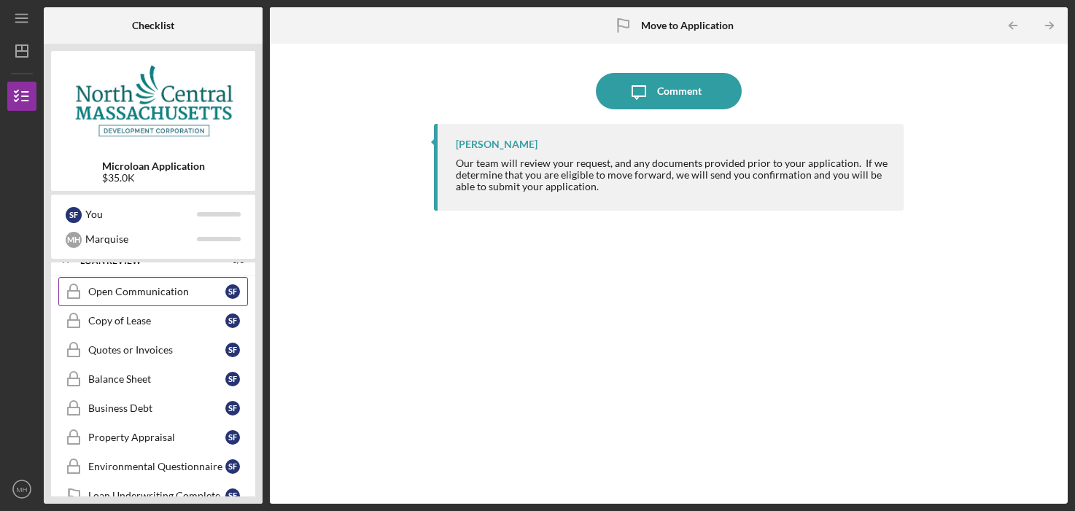
scroll to position [750, 0]
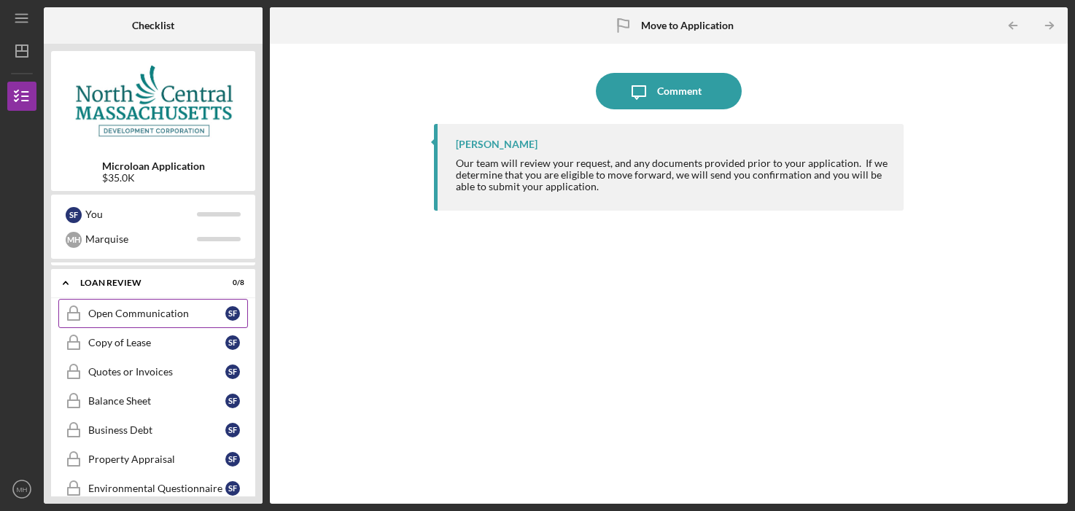
click at [162, 320] on div "Open Communication" at bounding box center [156, 314] width 137 height 12
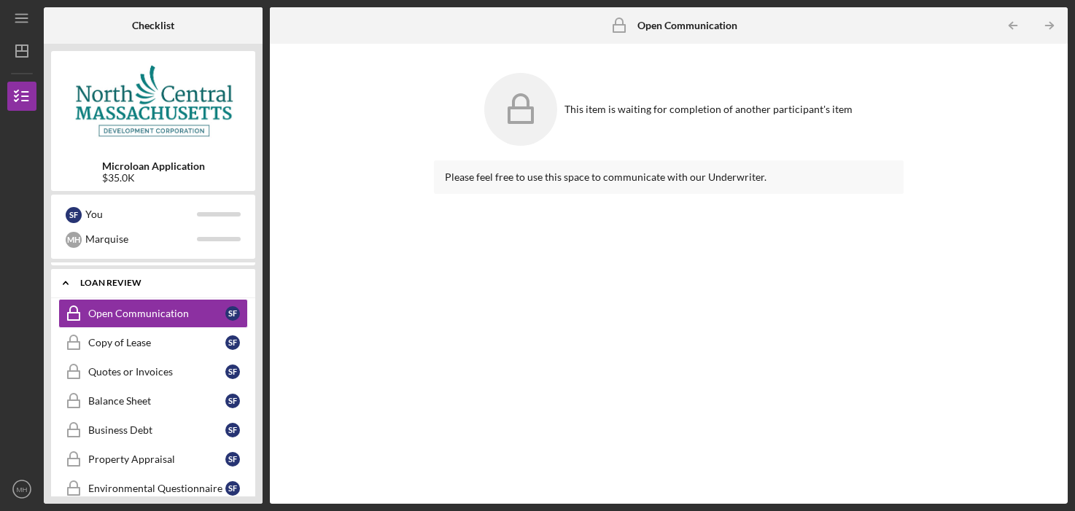
click at [66, 280] on icon "Icon/Expander" at bounding box center [65, 282] width 29 height 29
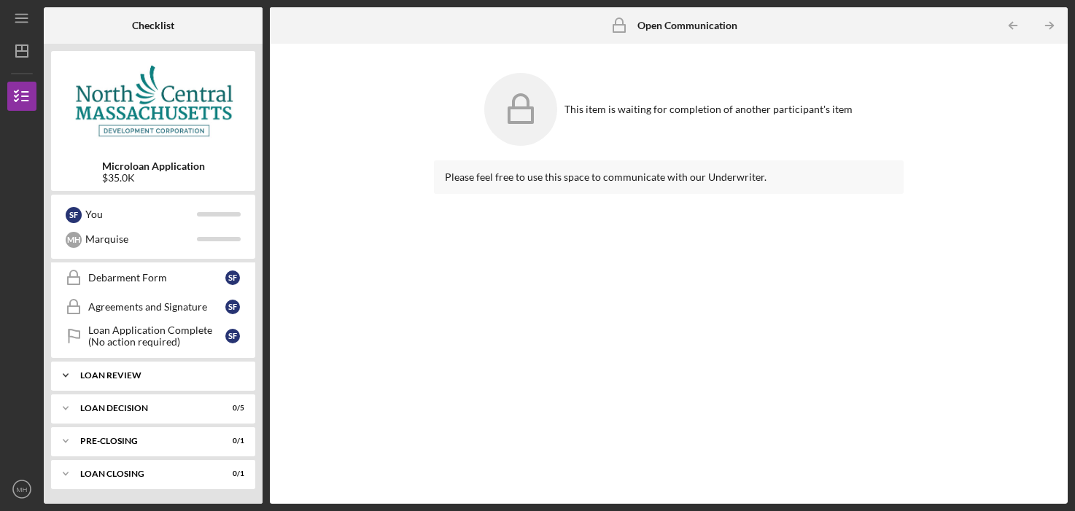
scroll to position [657, 0]
click at [93, 376] on div "LOAN REVIEW" at bounding box center [158, 375] width 157 height 9
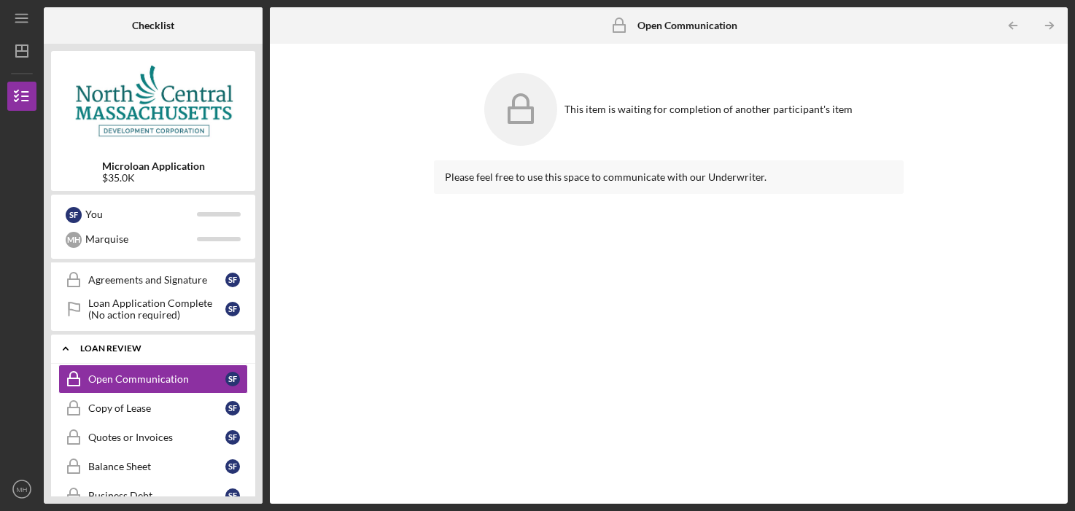
scroll to position [899, 0]
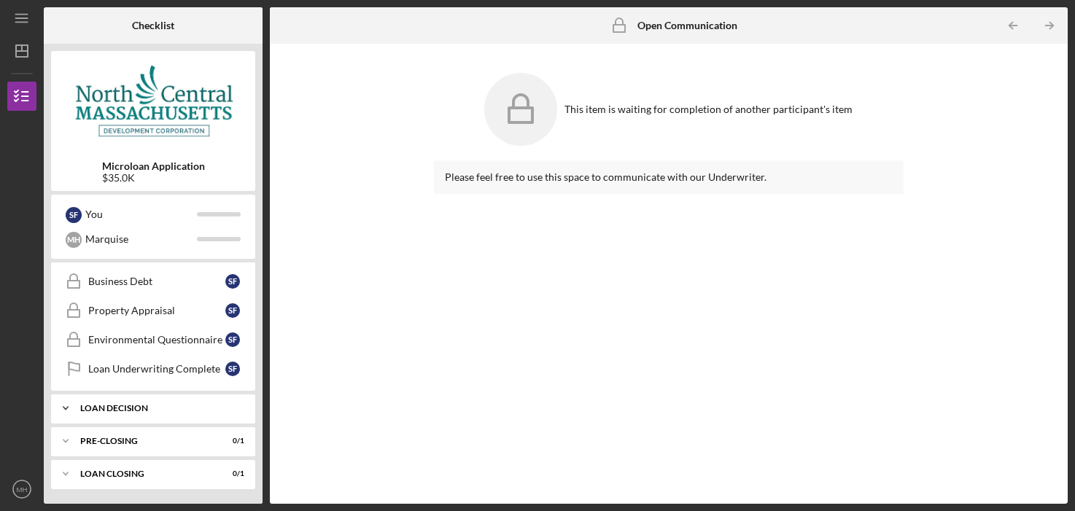
click at [102, 405] on div "LOAN DECISION" at bounding box center [158, 408] width 157 height 9
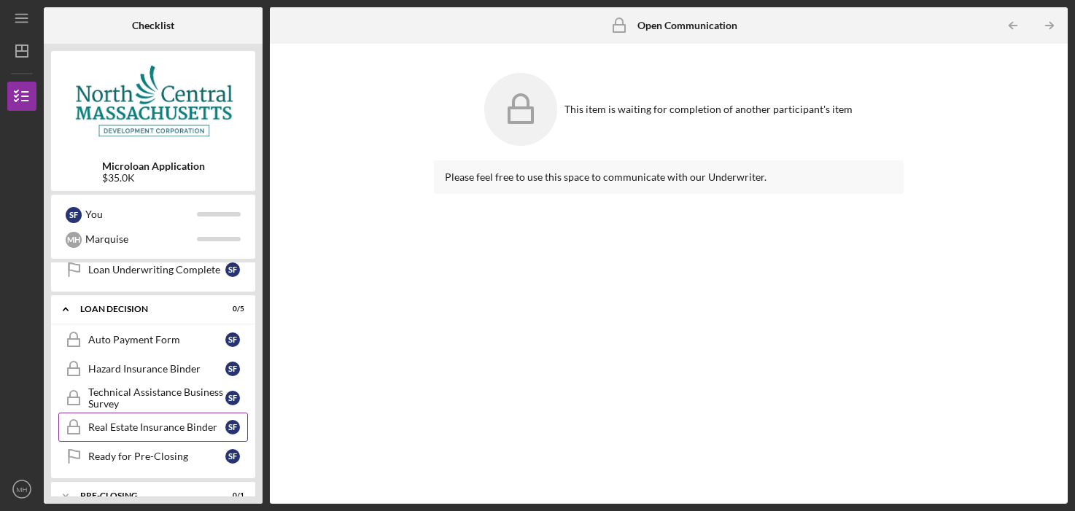
scroll to position [1053, 0]
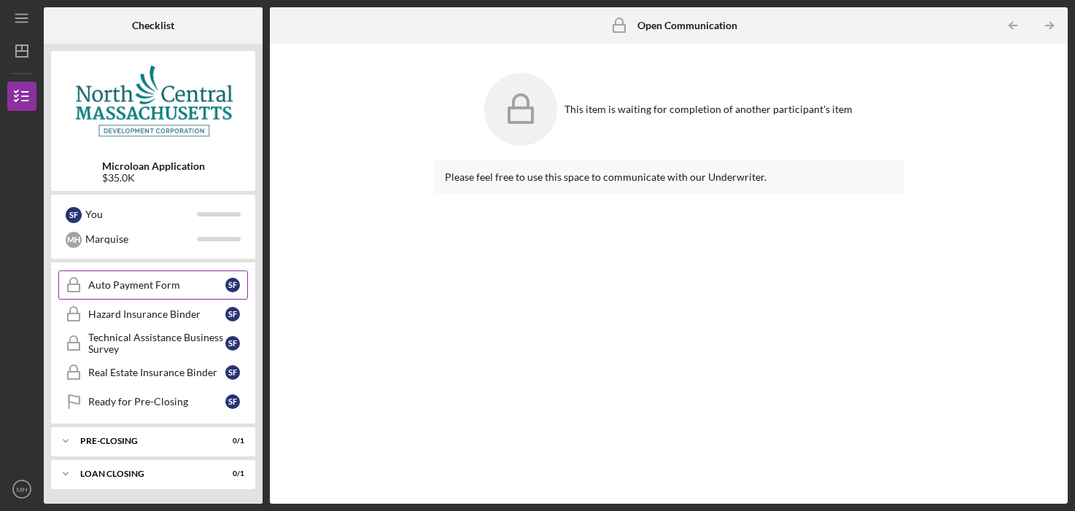
click at [160, 279] on link "Auto Payment Form Auto Payment Form S F" at bounding box center [153, 285] width 190 height 29
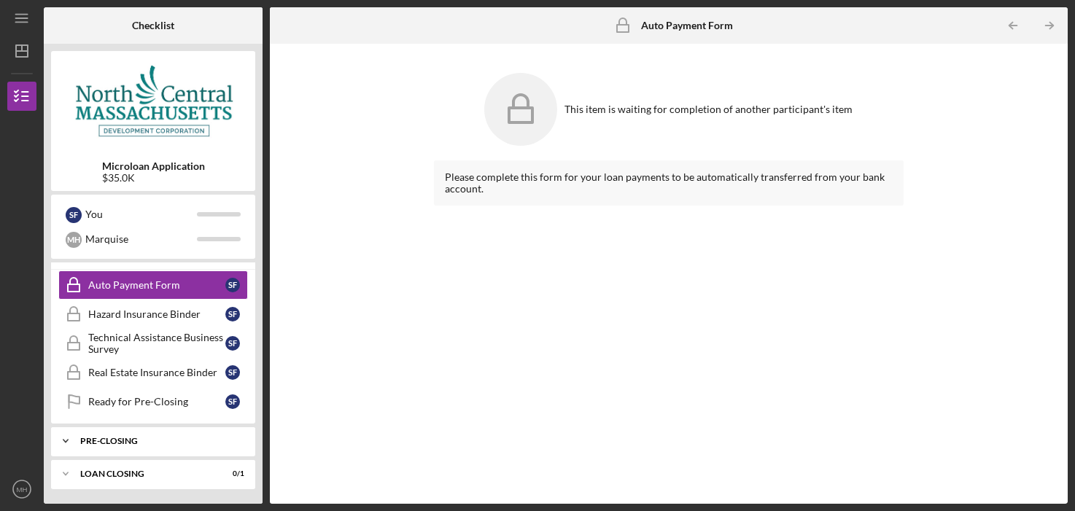
click at [105, 430] on div "Icon/Expander PRE-CLOSING 0 / 1" at bounding box center [153, 441] width 204 height 29
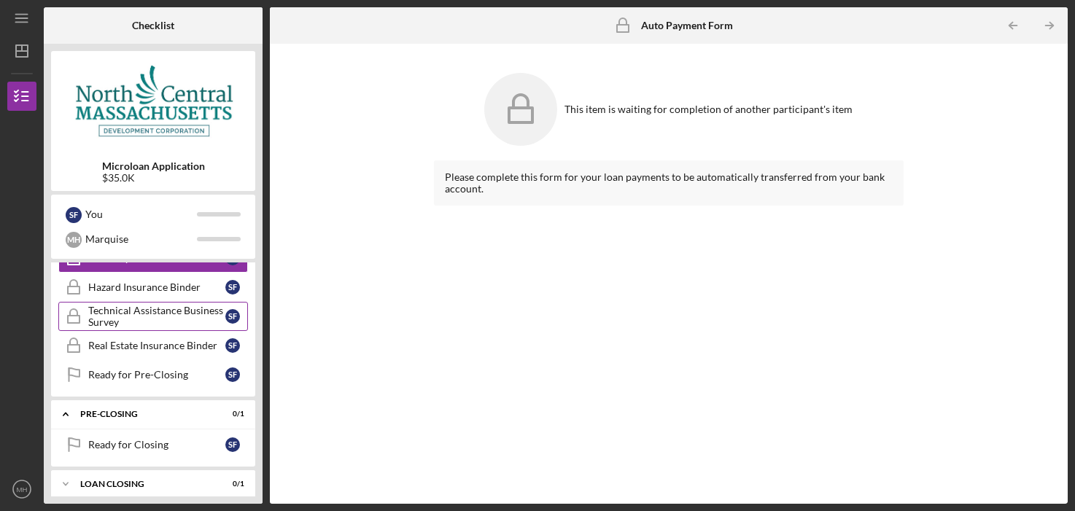
scroll to position [1090, 0]
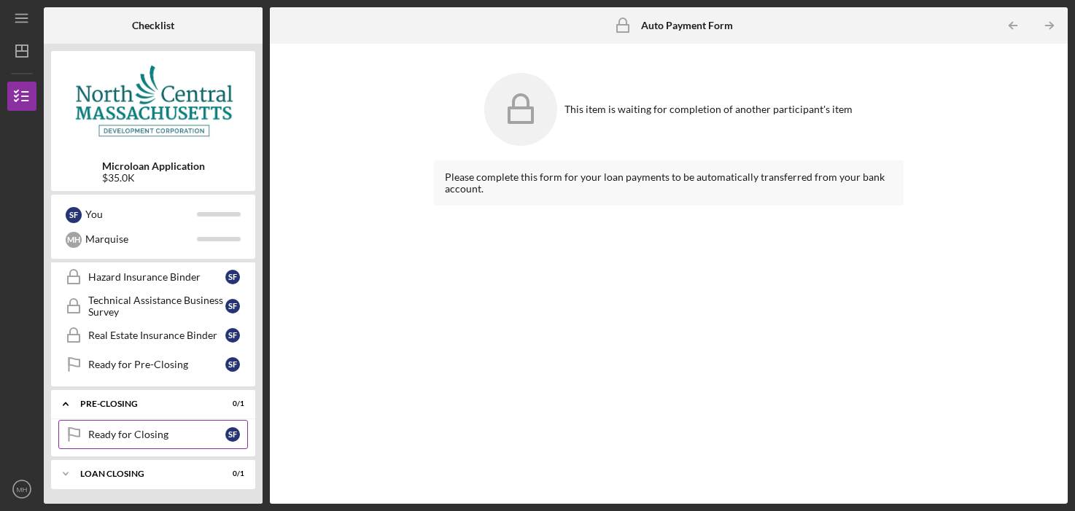
click at [111, 439] on div "Ready for Closing" at bounding box center [156, 435] width 137 height 12
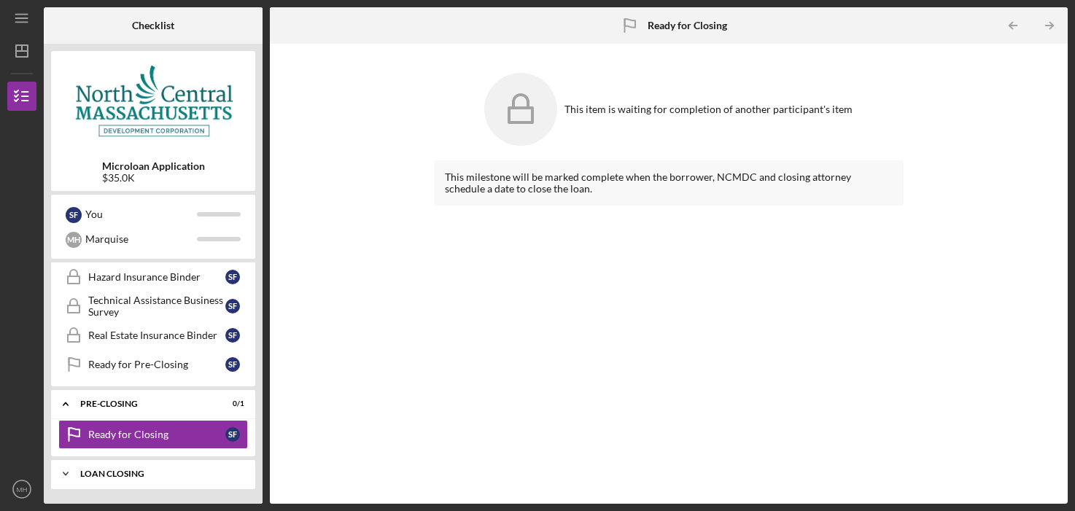
click at [119, 476] on div "LOAN CLOSING" at bounding box center [158, 474] width 157 height 9
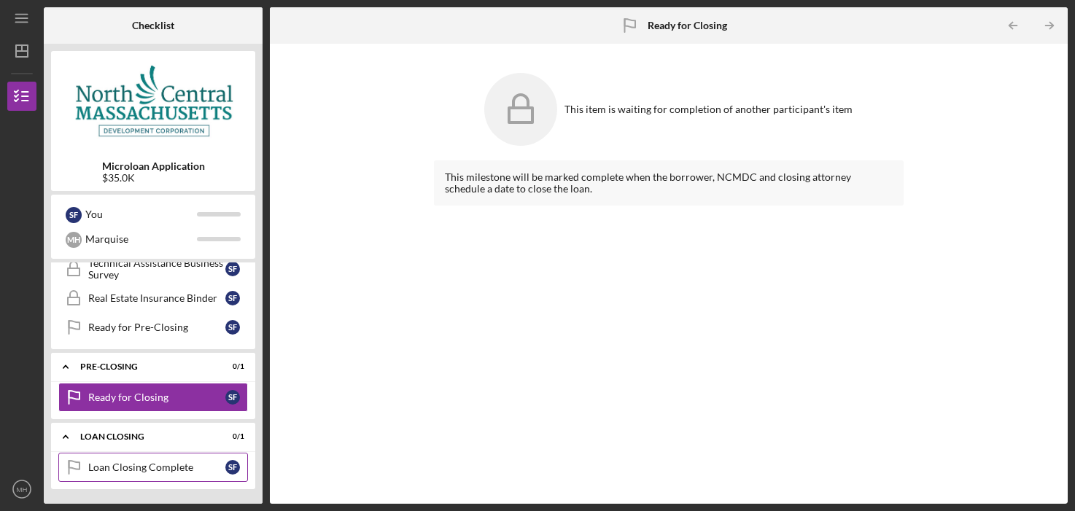
click at [120, 462] on link "Loan Closing Complete Loan Closing Complete S F" at bounding box center [153, 467] width 190 height 29
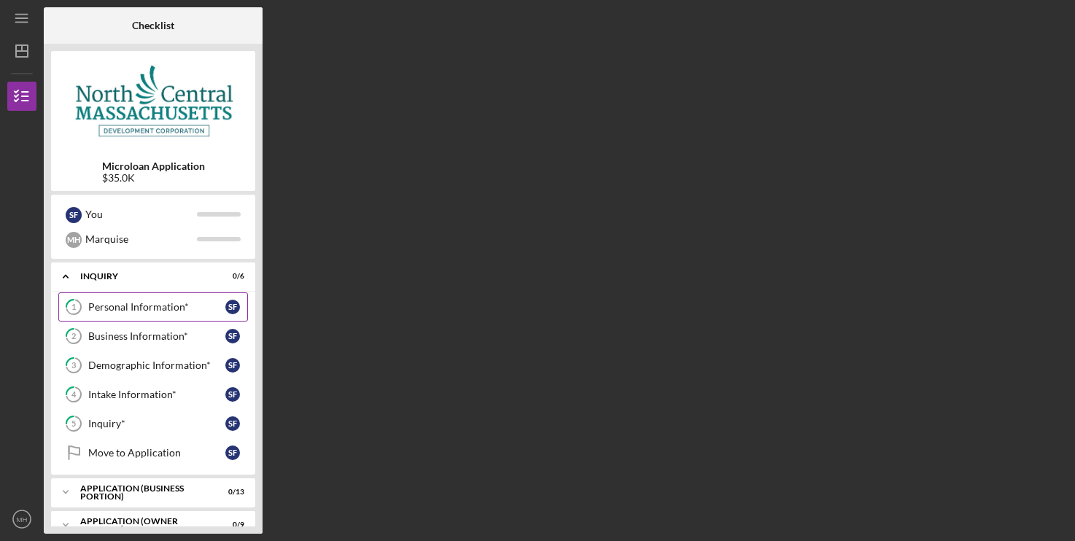
scroll to position [152, 0]
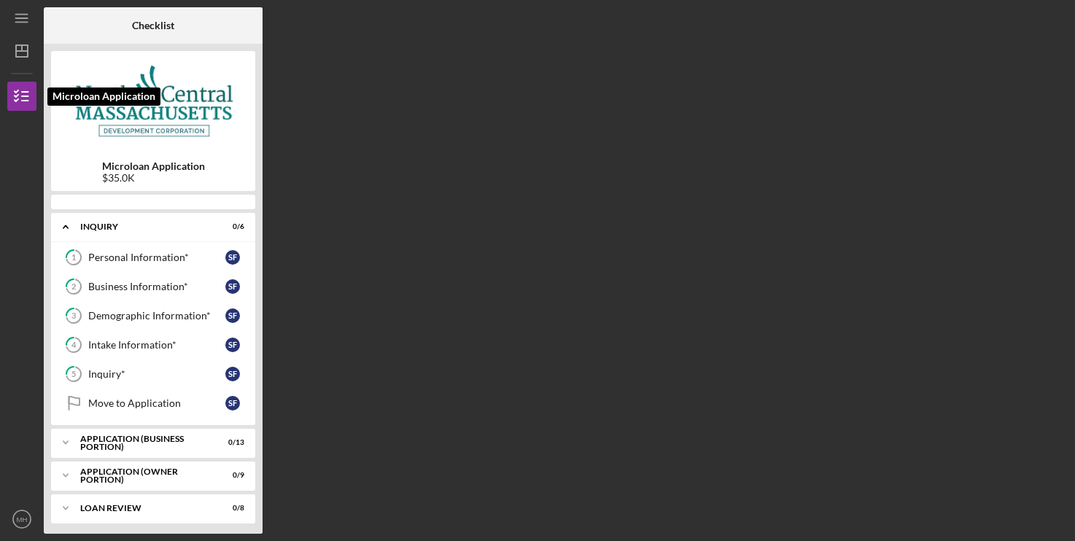
scroll to position [103, 0]
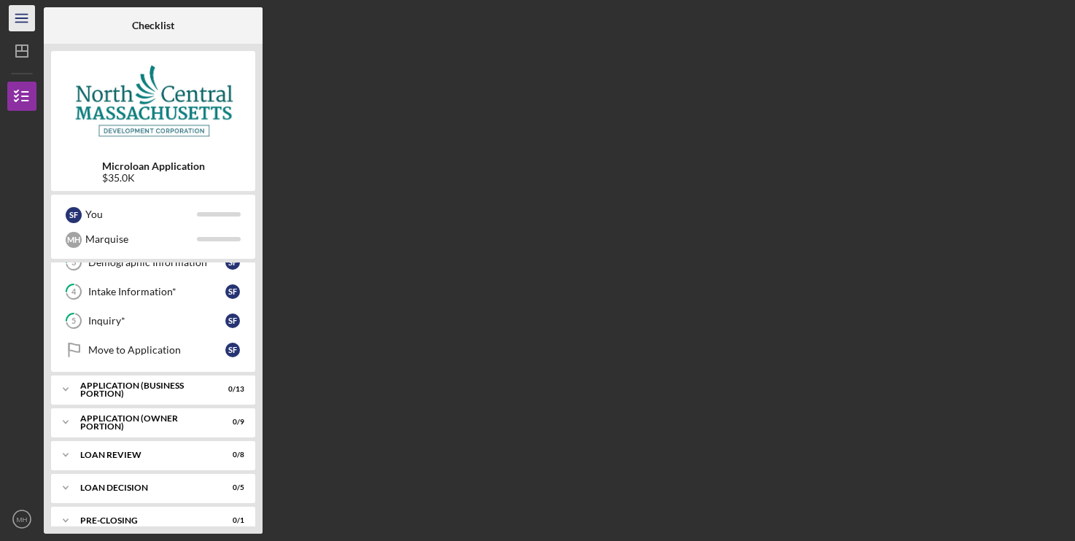
click at [23, 13] on icon "Icon/Menu" at bounding box center [22, 18] width 33 height 33
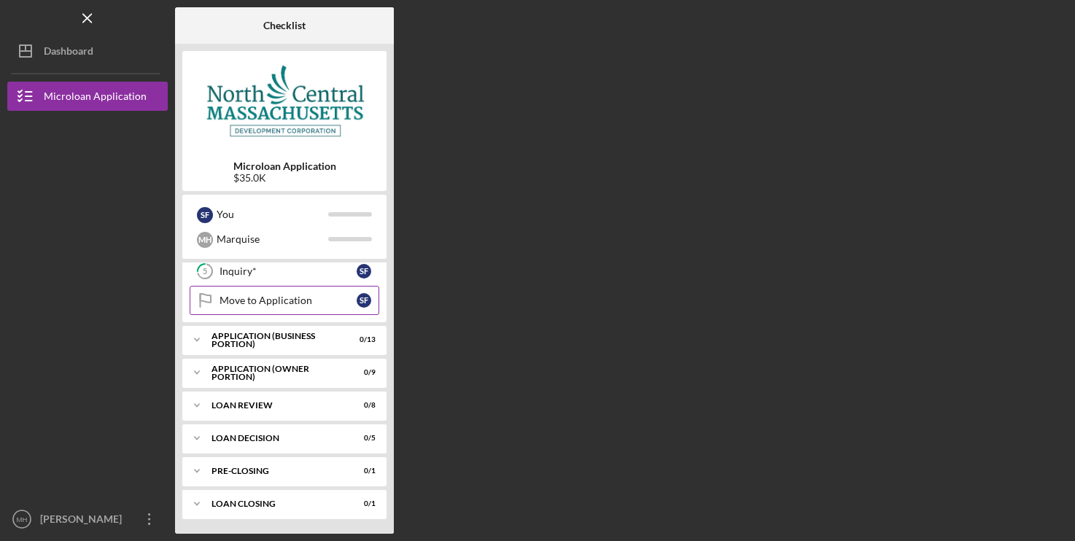
scroll to position [0, 0]
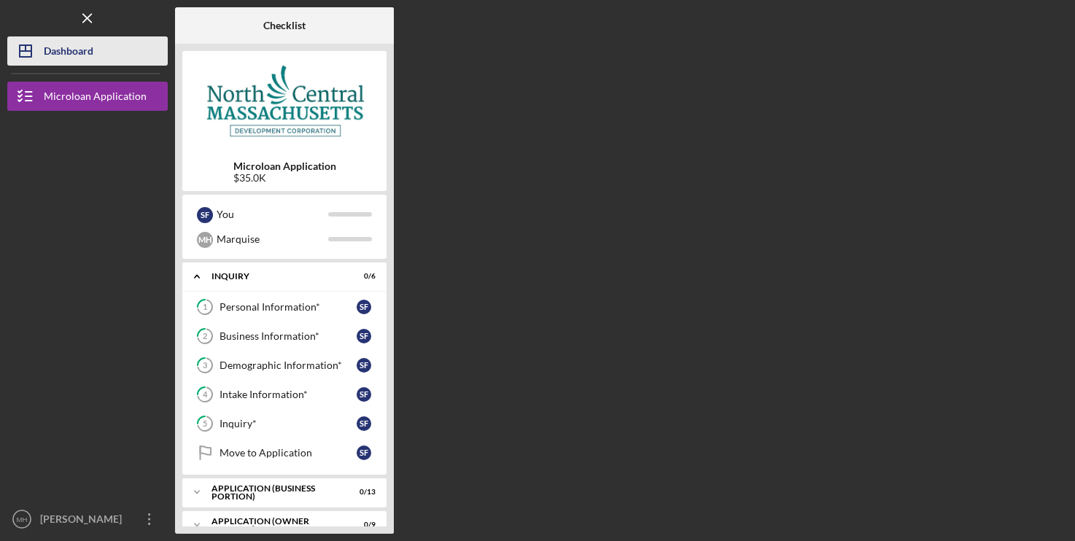
click at [50, 45] on div "Dashboard" at bounding box center [69, 52] width 50 height 33
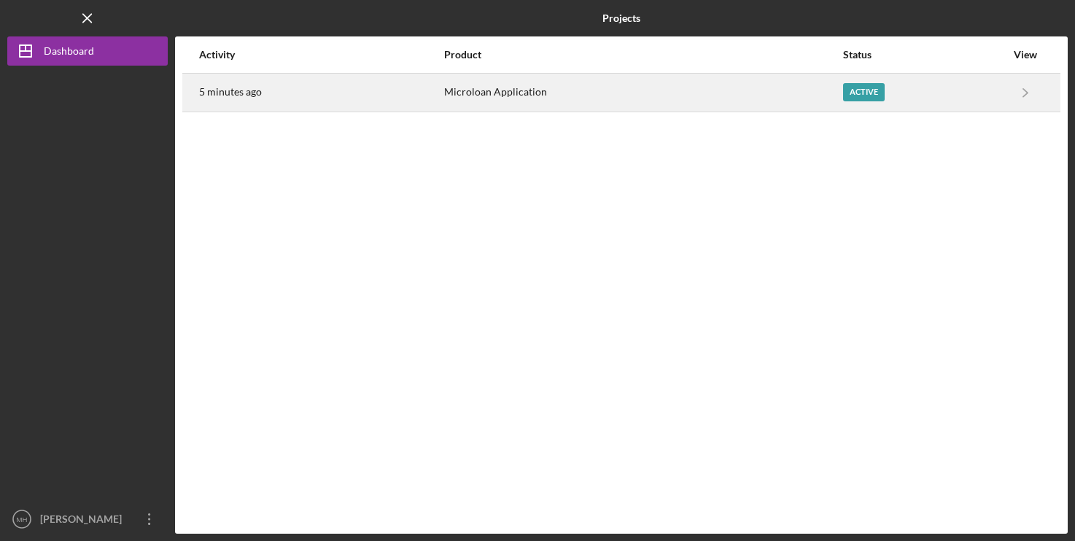
click at [1007, 87] on link "Icon/Navigate" at bounding box center [1025, 92] width 36 height 36
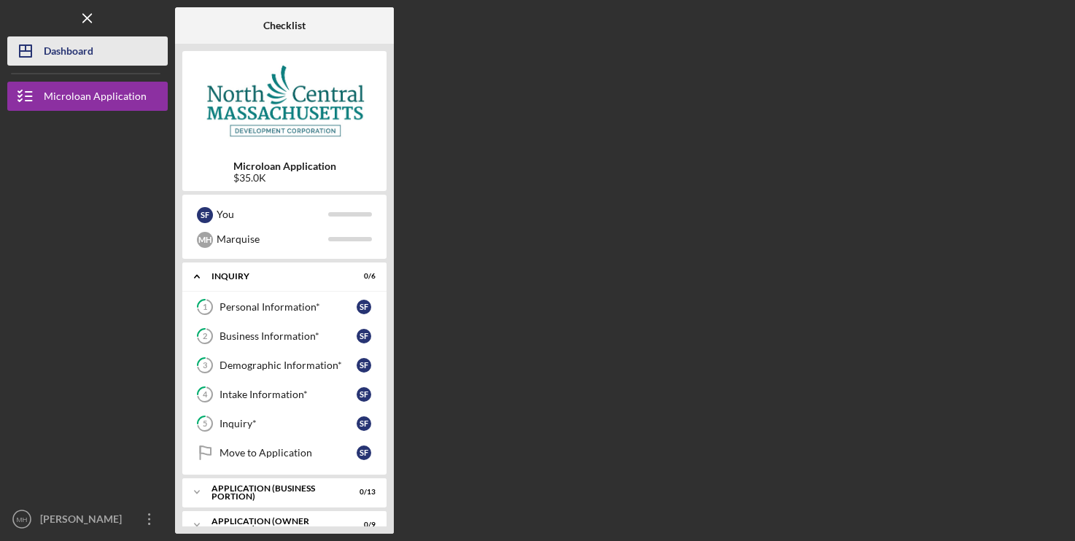
click at [62, 50] on div "Dashboard" at bounding box center [69, 52] width 50 height 33
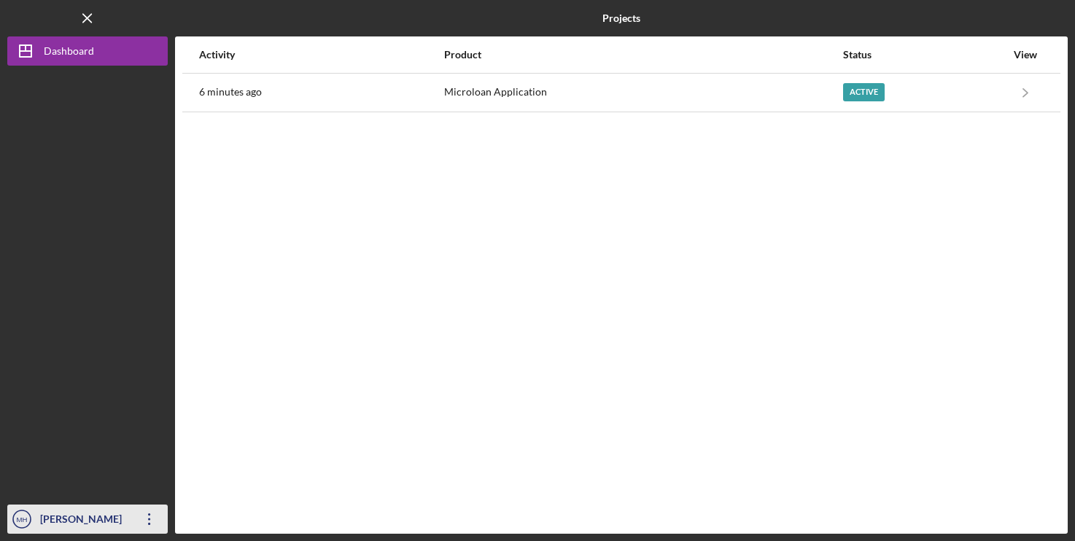
click at [142, 524] on icon "Icon/Overflow" at bounding box center [149, 519] width 36 height 36
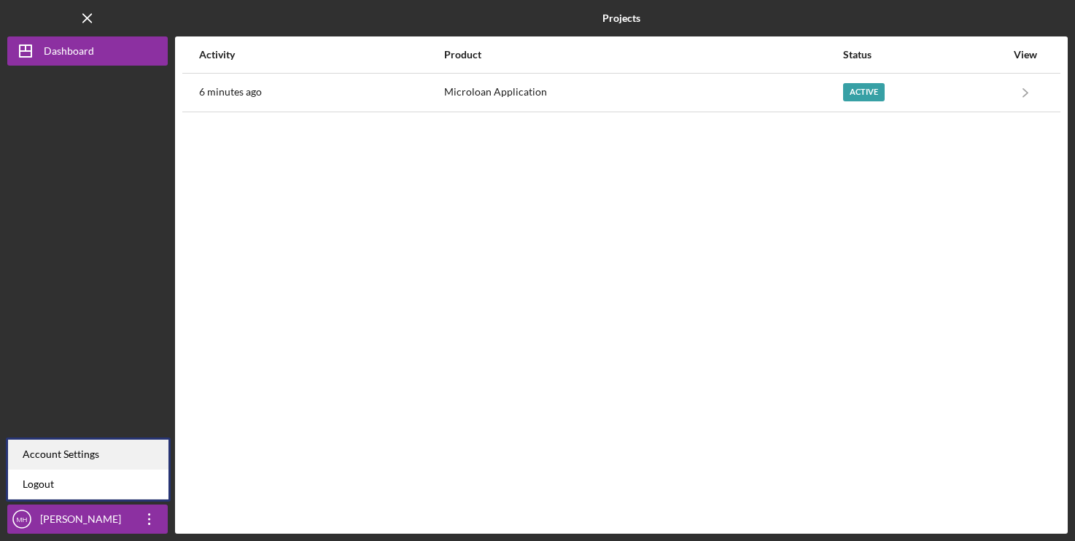
click at [110, 456] on div "Account Settings" at bounding box center [88, 455] width 160 height 30
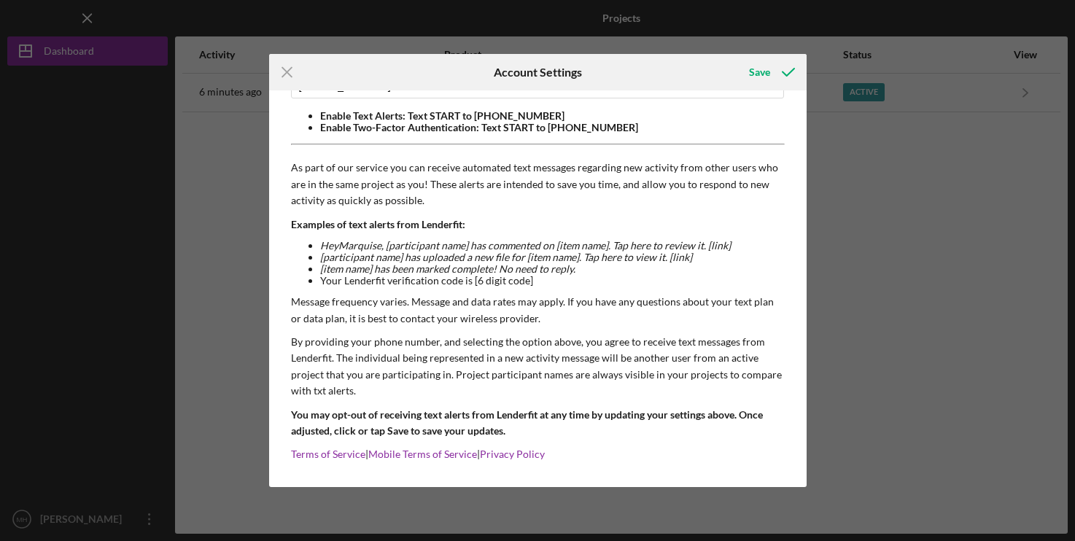
scroll to position [119, 0]
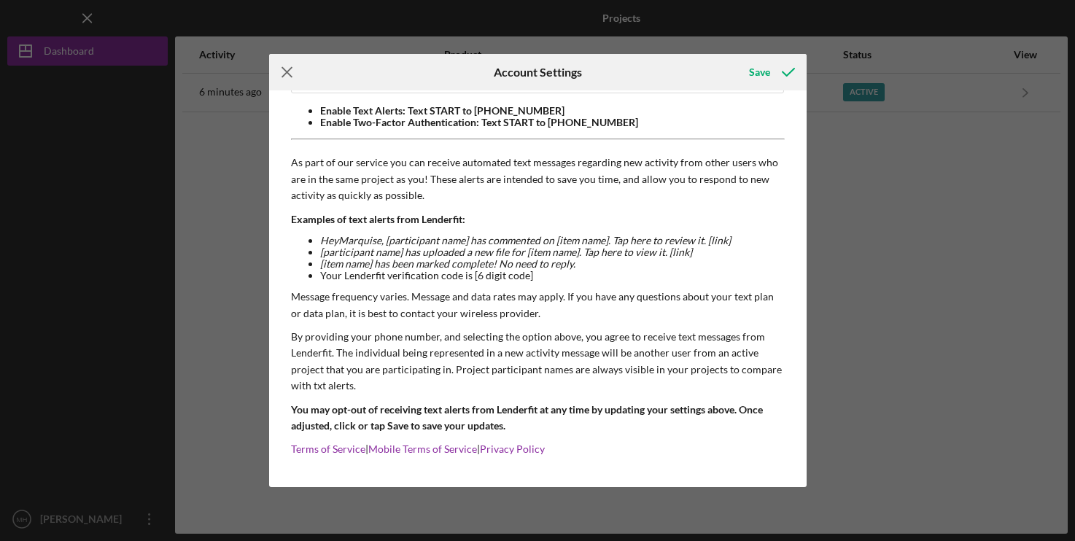
click at [274, 68] on icon "Icon/Menu Close" at bounding box center [287, 72] width 36 height 36
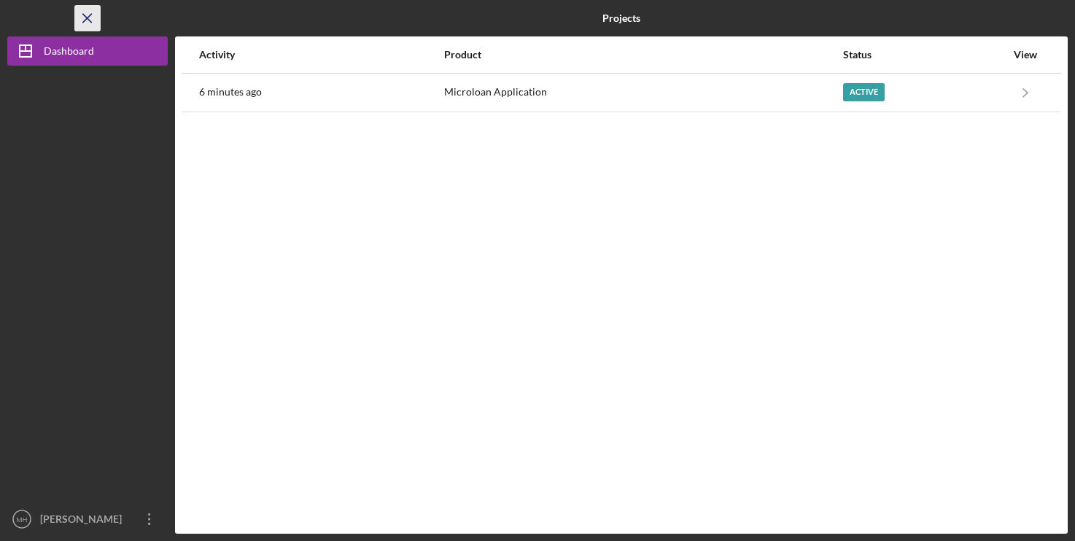
click at [94, 19] on icon "Icon/Menu Close" at bounding box center [87, 18] width 33 height 33
